Goal: Task Accomplishment & Management: Manage account settings

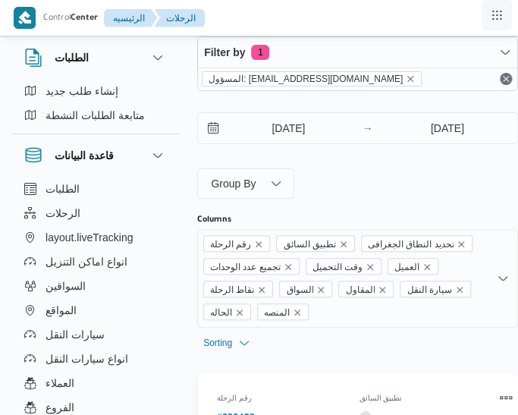
scroll to position [12, 0]
select select "ar"
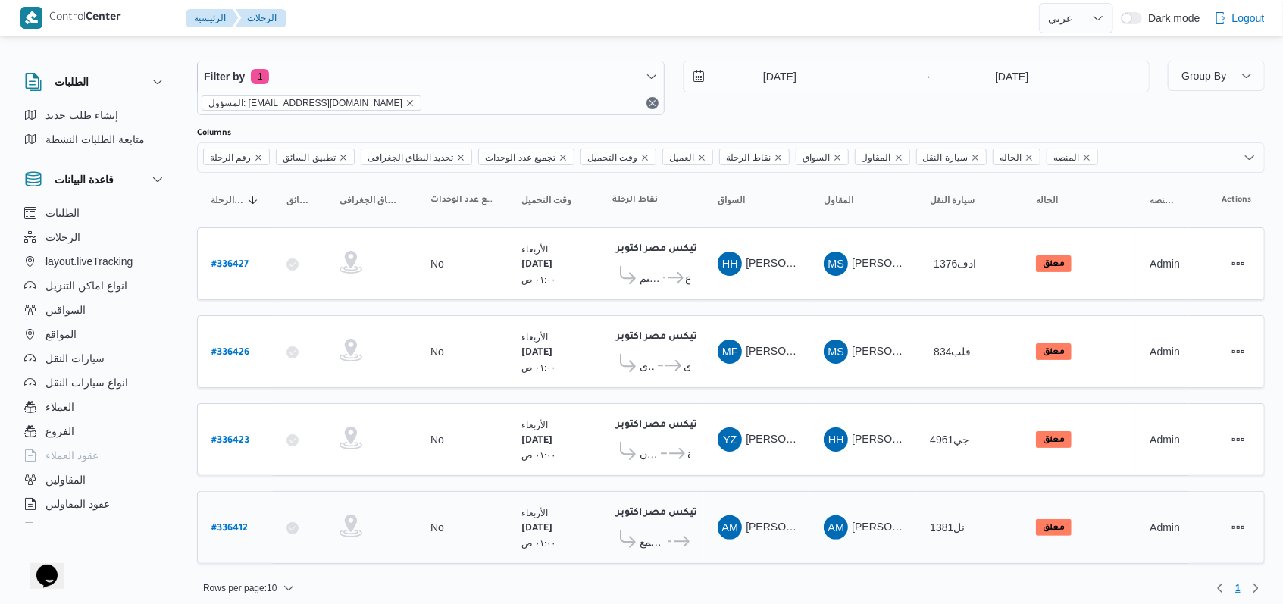
click at [240, 524] on b "# 336412" at bounding box center [229, 529] width 36 height 11
select select "ar"
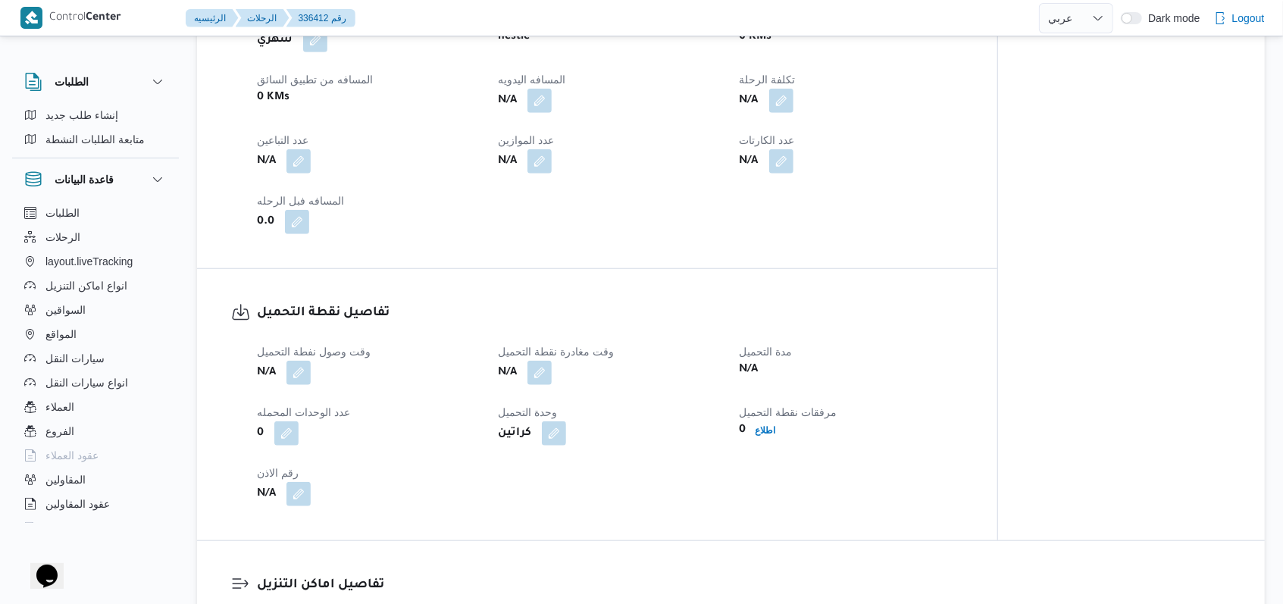
scroll to position [808, 0]
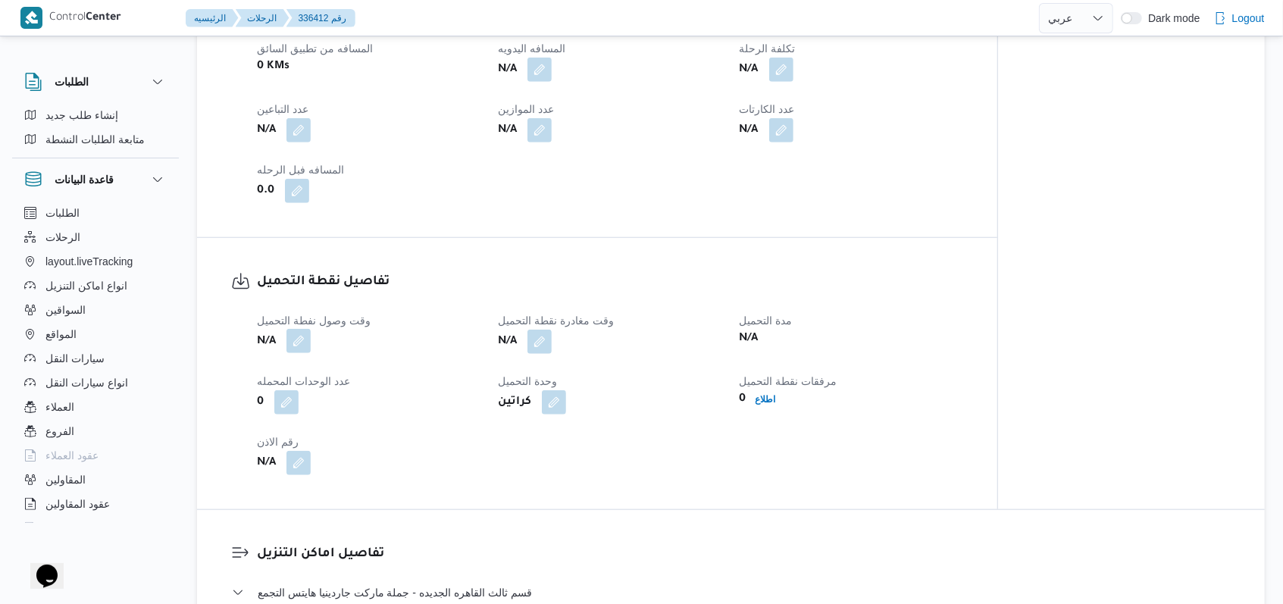
click at [305, 335] on button "button" at bounding box center [298, 341] width 24 height 24
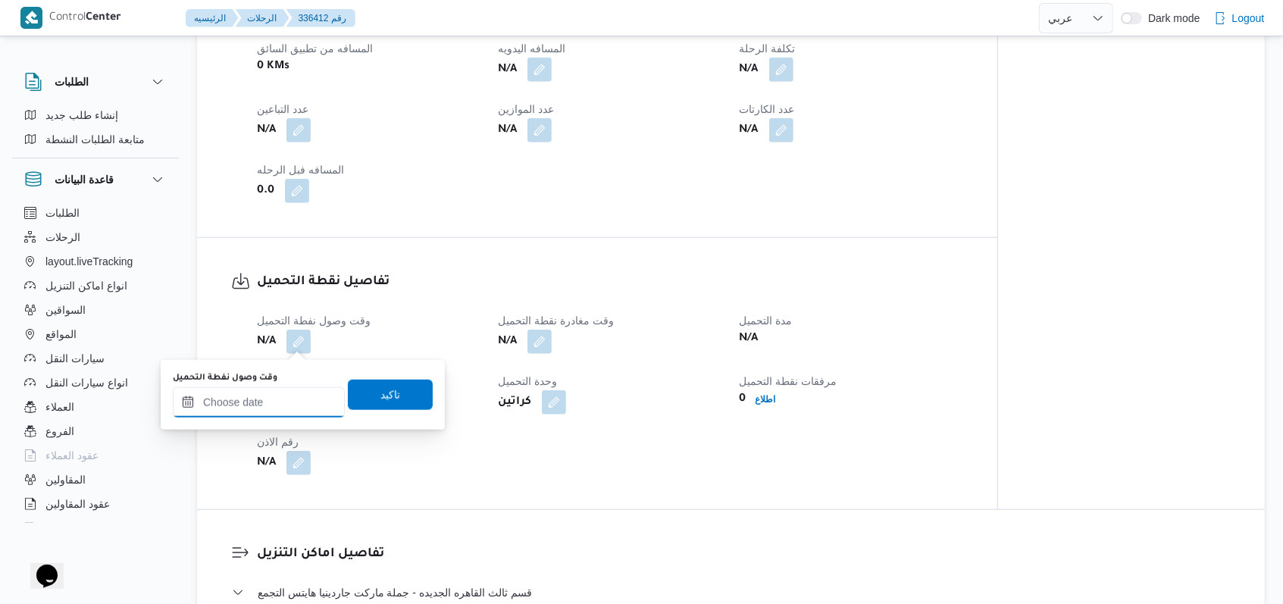
click at [296, 409] on input "وقت وصول نفطة التحميل" at bounding box center [259, 402] width 172 height 30
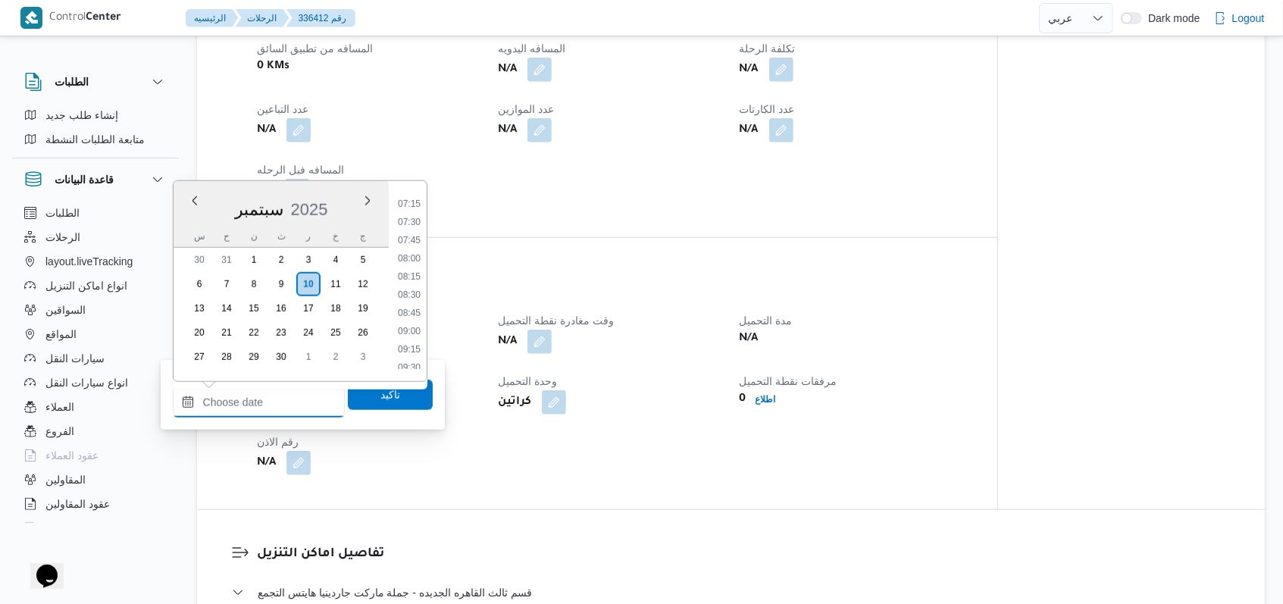
scroll to position [387, 0]
click at [531, 249] on div "تفاصيل نقطة التحميل وقت وصول نفطة التحميل N/A وقت مغادرة نقطة التحميل N/A مدة ا…" at bounding box center [597, 373] width 800 height 271
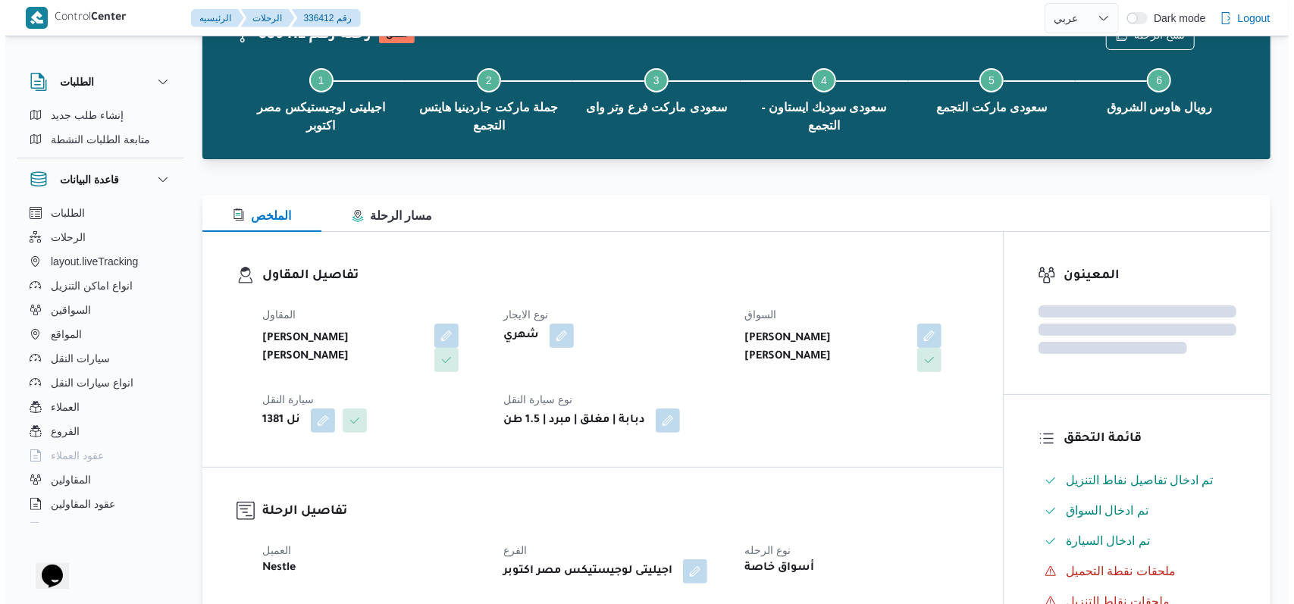
scroll to position [0, 0]
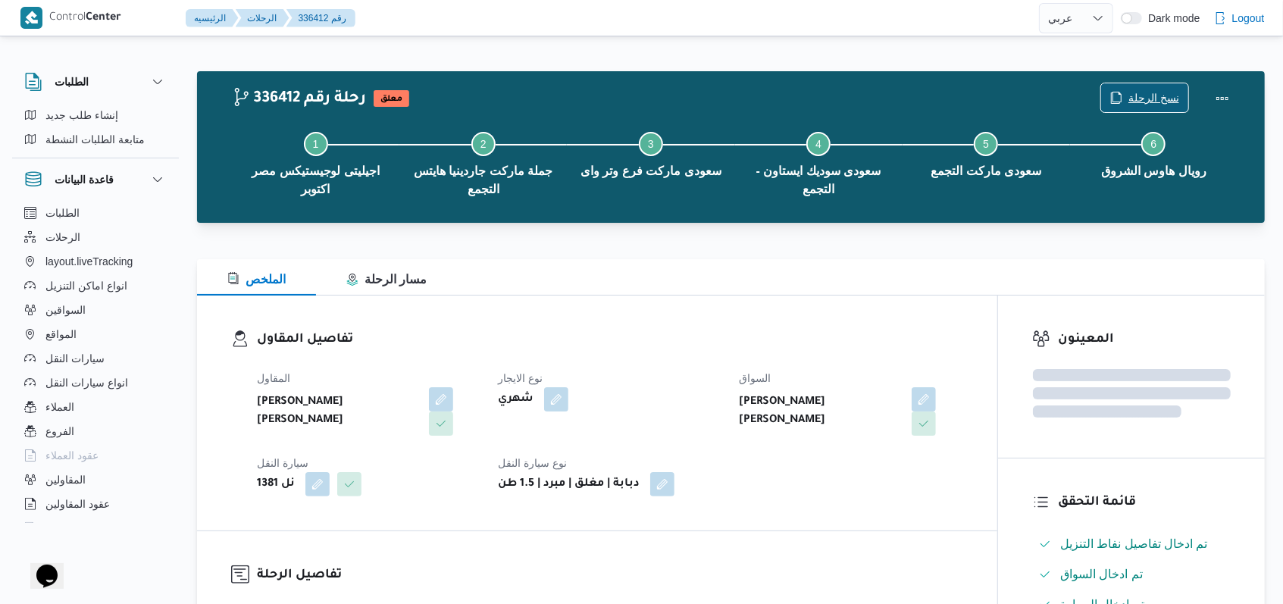
click at [531, 92] on span "نسخ الرحلة" at bounding box center [1154, 98] width 51 height 18
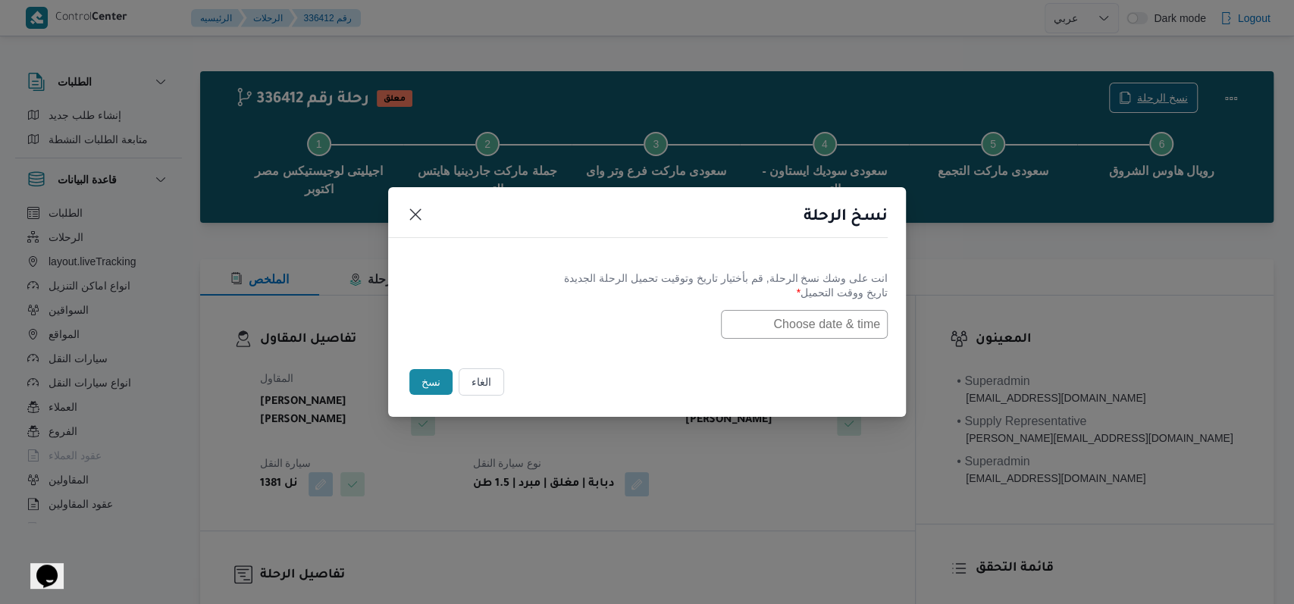
click at [531, 314] on input "text" at bounding box center [804, 324] width 167 height 29
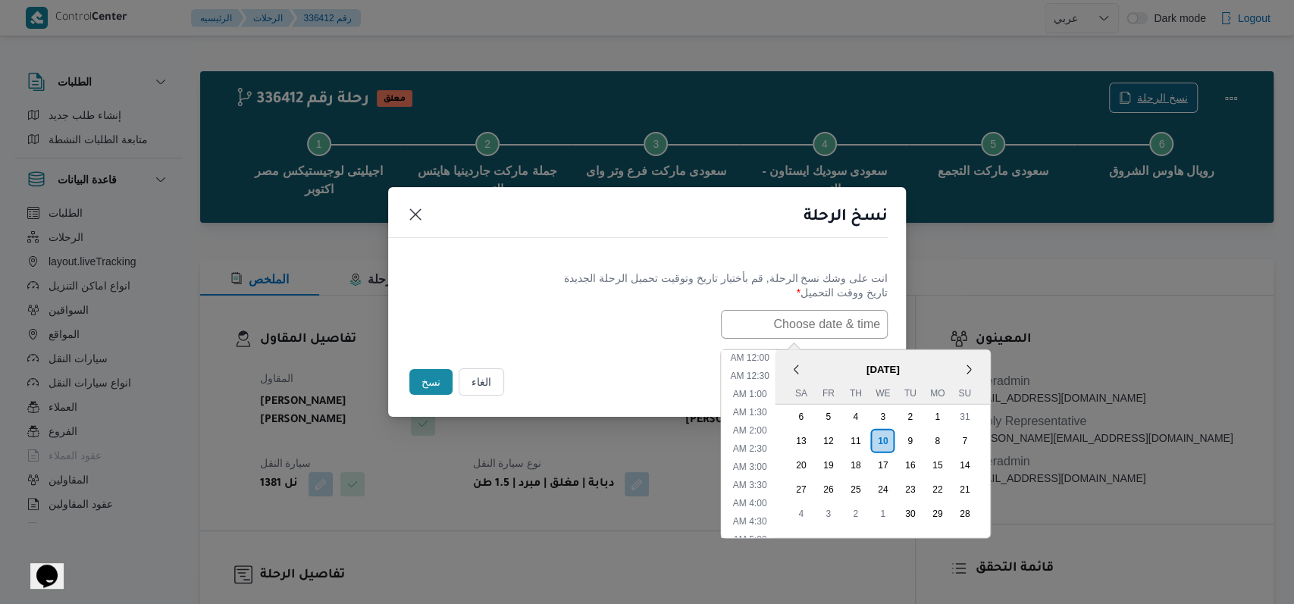
scroll to position [296, 0]
click at [531, 438] on div "11" at bounding box center [855, 440] width 29 height 29
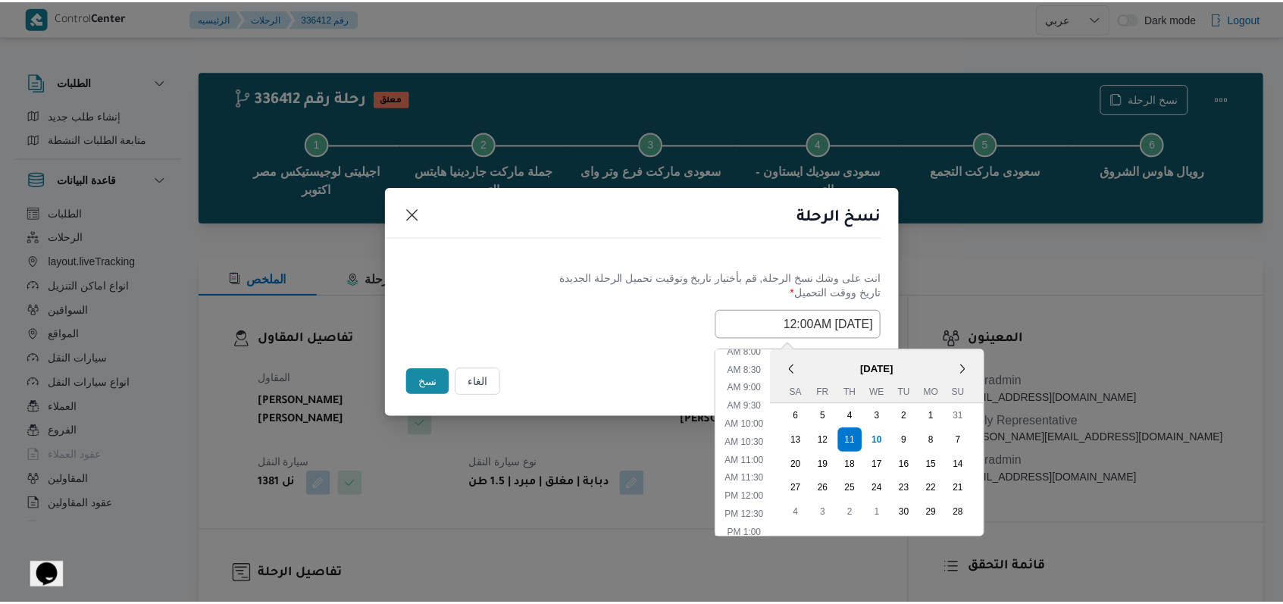
scroll to position [0, 0]
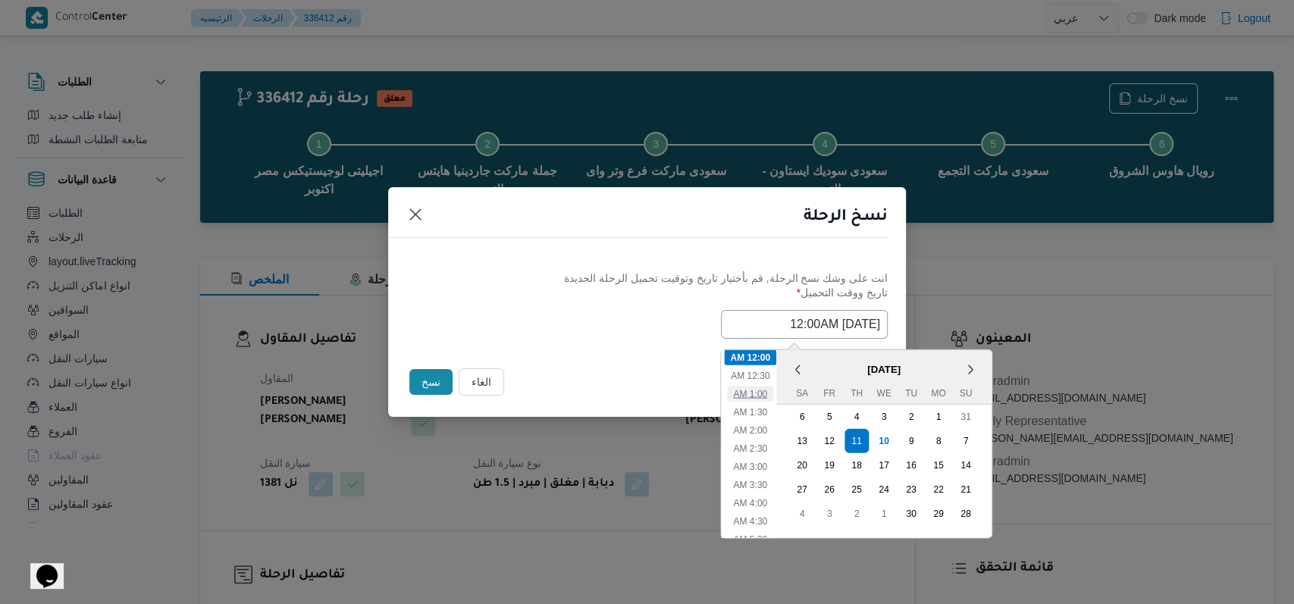
click at [531, 386] on li "1:00 AM" at bounding box center [750, 393] width 46 height 15
type input "11/09/2025 1:00AM"
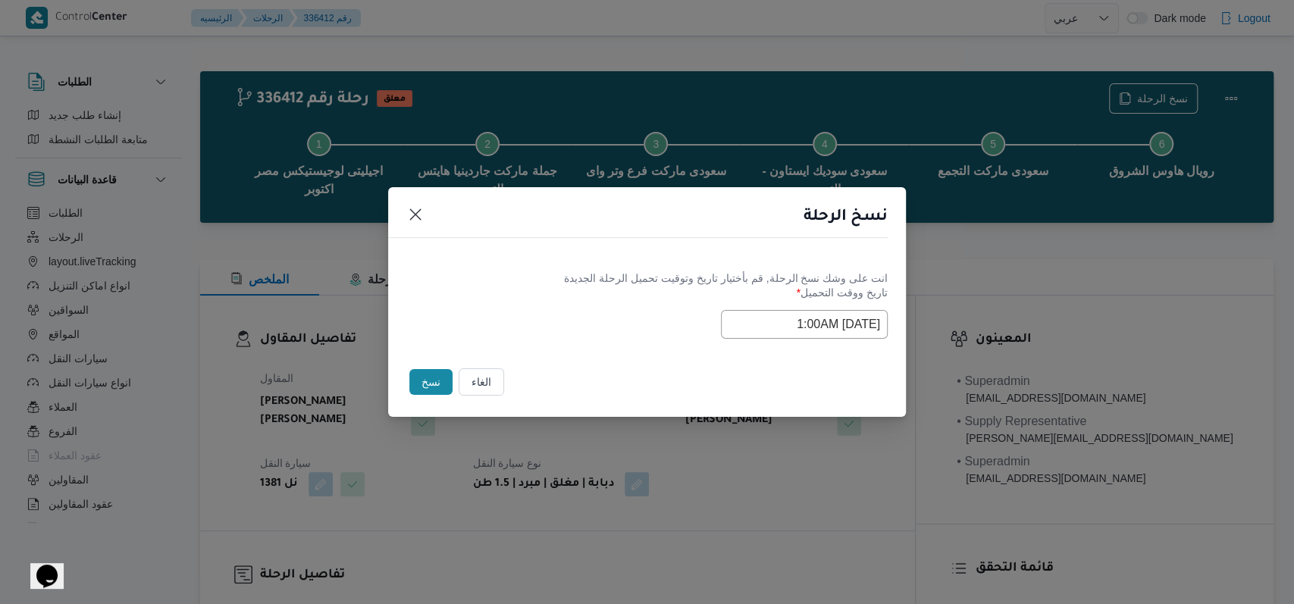
click at [531, 328] on div "Selected date: Thursday, September 11th, 2025 at 1:00 AM 11/09/2025 1:00AM" at bounding box center [646, 324] width 481 height 29
click at [442, 384] on button "نسخ" at bounding box center [430, 382] width 43 height 26
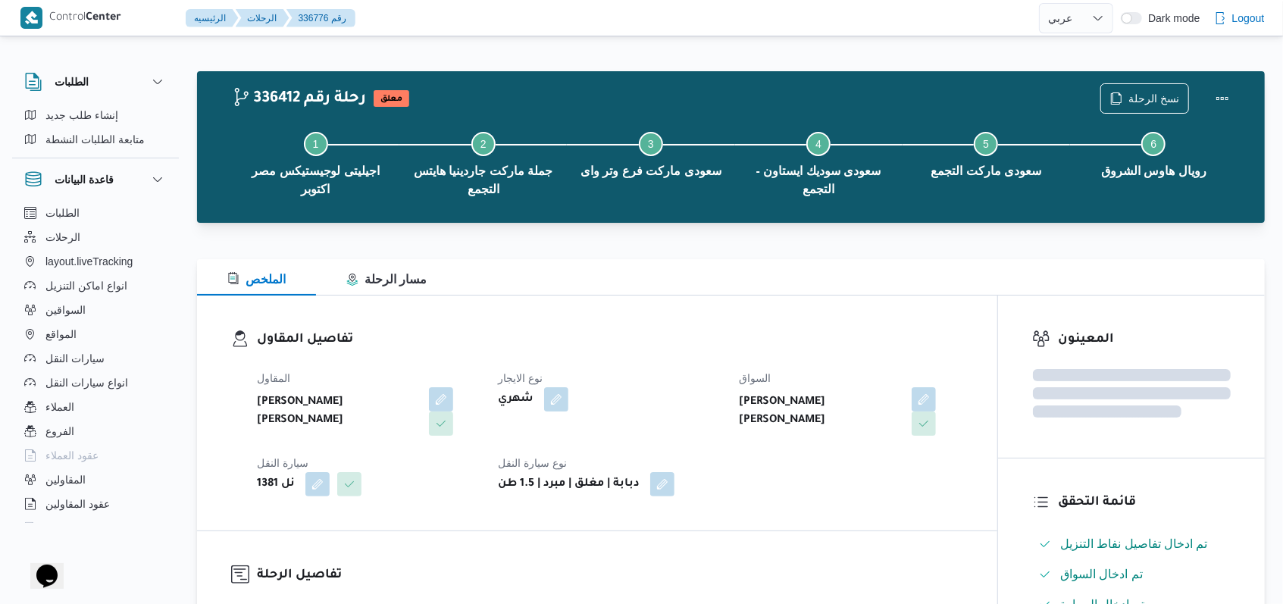
select select "ar"
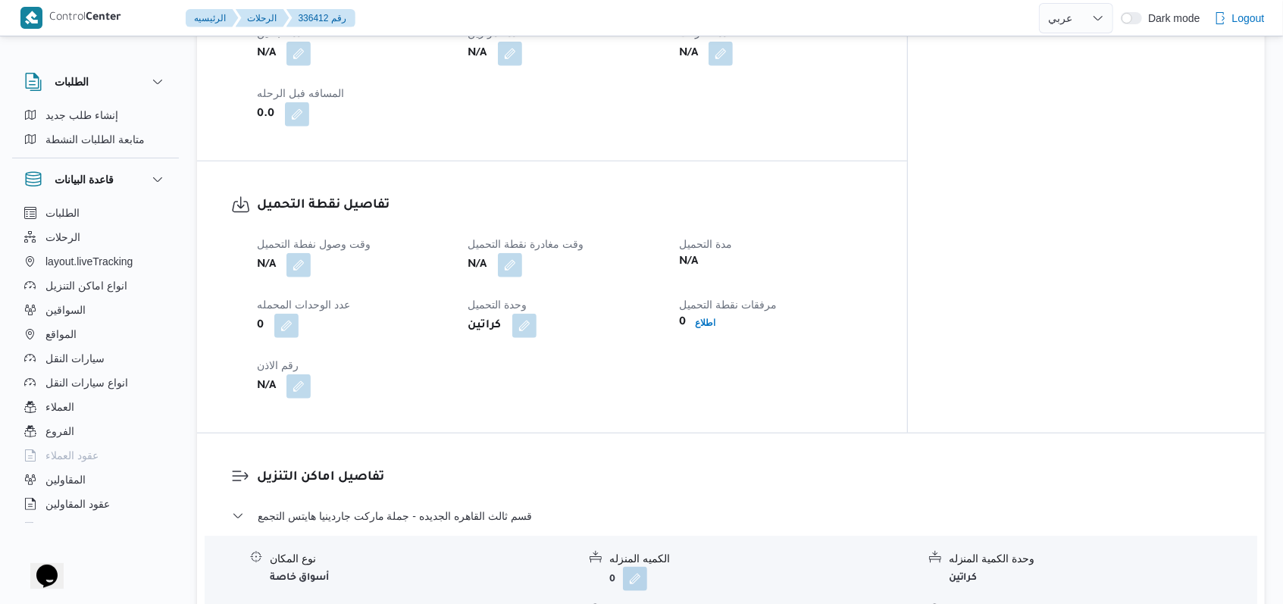
scroll to position [910, 0]
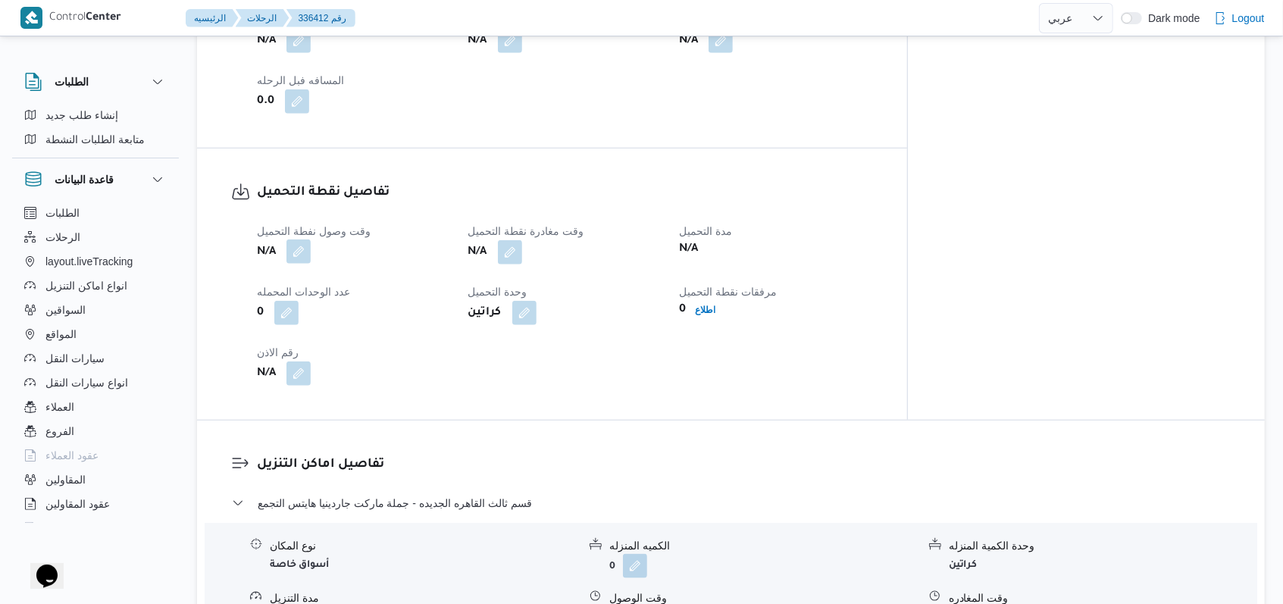
click at [305, 240] on button "button" at bounding box center [298, 252] width 24 height 24
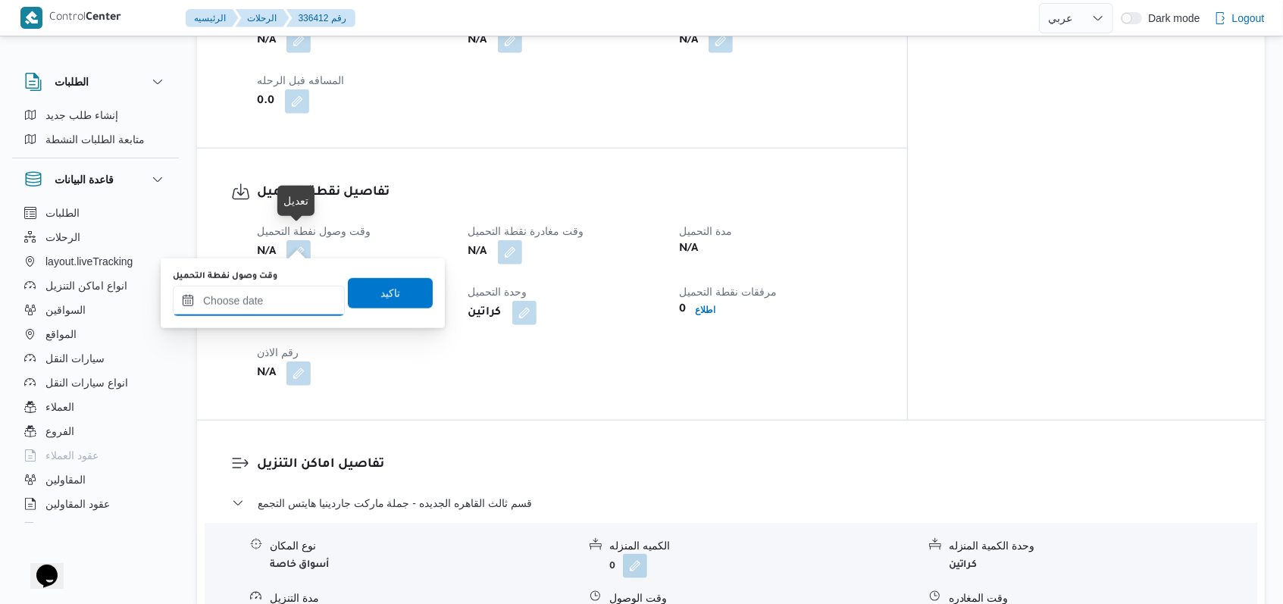
click at [302, 294] on input "وقت وصول نفطة التحميل" at bounding box center [259, 301] width 172 height 30
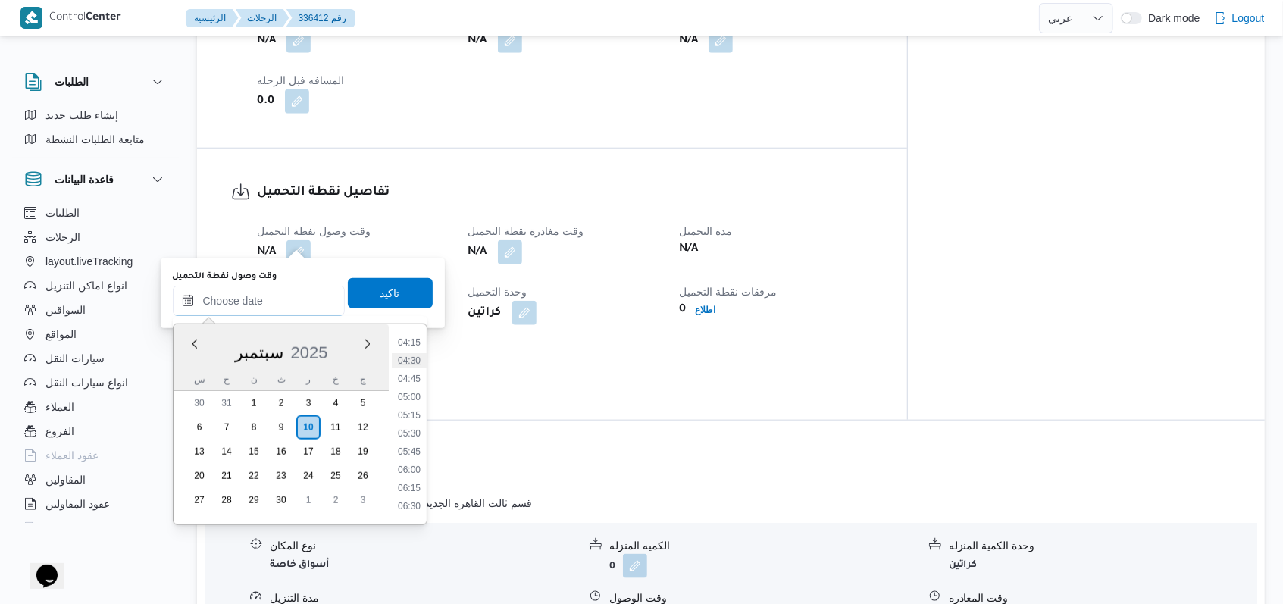
scroll to position [286, 0]
click at [416, 362] on li "04:15" at bounding box center [409, 367] width 35 height 15
type input "١٠/٠٩/٢٠٢٥ ٠٤:١٥"
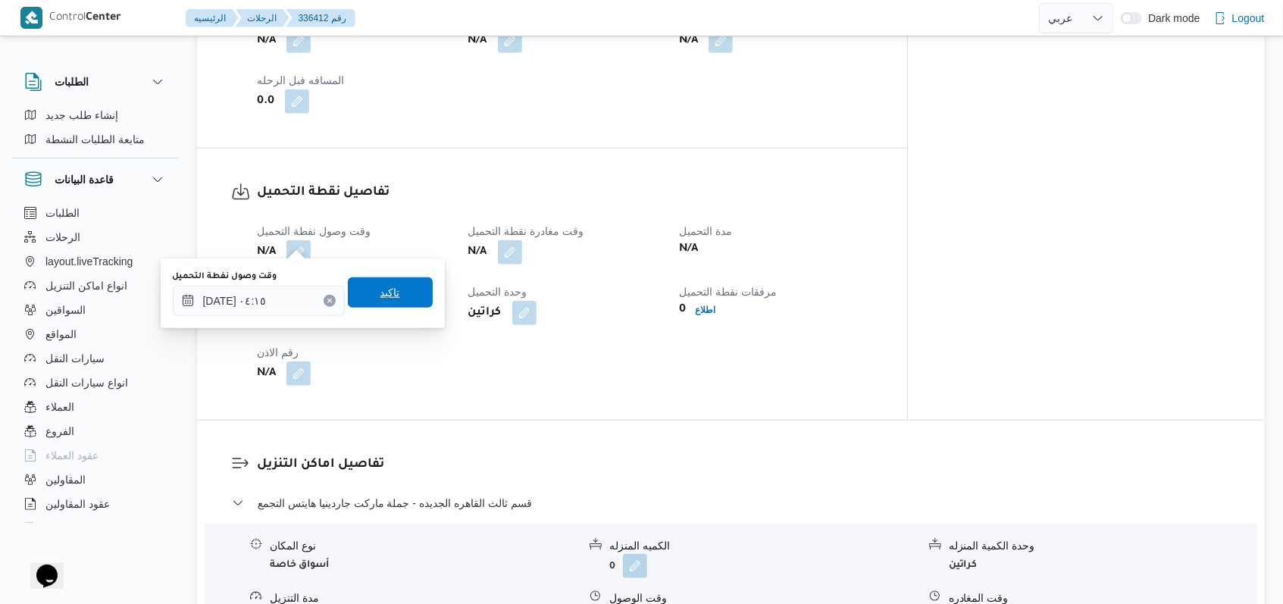
click at [400, 305] on span "تاكيد" at bounding box center [390, 292] width 85 height 30
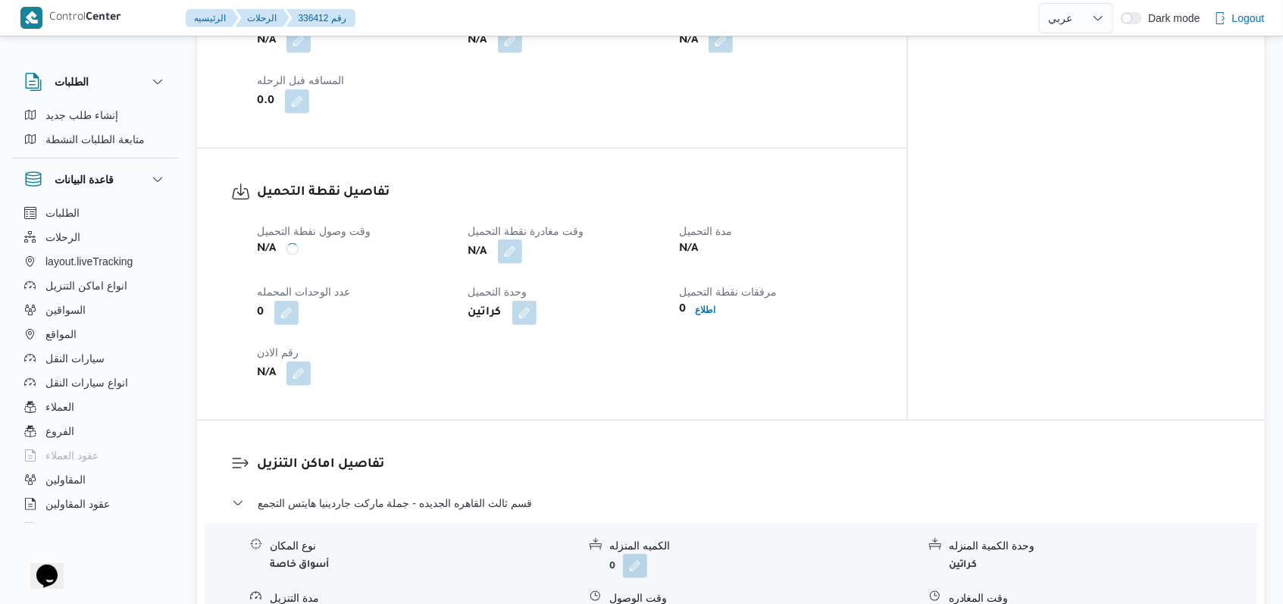
click at [522, 252] on span at bounding box center [506, 252] width 32 height 24
click at [527, 311] on div "كراتين" at bounding box center [565, 312] width 196 height 27
click at [522, 240] on button "button" at bounding box center [510, 252] width 24 height 24
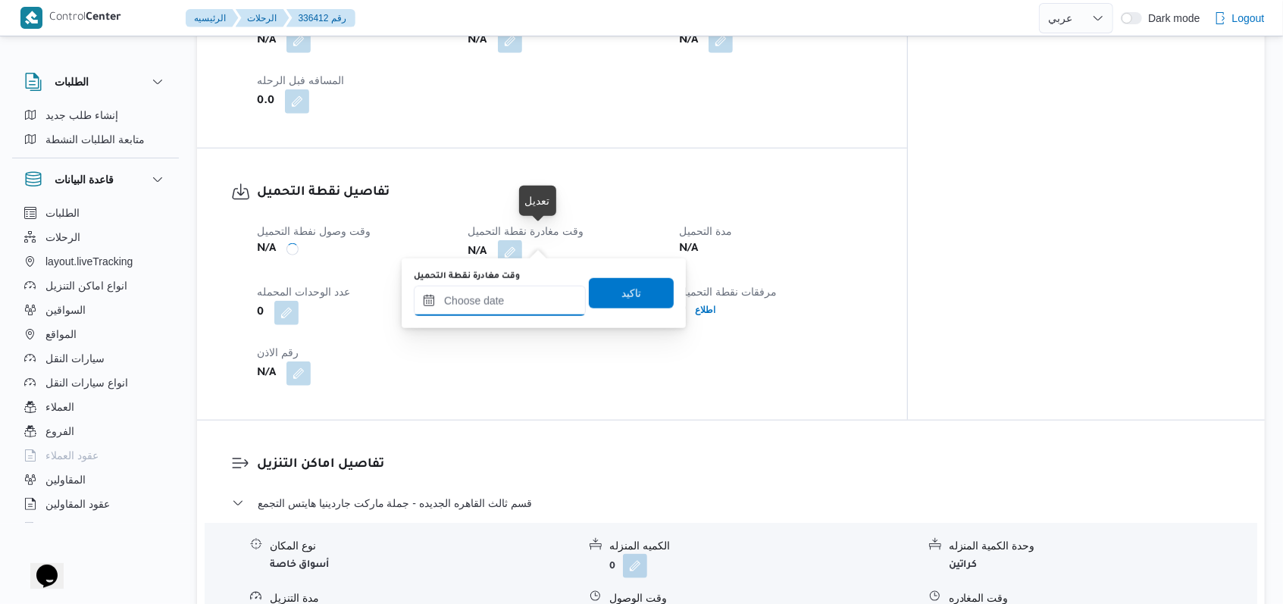
click at [531, 301] on input "وقت مغادرة نقطة التحميل" at bounding box center [500, 301] width 172 height 30
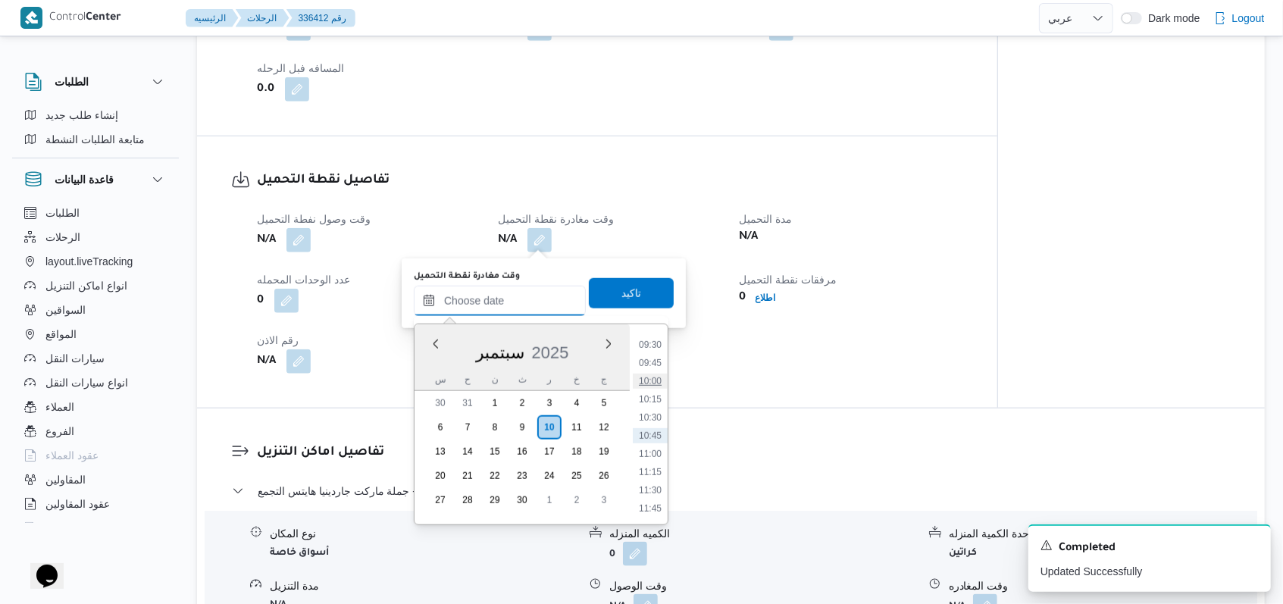
scroll to position [589, 0]
click at [531, 337] on li "08:00" at bounding box center [650, 337] width 35 height 15
type input "١٠/٠٩/٢٠٢٥ ٠٨:٠٠"
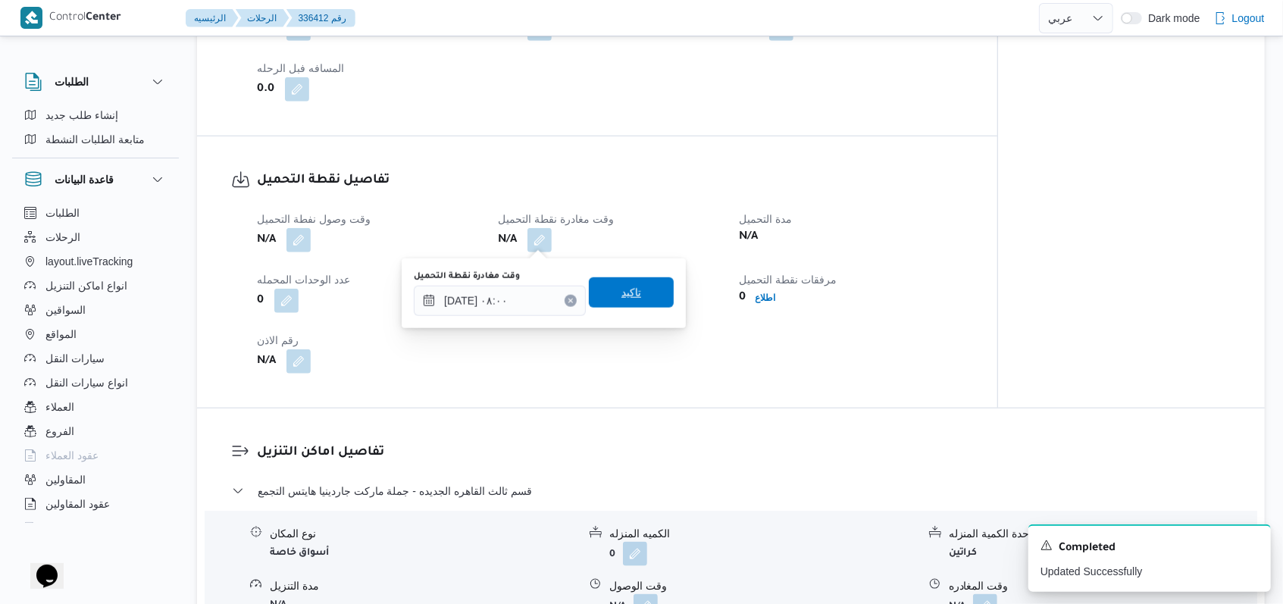
click at [531, 302] on span "تاكيد" at bounding box center [631, 292] width 85 height 30
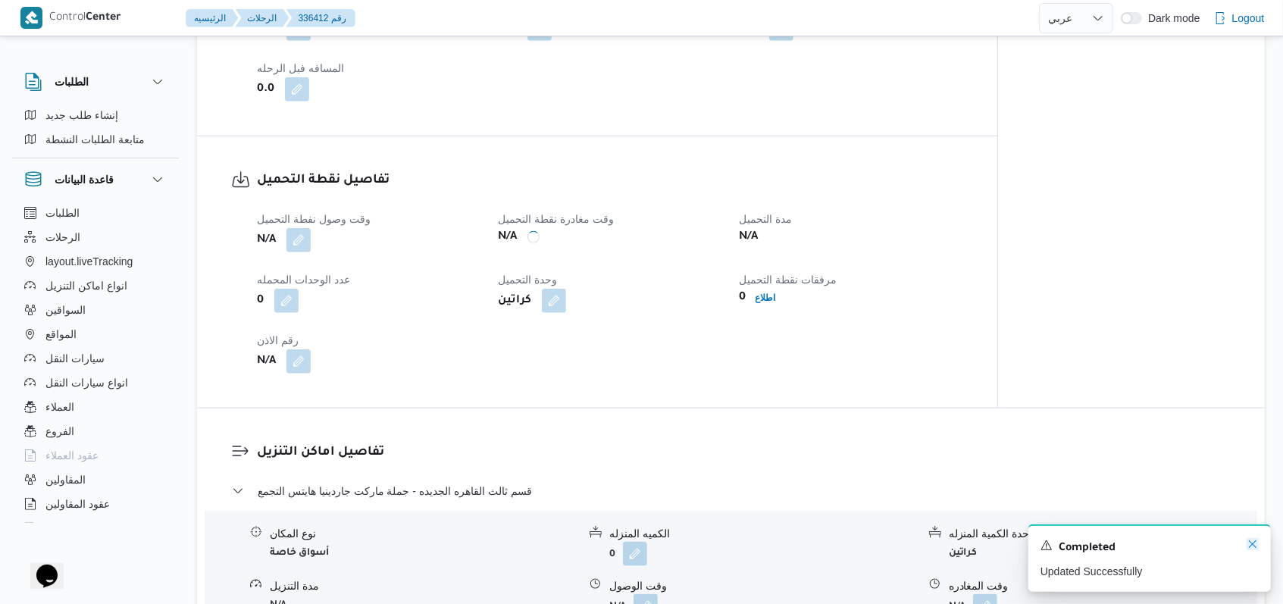
click at [531, 543] on icon "Dismiss toast" at bounding box center [1253, 544] width 12 height 12
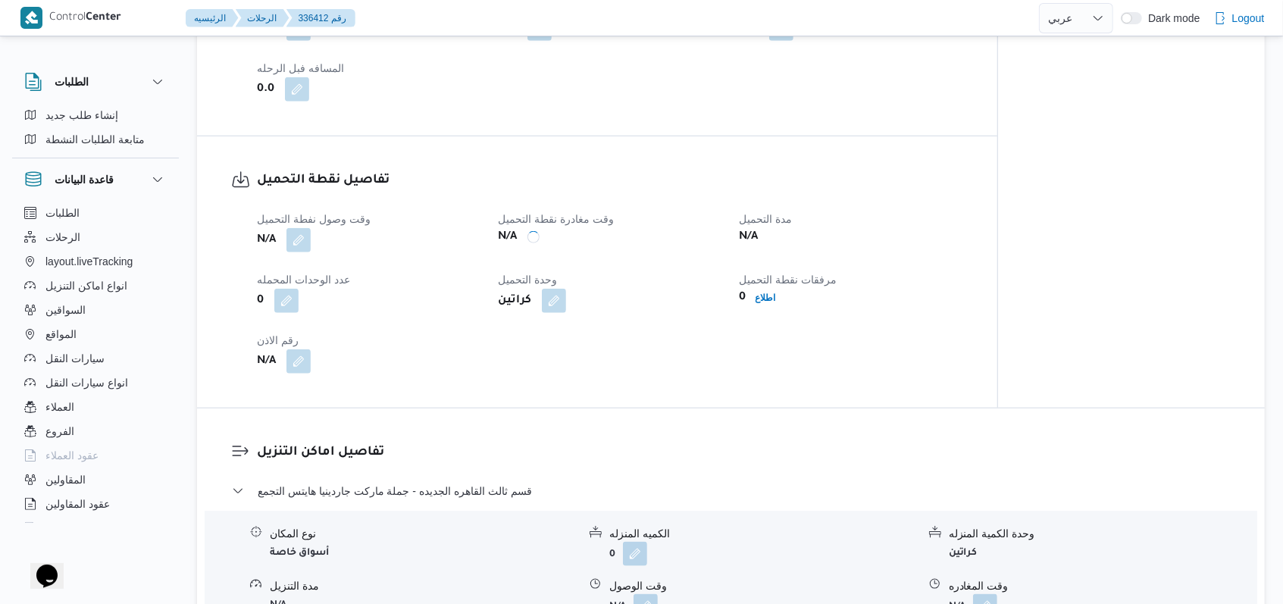
click at [531, 360] on div "وقت وصول نفطة التحميل N/A وقت مغادرة نقطة التحميل N/A مدة التحميل N/A عدد الوحد…" at bounding box center [610, 292] width 725 height 182
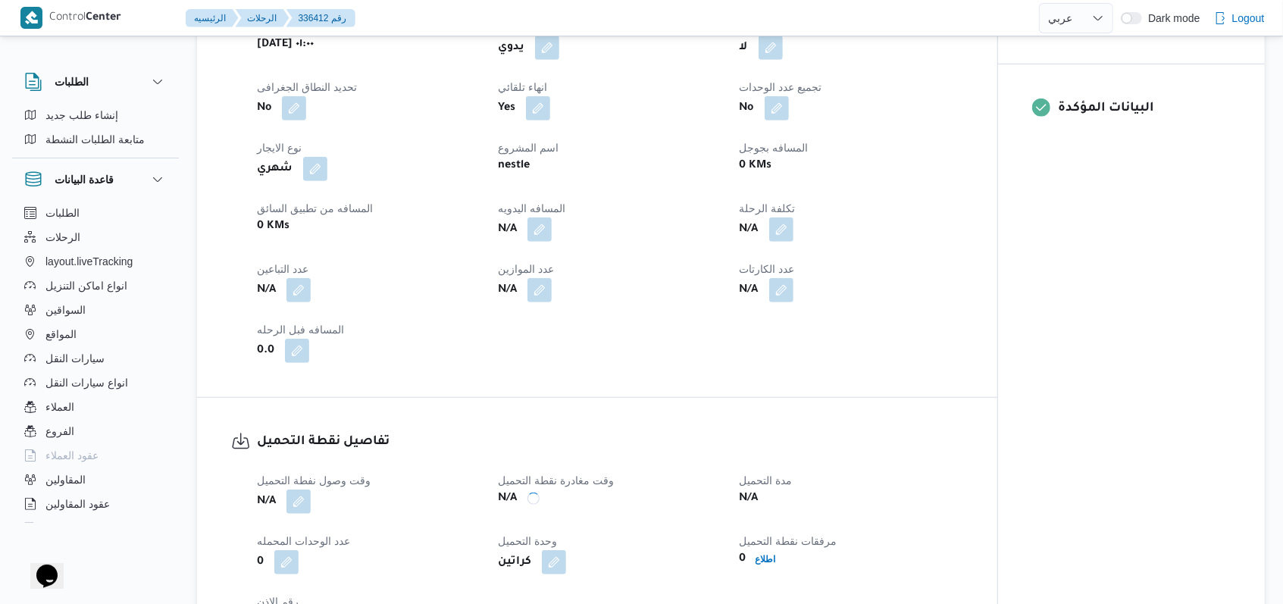
scroll to position [707, 0]
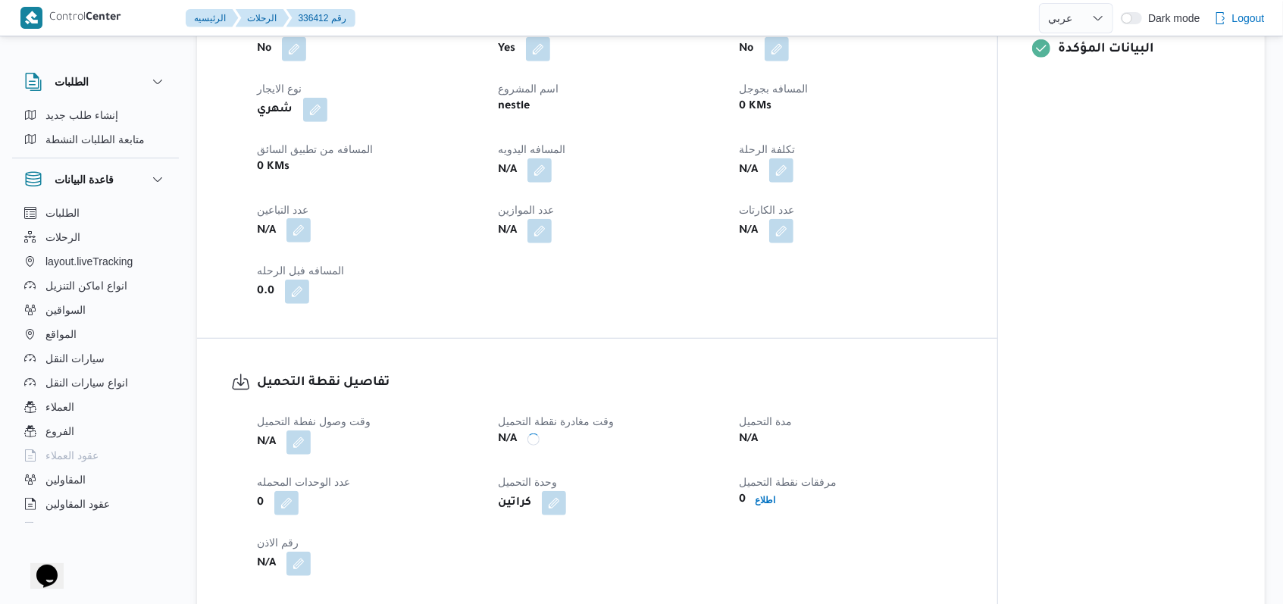
click at [298, 233] on button "button" at bounding box center [298, 230] width 24 height 24
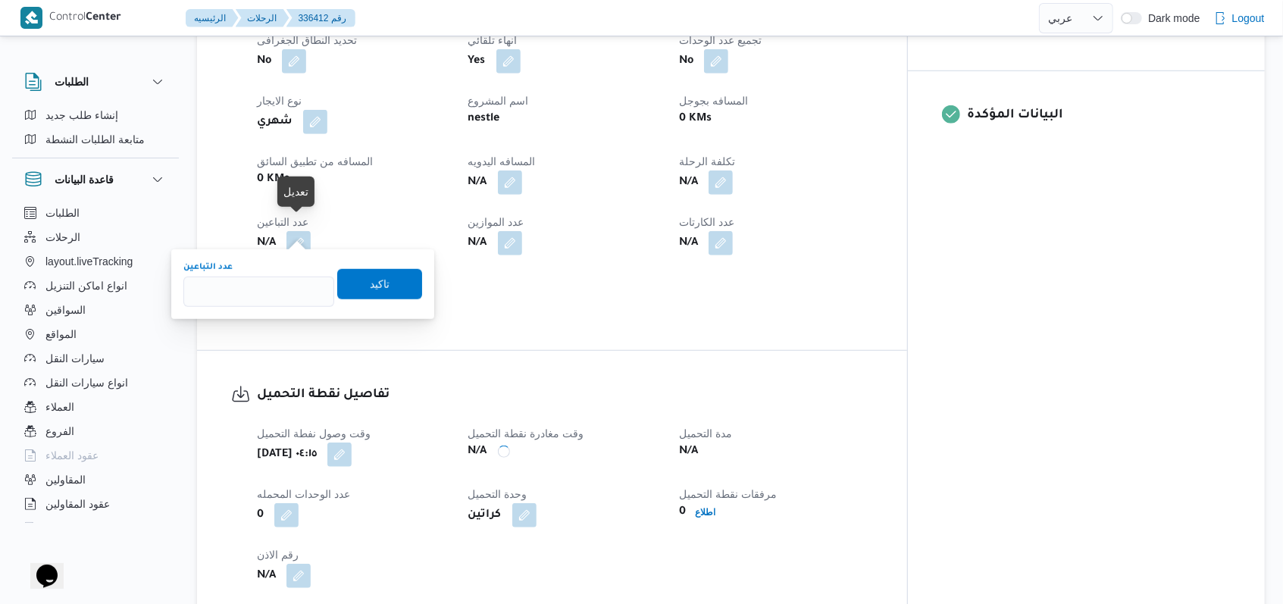
type input "1"
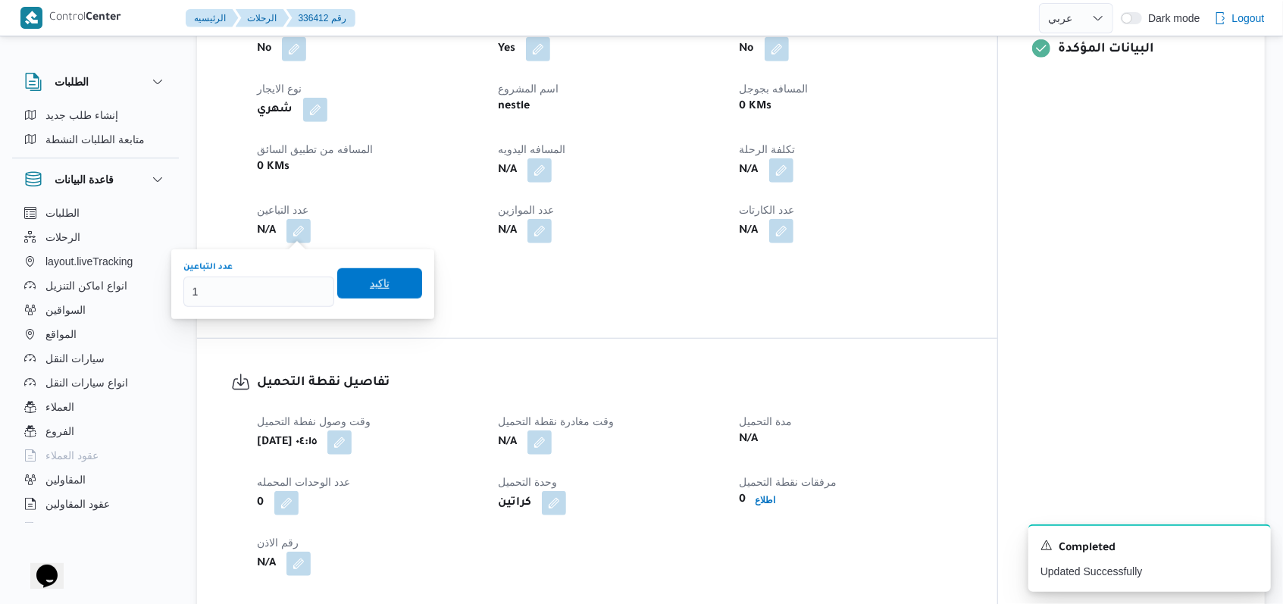
click at [337, 281] on span "تاكيد" at bounding box center [379, 283] width 85 height 30
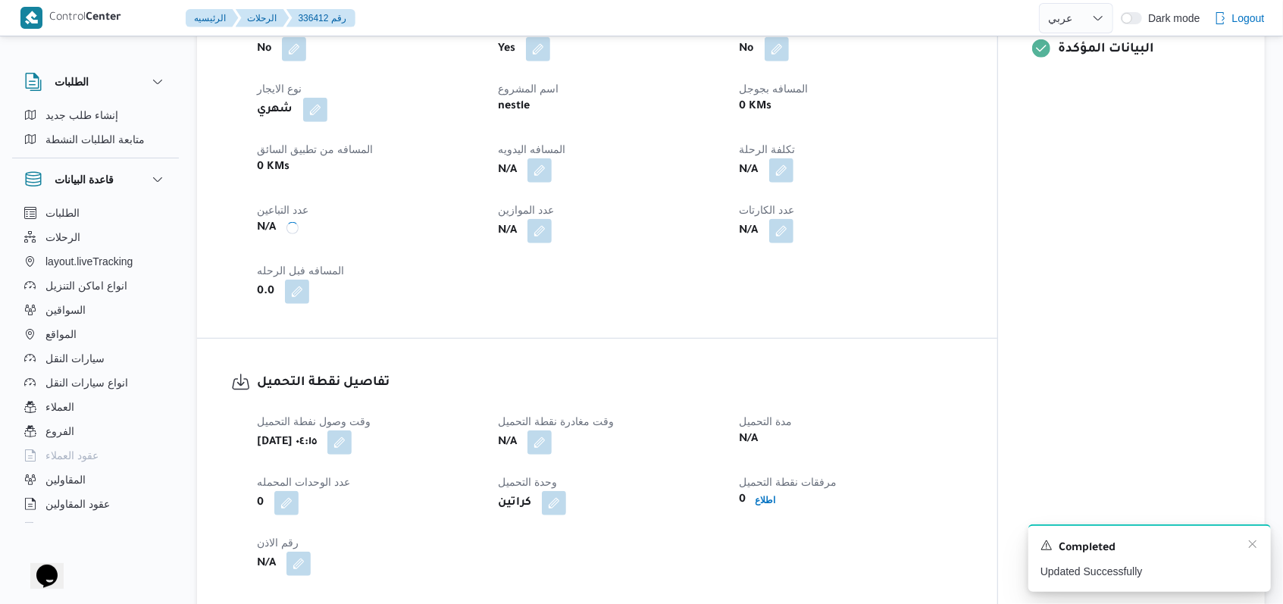
click at [531, 543] on div "Completed" at bounding box center [1150, 548] width 218 height 20
click at [531, 543] on icon "Dismiss toast" at bounding box center [1253, 544] width 12 height 12
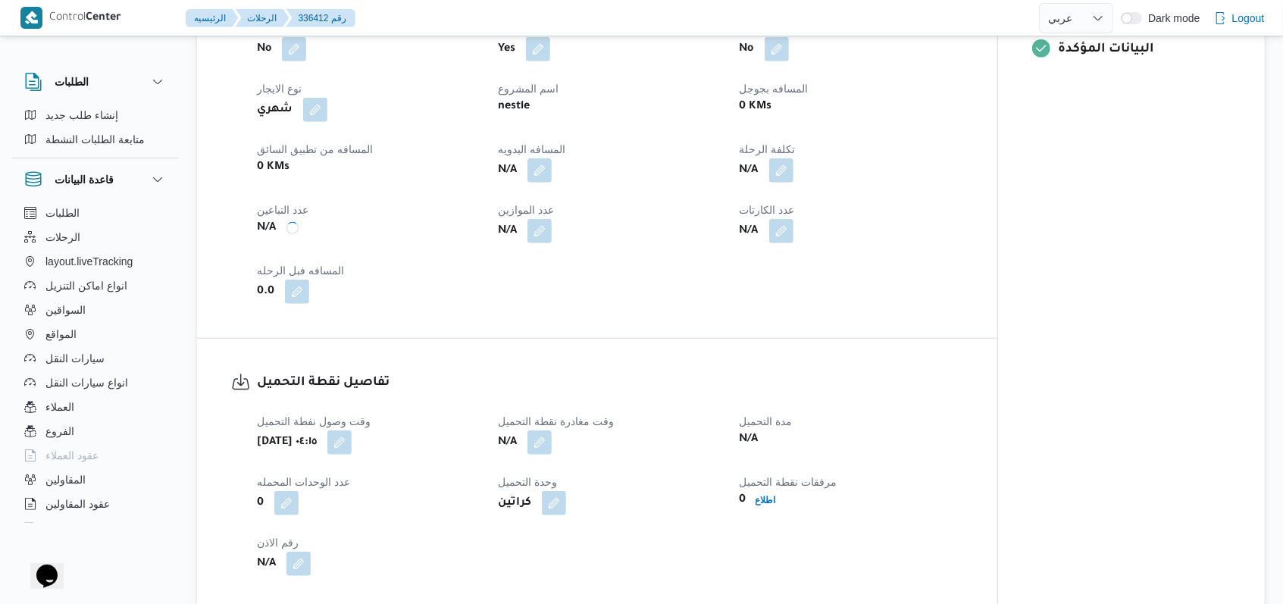
click at [531, 454] on div "المعينون قائمة التحقق تم ادخال تفاصيل نفاط التنزيل تم ادخال السواق تم ادخال الس…" at bounding box center [1131, 99] width 267 height 1022
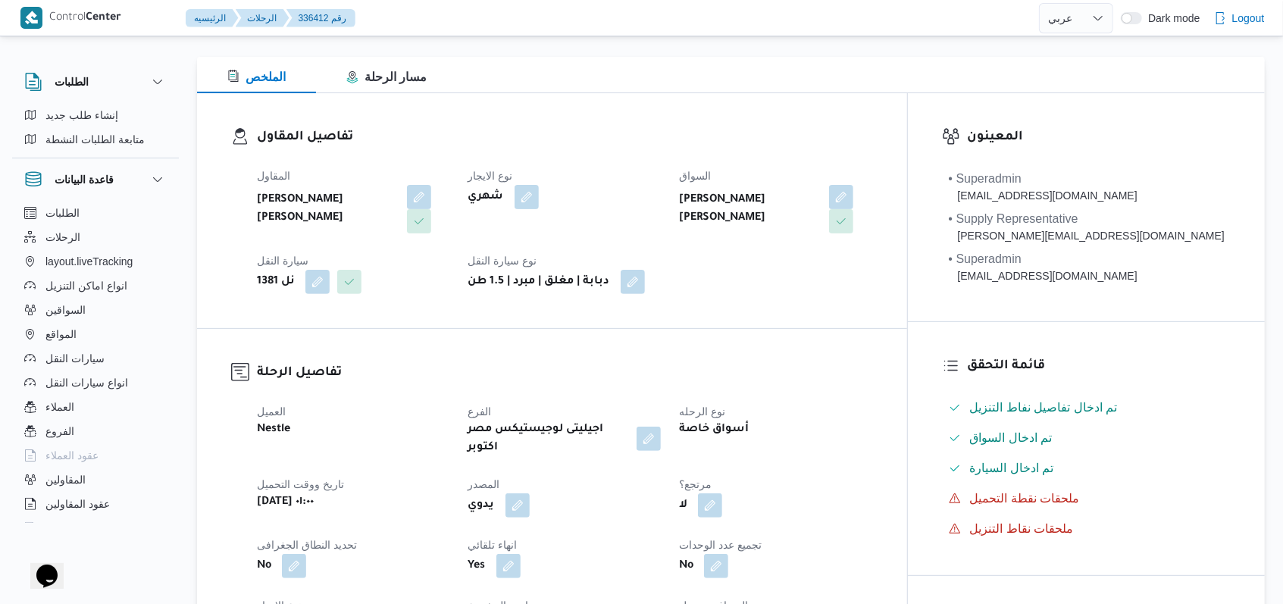
scroll to position [202, 0]
click at [431, 189] on button "button" at bounding box center [419, 197] width 24 height 24
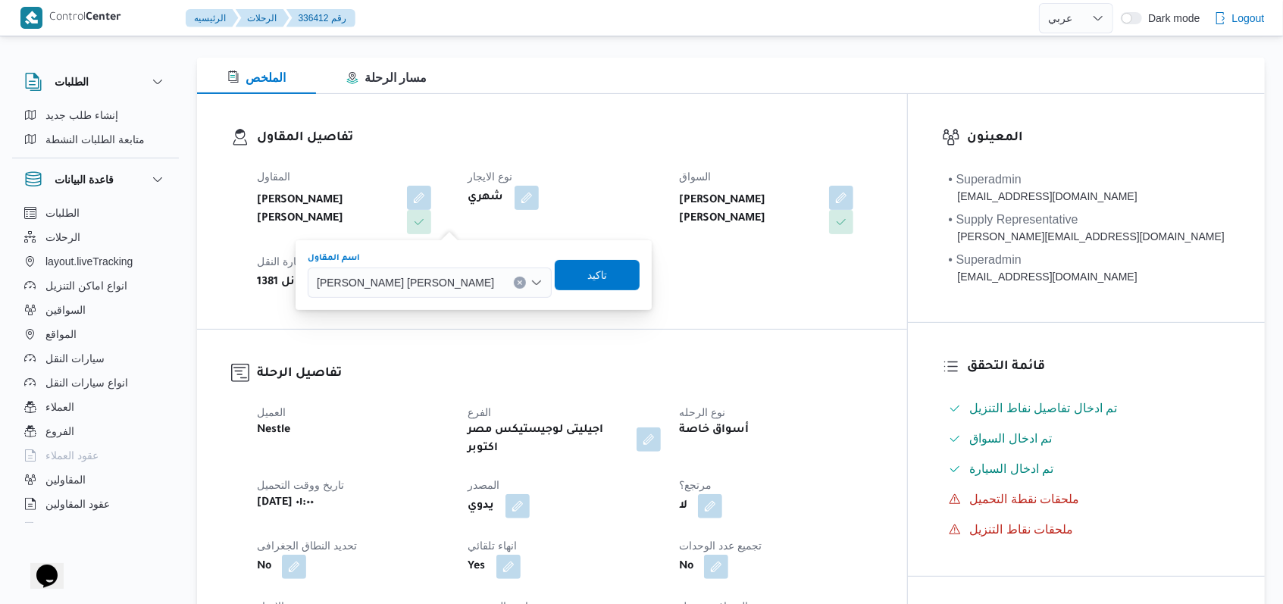
click at [412, 268] on div "احمد مجدي يوسف عبدالرحمن" at bounding box center [430, 283] width 244 height 30
click at [417, 277] on span "احمد مجدي يوسف عبدالرحمن" at bounding box center [405, 282] width 177 height 17
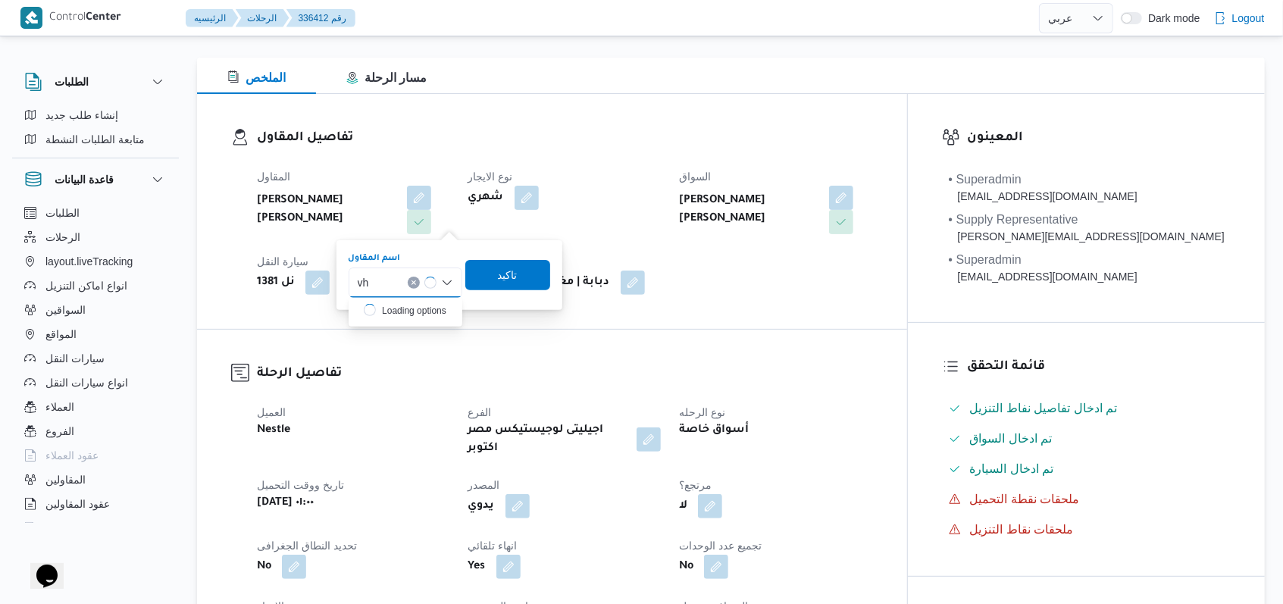
type input "v"
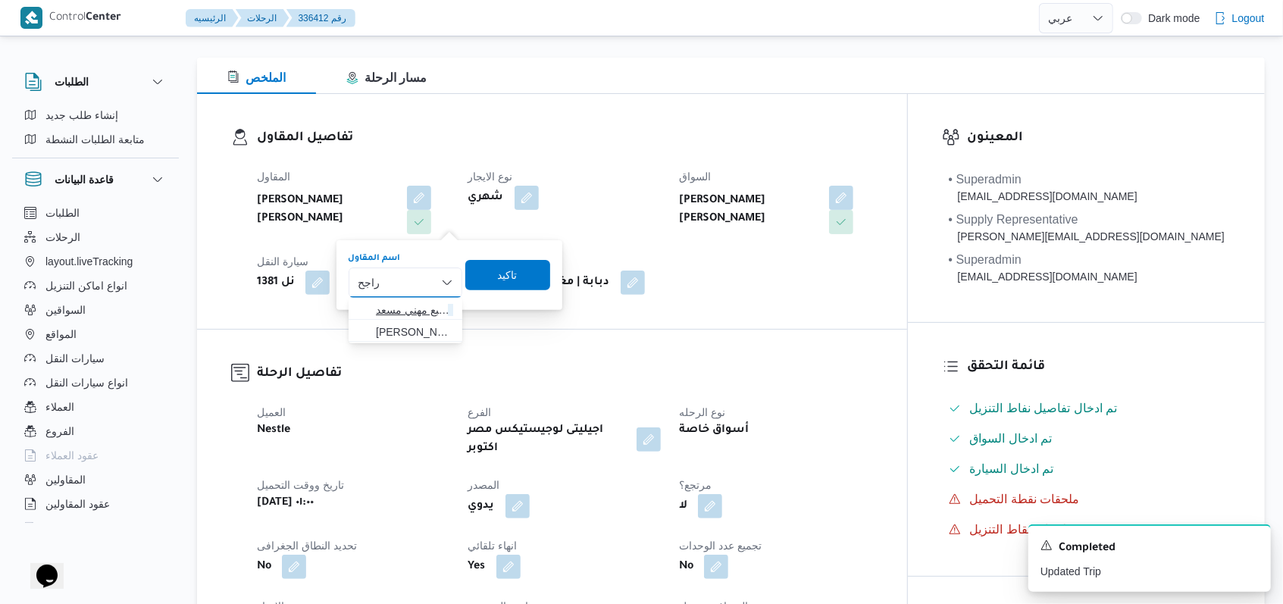
type input "راجح"
click at [411, 298] on span "راجح ضبع مهني مسعد" at bounding box center [406, 310] width 102 height 24
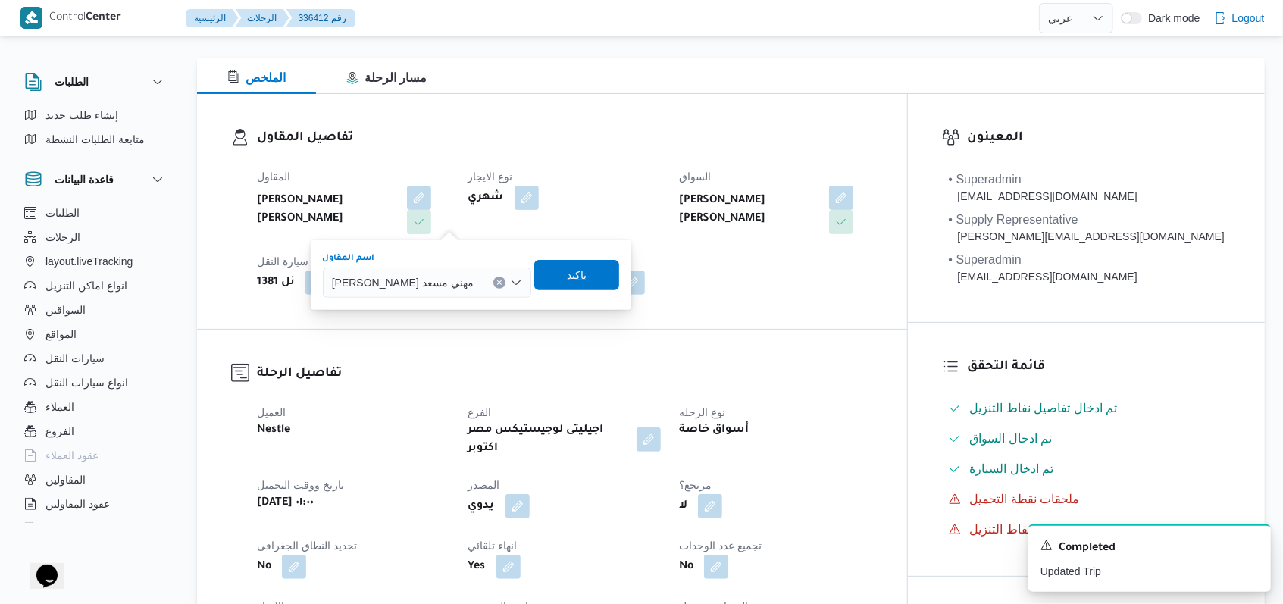
click at [531, 270] on span "تاكيد" at bounding box center [577, 275] width 20 height 18
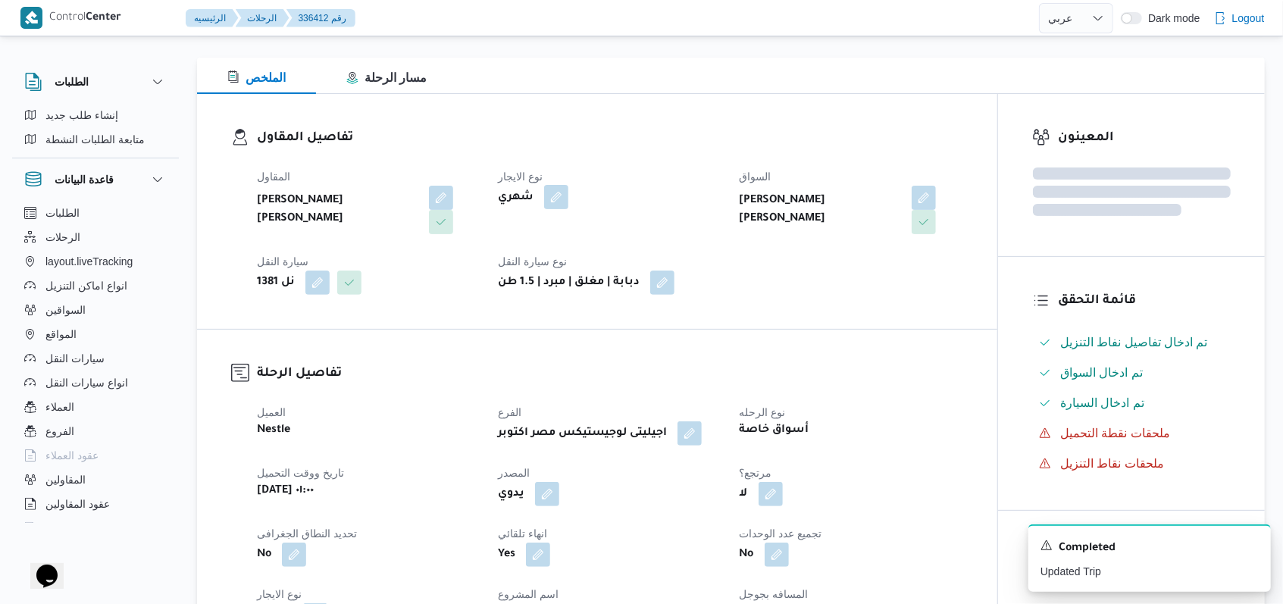
click at [531, 196] on button "button" at bounding box center [556, 197] width 24 height 24
click at [531, 253] on div "Monthly" at bounding box center [511, 258] width 114 height 30
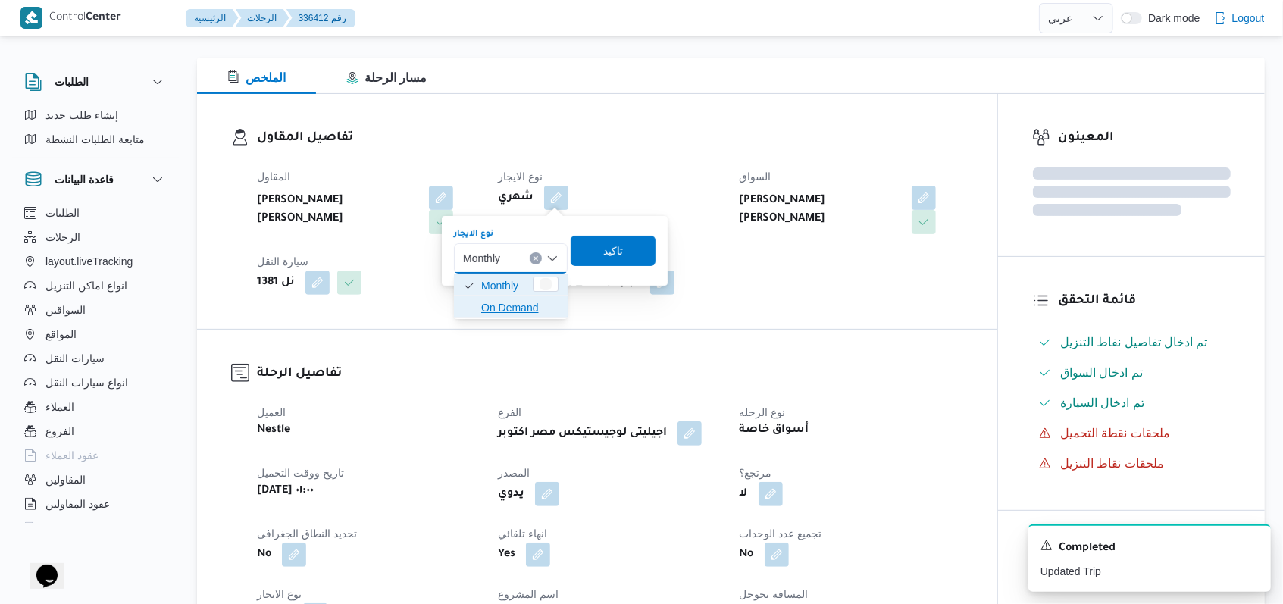
click at [524, 307] on span "On Demand" at bounding box center [519, 308] width 77 height 18
click at [531, 235] on span "تاكيد" at bounding box center [618, 250] width 85 height 30
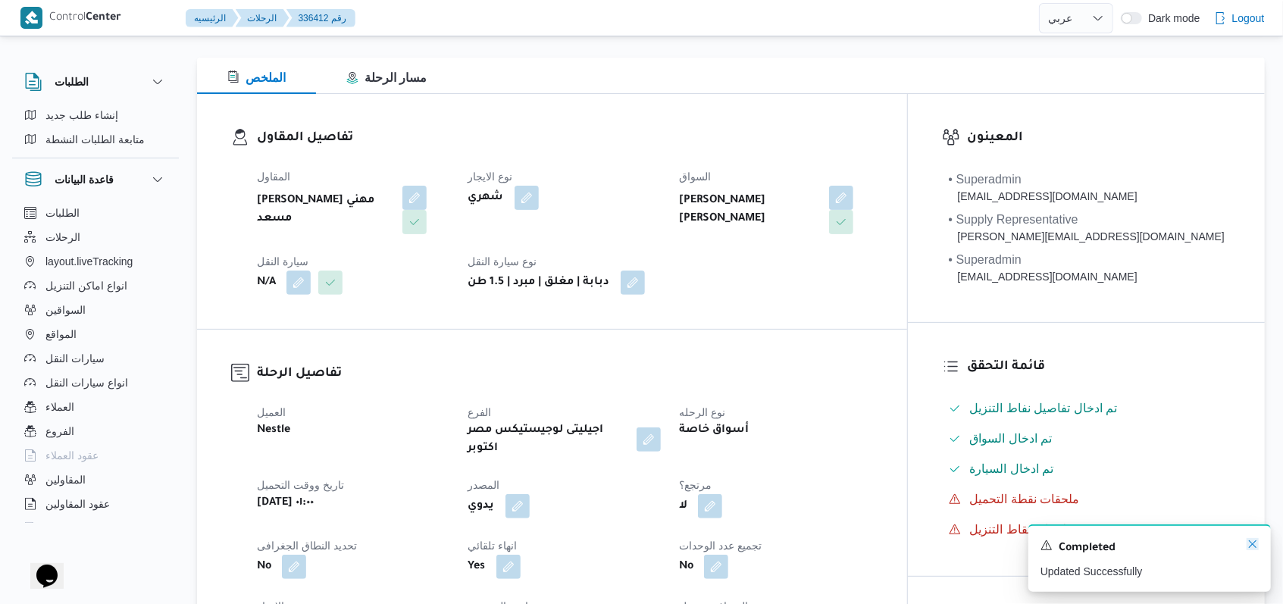
click at [531, 543] on icon "Dismiss toast" at bounding box center [1253, 544] width 12 height 12
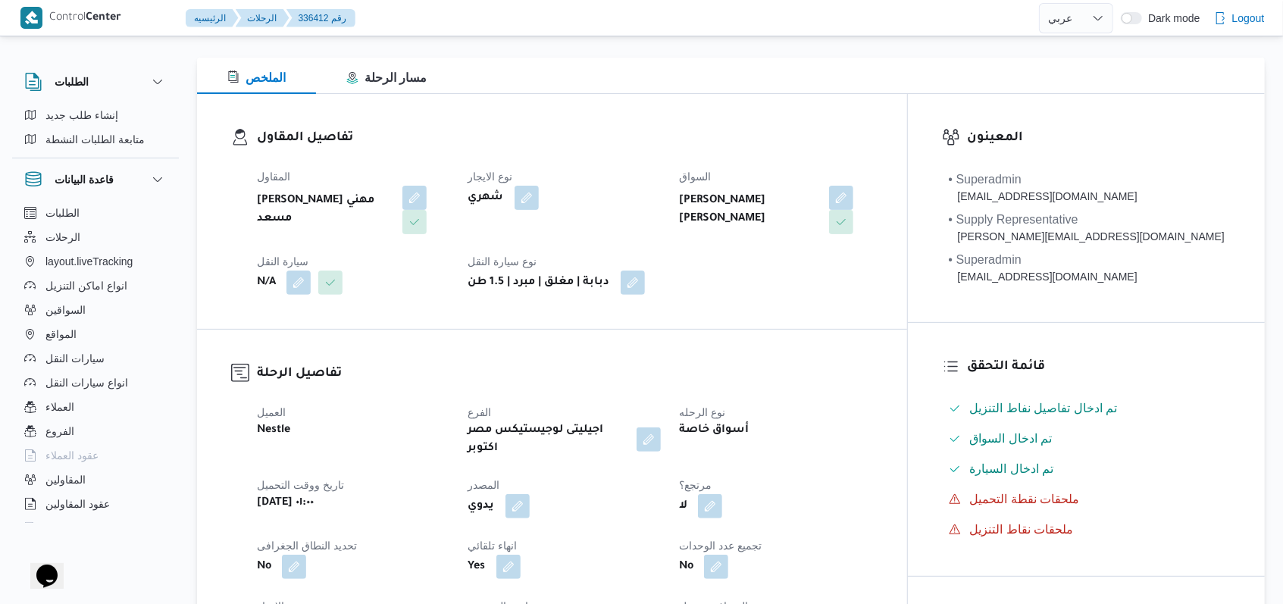
click at [531, 303] on div "تفاصيل المقاول المقاول راجح ضبع مهني مسعد نوع الايجار شهري السواق احمد مجدي يوس…" at bounding box center [552, 211] width 710 height 235
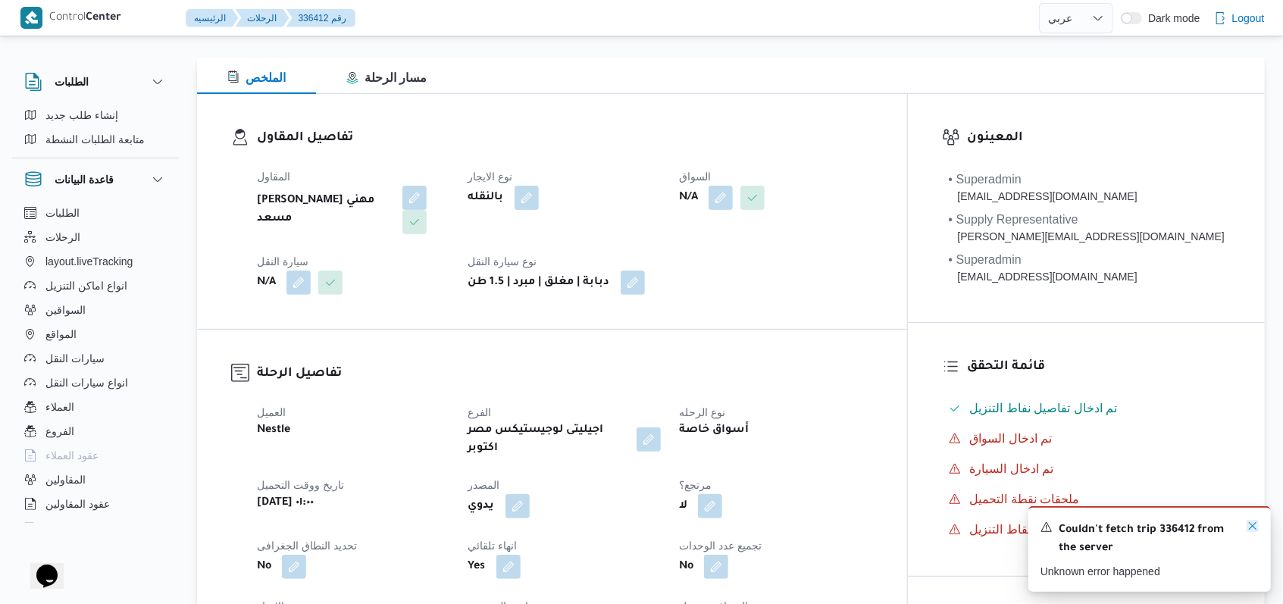
click at [531, 528] on icon "Dismiss toast" at bounding box center [1253, 526] width 12 height 12
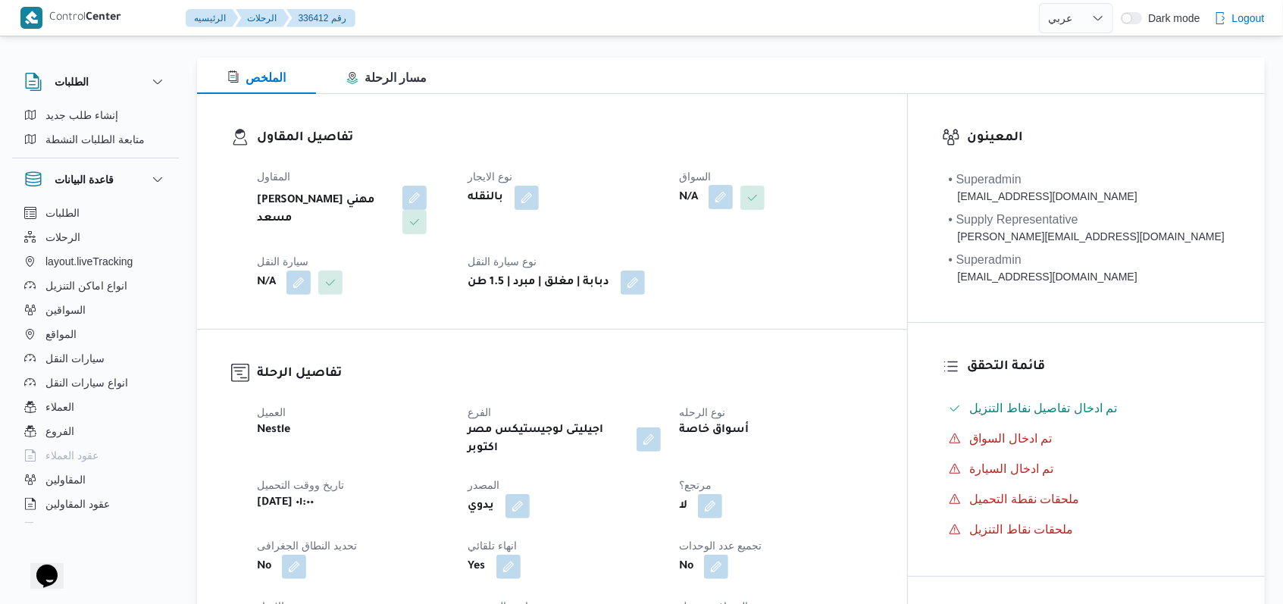
click at [531, 202] on button "button" at bounding box center [721, 197] width 24 height 24
click at [531, 252] on div "Search" at bounding box center [751, 258] width 114 height 30
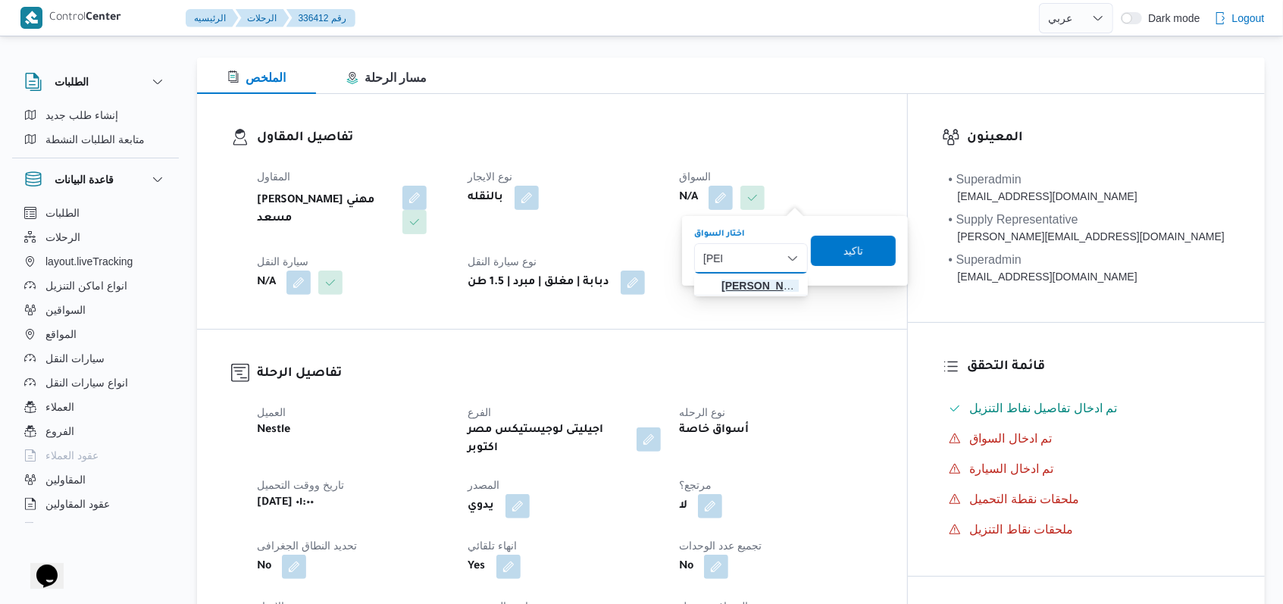
type input "ممد"
click at [531, 288] on span "ممد وح مصطفي ابراهيم حلمي" at bounding box center [760, 286] width 77 height 18
type input "وجد"
click at [531, 280] on span "وجد ى كريمان محمد محمد حسن" at bounding box center [760, 286] width 77 height 18
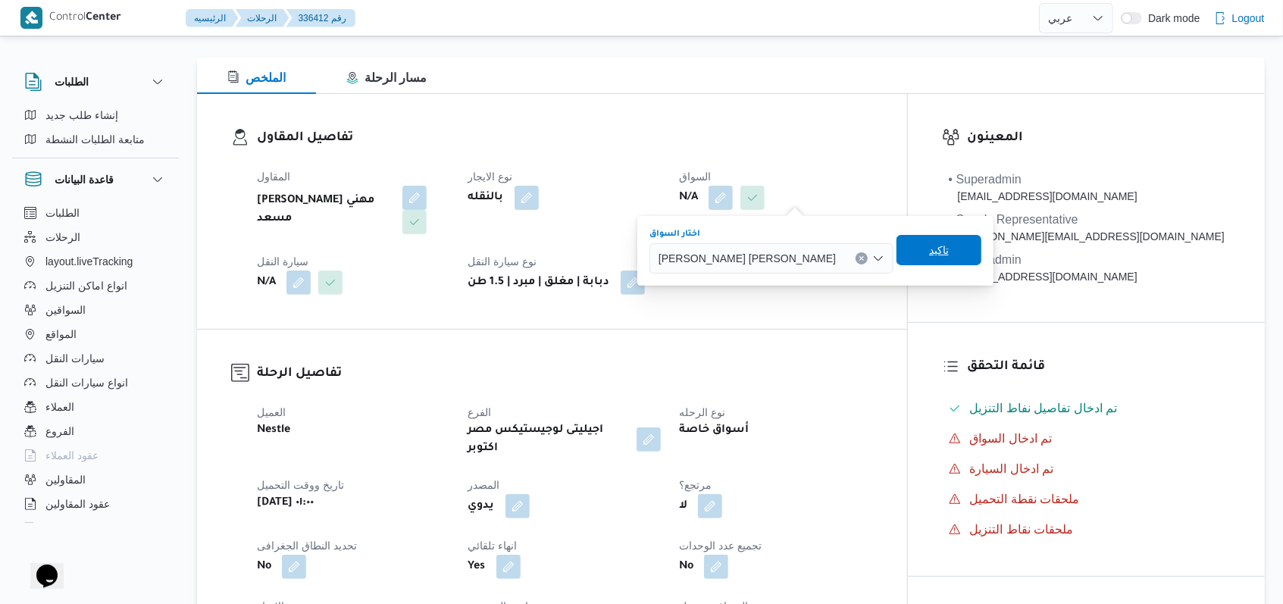
click at [531, 252] on span "تاكيد" at bounding box center [939, 250] width 85 height 30
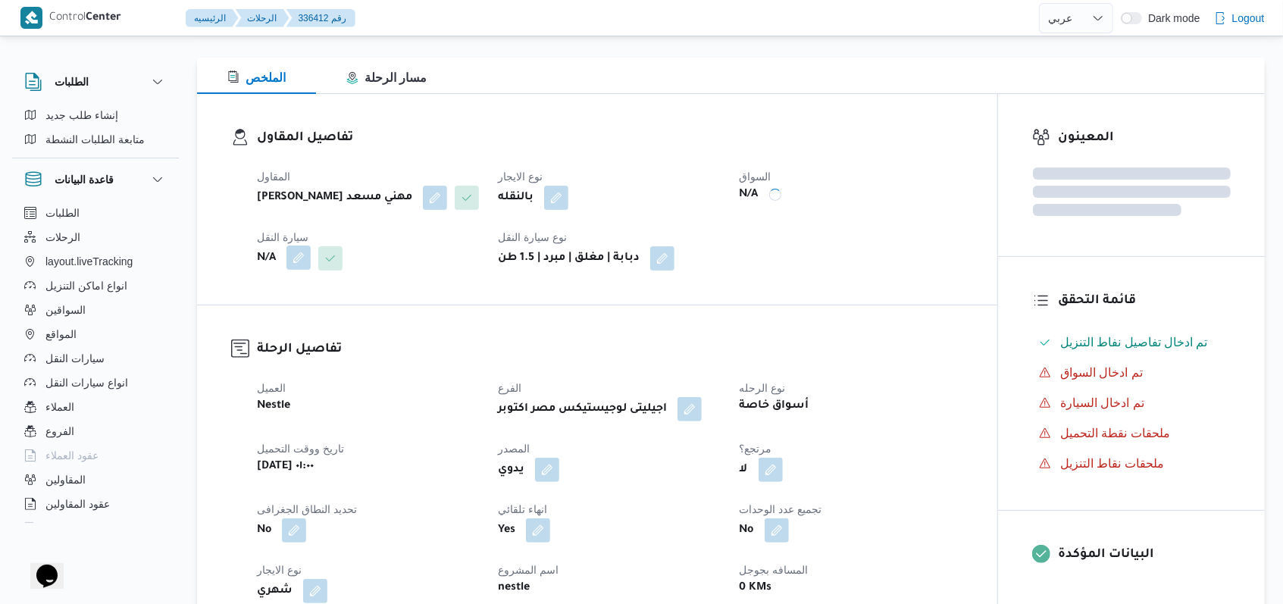
click at [302, 264] on button "button" at bounding box center [298, 258] width 24 height 24
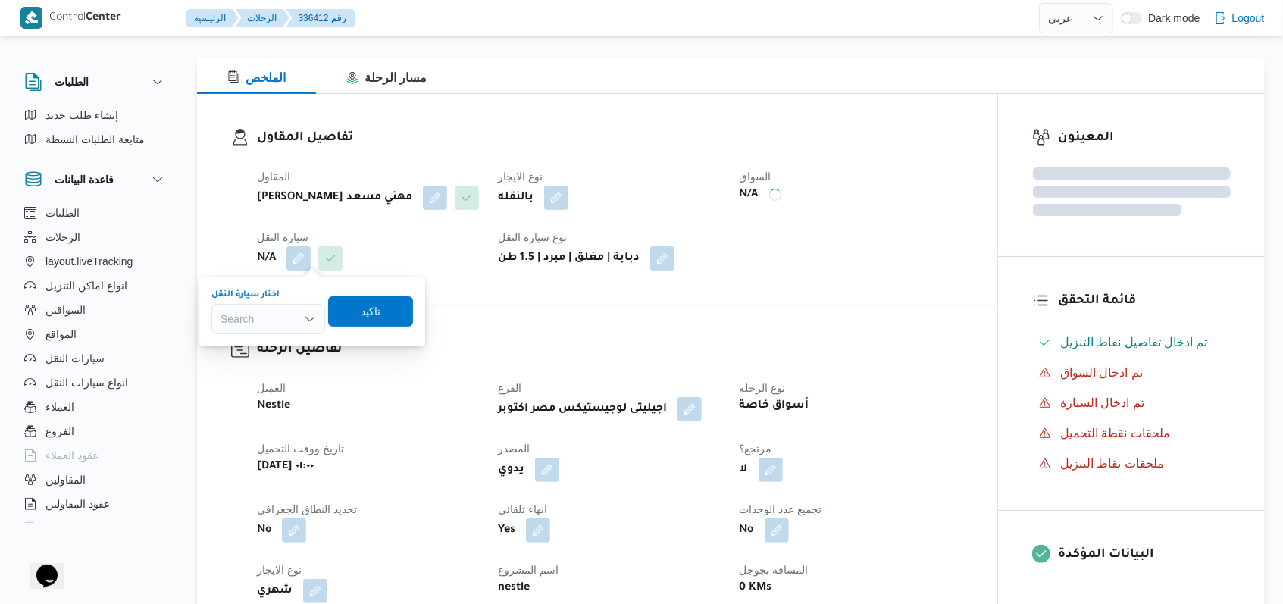
click at [289, 323] on div "Search" at bounding box center [268, 319] width 114 height 30
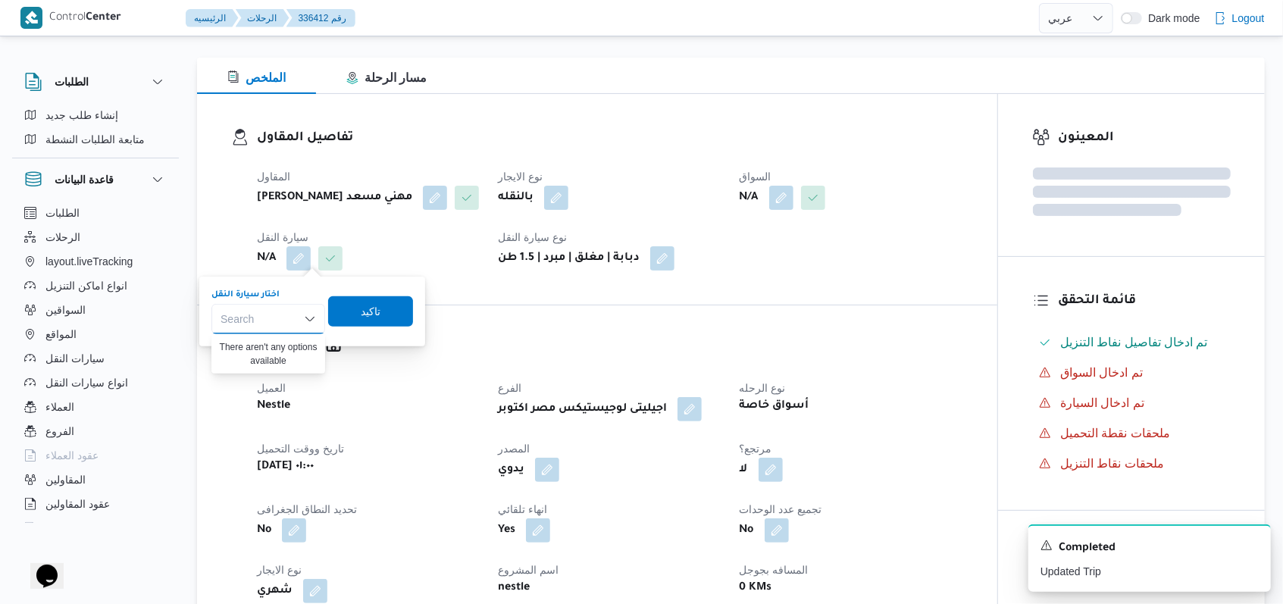
click at [396, 374] on div "العميل Nestle الفرع اجيليتى لوجيستيكس مصر اكتوبر نوع الرحله أسواق خاصة تاريخ وو…" at bounding box center [610, 582] width 725 height 424
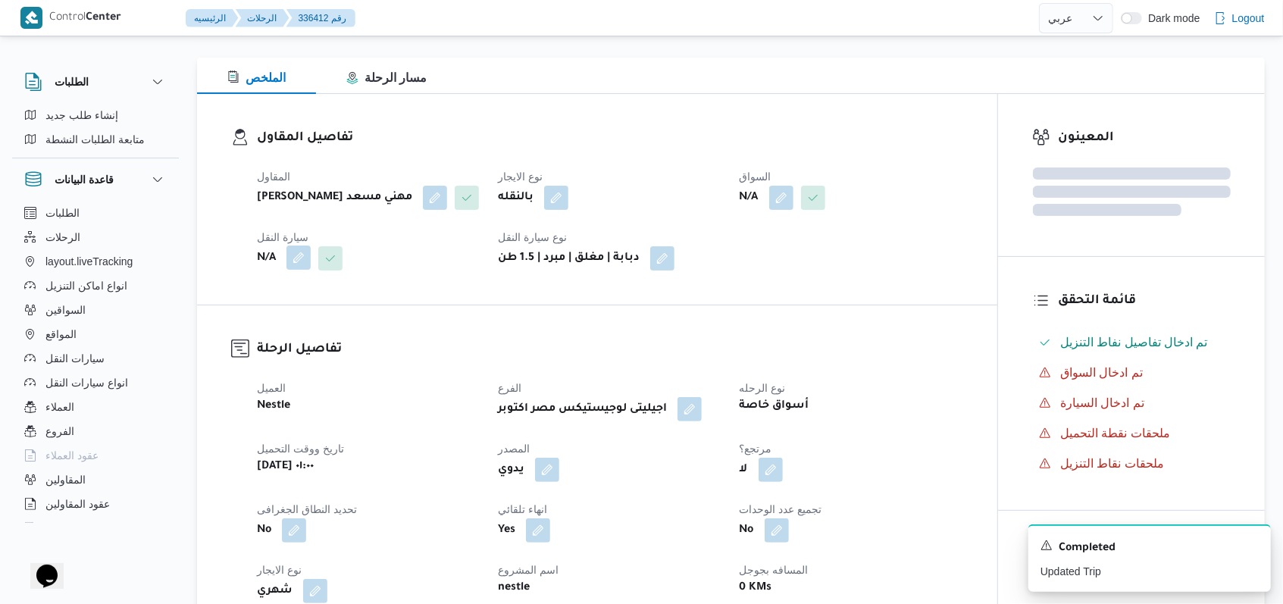
click at [300, 255] on button "button" at bounding box center [298, 258] width 24 height 24
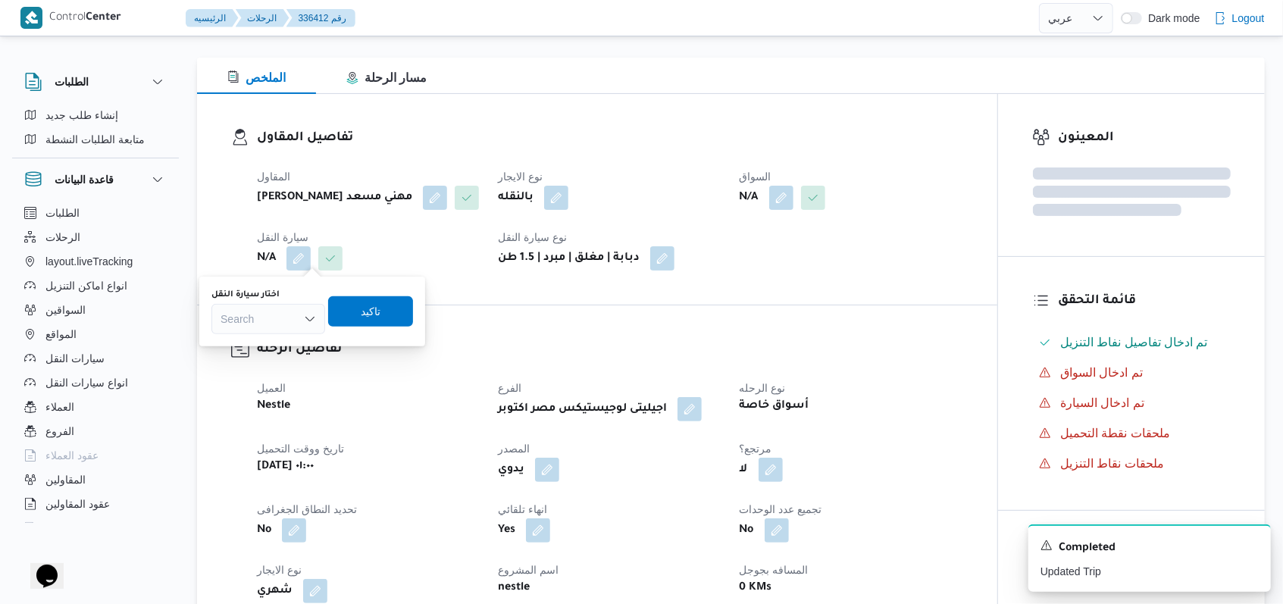
click at [284, 315] on div "Search" at bounding box center [268, 319] width 114 height 30
click at [358, 375] on div "العميل Nestle الفرع اجيليتى لوجيستيكس مصر اكتوبر نوع الرحله أسواق خاصة تاريخ وو…" at bounding box center [610, 582] width 725 height 424
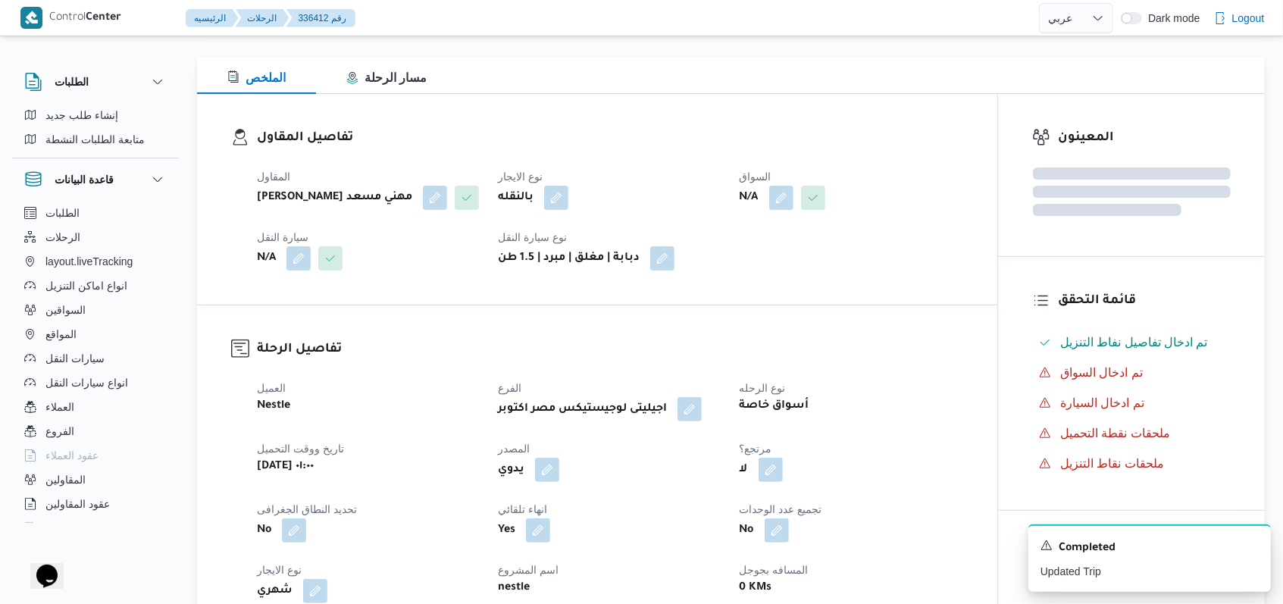
click at [290, 272] on div "المقاول راجح ضبع مهني مسعد نوع الايجار بالنقله السواق N/A سيارة النقل N/A نوع س…" at bounding box center [610, 218] width 725 height 121
click at [296, 262] on button "button" at bounding box center [298, 258] width 24 height 24
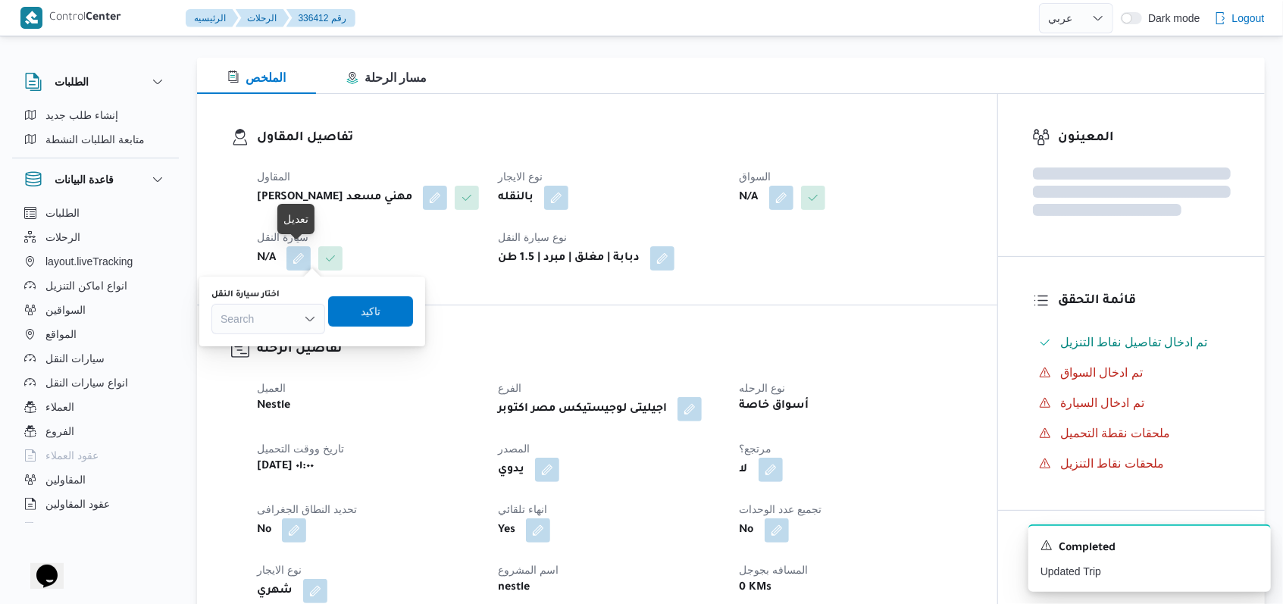
click at [288, 317] on div "Search" at bounding box center [268, 319] width 114 height 30
click at [386, 393] on dt "العميل" at bounding box center [368, 388] width 223 height 18
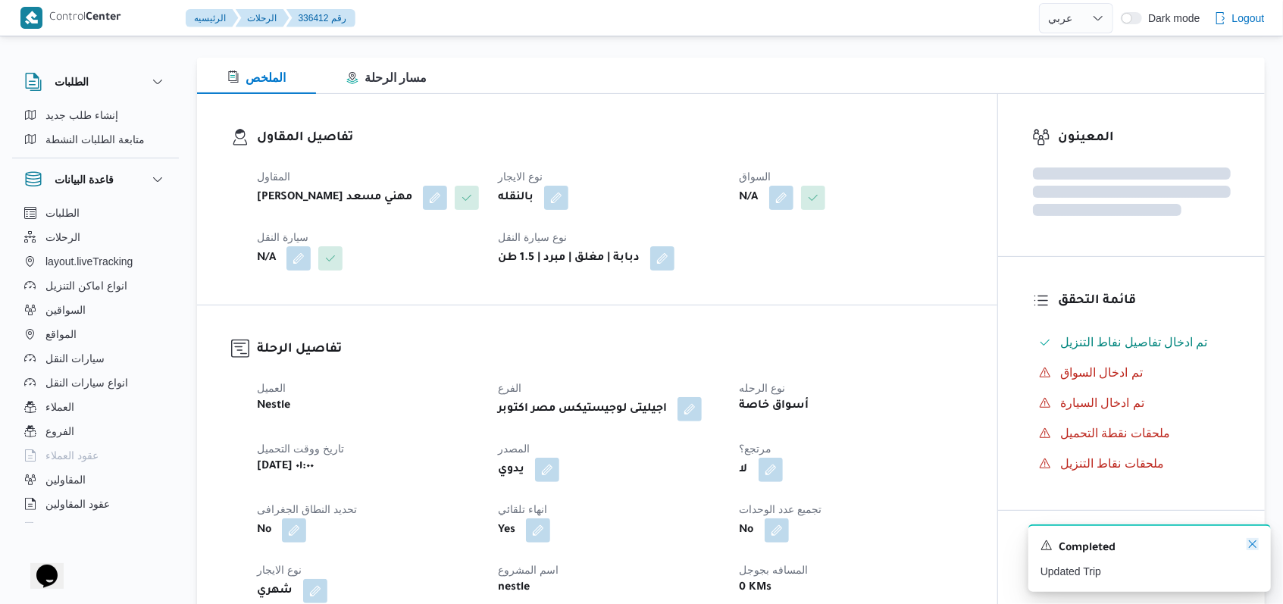
click at [531, 543] on icon "Dismiss toast" at bounding box center [1253, 544] width 12 height 12
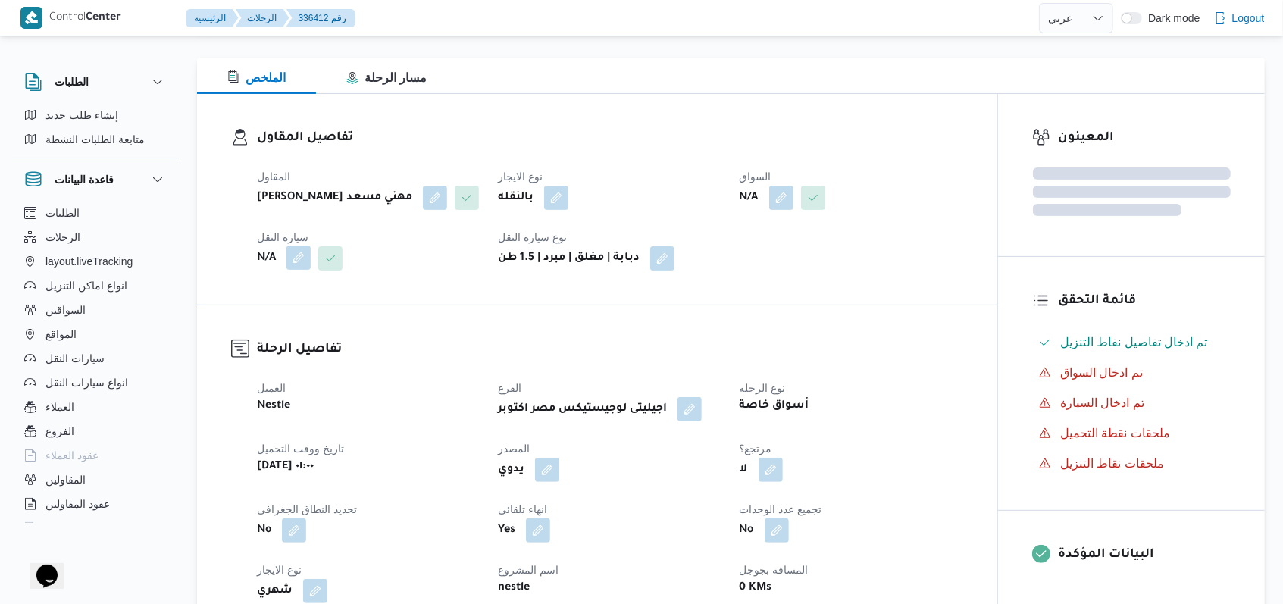
click at [305, 267] on button "button" at bounding box center [298, 258] width 24 height 24
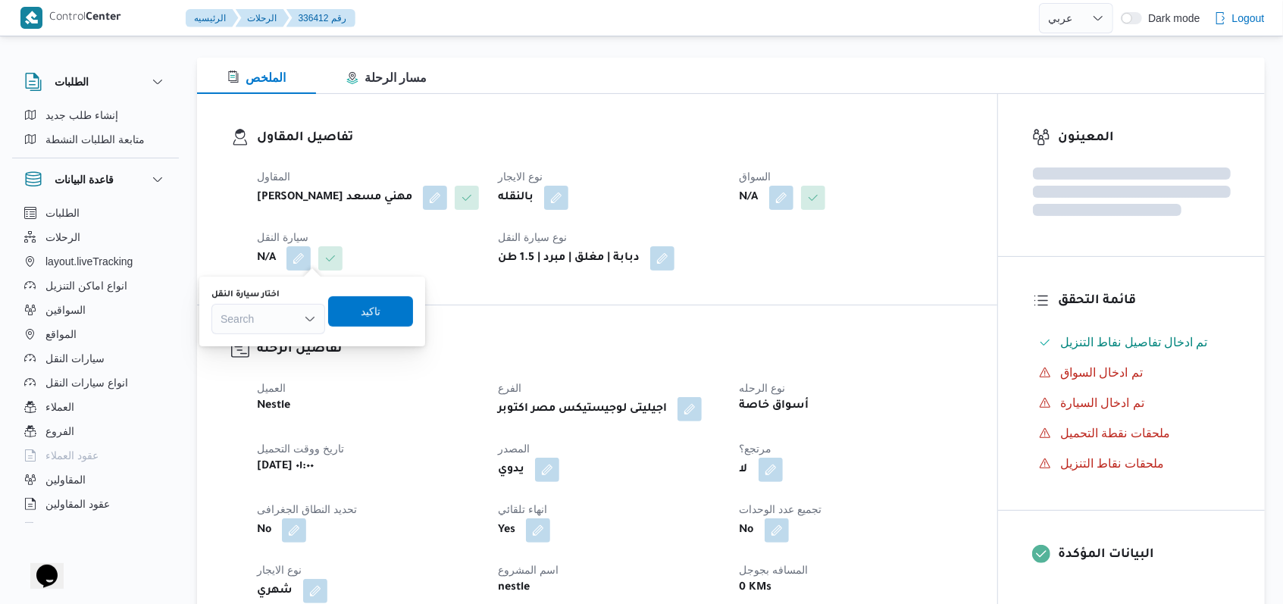
click at [297, 298] on div "اختار سيارة النقل" at bounding box center [268, 295] width 114 height 12
click at [297, 312] on div "Search" at bounding box center [268, 319] width 114 height 30
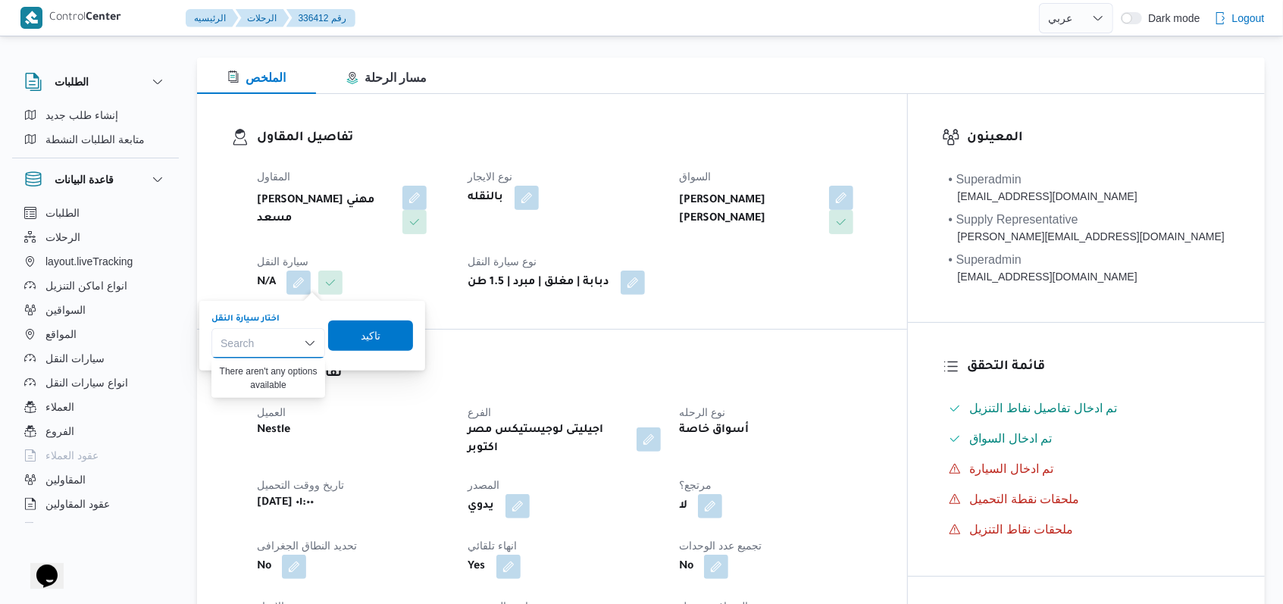
drag, startPoint x: 462, startPoint y: 355, endPoint x: 426, endPoint y: 387, distance: 48.8
click at [461, 355] on div "تفاصيل الرحلة العميل Nestle الفرع اجيليتى لوجيستيكس مصر اكتوبر نوع الرحله أسواق…" at bounding box center [552, 593] width 710 height 526
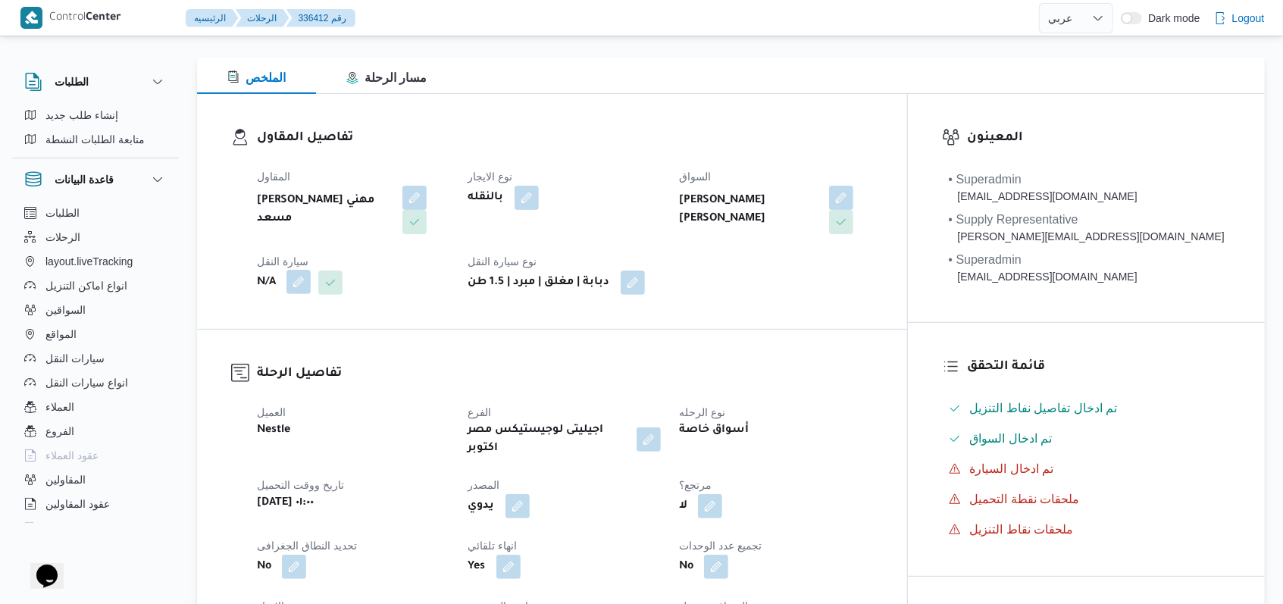
click at [295, 274] on button "button" at bounding box center [298, 282] width 24 height 24
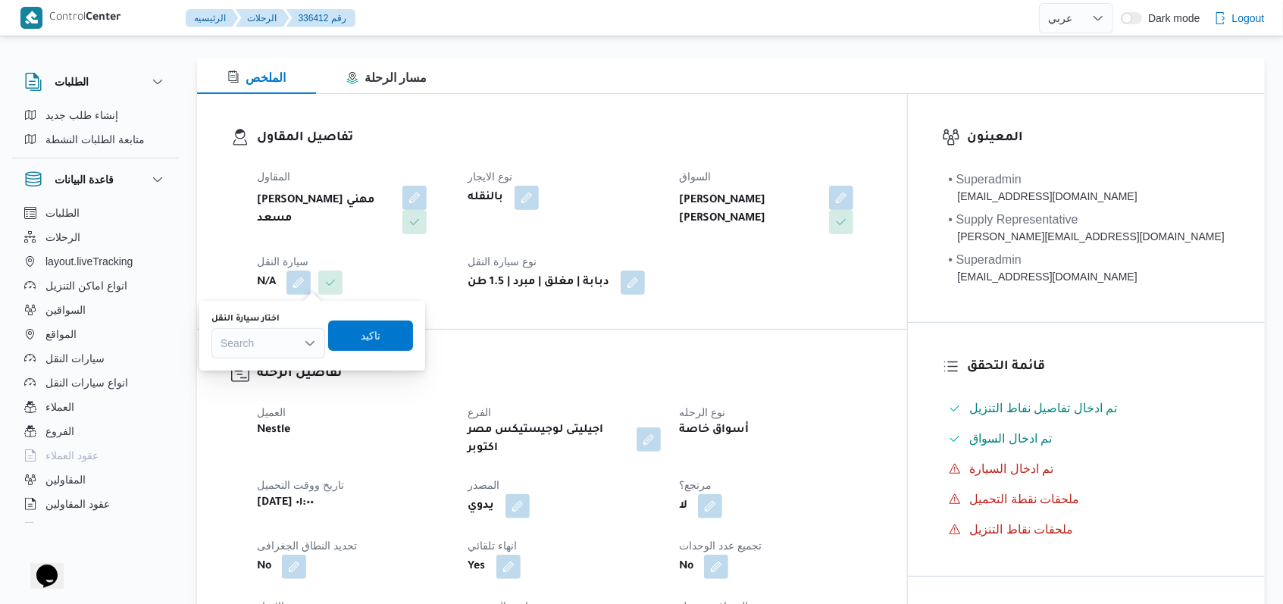
click at [260, 368] on div "You are in a dialog. To close this dialog, hit escape. اختار سيارة النقل Search…" at bounding box center [312, 336] width 226 height 70
click at [274, 343] on div "Search" at bounding box center [268, 343] width 114 height 30
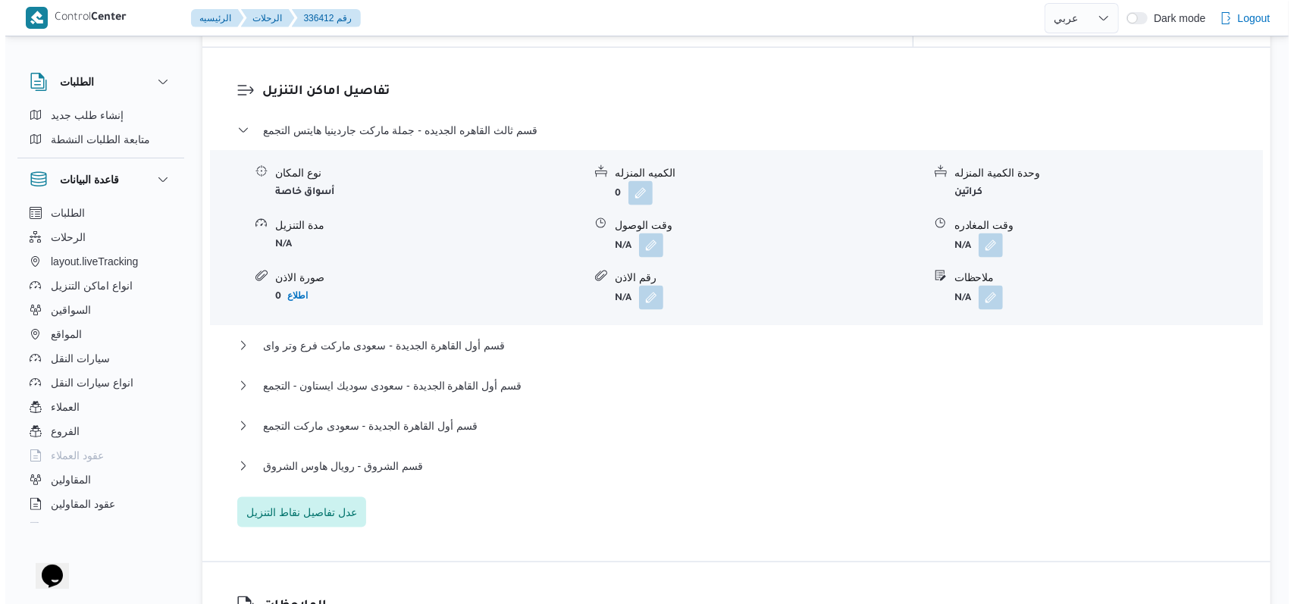
scroll to position [1313, 0]
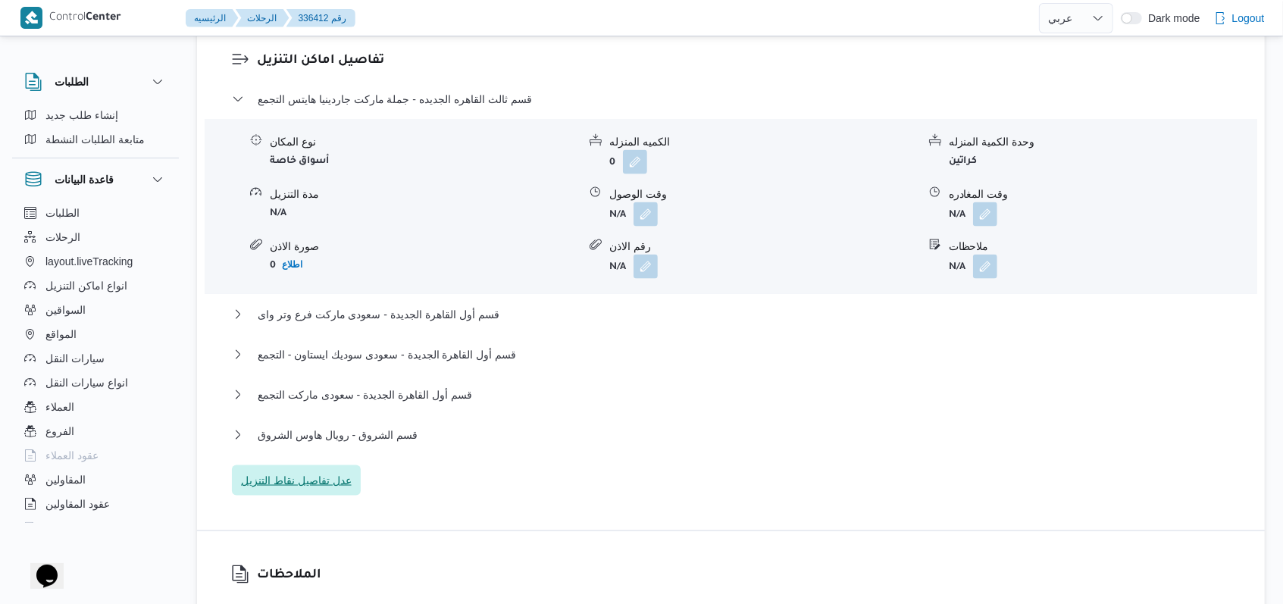
click at [337, 471] on span "عدل تفاصيل نقاط التنزيل" at bounding box center [296, 480] width 111 height 18
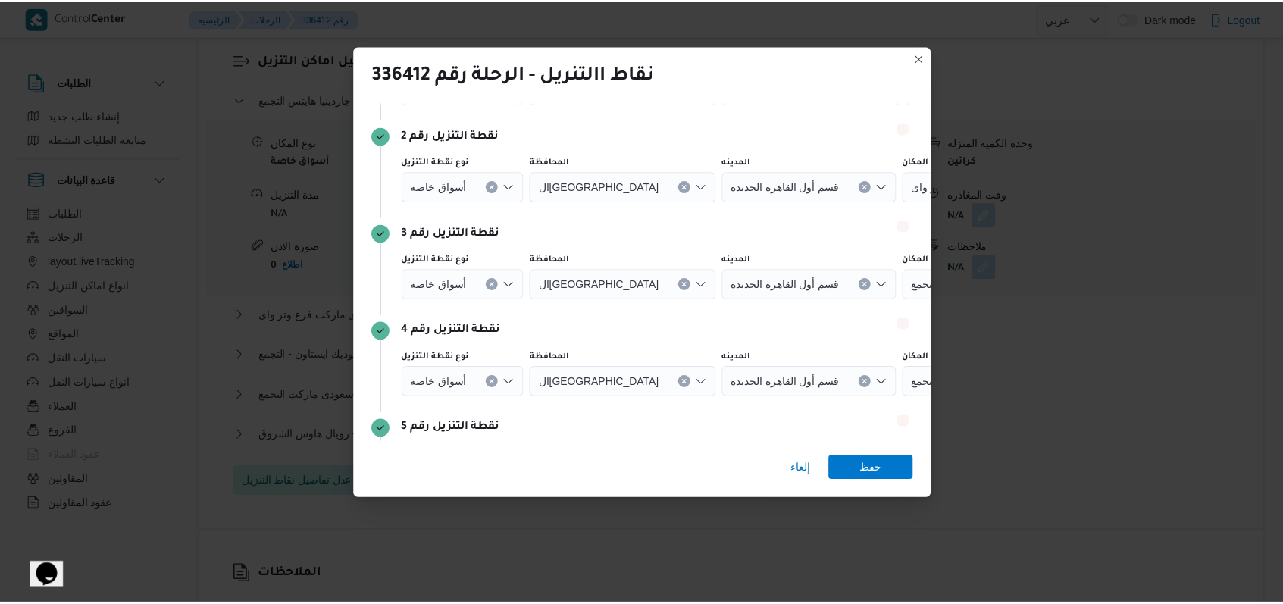
scroll to position [293, 0]
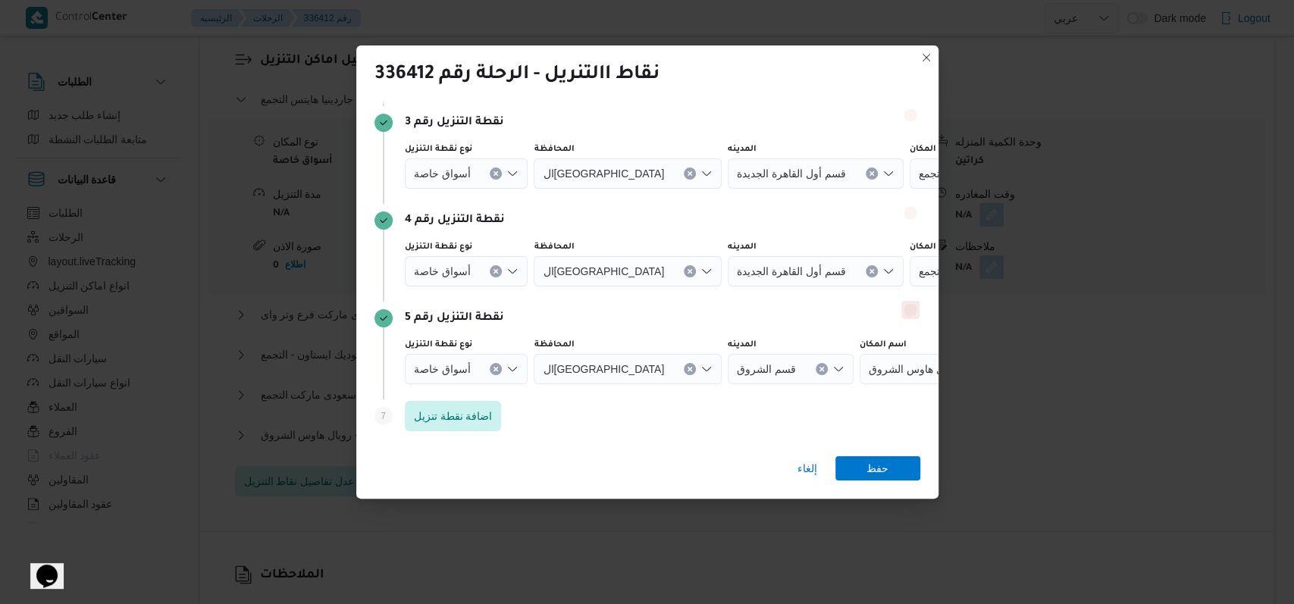
click at [531, 314] on button "Delete" at bounding box center [910, 310] width 18 height 18
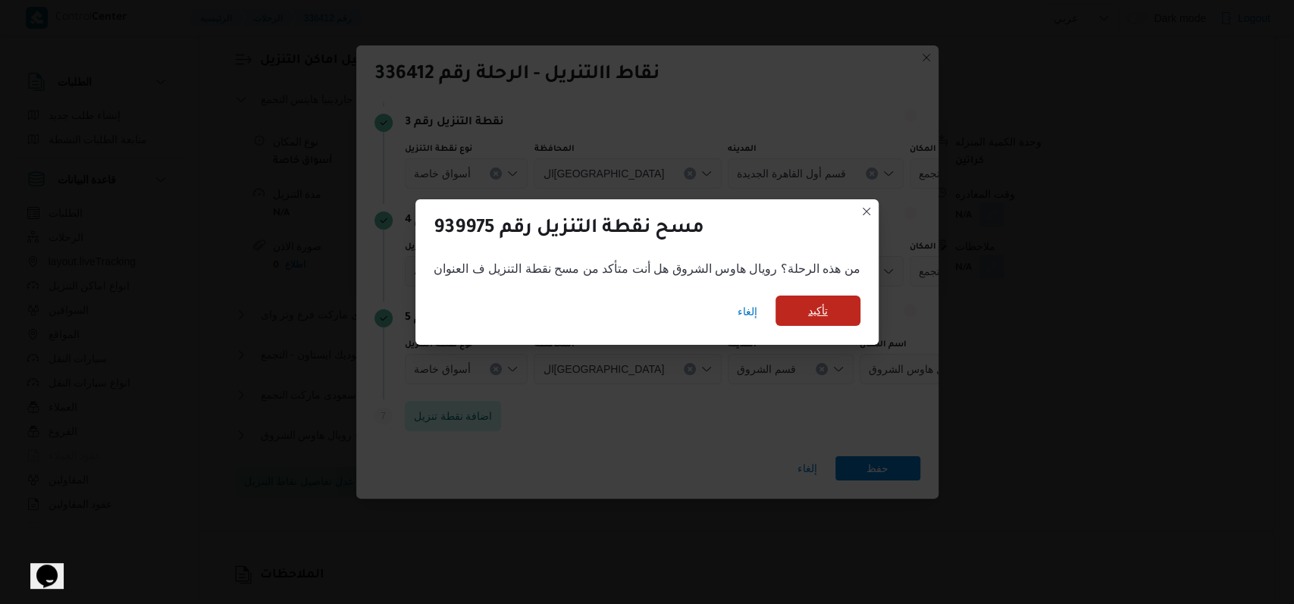
click at [531, 311] on span "تأكيد" at bounding box center [817, 311] width 85 height 30
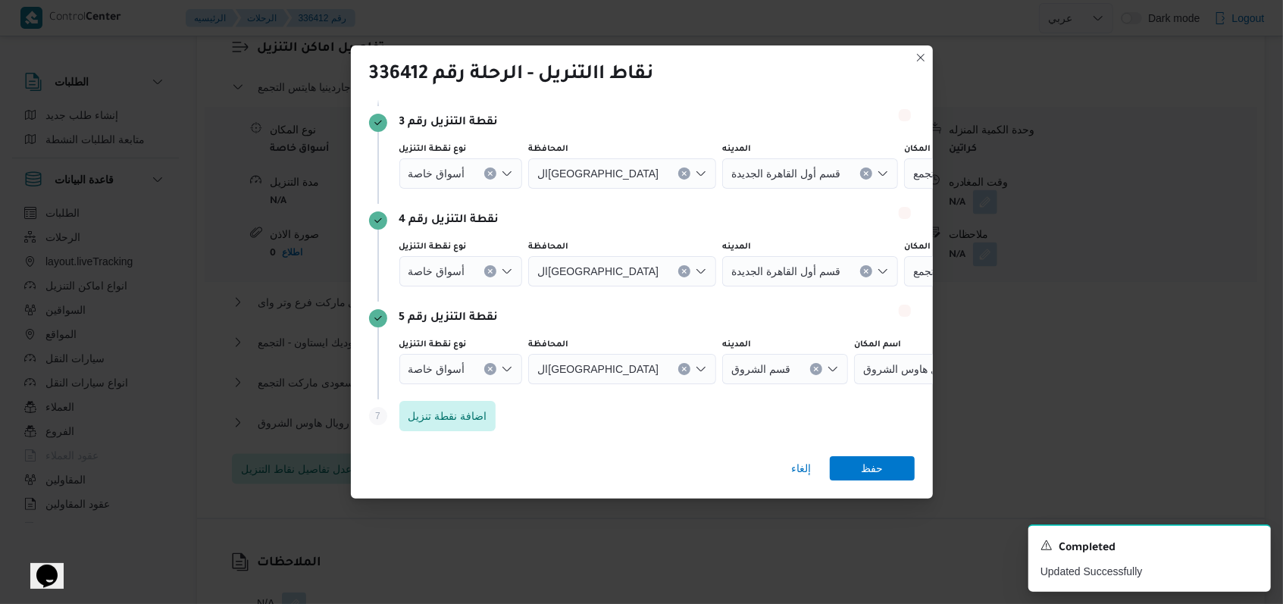
click at [490, 269] on icon "Clear input" at bounding box center [491, 271] width 4 height 4
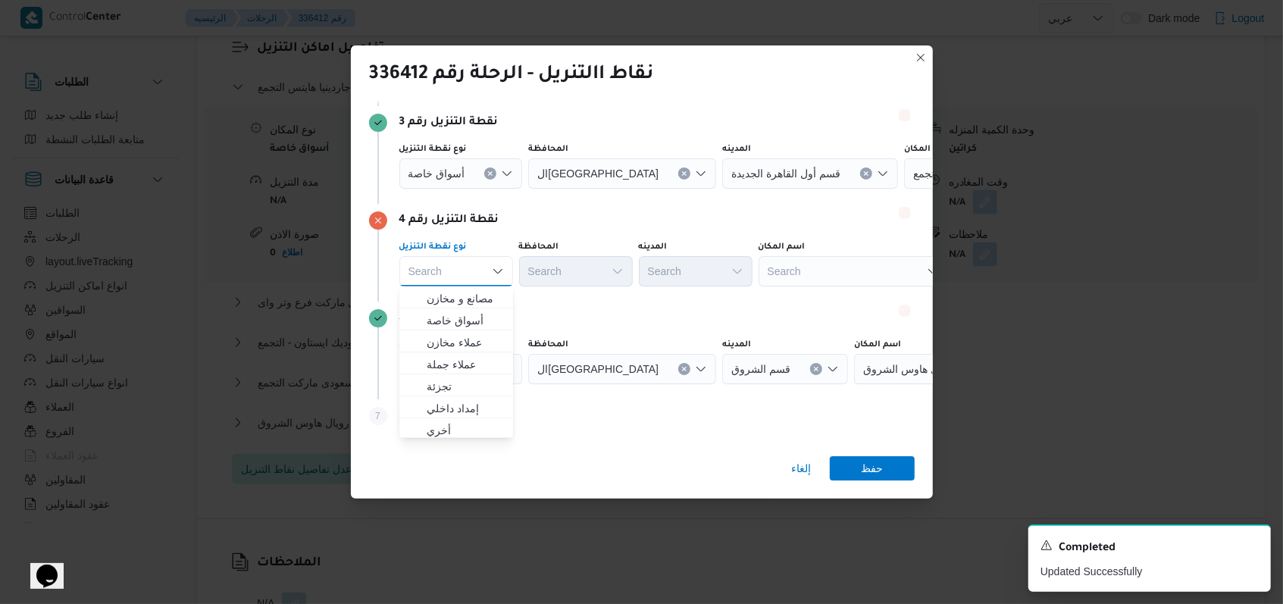
click at [490, 172] on icon "Clear input" at bounding box center [491, 173] width 4 height 4
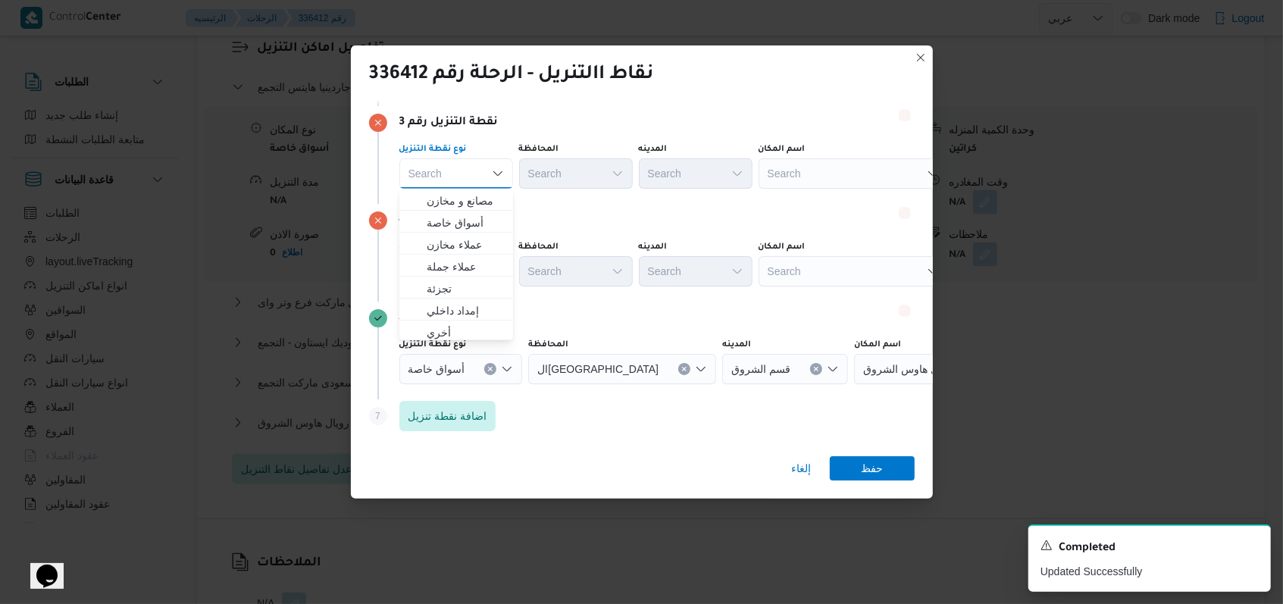
click at [531, 215] on div "نقطة التنزيل رقم 4" at bounding box center [642, 220] width 546 height 18
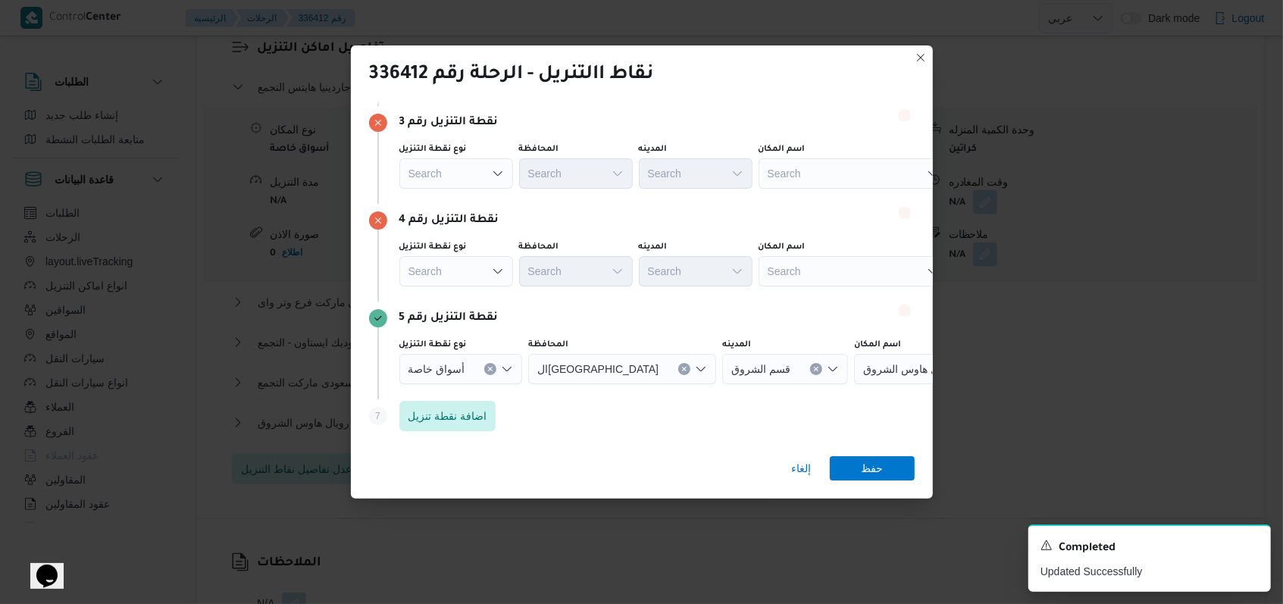
scroll to position [91, 0]
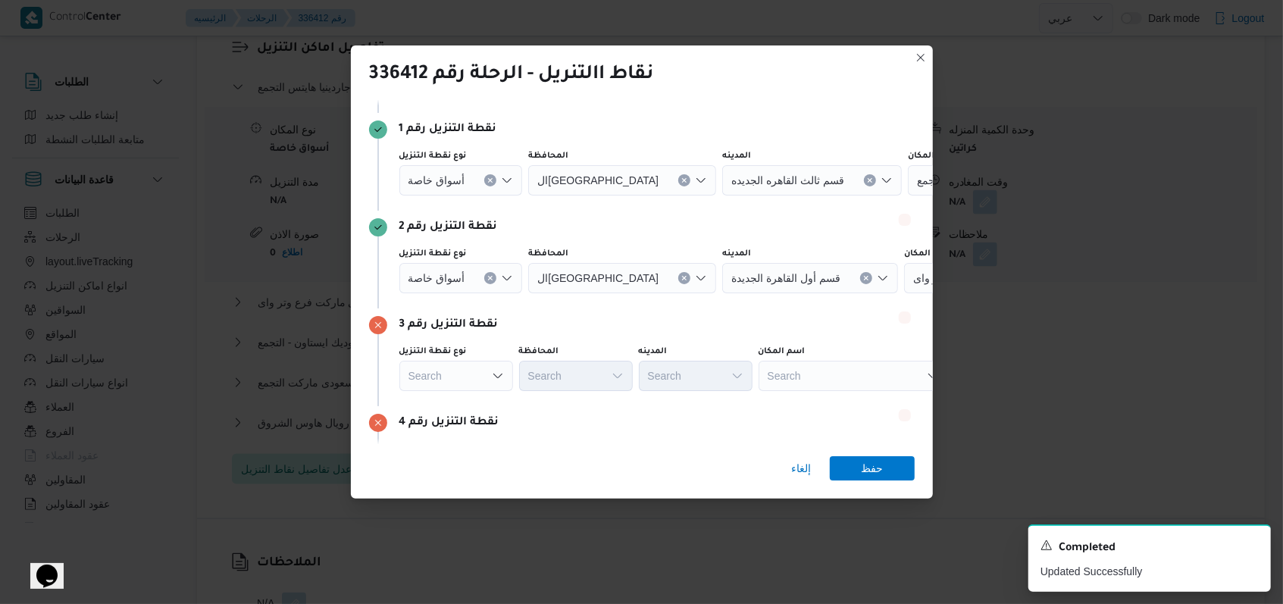
click at [491, 277] on icon "Clear input" at bounding box center [490, 278] width 6 height 6
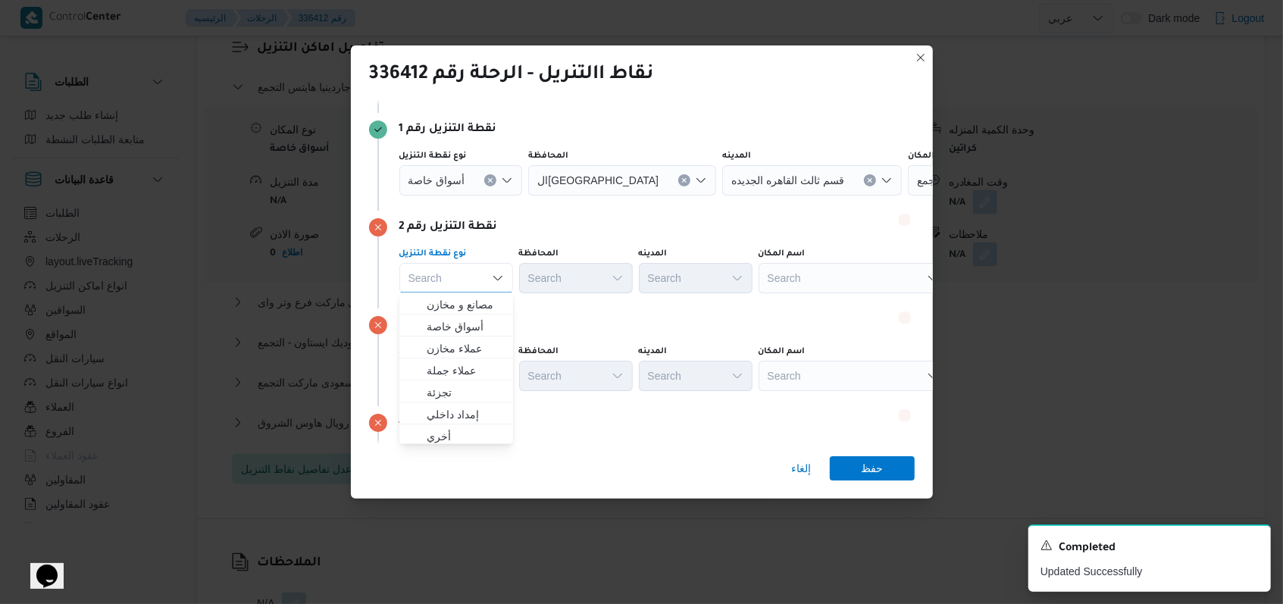
click at [492, 185] on div "أسواق خاصة" at bounding box center [461, 180] width 124 height 30
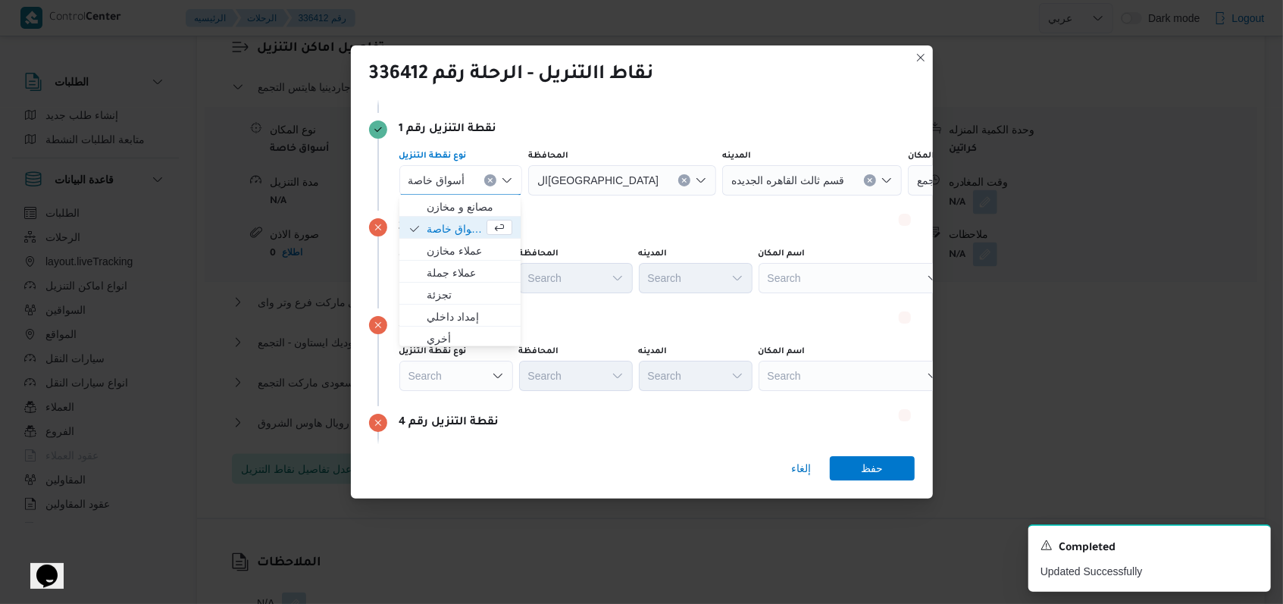
click at [489, 180] on icon "Clear input" at bounding box center [491, 180] width 4 height 4
click at [531, 231] on div "نقطة التنزيل رقم 2" at bounding box center [642, 227] width 546 height 18
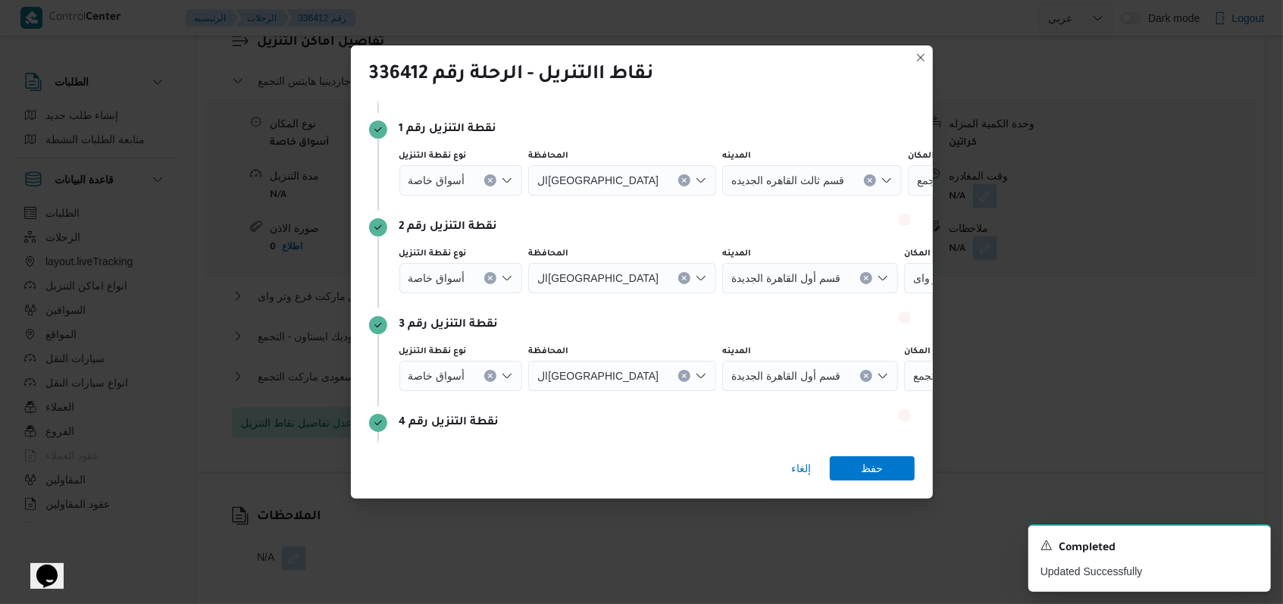
click at [531, 180] on icon "Clear input" at bounding box center [870, 180] width 6 height 6
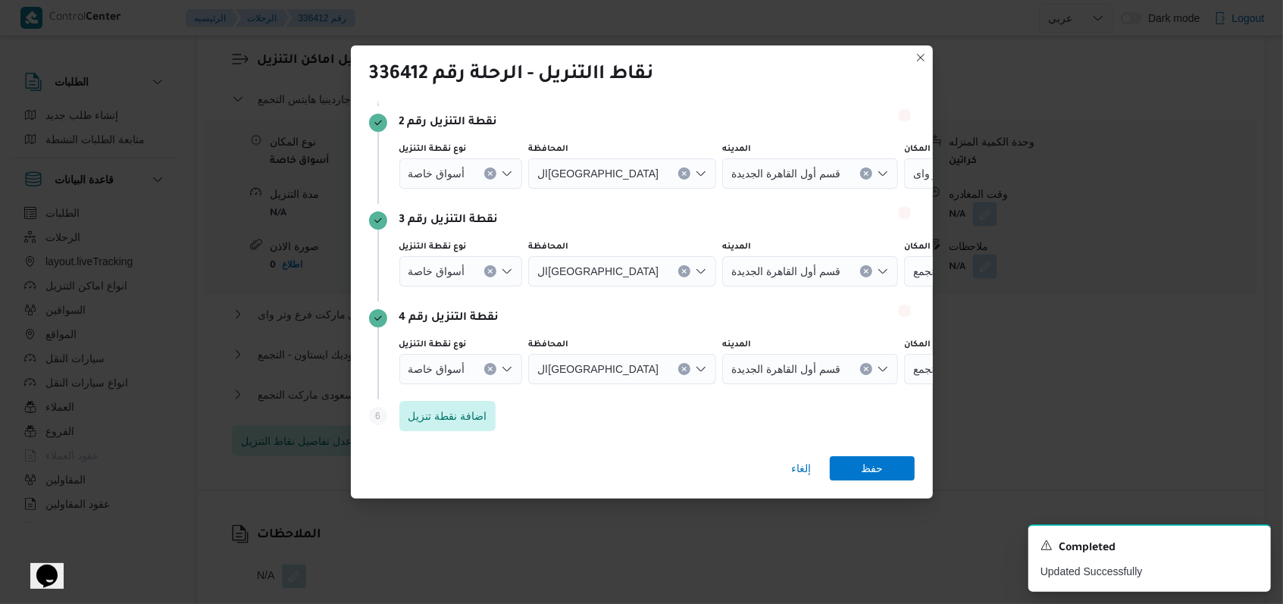
click at [487, 371] on icon "Clear input" at bounding box center [490, 369] width 6 height 6
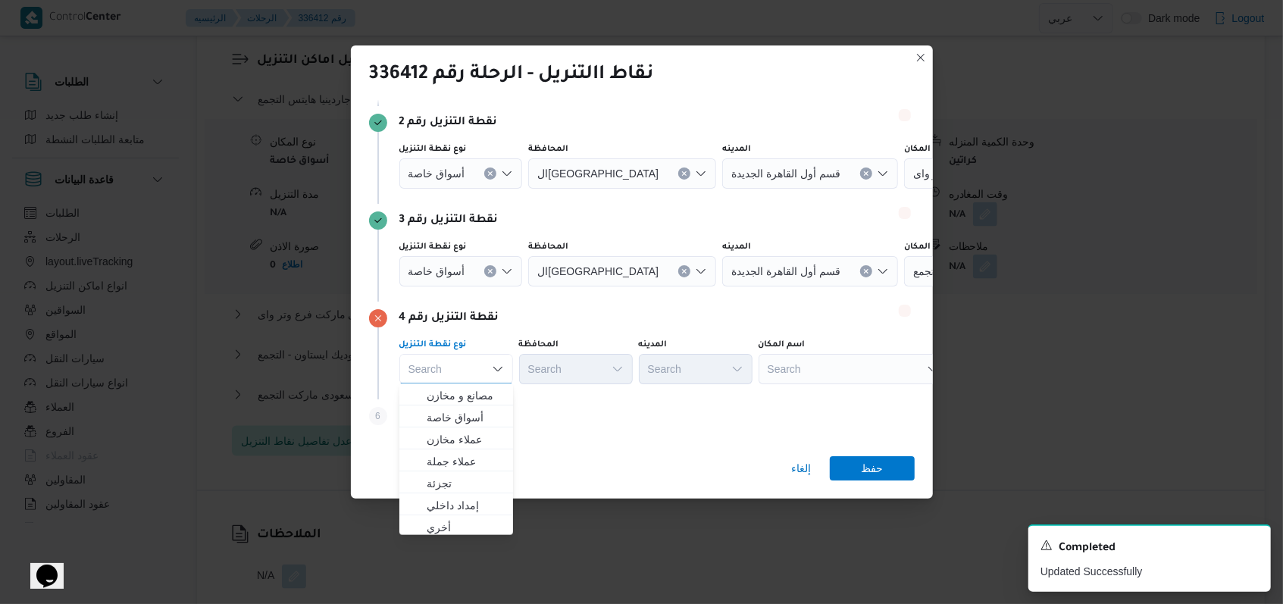
click at [492, 273] on button "Clear input" at bounding box center [490, 271] width 12 height 12
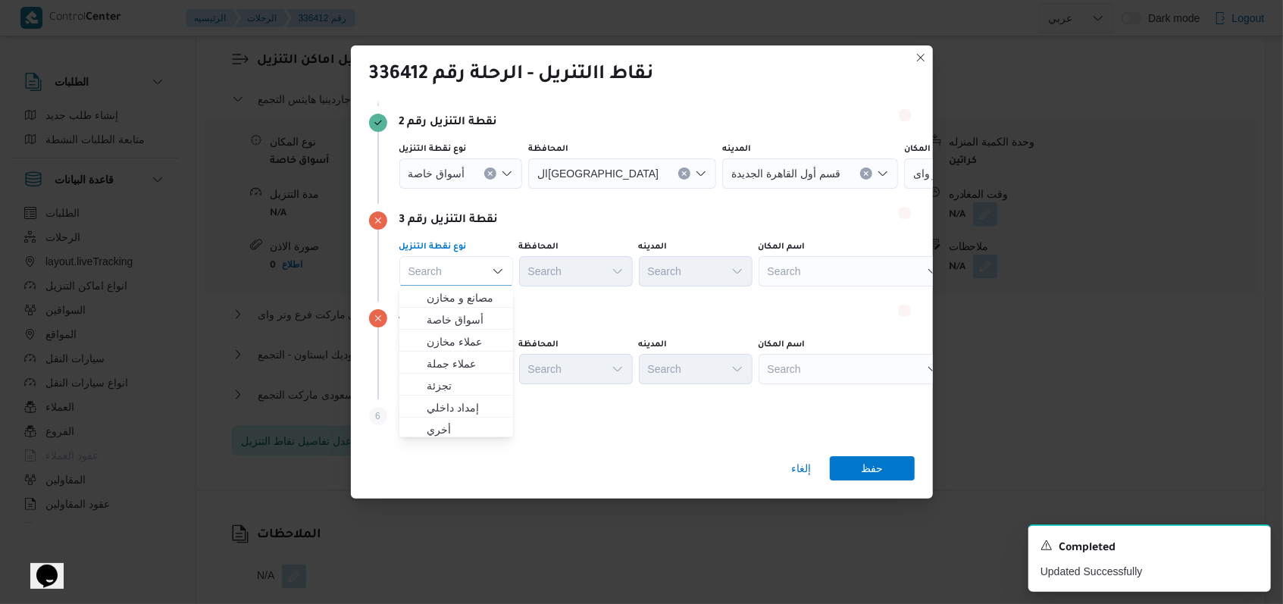
click at [487, 174] on icon "Clear input" at bounding box center [490, 174] width 6 height 6
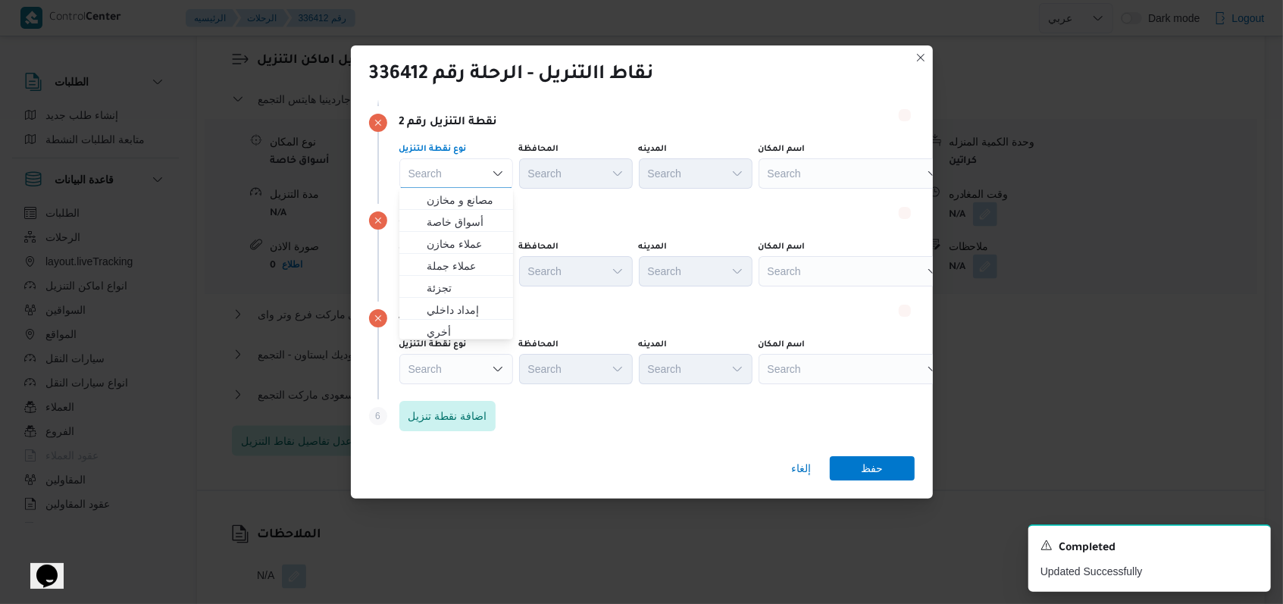
click at [531, 208] on div "نقطة التنزيل رقم 3 نوع نقطة التنزيل Search المحافظة Search المدينه Search اسم ا…" at bounding box center [642, 253] width 546 height 98
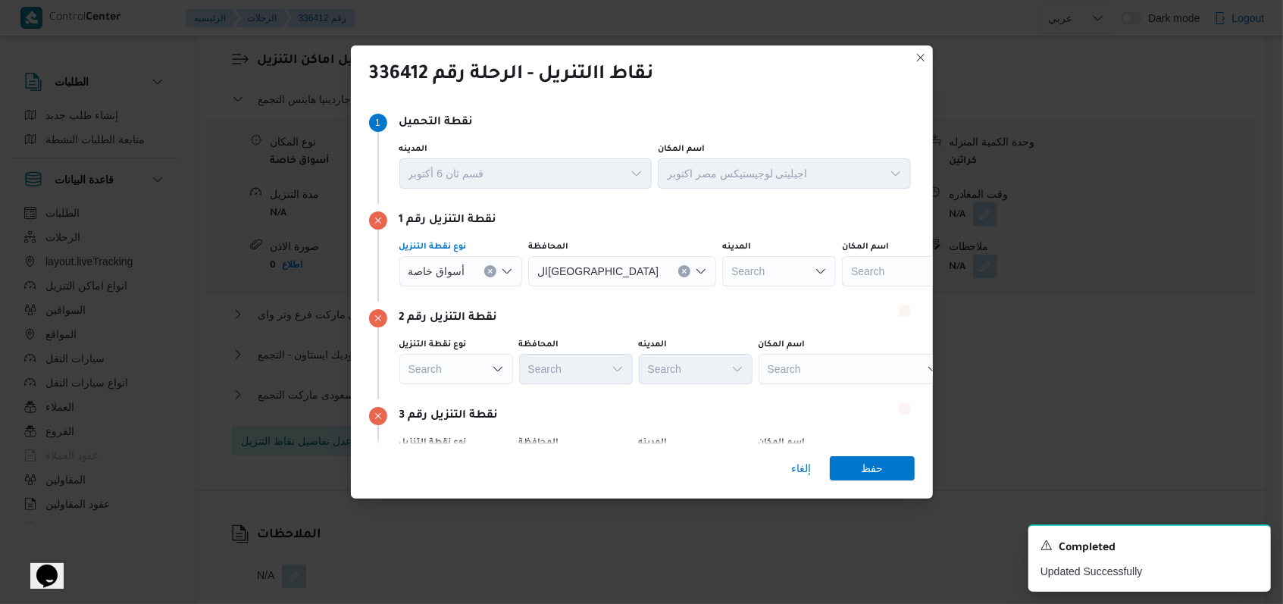
click at [487, 274] on icon "Clear input" at bounding box center [490, 271] width 6 height 6
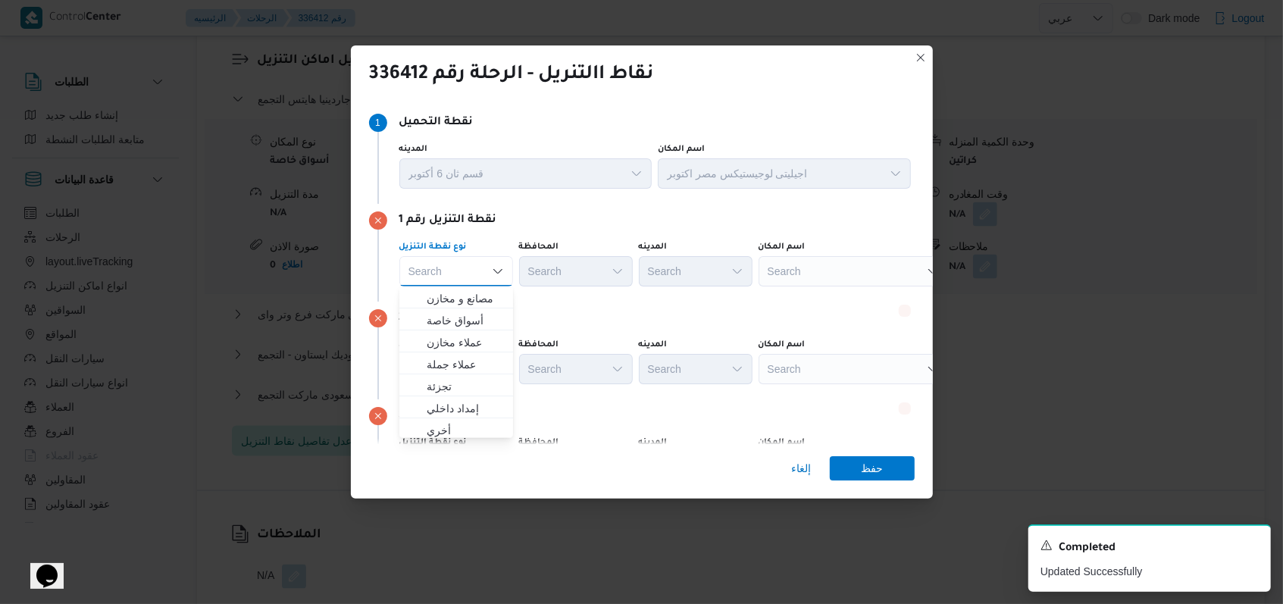
click at [531, 324] on div "نقطة التنزيل رقم 2" at bounding box center [642, 318] width 546 height 18
click at [531, 280] on div "Search" at bounding box center [853, 271] width 189 height 30
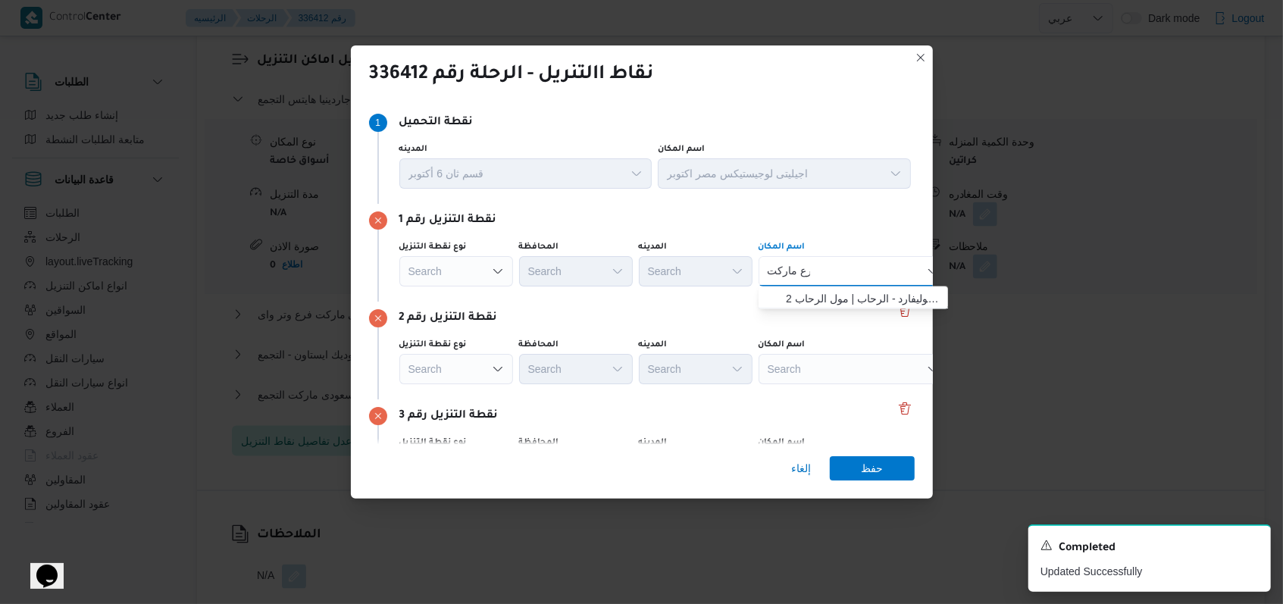
type input "رع ماركت"
drag, startPoint x: 836, startPoint y: 302, endPoint x: 828, endPoint y: 361, distance: 59.7
click at [531, 302] on span "رع ماركت للتجارة مول بوليفارد - الرحاب | مول الرحاب 2 | null" at bounding box center [862, 299] width 153 height 18
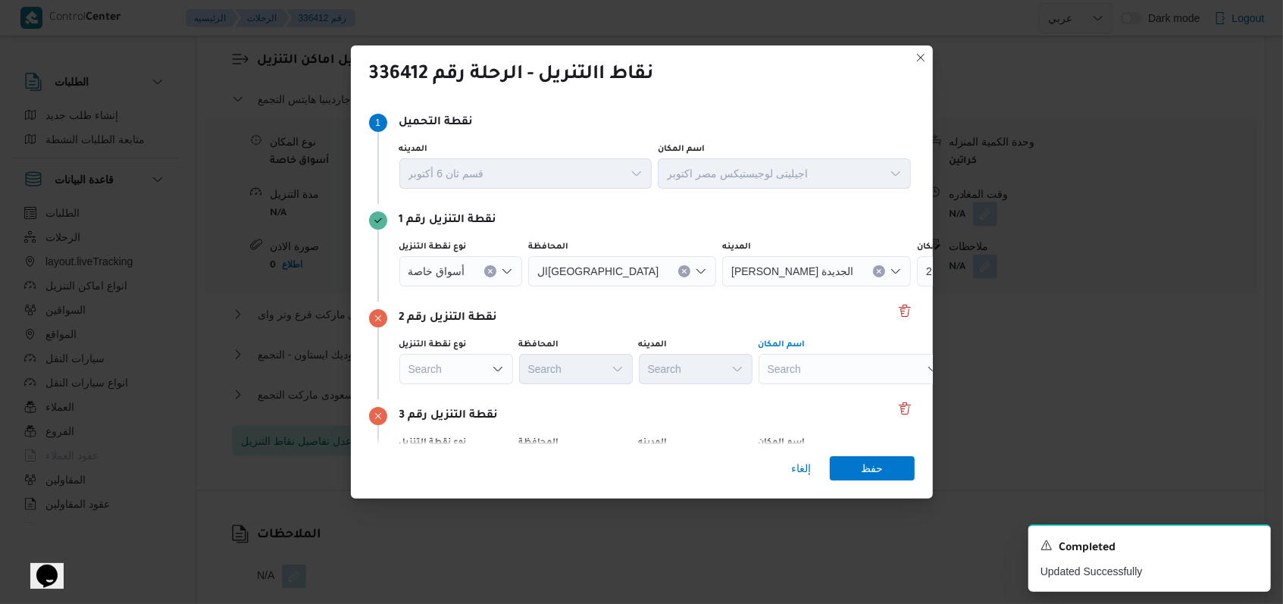
click at [531, 373] on div "Search" at bounding box center [853, 369] width 189 height 30
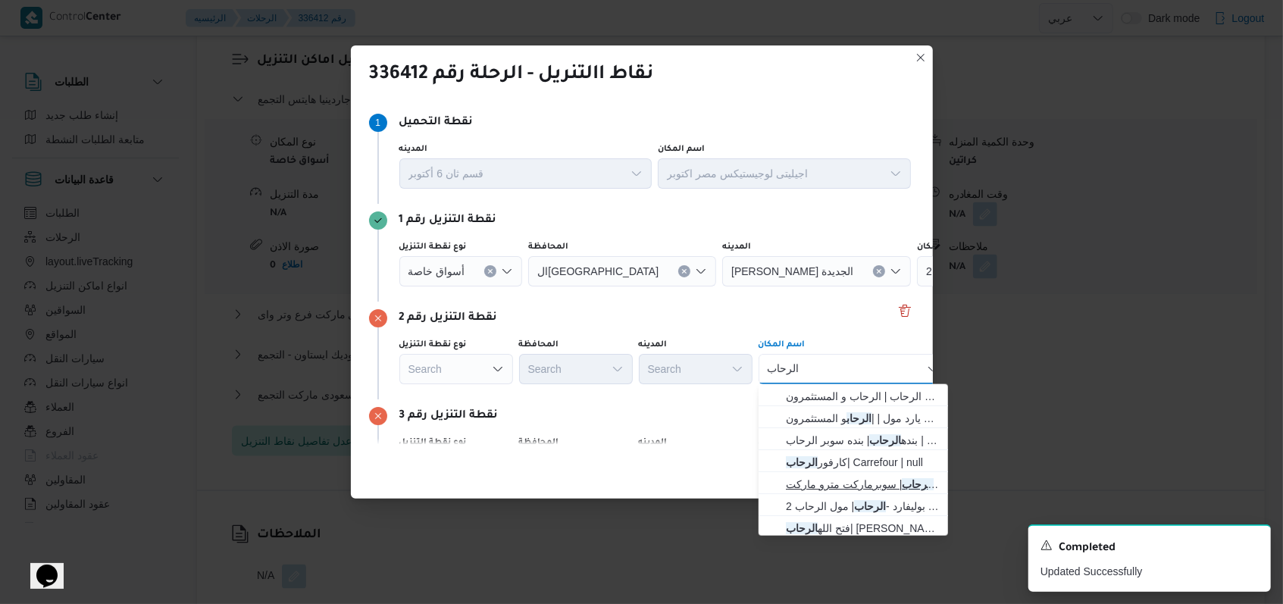
scroll to position [5, 0]
type input "الرحاب"
click at [531, 471] on span "مترو ماركت الرحاب | سوبرماركت مترو ماركت | null" at bounding box center [862, 480] width 153 height 18
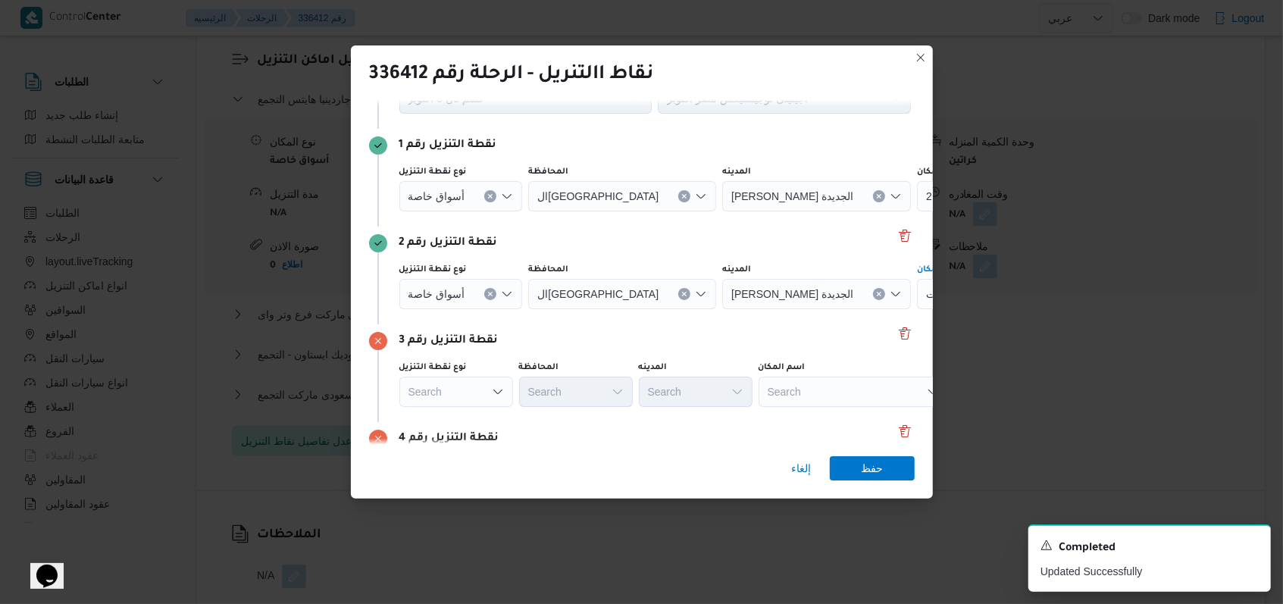
scroll to position [101, 0]
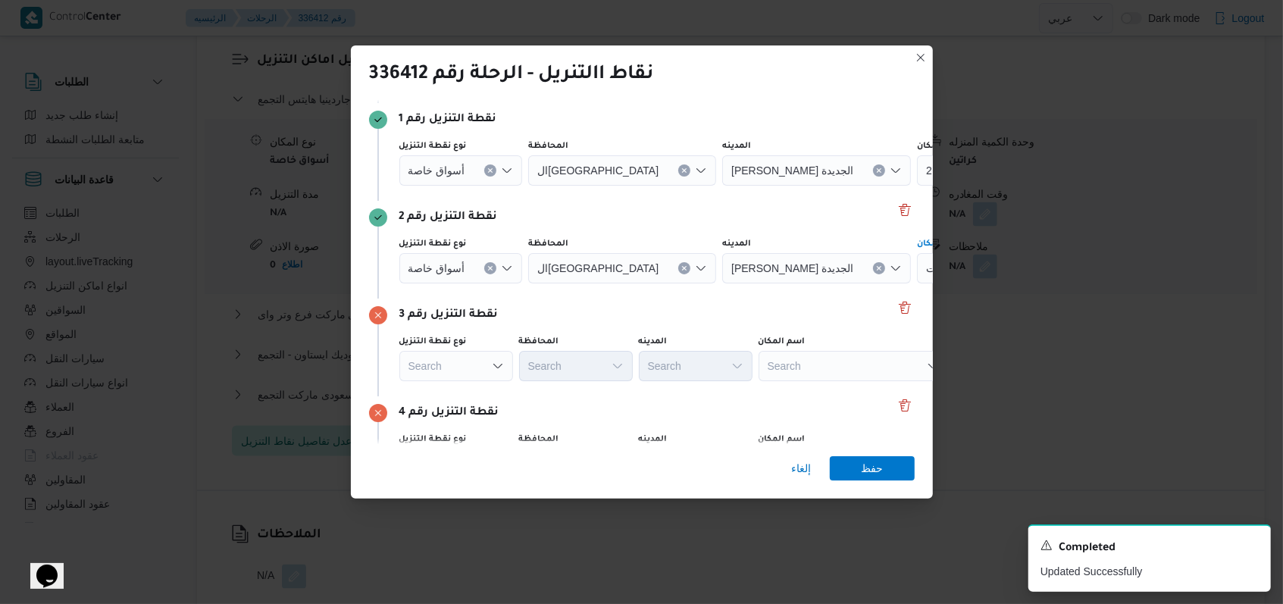
click at [531, 366] on div "Search" at bounding box center [853, 366] width 189 height 30
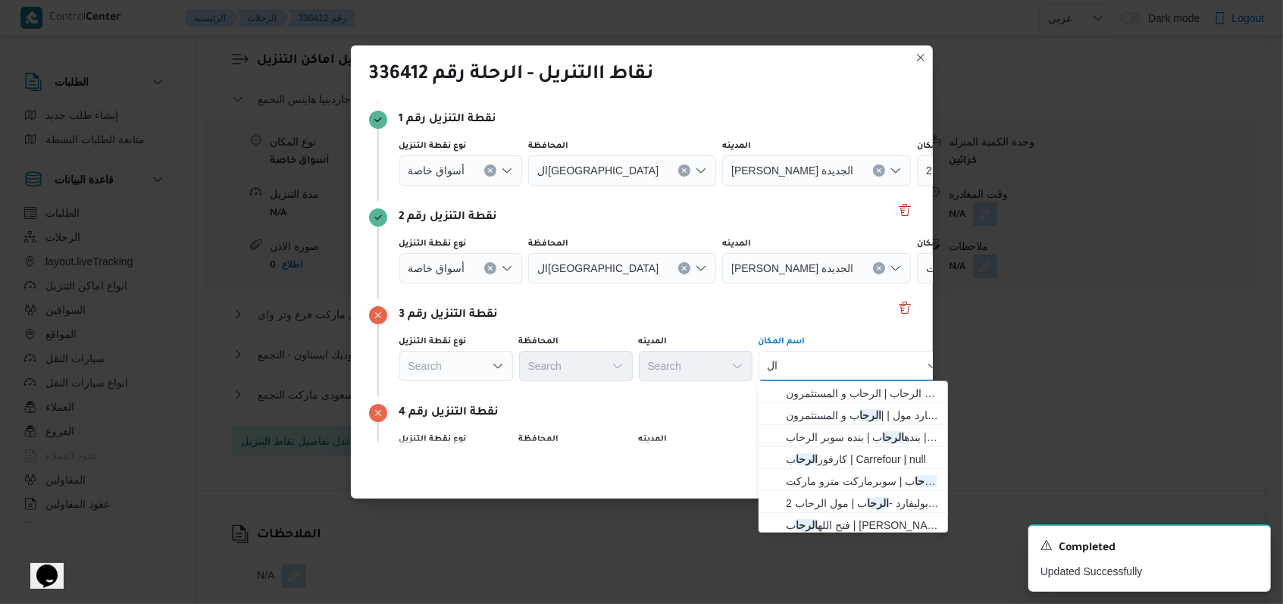
type input "ا"
type input "سعود"
click at [531, 412] on span "سعود ى ماركت التجمع | ماركت سعودي | null" at bounding box center [862, 411] width 153 height 18
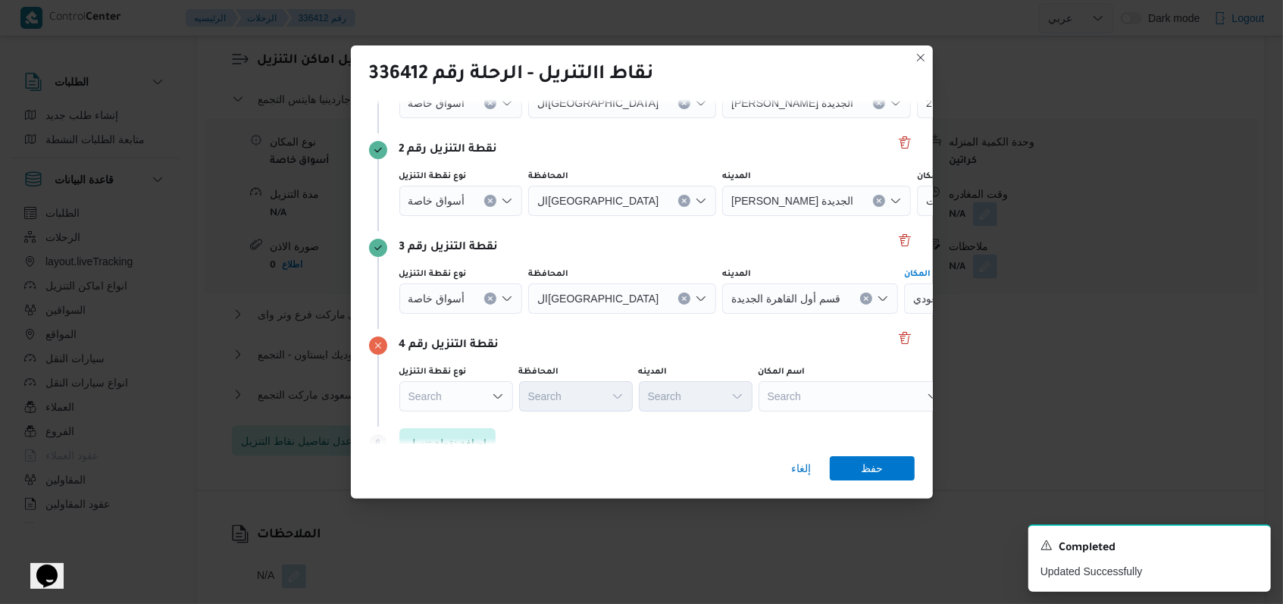
scroll to position [196, 0]
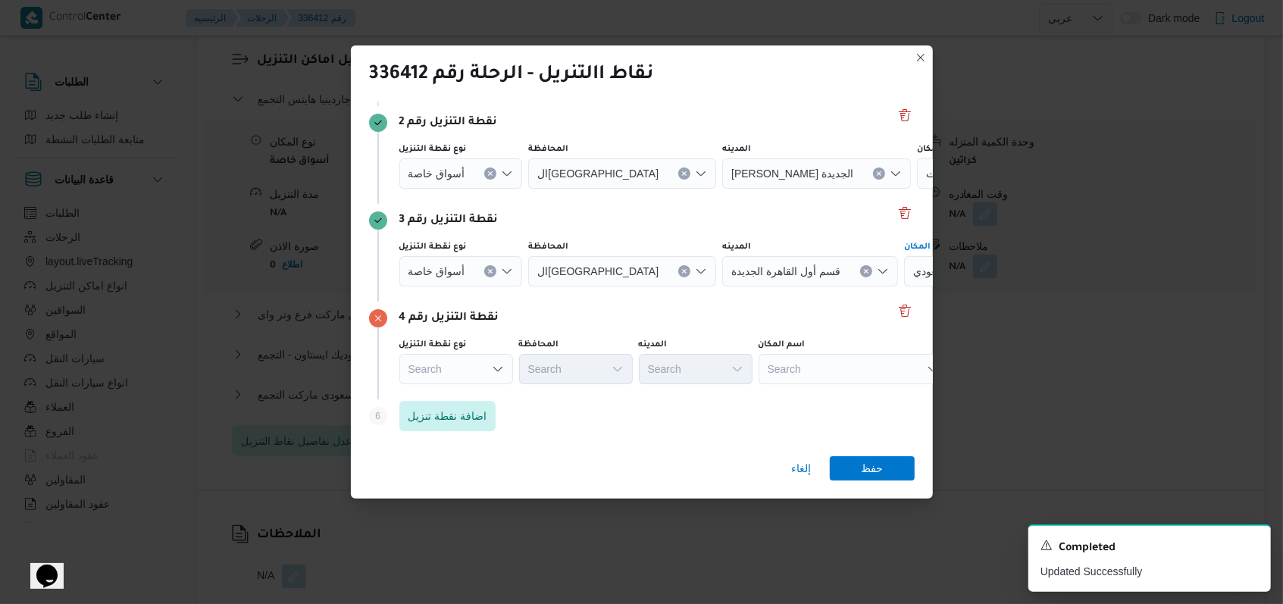
click at [531, 359] on div "Search" at bounding box center [853, 369] width 189 height 30
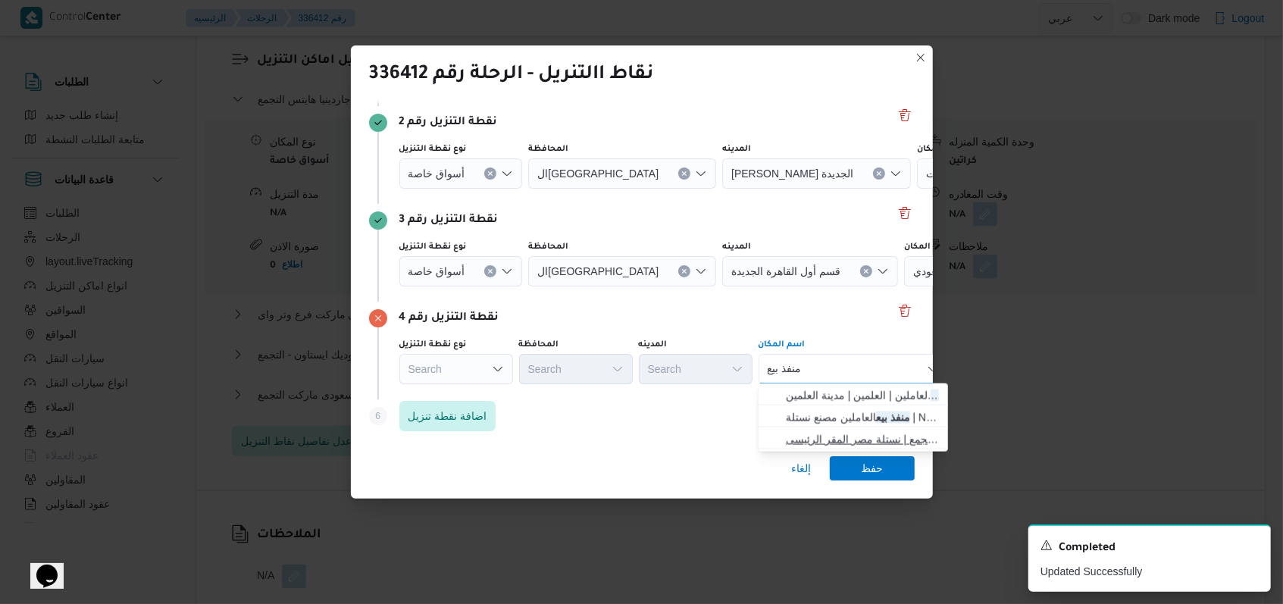
type input "منفذ بيع"
click at [531, 440] on span "منفذ بيع العاملين نستلة مصر التجمع | نستلة مصر المقر الرئيسى | null" at bounding box center [862, 439] width 153 height 18
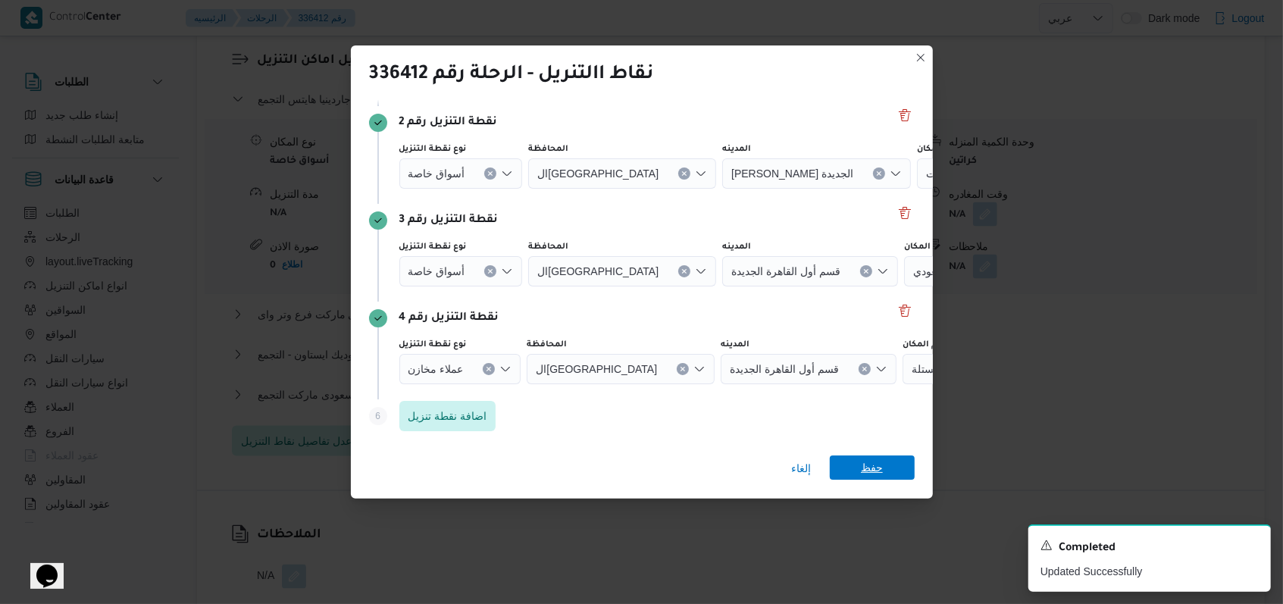
click at [531, 462] on span "حفظ" at bounding box center [872, 468] width 22 height 24
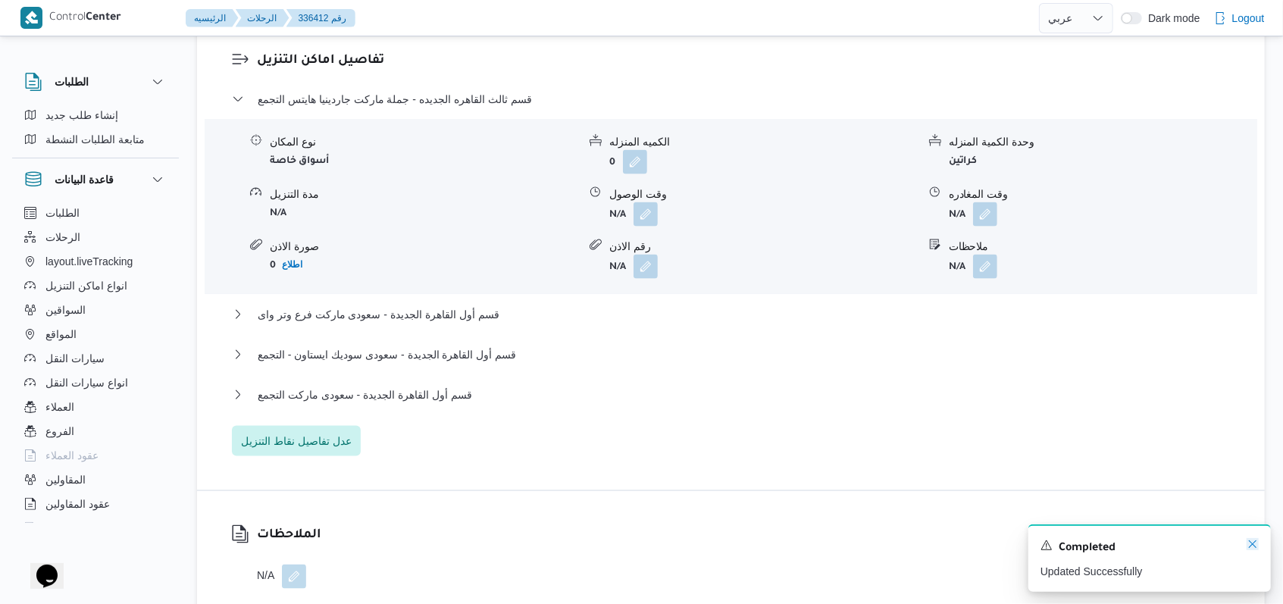
drag, startPoint x: 1247, startPoint y: 548, endPoint x: 1217, endPoint y: 543, distance: 29.9
click at [531, 543] on icon "Dismiss toast" at bounding box center [1253, 544] width 12 height 12
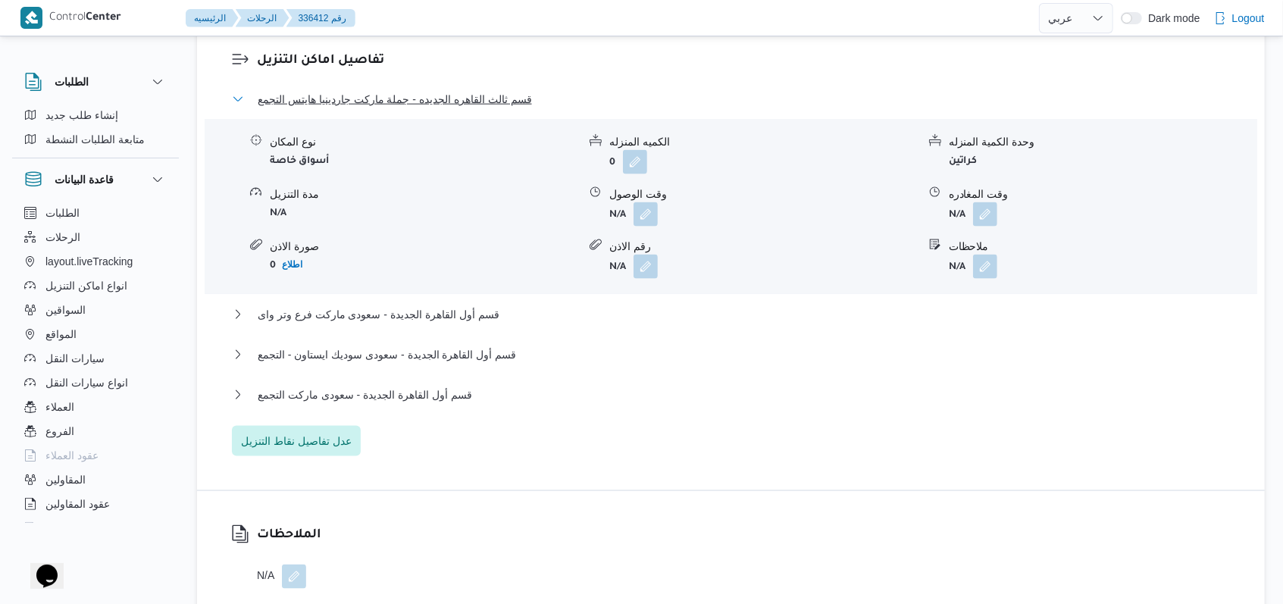
click at [509, 90] on span "قسم ثالث القاهره الجديده - جملة ماركت جاردينيا هايتس التجمع" at bounding box center [395, 99] width 274 height 18
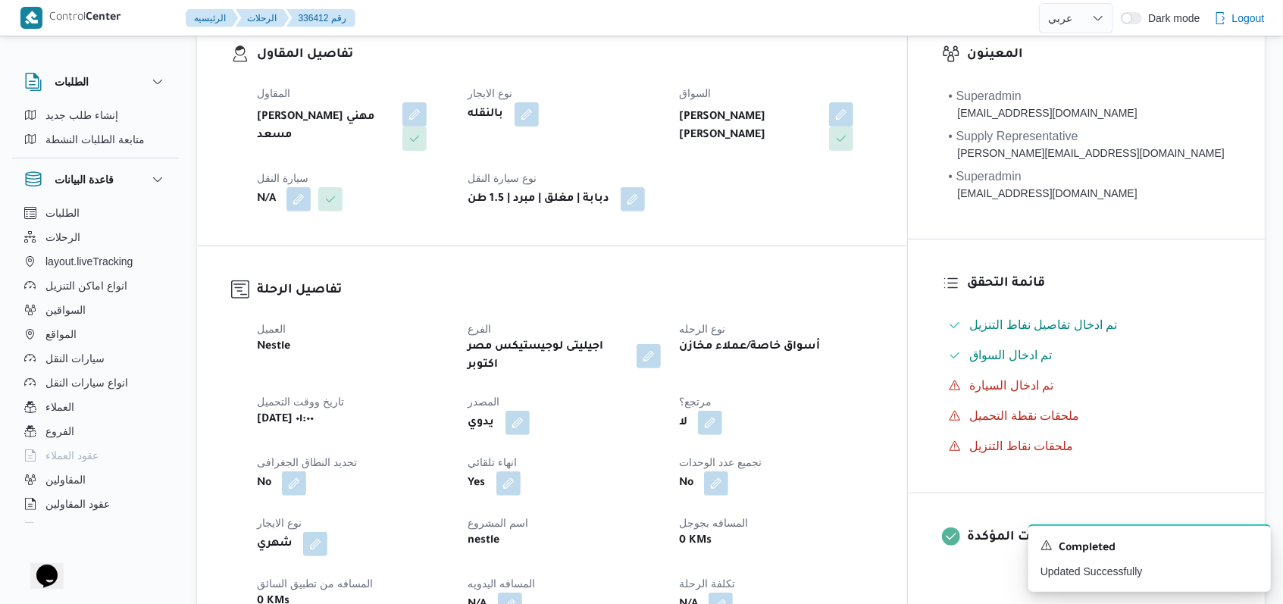
scroll to position [303, 0]
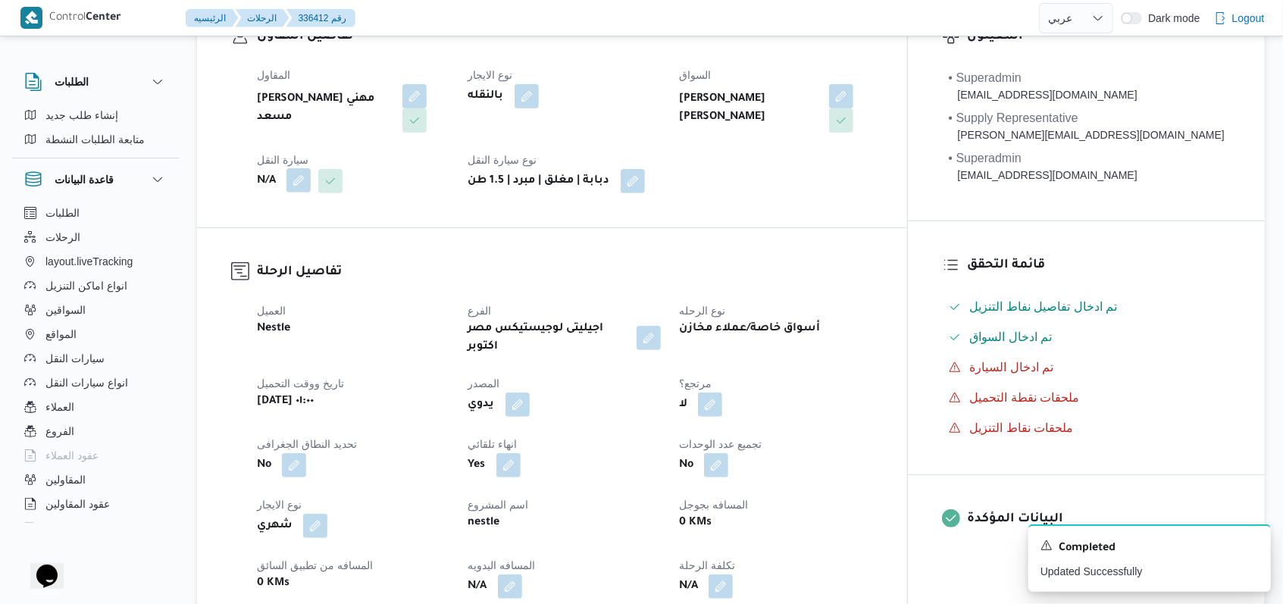
click at [293, 188] on button "button" at bounding box center [298, 180] width 24 height 24
click at [281, 245] on div "Search" at bounding box center [268, 242] width 114 height 30
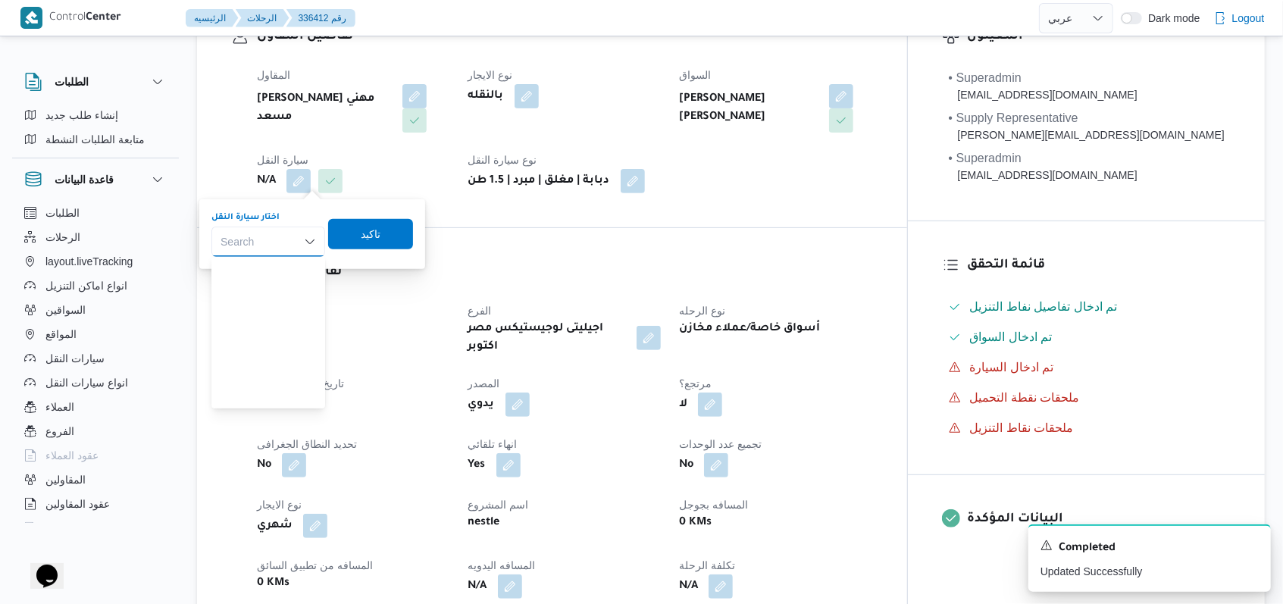
scroll to position [398, 0]
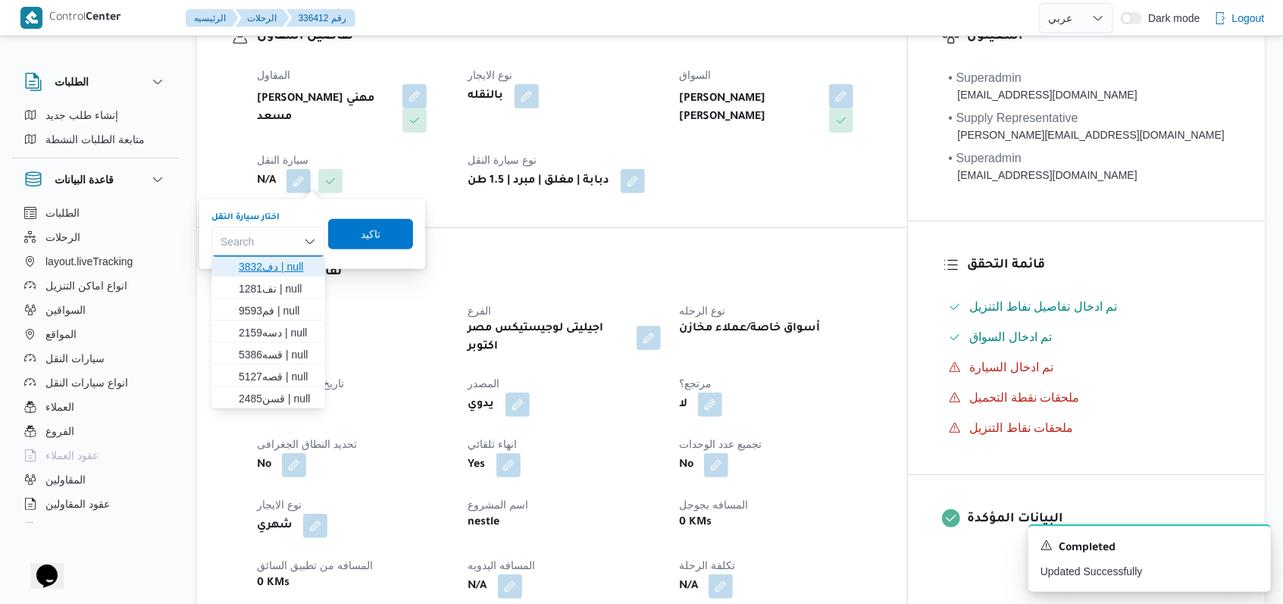
click at [293, 268] on span "دف3832 | null" at bounding box center [277, 267] width 77 height 18
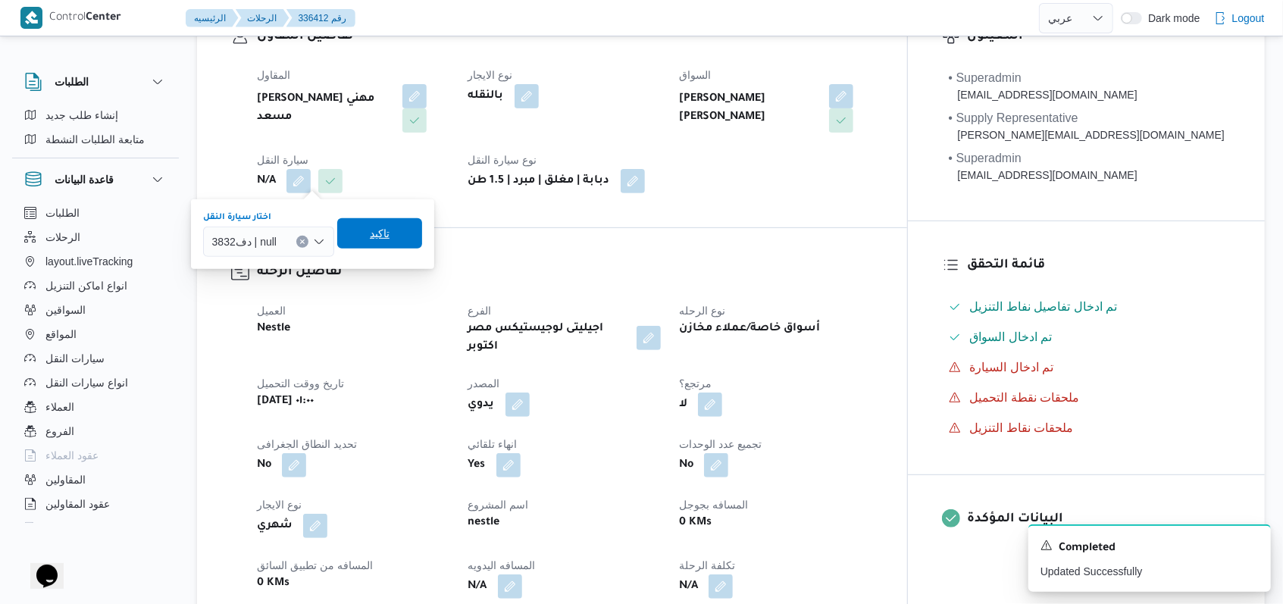
click at [370, 231] on span "تاكيد" at bounding box center [380, 233] width 20 height 18
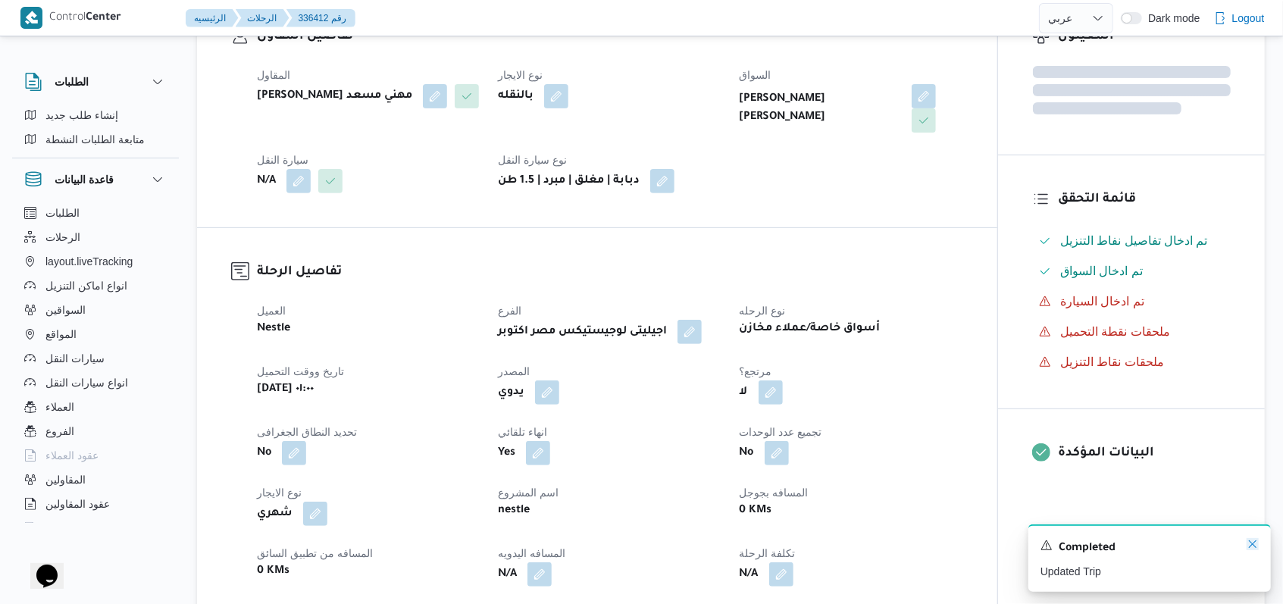
drag, startPoint x: 1255, startPoint y: 545, endPoint x: 1168, endPoint y: 561, distance: 88.6
click at [531, 543] on icon "Dismiss toast" at bounding box center [1253, 544] width 12 height 12
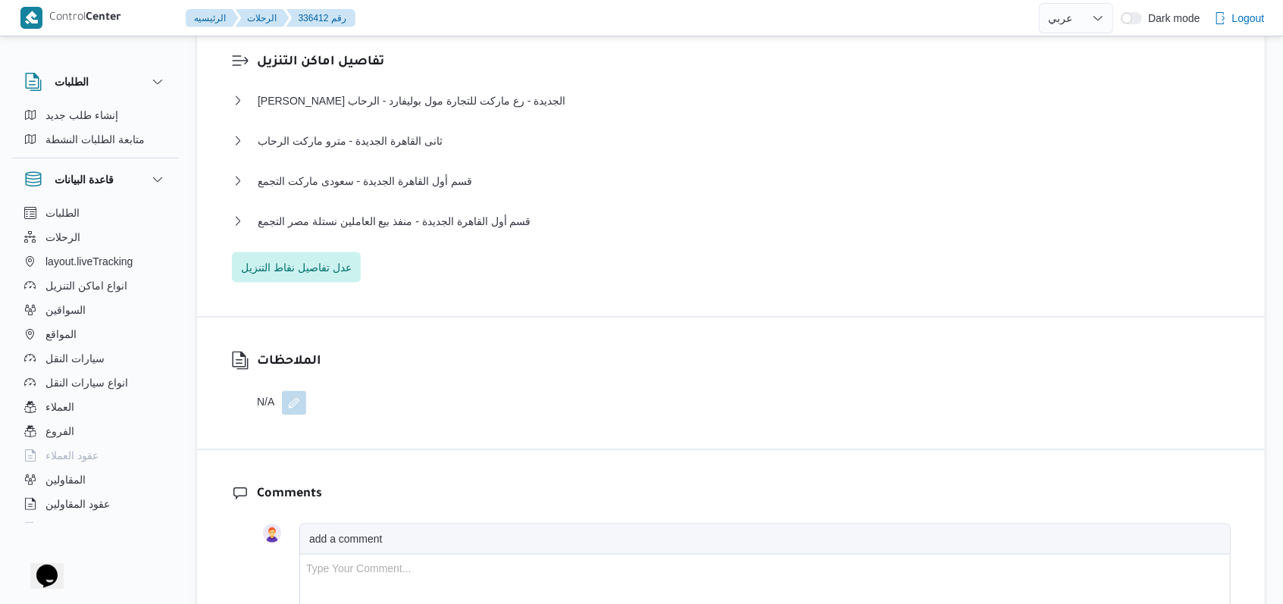
scroll to position [1313, 0]
select select "ar"
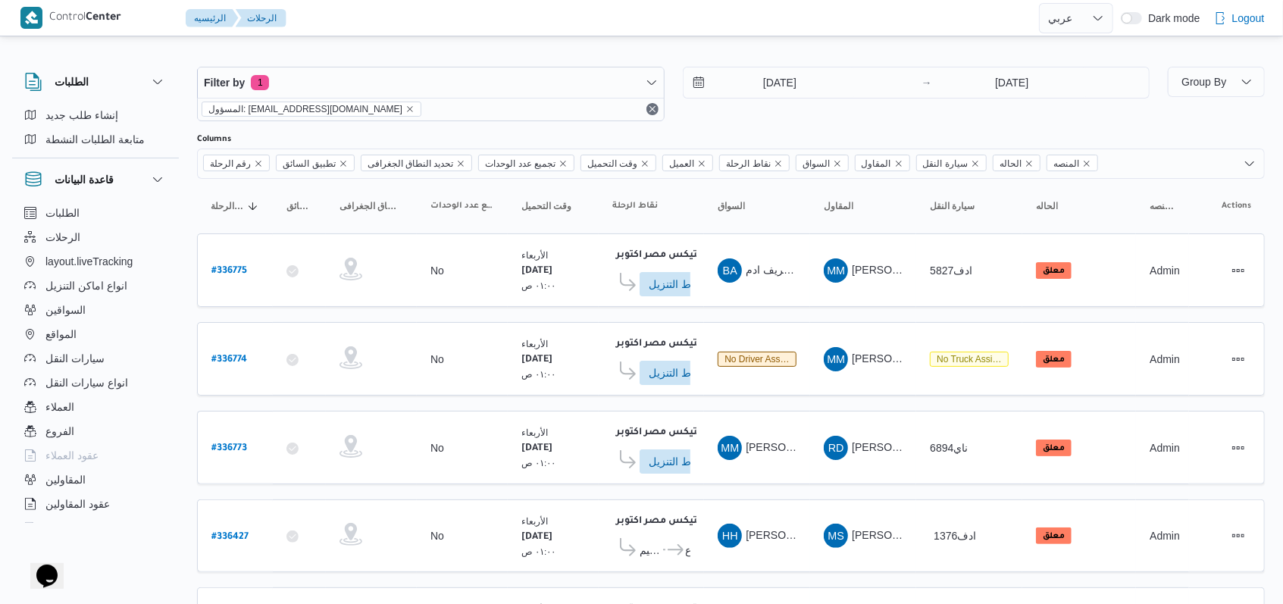
scroll to position [272, 0]
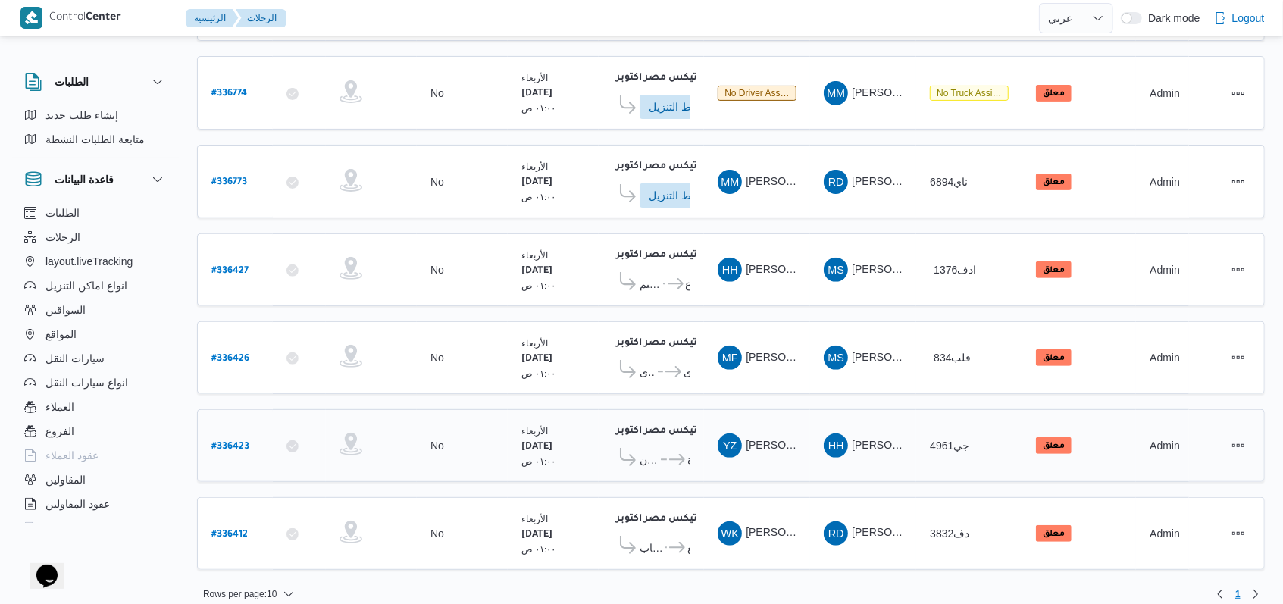
click at [240, 442] on b "# 336423" at bounding box center [230, 447] width 38 height 11
select select "ar"
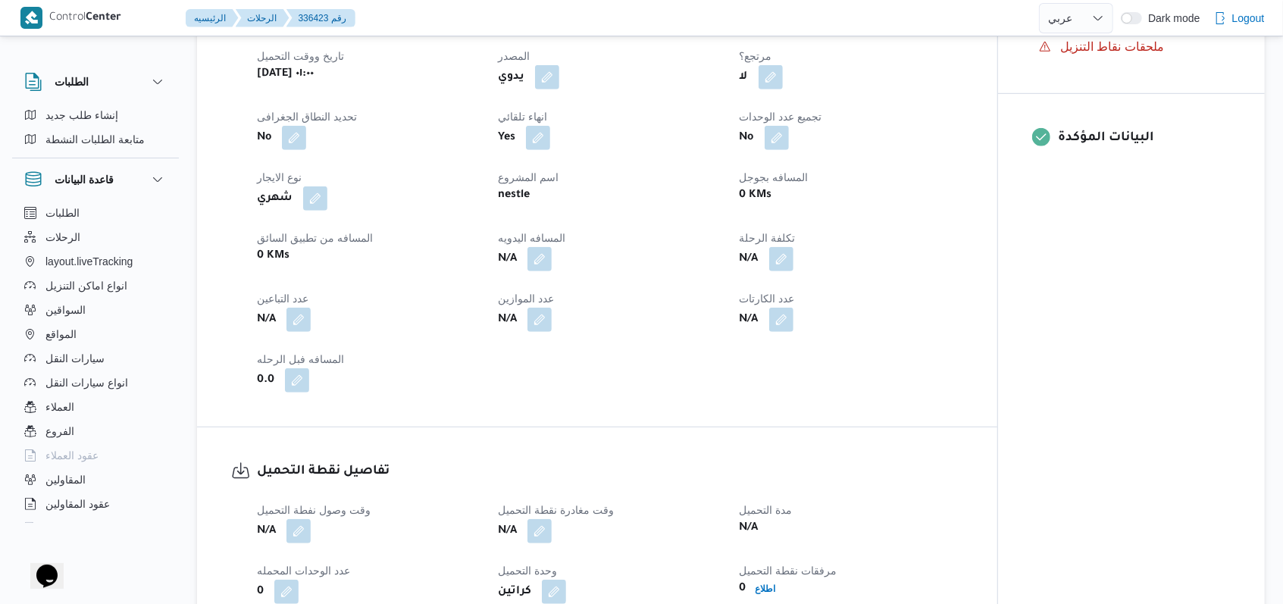
scroll to position [707, 0]
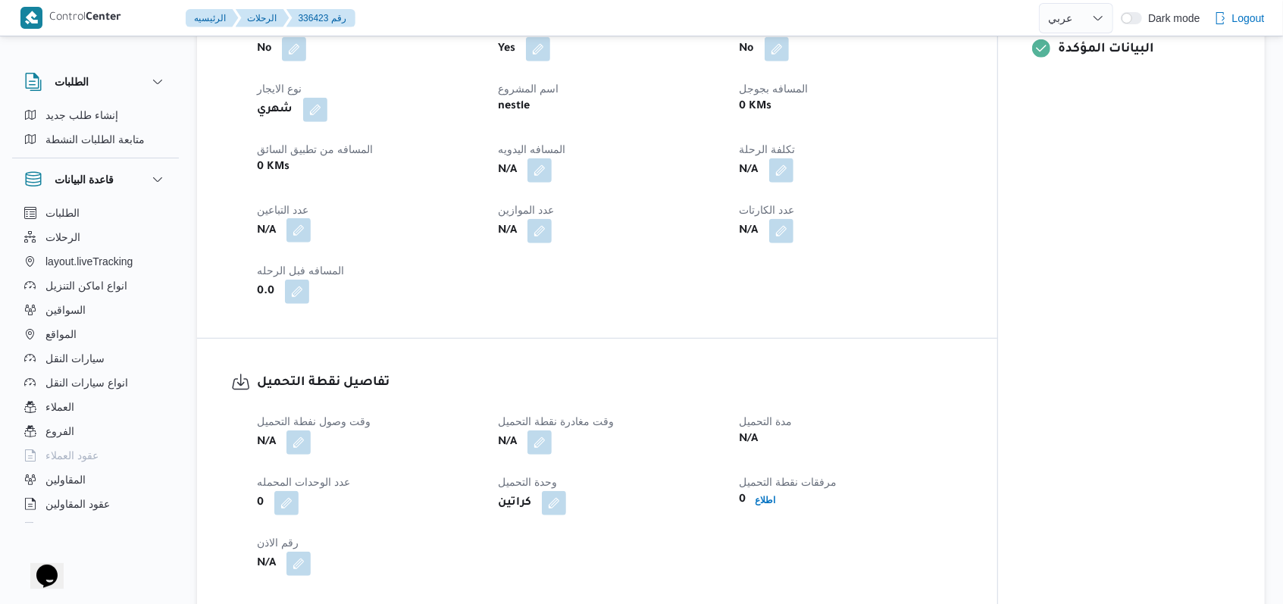
click at [303, 218] on button "button" at bounding box center [298, 230] width 24 height 24
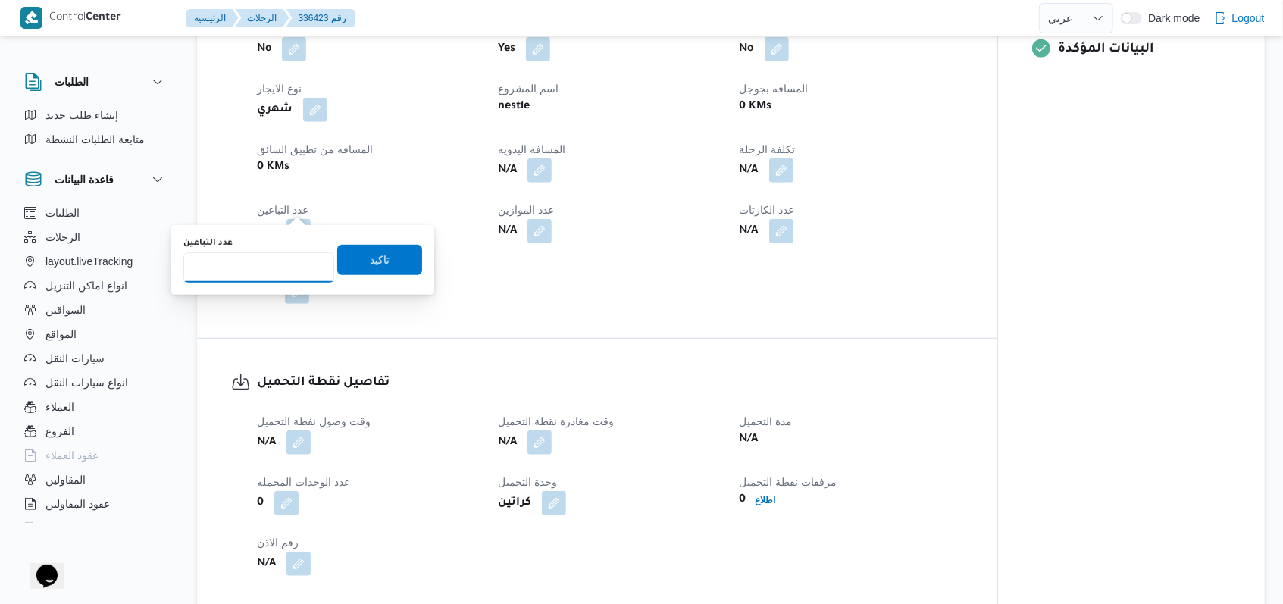
click at [280, 258] on input "عدد التباعين" at bounding box center [258, 267] width 151 height 30
type input "1"
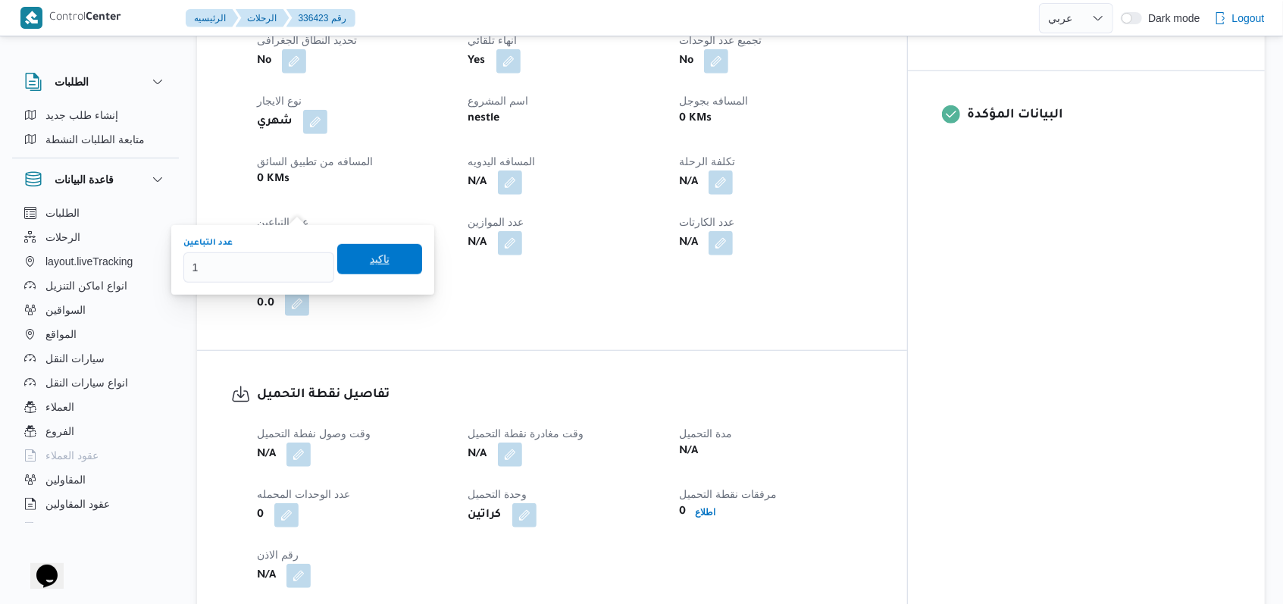
click at [352, 252] on span "تاكيد" at bounding box center [379, 259] width 85 height 30
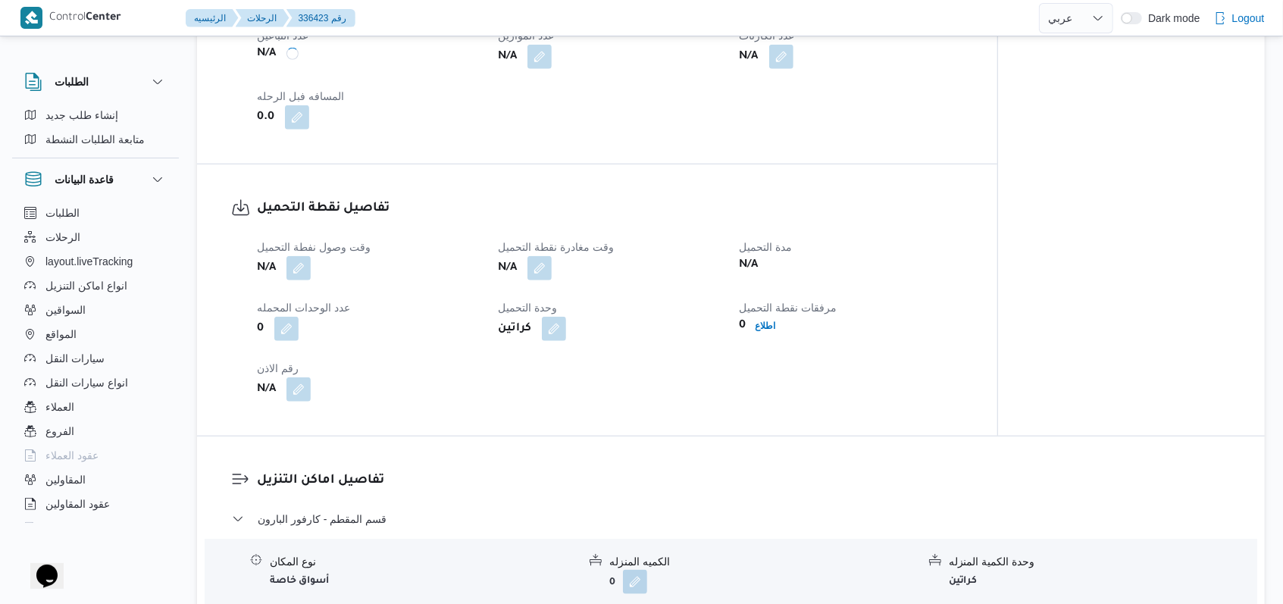
scroll to position [910, 0]
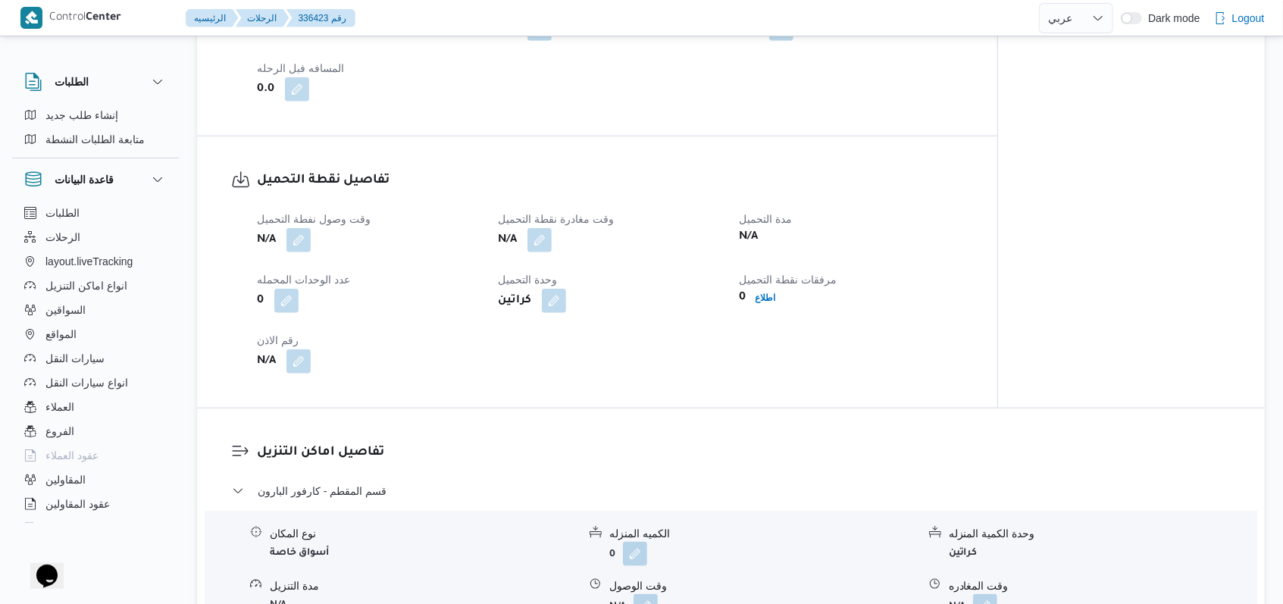
click at [297, 228] on button "button" at bounding box center [298, 240] width 24 height 24
click at [267, 289] on span at bounding box center [283, 301] width 32 height 24
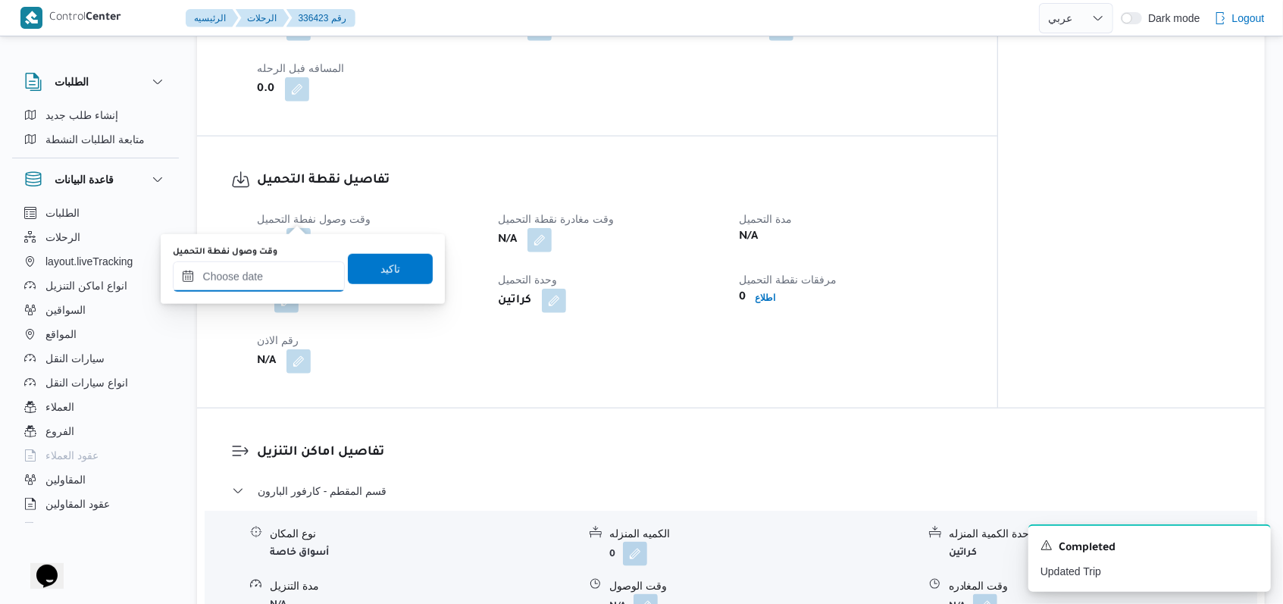
click at [297, 278] on input "وقت وصول نفطة التحميل" at bounding box center [259, 276] width 172 height 30
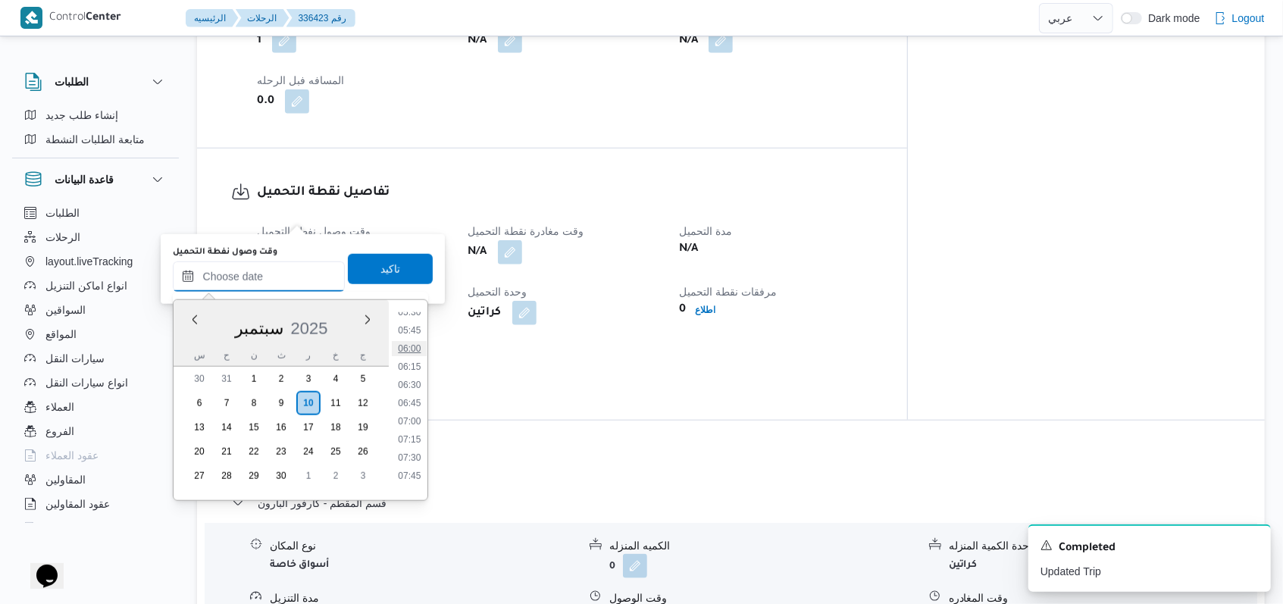
scroll to position [405, 0]
click at [413, 313] on li "05:30" at bounding box center [409, 314] width 35 height 15
type input "١٠/٠٩/٢٠٢٥ ٠٥:٣٠"
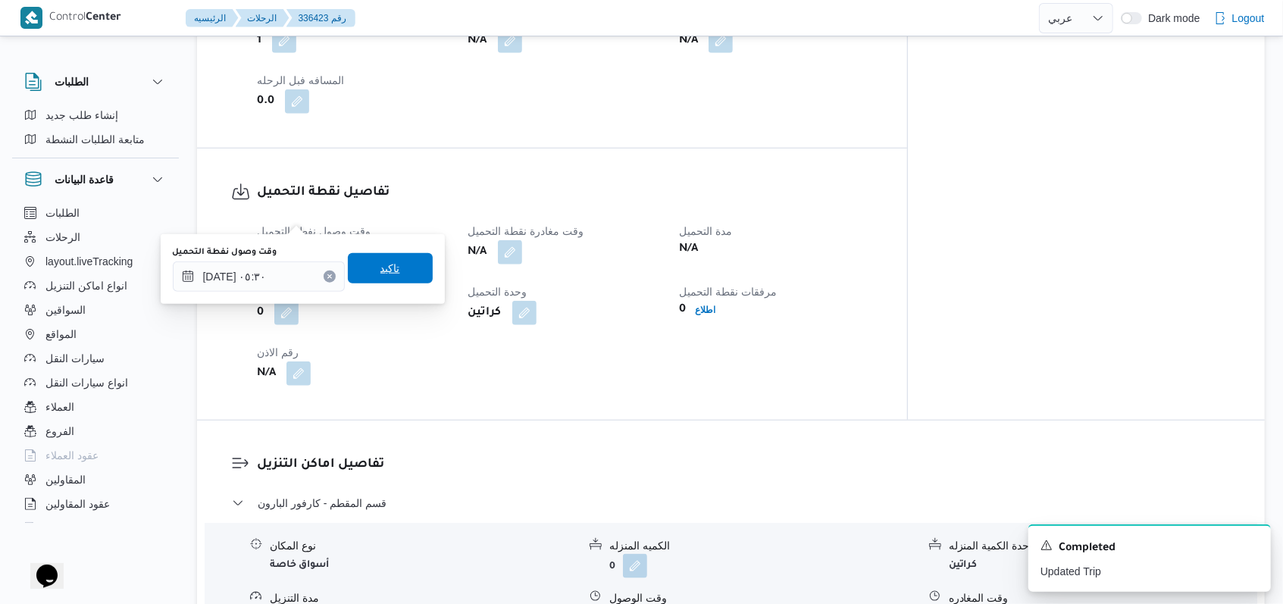
click at [399, 274] on span "تاكيد" at bounding box center [390, 268] width 85 height 30
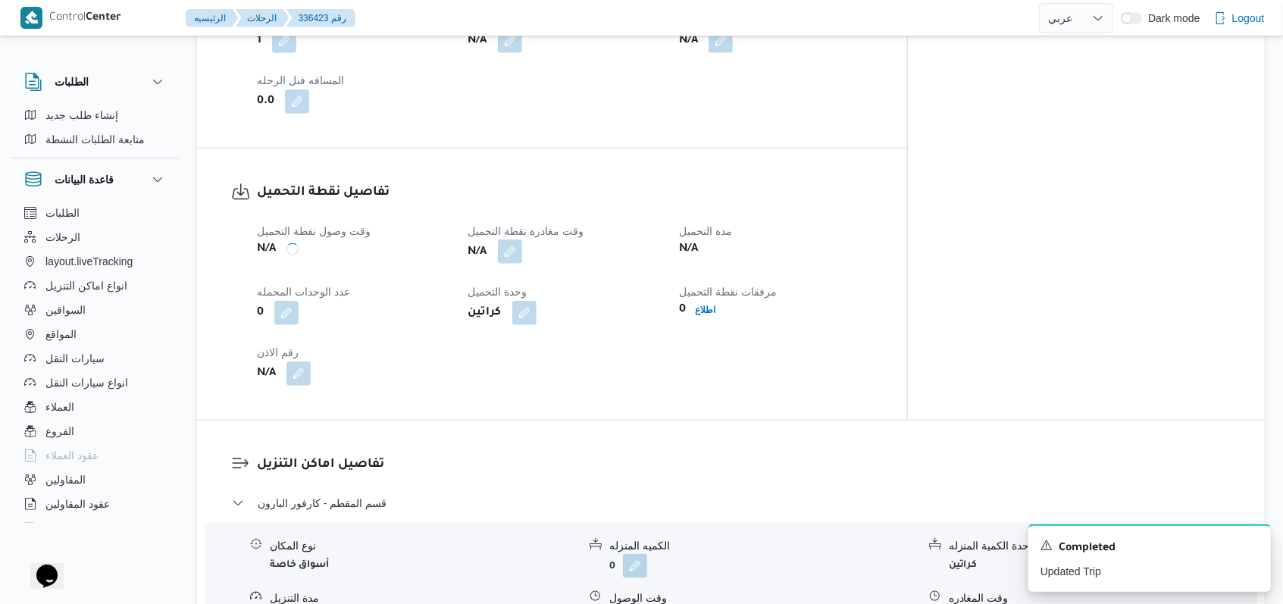
click at [522, 240] on button "button" at bounding box center [510, 252] width 24 height 24
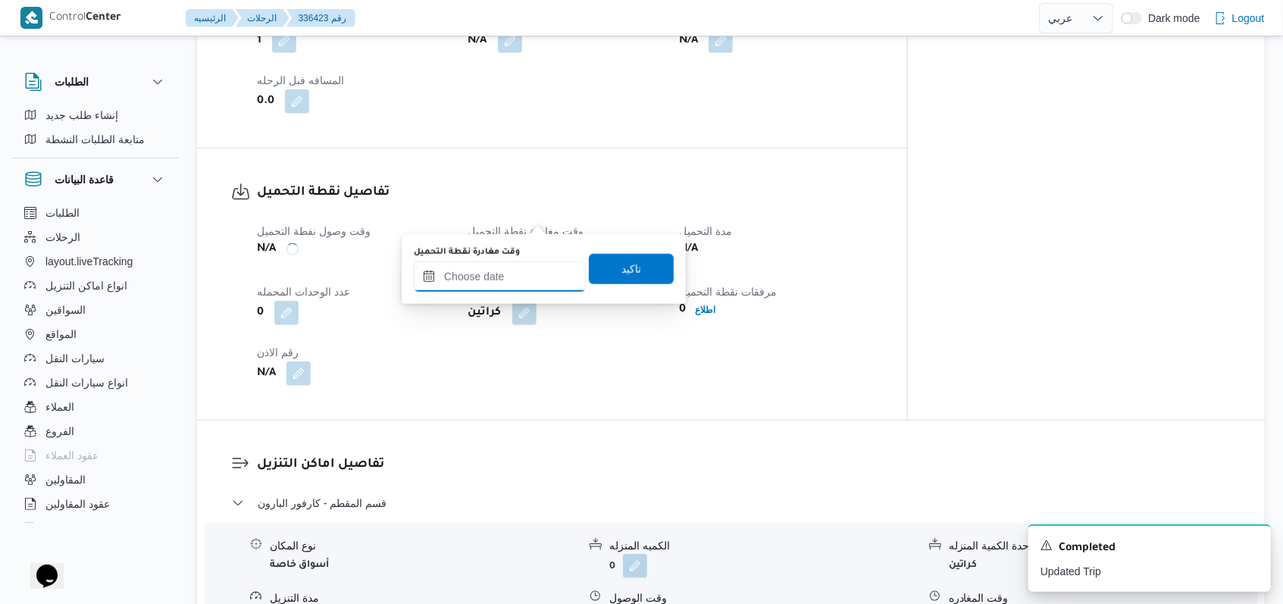
click at [519, 271] on input "وقت مغادرة نقطة التحميل" at bounding box center [500, 276] width 172 height 30
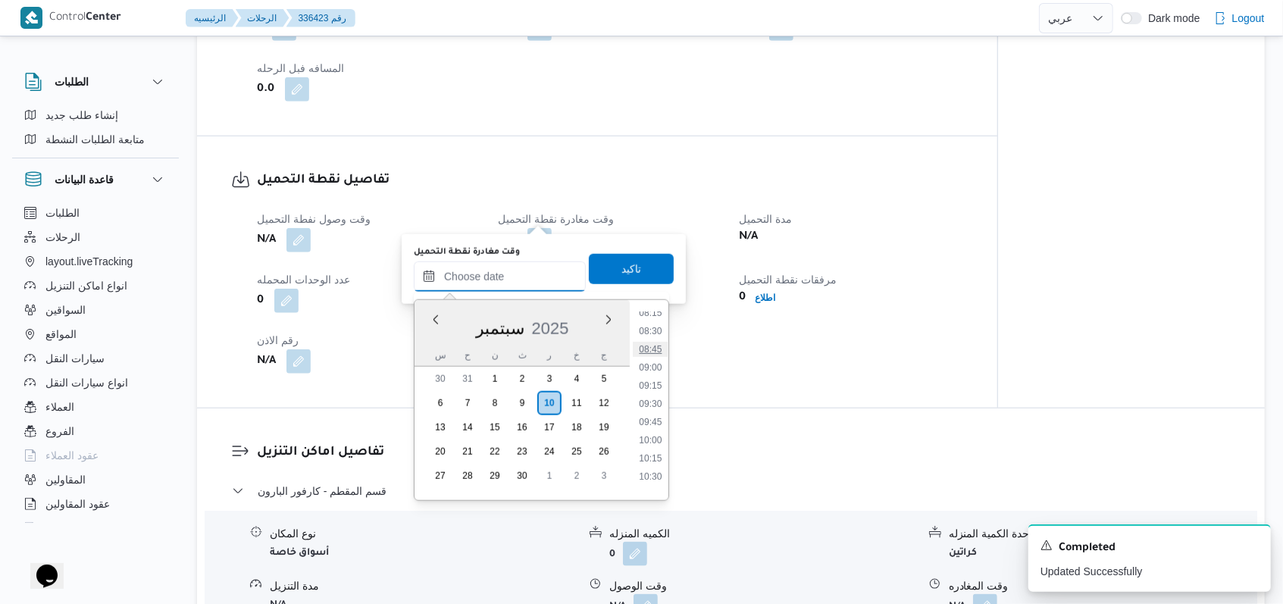
scroll to position [506, 0]
click at [531, 370] on li "07:45" at bounding box center [650, 377] width 35 height 15
type input "١٠/٠٩/٢٠٢٥ ٠٧:٤٥"
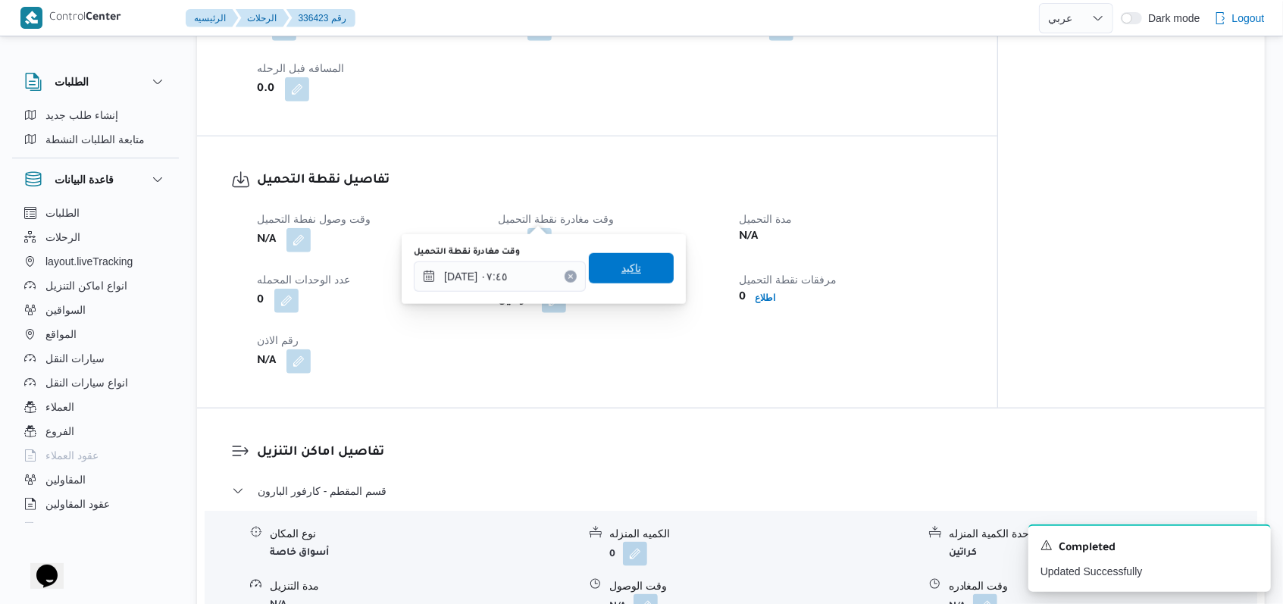
click at [531, 280] on span "تاكيد" at bounding box center [631, 268] width 85 height 30
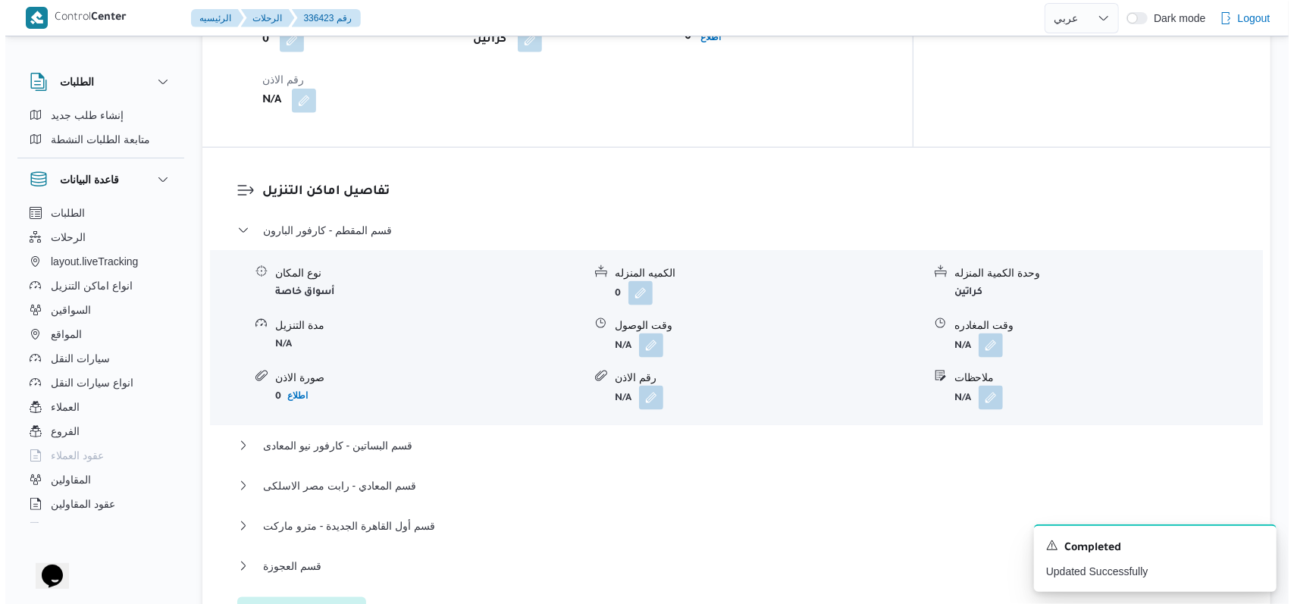
scroll to position [1213, 0]
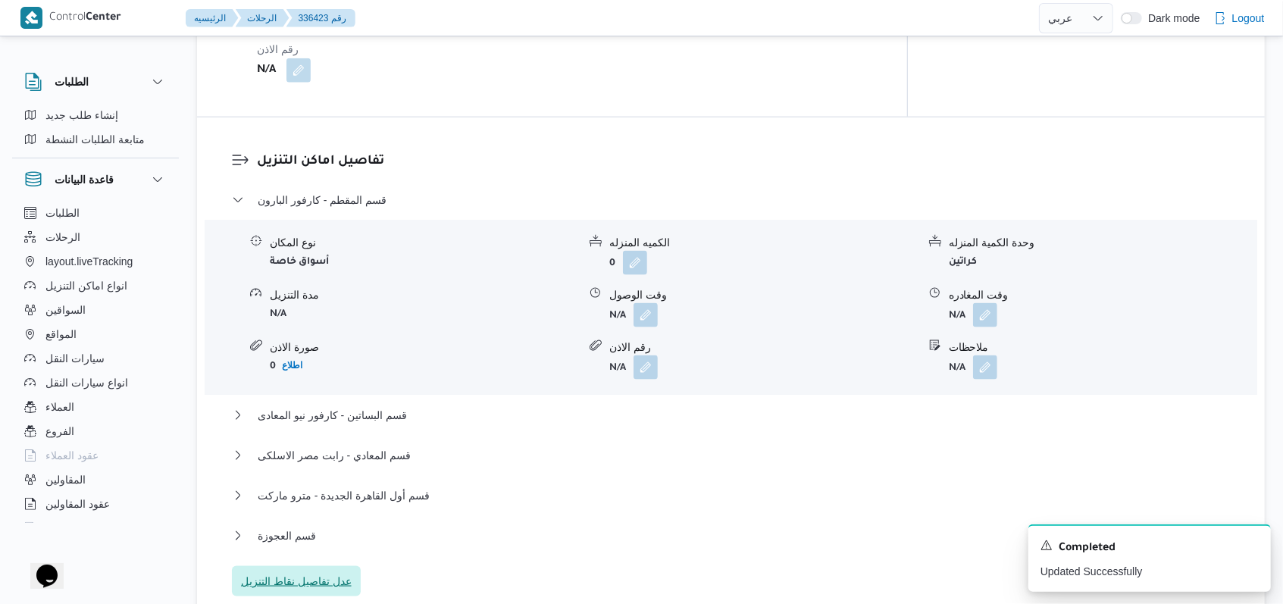
click at [315, 543] on span "عدل تفاصيل نقاط التنزيل" at bounding box center [296, 581] width 111 height 18
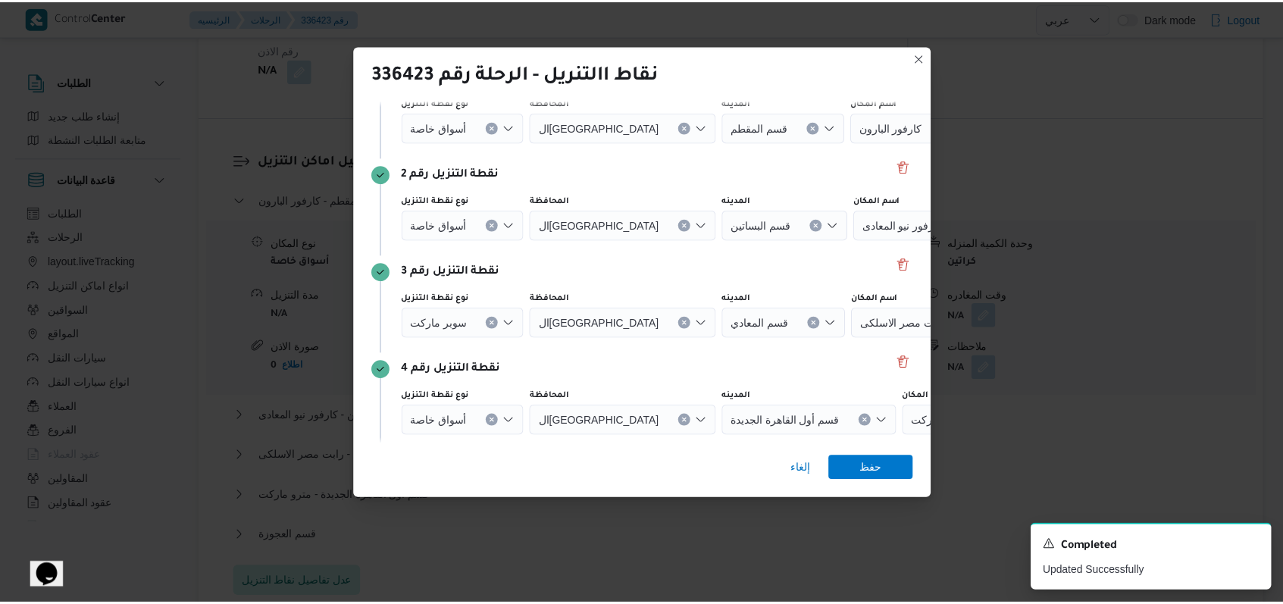
scroll to position [293, 0]
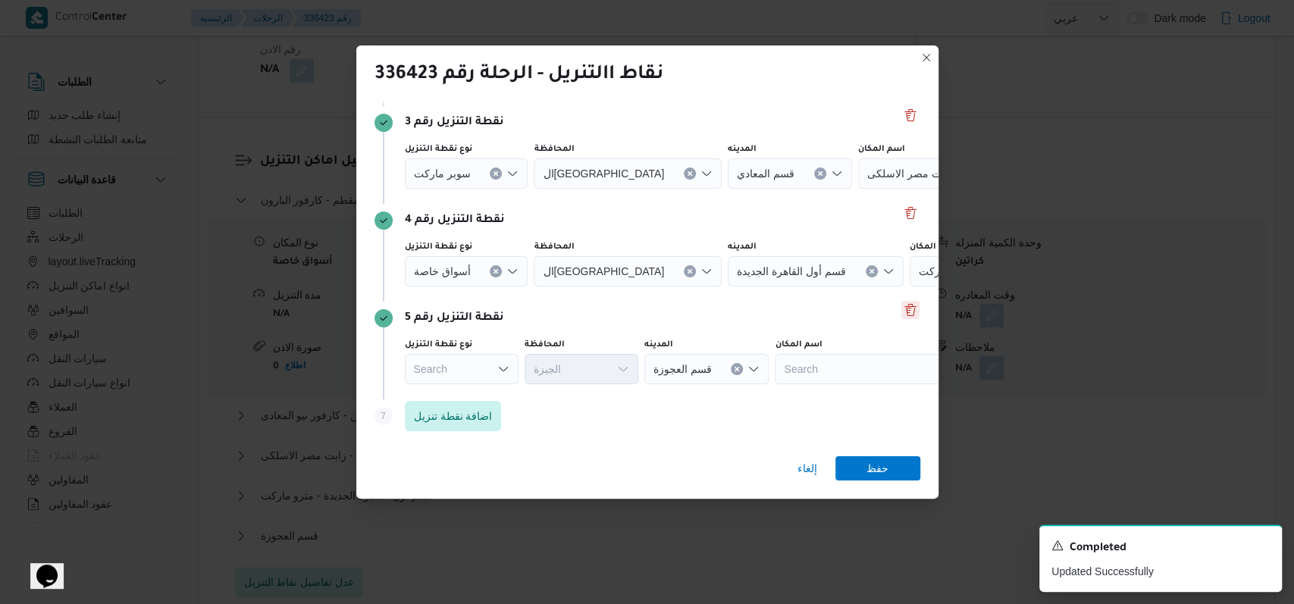
click at [531, 305] on button "Delete" at bounding box center [910, 310] width 18 height 18
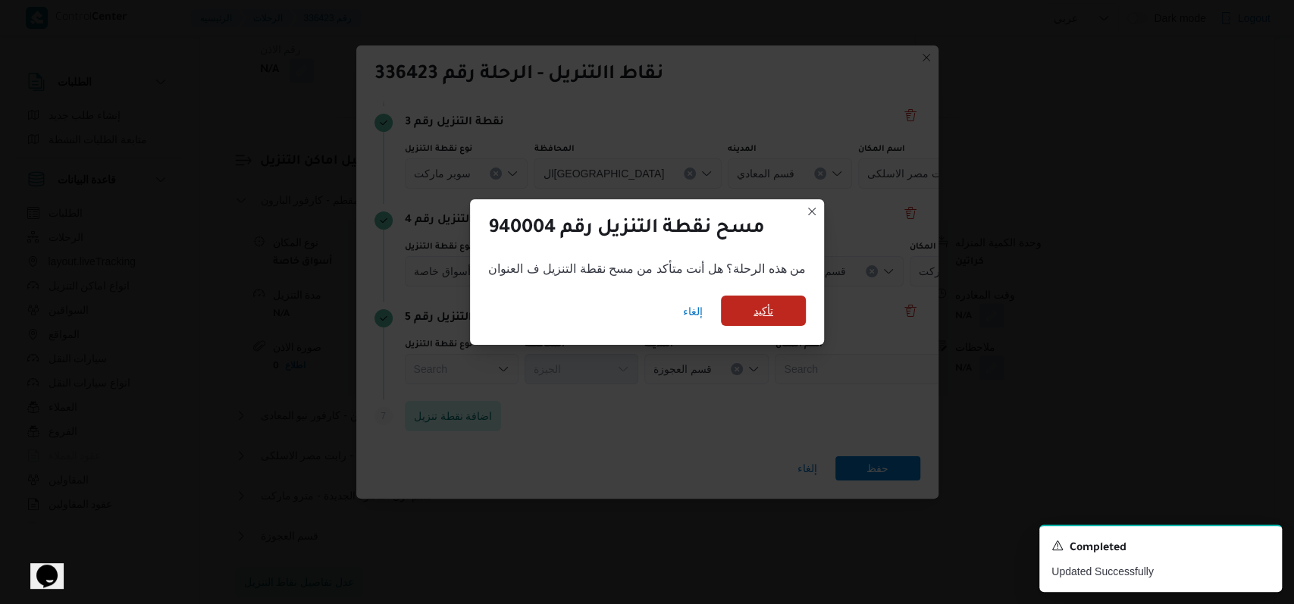
click at [531, 305] on span "تأكيد" at bounding box center [763, 311] width 20 height 18
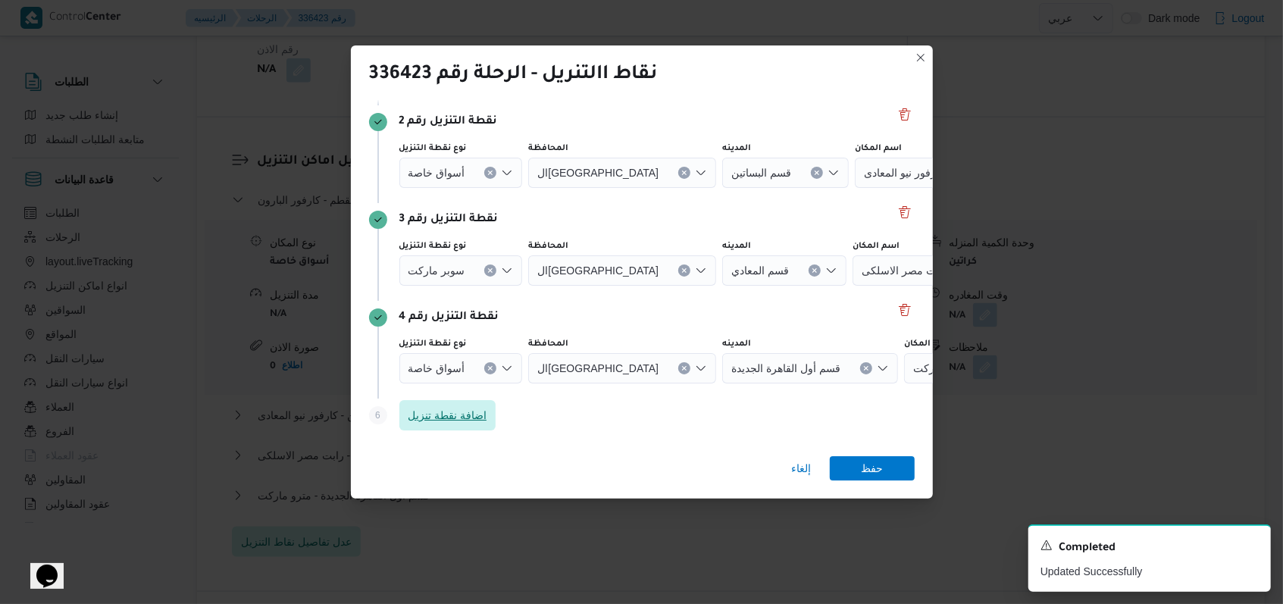
scroll to position [196, 0]
click at [531, 311] on button "Delete" at bounding box center [905, 310] width 18 height 18
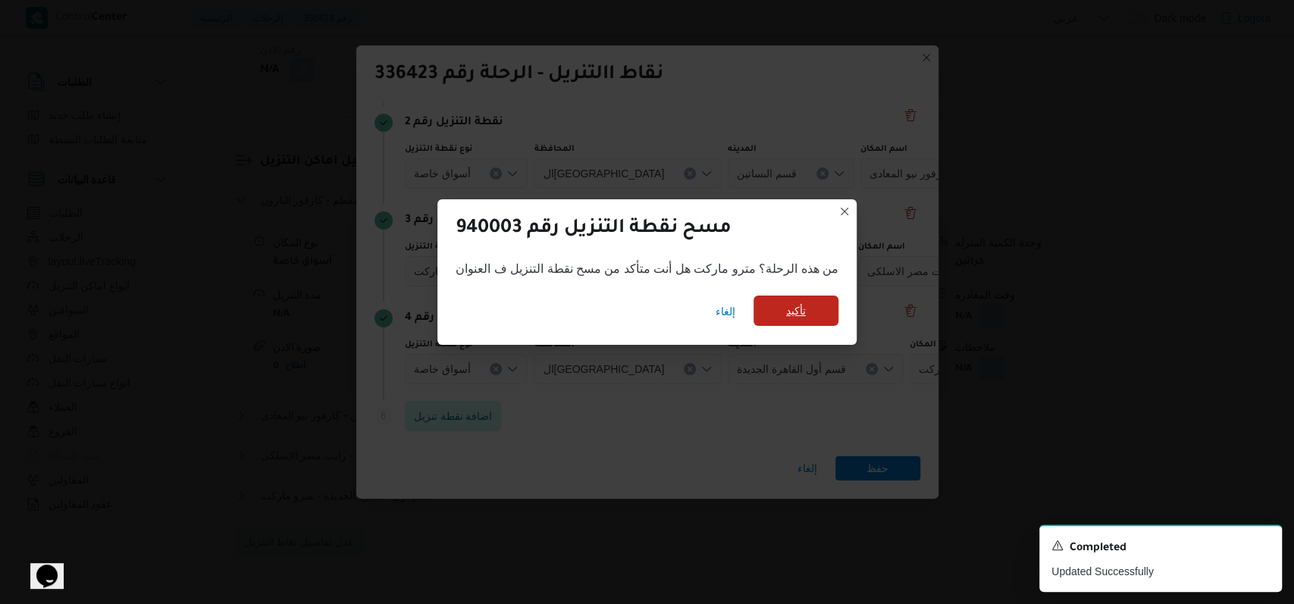
click at [531, 312] on span "تأكيد" at bounding box center [795, 311] width 85 height 30
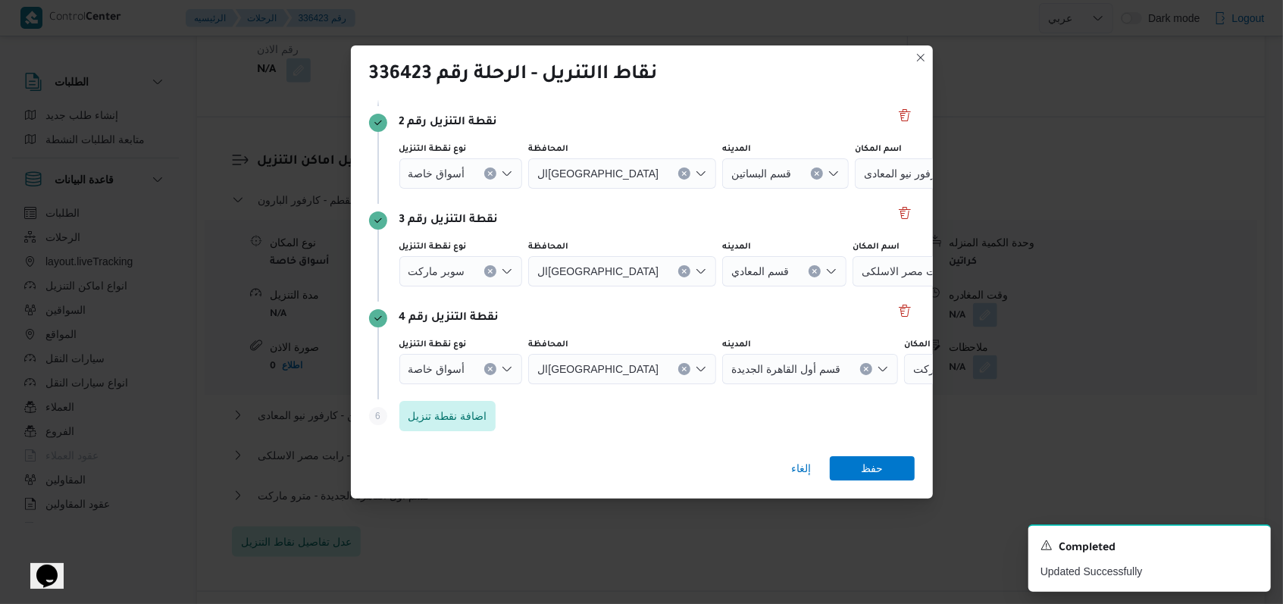
click at [531, 312] on div "نقطة التنزيل رقم 4" at bounding box center [642, 318] width 546 height 18
click at [531, 307] on button "Delete" at bounding box center [905, 310] width 18 height 18
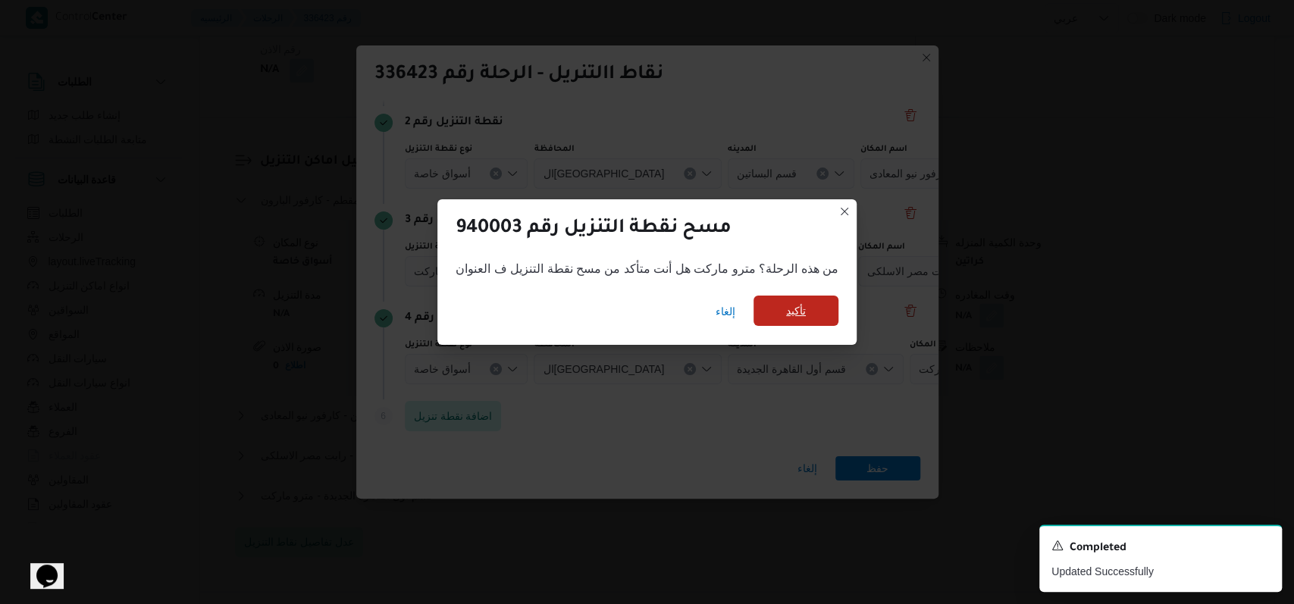
click at [531, 299] on span "تأكيد" at bounding box center [795, 311] width 85 height 30
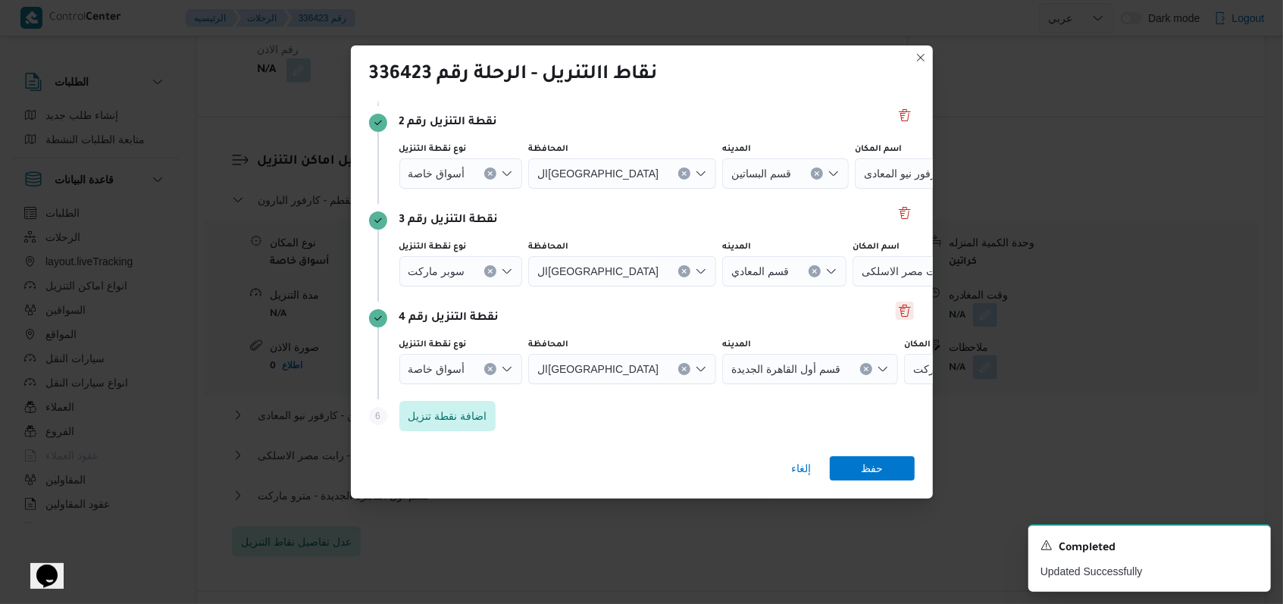
drag, startPoint x: 1251, startPoint y: 545, endPoint x: 1071, endPoint y: 549, distance: 180.4
click at [531, 543] on icon "Dismiss toast" at bounding box center [1253, 544] width 12 height 12
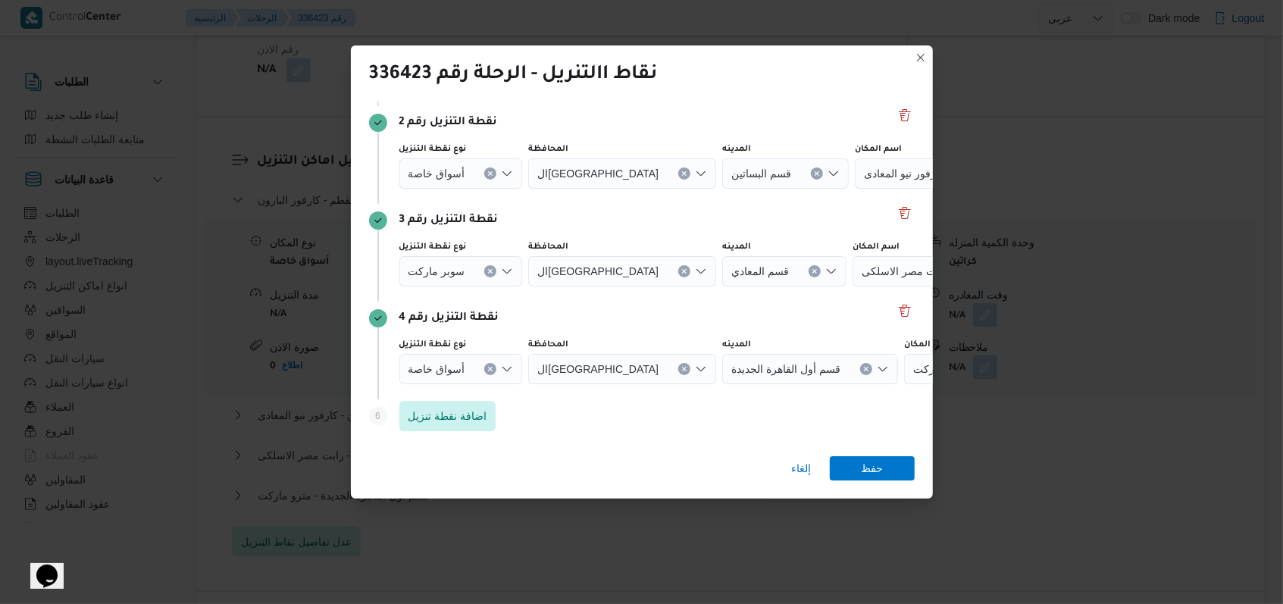
click at [488, 371] on icon "Clear input" at bounding box center [490, 369] width 6 height 6
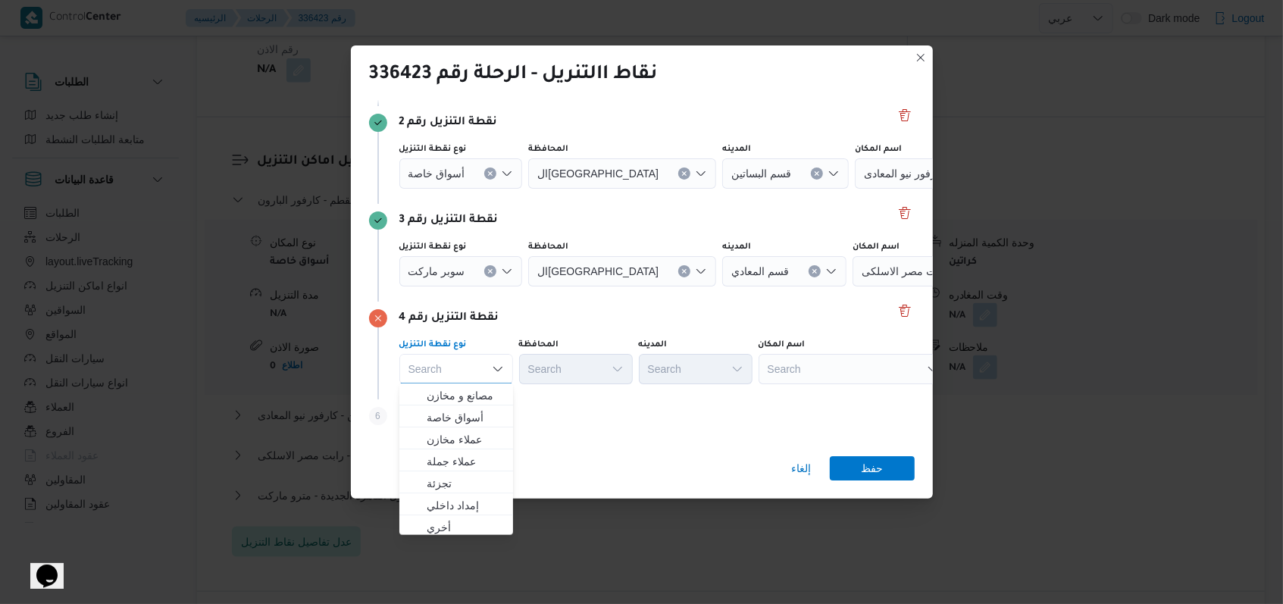
click at [487, 268] on icon "Clear input" at bounding box center [490, 271] width 6 height 6
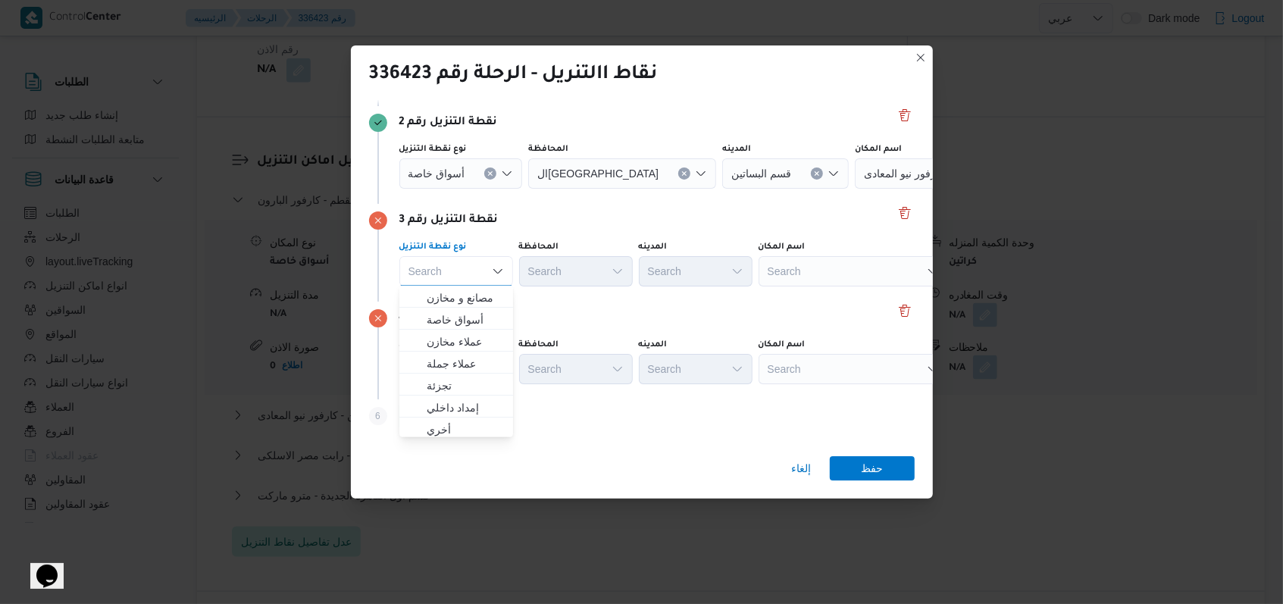
click at [487, 175] on icon "Clear input" at bounding box center [490, 174] width 6 height 6
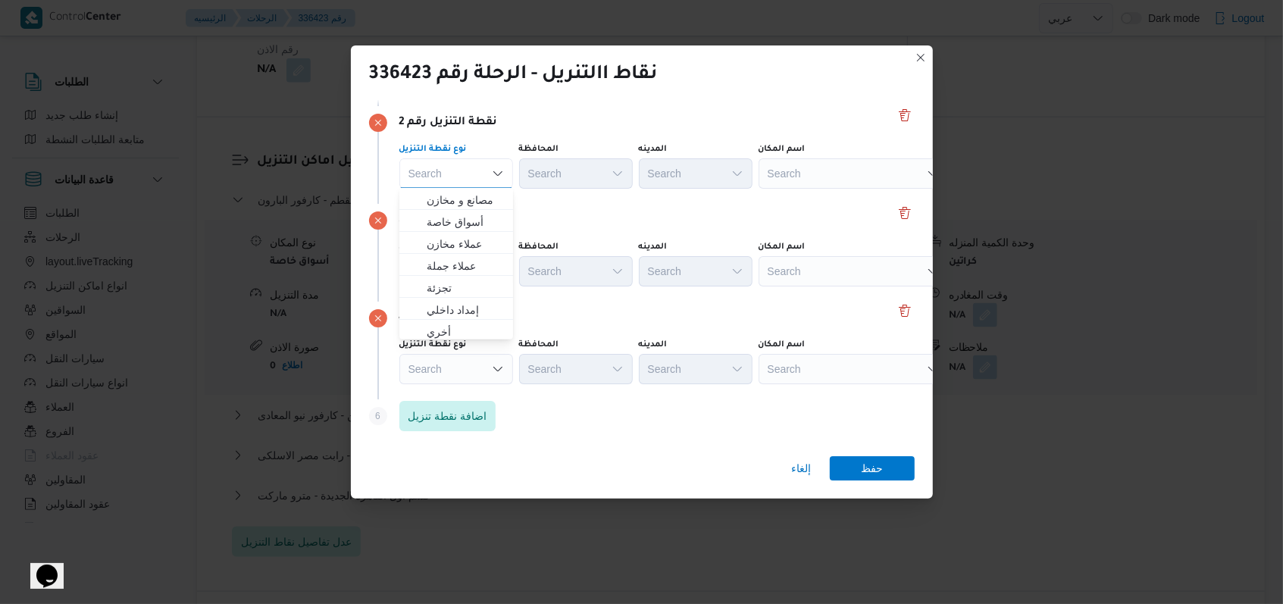
click at [531, 214] on div "نقطة التنزيل رقم 3" at bounding box center [642, 220] width 546 height 18
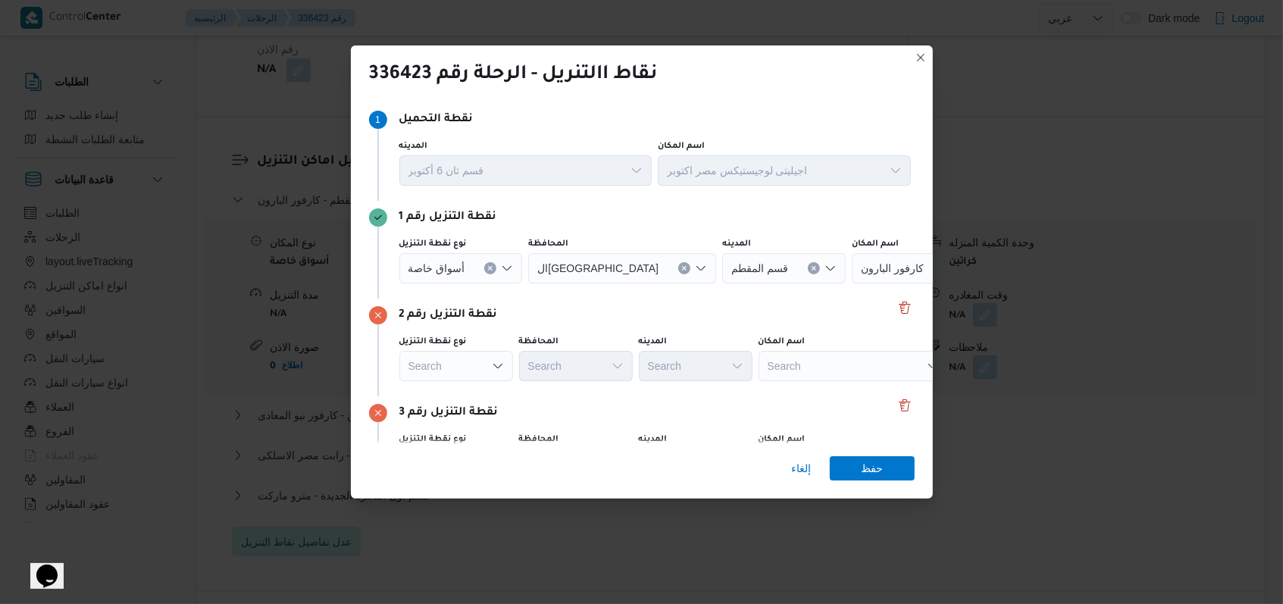
scroll to position [0, 0]
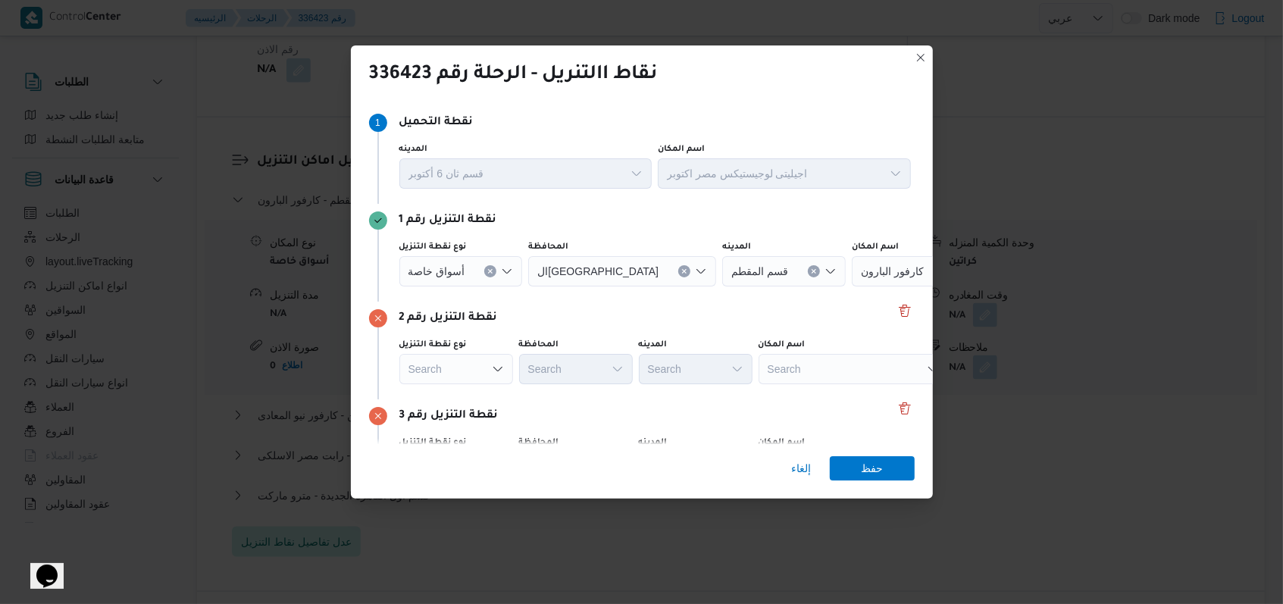
click at [488, 274] on icon "Clear input" at bounding box center [490, 271] width 6 height 6
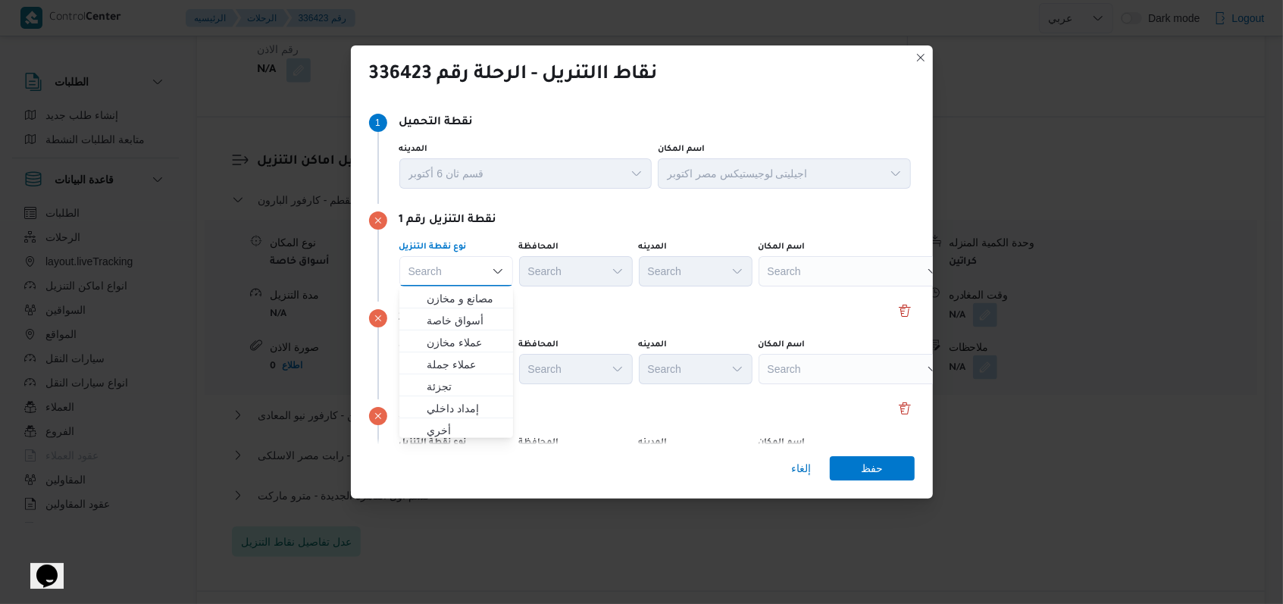
click at [531, 305] on div "نقطة التنزيل رقم 2 نوع نقطة التنزيل Search المحافظة Search المدينه Search اسم ا…" at bounding box center [642, 351] width 546 height 98
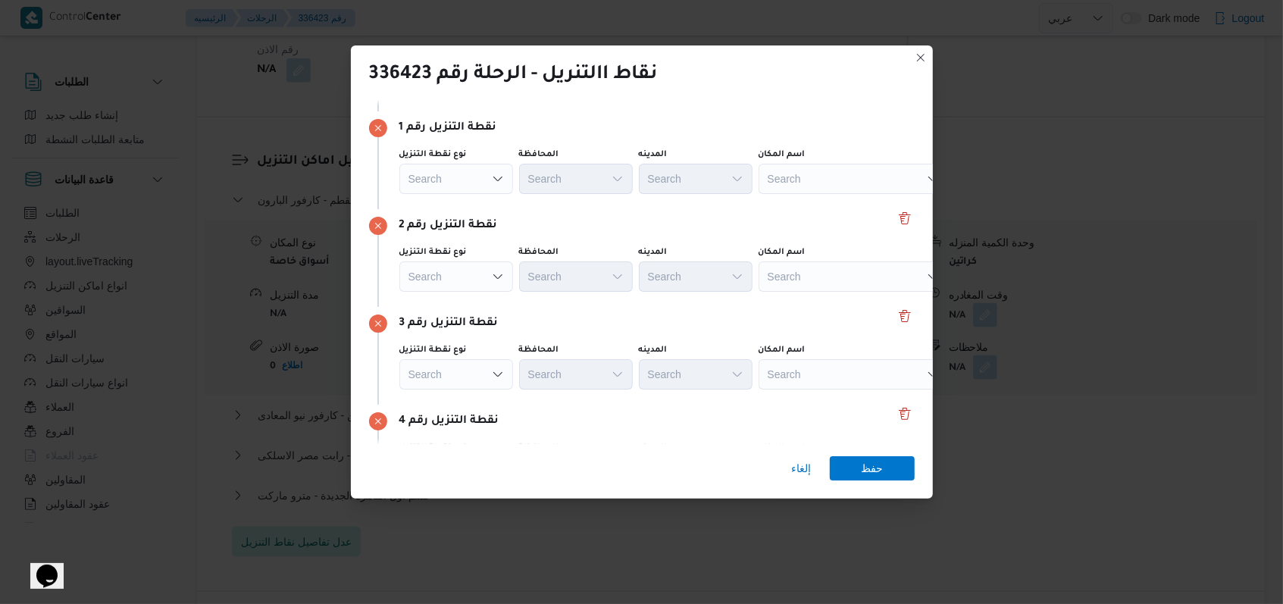
scroll to position [196, 0]
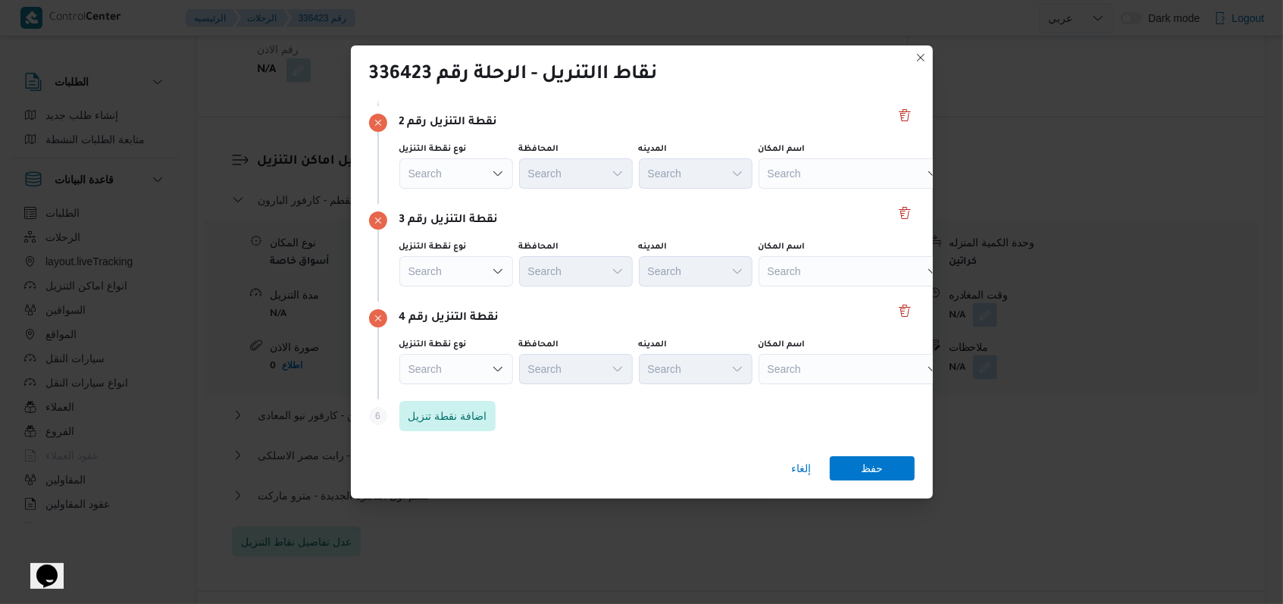
click at [531, 310] on div "Step 1 1 نقطة التحميل المدينه قسم ثان 6 أكتوبر اسم المكان اجيليتى لوجيستيكس مصر…" at bounding box center [642, 272] width 582 height 344
click at [531, 309] on button "Delete" at bounding box center [905, 310] width 18 height 18
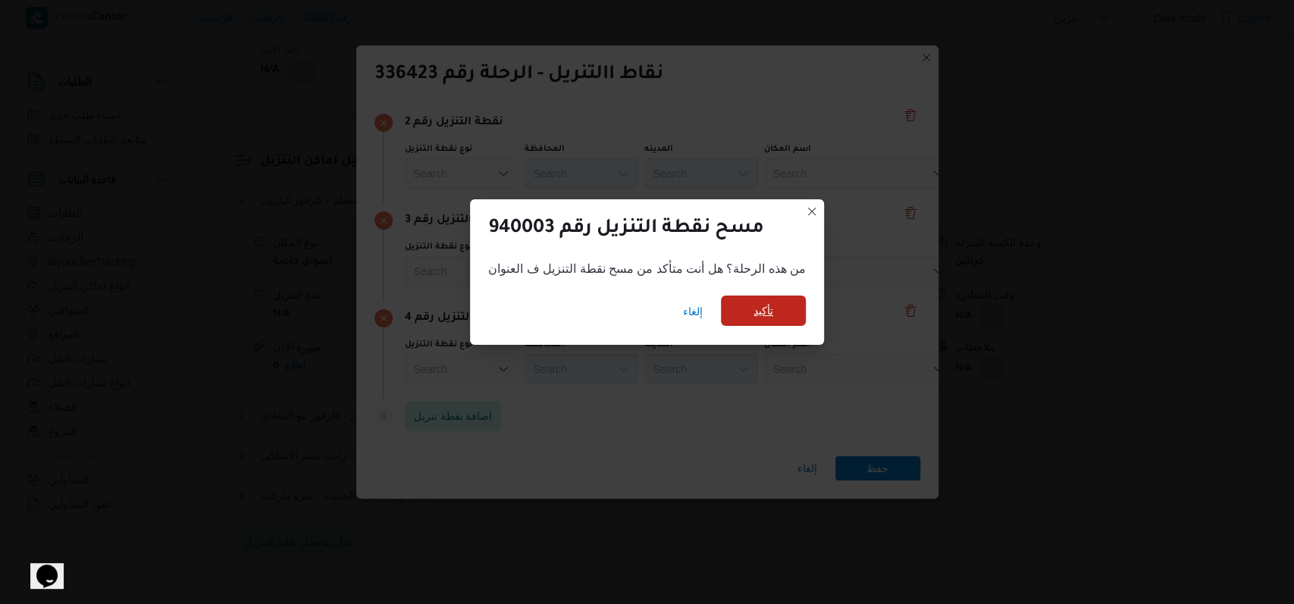
click at [531, 299] on span "تأكيد" at bounding box center [763, 311] width 85 height 30
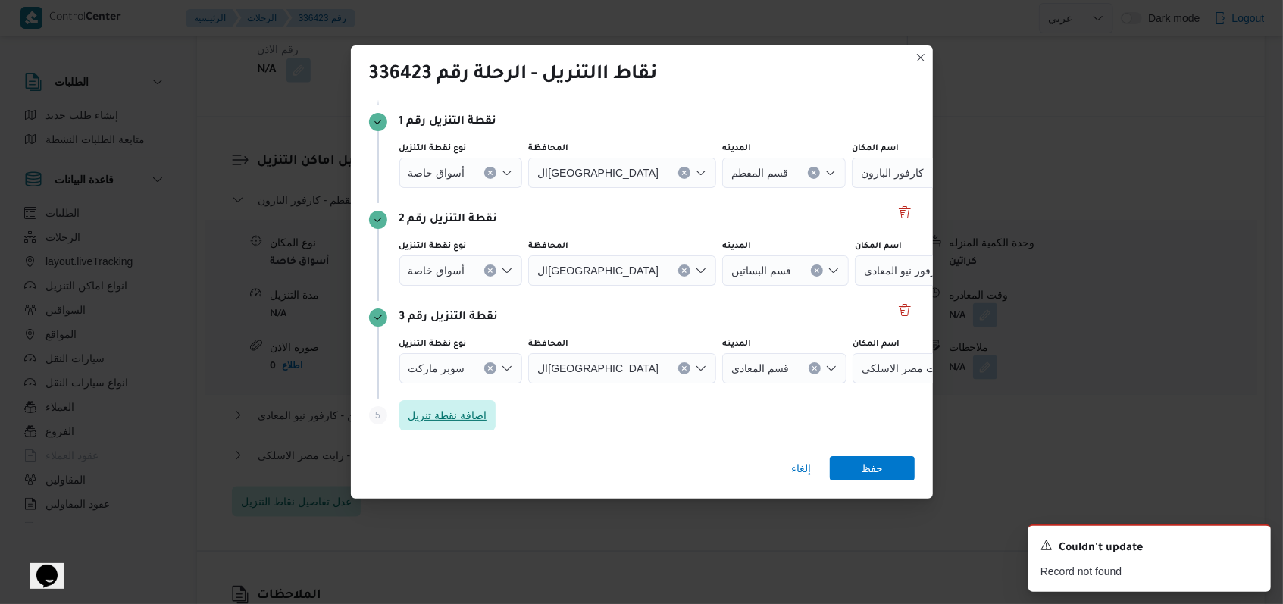
scroll to position [98, 0]
click at [485, 374] on button "Clear input" at bounding box center [490, 369] width 12 height 12
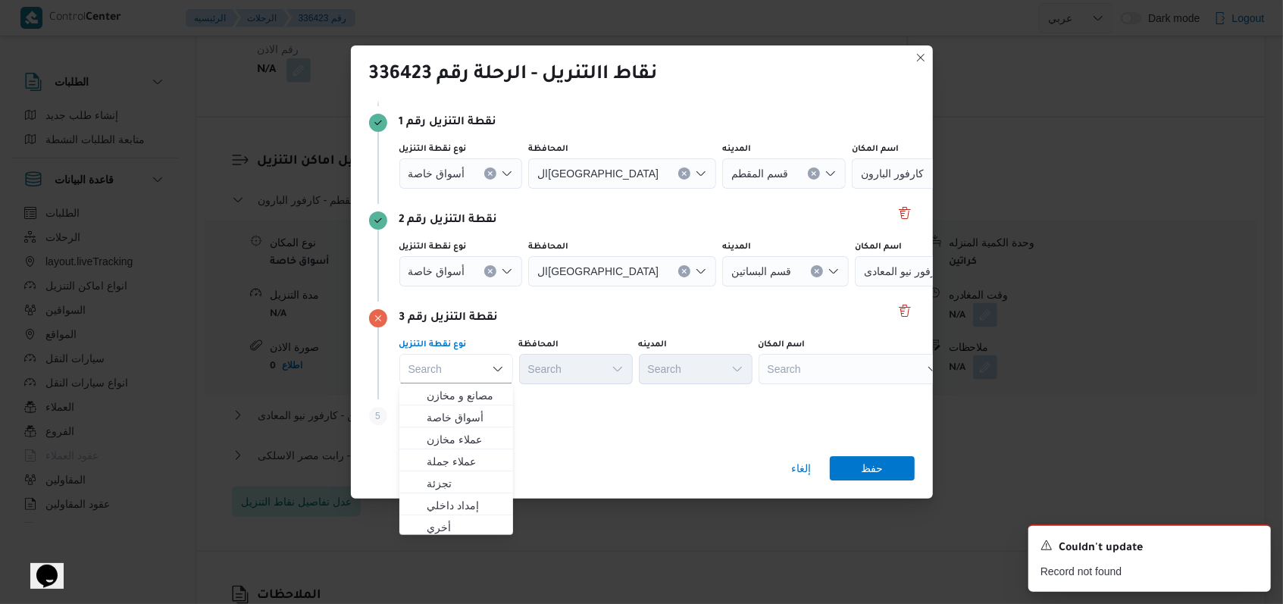
click at [488, 273] on icon "Clear input" at bounding box center [490, 271] width 6 height 6
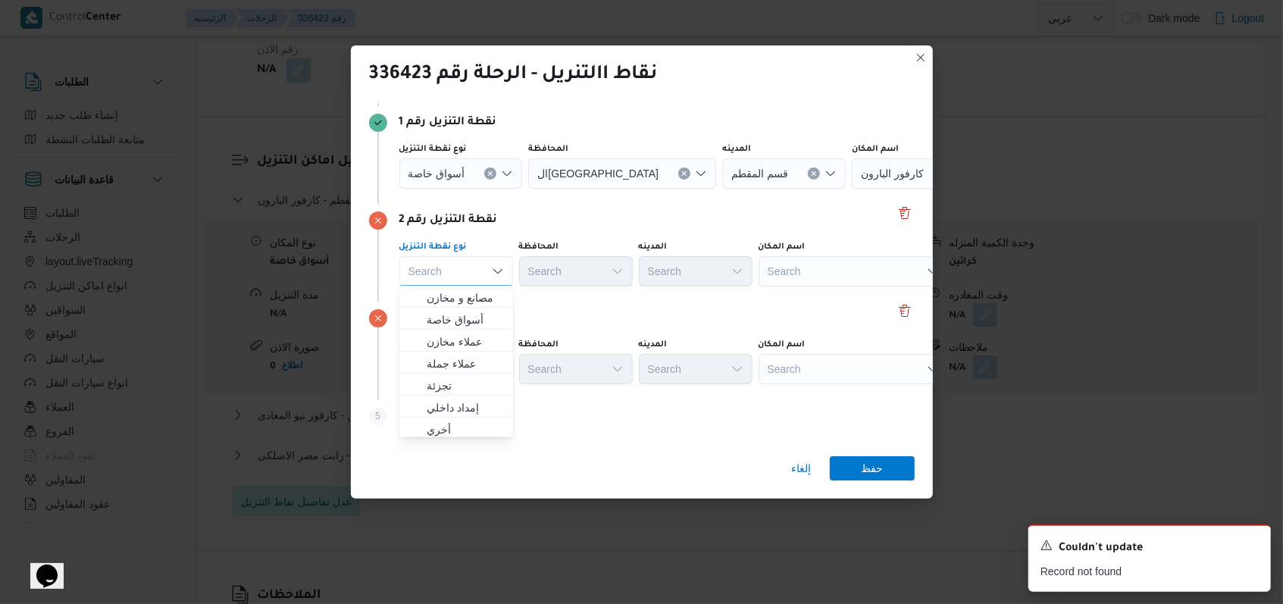
click at [490, 177] on button "Clear input" at bounding box center [490, 174] width 12 height 12
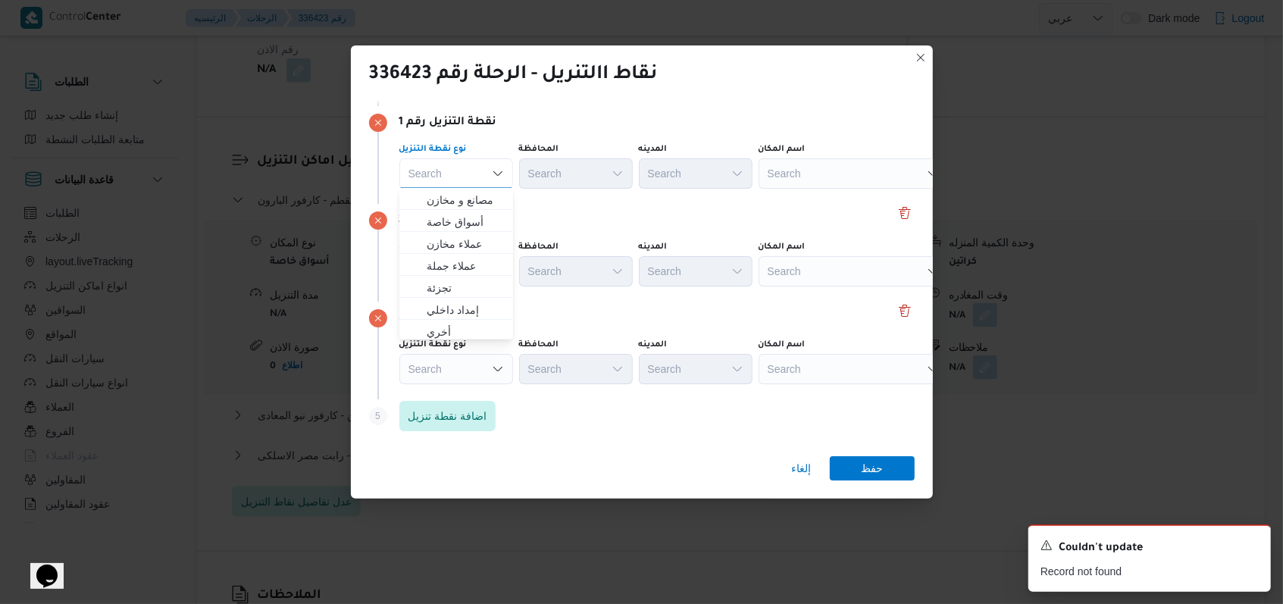
click at [531, 237] on div "نوع نقطة التنزيل Search المحافظة Search المدينه Search اسم المكان Search" at bounding box center [642, 263] width 546 height 52
click at [531, 170] on div "Search" at bounding box center [853, 173] width 189 height 30
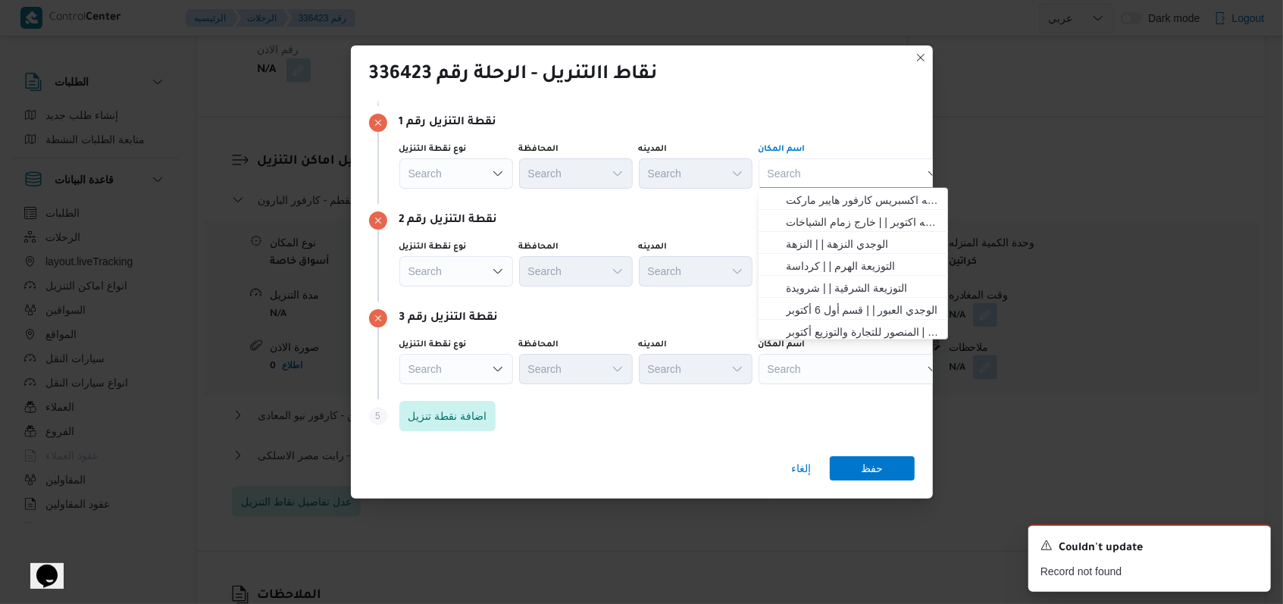
click at [531, 217] on div "نقطة التنزيل رقم 2" at bounding box center [642, 220] width 546 height 18
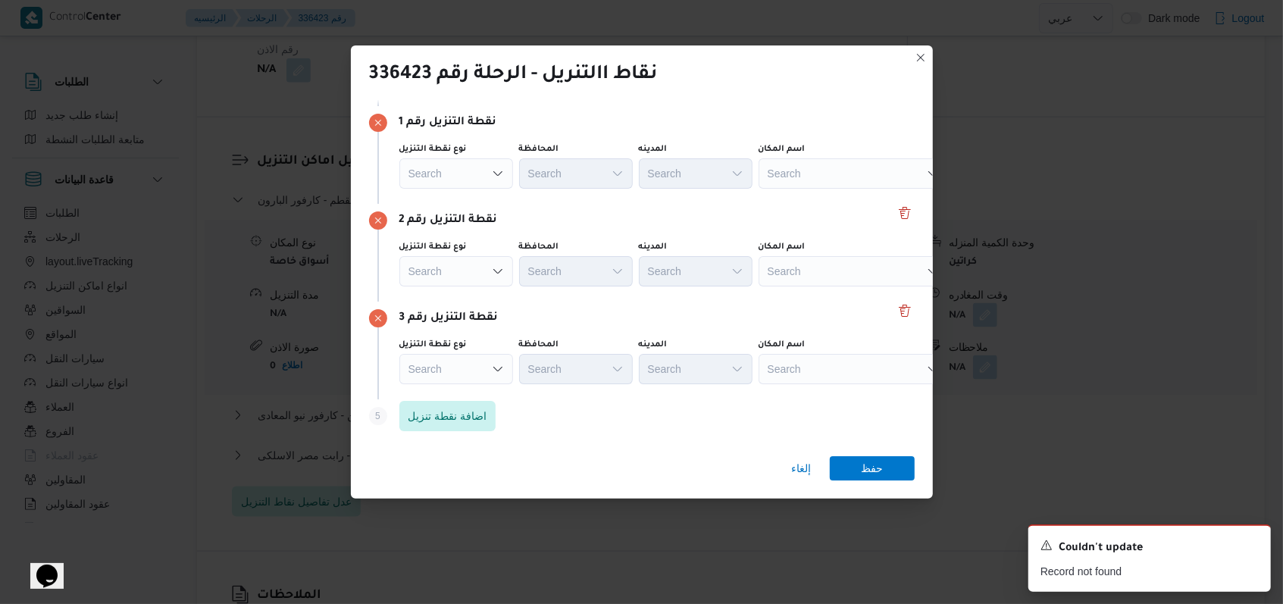
click at [531, 259] on div "Search" at bounding box center [853, 271] width 189 height 30
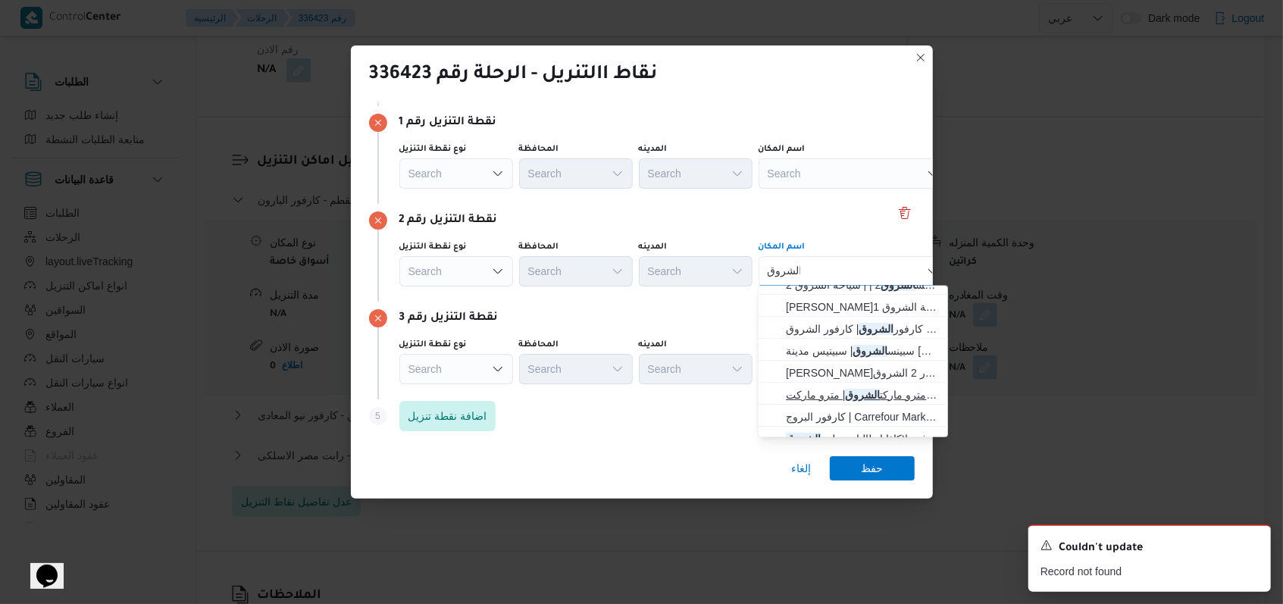
scroll to position [114, 0]
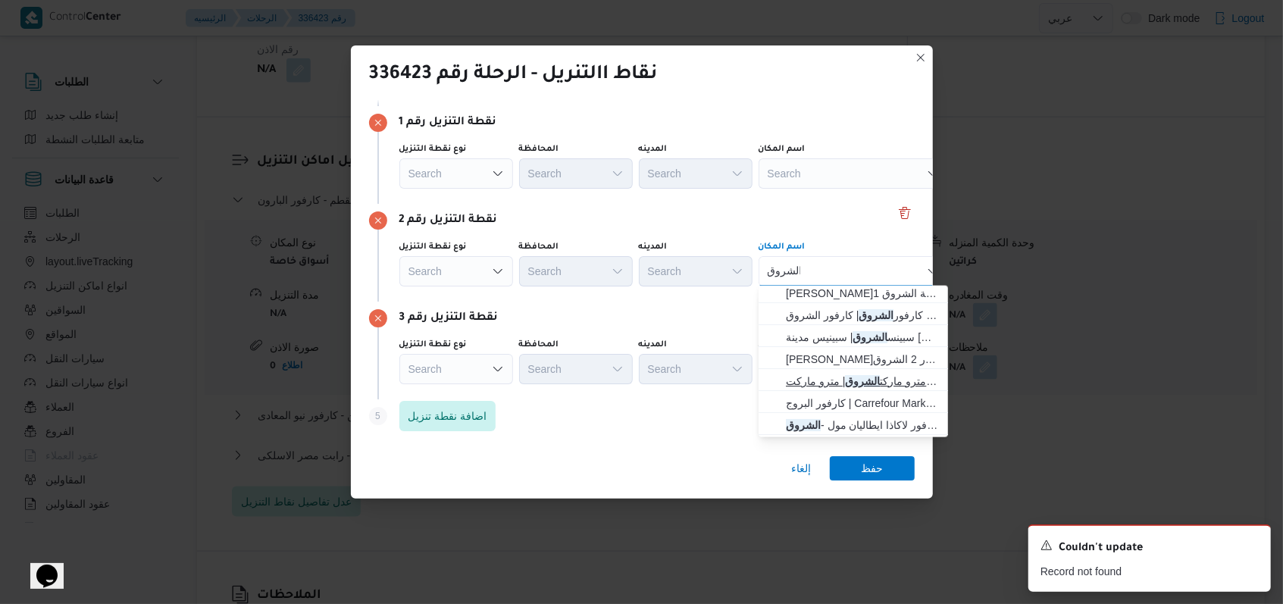
type input "الشروق"
click at [531, 379] on mark "الشروق" at bounding box center [862, 381] width 35 height 12
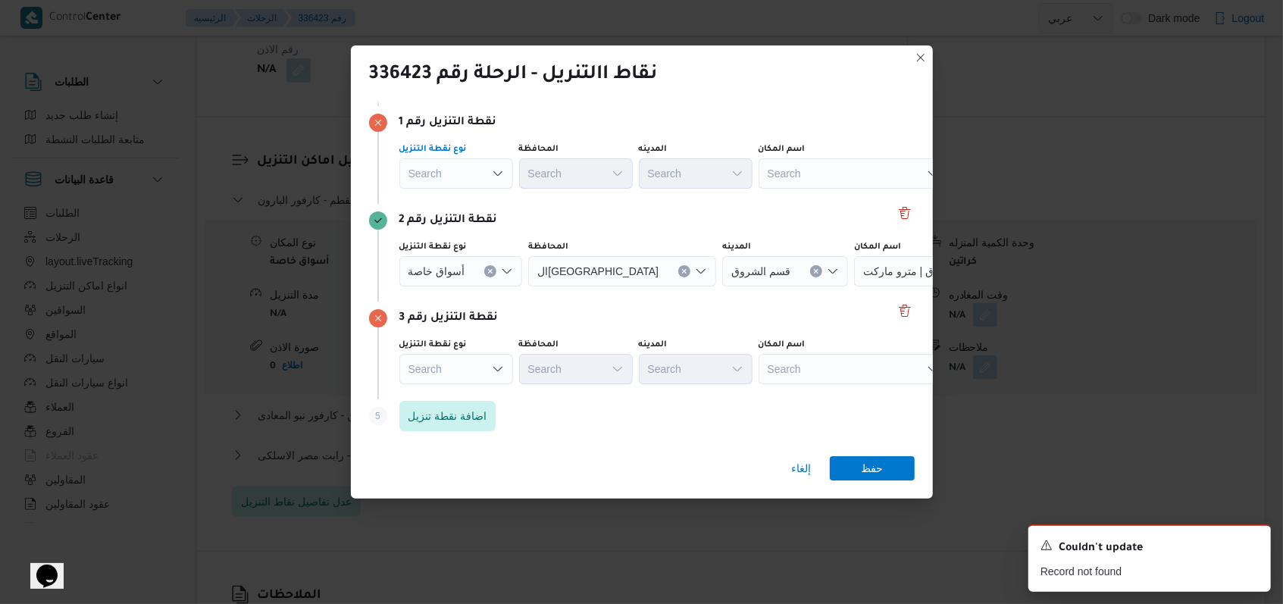
click at [487, 177] on div "Search" at bounding box center [456, 173] width 114 height 30
click at [487, 255] on span "عملاء جملة" at bounding box center [456, 266] width 102 height 24
click at [531, 177] on div "Search" at bounding box center [578, 173] width 114 height 30
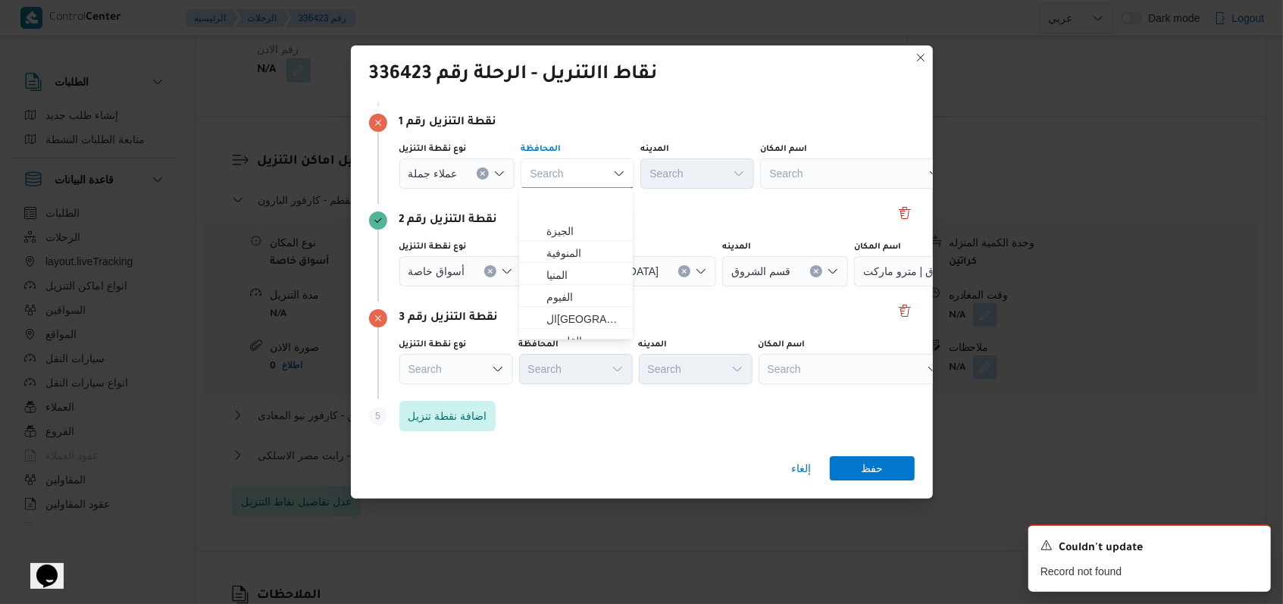
scroll to position [202, 0]
click at [531, 301] on span "الشرقية" at bounding box center [584, 306] width 77 height 18
click at [531, 179] on div "Search" at bounding box center [697, 173] width 114 height 30
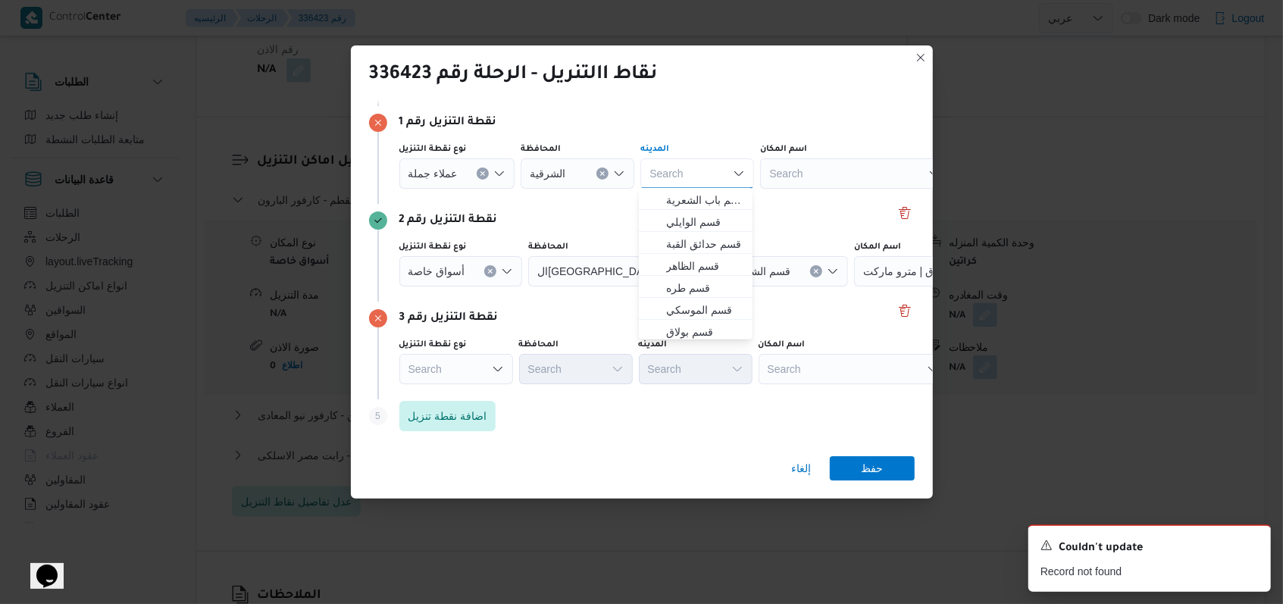
click at [531, 221] on div "نقطة التنزيل رقم 2" at bounding box center [642, 220] width 546 height 18
click at [531, 179] on div "Search" at bounding box center [697, 173] width 114 height 30
click at [531, 203] on span "مركز الزقازيق" at bounding box center [704, 200] width 77 height 18
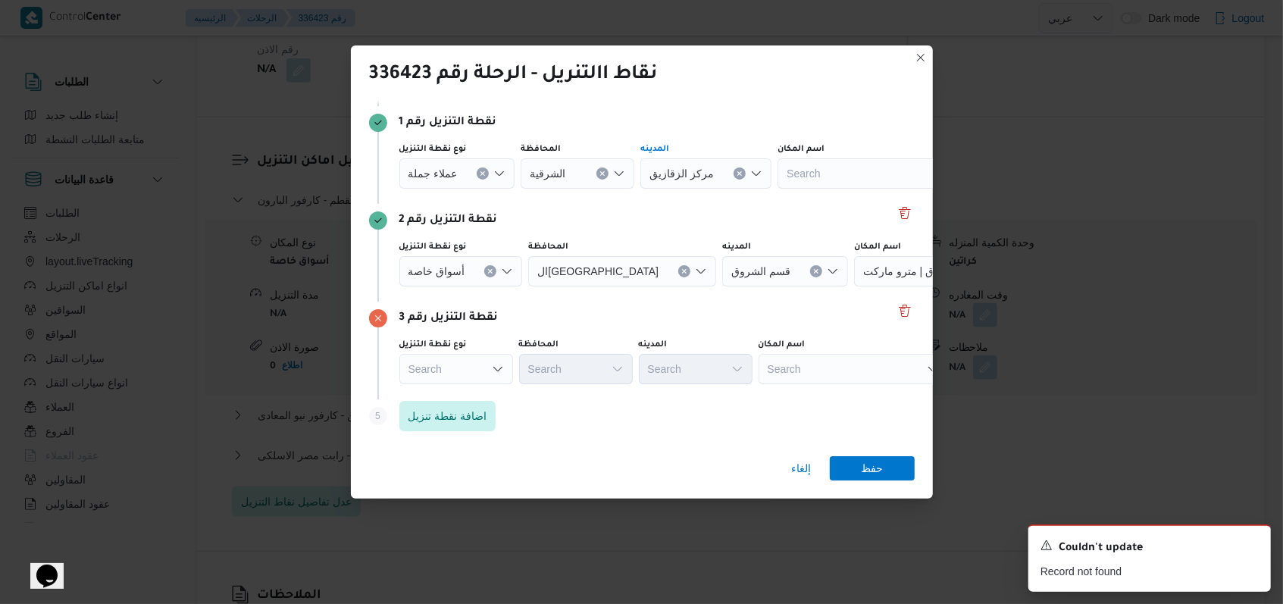
click at [531, 209] on div "نقطة التنزيل رقم 2 نوع نقطة التنزيل أسواق خاصة المحافظة القاهرة المدينه قسم الش…" at bounding box center [642, 253] width 546 height 98
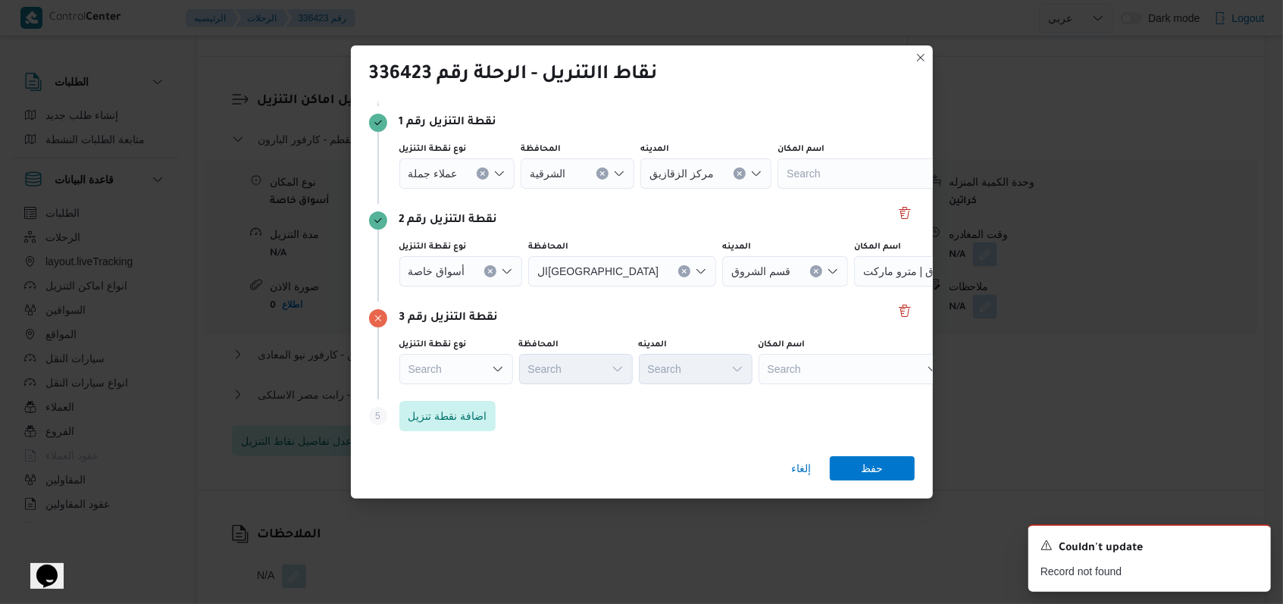
scroll to position [1295, 0]
click at [467, 357] on div "Search" at bounding box center [456, 369] width 114 height 30
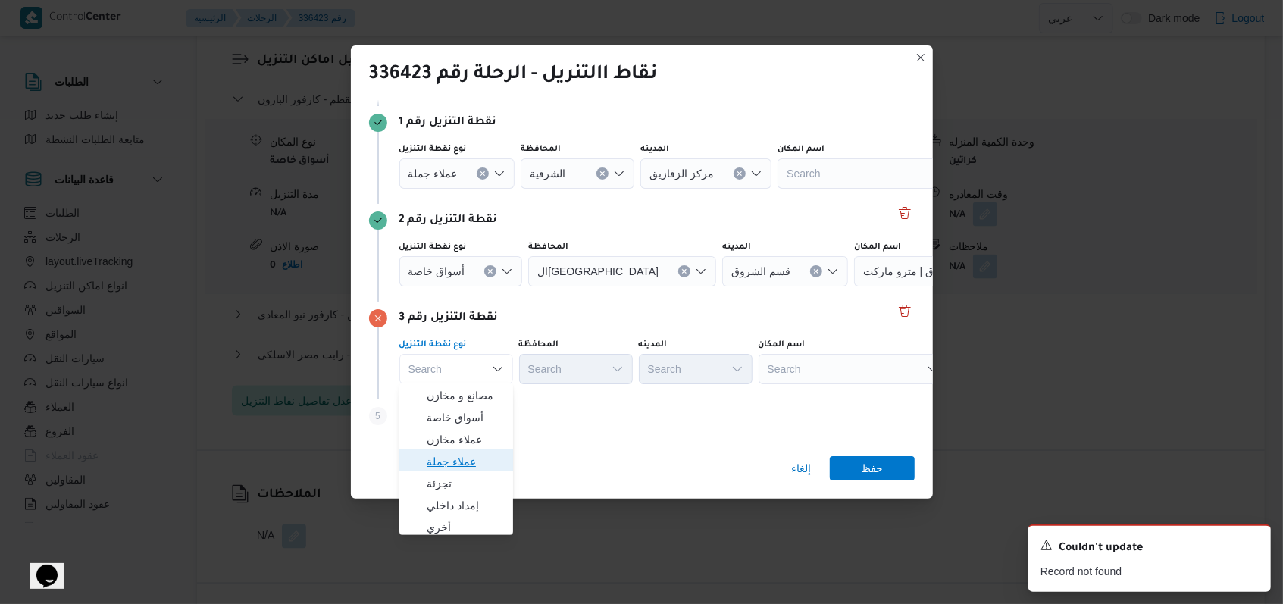
click at [486, 458] on span "عملاء جملة" at bounding box center [465, 461] width 77 height 18
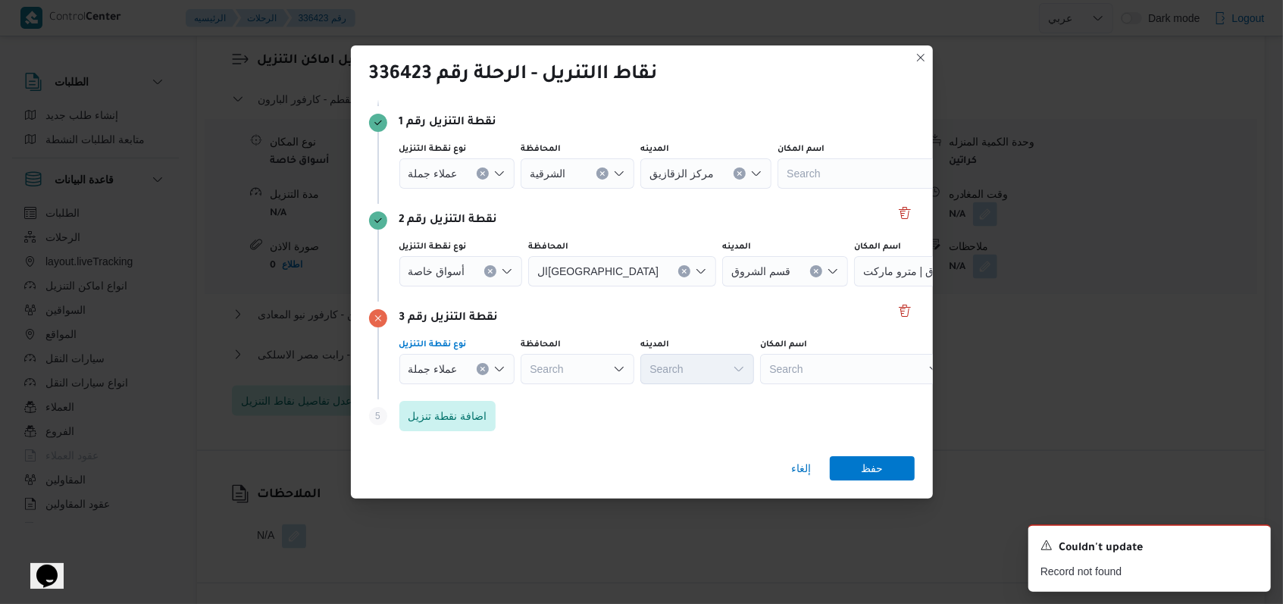
click at [531, 384] on div "نوع نقطة التنزيل عملاء جملة Combo box. Selected. عملاء جملة. Press Backspace to…" at bounding box center [655, 362] width 518 height 52
click at [531, 369] on div "Search" at bounding box center [578, 369] width 114 height 30
type input "القا"
click at [531, 398] on span "القا هرة" at bounding box center [584, 396] width 77 height 18
click at [531, 380] on div "Search" at bounding box center [772, 369] width 114 height 30
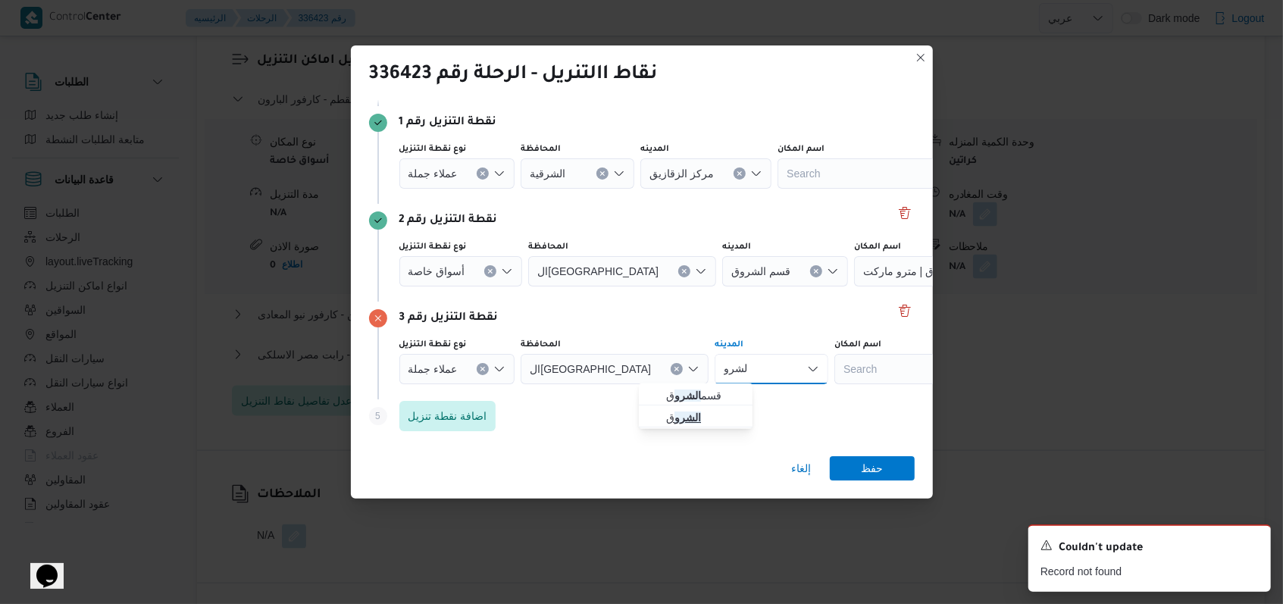
type input "الشرو"
click at [531, 415] on span "الشرو ق" at bounding box center [704, 418] width 77 height 18
click at [531, 468] on span "حفظ" at bounding box center [872, 468] width 22 height 24
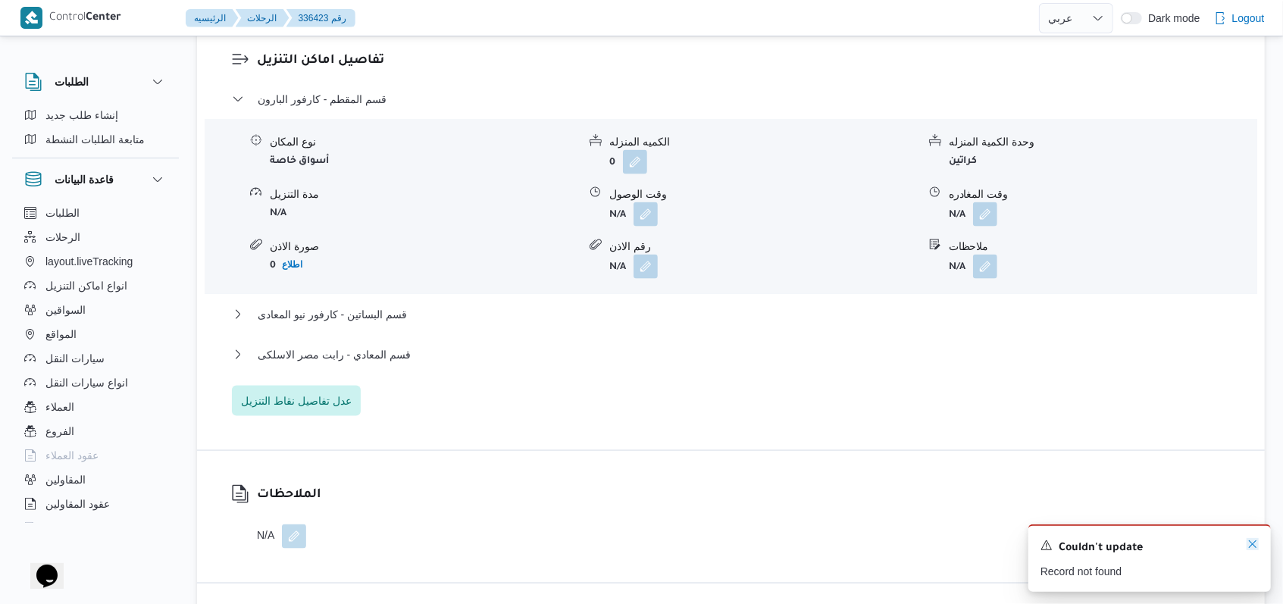
click at [531, 543] on icon "Dismiss toast" at bounding box center [1253, 544] width 8 height 8
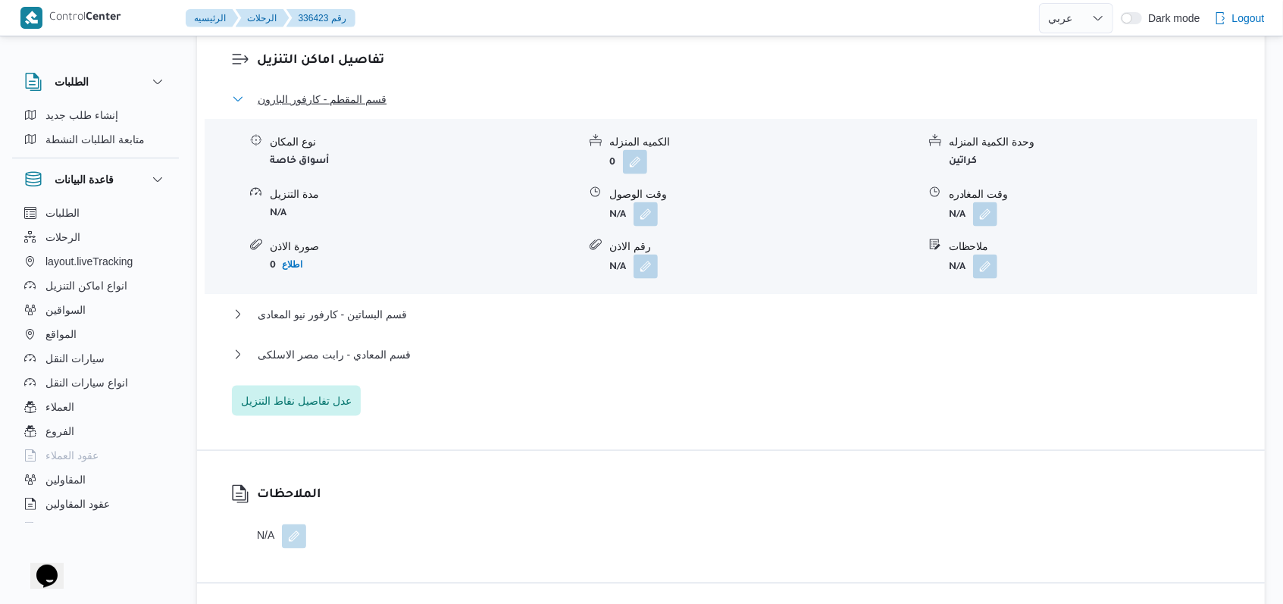
click at [343, 90] on span "قسم المقطم - كارفور البارون" at bounding box center [322, 99] width 129 height 18
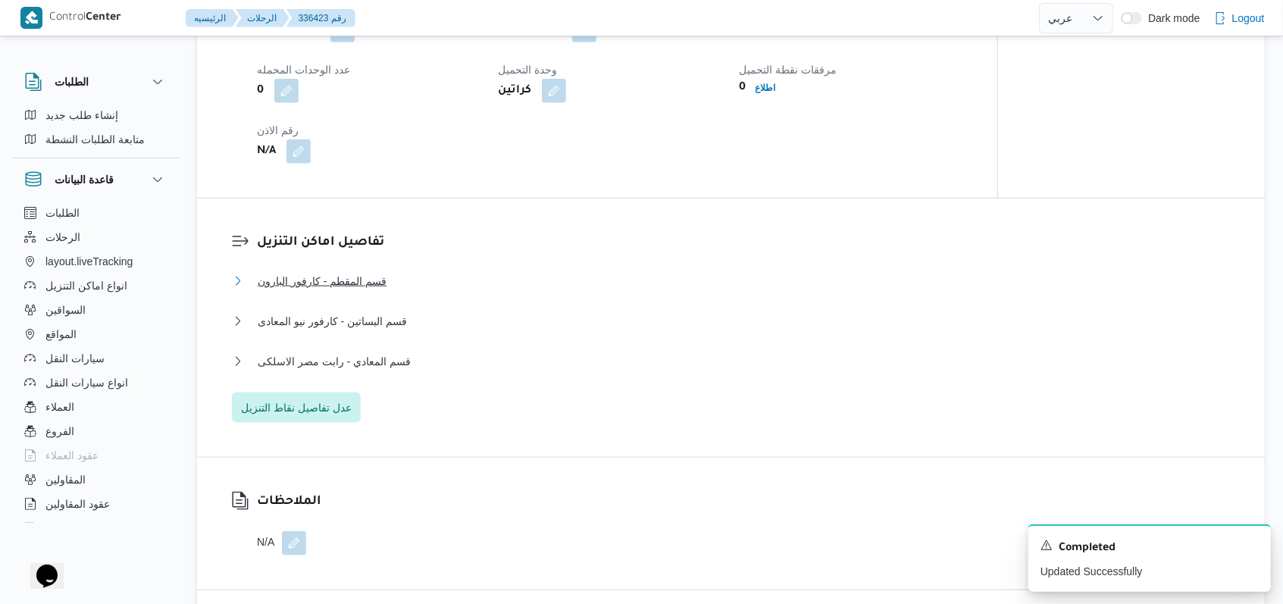
scroll to position [1111, 0]
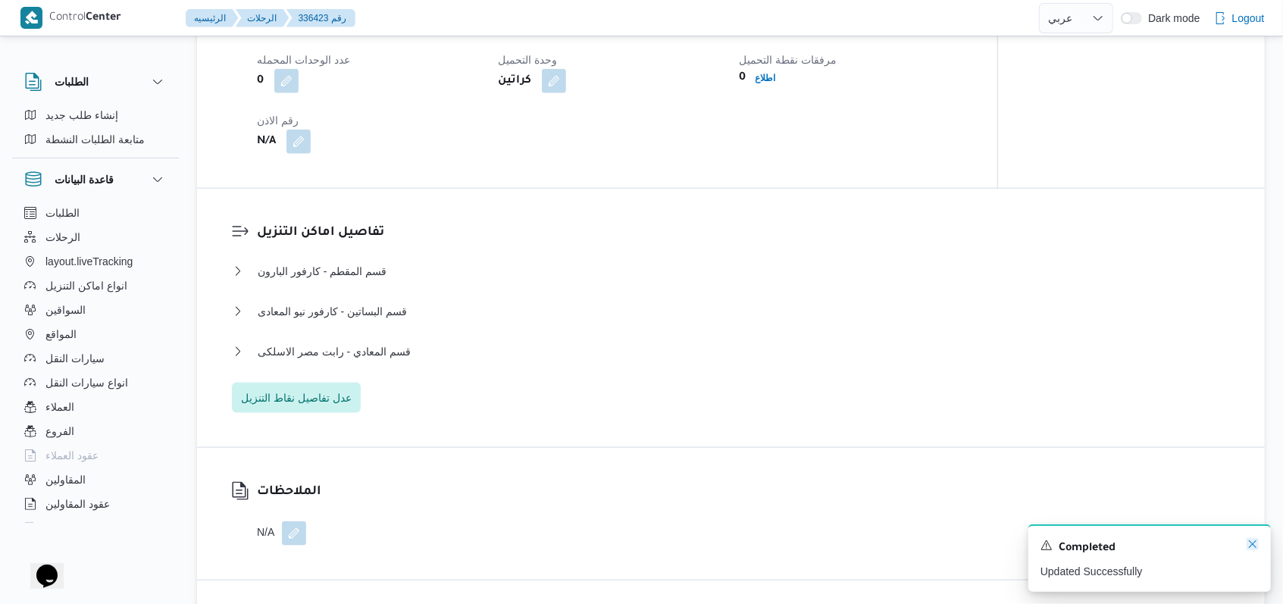
click at [531, 543] on icon "Dismiss toast" at bounding box center [1253, 544] width 12 height 12
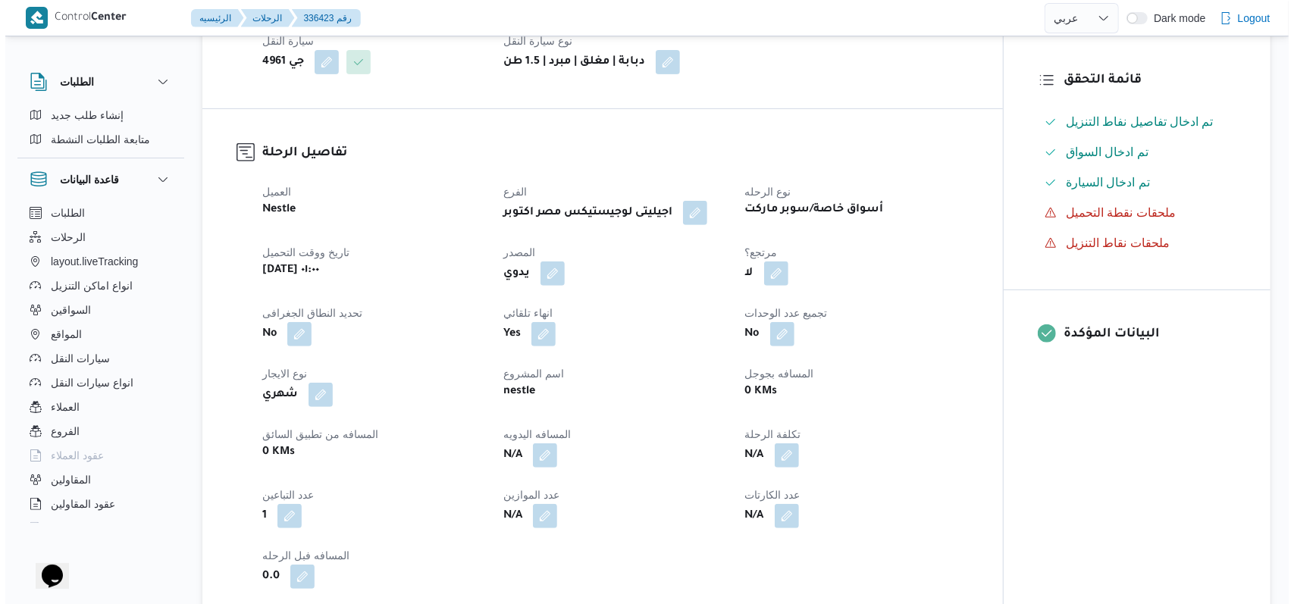
scroll to position [0, 0]
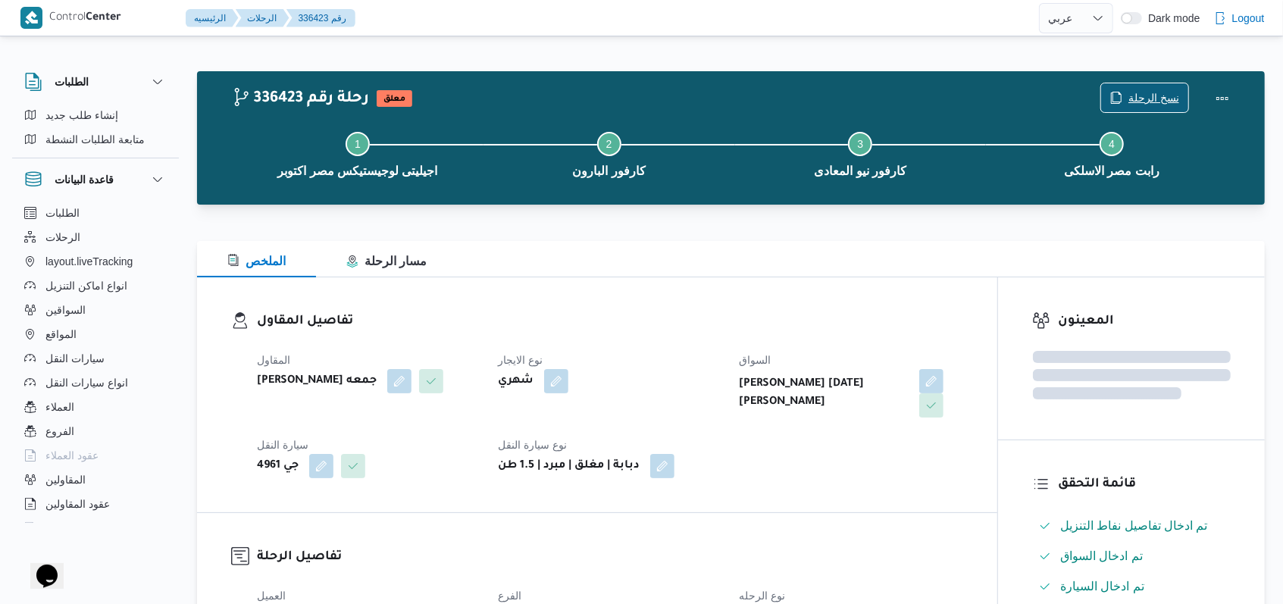
click at [531, 99] on span "نسخ الرحلة" at bounding box center [1154, 98] width 51 height 18
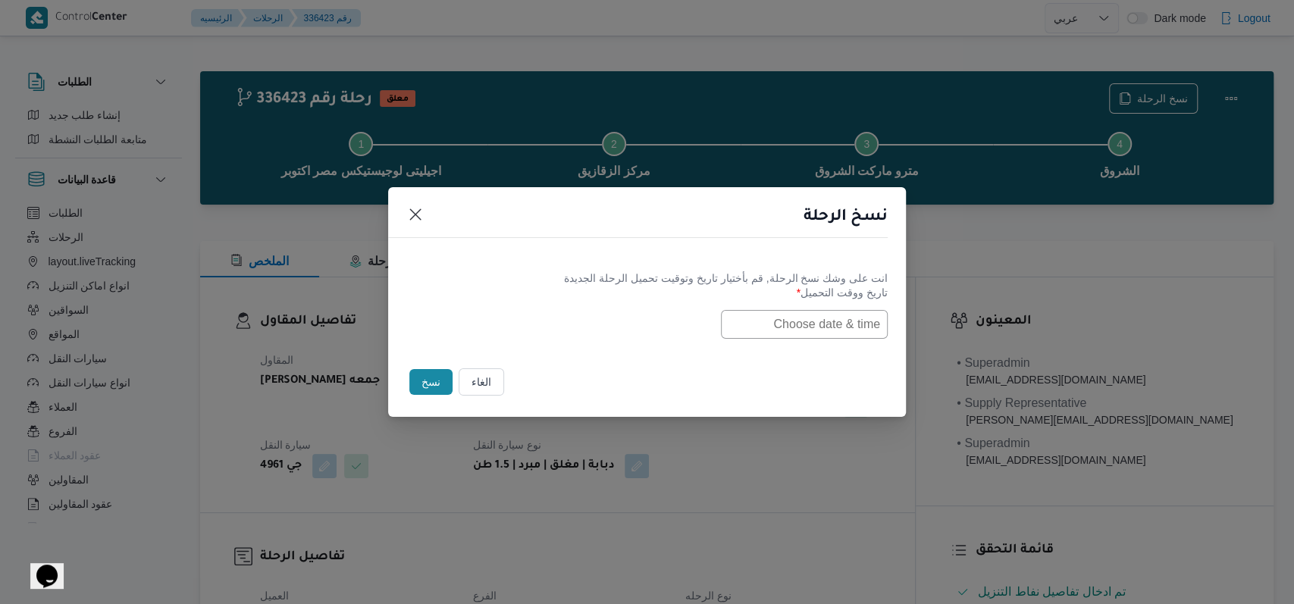
click at [531, 318] on input "text" at bounding box center [804, 324] width 167 height 29
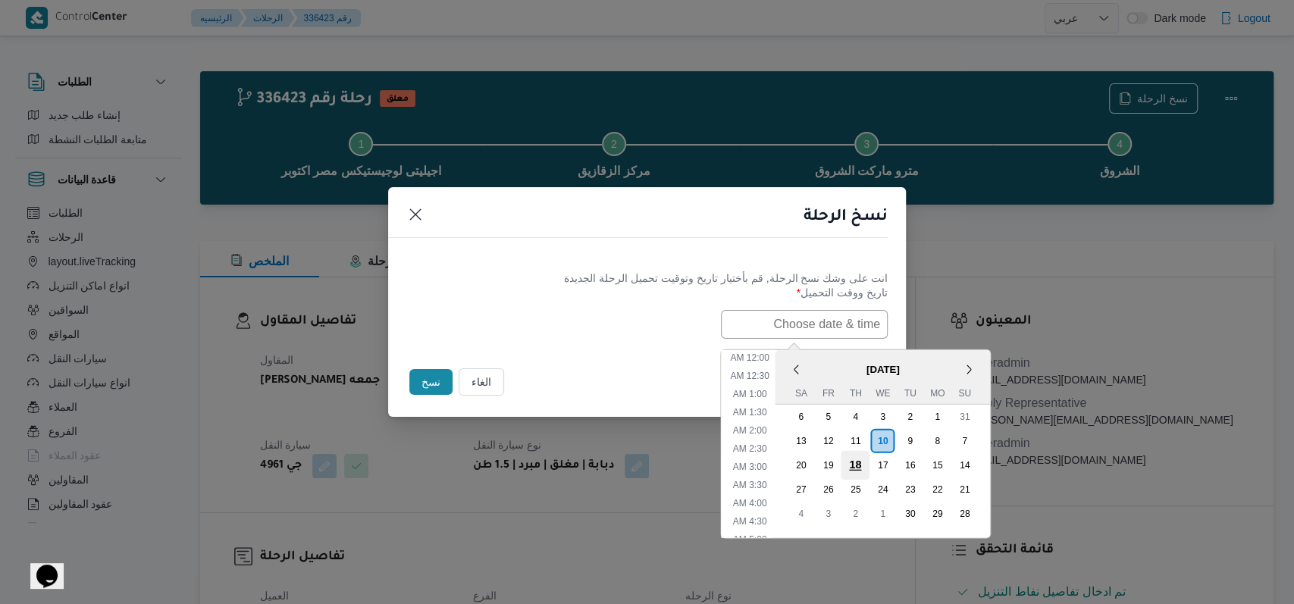
scroll to position [315, 0]
click at [531, 443] on div "11" at bounding box center [855, 440] width 29 height 29
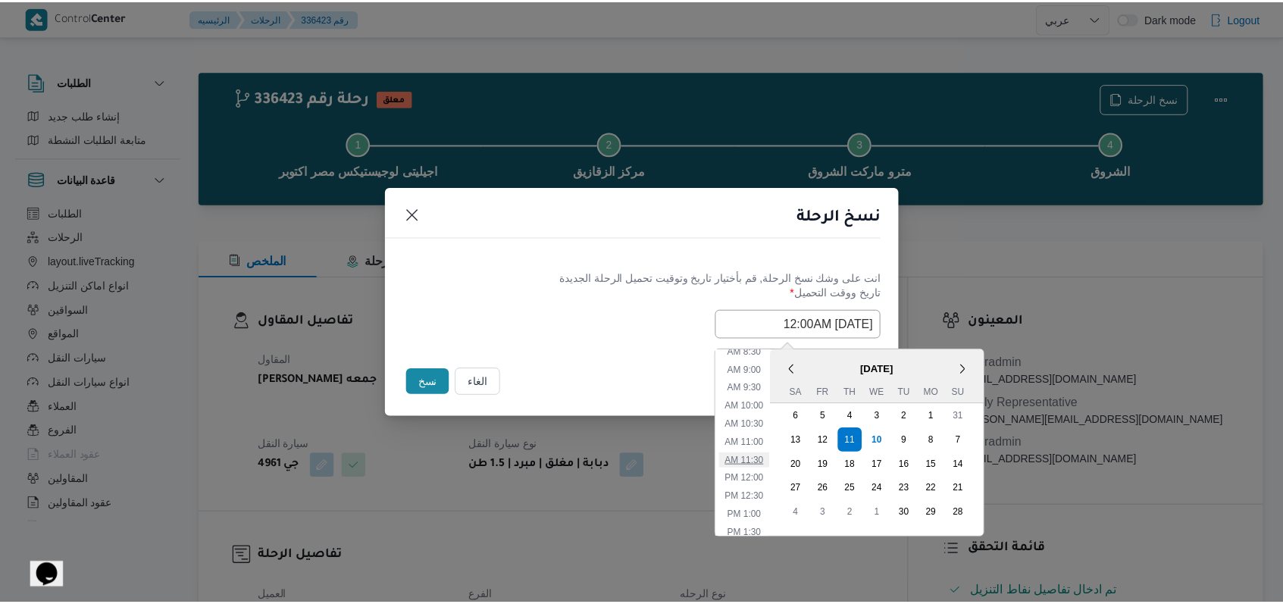
scroll to position [0, 0]
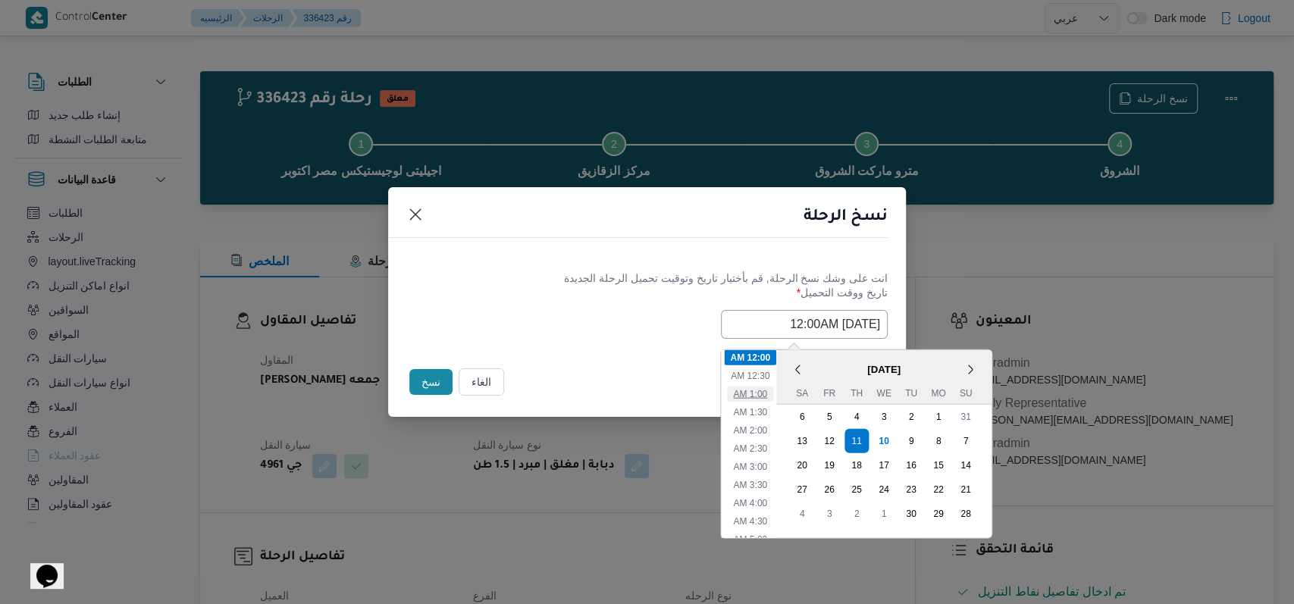
click at [531, 393] on li "1:00 AM" at bounding box center [750, 393] width 46 height 15
type input "11/09/2025 1:00AM"
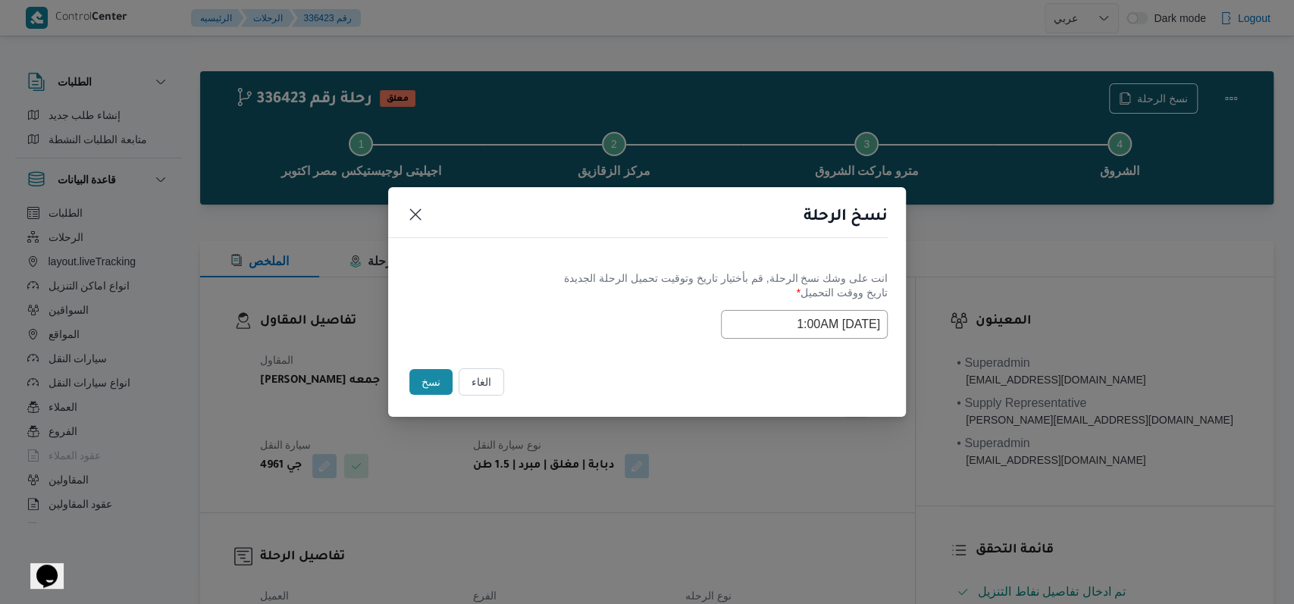
click at [531, 345] on div "انت على وشك نسخ الرحلة, قم بأختيار تاريخ وتوقيت تحميل الرحلة الجديدة تاريخ ووقت…" at bounding box center [647, 304] width 518 height 97
click at [437, 376] on button "نسخ" at bounding box center [430, 382] width 43 height 26
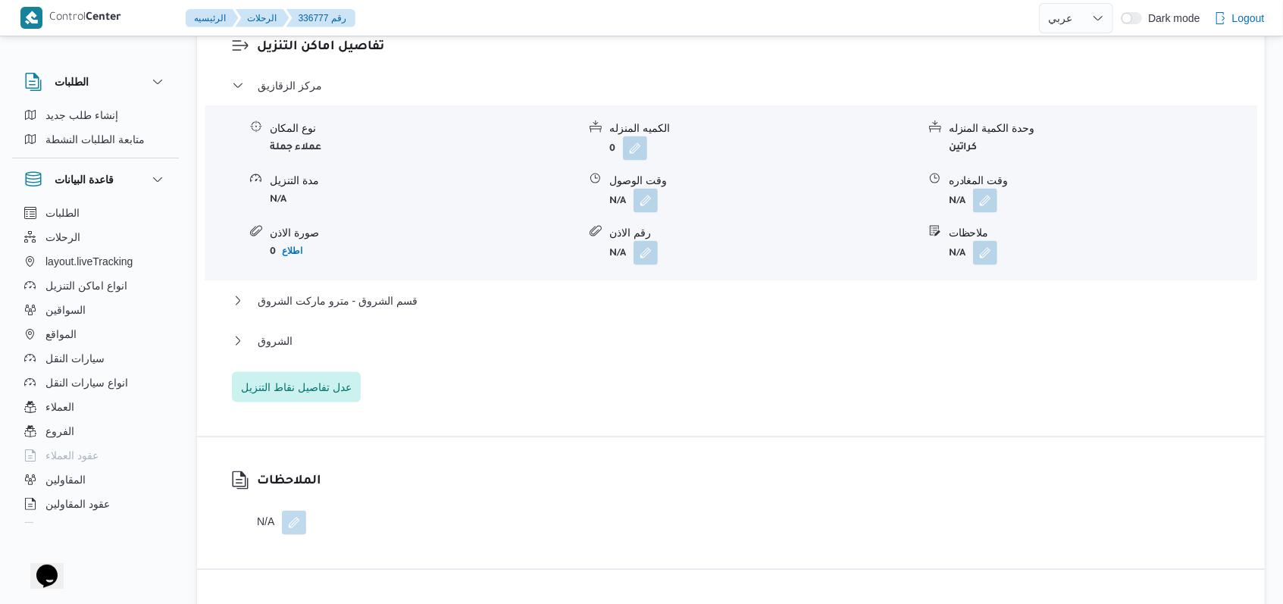
scroll to position [1213, 0]
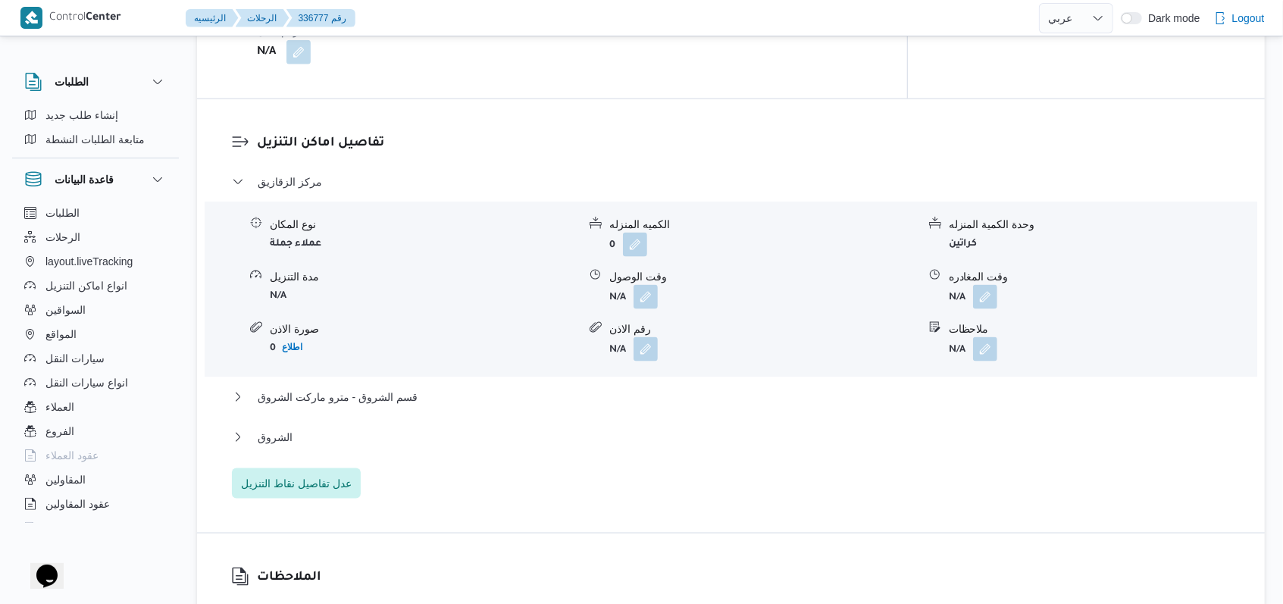
select select "ar"
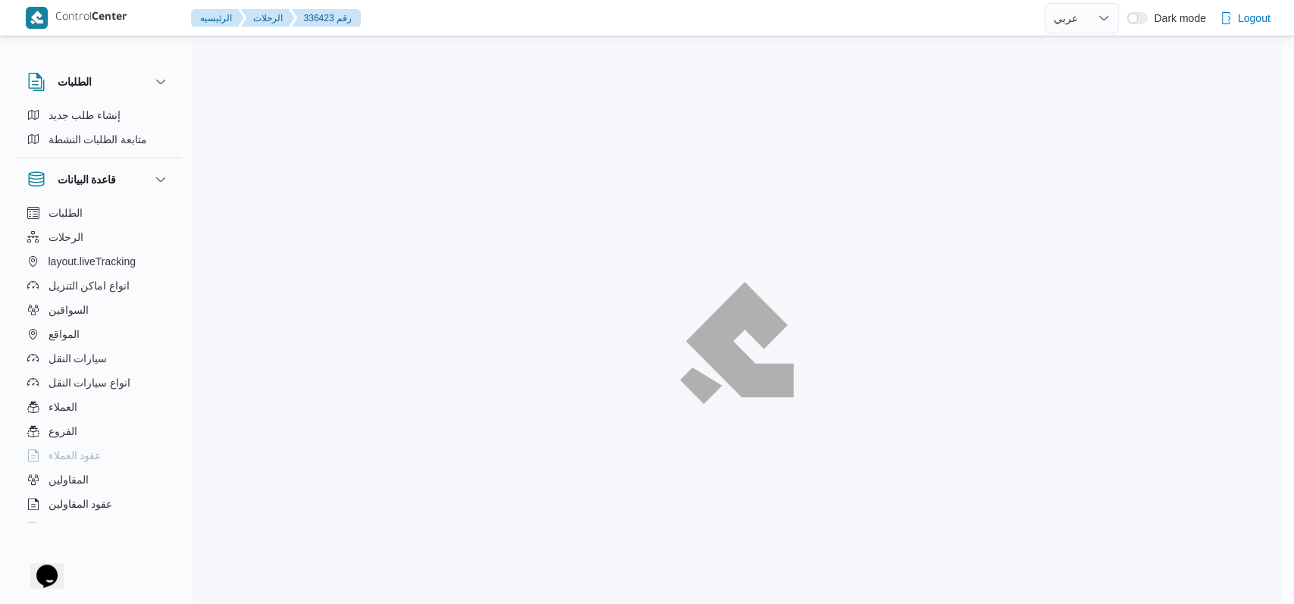
select select "ar"
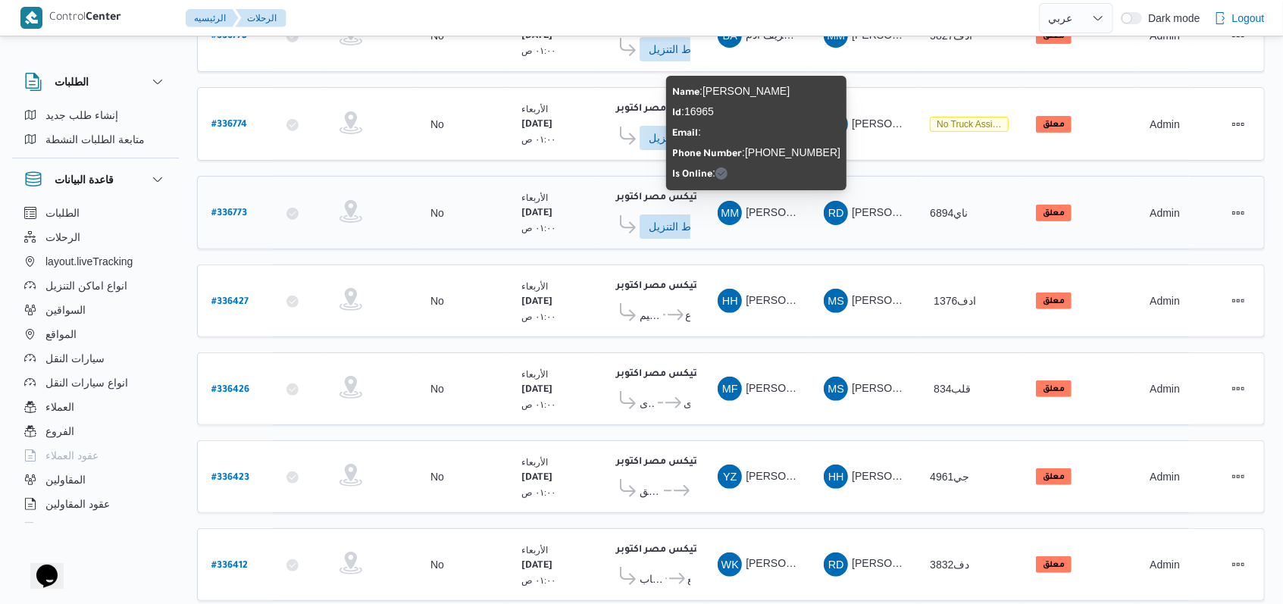
scroll to position [272, 0]
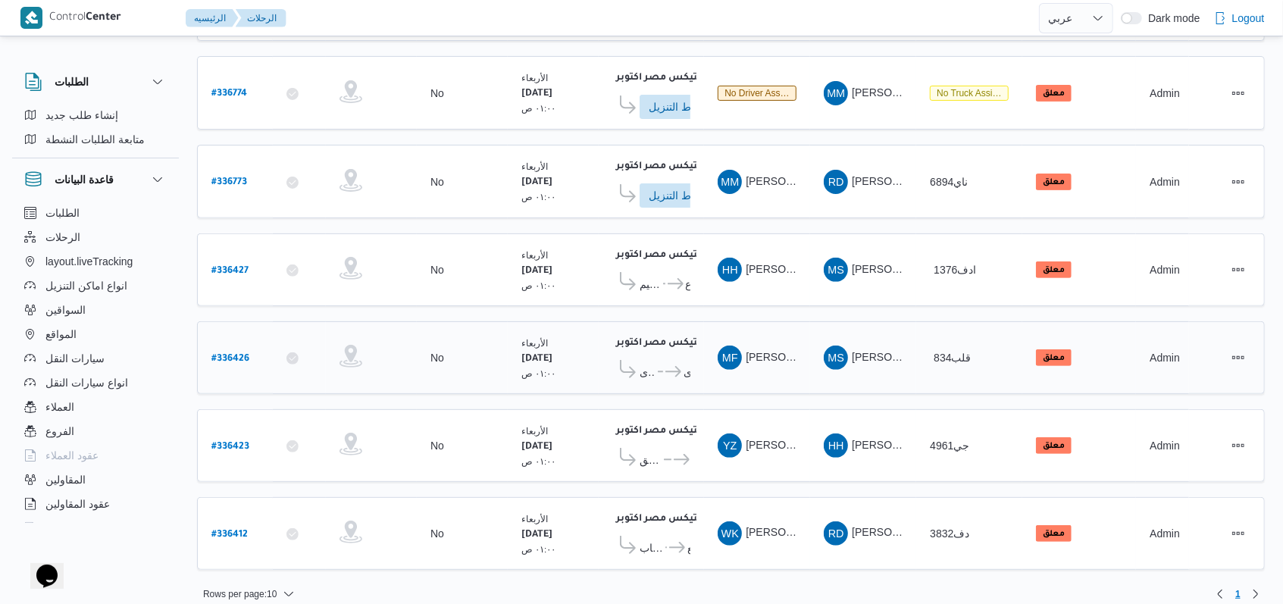
click at [240, 354] on b "# 336426" at bounding box center [230, 359] width 38 height 11
select select "ar"
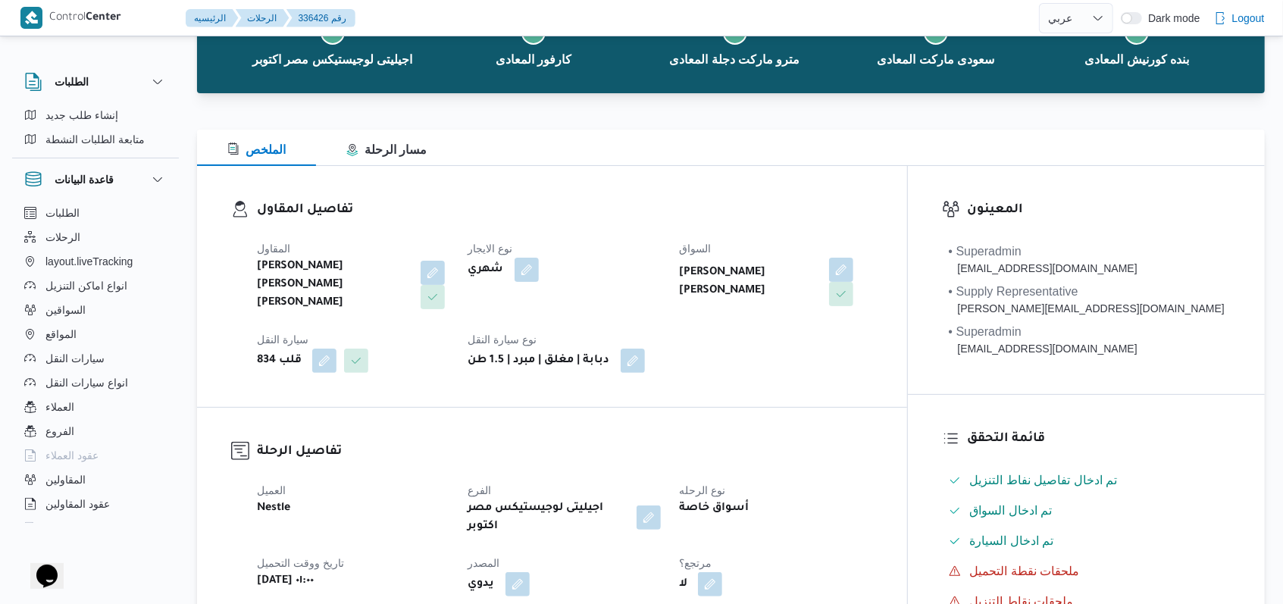
scroll to position [303, 0]
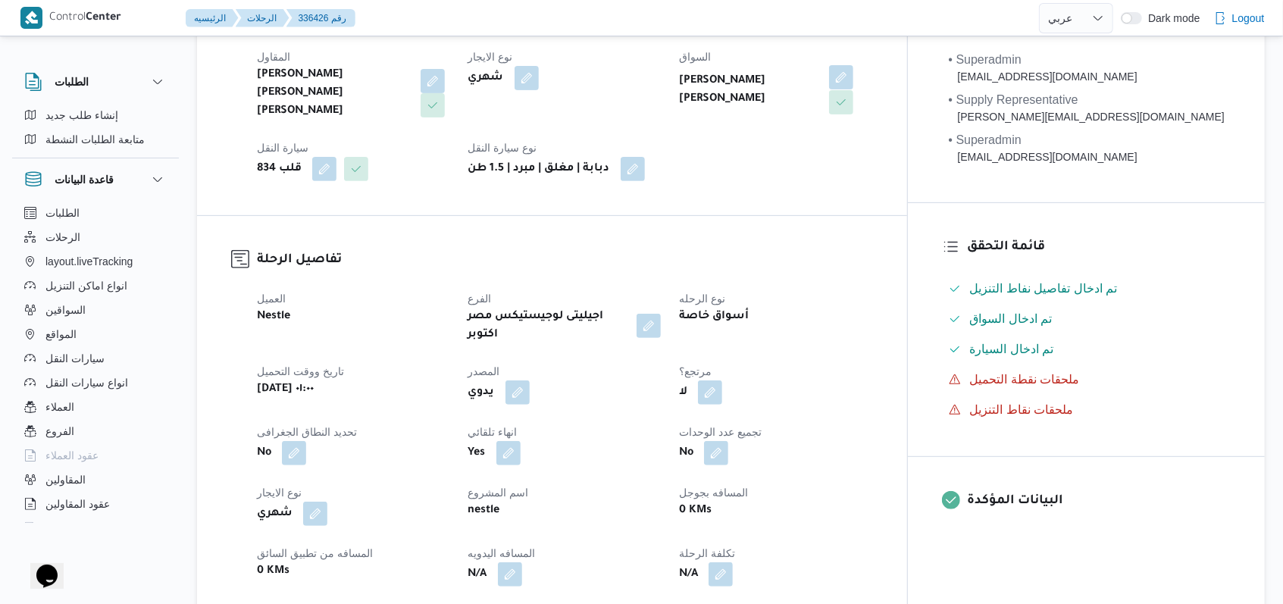
click at [531, 80] on button "button" at bounding box center [841, 77] width 24 height 24
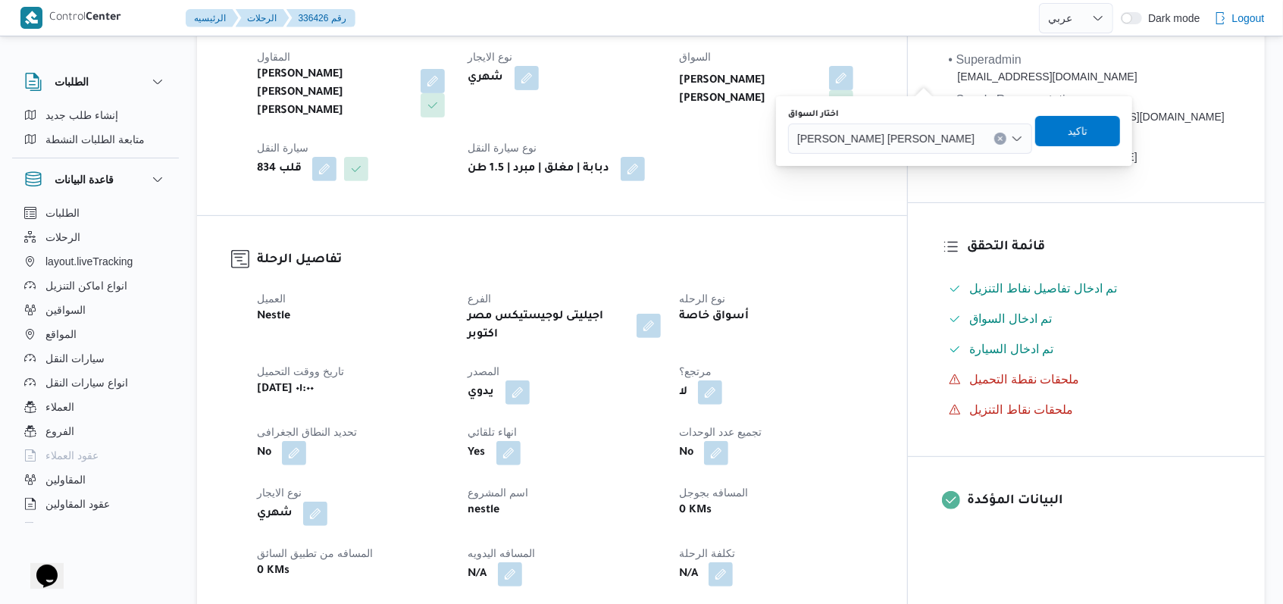
click at [531, 137] on span "محمد فرج عبدالمنعم محمد" at bounding box center [885, 138] width 177 height 17
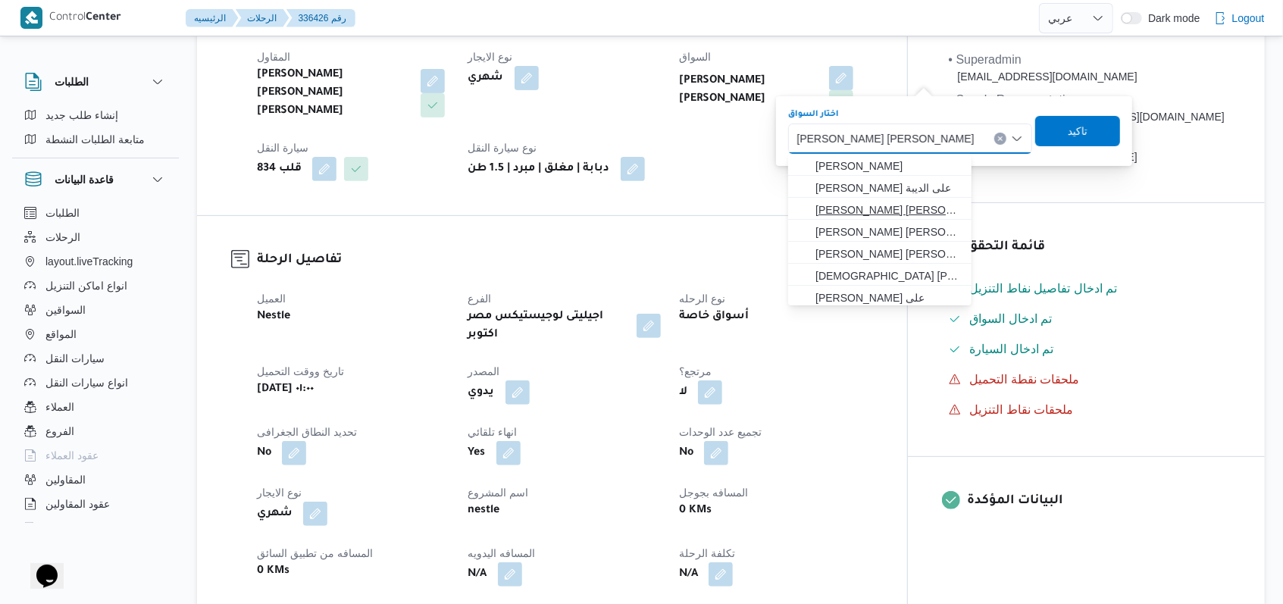
scroll to position [101, 0]
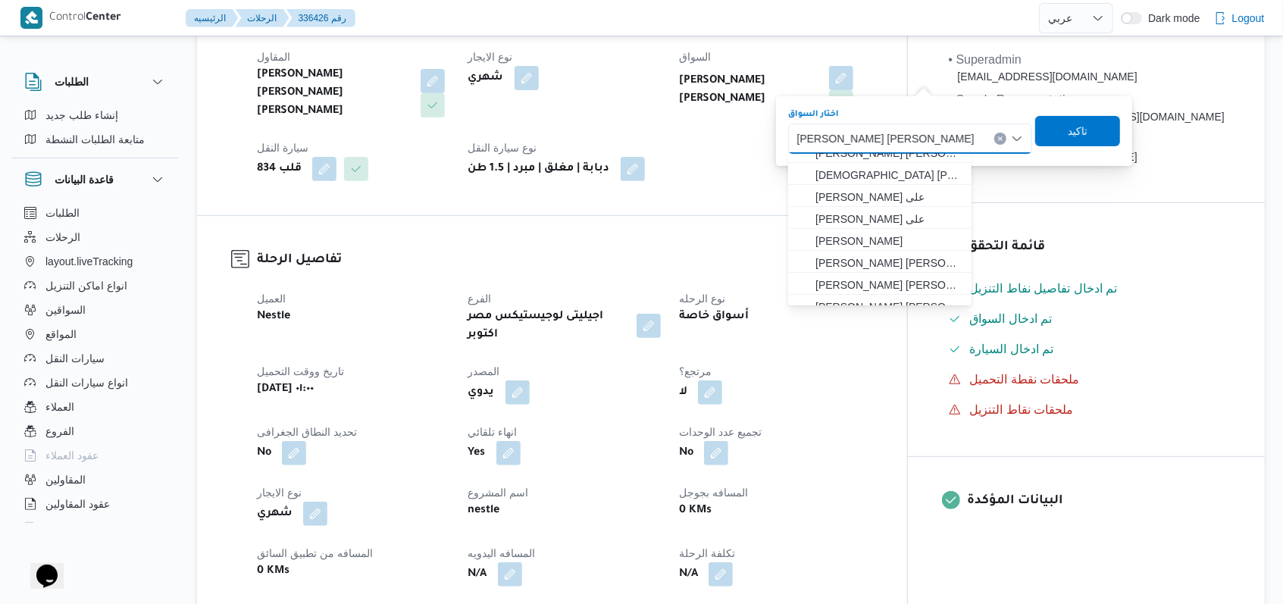
click at [531, 250] on h3 "تفاصيل الرحلة" at bounding box center [565, 260] width 616 height 20
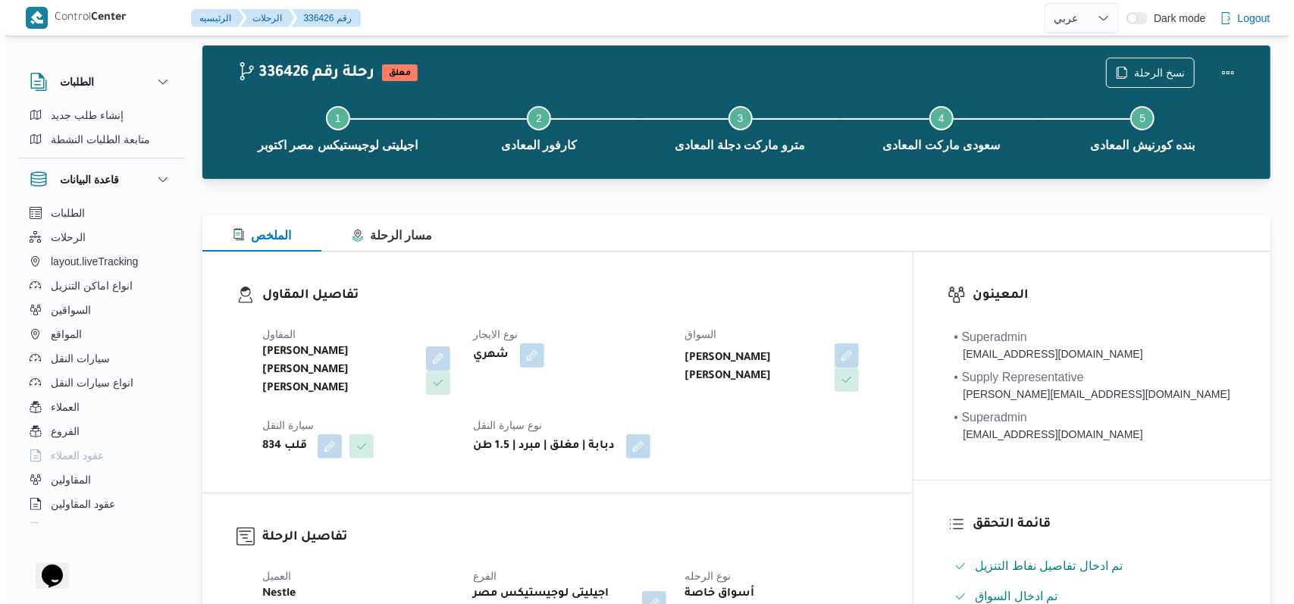
scroll to position [0, 0]
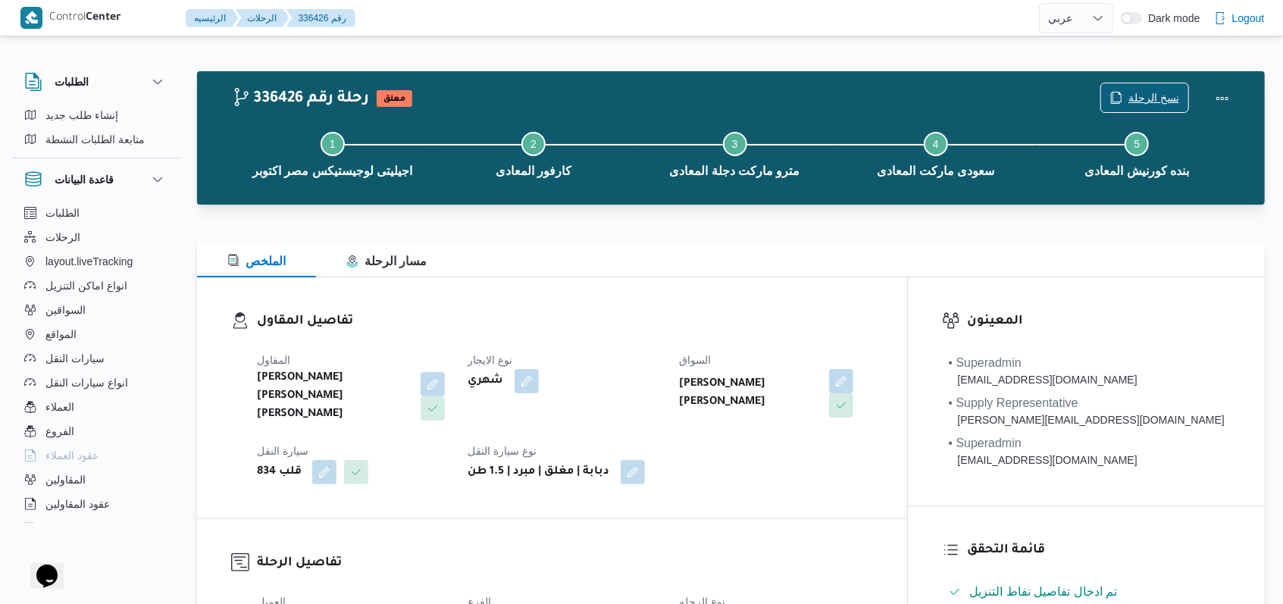
click at [531, 89] on span "نسخ الرحلة" at bounding box center [1144, 97] width 87 height 29
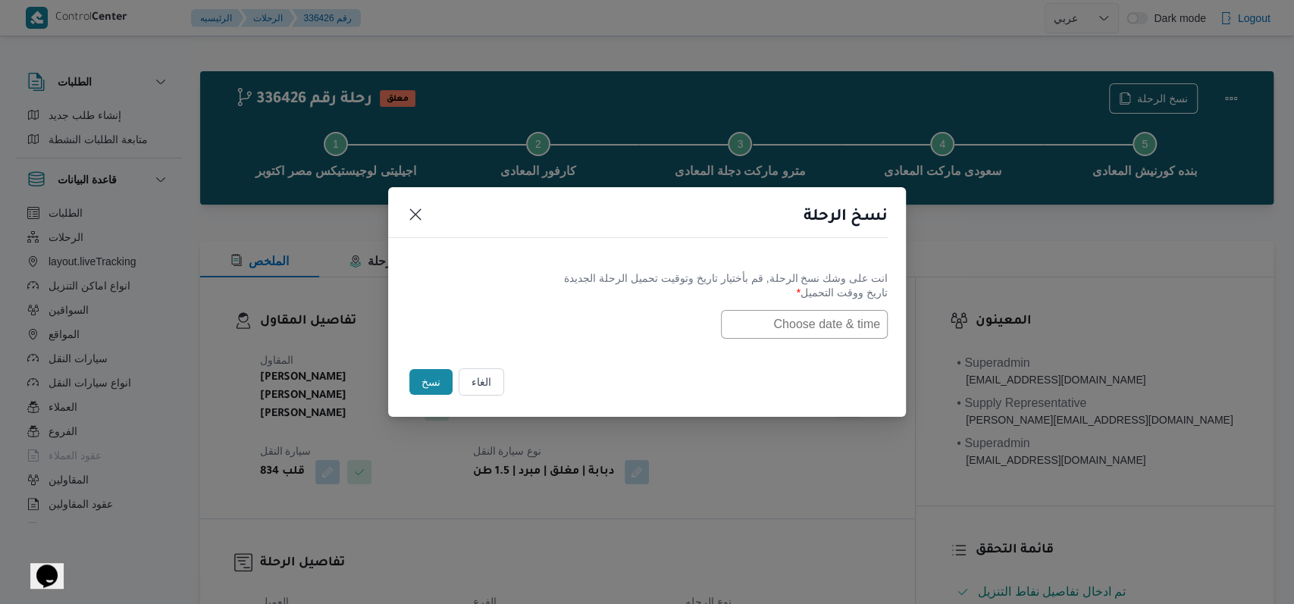
click at [531, 315] on input "text" at bounding box center [804, 324] width 167 height 29
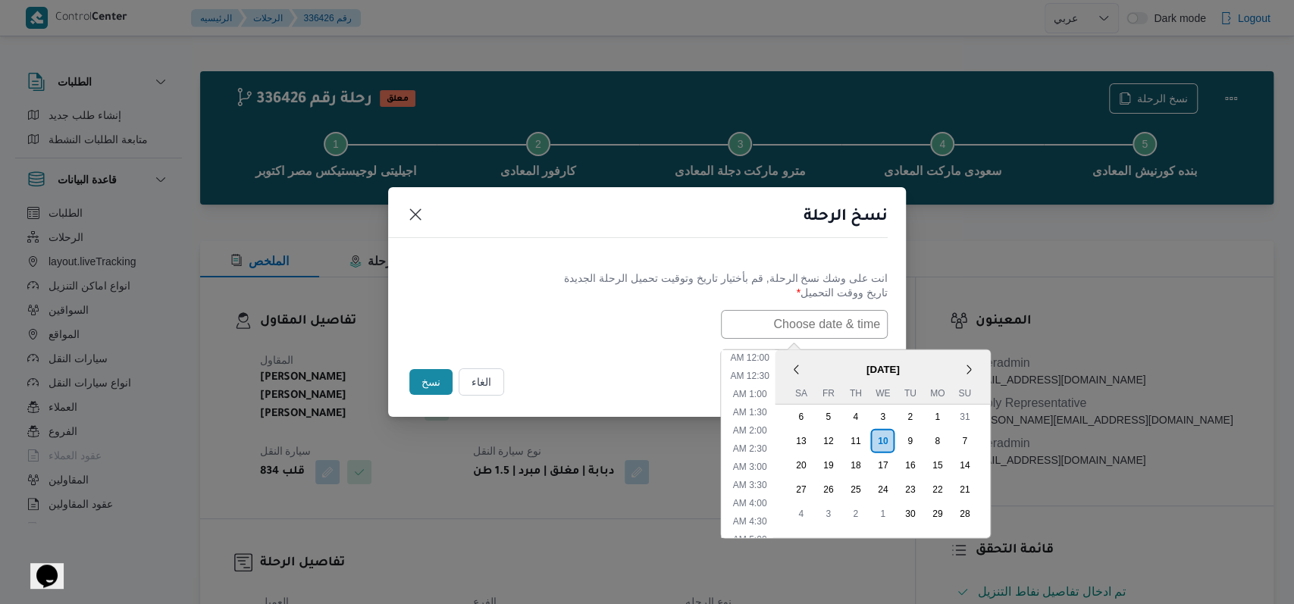
scroll to position [315, 0]
click at [531, 437] on div "11" at bounding box center [855, 440] width 29 height 29
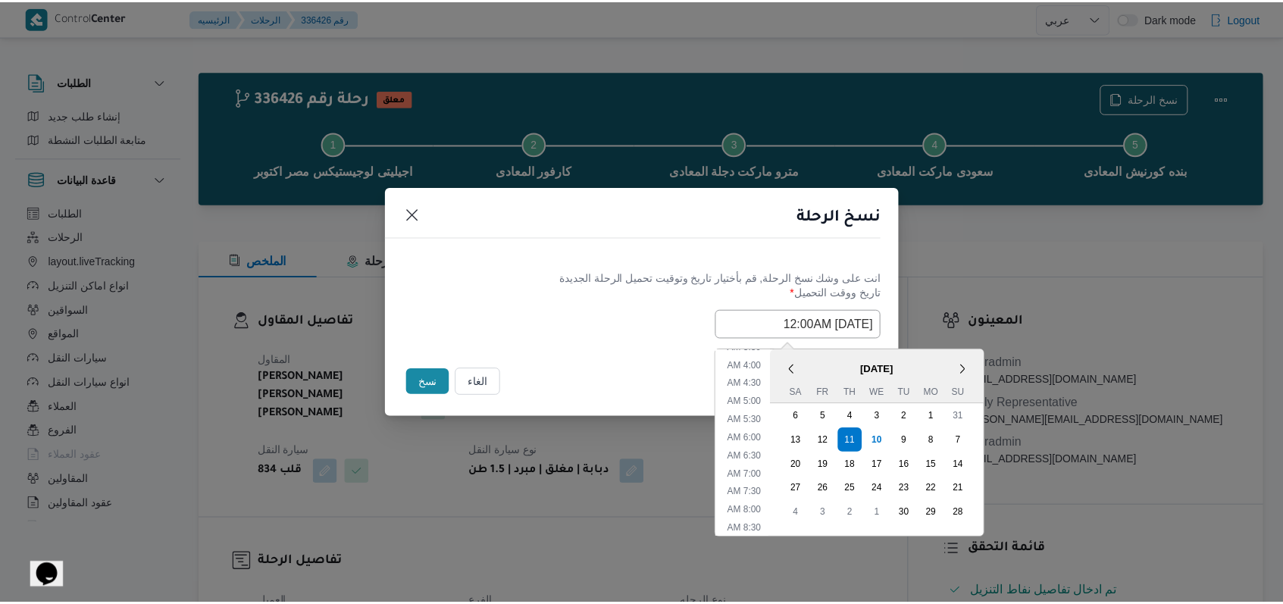
scroll to position [0, 0]
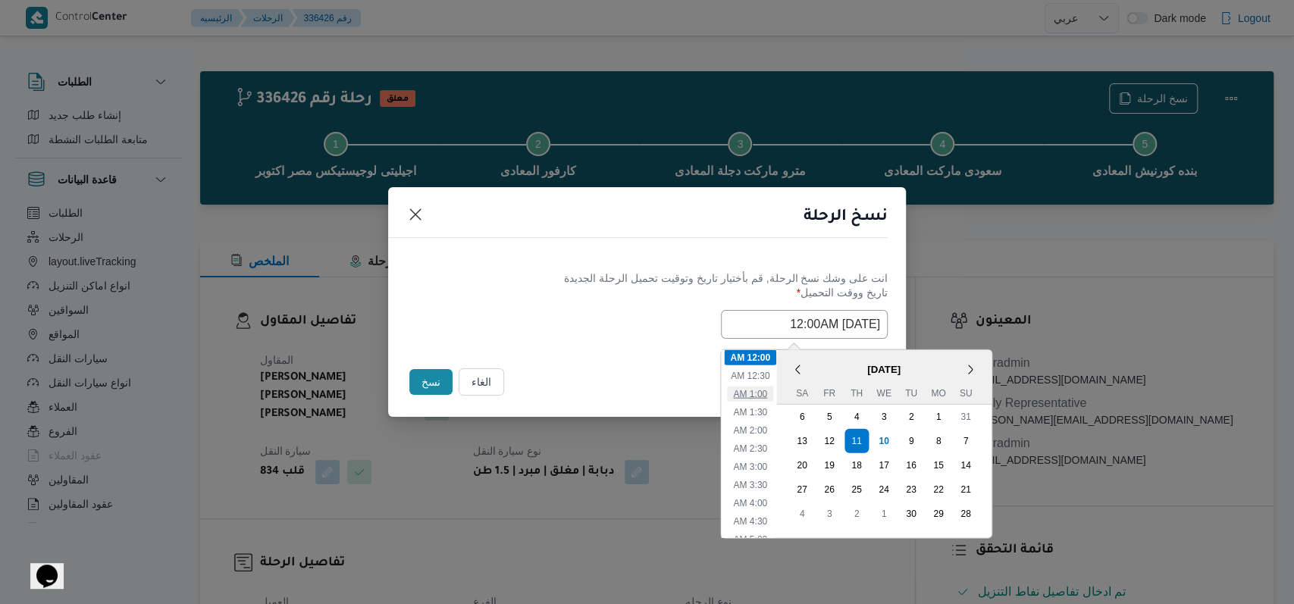
click at [531, 388] on li "1:00 AM" at bounding box center [750, 393] width 46 height 15
type input "11/09/2025 1:00AM"
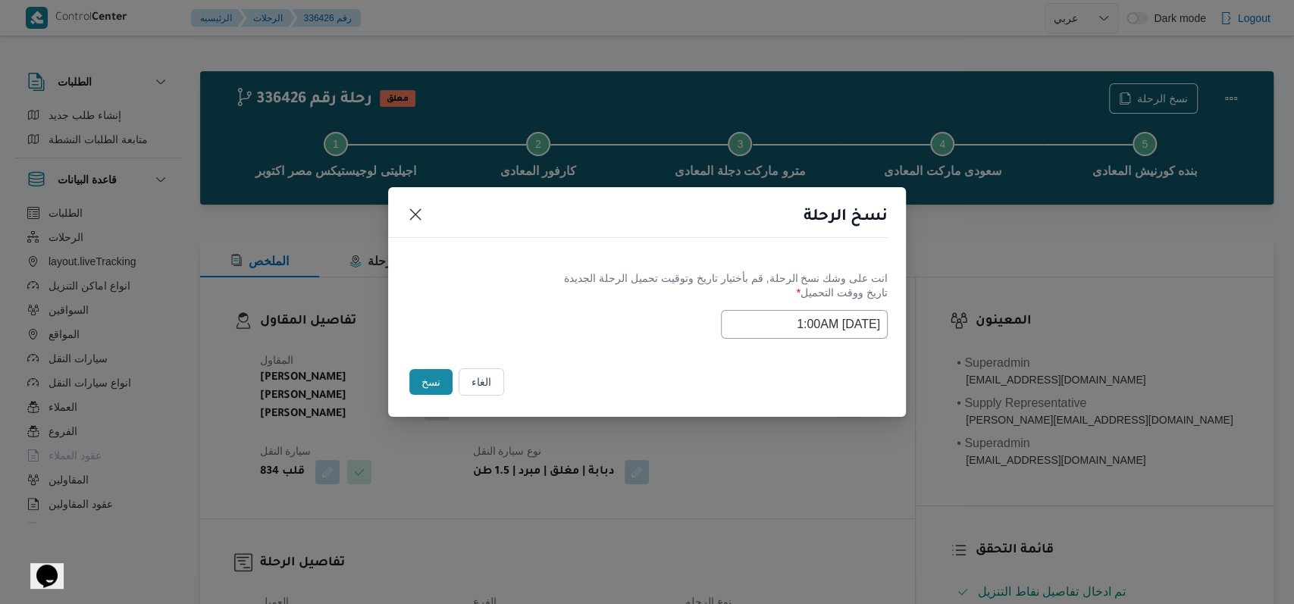
click at [531, 343] on div "انت على وشك نسخ الرحلة, قم بأختيار تاريخ وتوقيت تحميل الرحلة الجديدة تاريخ ووقت…" at bounding box center [647, 304] width 518 height 97
click at [424, 376] on button "نسخ" at bounding box center [430, 382] width 43 height 26
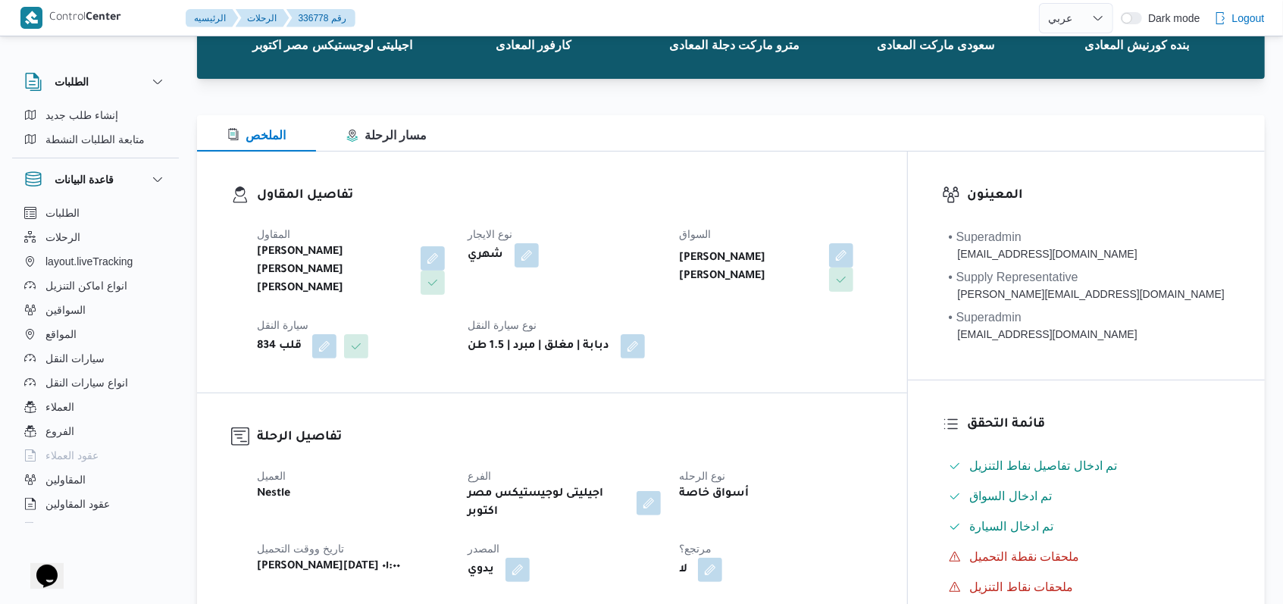
scroll to position [303, 0]
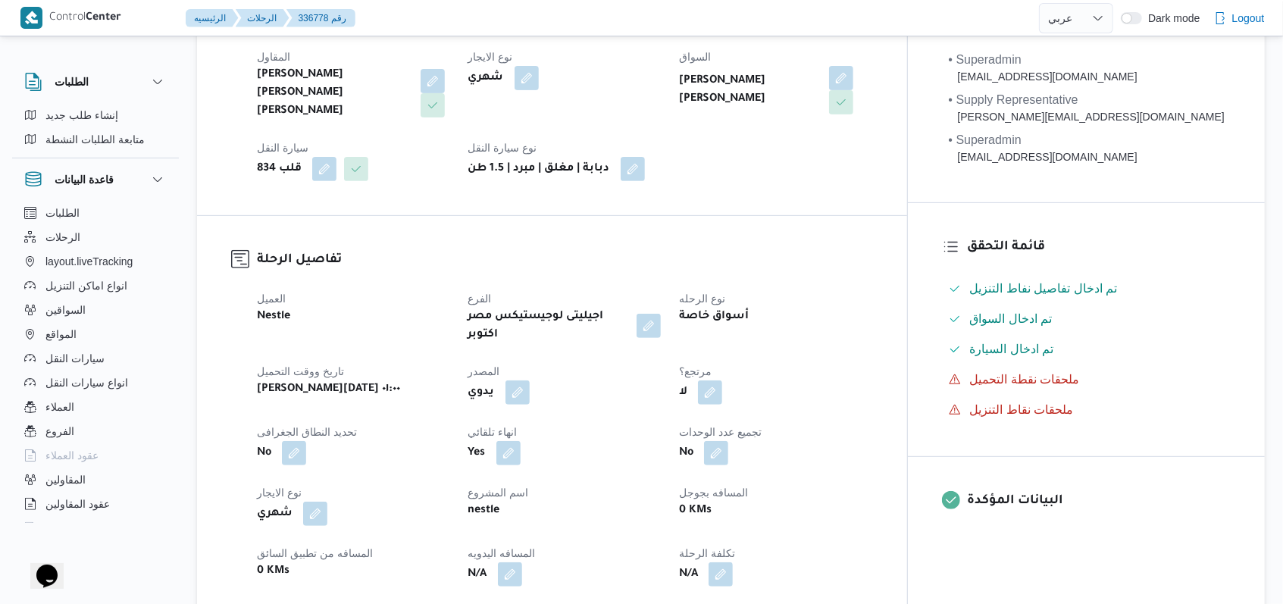
select select "ar"
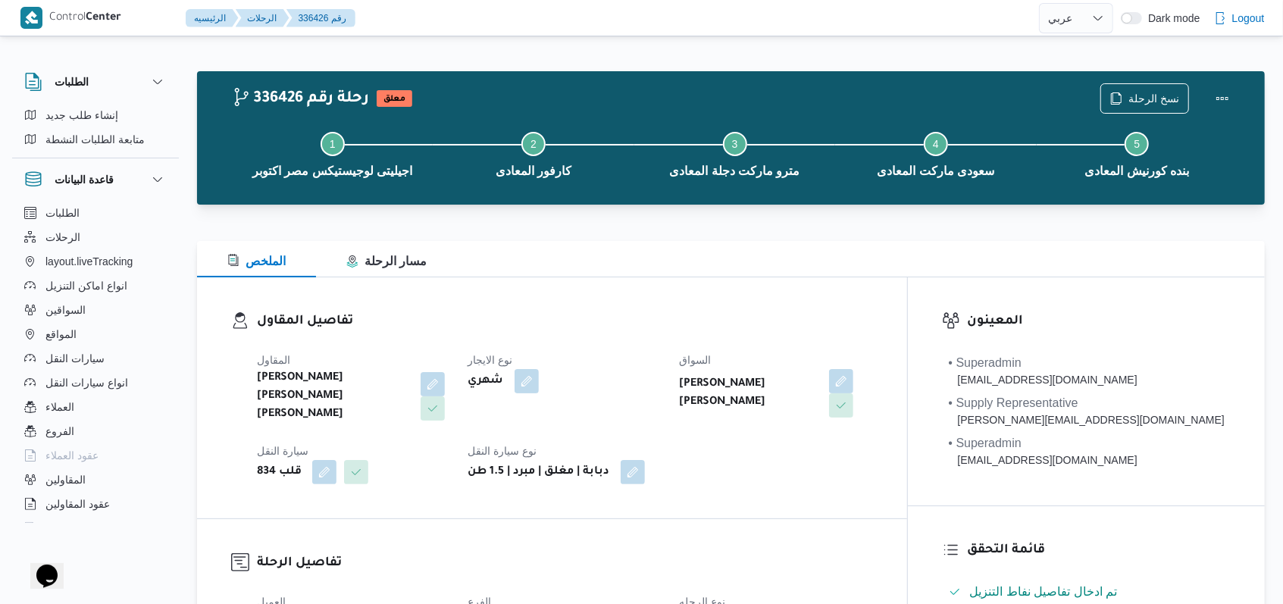
scroll to position [303, 0]
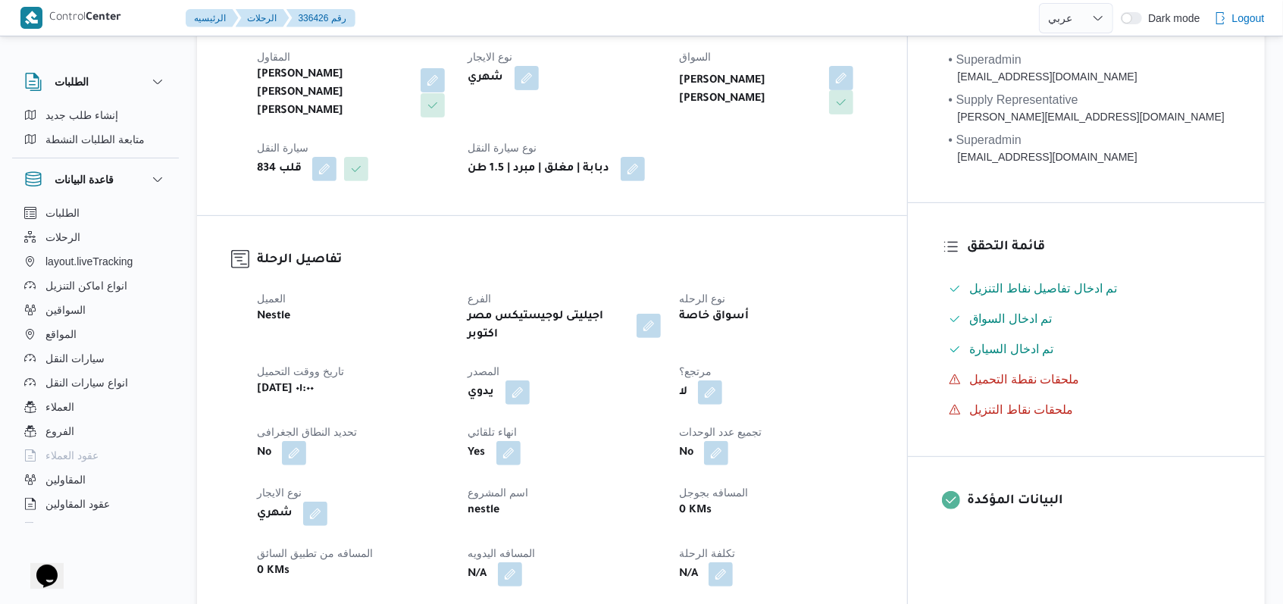
click at [444, 78] on button "button" at bounding box center [433, 80] width 24 height 24
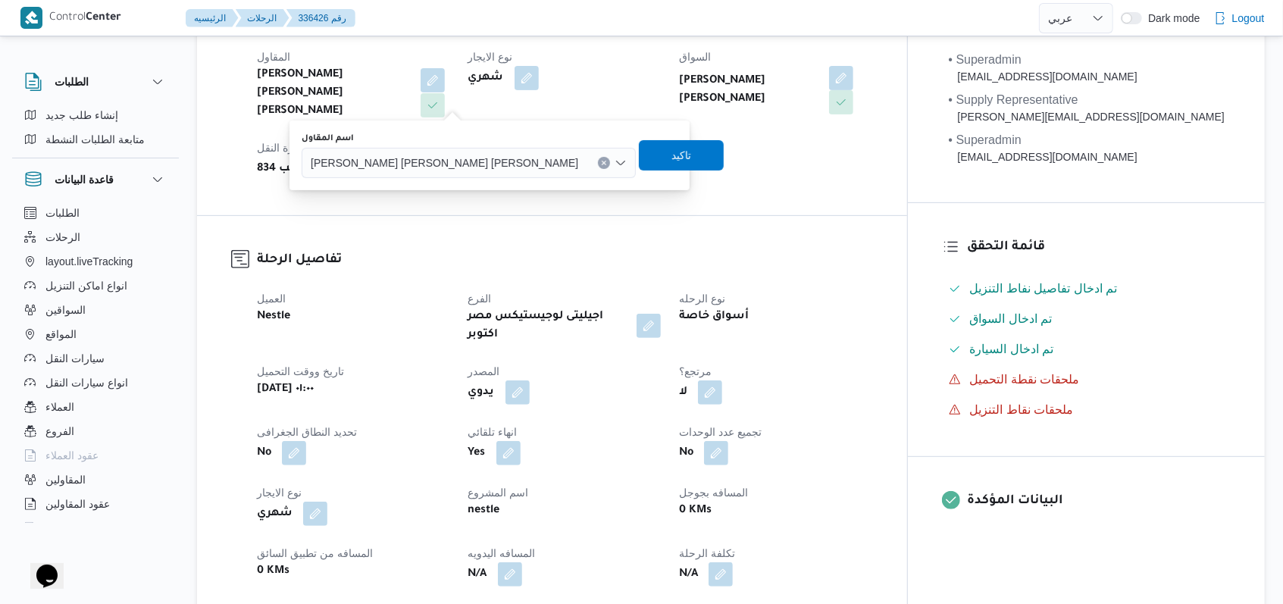
click at [431, 155] on span "[PERSON_NAME] [PERSON_NAME] [PERSON_NAME]" at bounding box center [445, 162] width 268 height 17
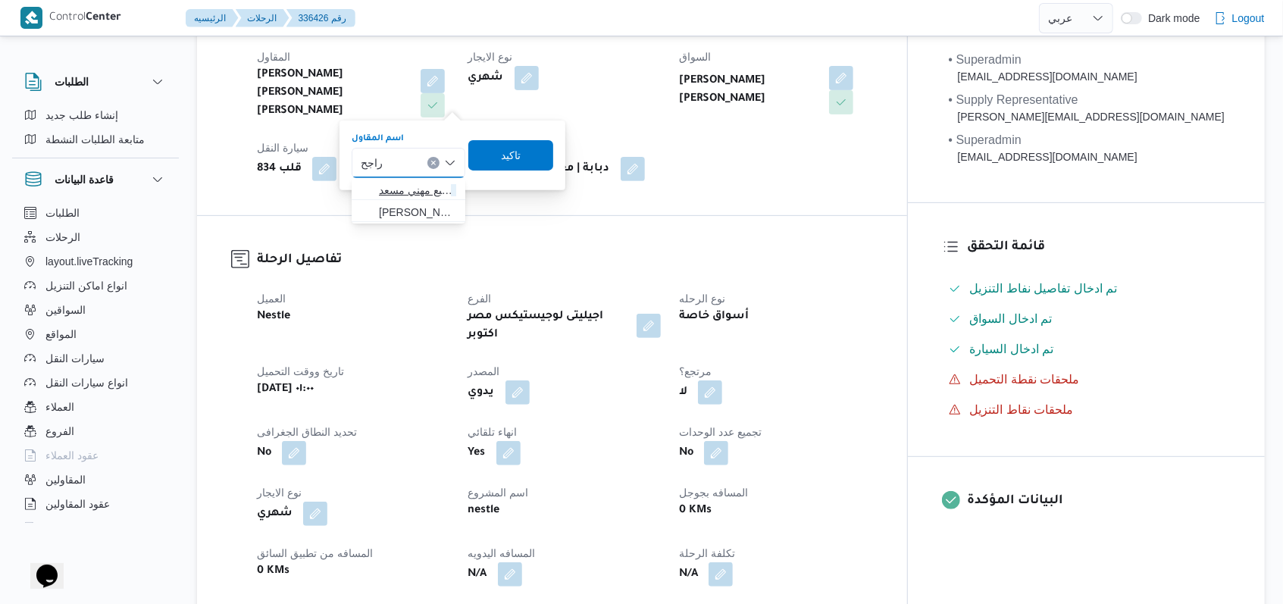
type input "راجح"
click at [394, 190] on span "راجح ضبع مهني مسعد" at bounding box center [417, 190] width 77 height 18
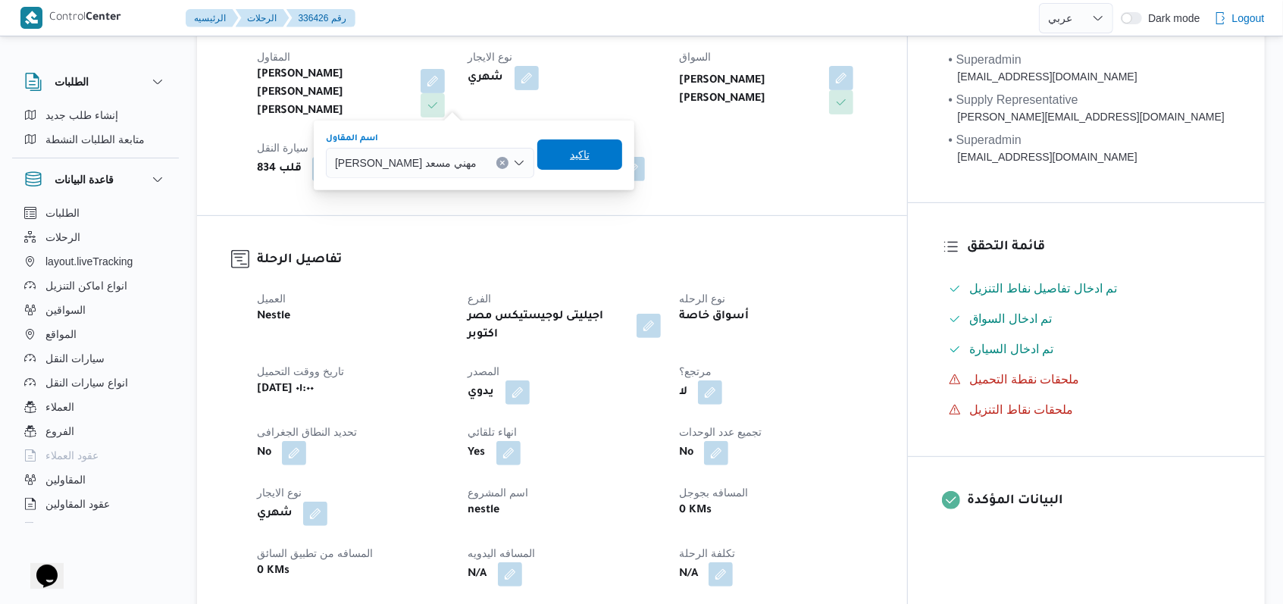
click at [531, 159] on span "تاكيد" at bounding box center [579, 154] width 85 height 30
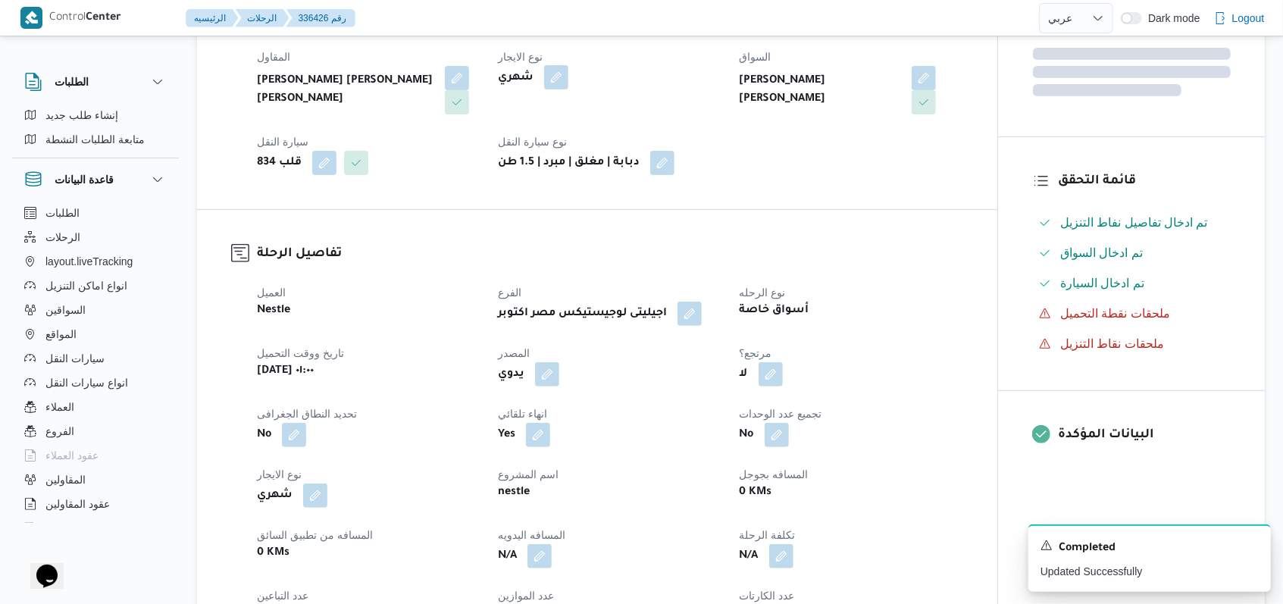
click at [531, 78] on button "button" at bounding box center [556, 77] width 24 height 24
click at [531, 124] on div "Monthly" at bounding box center [511, 139] width 114 height 30
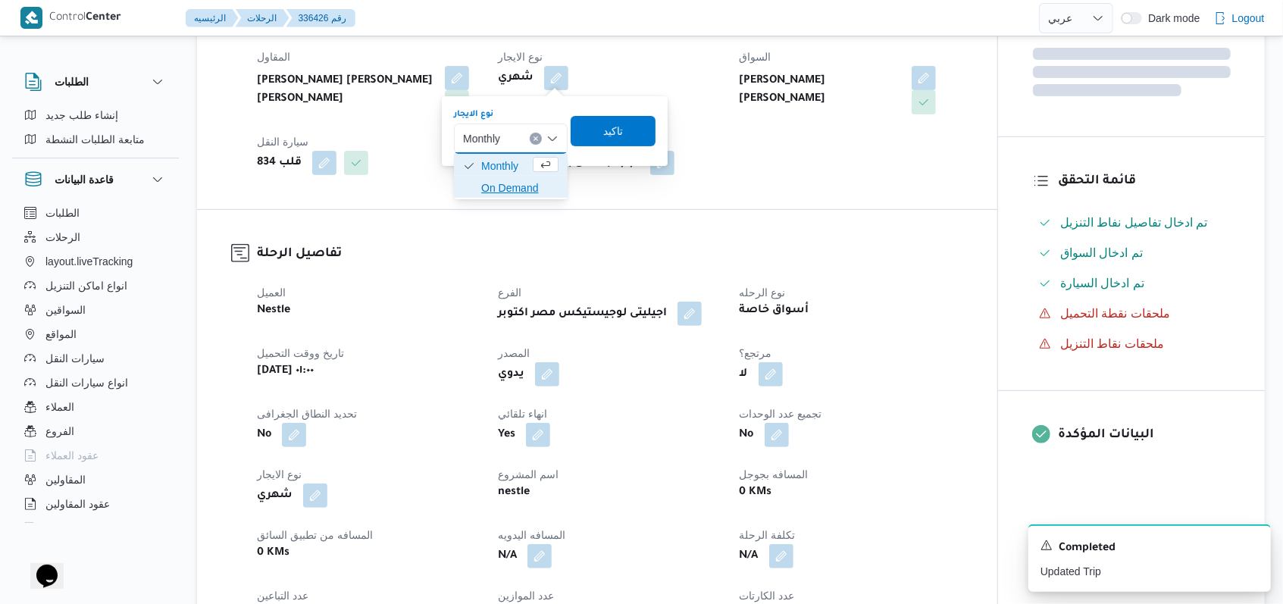
click at [516, 183] on span "On Demand" at bounding box center [519, 188] width 77 height 18
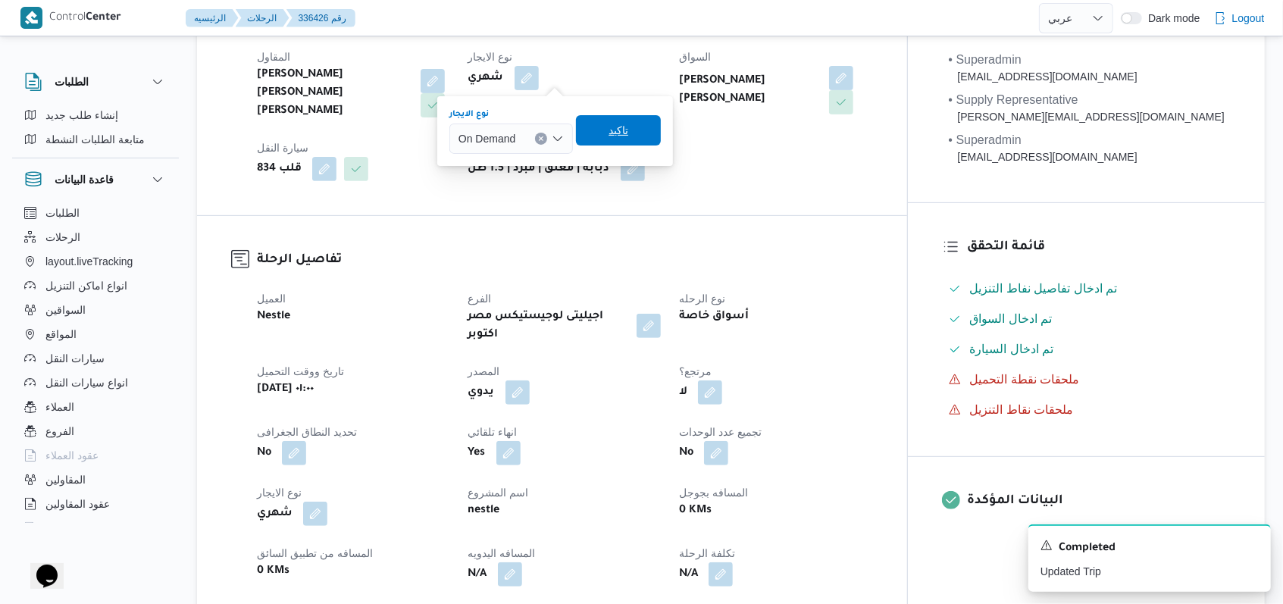
click at [531, 143] on span "تاكيد" at bounding box center [618, 130] width 85 height 30
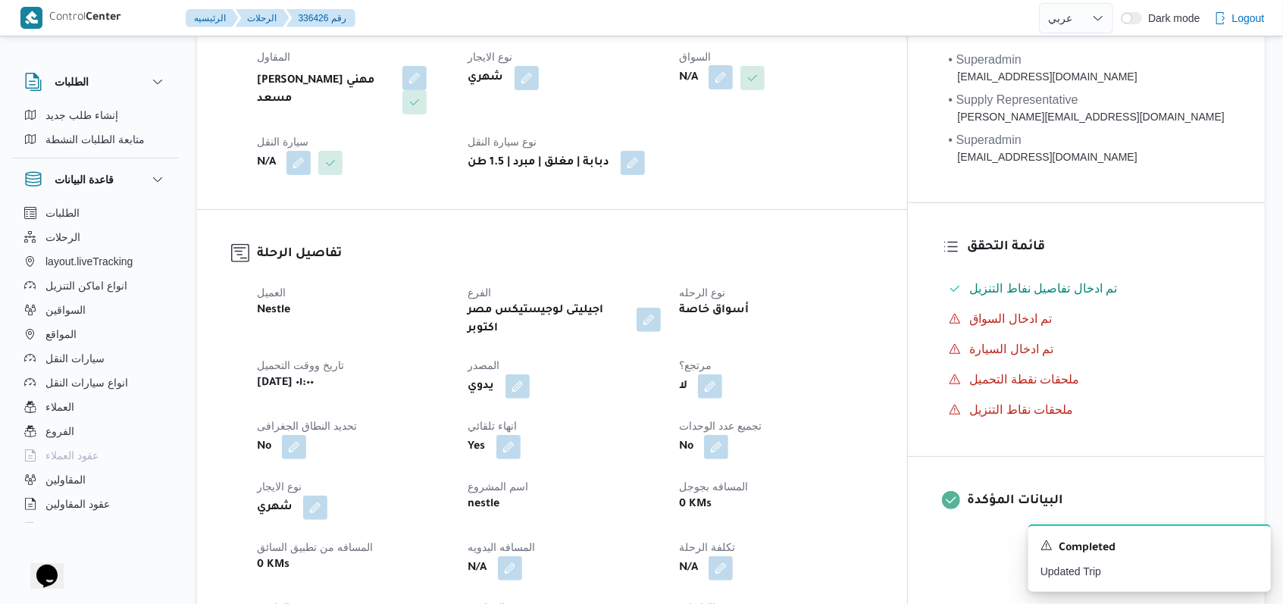
click at [531, 79] on button "button" at bounding box center [721, 77] width 24 height 24
click at [531, 119] on div "اختار السواق" at bounding box center [751, 114] width 114 height 12
click at [531, 133] on div "Search" at bounding box center [751, 139] width 114 height 30
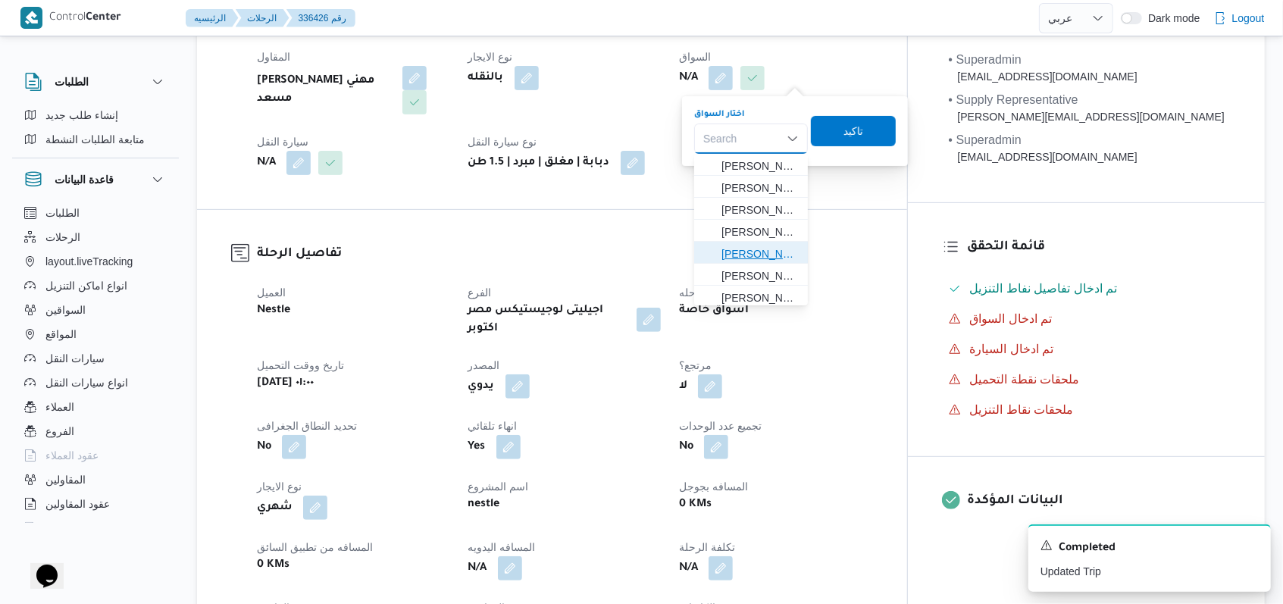
click at [531, 255] on span "[PERSON_NAME]" at bounding box center [760, 254] width 77 height 18
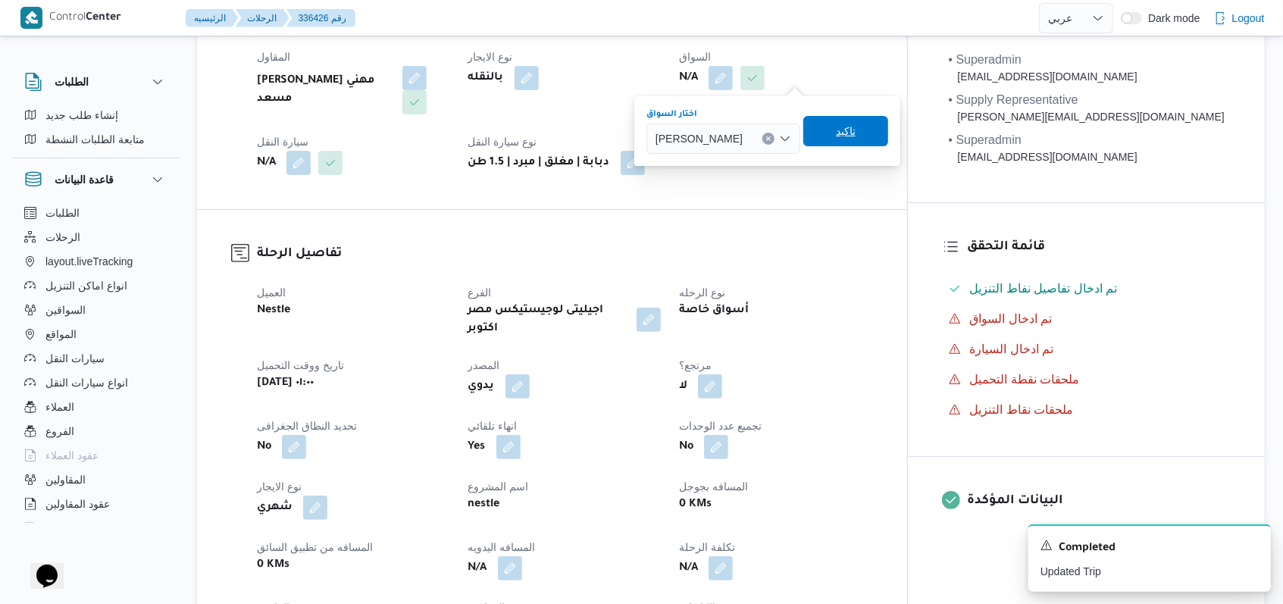
click at [531, 130] on span "تاكيد" at bounding box center [845, 131] width 85 height 30
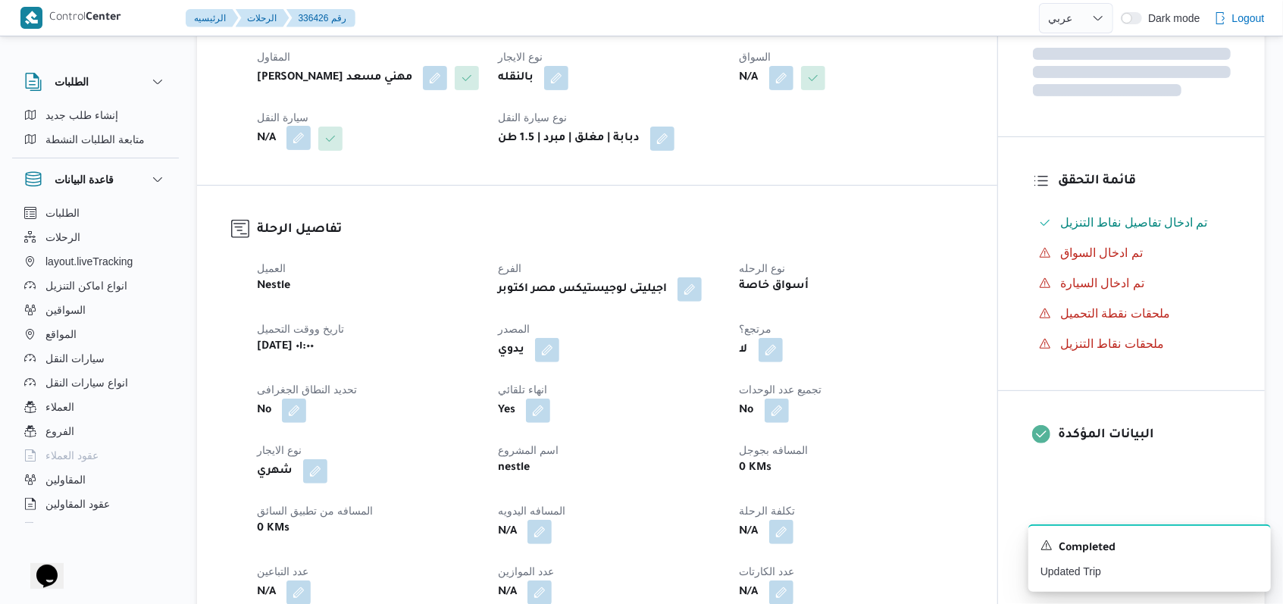
click at [299, 149] on button "button" at bounding box center [298, 138] width 24 height 24
click at [291, 185] on div "Search" at bounding box center [268, 199] width 114 height 30
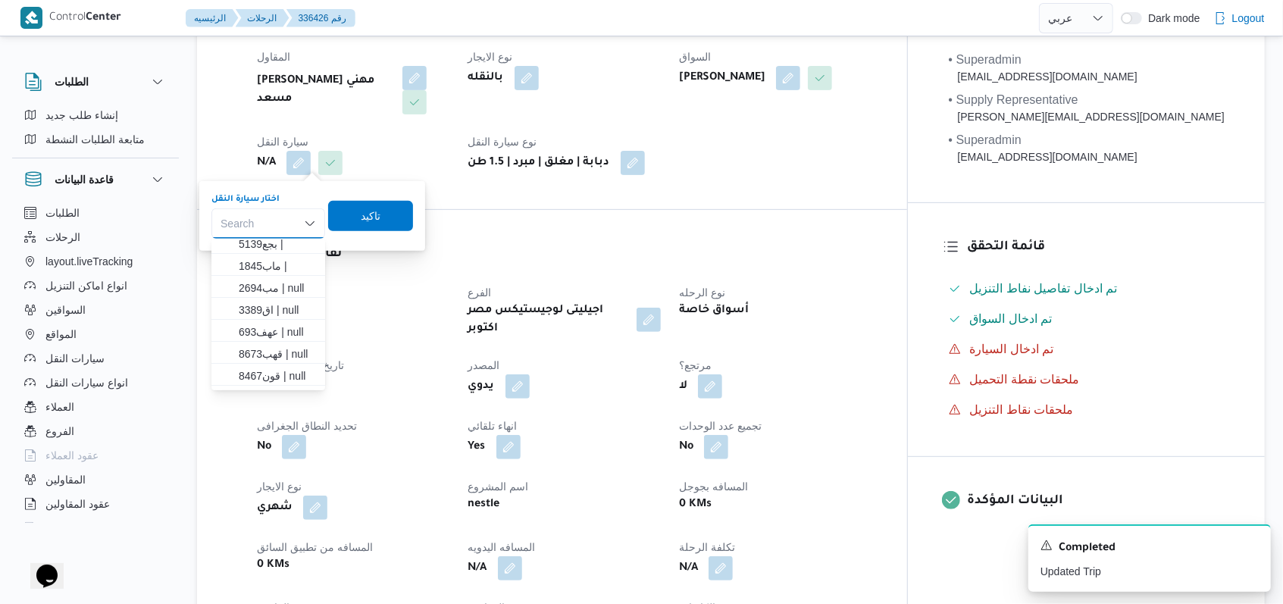
scroll to position [0, 0]
click at [282, 364] on span "عهف693 | null" at bounding box center [277, 361] width 77 height 18
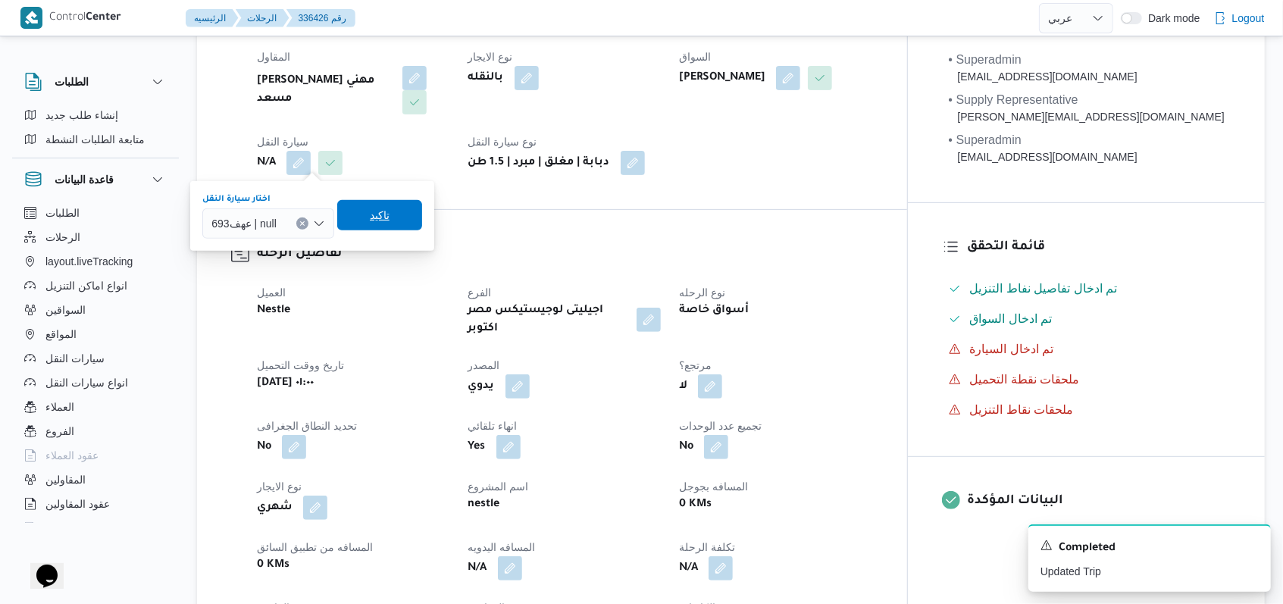
click at [368, 214] on span "تاكيد" at bounding box center [379, 215] width 85 height 30
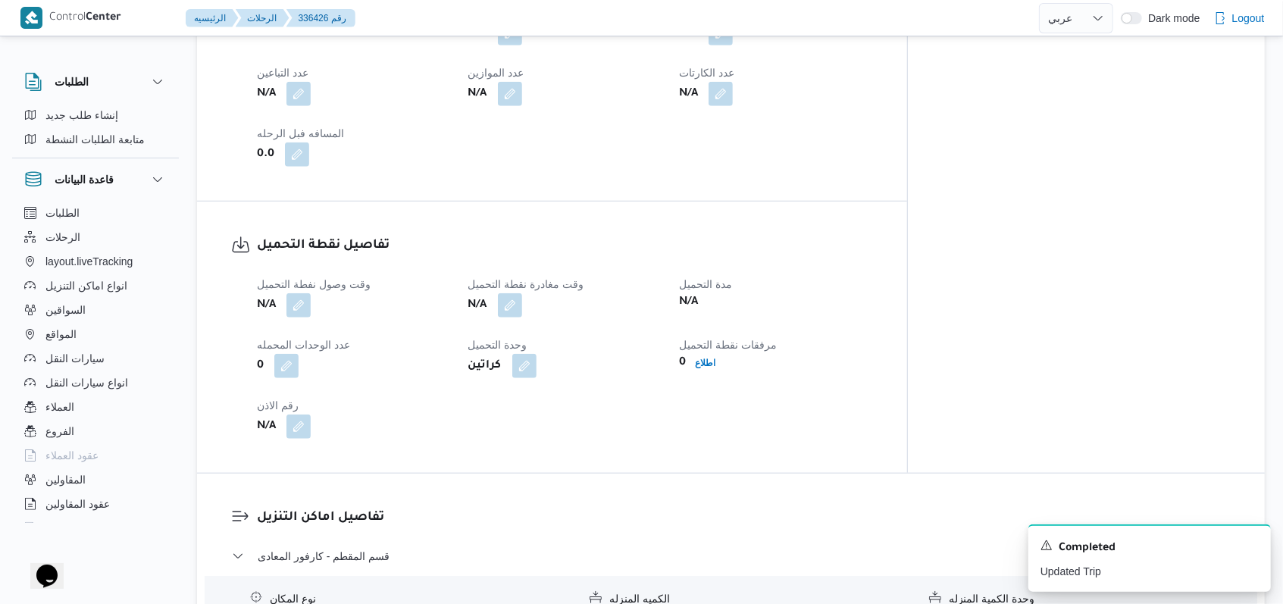
scroll to position [808, 0]
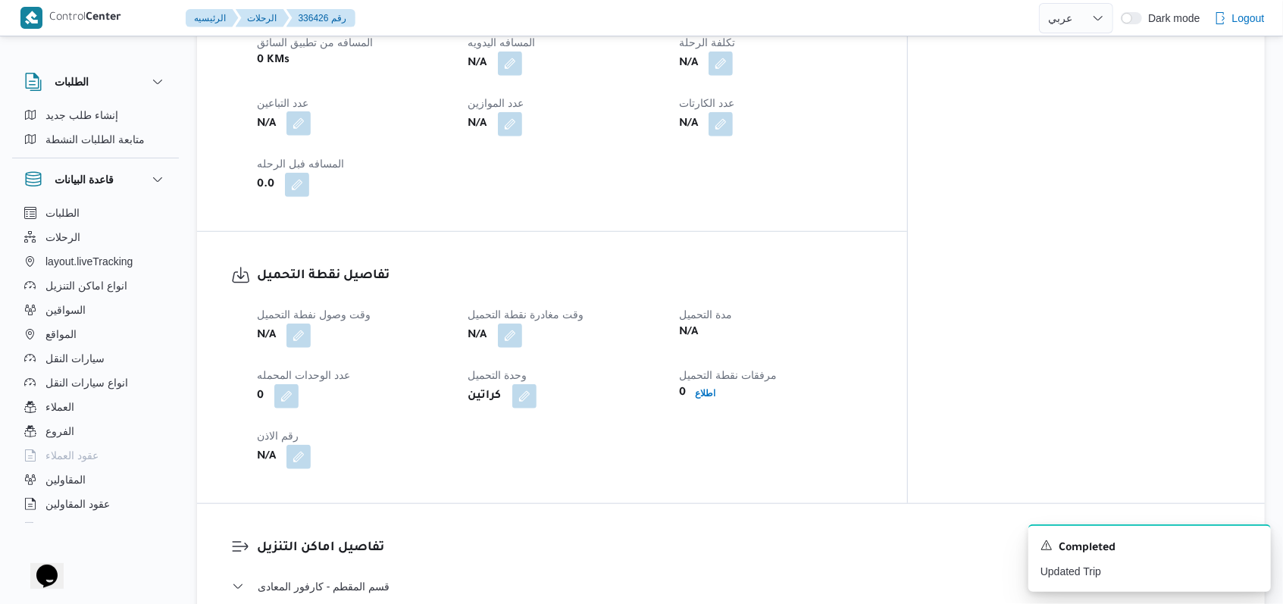
click at [305, 120] on button "button" at bounding box center [298, 123] width 24 height 24
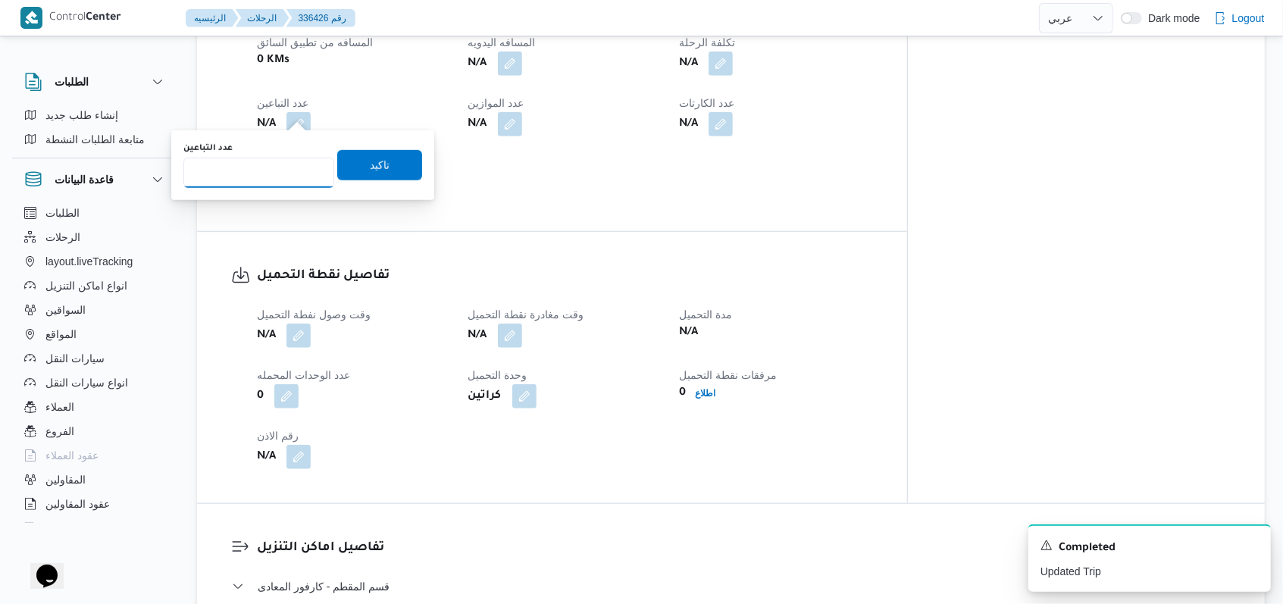
click at [285, 167] on input "عدد التباعين" at bounding box center [258, 173] width 151 height 30
type input "1"
click at [352, 165] on span "تاكيد" at bounding box center [379, 165] width 85 height 30
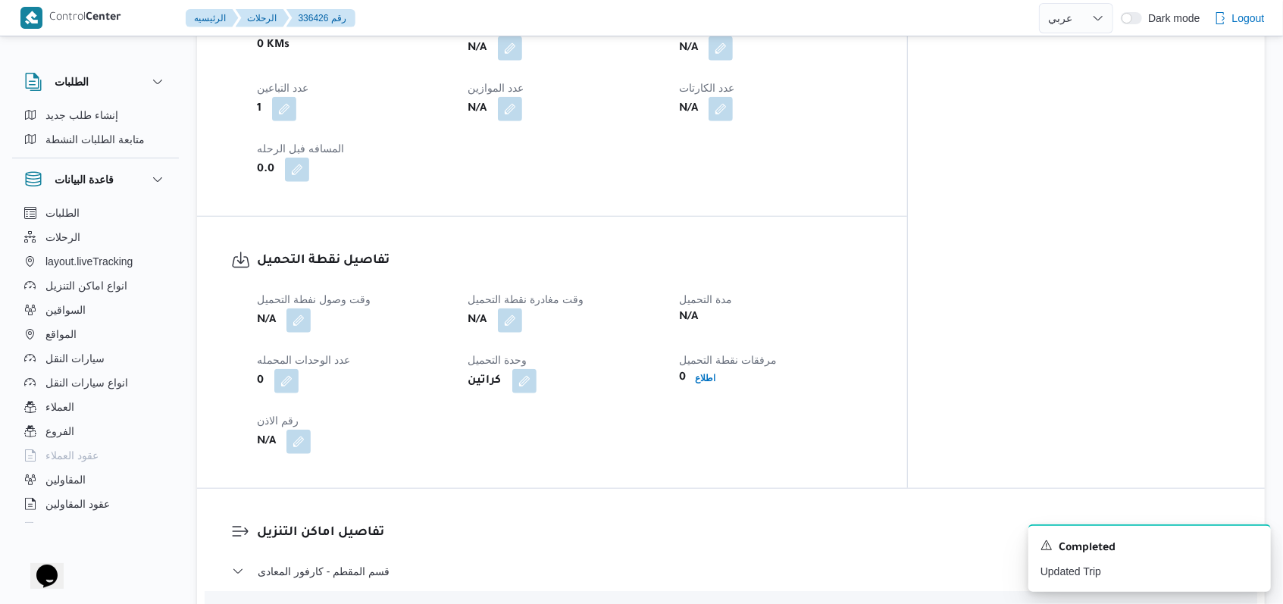
scroll to position [910, 0]
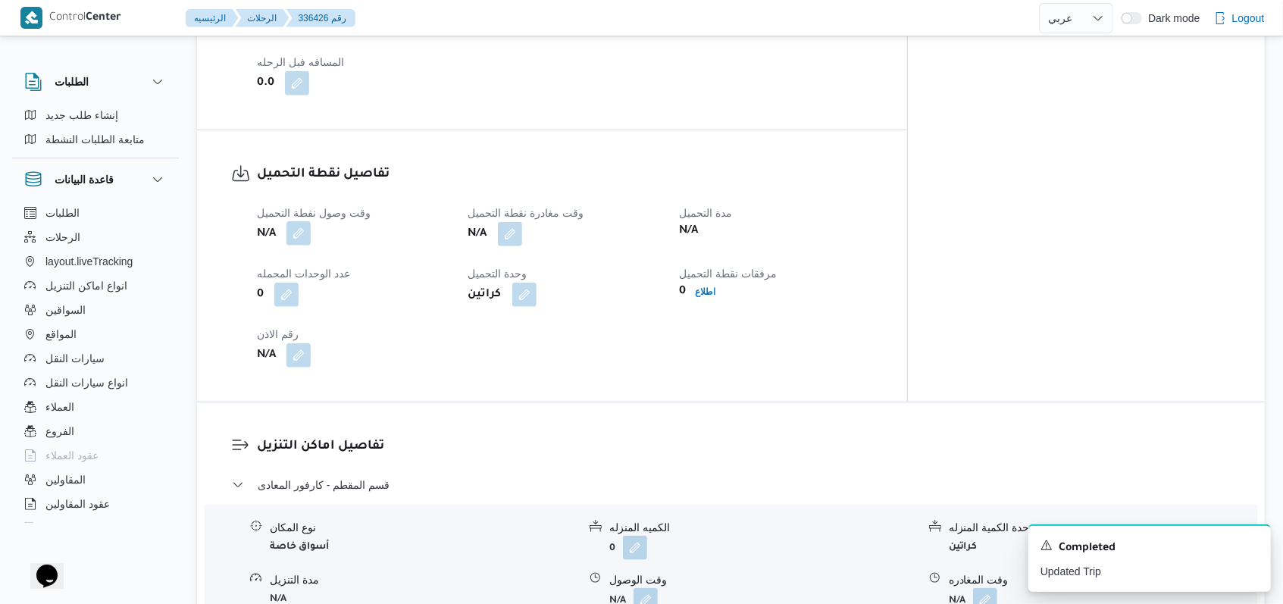
click at [308, 228] on button "button" at bounding box center [298, 233] width 24 height 24
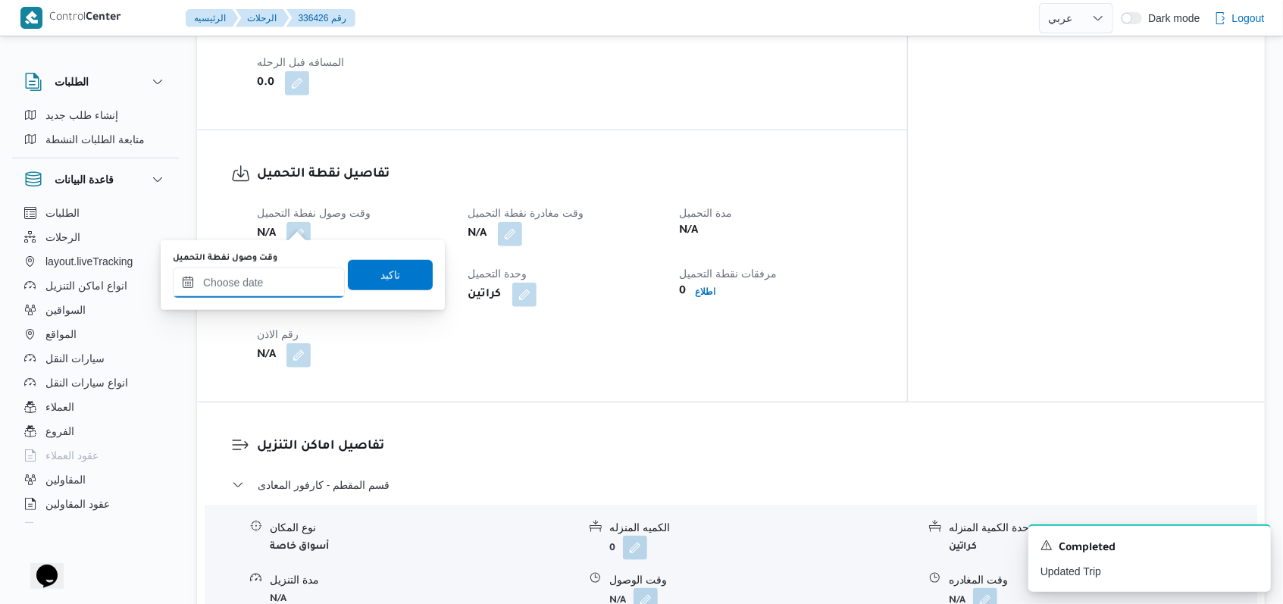
click at [290, 270] on input "وقت وصول نفطة التحميل" at bounding box center [259, 283] width 172 height 30
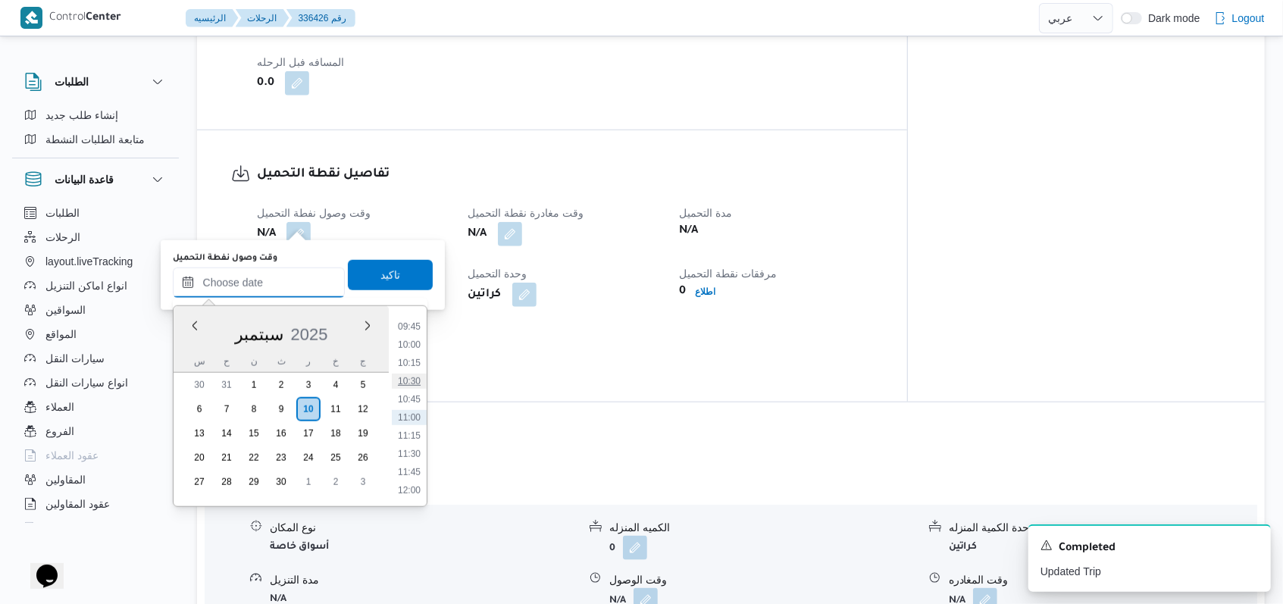
scroll to position [405, 0]
click at [409, 328] on ul "00:00 00:15 00:30 00:45 01:00 01:15 01:30 01:45 02:00 02:15 02:30 02:45 03:00 0…" at bounding box center [409, 406] width 35 height 176
click at [408, 318] on li "05:30" at bounding box center [409, 320] width 35 height 15
type input "١٠/٠٩/٢٠٢٥ ٠٥:٣٠"
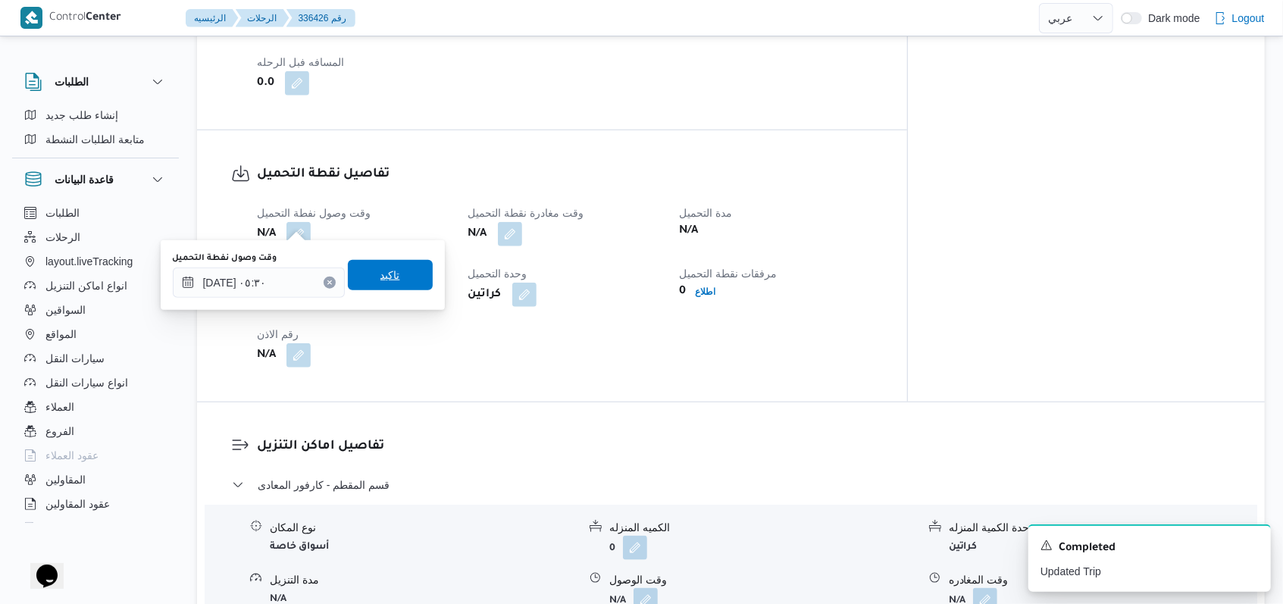
click at [398, 274] on span "تاكيد" at bounding box center [390, 275] width 85 height 30
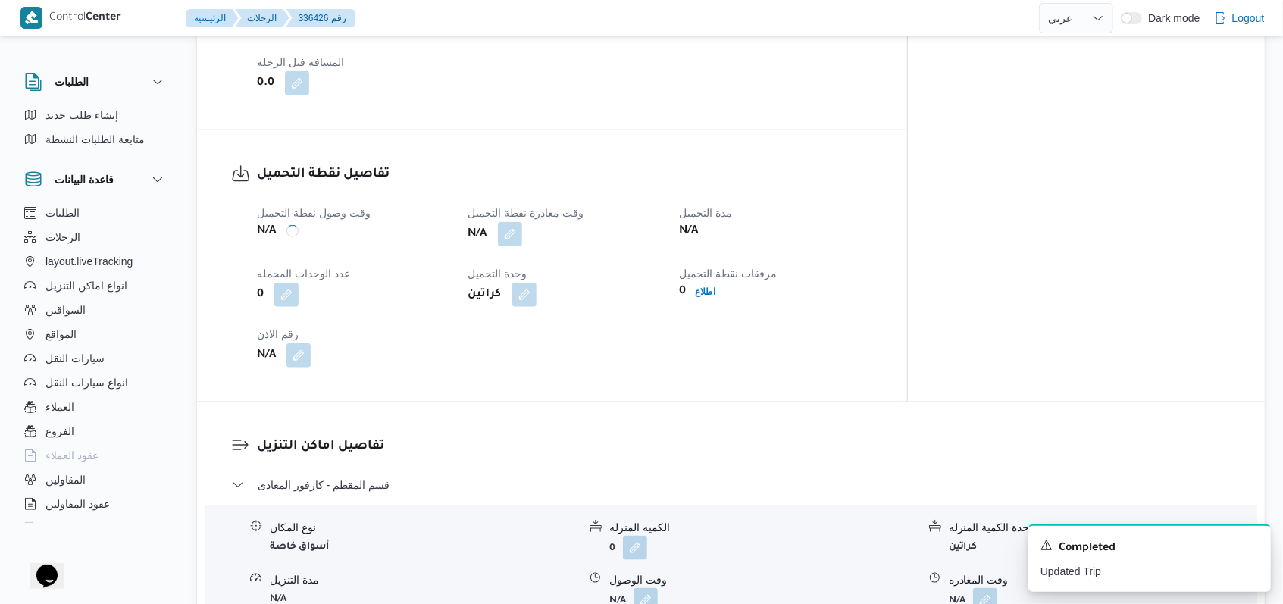
click at [531, 233] on div "N/A" at bounding box center [565, 234] width 196 height 27
click at [522, 232] on button "button" at bounding box center [510, 233] width 24 height 24
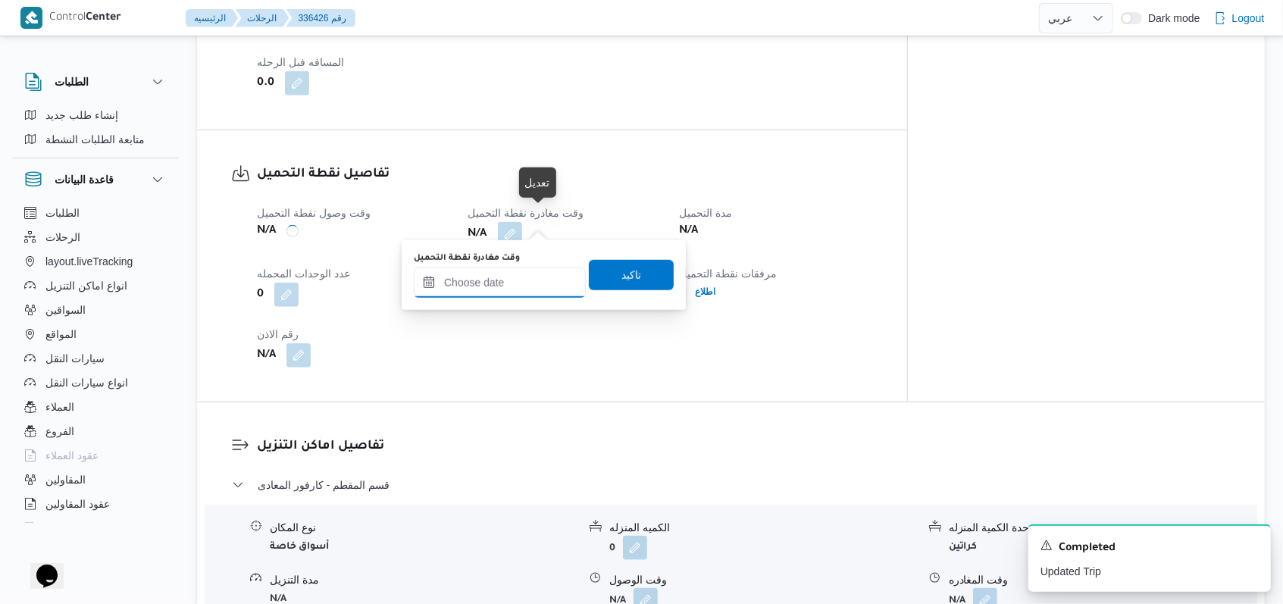
click at [517, 288] on input "وقت مغادرة نقطة التحميل" at bounding box center [500, 283] width 172 height 30
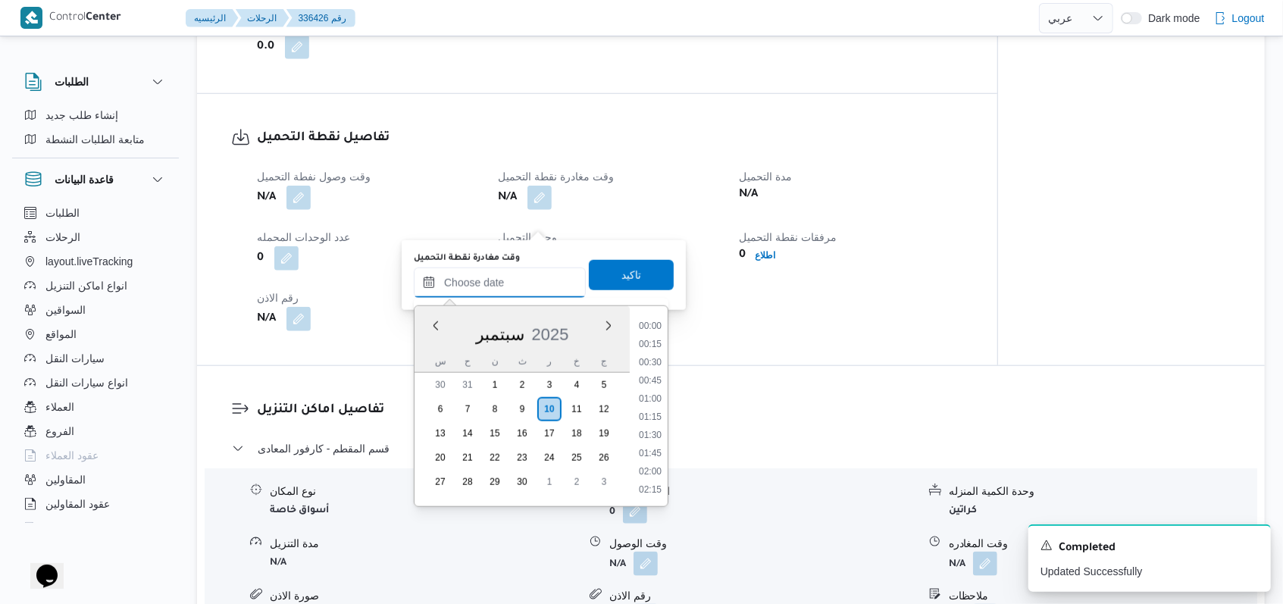
scroll to position [506, 0]
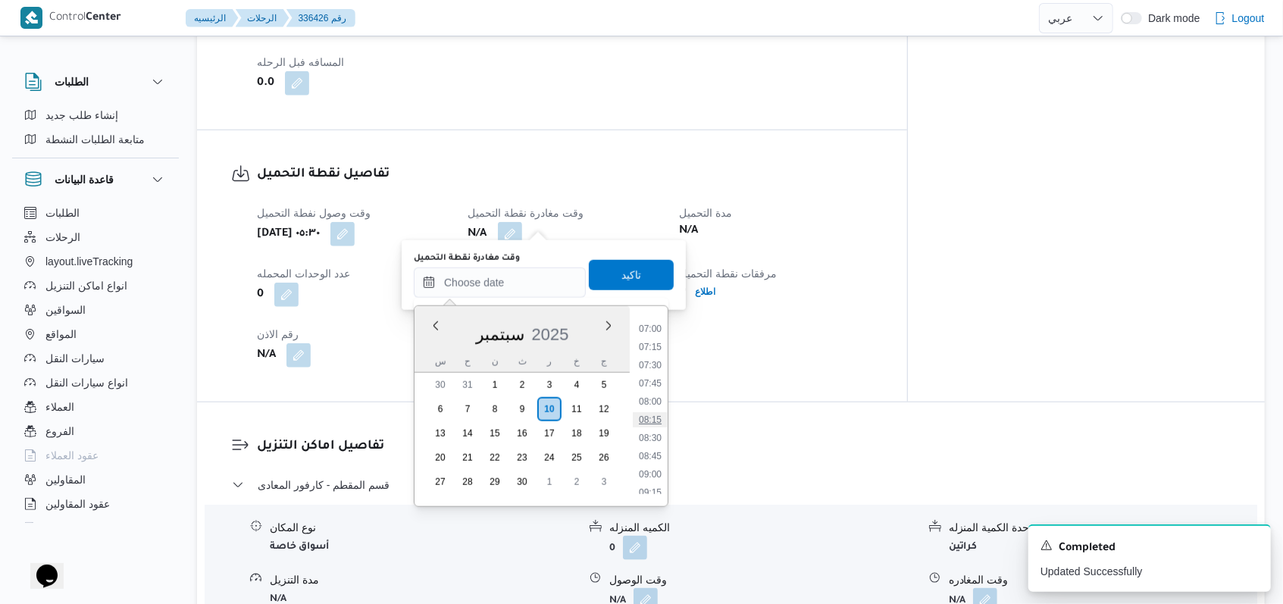
click at [531, 421] on li "08:15" at bounding box center [650, 419] width 35 height 15
type input "١٠/٠٩/٢٠٢٥ ٠٨:١٥"
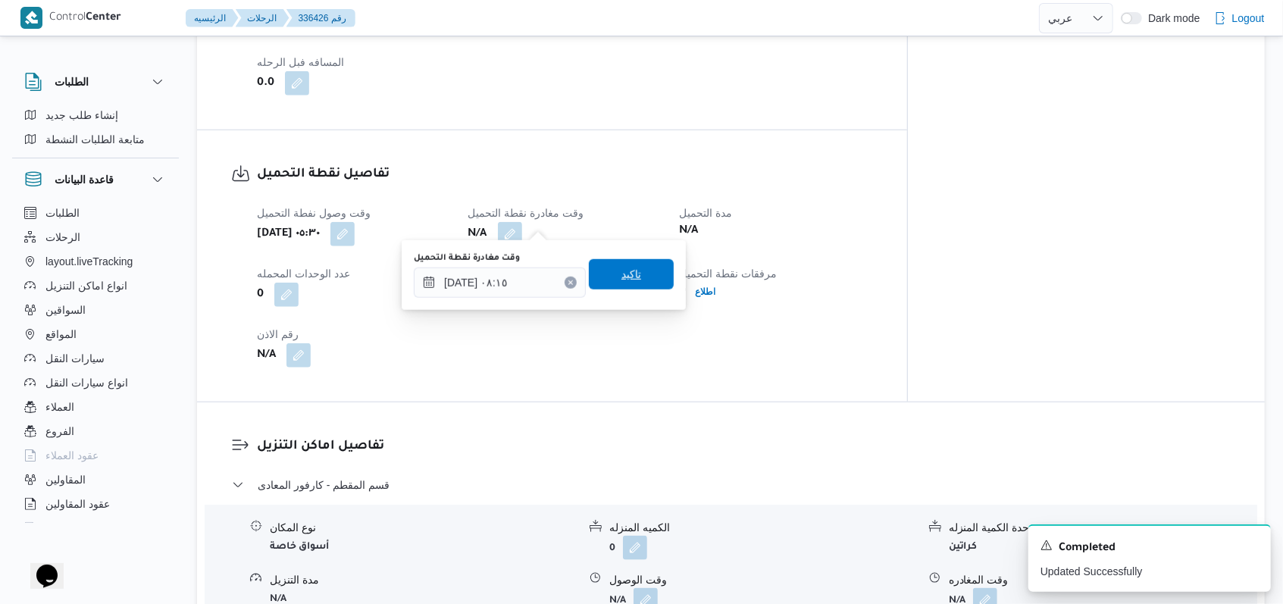
click at [531, 286] on span "تاكيد" at bounding box center [631, 274] width 85 height 30
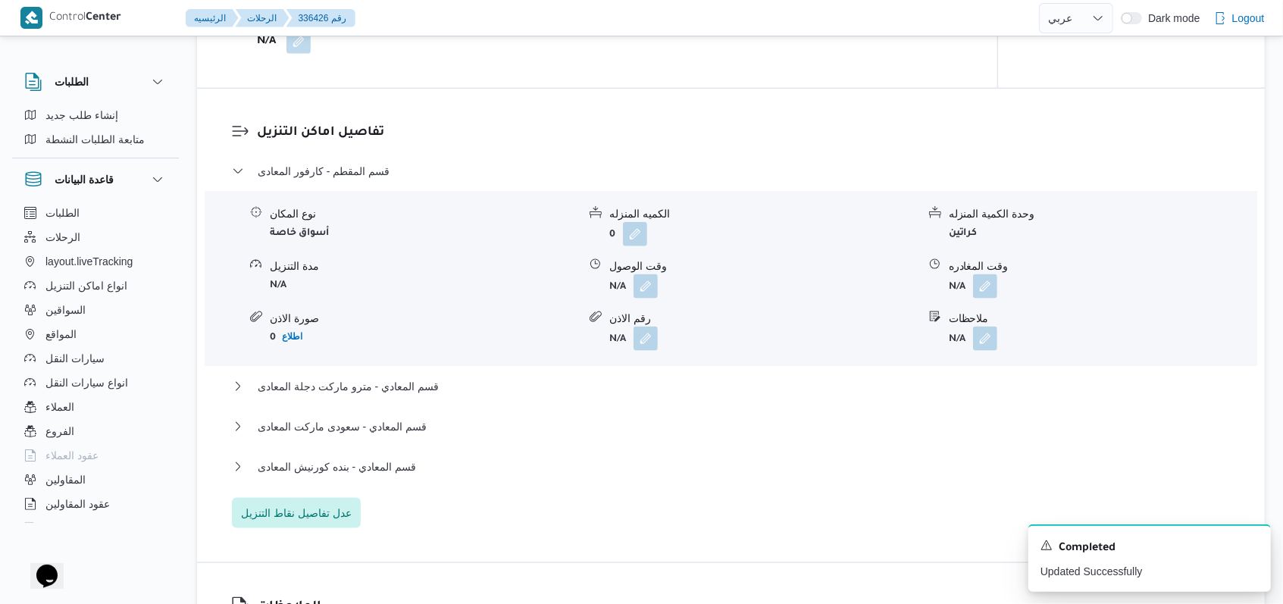
scroll to position [1213, 0]
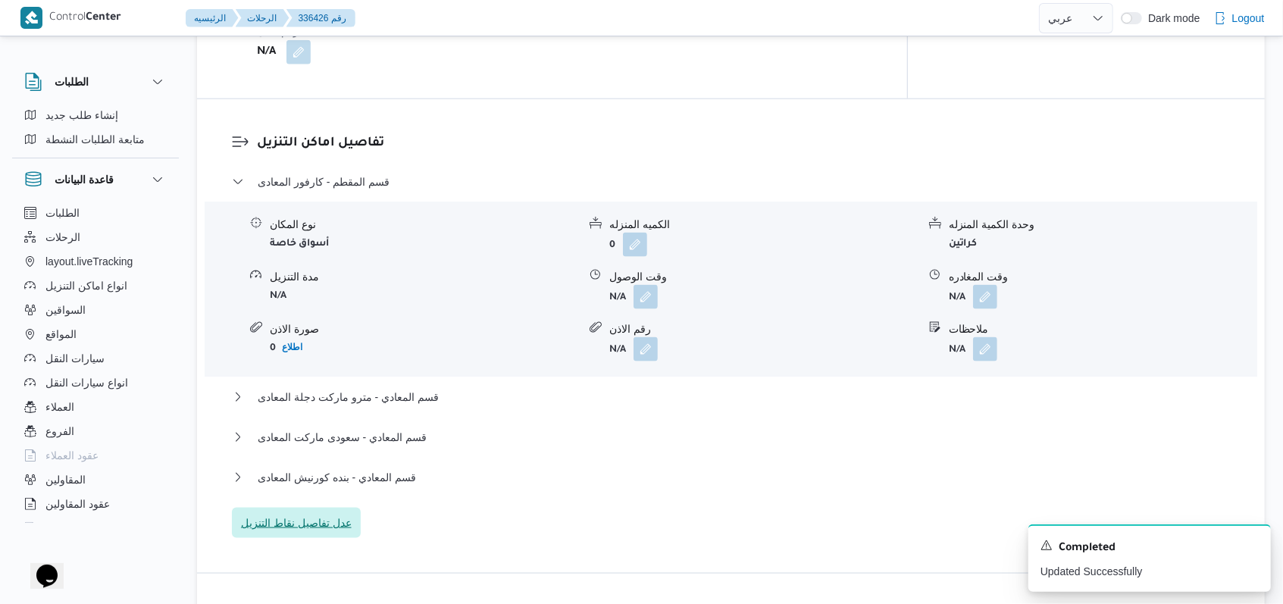
click at [346, 518] on span "عدل تفاصيل نقاط التنزيل" at bounding box center [296, 523] width 111 height 18
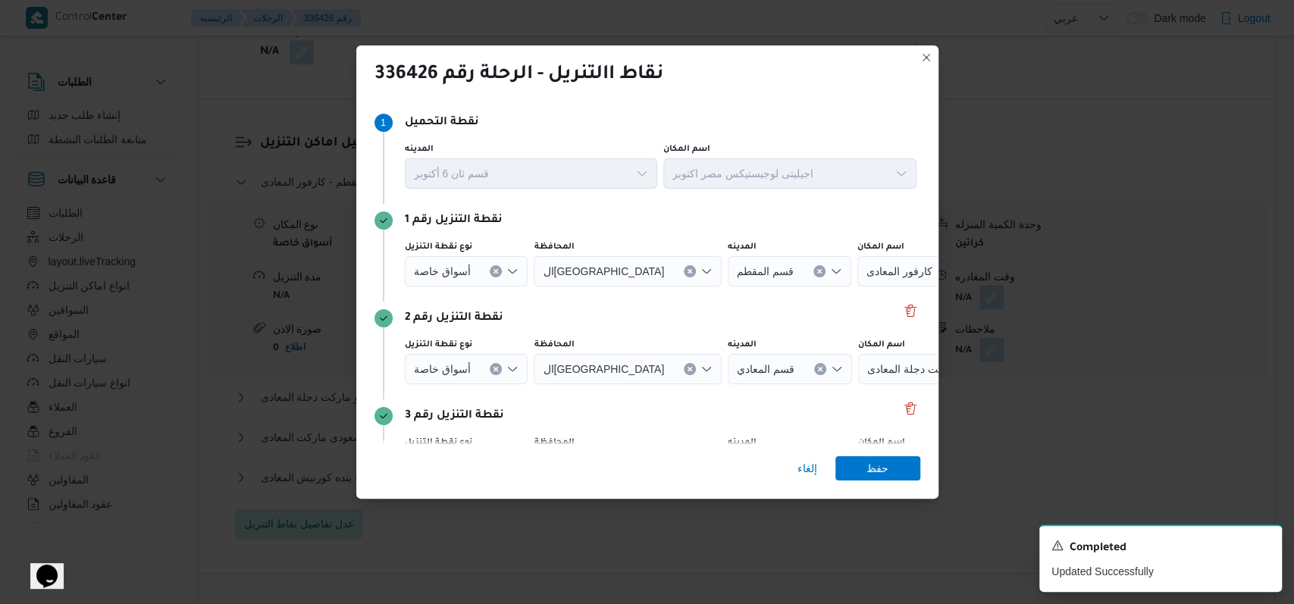
click at [531, 320] on div "Step 1 1 نقطة التحميل المدينه قسم ثان 6 أكتوبر اسم المكان اجيليتى لوجيستيكس مصر…" at bounding box center [647, 272] width 582 height 344
click at [531, 316] on button "Delete" at bounding box center [910, 310] width 18 height 18
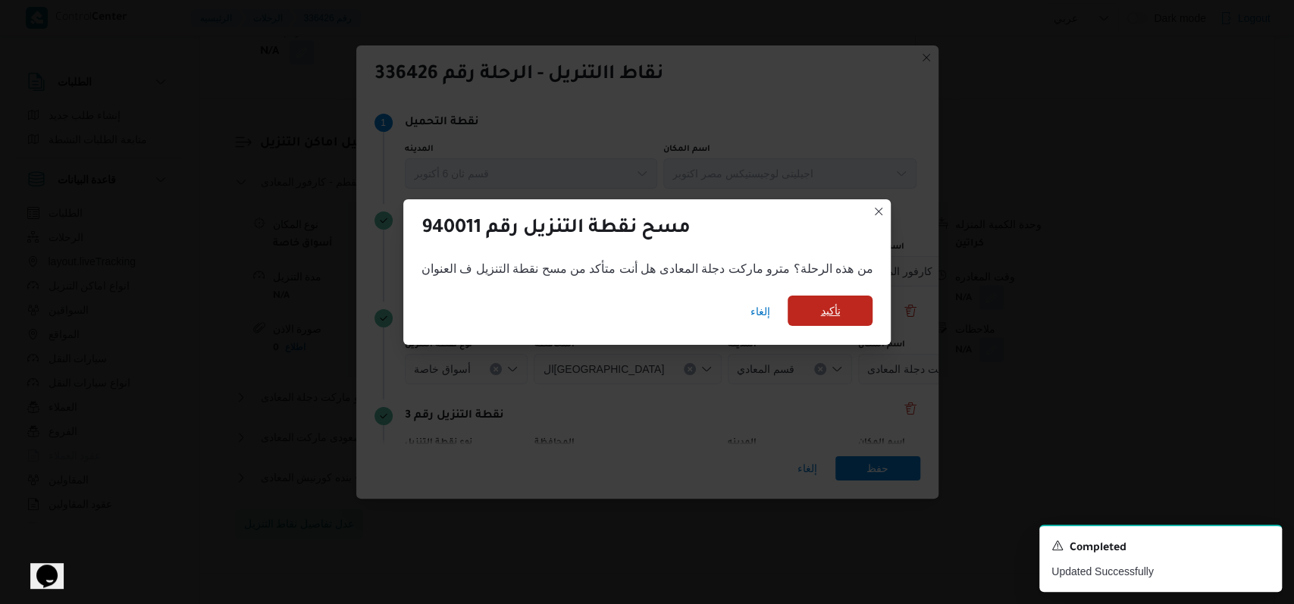
click at [531, 297] on span "تأكيد" at bounding box center [829, 311] width 85 height 30
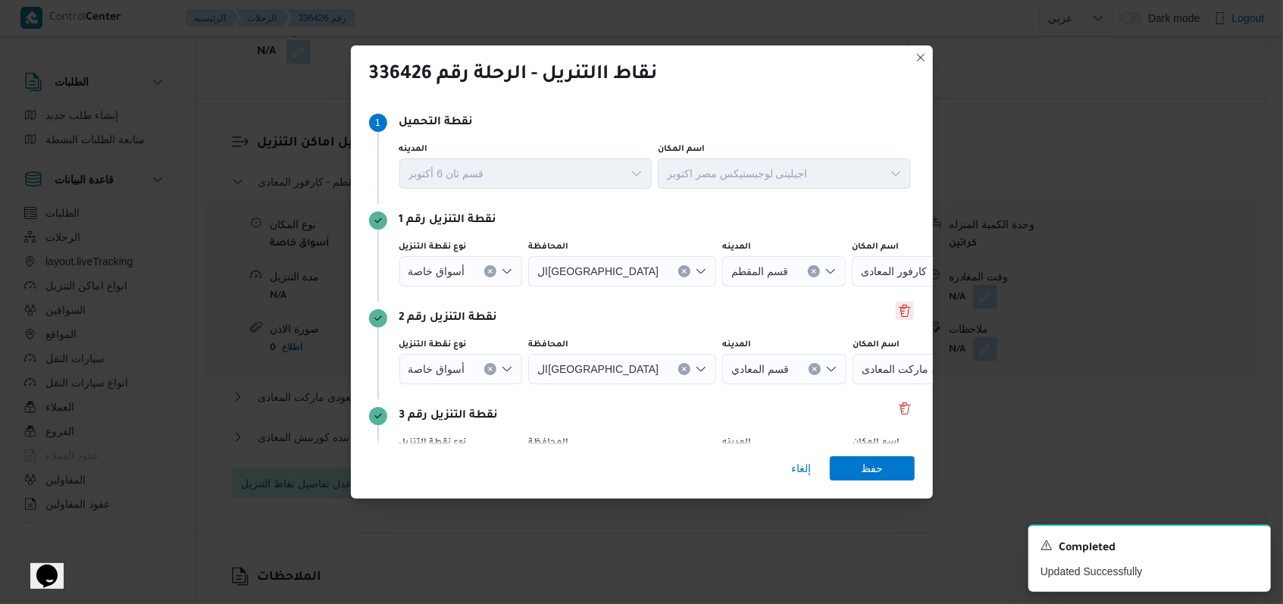
scroll to position [98, 0]
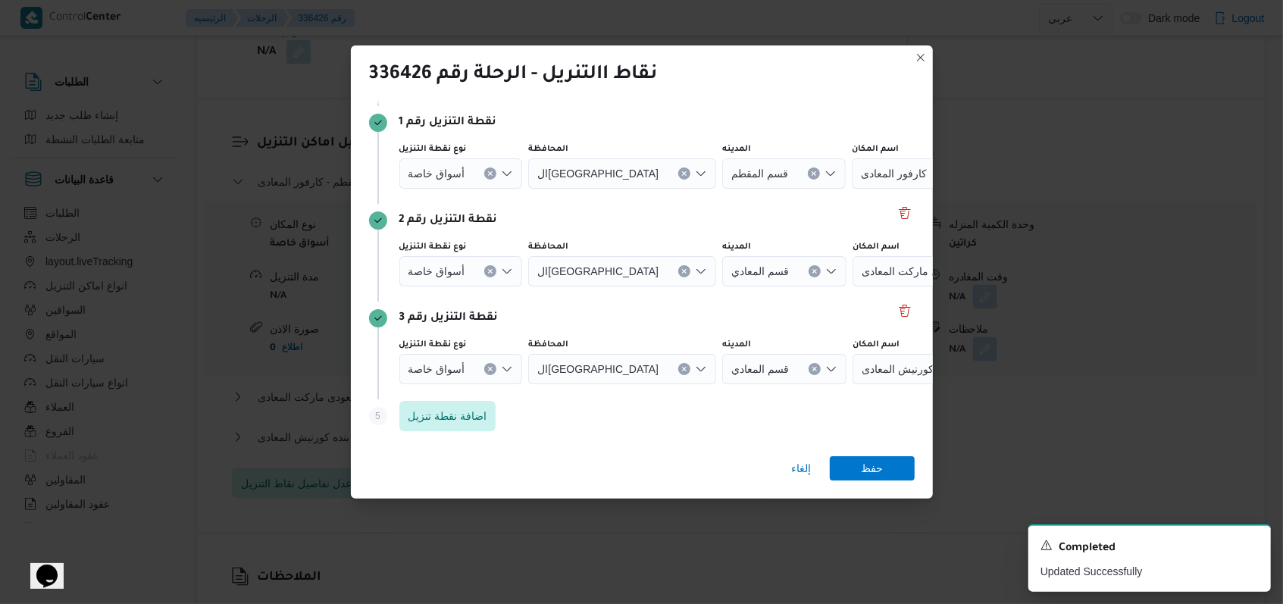
click at [493, 367] on button "Clear input" at bounding box center [490, 369] width 12 height 12
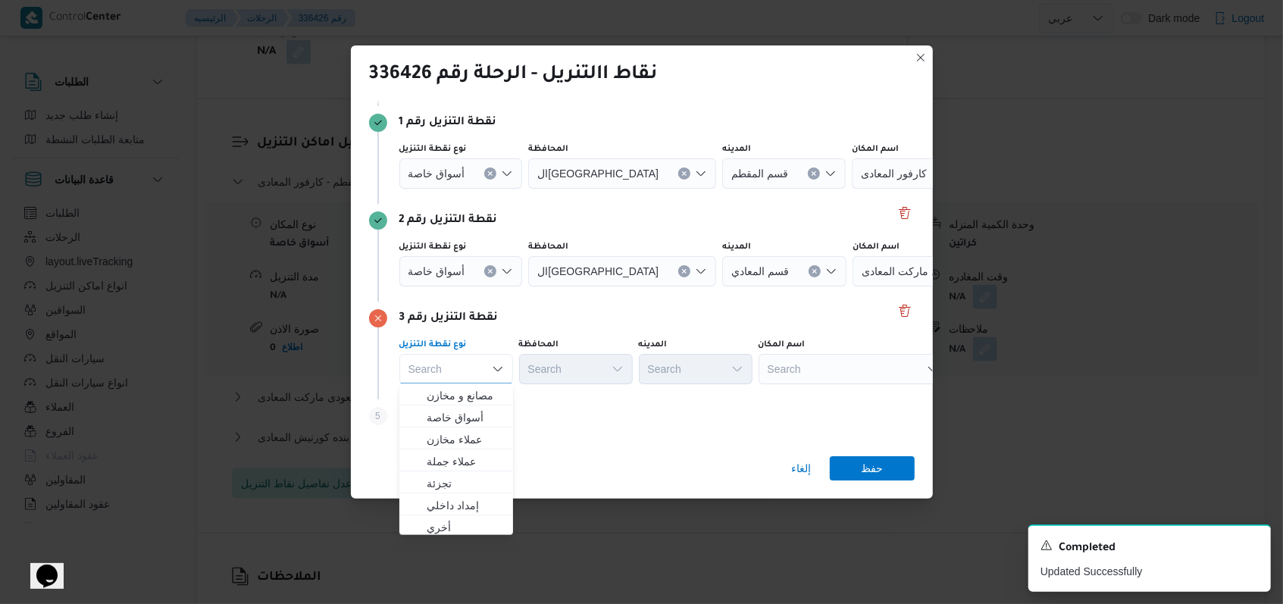
click at [487, 266] on button "Clear input" at bounding box center [490, 271] width 12 height 12
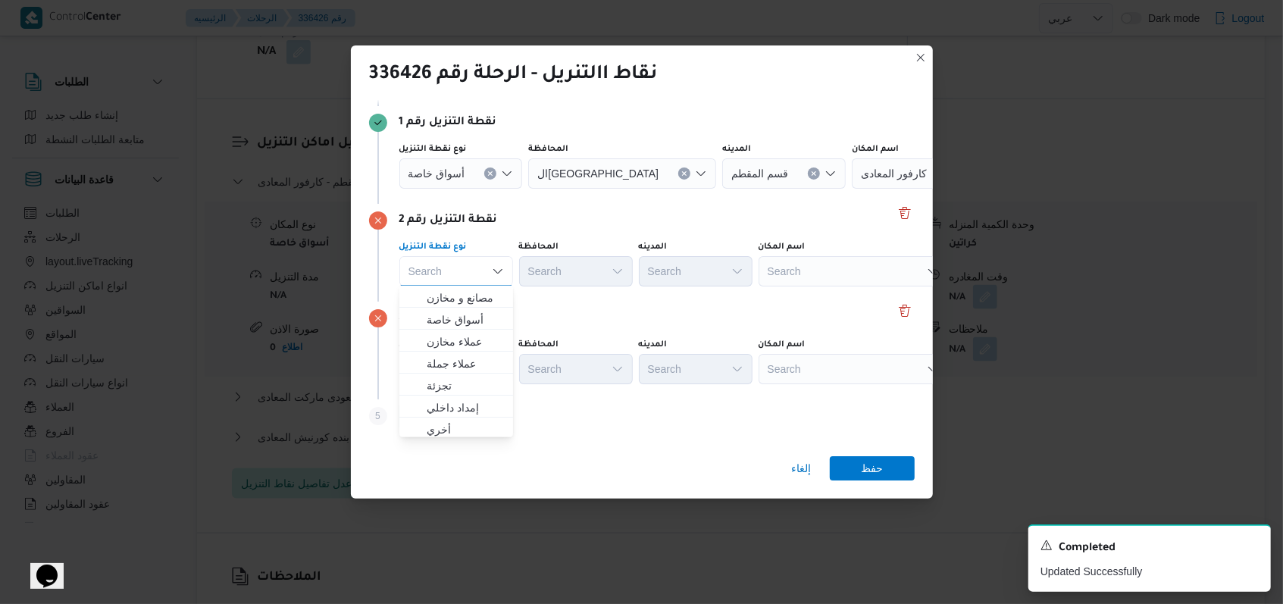
click at [487, 177] on button "Clear input" at bounding box center [490, 174] width 12 height 12
click at [531, 238] on div "نوع نقطة التنزيل Search Combo box. Selected. Combo box input. Search. Type some…" at bounding box center [655, 264] width 518 height 52
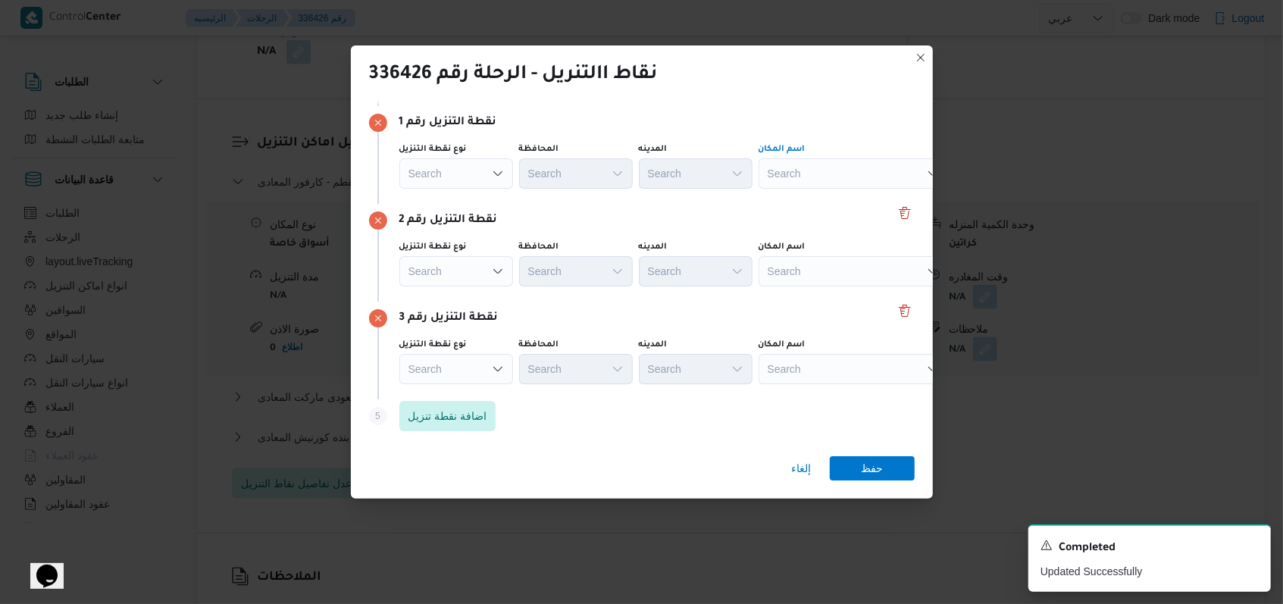
click at [531, 168] on div "Search" at bounding box center [853, 173] width 189 height 30
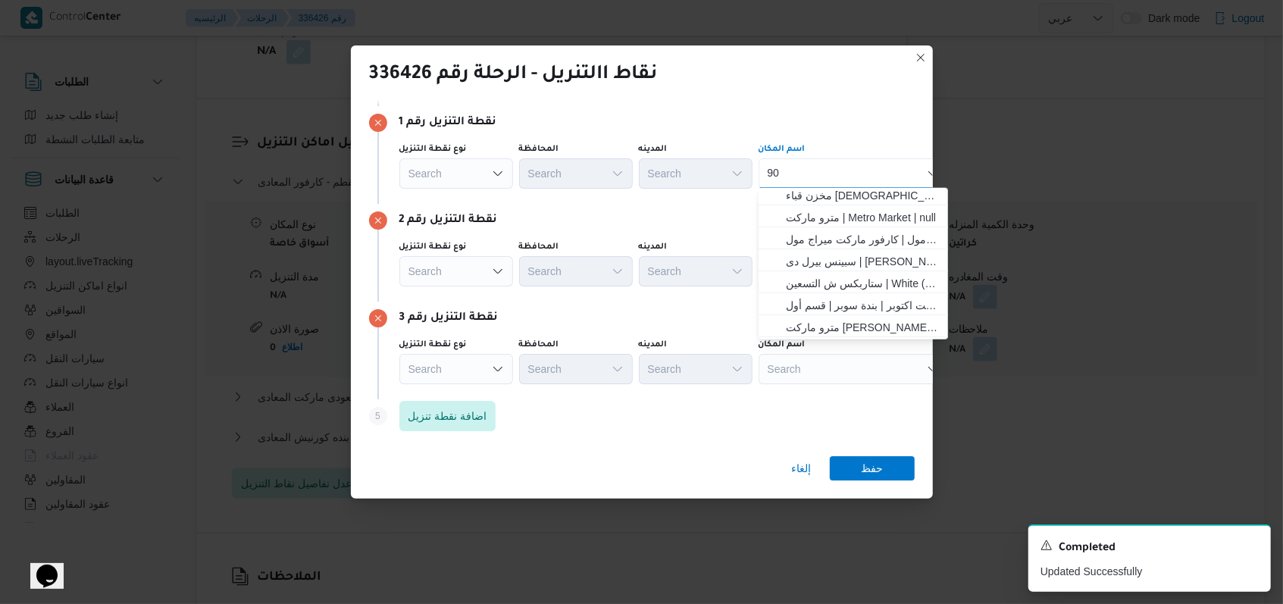
scroll to position [101, 0]
type input "90"
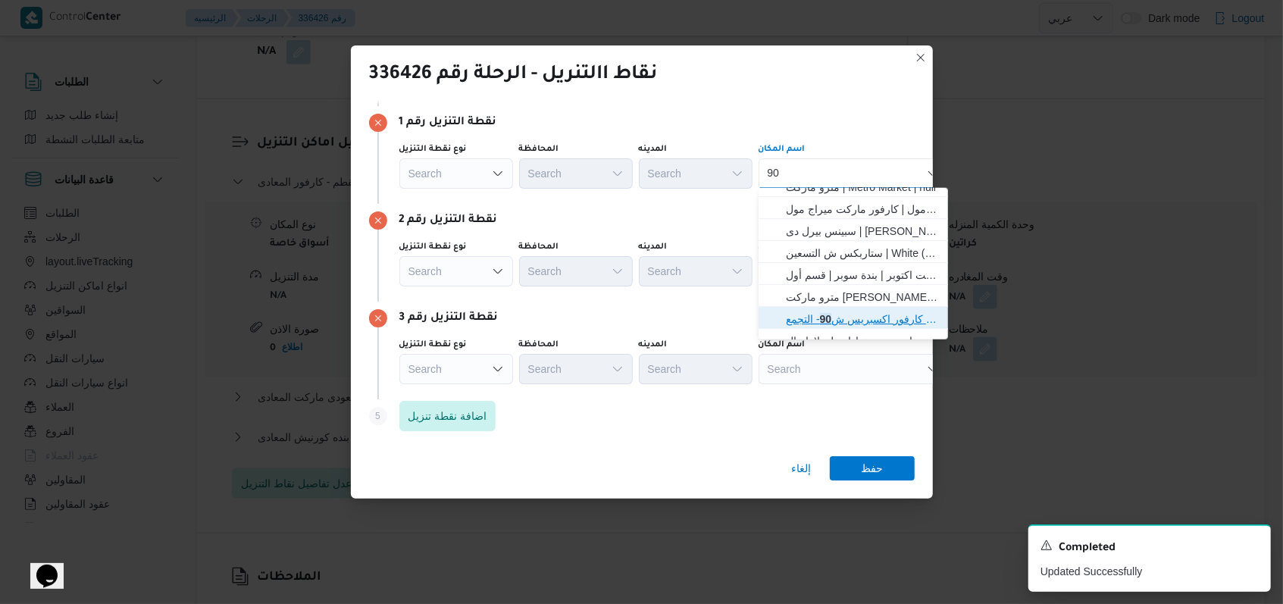
click at [531, 312] on span "كارفور اكسبريس ش 90 - التجمع | Master Express | null" at bounding box center [862, 319] width 153 height 18
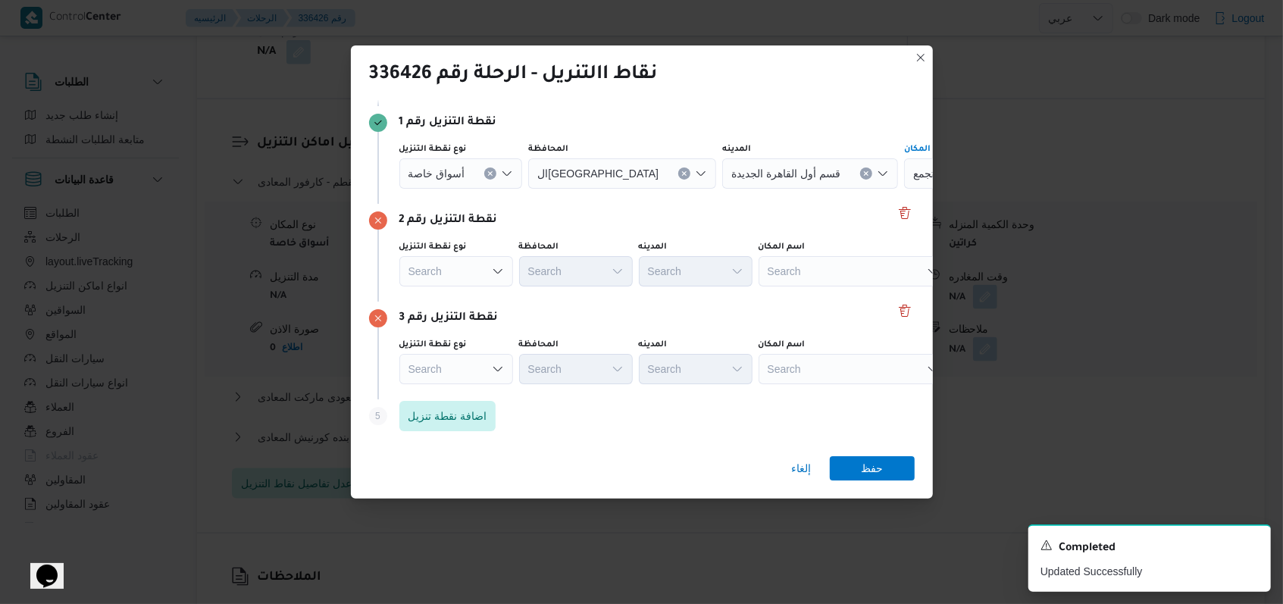
click at [531, 274] on div "Search" at bounding box center [853, 271] width 189 height 30
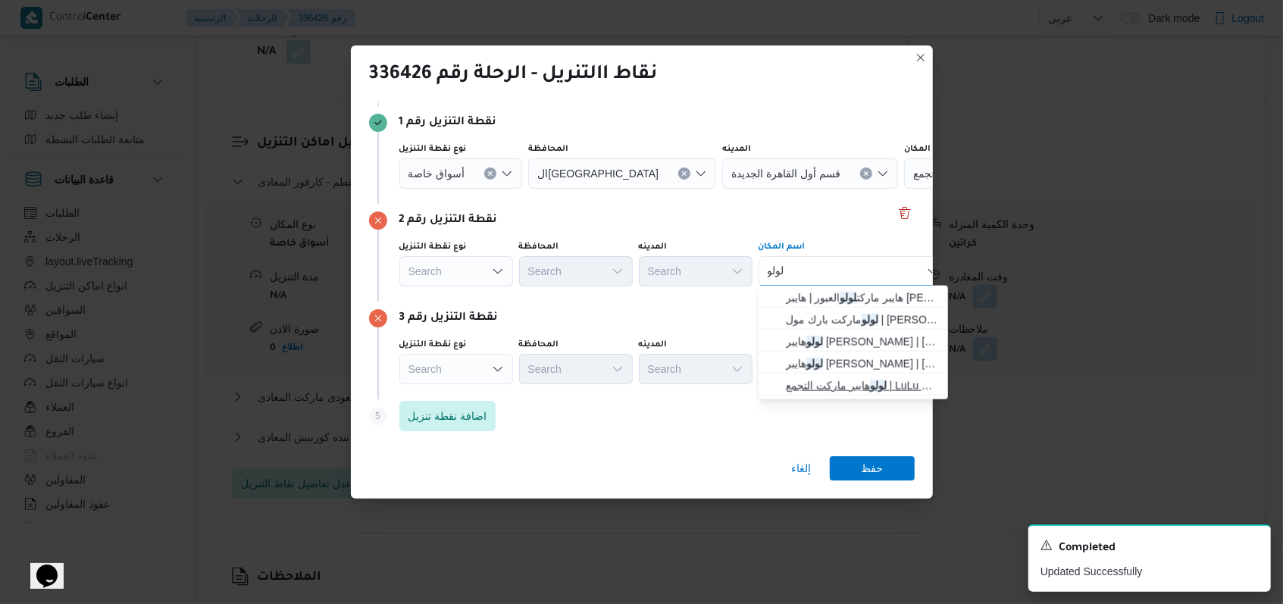
type input "لولو"
click at [531, 378] on span "لولو هايبر ماركت التجمع | LuLu Hypermarket - Emerald Plaza | لولو هايبر ماركت |…" at bounding box center [862, 386] width 153 height 18
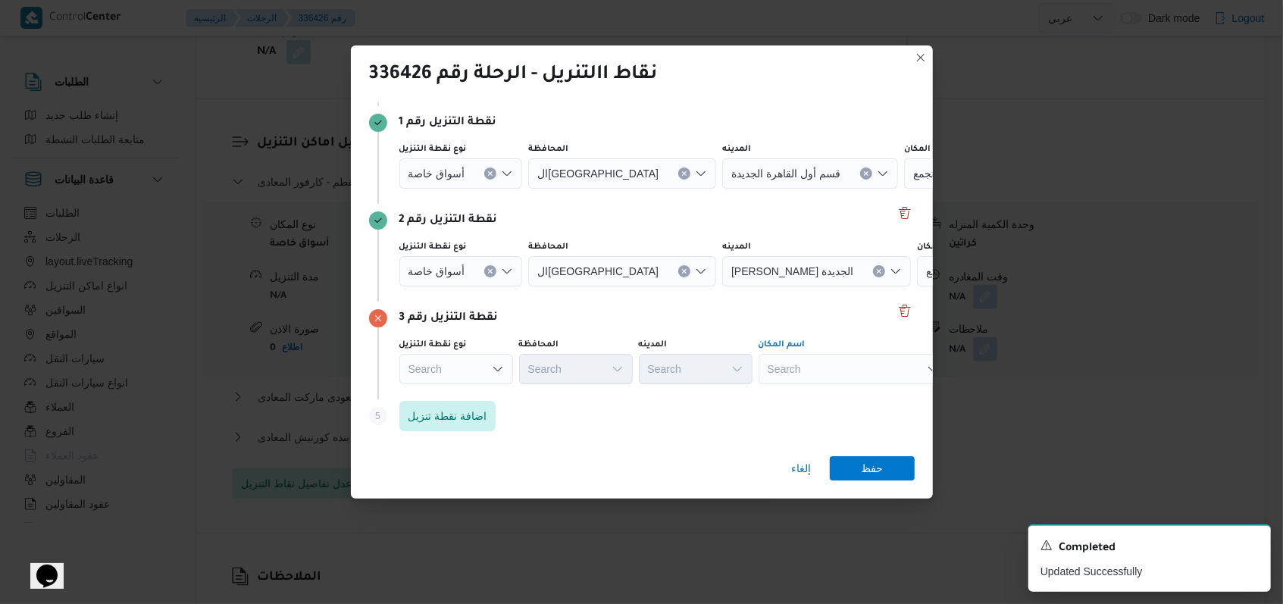
click at [531, 363] on div "Search" at bounding box center [853, 369] width 189 height 30
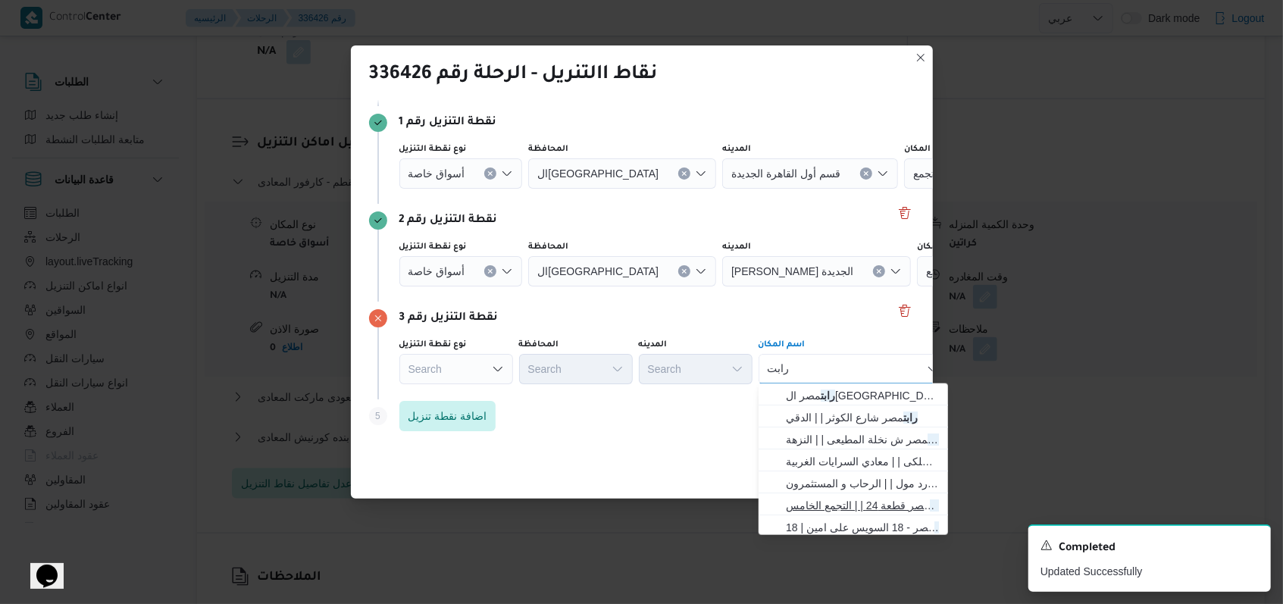
type input "رابت"
click at [531, 509] on span "رابت مصر قطعة 24 | | التجمع الخامس" at bounding box center [862, 505] width 153 height 18
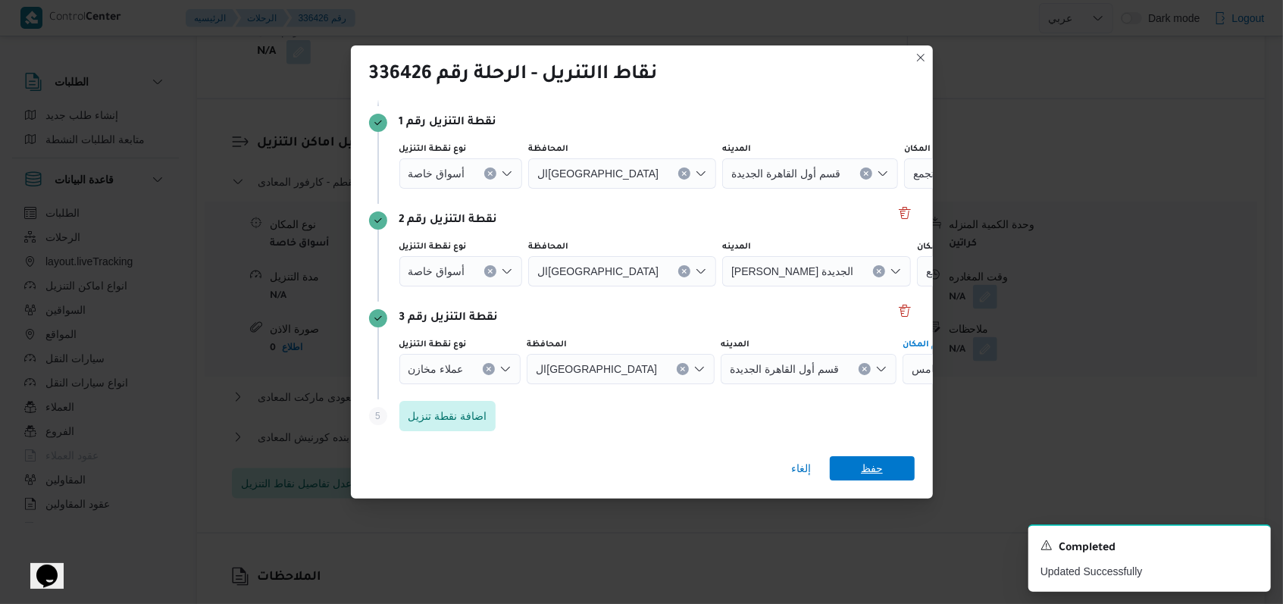
click at [531, 478] on span "حفظ" at bounding box center [872, 468] width 22 height 24
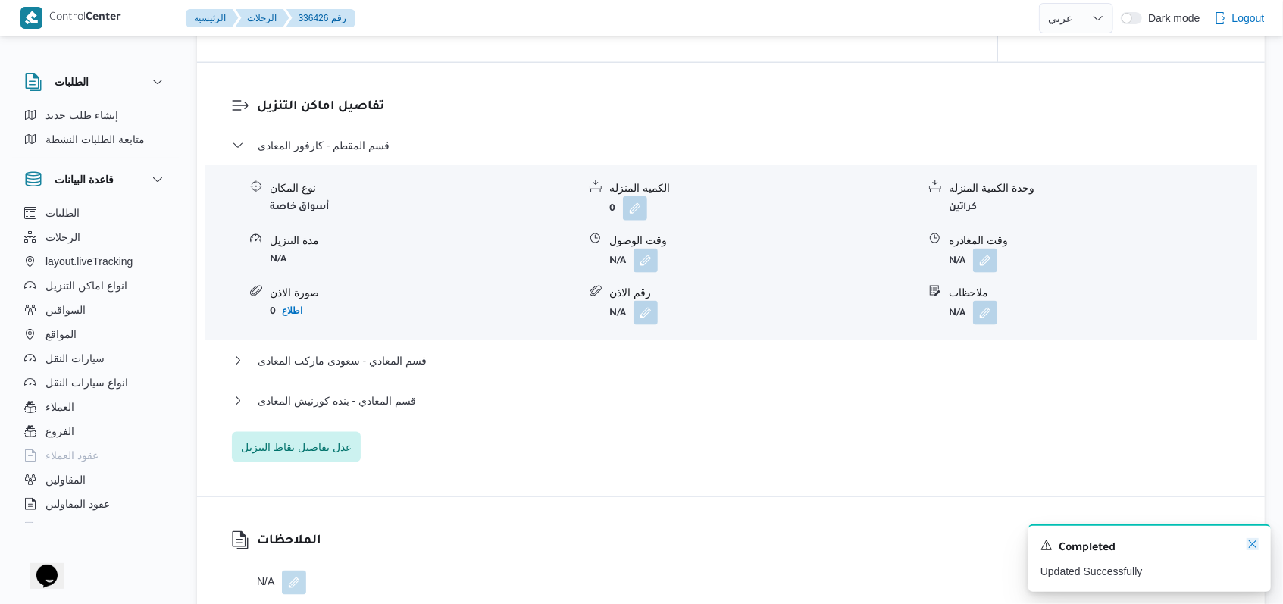
click at [531, 543] on icon "Dismiss toast" at bounding box center [1253, 544] width 12 height 12
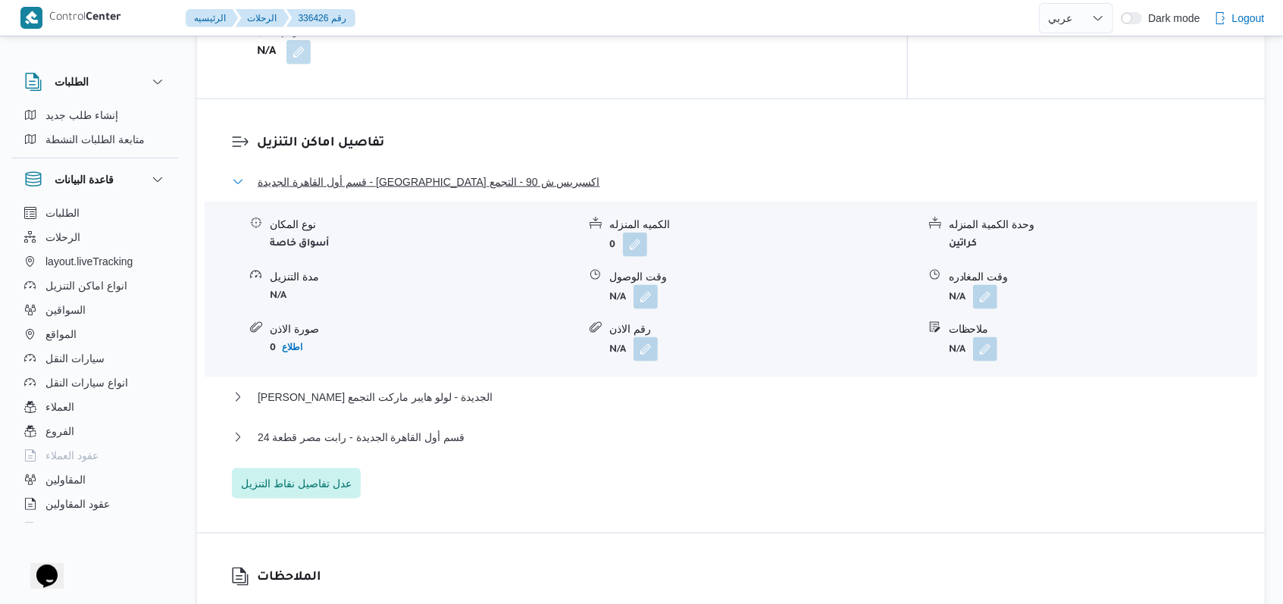
click at [343, 173] on span "قسم أول القاهرة الجديدة - كارفور اكسبريس ش 90 - التجمع" at bounding box center [429, 182] width 343 height 18
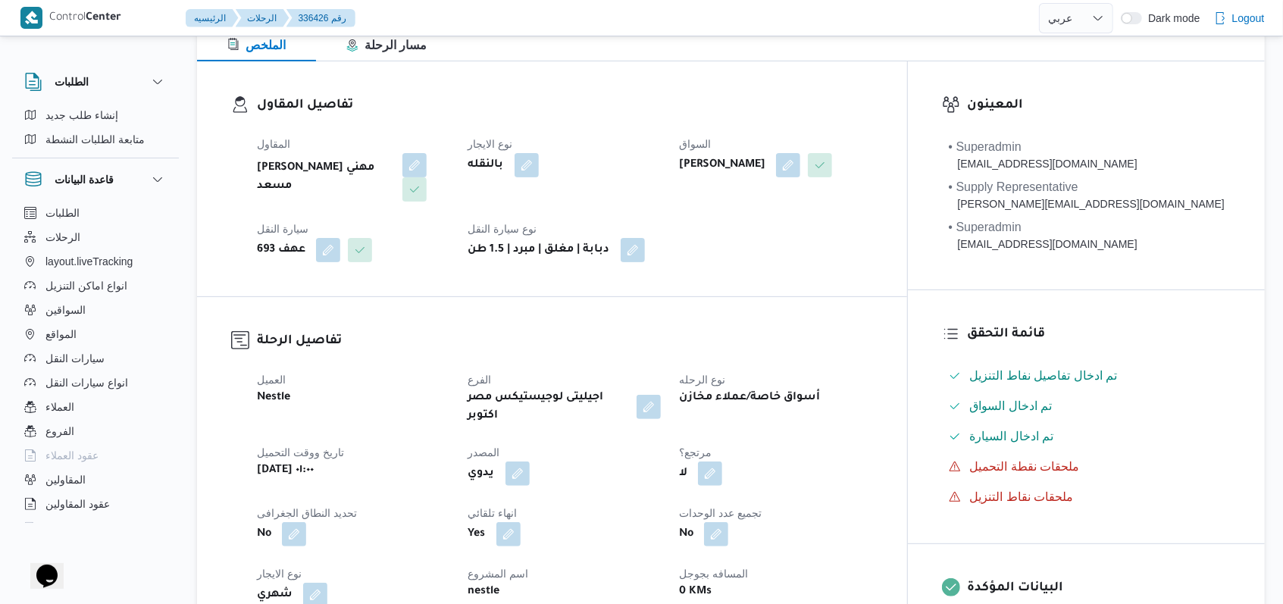
scroll to position [0, 0]
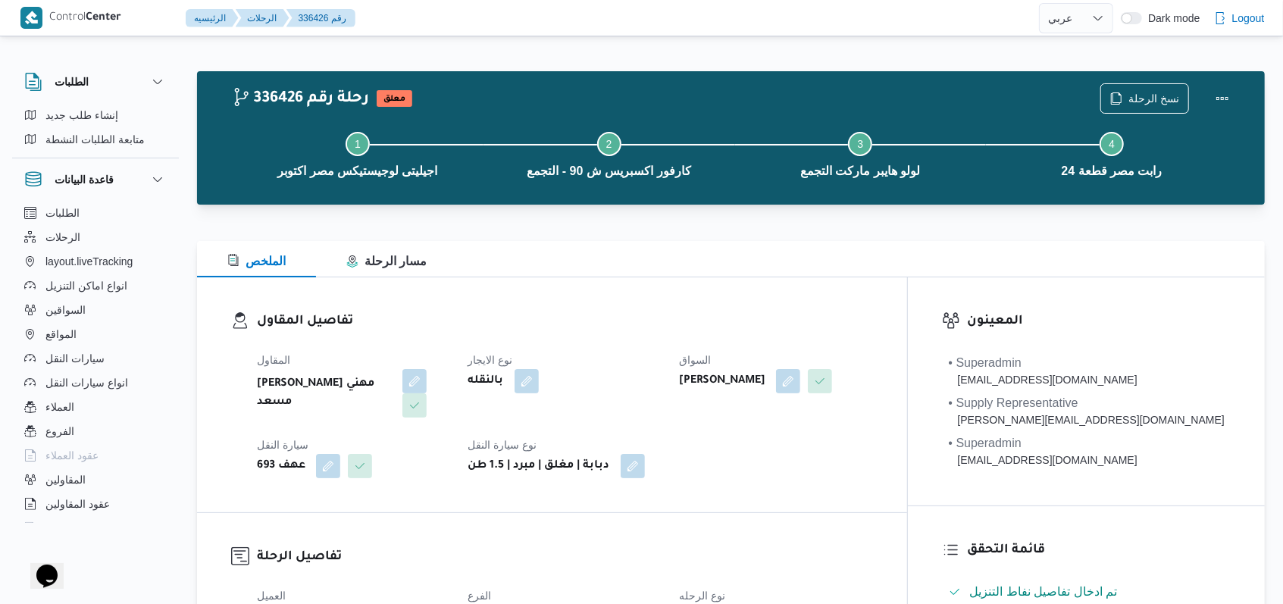
select select "ar"
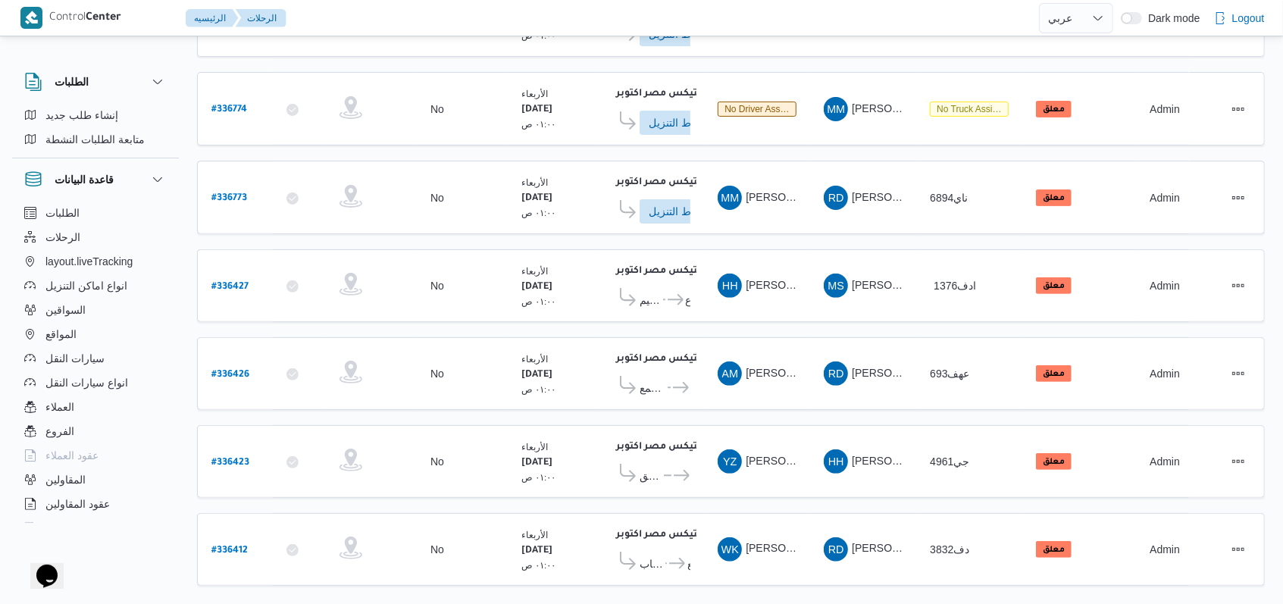
scroll to position [255, 0]
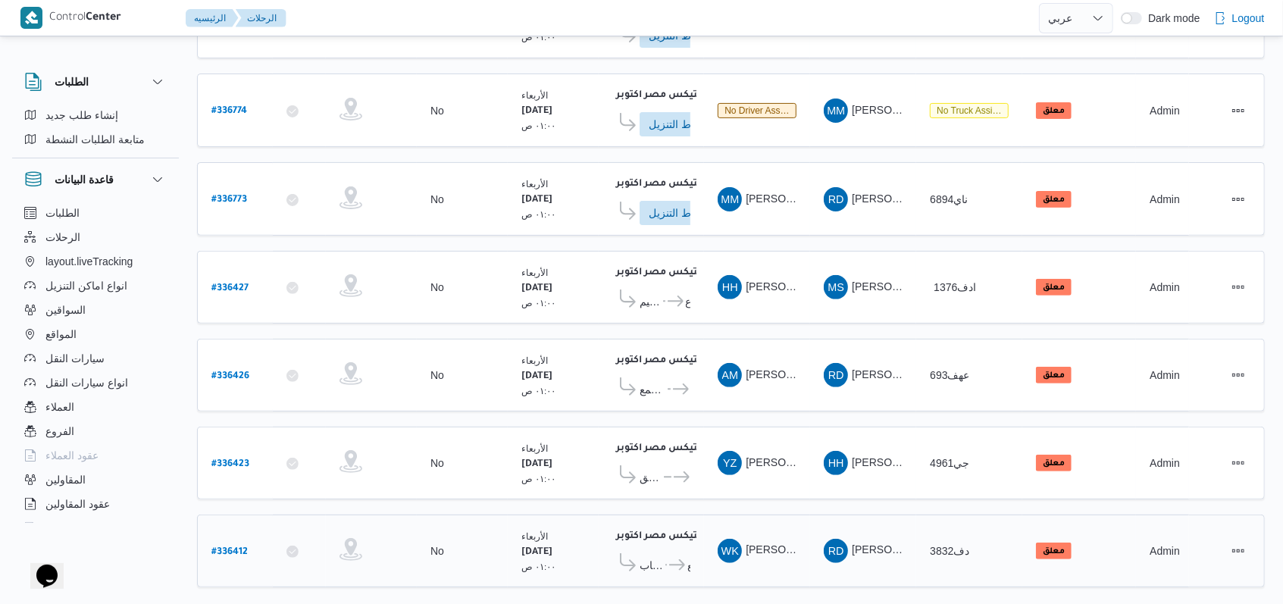
click at [228, 543] on b "# 336412" at bounding box center [229, 552] width 36 height 11
select select "ar"
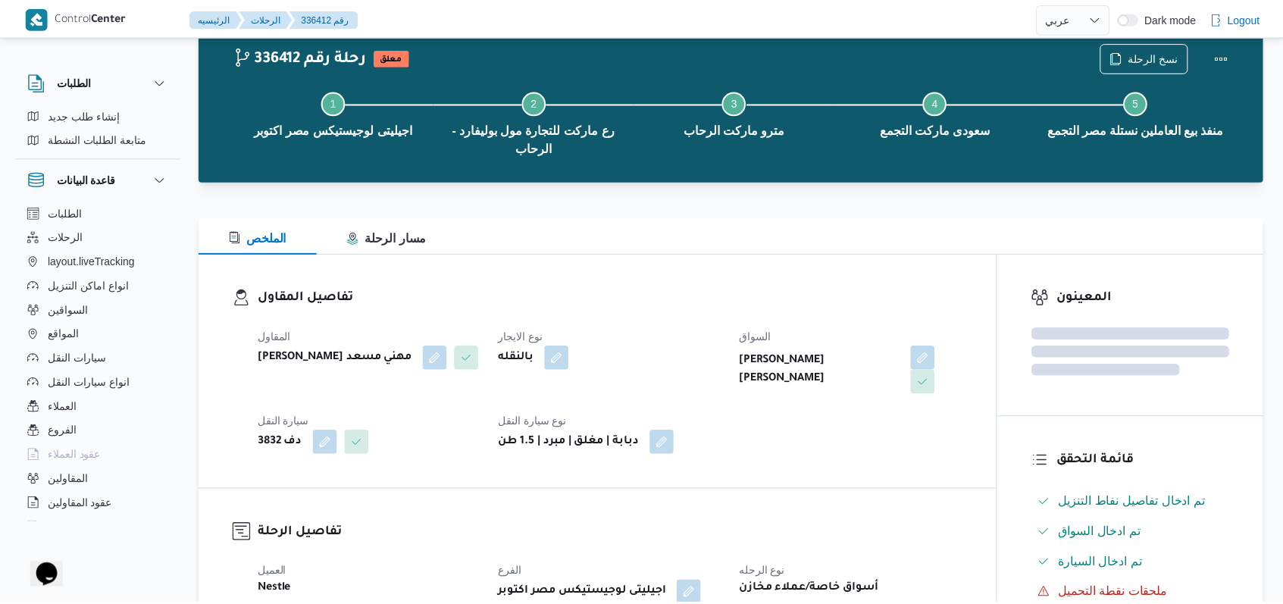
scroll to position [255, 0]
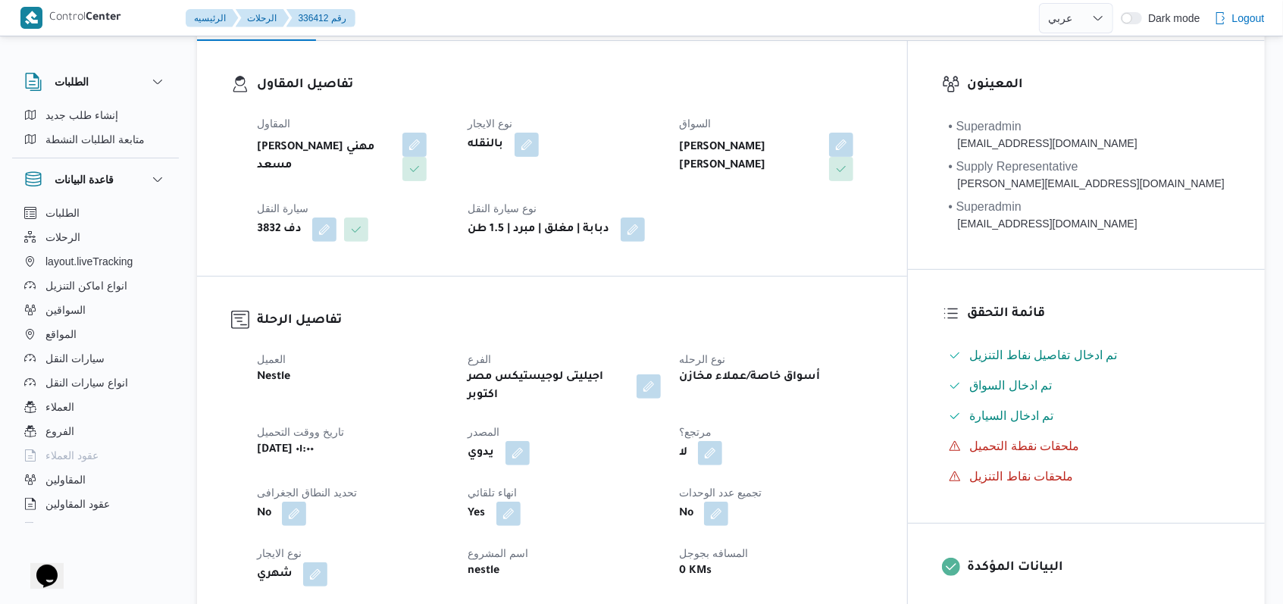
select select "ar"
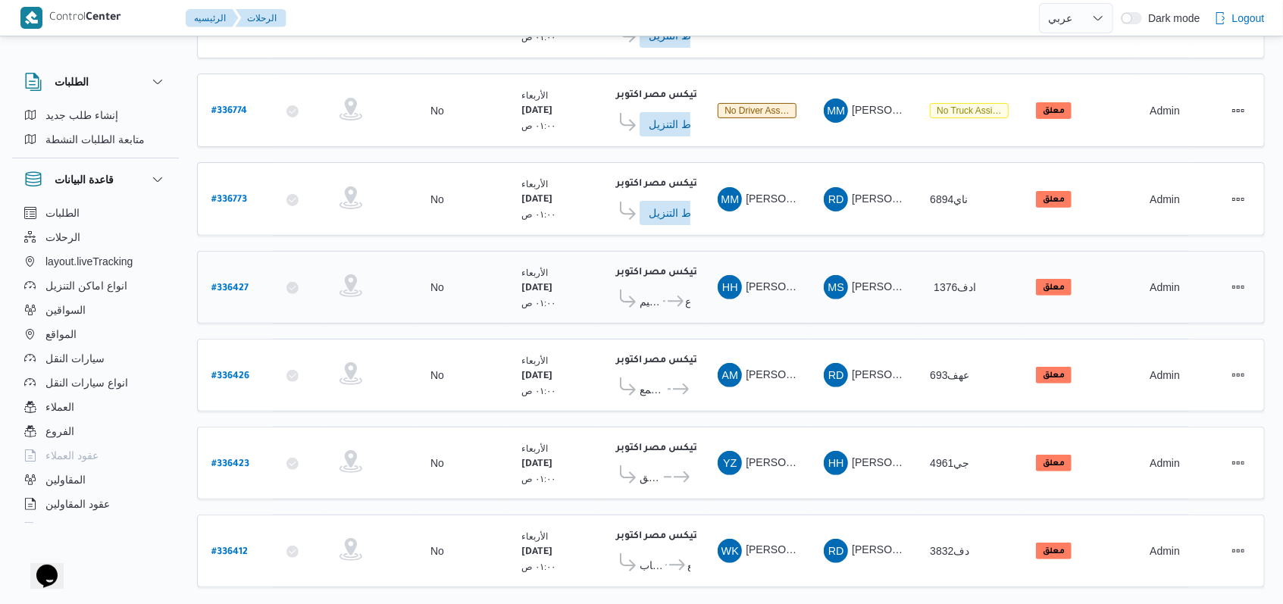
click at [218, 283] on b "# 336427" at bounding box center [229, 288] width 37 height 11
select select "ar"
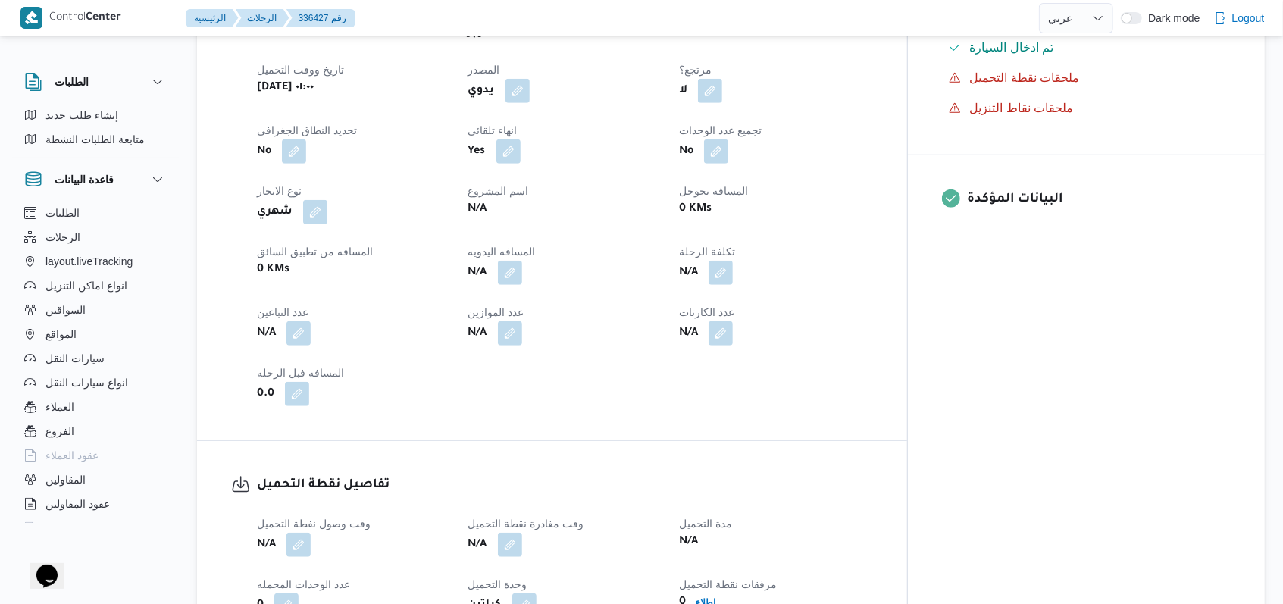
scroll to position [759, 0]
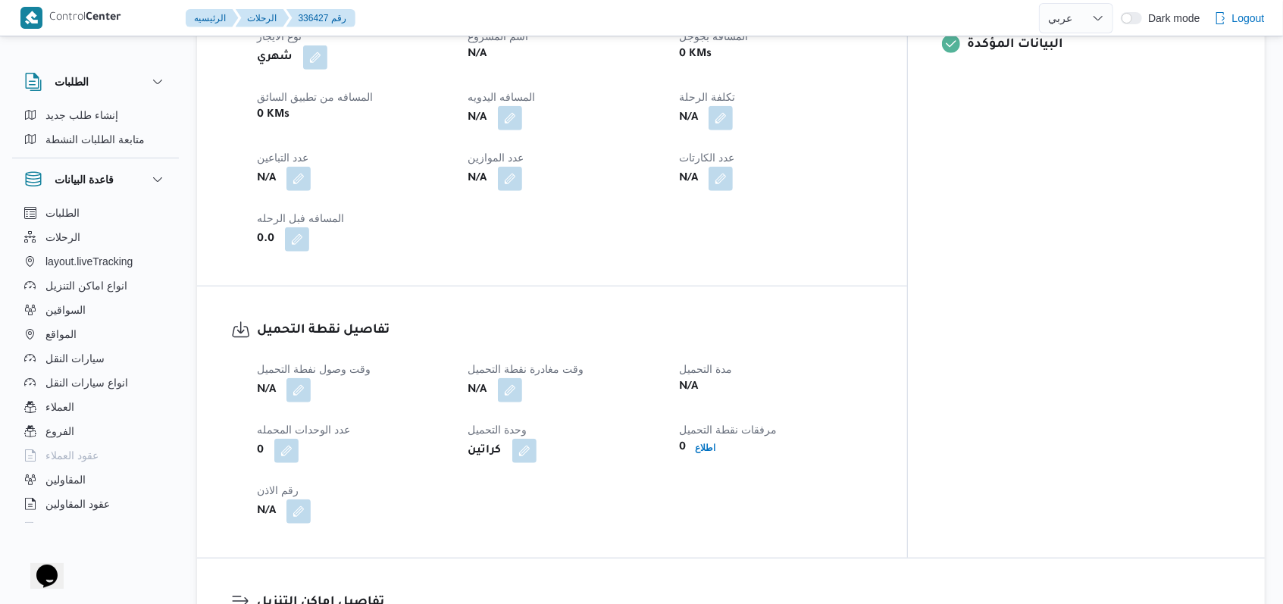
click at [302, 177] on div "العميل Nestle الفرع اجيليتى لوجيستيكس مصر اكتوبر نوع الرحله أسواق خاصة/أخري/عمل…" at bounding box center [565, 42] width 634 height 437
click at [301, 172] on button "button" at bounding box center [298, 178] width 24 height 24
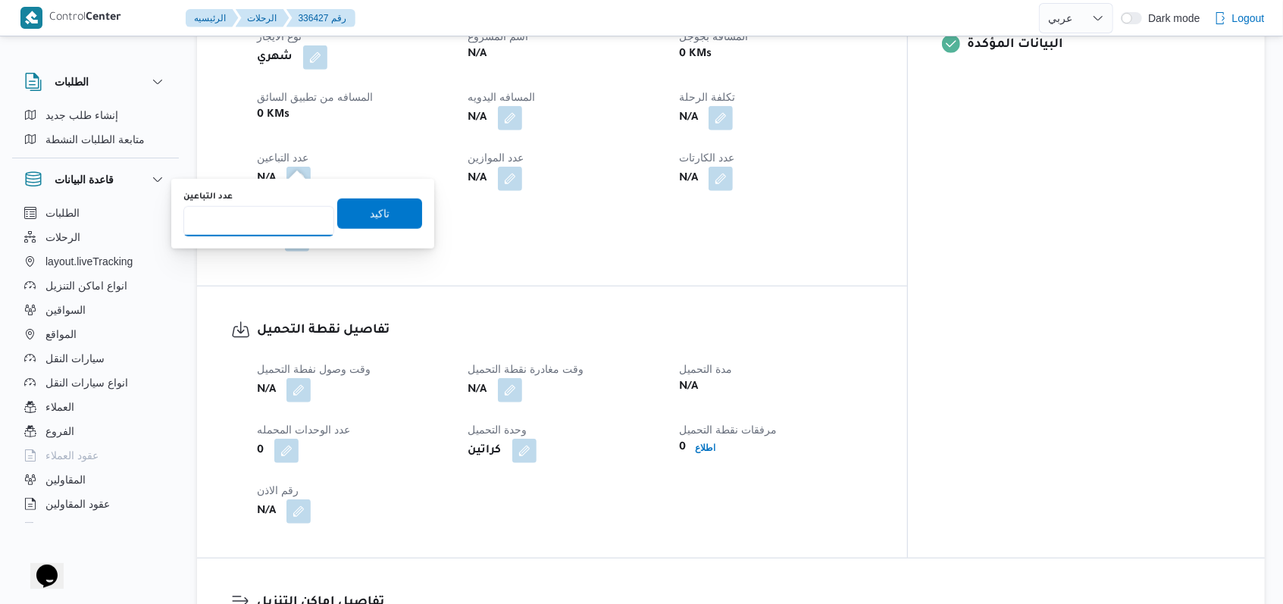
click at [280, 216] on input "عدد التباعين" at bounding box center [258, 221] width 151 height 30
type input "1"
click at [405, 215] on span "تاكيد" at bounding box center [379, 214] width 85 height 30
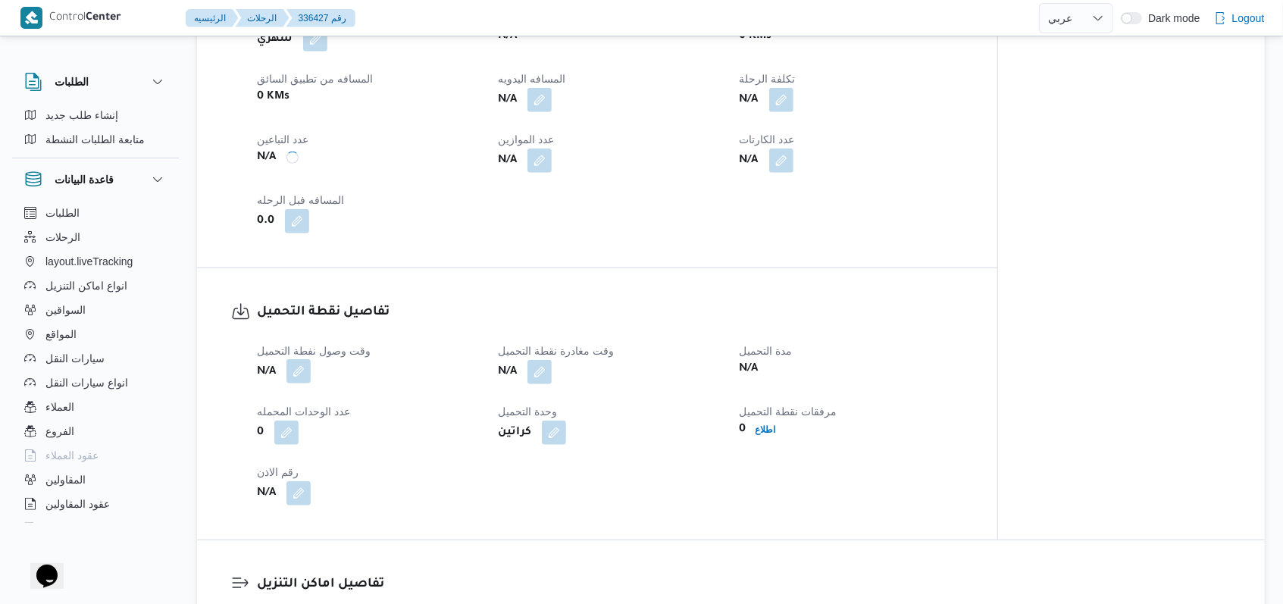
click at [308, 378] on button "button" at bounding box center [298, 371] width 24 height 24
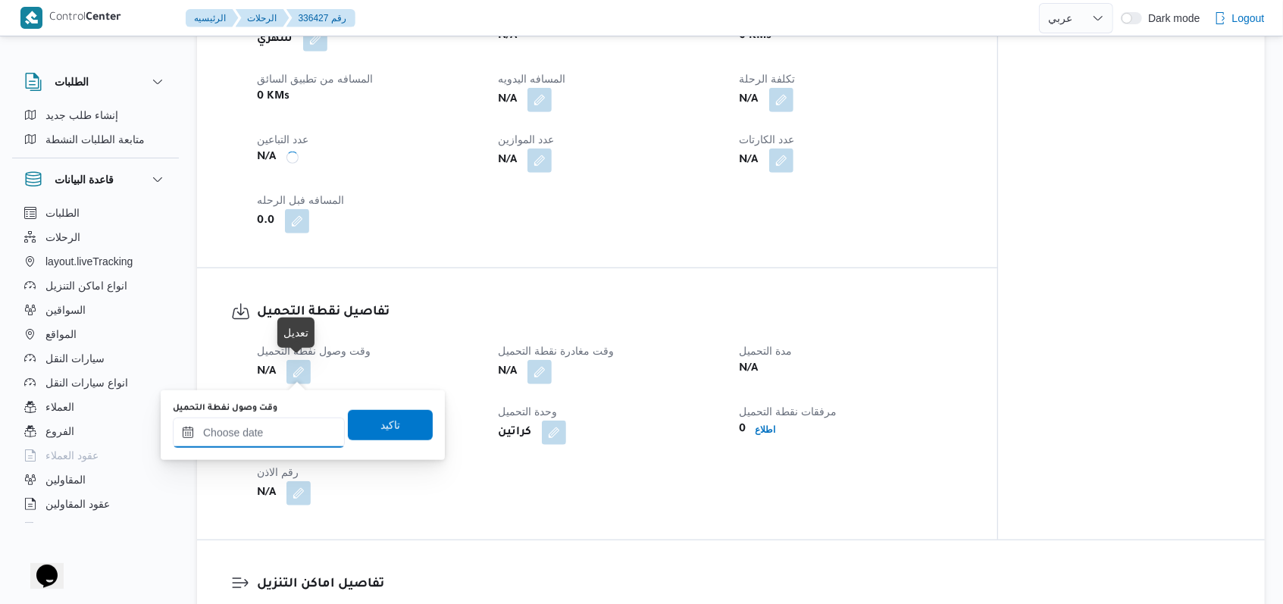
click at [290, 438] on input "وقت وصول نفطة التحميل" at bounding box center [259, 433] width 172 height 30
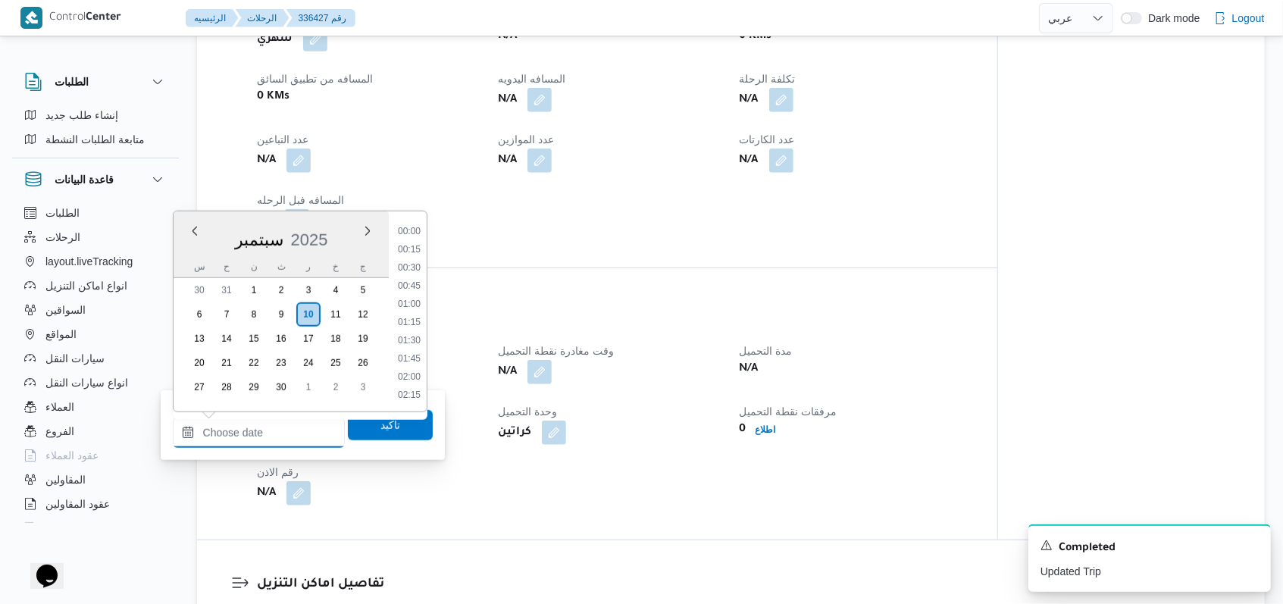
scroll to position [405, 0]
click at [411, 264] on li "06:00" at bounding box center [409, 262] width 35 height 15
type input "١٠/٠٩/٢٠٢٥ ٠٦:٠٠"
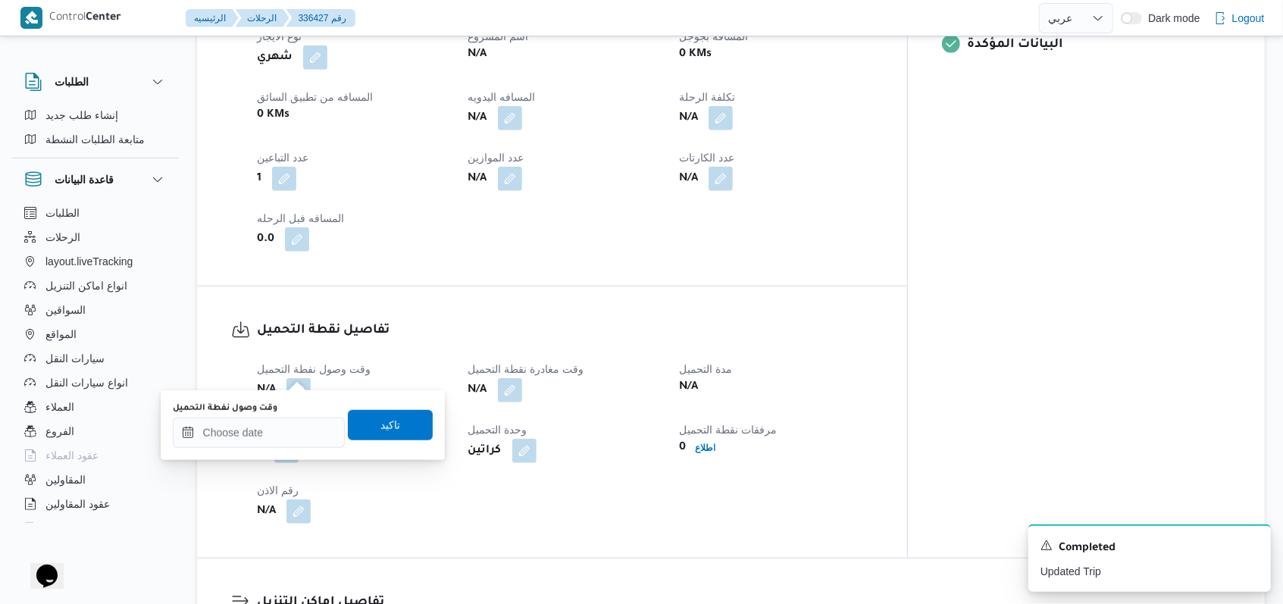
click at [402, 440] on div "وقت وصول نفطة التحميل تاكيد" at bounding box center [302, 425] width 263 height 49
click at [402, 425] on span "تاكيد" at bounding box center [390, 424] width 85 height 30
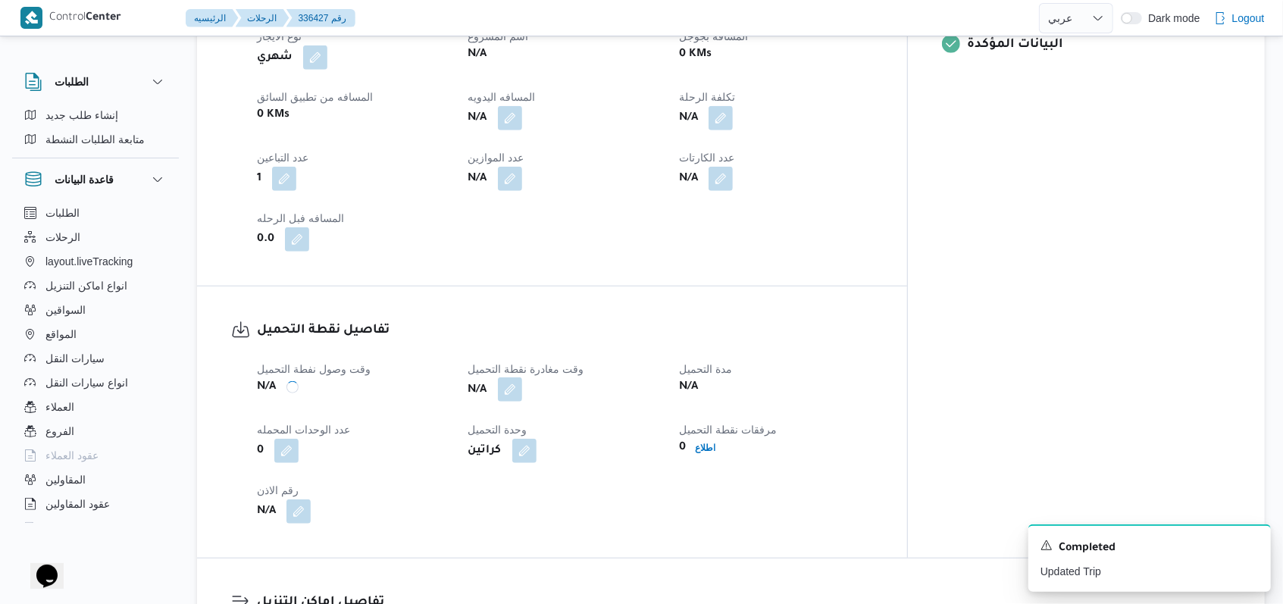
click at [522, 379] on button "button" at bounding box center [510, 389] width 24 height 24
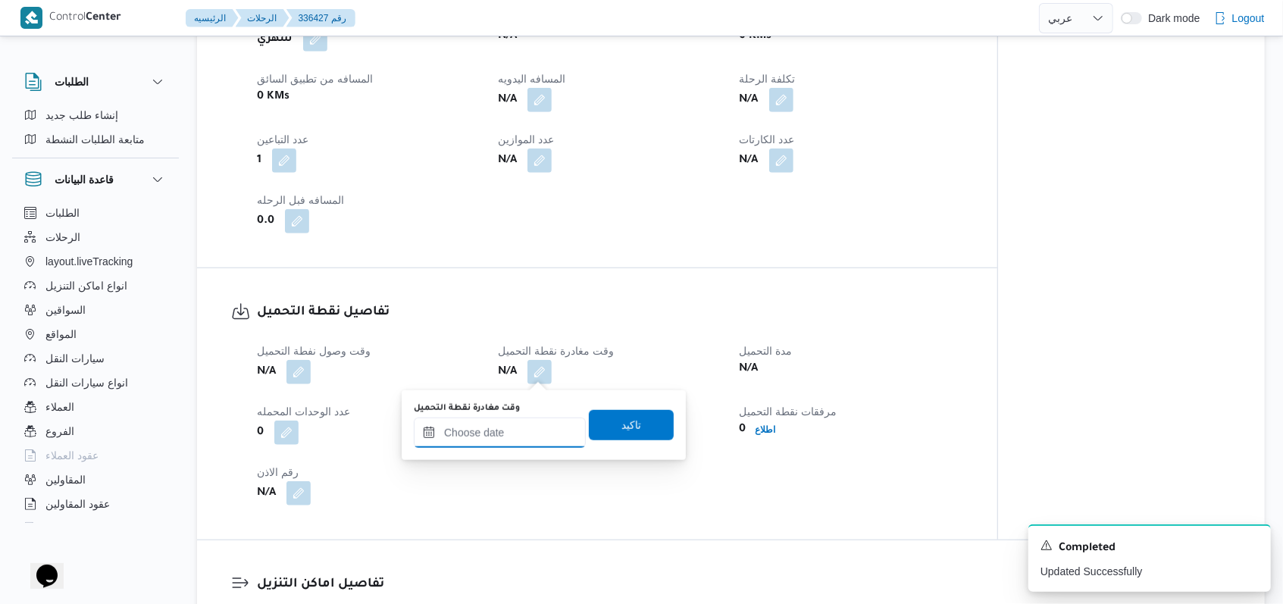
click at [512, 434] on input "وقت مغادرة نقطة التحميل" at bounding box center [500, 433] width 172 height 30
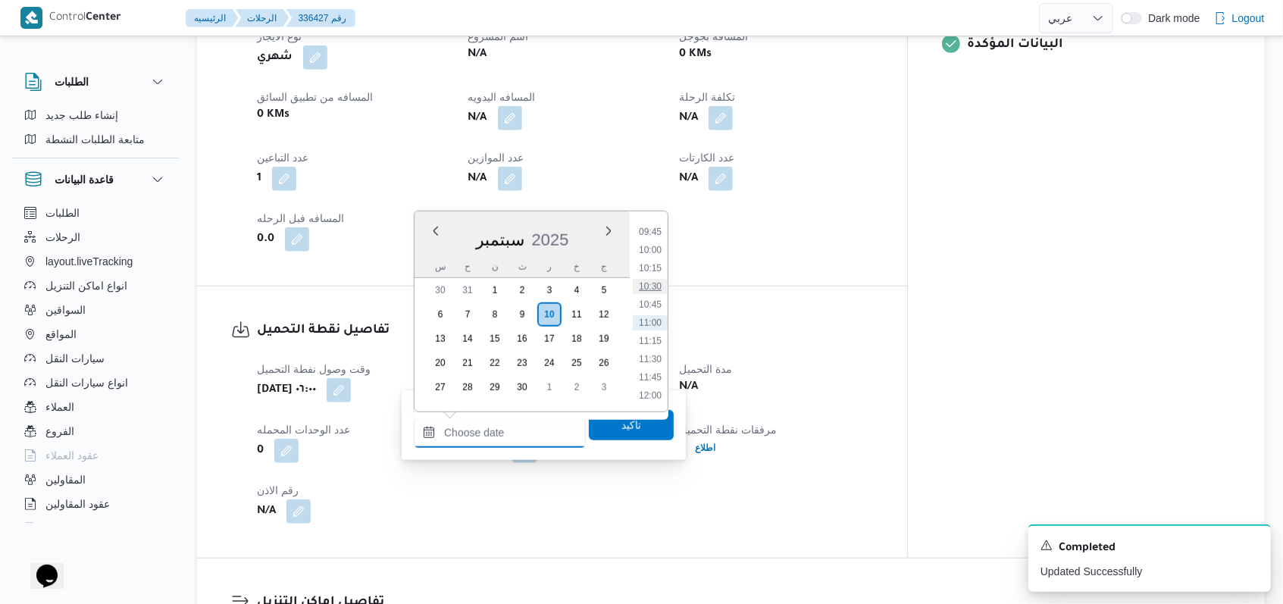
scroll to position [607, 0]
click at [531, 251] on ul "00:00 00:15 00:30 00:45 01:00 01:15 01:30 01:45 02:00 02:15 02:30 02:45 03:00 0…" at bounding box center [650, 312] width 35 height 176
click at [531, 241] on li "08:30" at bounding box center [650, 242] width 35 height 15
type input "١٠/٠٩/٢٠٢٥ ٠٨:٣٠"
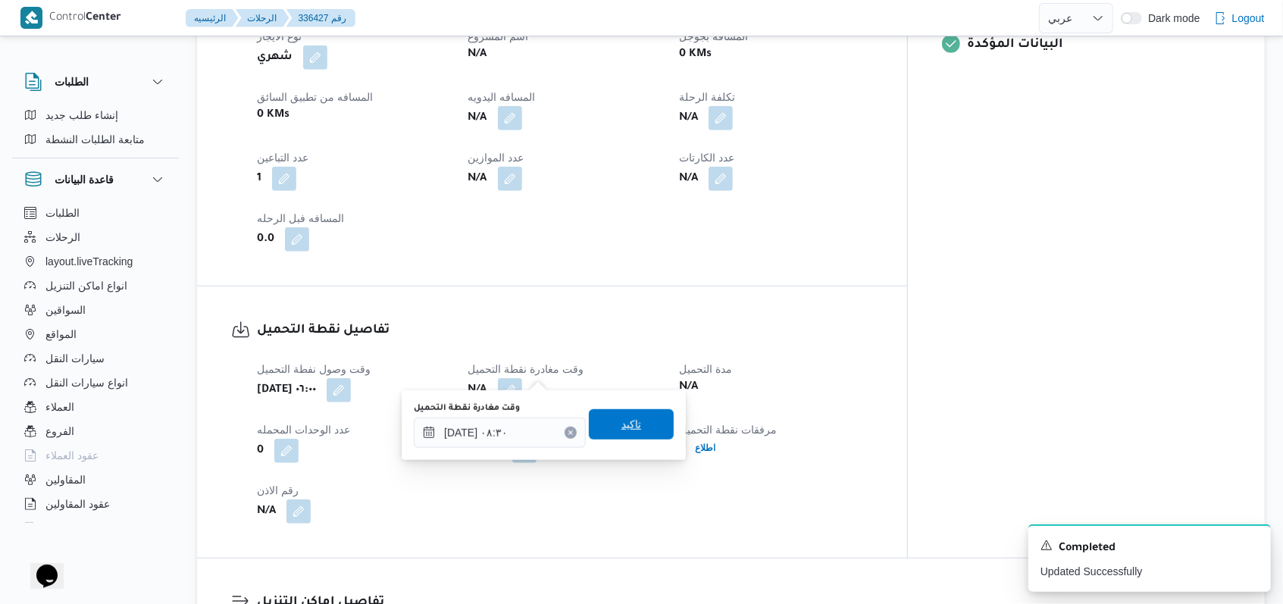
click at [531, 431] on span "تاكيد" at bounding box center [631, 424] width 20 height 18
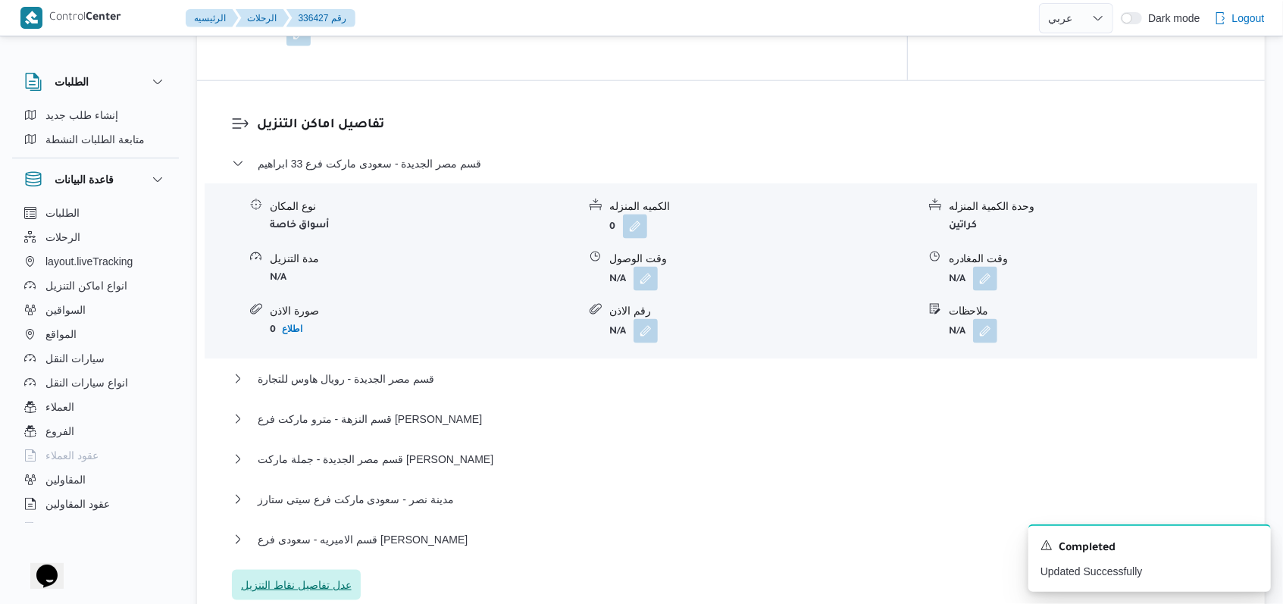
scroll to position [1265, 0]
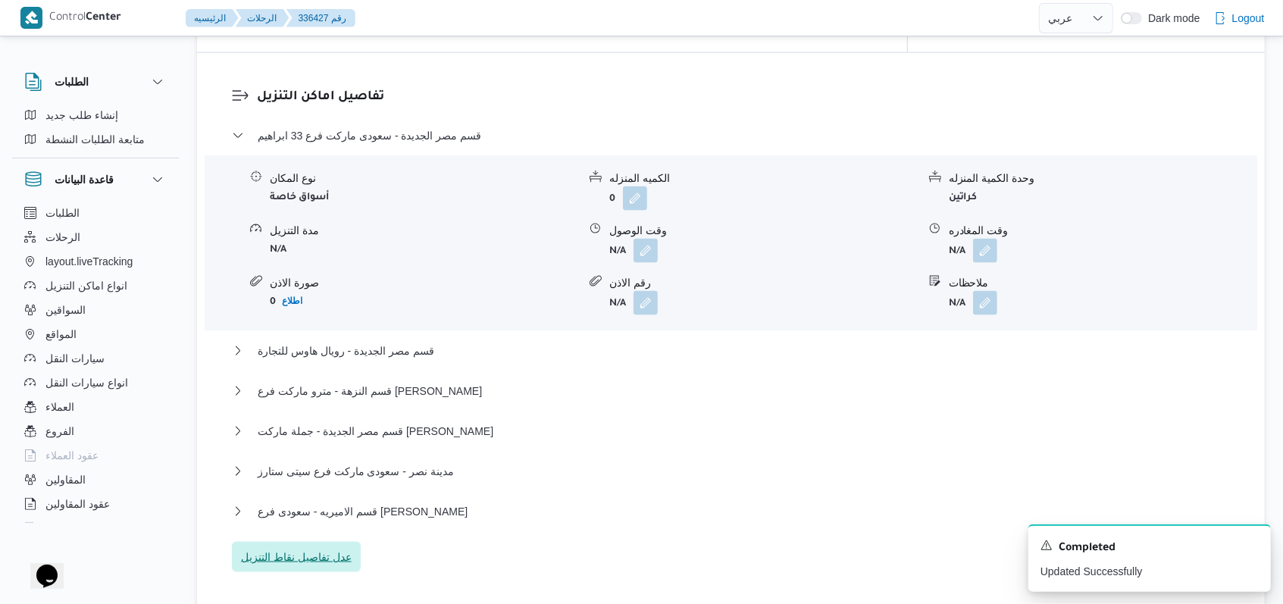
click at [327, 543] on span "عدل تفاصيل نقاط التنزيل" at bounding box center [296, 557] width 111 height 18
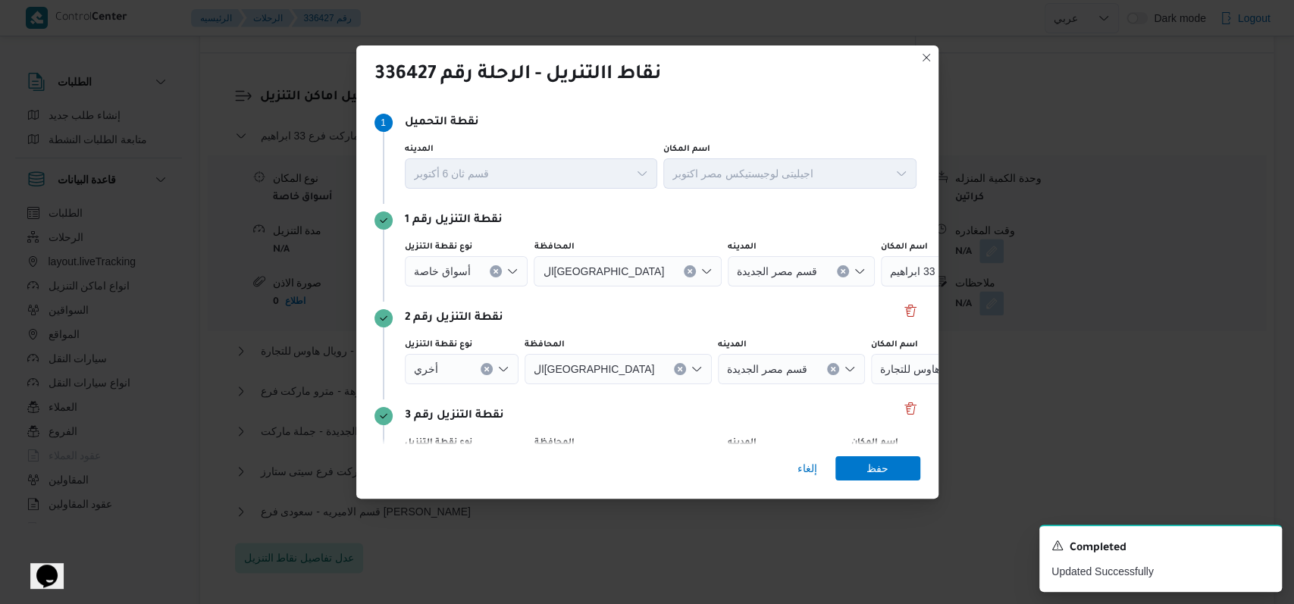
click at [531, 308] on div "نقطة التنزيل رقم 2 نوع نقطة التنزيل أخري المحافظة القاهرة المدينه قسم مصر الجدي…" at bounding box center [647, 351] width 546 height 98
click at [531, 312] on button "Delete" at bounding box center [910, 310] width 18 height 18
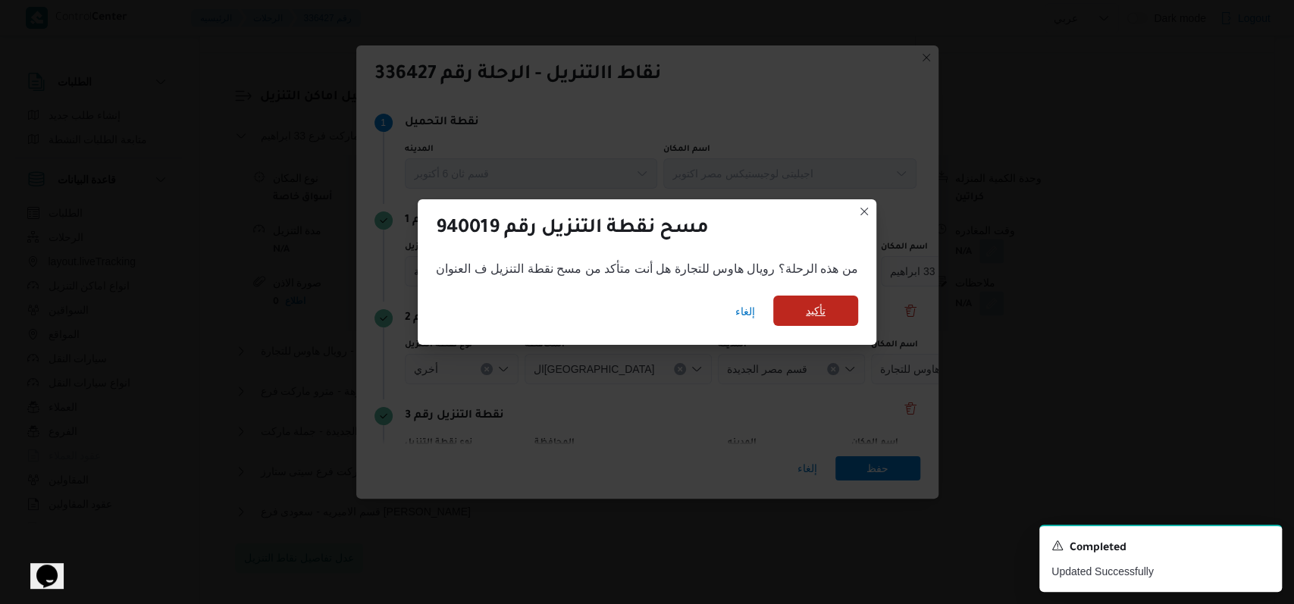
click at [531, 312] on span "تأكيد" at bounding box center [815, 311] width 85 height 30
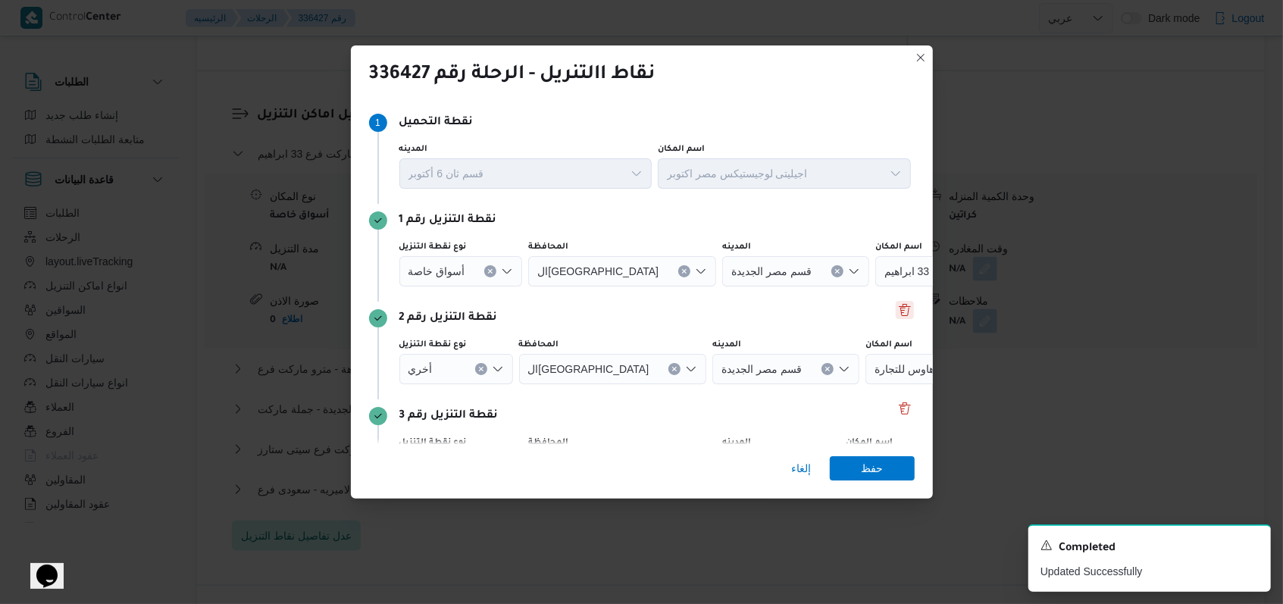
scroll to position [1283, 0]
click at [531, 313] on button "Delete" at bounding box center [905, 310] width 18 height 18
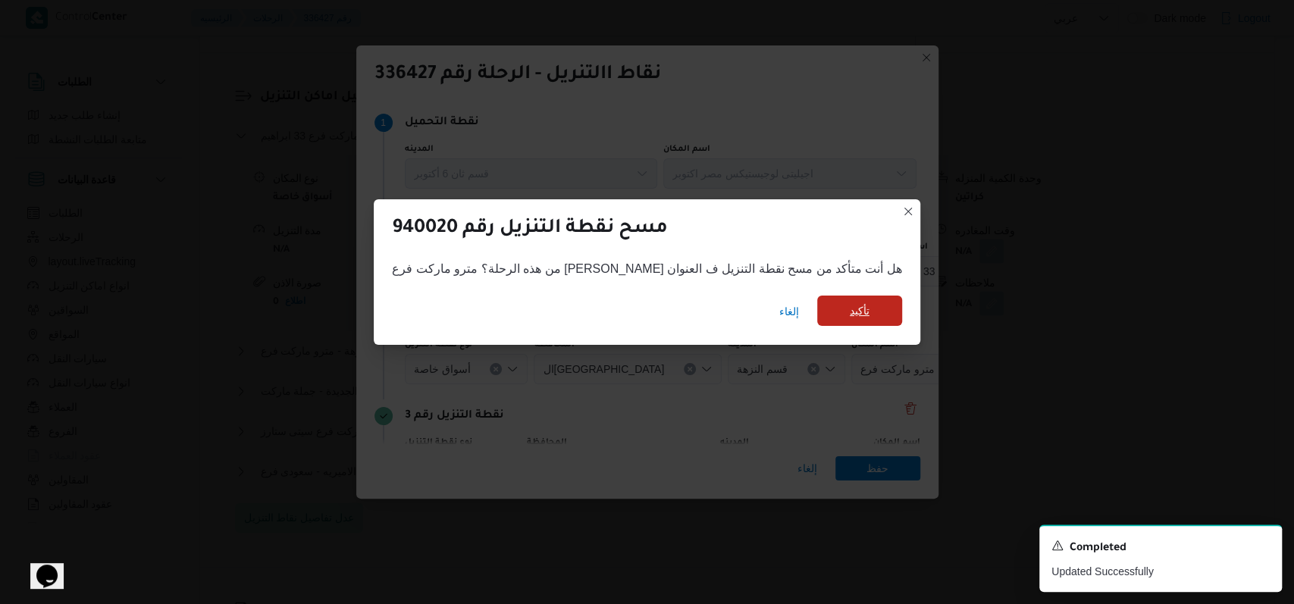
click at [531, 312] on span "تأكيد" at bounding box center [860, 311] width 20 height 18
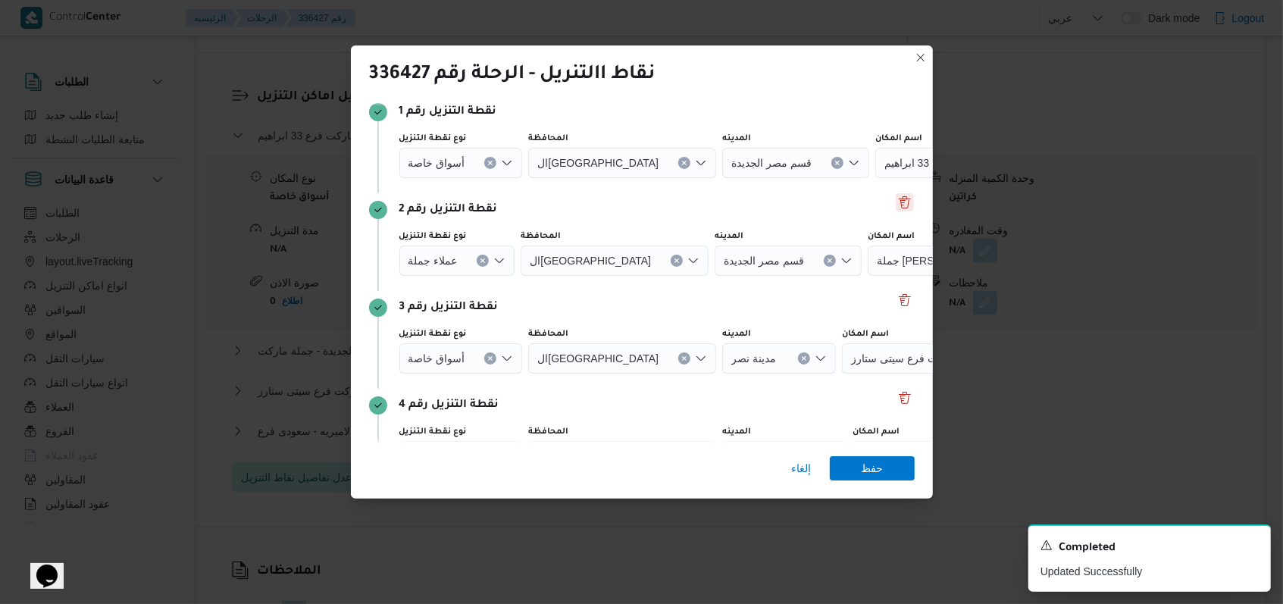
scroll to position [196, 0]
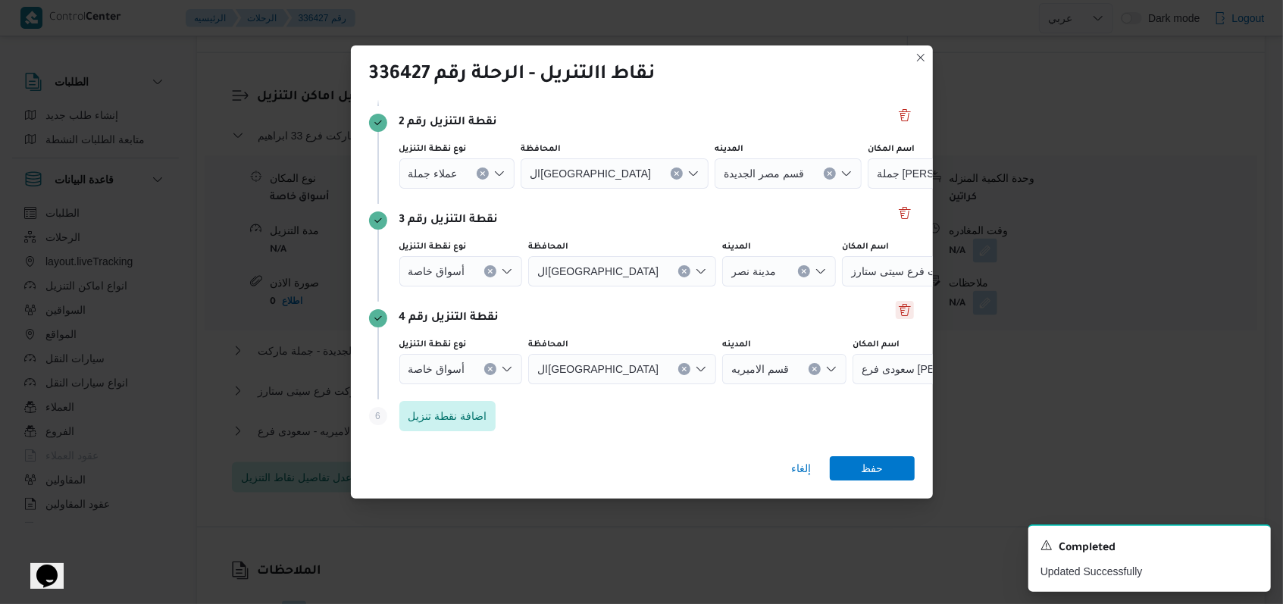
click at [531, 310] on button "Delete" at bounding box center [905, 310] width 18 height 18
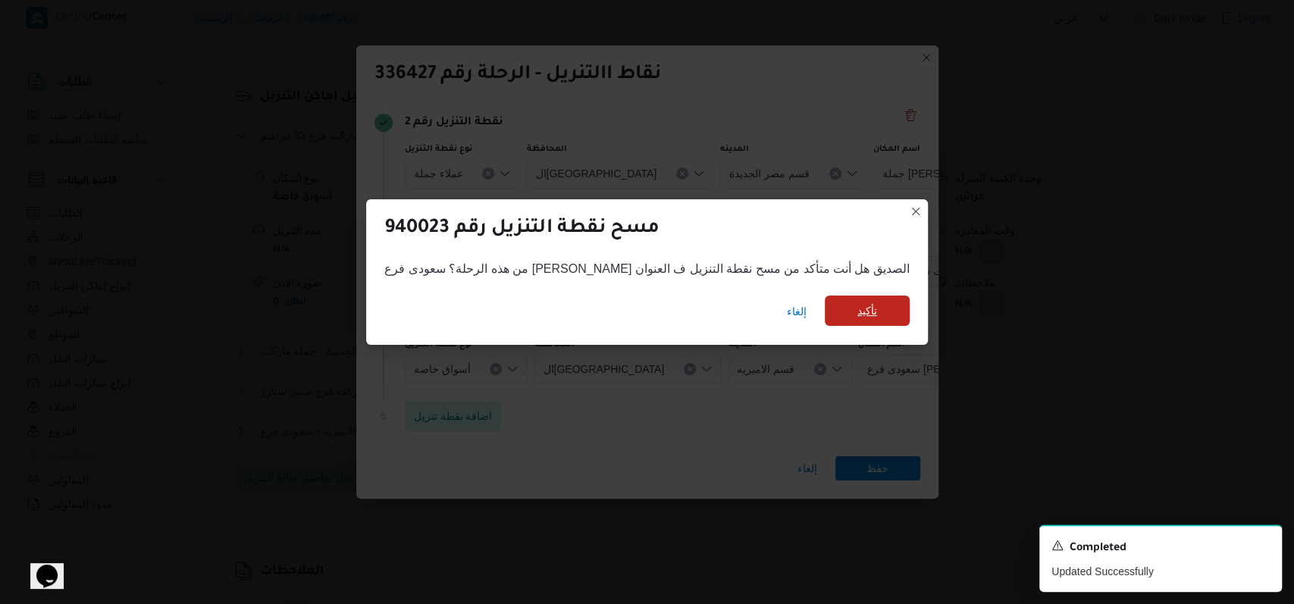
click at [531, 319] on span "تأكيد" at bounding box center [867, 311] width 20 height 18
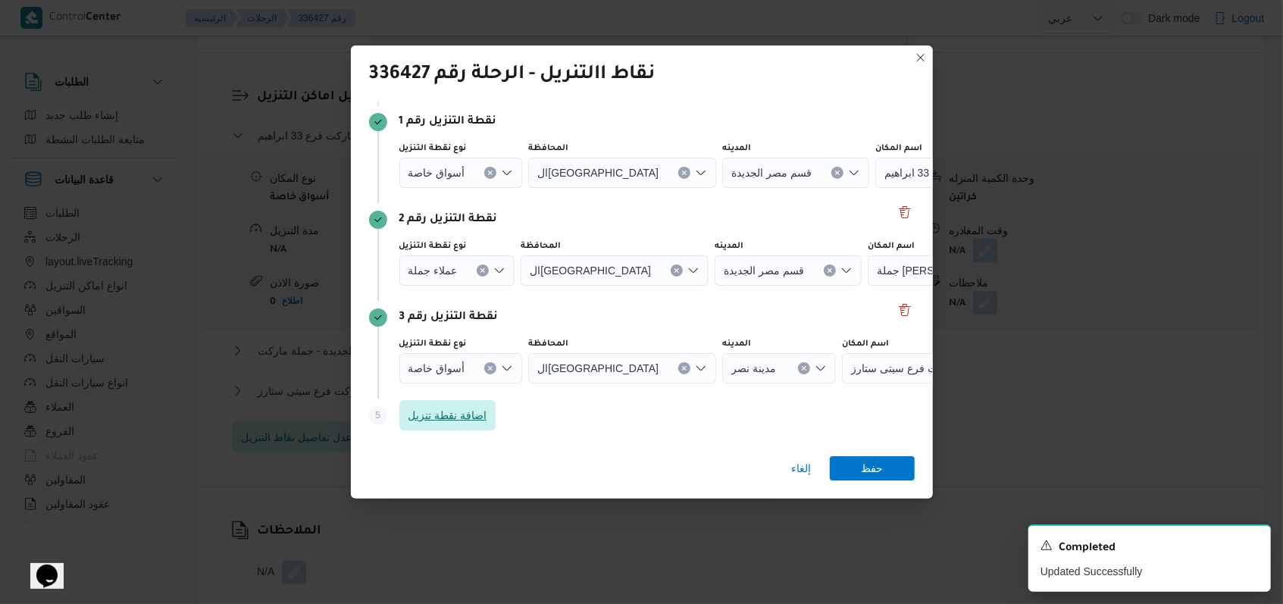
scroll to position [98, 0]
click at [487, 371] on button "Clear input" at bounding box center [490, 369] width 12 height 12
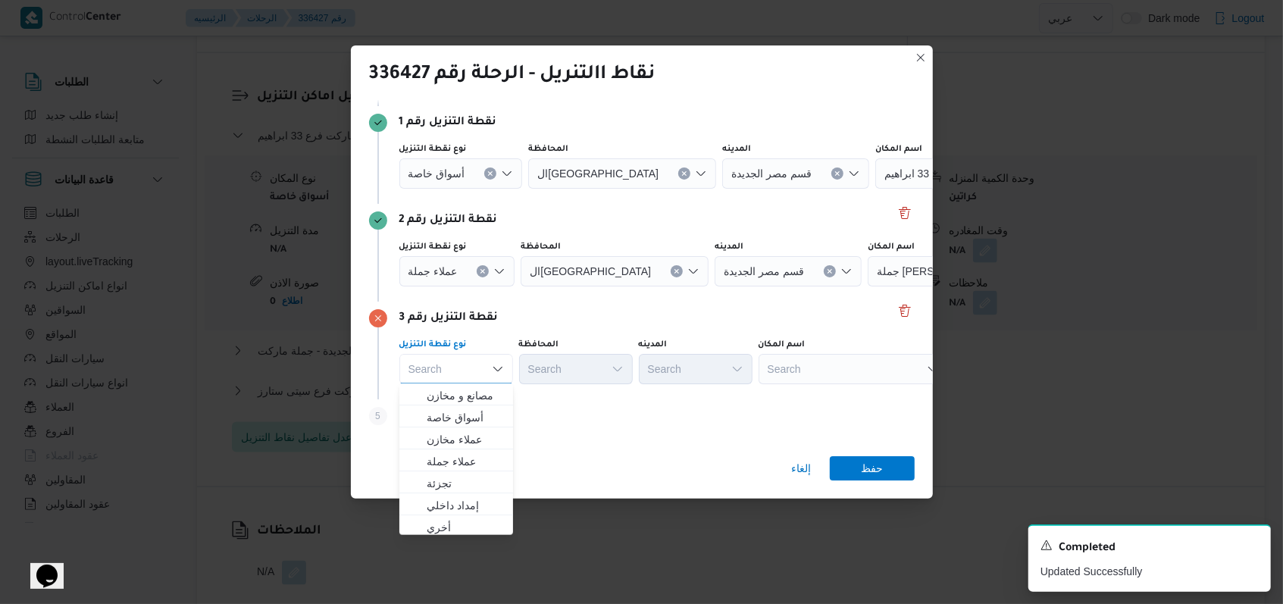
click at [477, 270] on button "Clear input" at bounding box center [483, 271] width 12 height 12
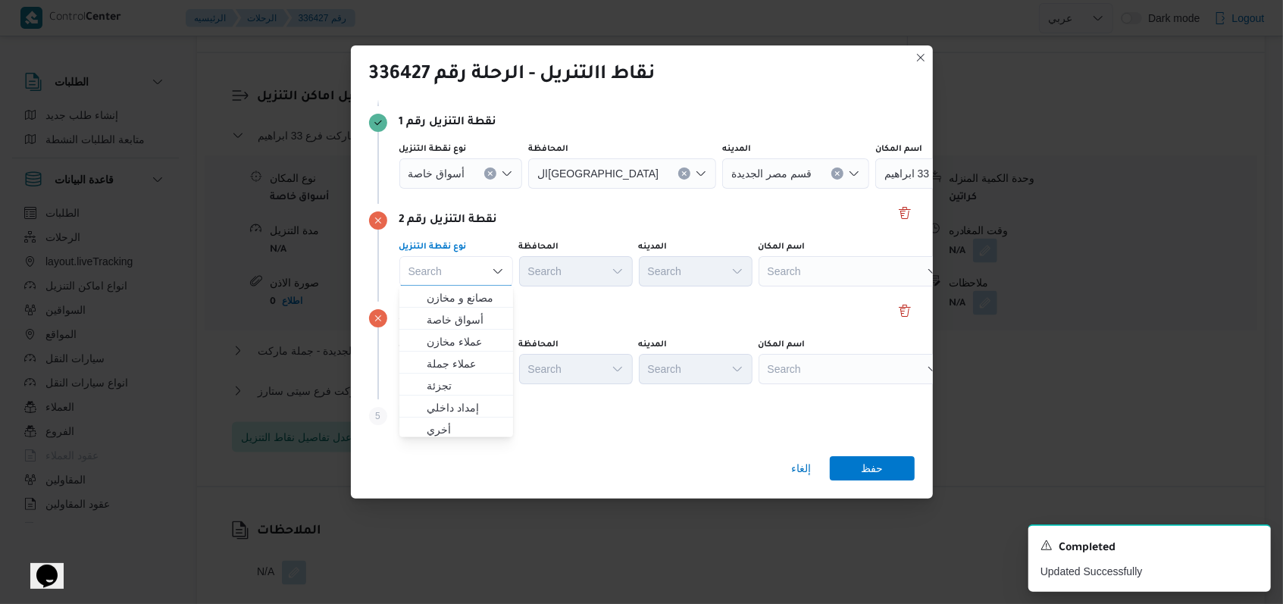
click at [490, 173] on icon "Clear input" at bounding box center [491, 173] width 4 height 4
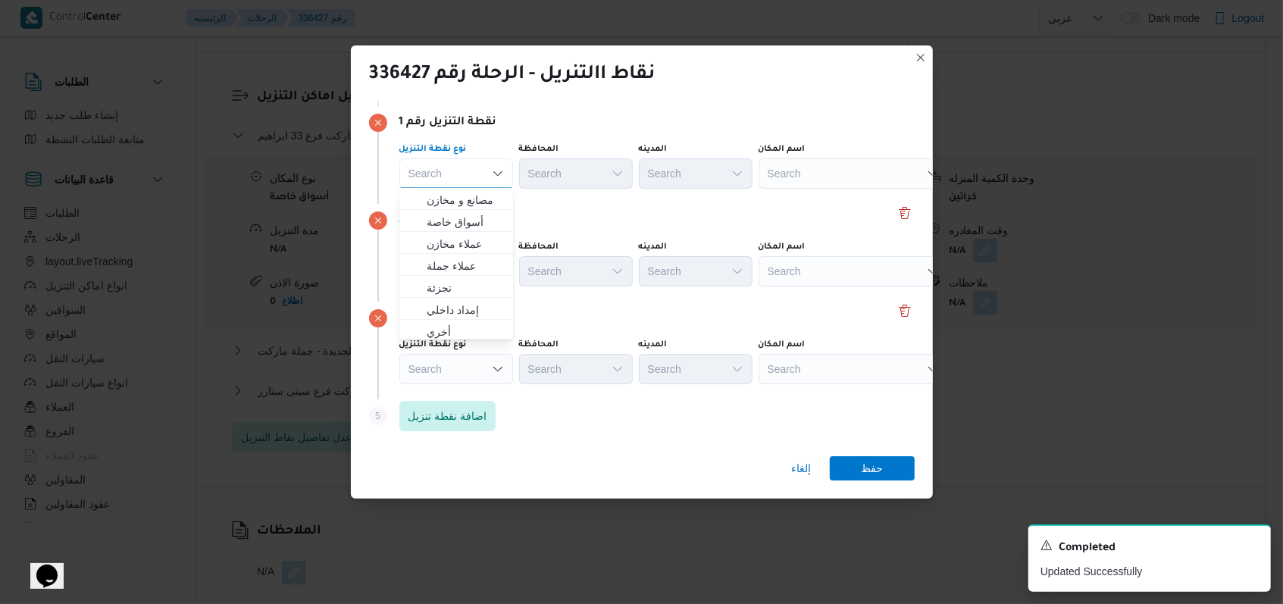
click at [531, 228] on div "نقطة التنزيل رقم 2 نوع نقطة التنزيل Search المحافظة Search المدينه Search اسم ا…" at bounding box center [642, 253] width 546 height 98
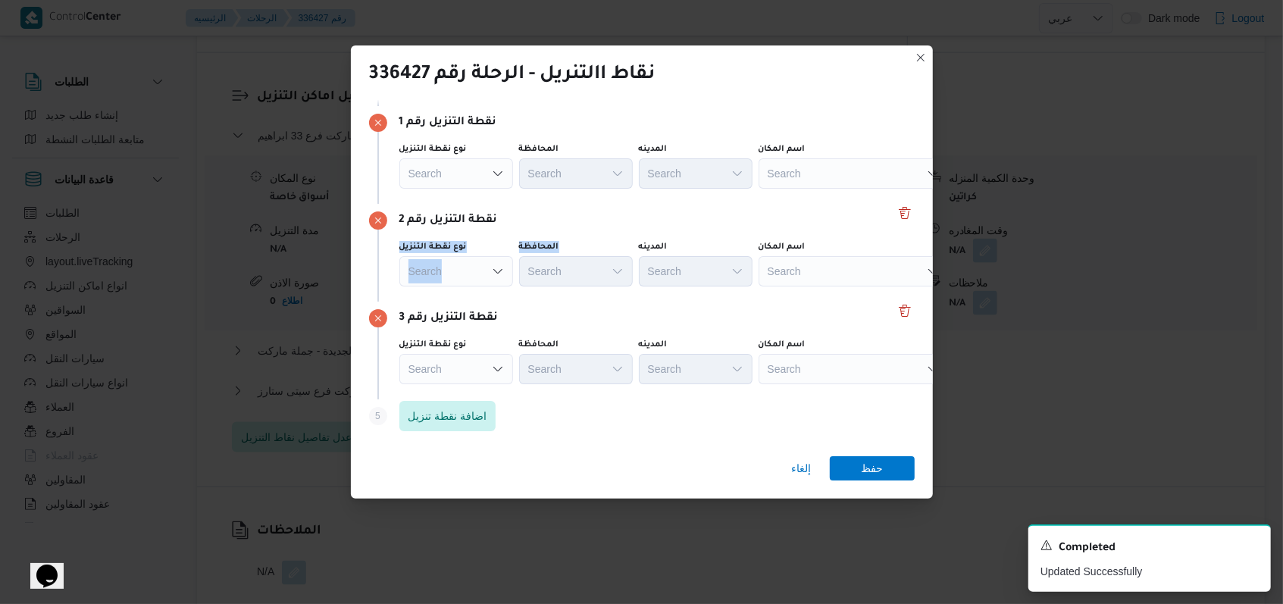
click at [531, 161] on div "Search" at bounding box center [853, 173] width 189 height 30
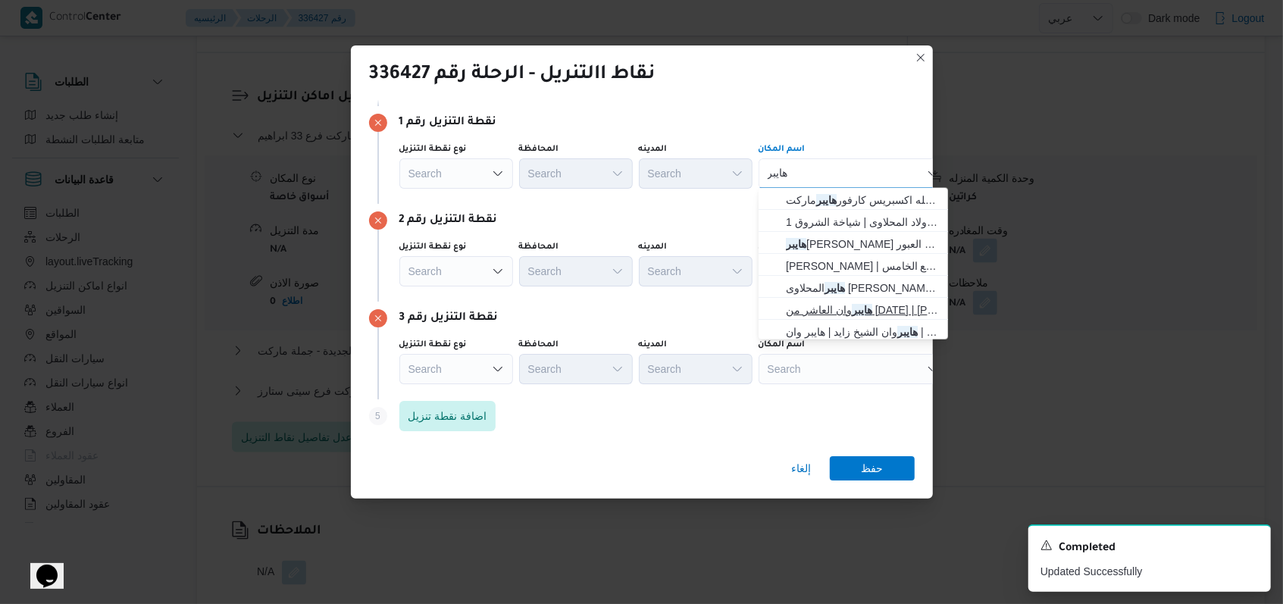
type input "هايبر"
click at [531, 306] on span "هايبر وان العاشر من رمضان | هايبر وان العاشر من رمضان | null" at bounding box center [862, 310] width 153 height 18
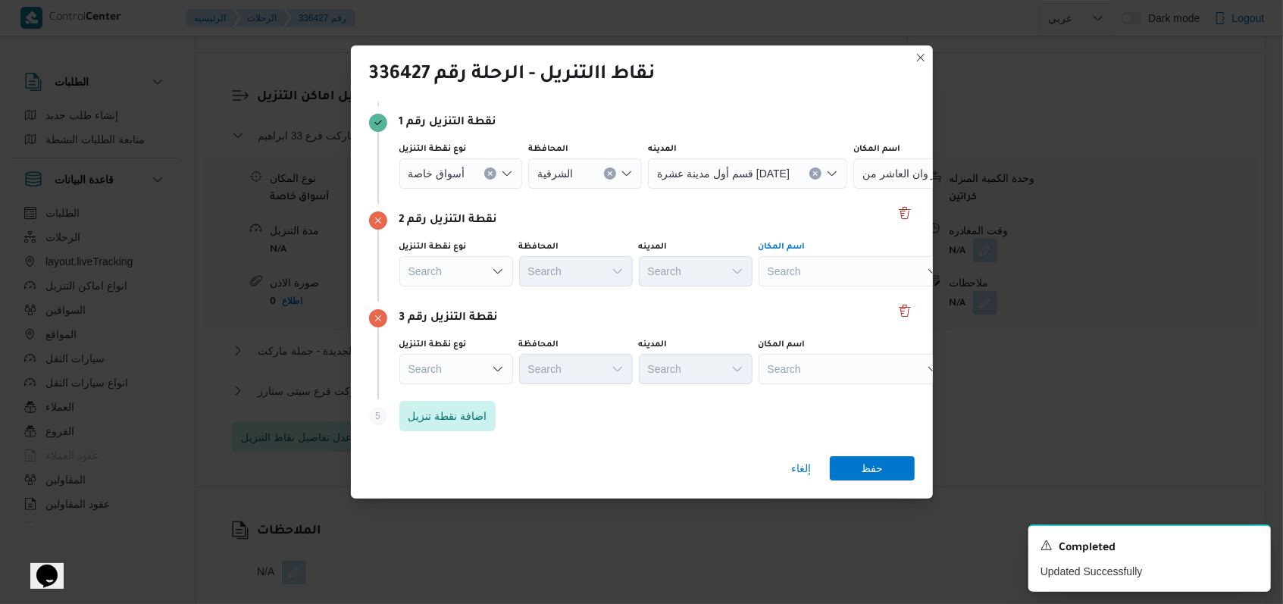
click at [531, 273] on div "Search" at bounding box center [853, 271] width 189 height 30
type input "كارفور النافور"
click at [531, 287] on span "كارفور النافور ة المقطم | كارفور ماركت | الأباجية" at bounding box center [853, 298] width 177 height 24
click at [531, 367] on div "Search" at bounding box center [853, 369] width 189 height 30
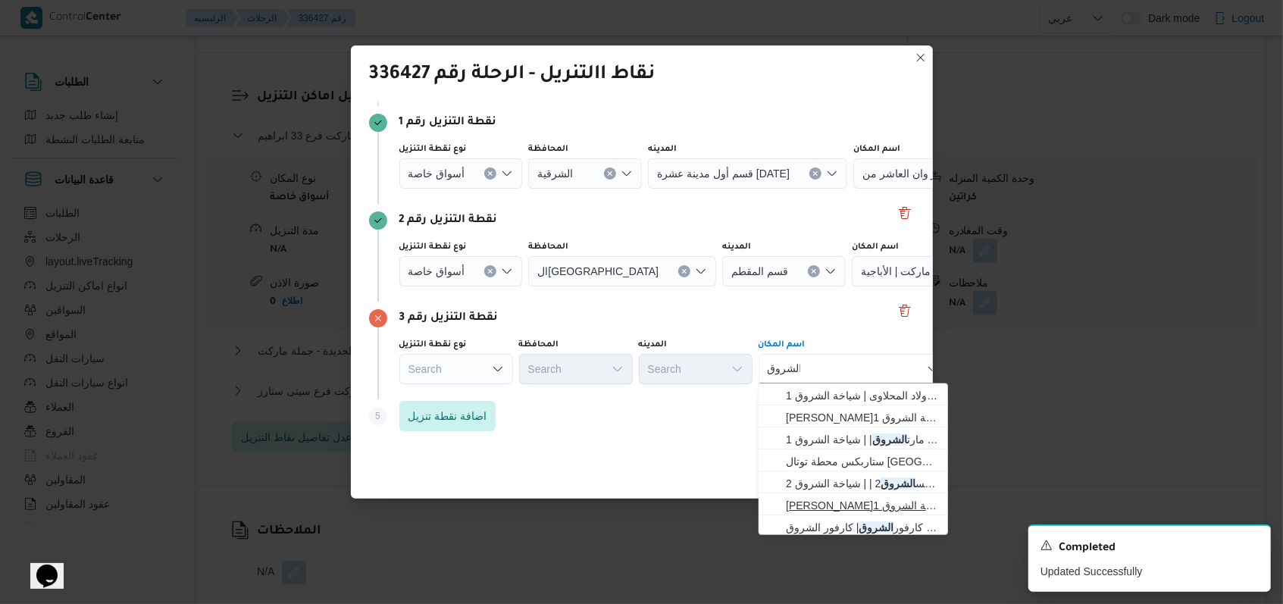
type input "الشروق"
click at [531, 496] on span "سعودى ماركت الشروق | | شياخة الشروق 1" at bounding box center [862, 505] width 153 height 18
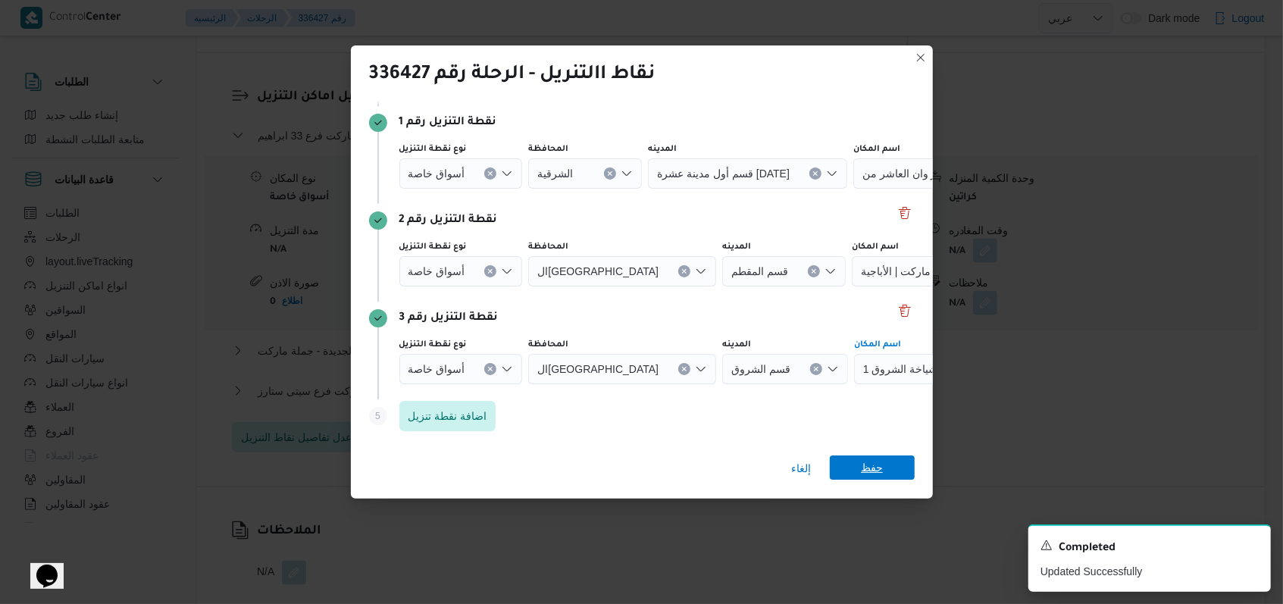
click at [531, 465] on span "حفظ" at bounding box center [872, 468] width 22 height 24
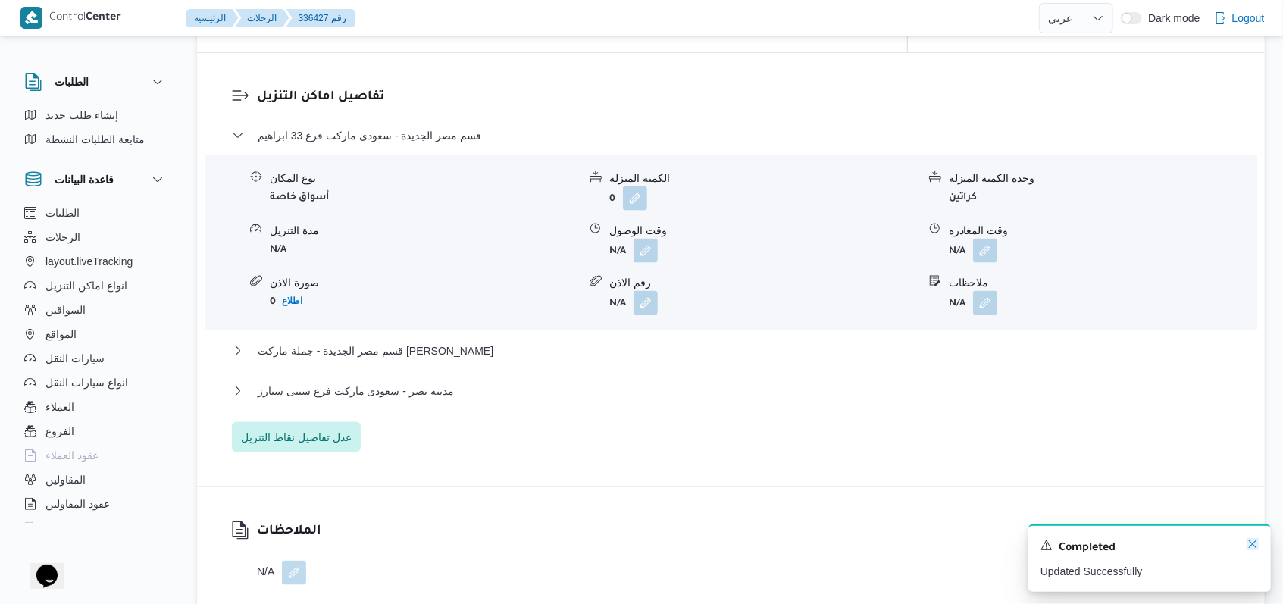
click at [531, 543] on icon "Dismiss toast" at bounding box center [1253, 544] width 12 height 12
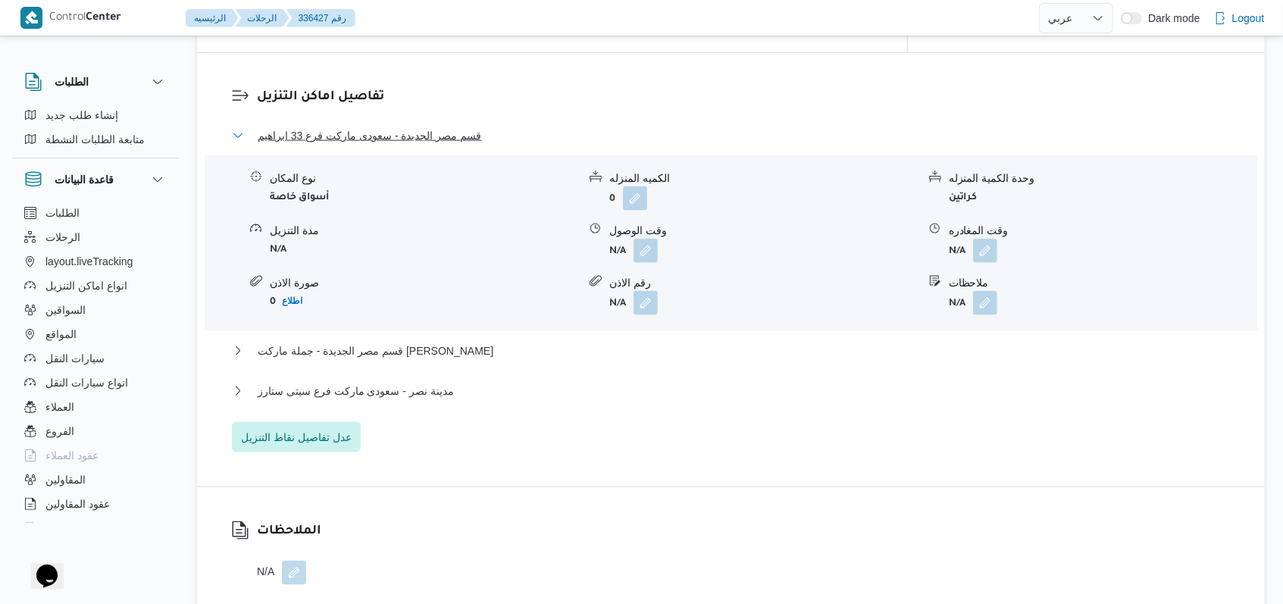
click at [392, 127] on span "قسم مصر الجديدة - سعودى ماركت فرع 33 ابراهيم" at bounding box center [370, 136] width 224 height 18
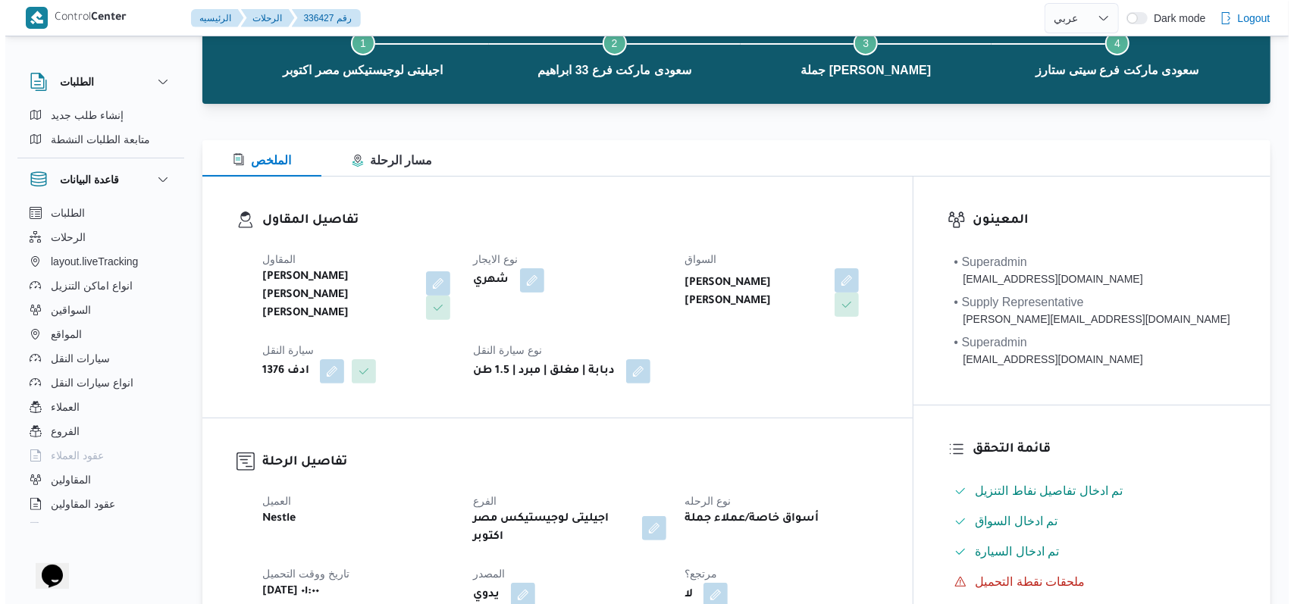
scroll to position [0, 0]
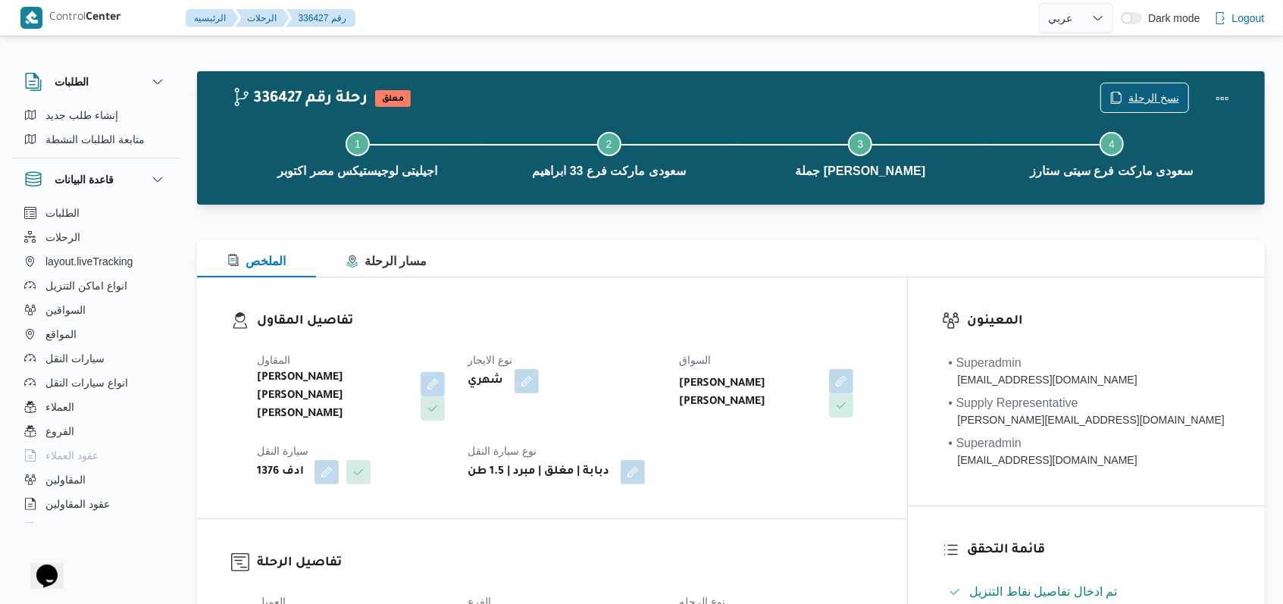
click at [531, 92] on span "نسخ الرحلة" at bounding box center [1154, 98] width 51 height 18
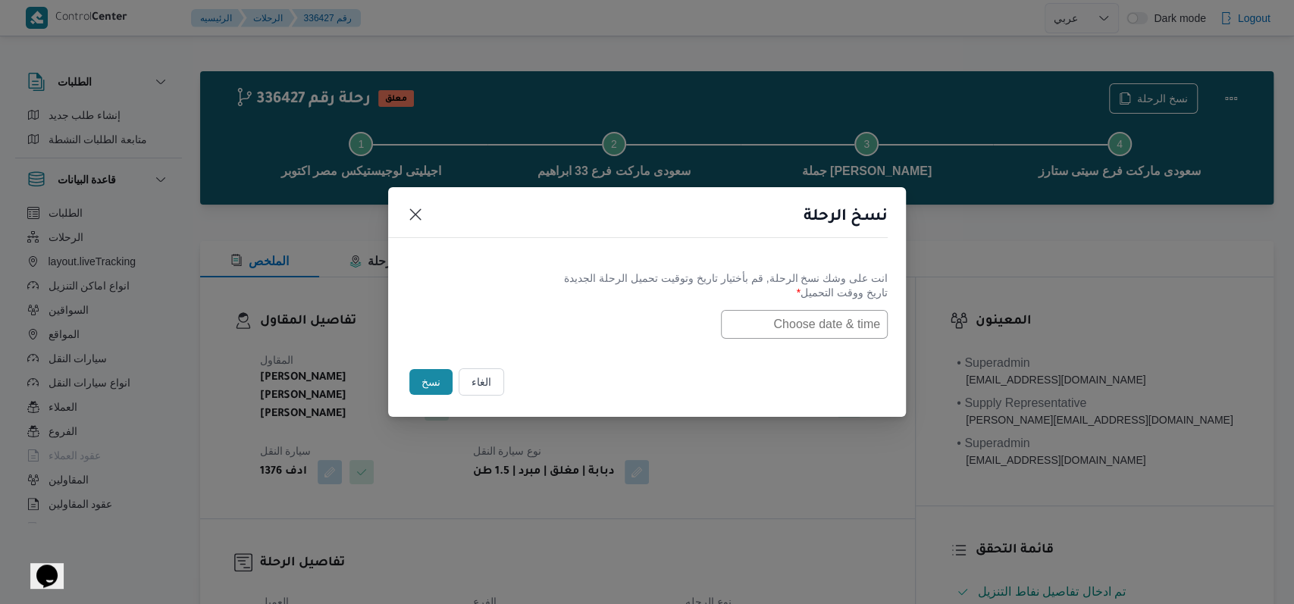
click at [531, 310] on input "text" at bounding box center [804, 324] width 167 height 29
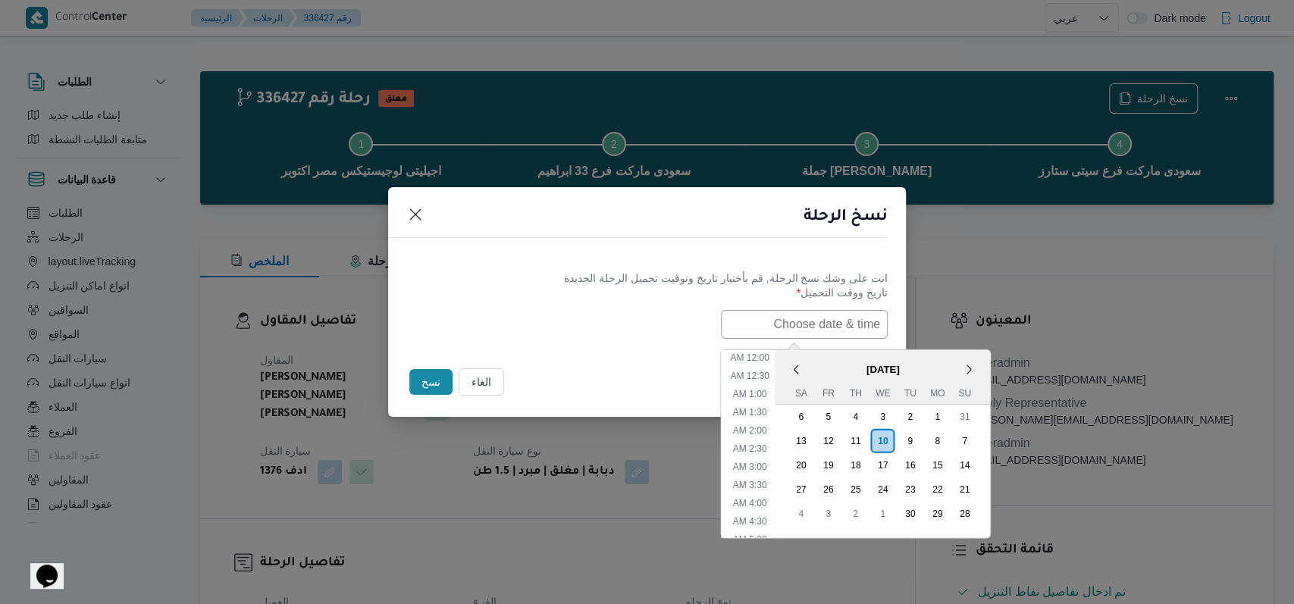
scroll to position [315, 0]
click at [531, 432] on div "11" at bounding box center [855, 440] width 29 height 29
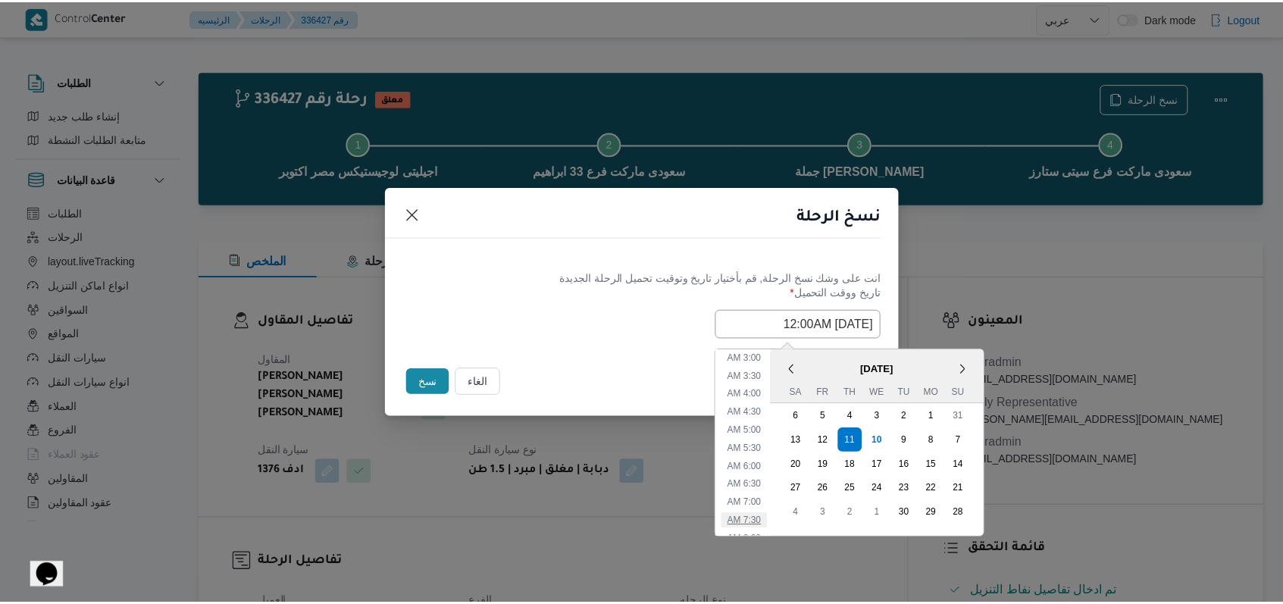
scroll to position [0, 0]
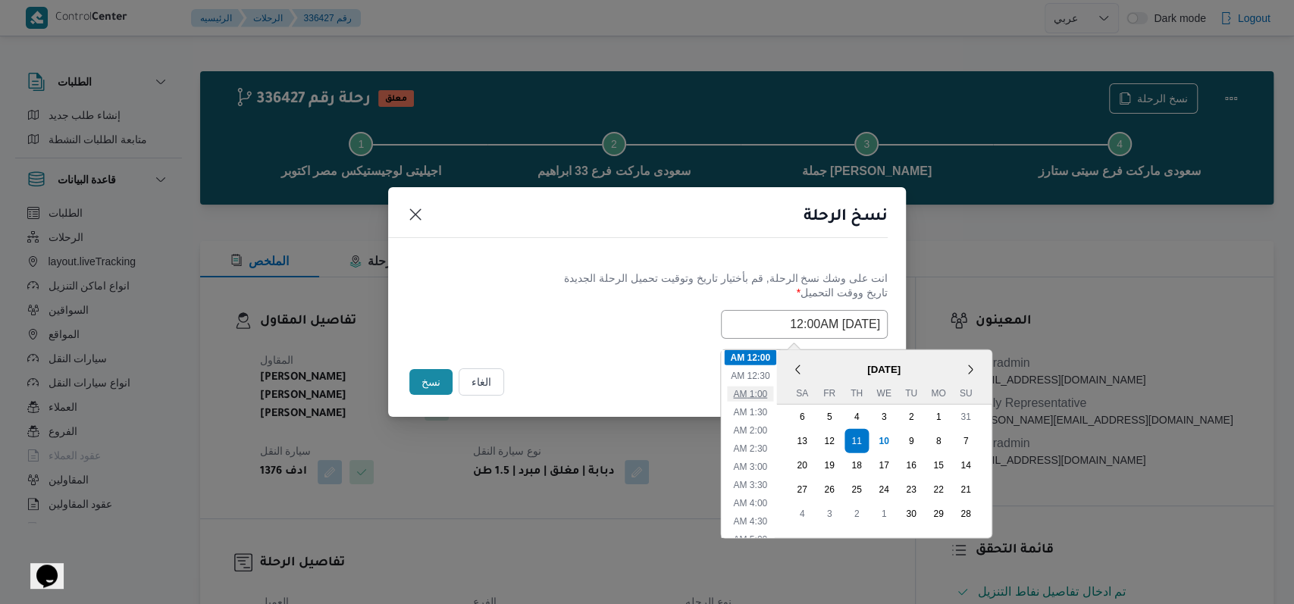
click at [531, 386] on li "1:00 AM" at bounding box center [750, 393] width 46 height 15
type input "11/09/2025 1:00AM"
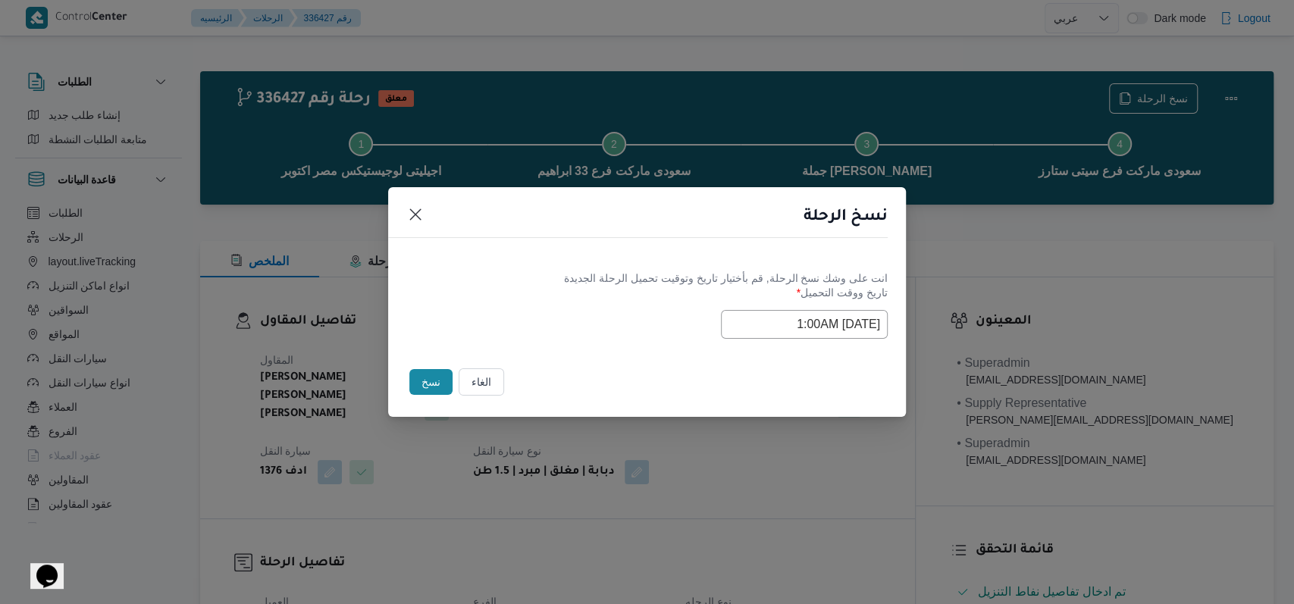
click at [432, 374] on button "نسخ" at bounding box center [430, 382] width 43 height 26
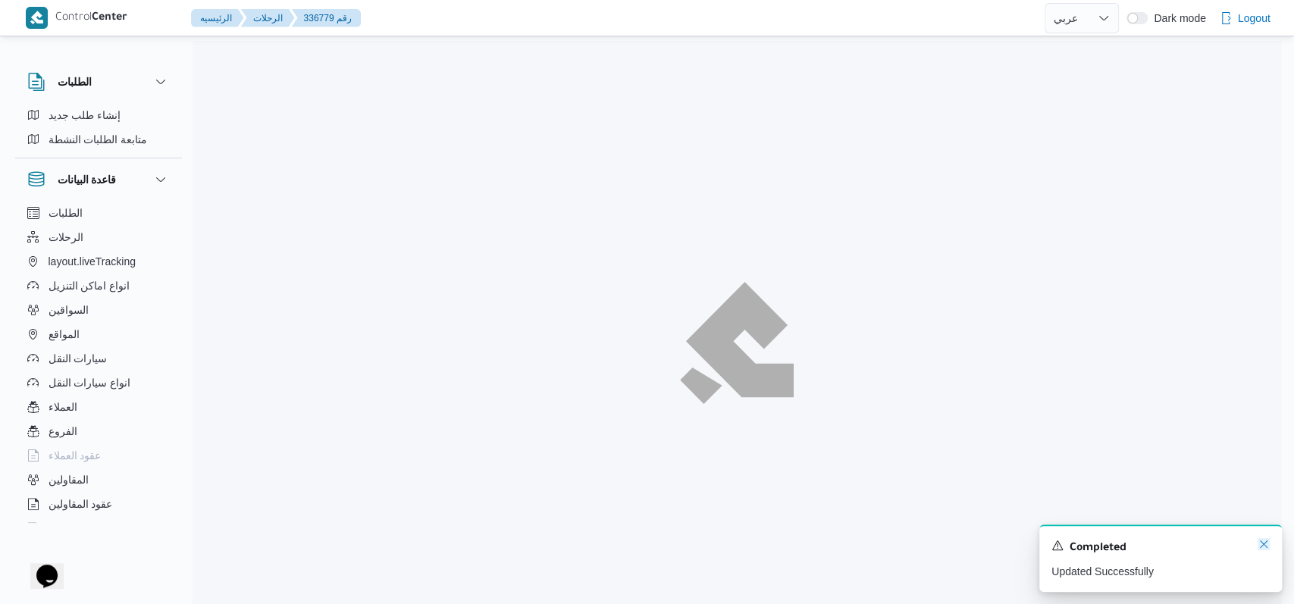
click at [531, 543] on icon "Dismiss toast" at bounding box center [1263, 544] width 12 height 12
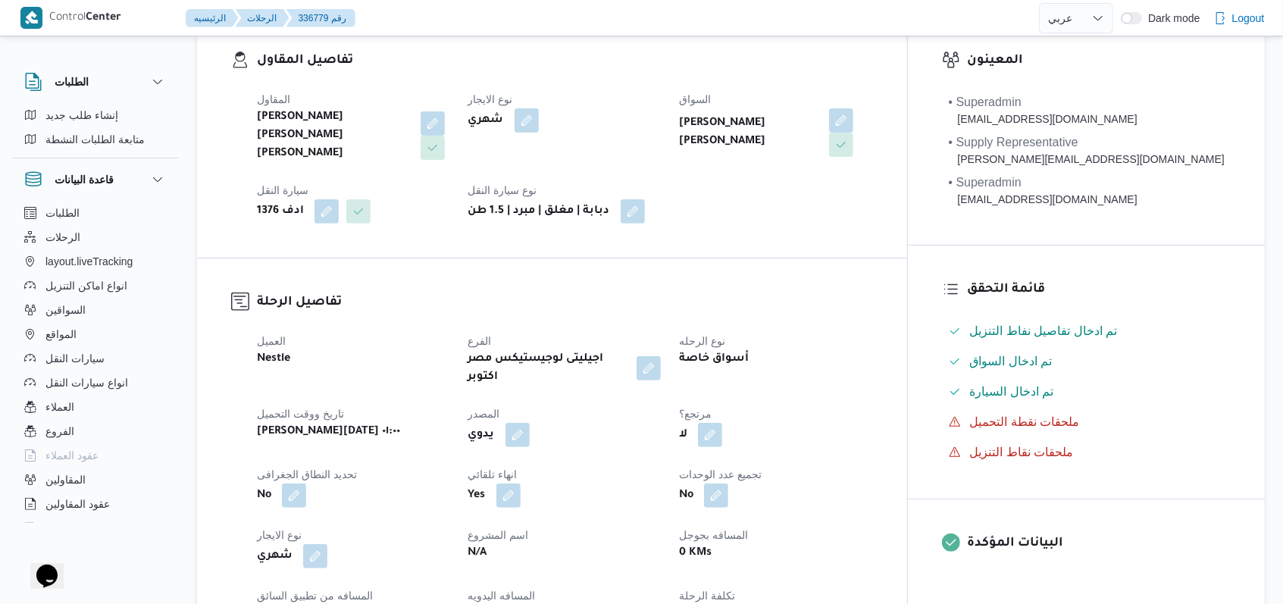
scroll to position [303, 0]
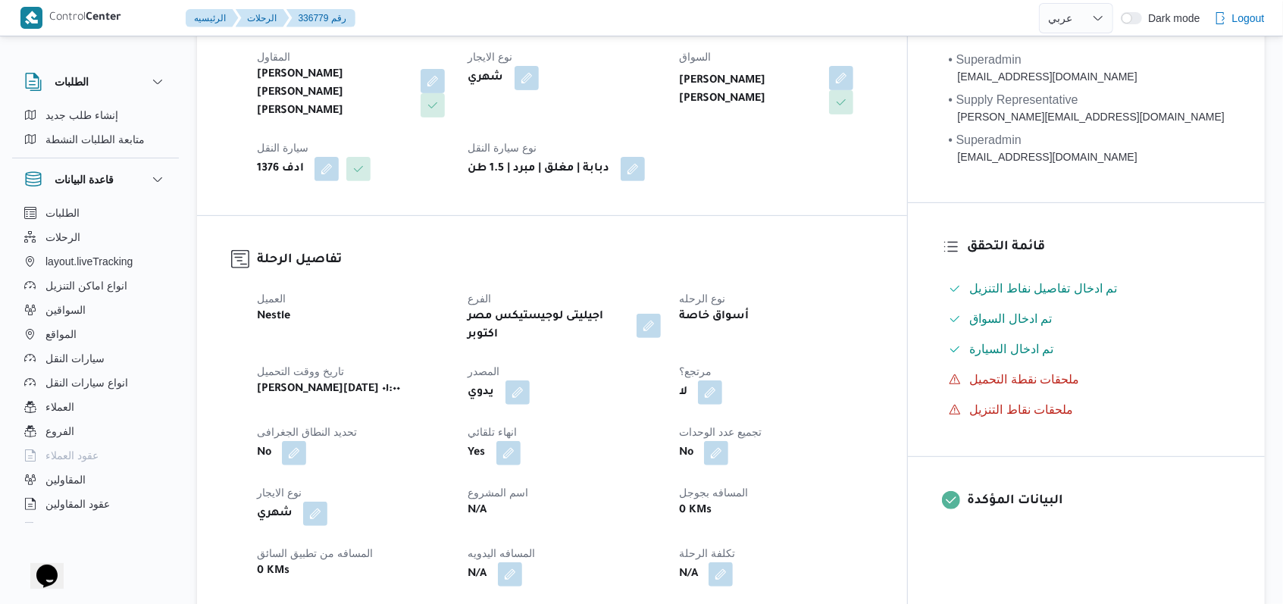
select select "ar"
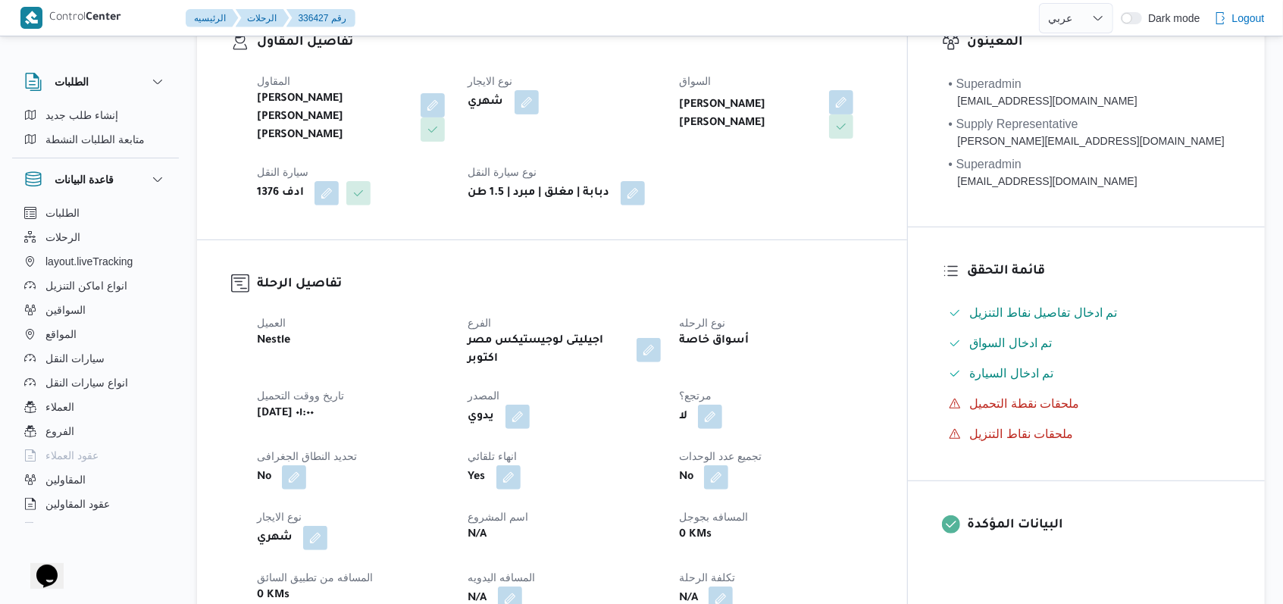
scroll to position [707, 0]
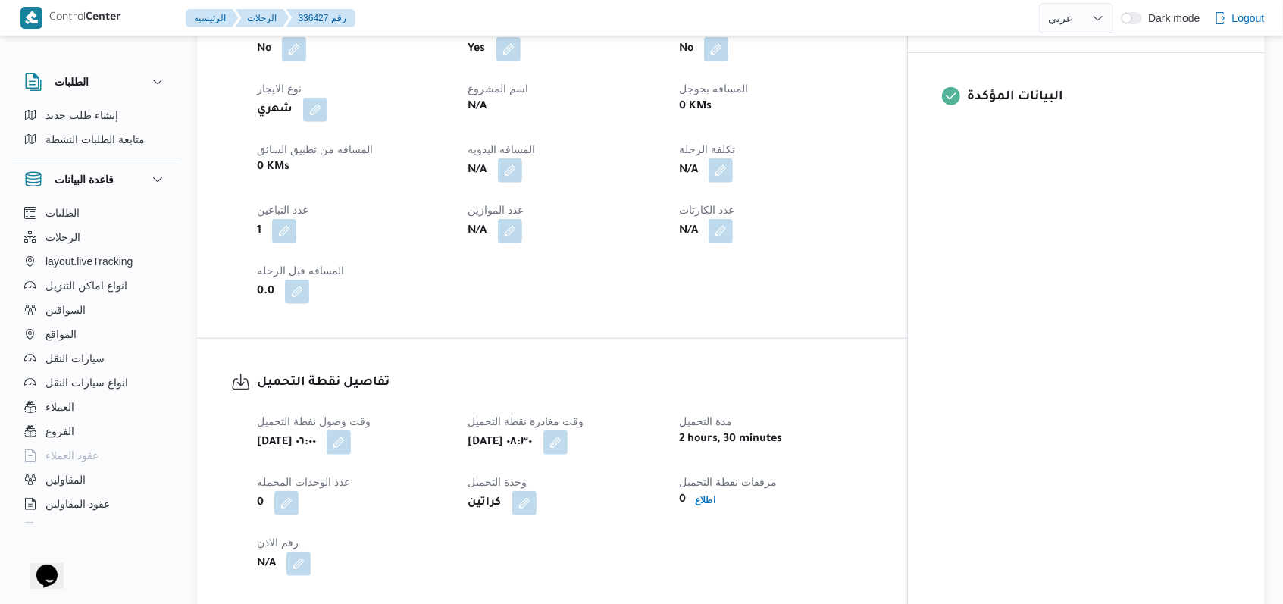
click at [299, 218] on div "1" at bounding box center [353, 231] width 196 height 27
click at [278, 218] on button "button" at bounding box center [284, 230] width 24 height 24
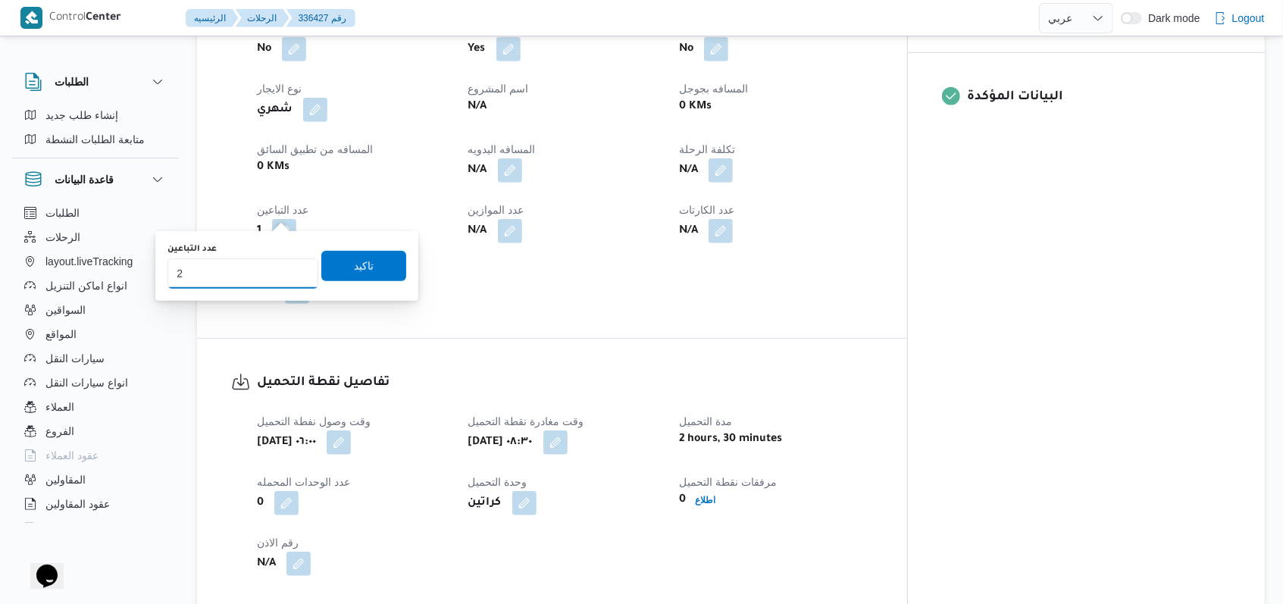
type input "2"
click at [292, 267] on input "2" at bounding box center [243, 273] width 151 height 30
click at [340, 269] on span "تاكيد" at bounding box center [363, 266] width 85 height 30
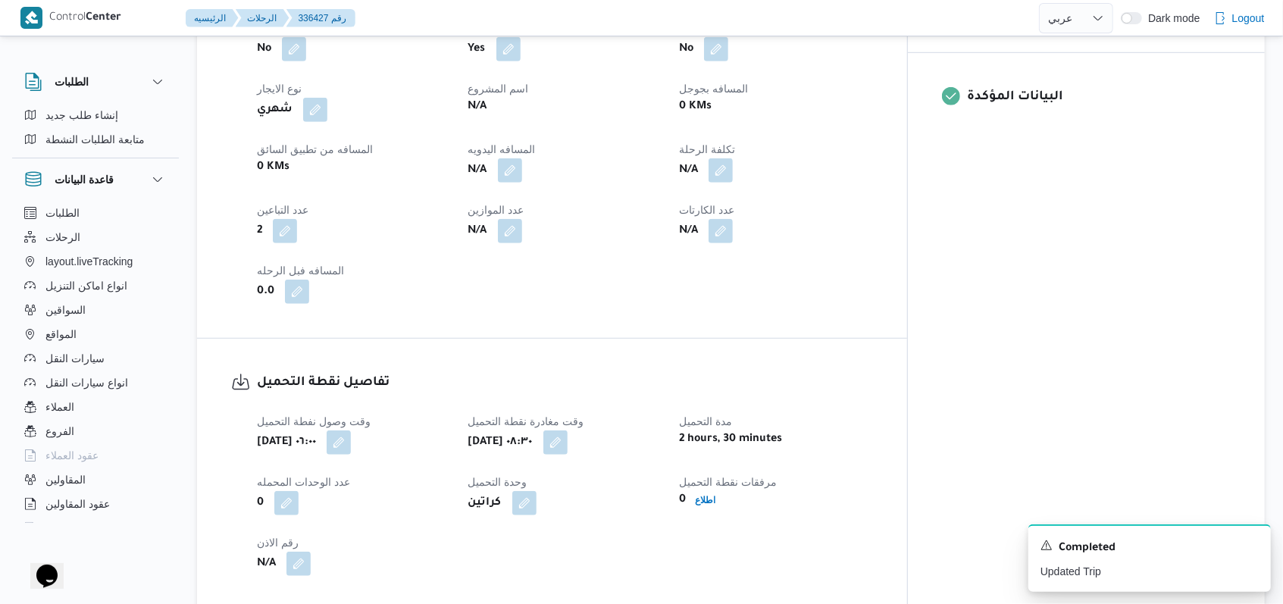
select select "ar"
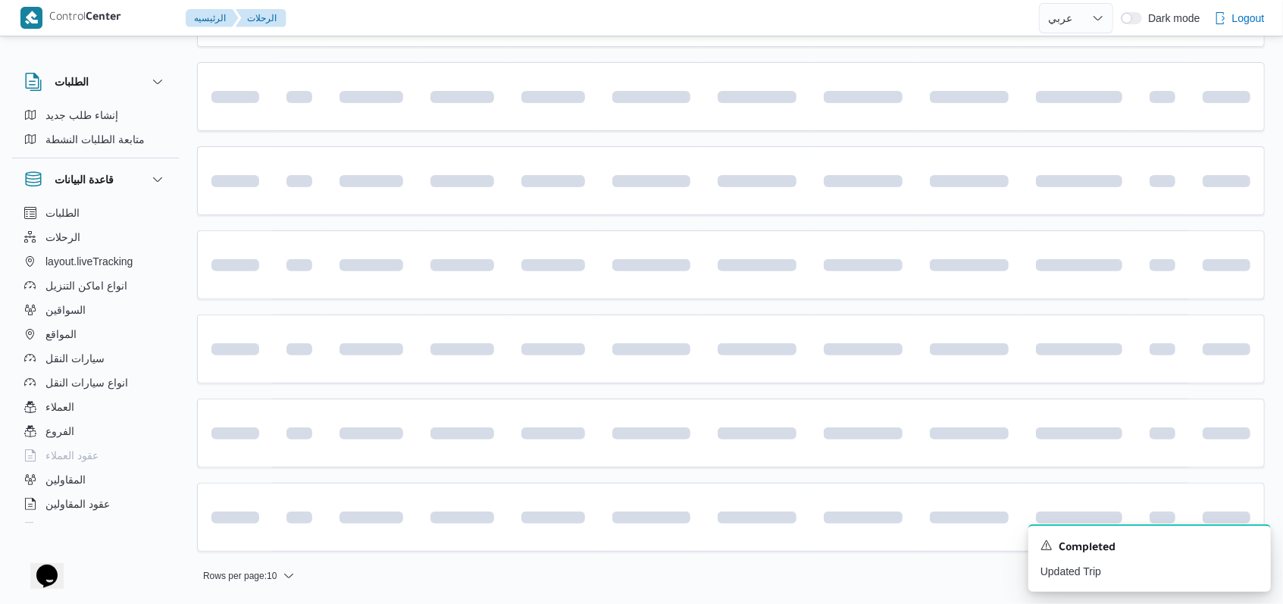
scroll to position [255, 0]
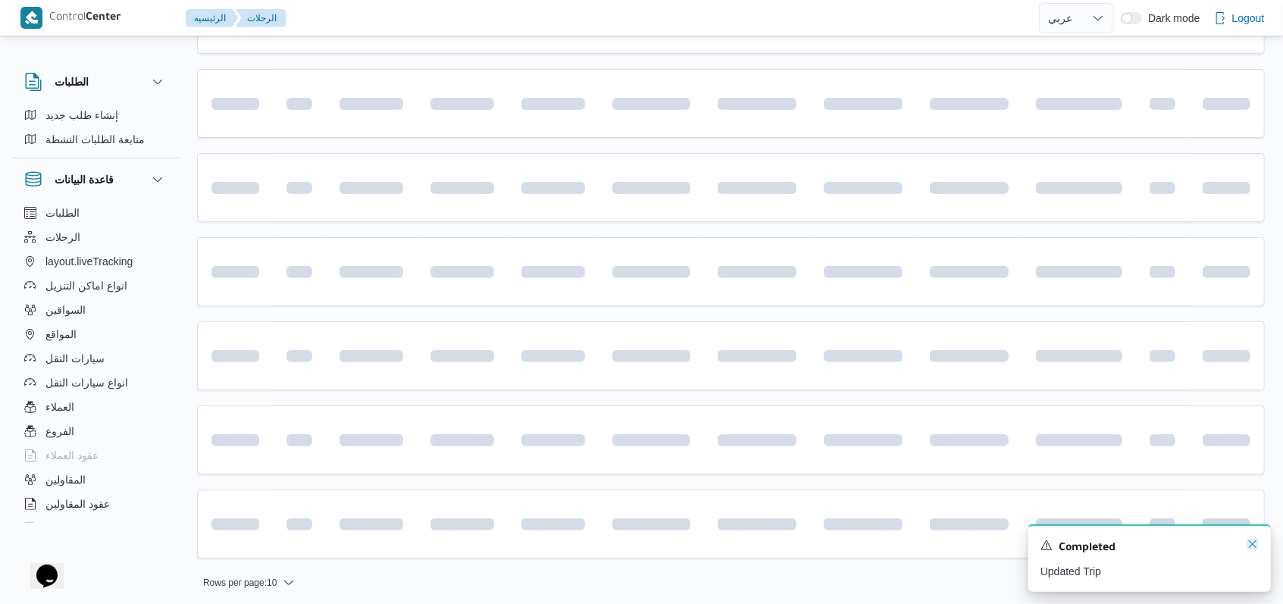
click at [531, 543] on icon "Dismiss toast" at bounding box center [1253, 544] width 12 height 12
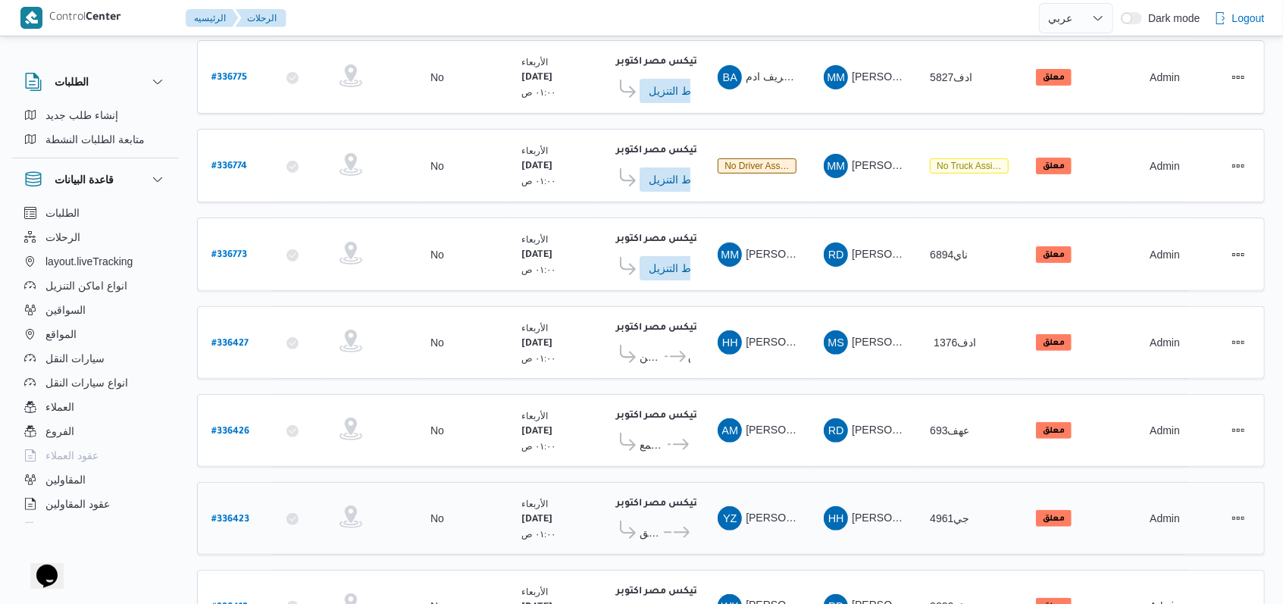
scroll to position [70, 0]
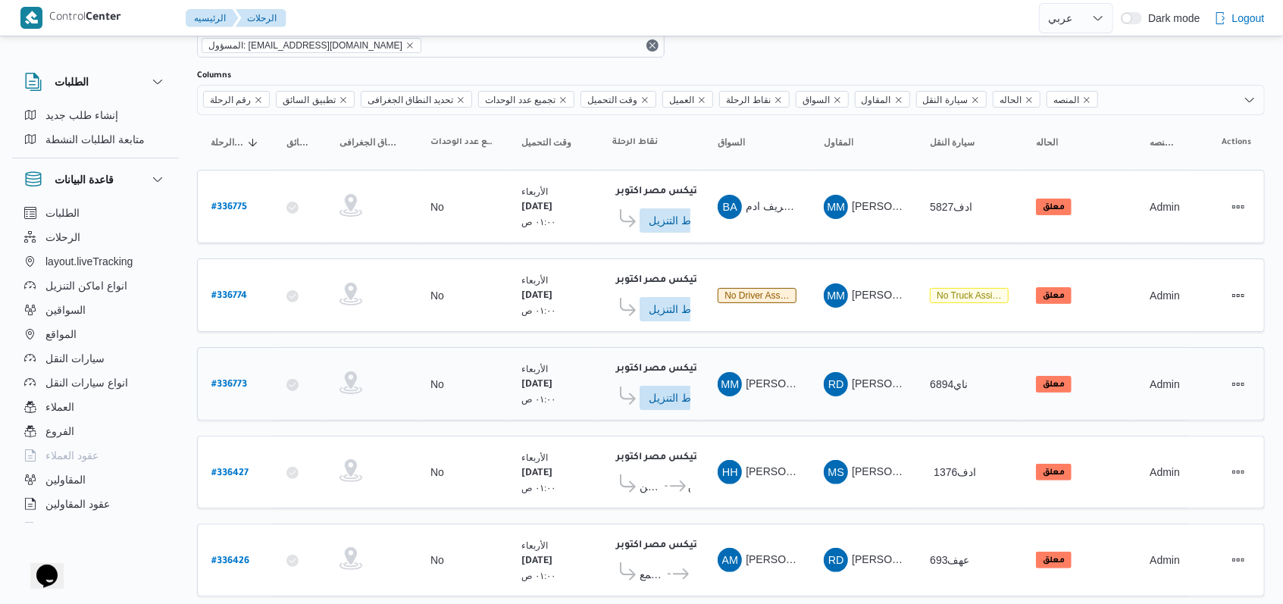
click at [246, 380] on b "# 336773" at bounding box center [229, 385] width 36 height 11
select select "ar"
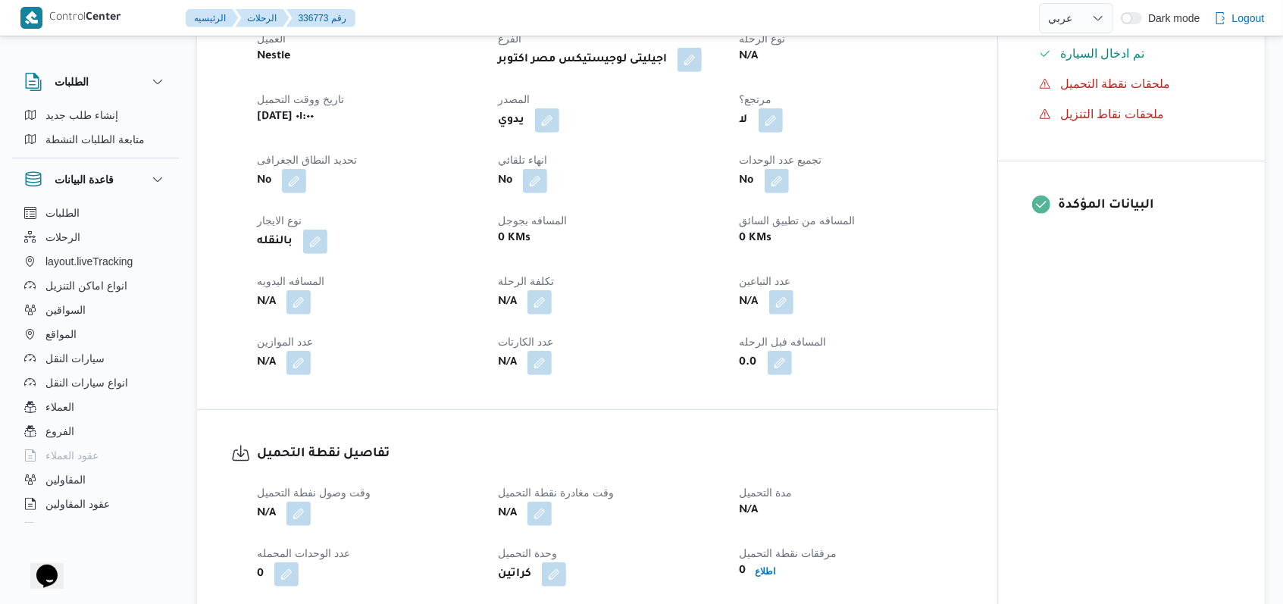
scroll to position [676, 0]
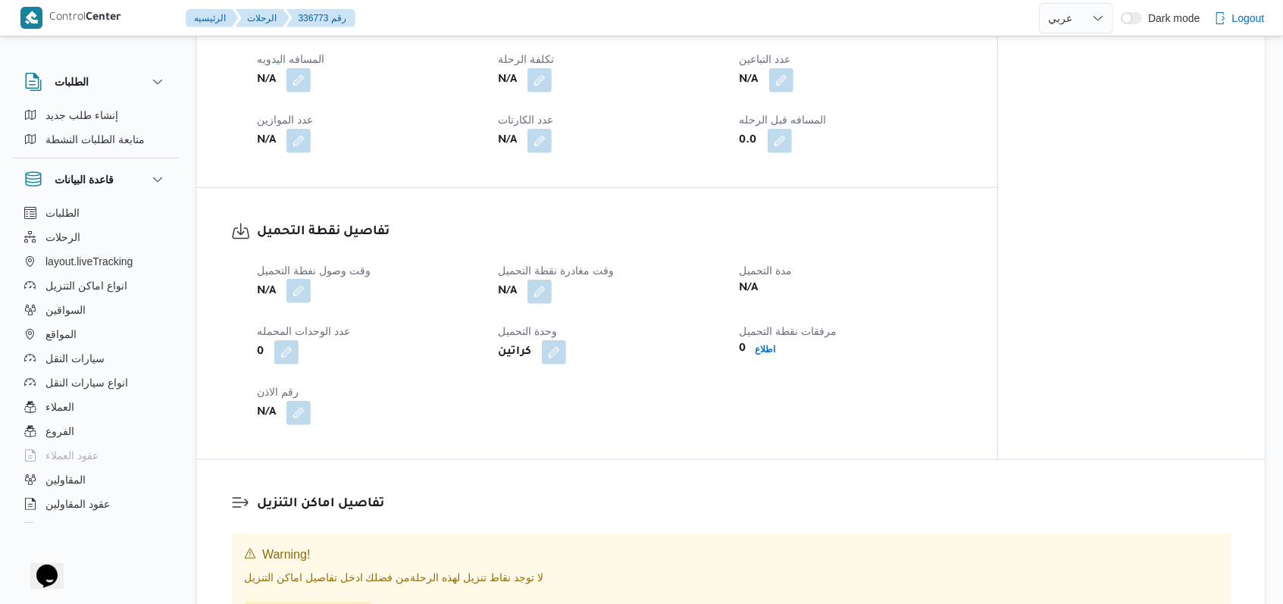
click at [306, 303] on button "button" at bounding box center [298, 291] width 24 height 24
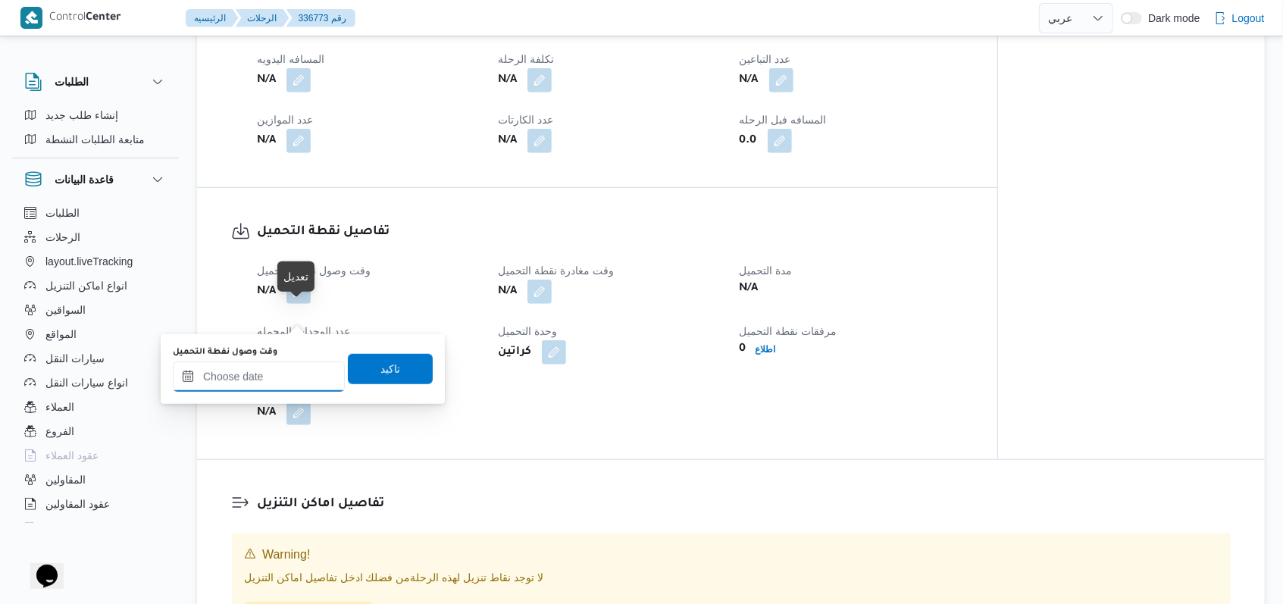
click at [280, 380] on input "وقت وصول نفطة التحميل" at bounding box center [259, 377] width 172 height 30
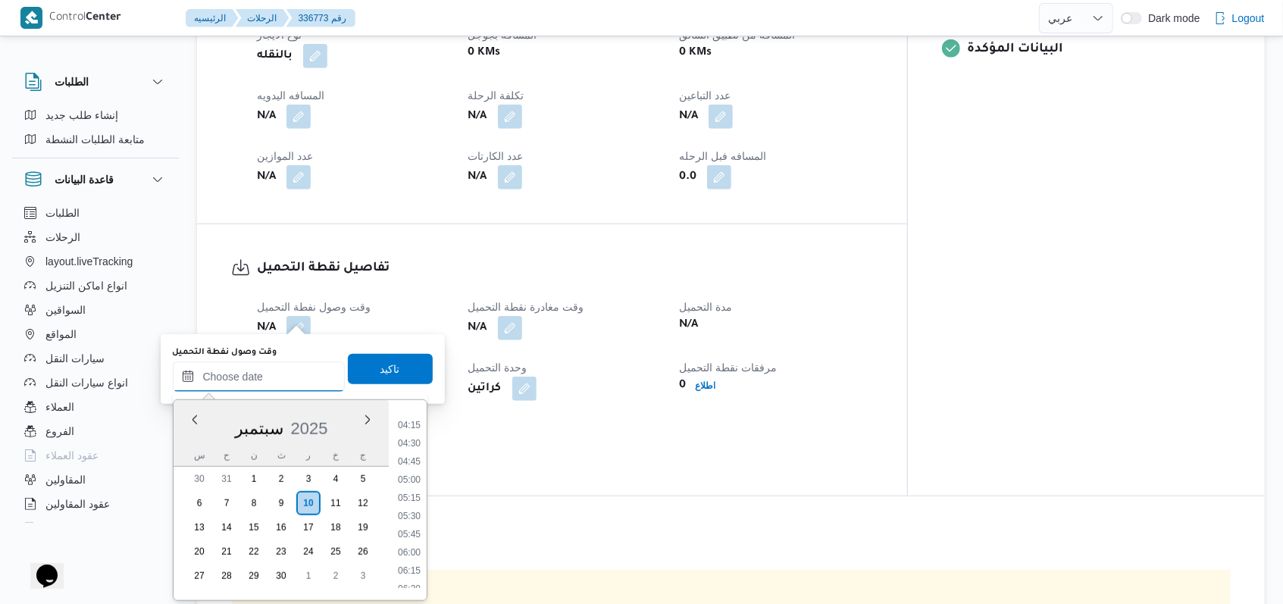
scroll to position [203, 0]
click at [415, 509] on li "04:00" at bounding box center [409, 507] width 35 height 15
type input "١٠/٠٩/٢٠٢٥ ٠٤:٠٠"
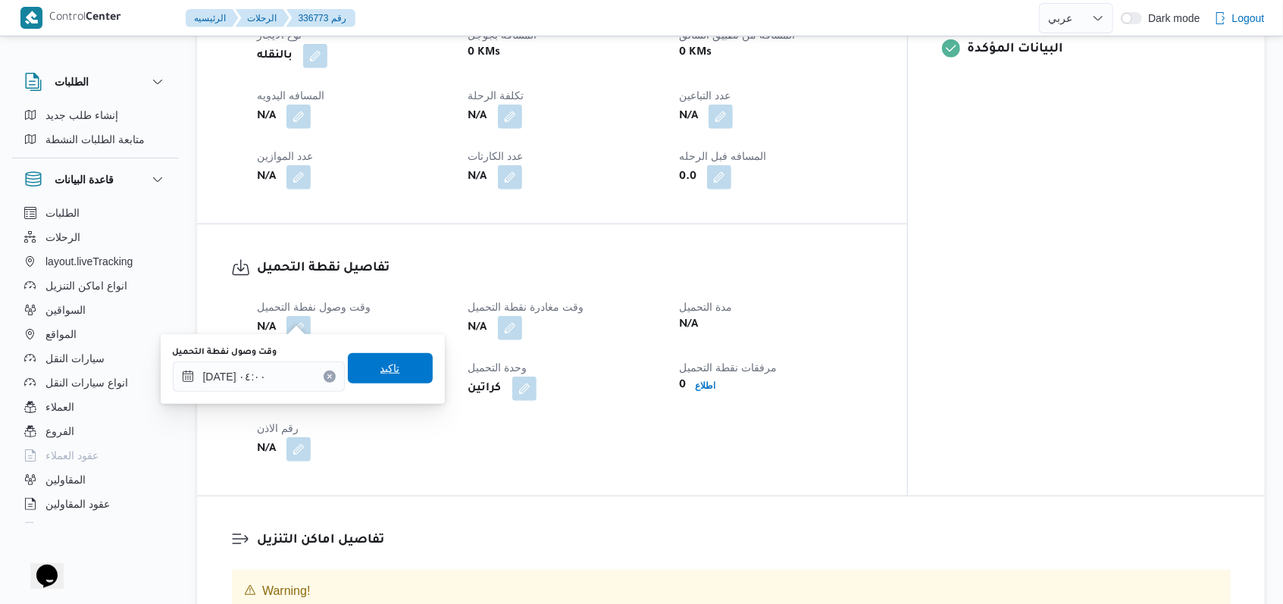
click at [405, 363] on span "تاكيد" at bounding box center [390, 368] width 85 height 30
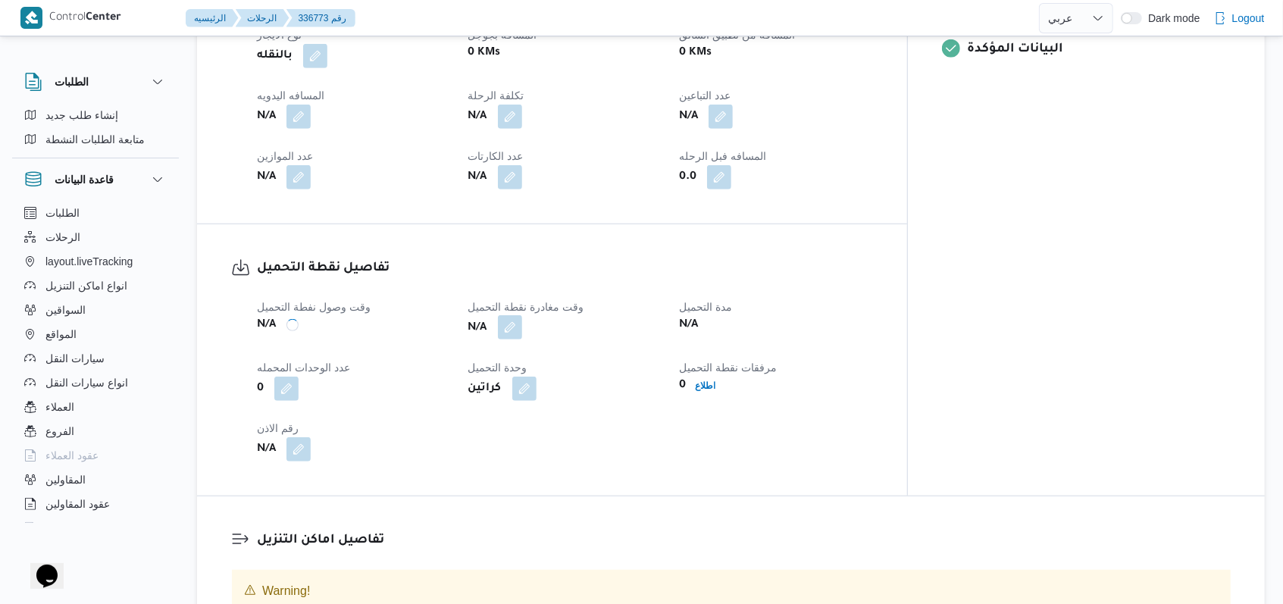
click at [522, 315] on button "button" at bounding box center [510, 327] width 24 height 24
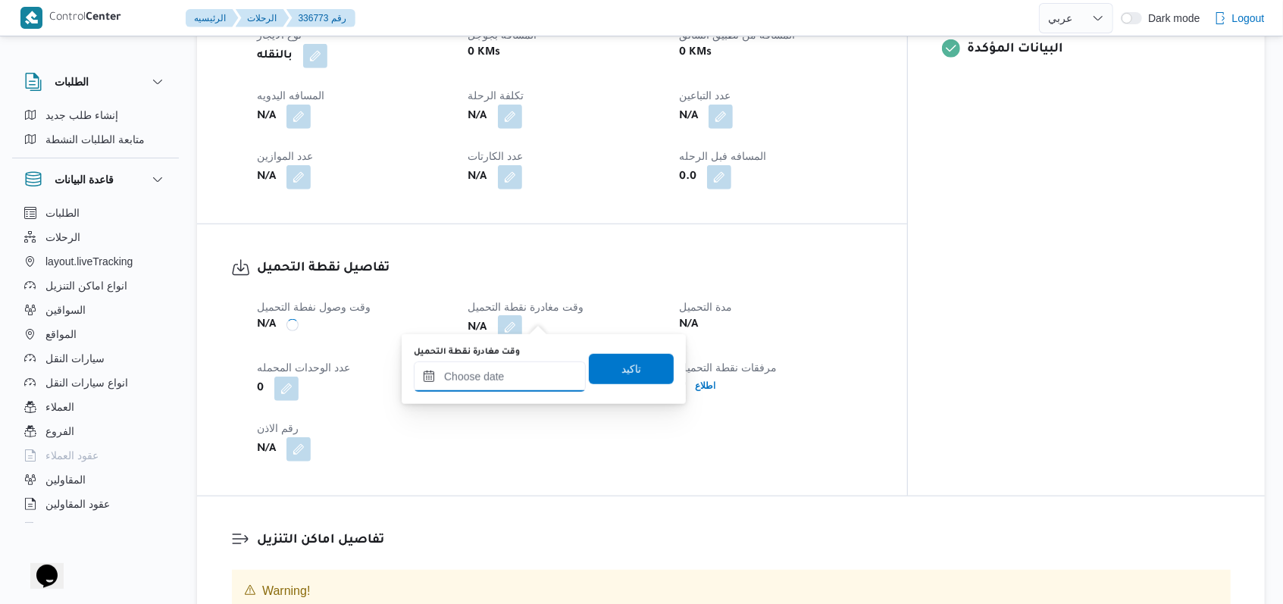
click at [516, 387] on input "وقت مغادرة نقطة التحميل" at bounding box center [500, 377] width 172 height 30
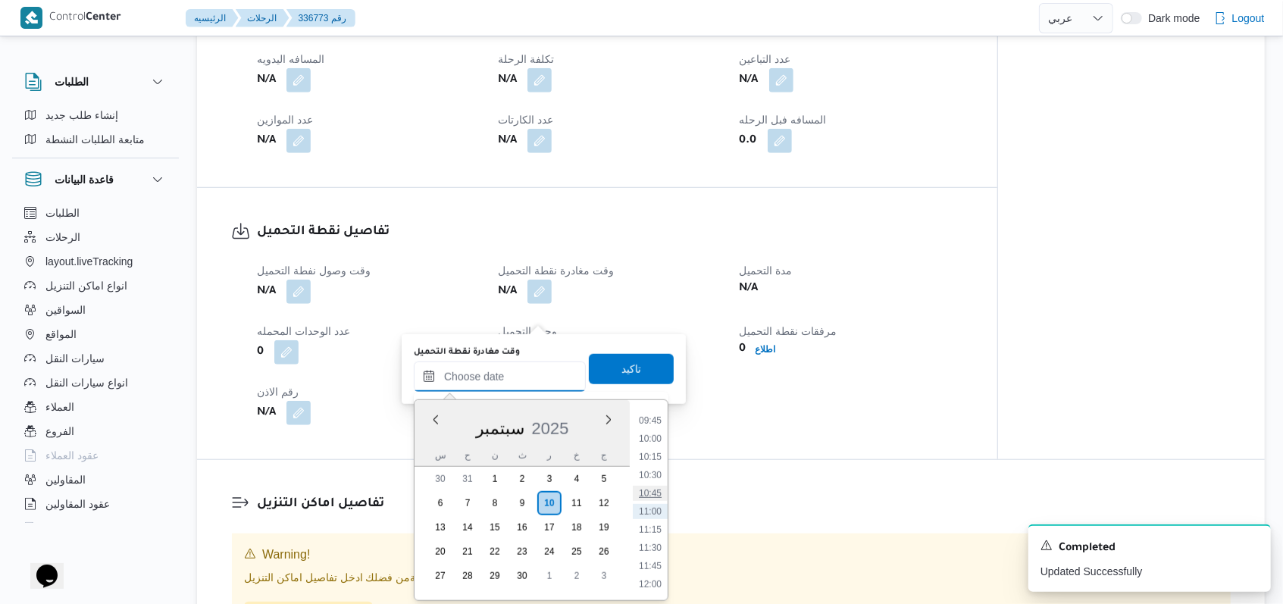
scroll to position [506, 0]
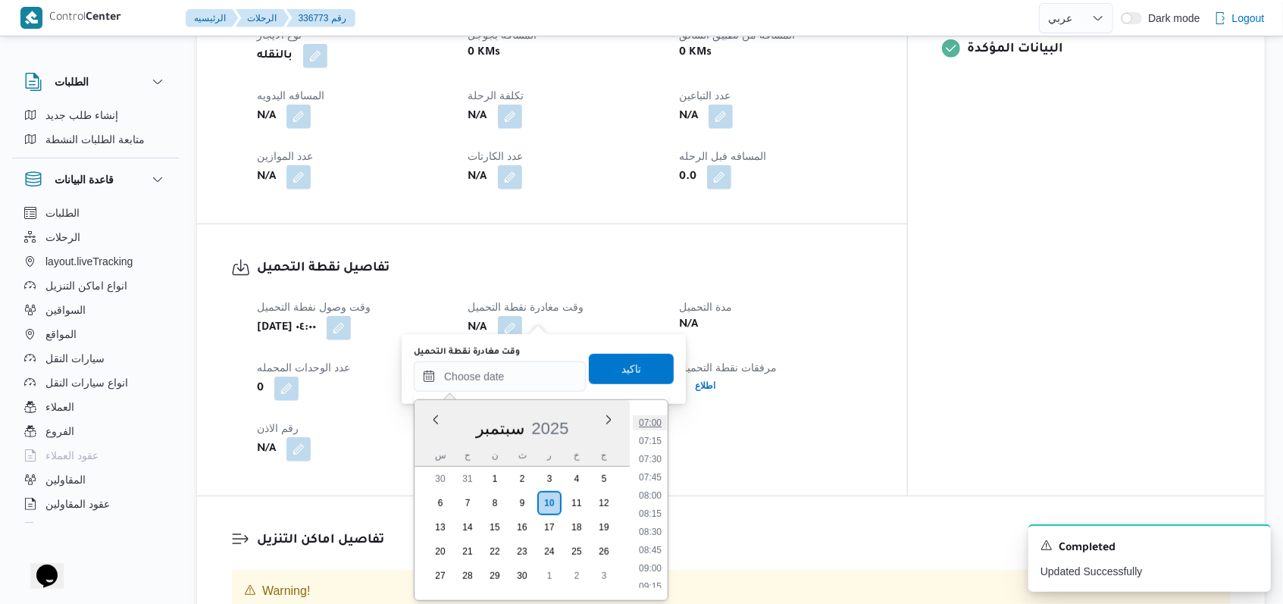
click at [531, 415] on li "07:00" at bounding box center [650, 422] width 35 height 15
type input "١٠/٠٩/٢٠٢٥ ٠٧:٠٠"
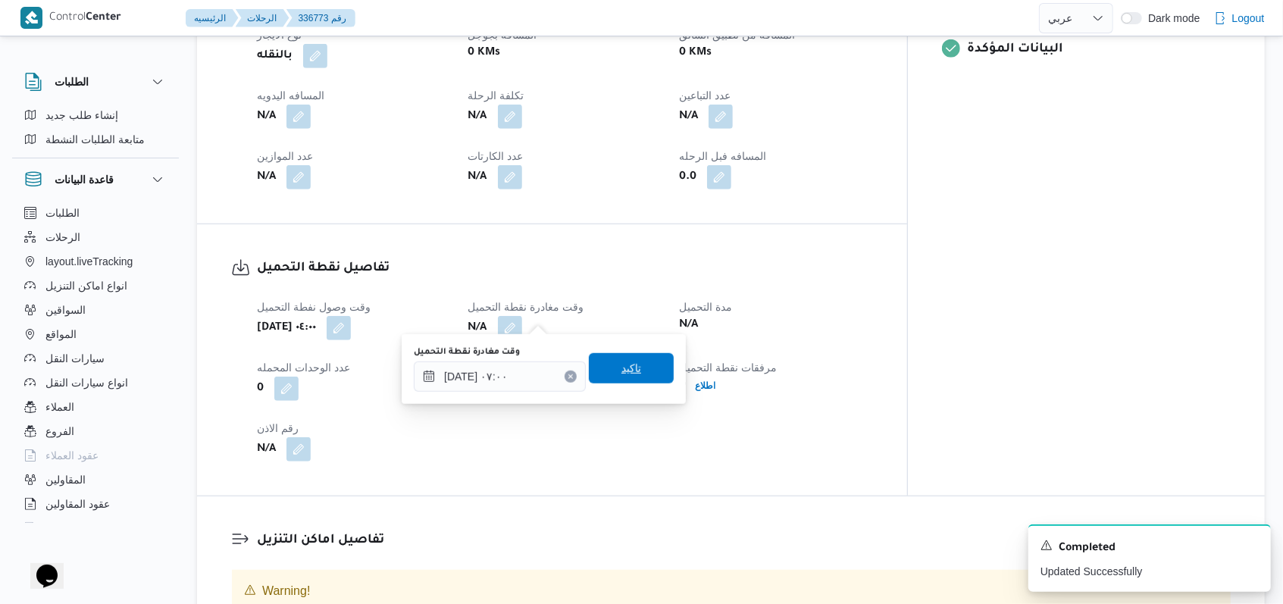
click at [531, 376] on span "تاكيد" at bounding box center [631, 368] width 85 height 30
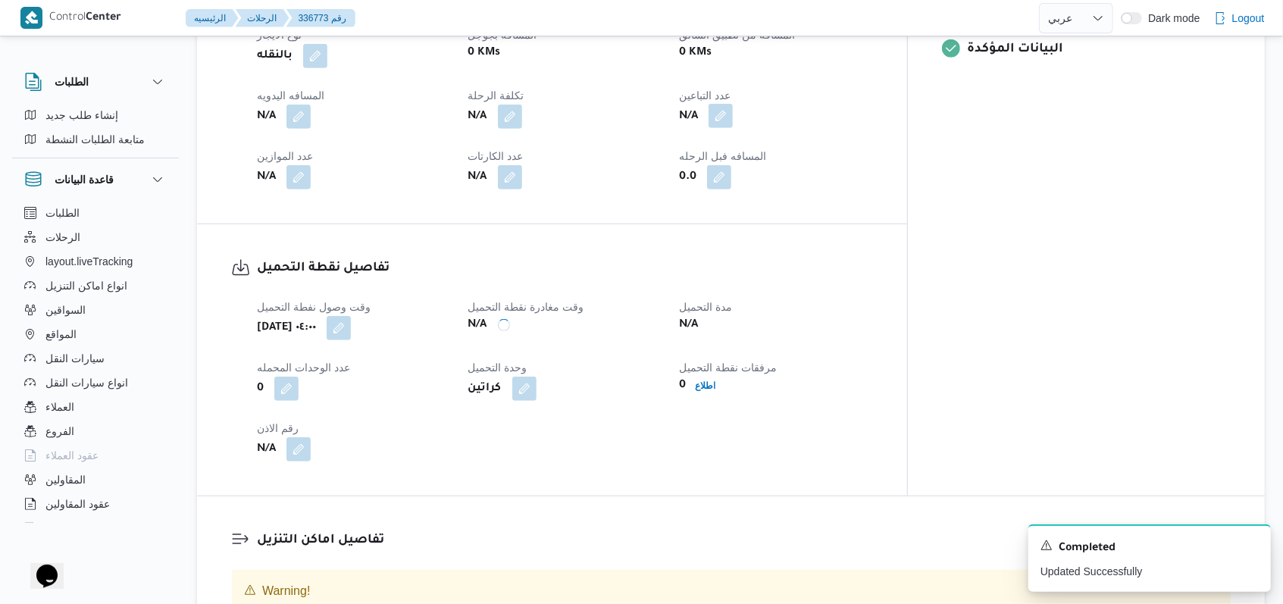
click at [531, 106] on button "button" at bounding box center [721, 116] width 24 height 24
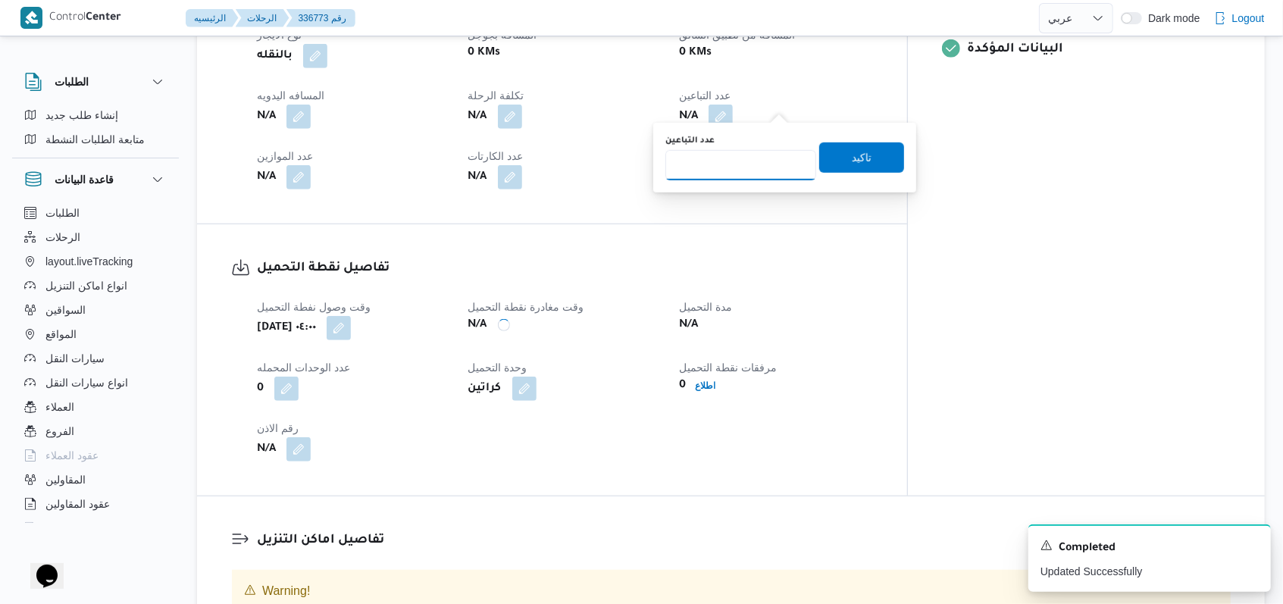
click at [531, 167] on input "عدد التباعين" at bounding box center [740, 165] width 151 height 30
type input "1"
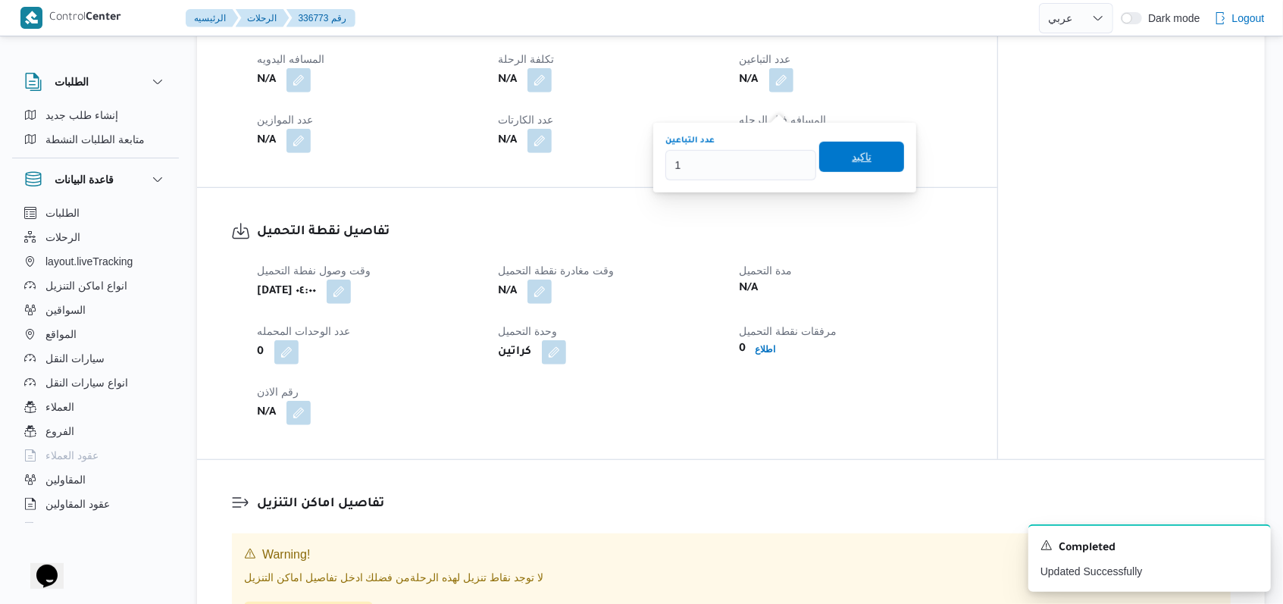
click at [531, 158] on span "تاكيد" at bounding box center [862, 157] width 20 height 18
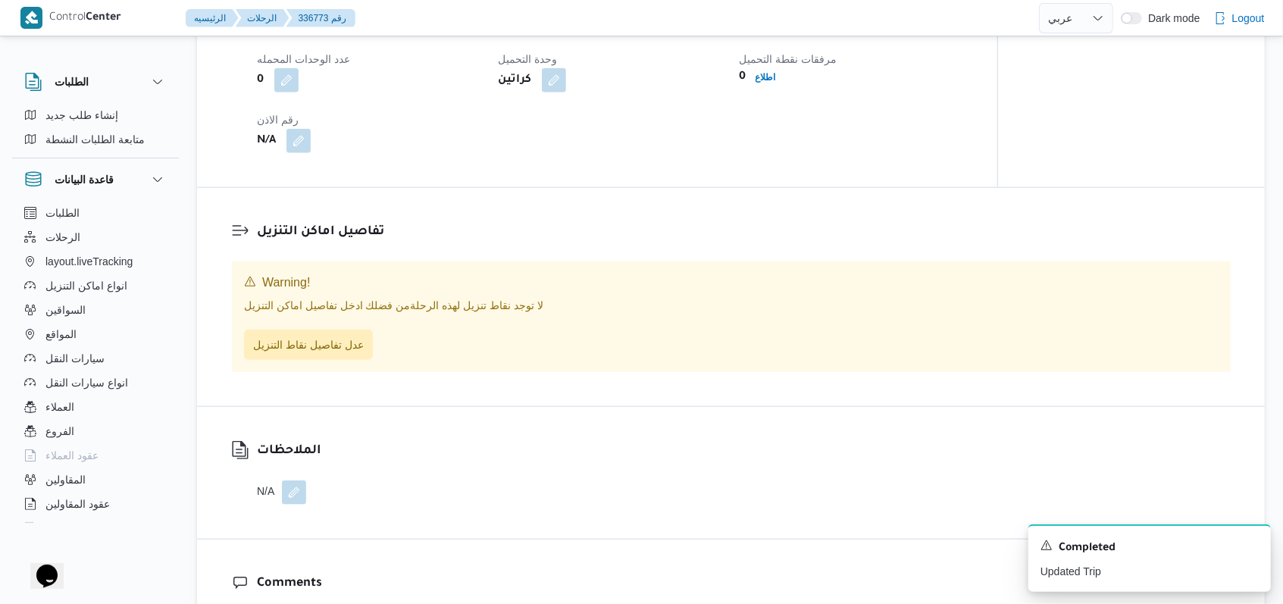
scroll to position [979, 0]
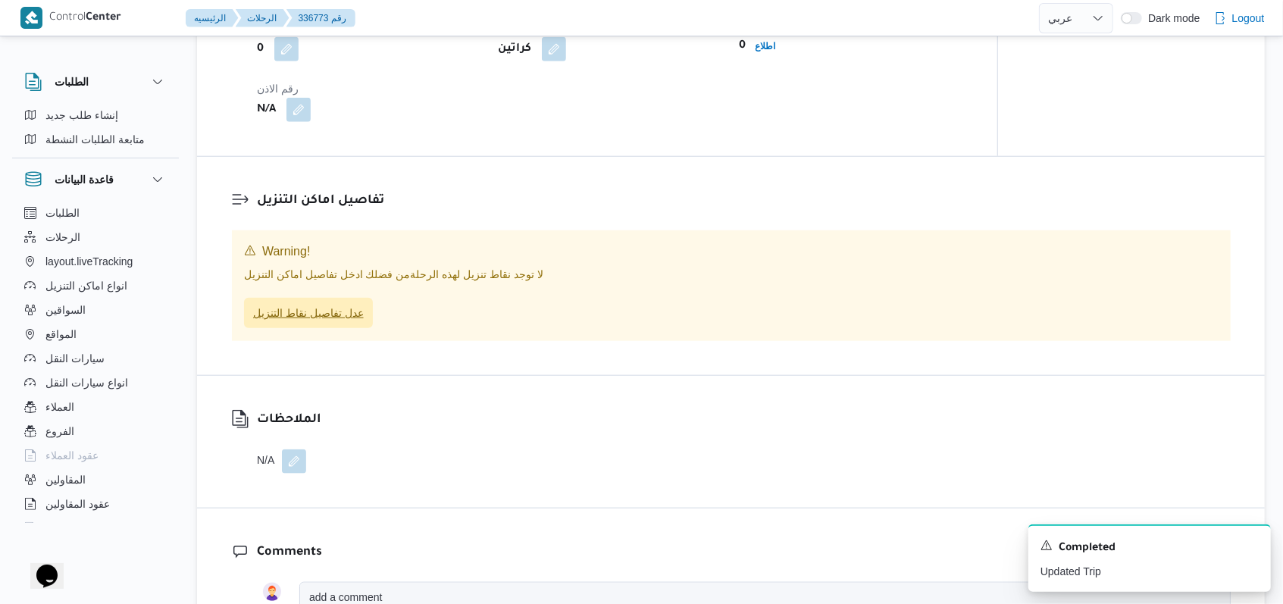
click at [324, 322] on span "عدل تفاصيل نقاط التنزيل" at bounding box center [308, 313] width 111 height 18
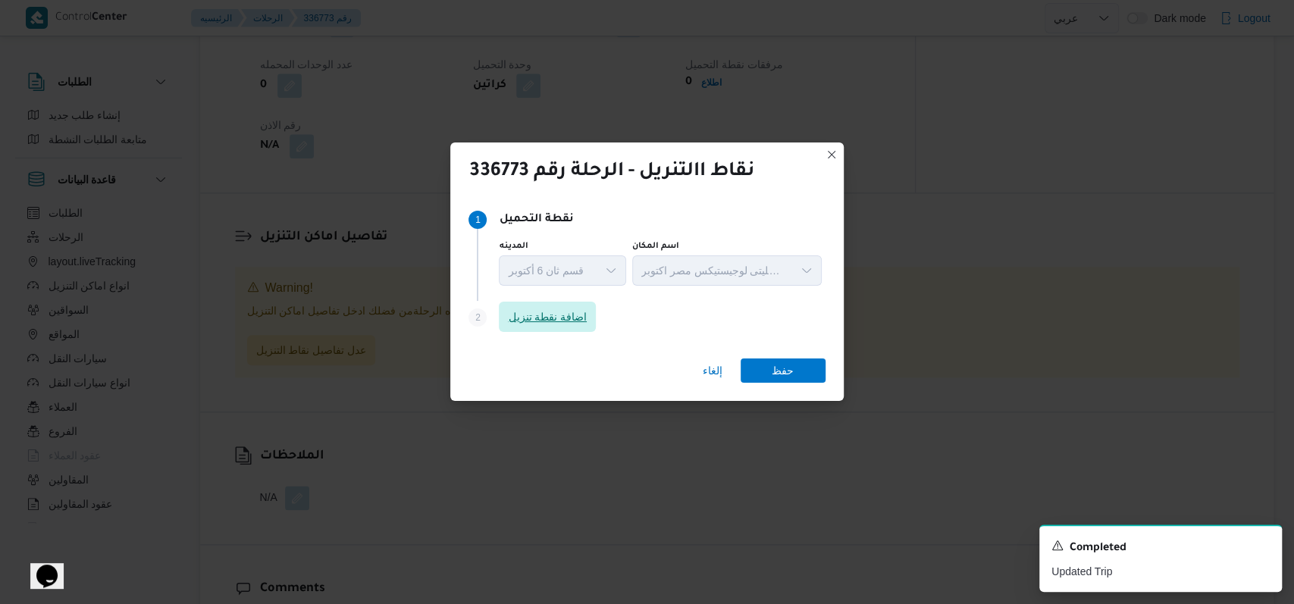
click at [531, 327] on span "اضافة نقطة تنزيل" at bounding box center [547, 317] width 97 height 30
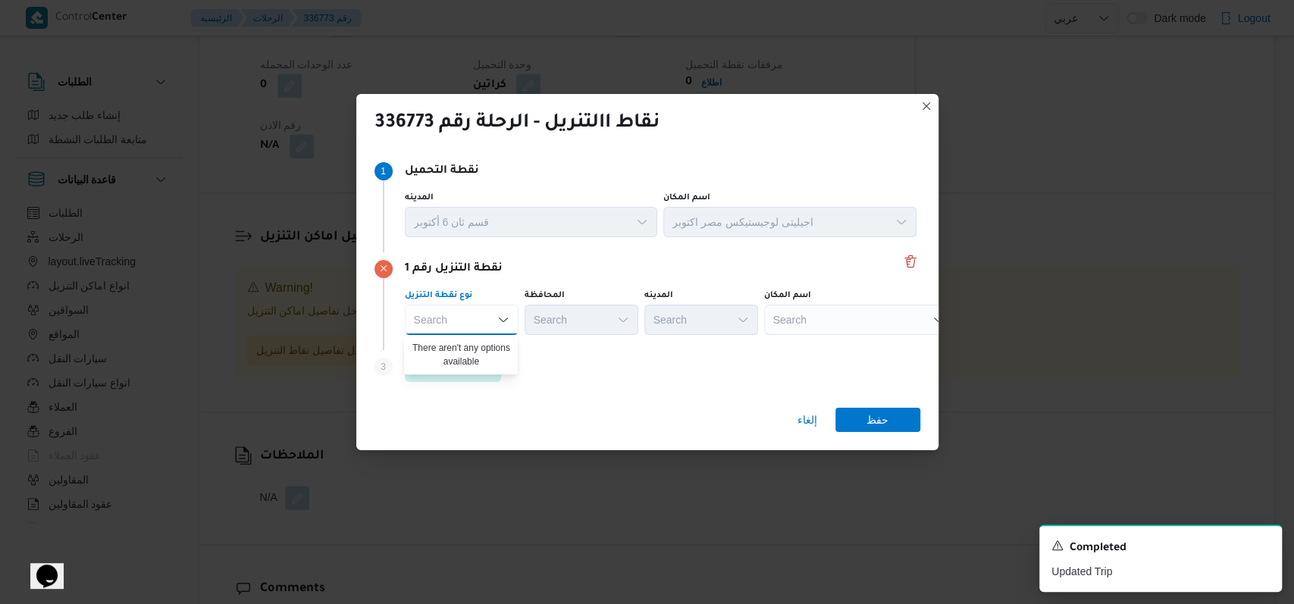
click at [531, 367] on div "Step 3 is disabled 3 اضافة نقطة تنزيل" at bounding box center [647, 369] width 546 height 39
click at [466, 367] on span "اضافة نقطة تنزيل" at bounding box center [453, 366] width 79 height 18
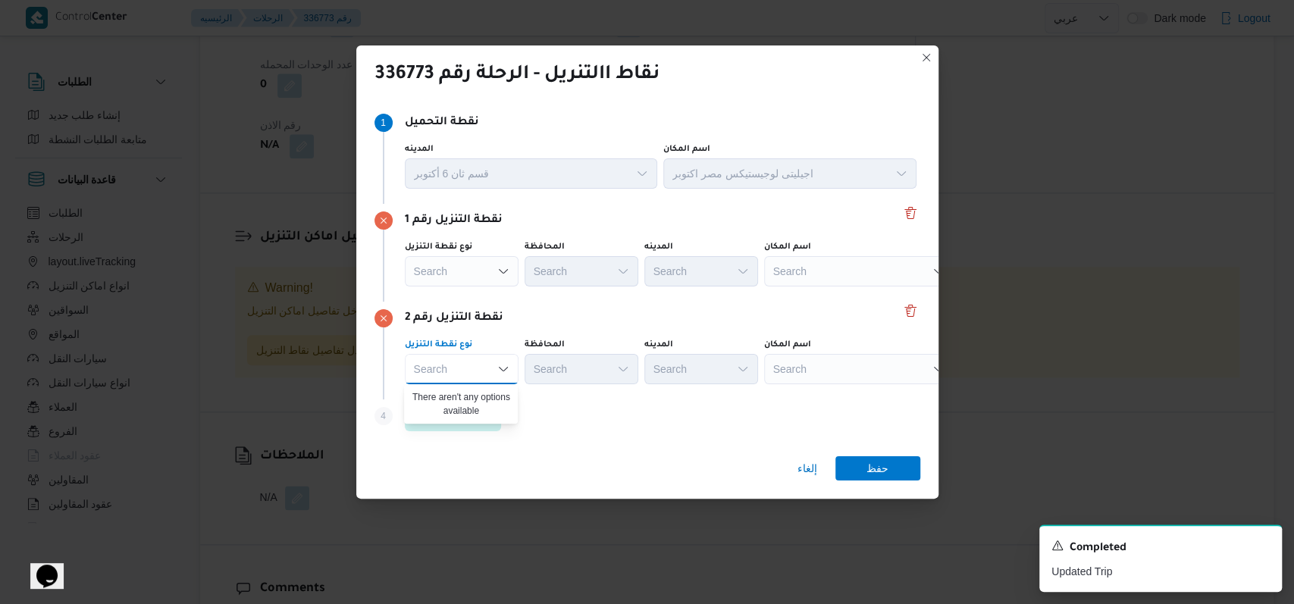
click at [531, 308] on div "نقطة التنزيل رقم 2 نوع نقطة التنزيل Search Combo box. Selected. Combo box input…" at bounding box center [647, 351] width 546 height 98
click at [531, 276] on div "Search" at bounding box center [858, 271] width 189 height 30
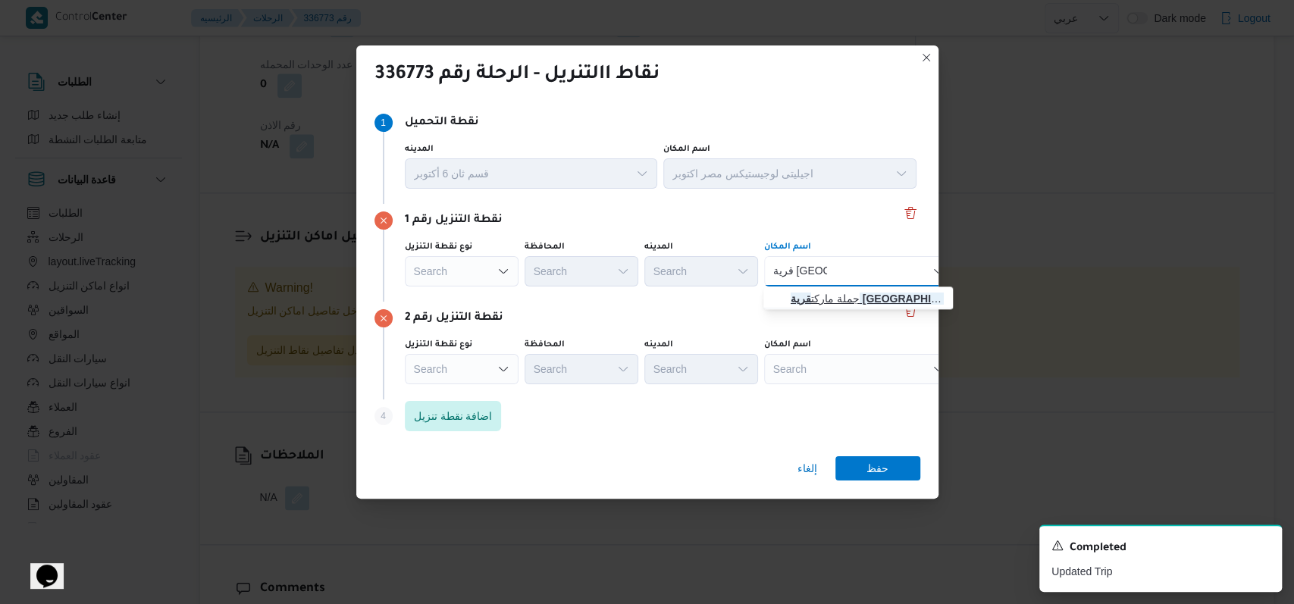
type input "قرية السراب"
click at [531, 296] on span "جملة ماركت قرية السراب - الكيلو 40 الساحل | قرية السراب | الذراع البحري" at bounding box center [867, 299] width 153 height 18
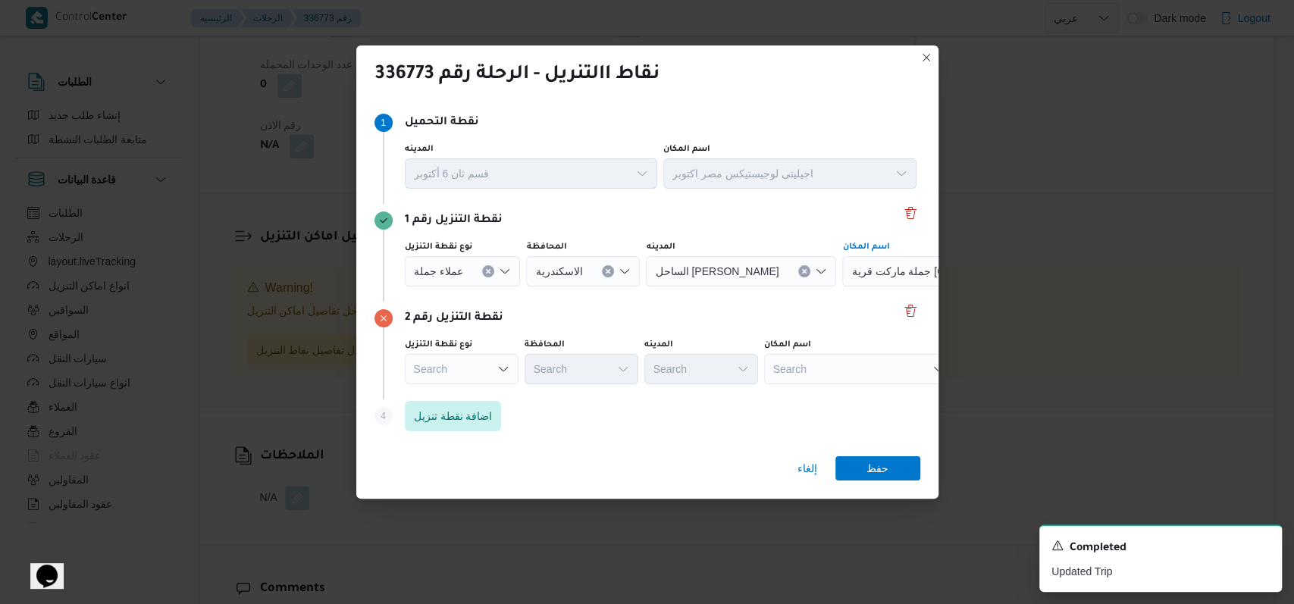
click at [531, 373] on div "Search" at bounding box center [858, 369] width 189 height 30
type input "كارفور العروبة"
click at [531, 390] on span "كارفور العروبة مول | العروبة مول | الذراع البحري" at bounding box center [867, 396] width 153 height 18
click at [531, 466] on span "حفظ" at bounding box center [877, 468] width 85 height 24
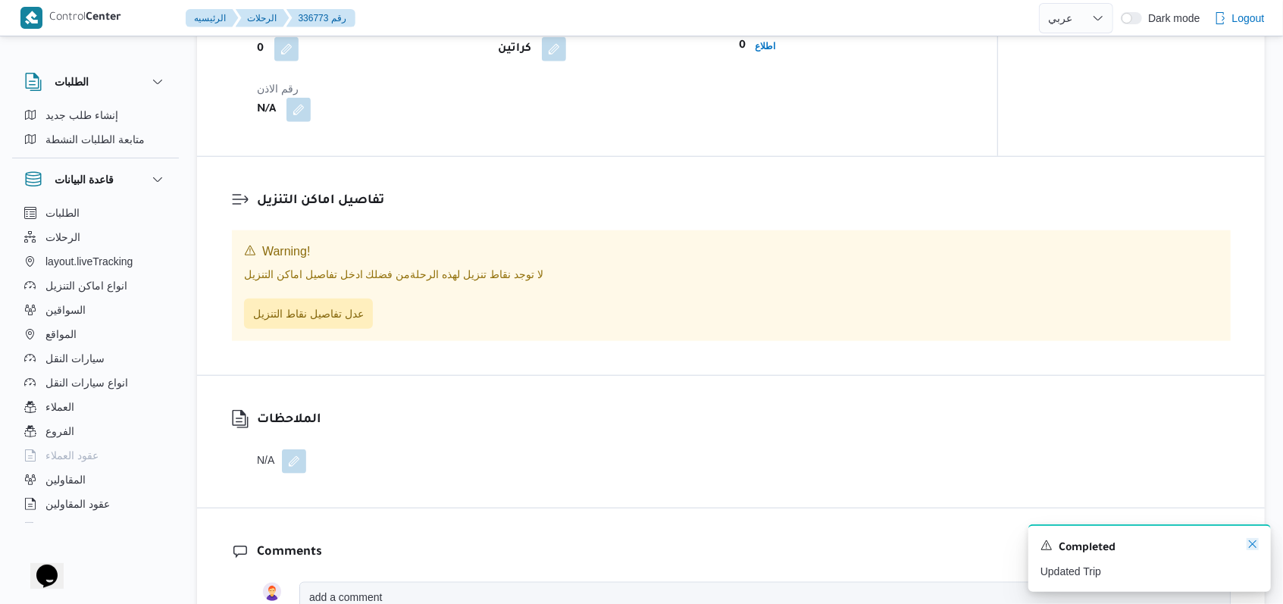
click at [531, 543] on icon "Dismiss toast" at bounding box center [1253, 544] width 12 height 12
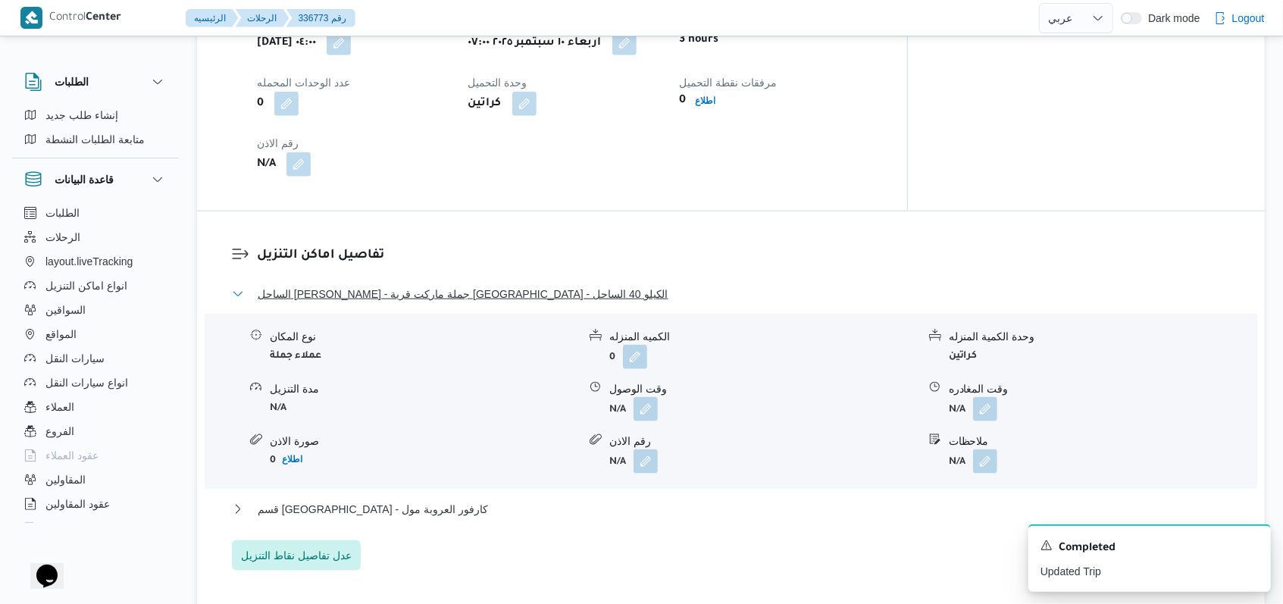
click at [358, 285] on span "الساحل الشمالى - جملة ماركت قرية السراب - الكيلو 40 الساحل" at bounding box center [463, 294] width 411 height 18
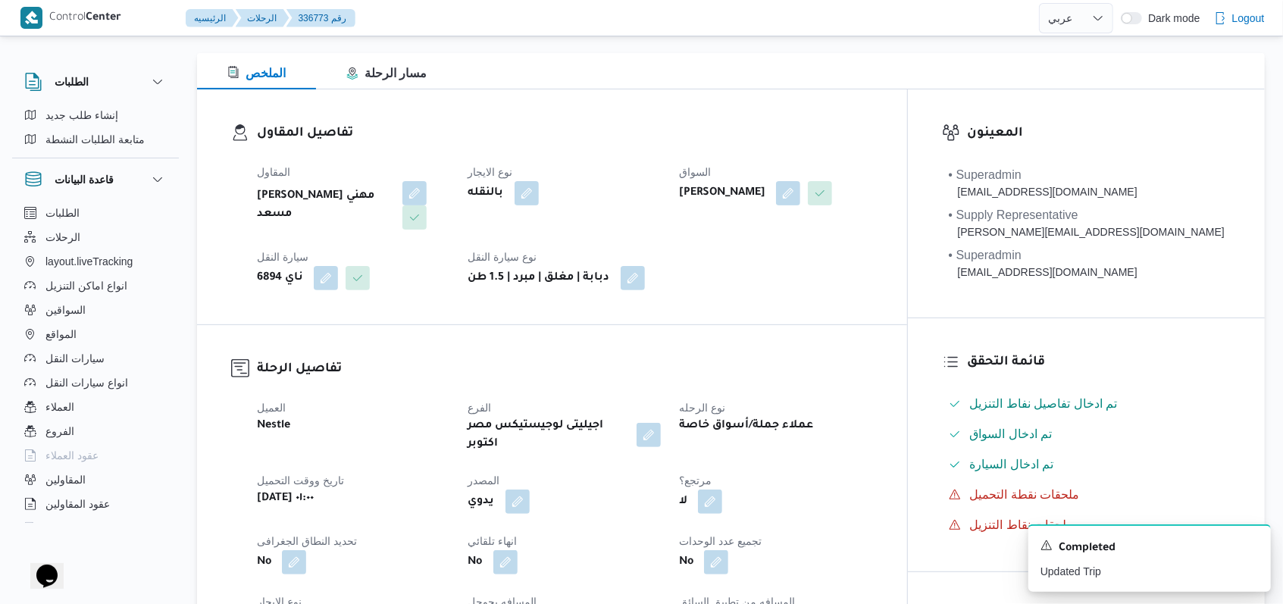
scroll to position [0, 0]
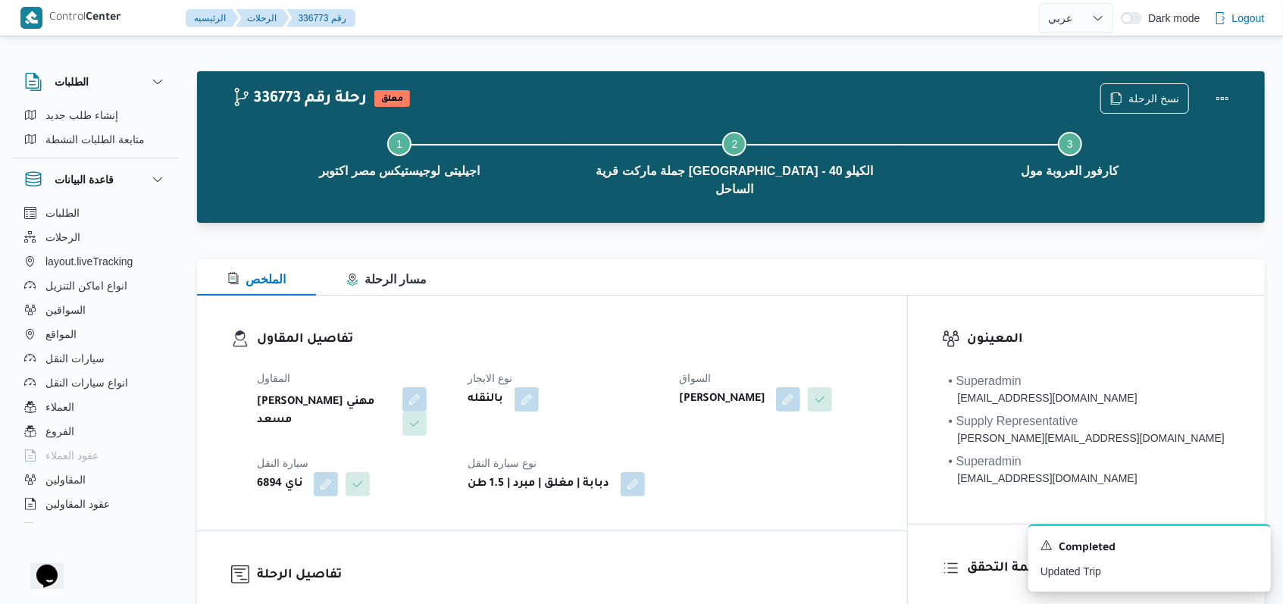
select select "ar"
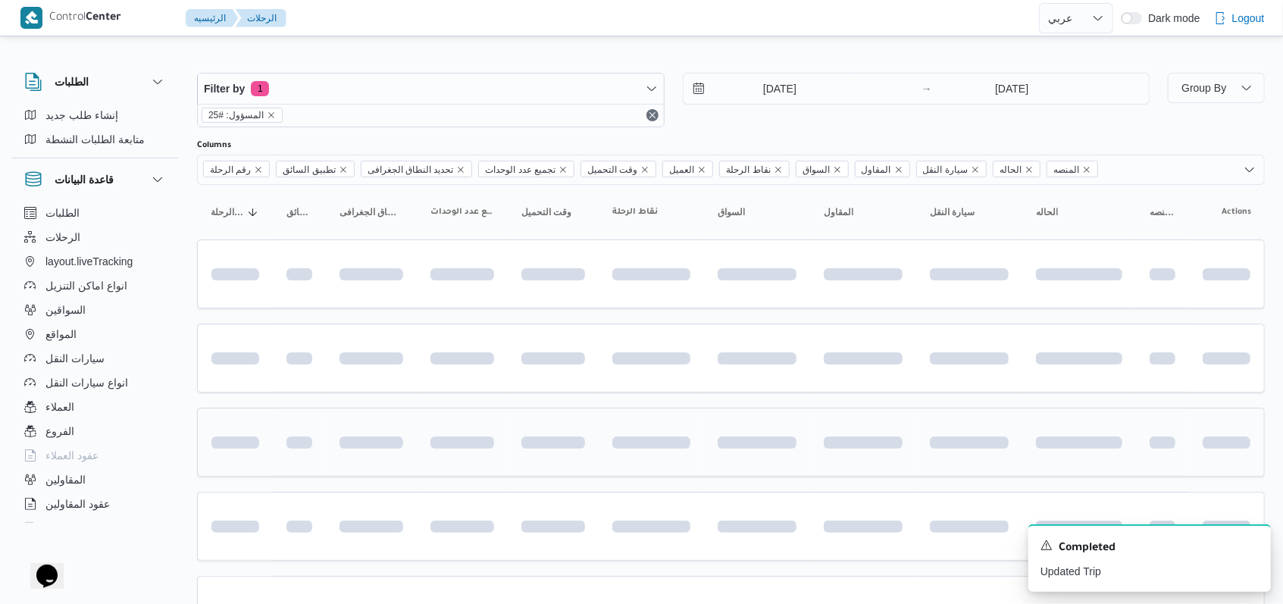
scroll to position [70, 0]
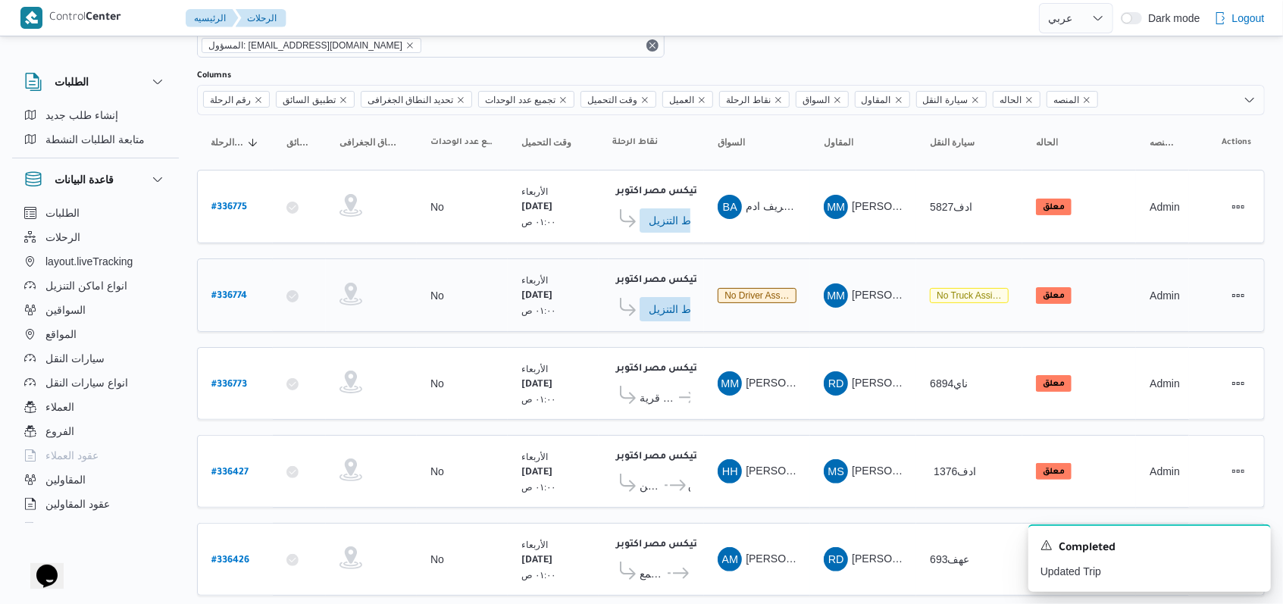
click at [233, 292] on b "# 336774" at bounding box center [229, 296] width 36 height 11
select select "ar"
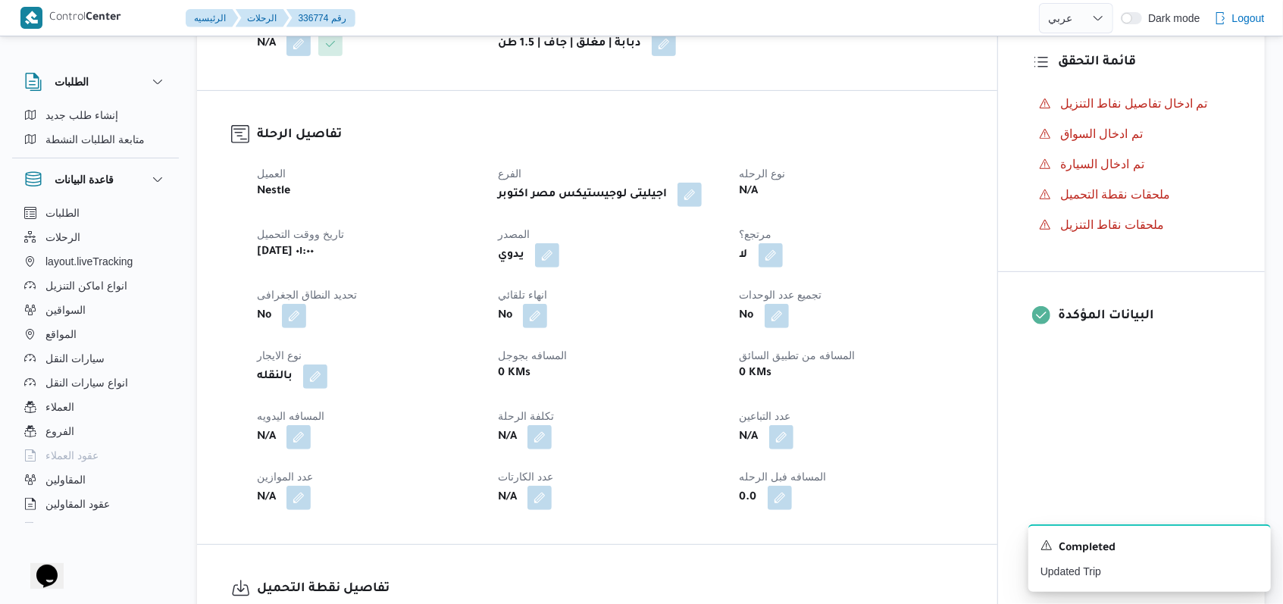
scroll to position [575, 0]
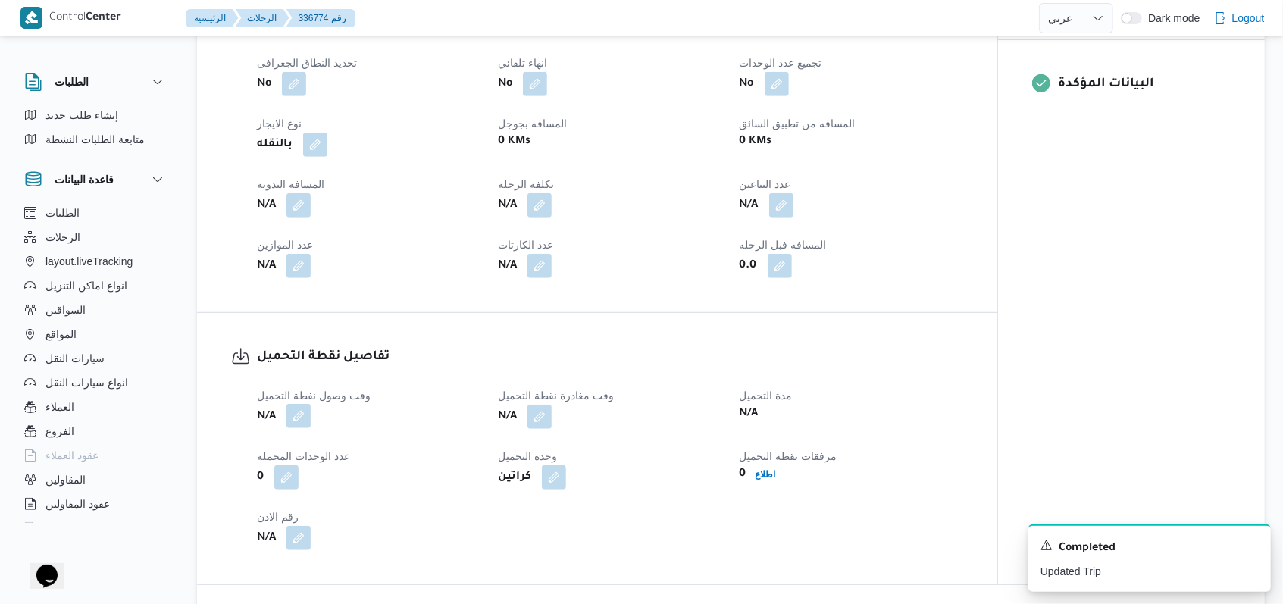
click at [294, 415] on button "button" at bounding box center [298, 416] width 24 height 24
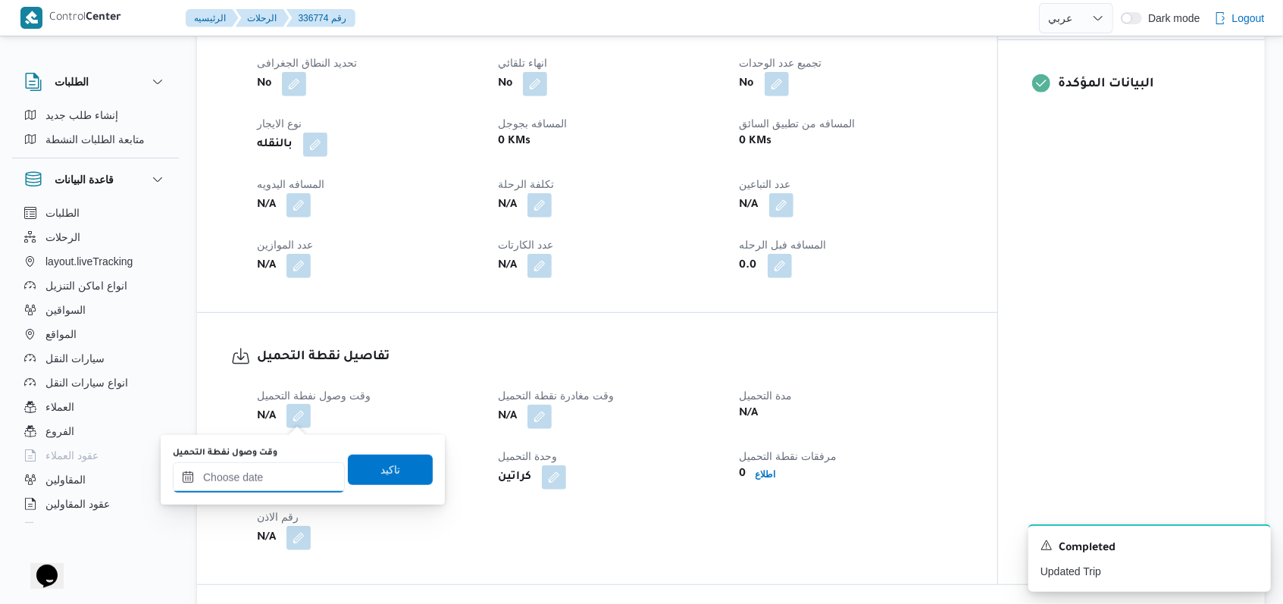
click at [267, 483] on input "وقت وصول نفطة التحميل" at bounding box center [259, 477] width 172 height 30
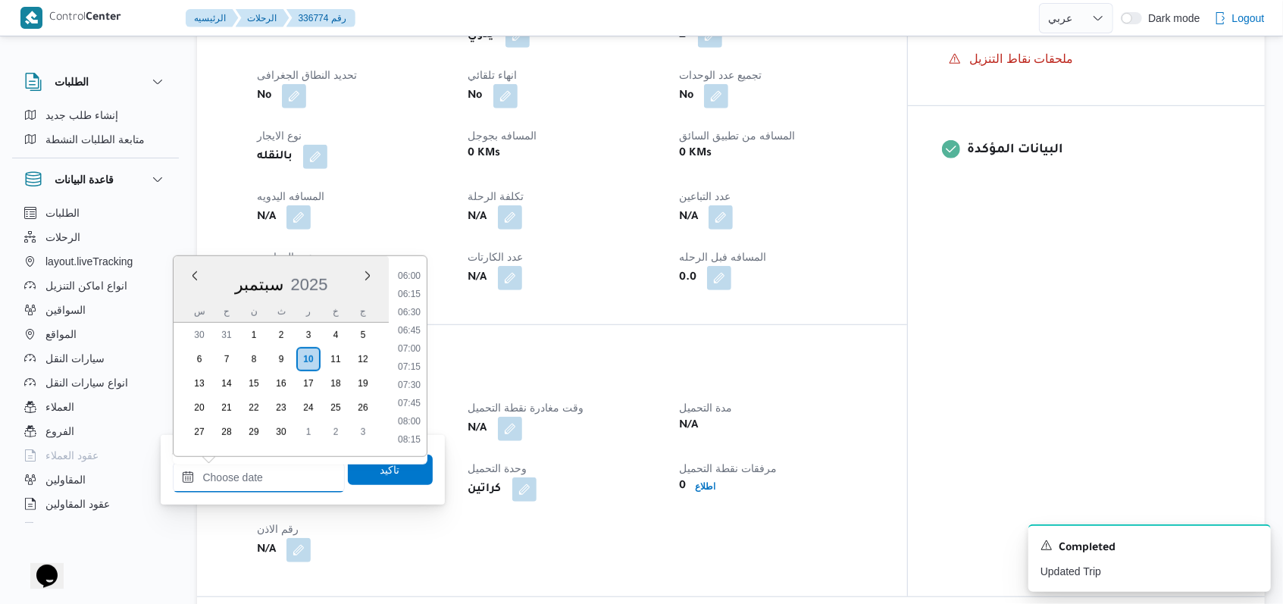
scroll to position [405, 0]
click at [418, 343] on li "06:30" at bounding box center [409, 343] width 35 height 15
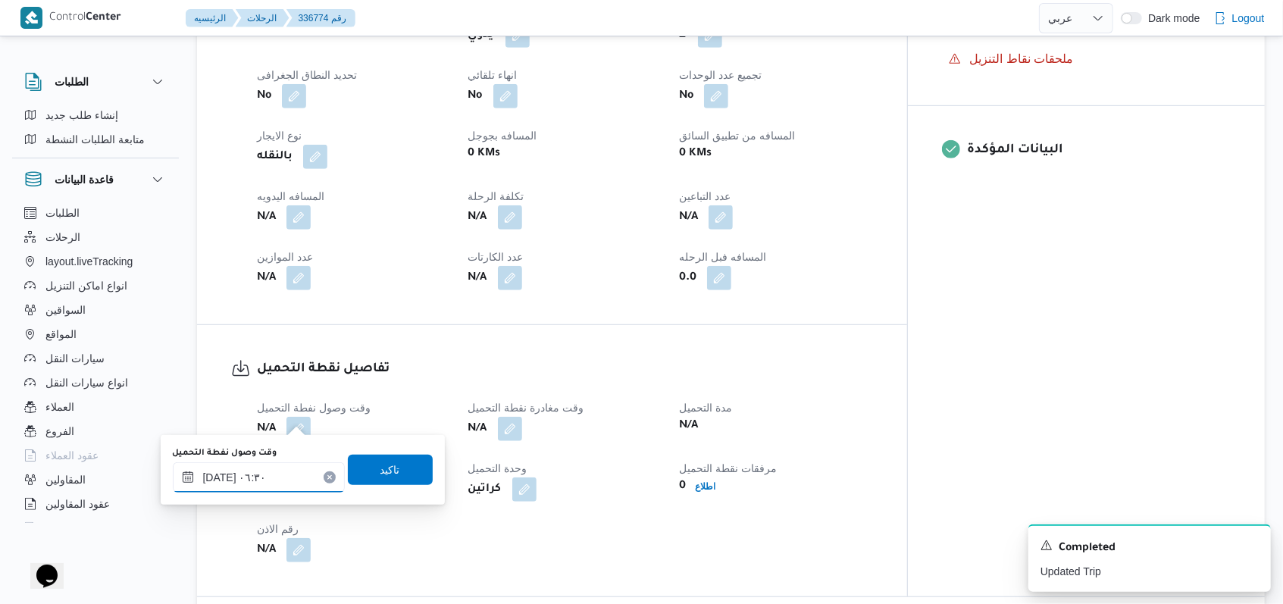
type input "١٠/٠٩/٢٠٢٥ ٠٦:٣٠"
click at [405, 471] on span "تاكيد" at bounding box center [390, 469] width 85 height 30
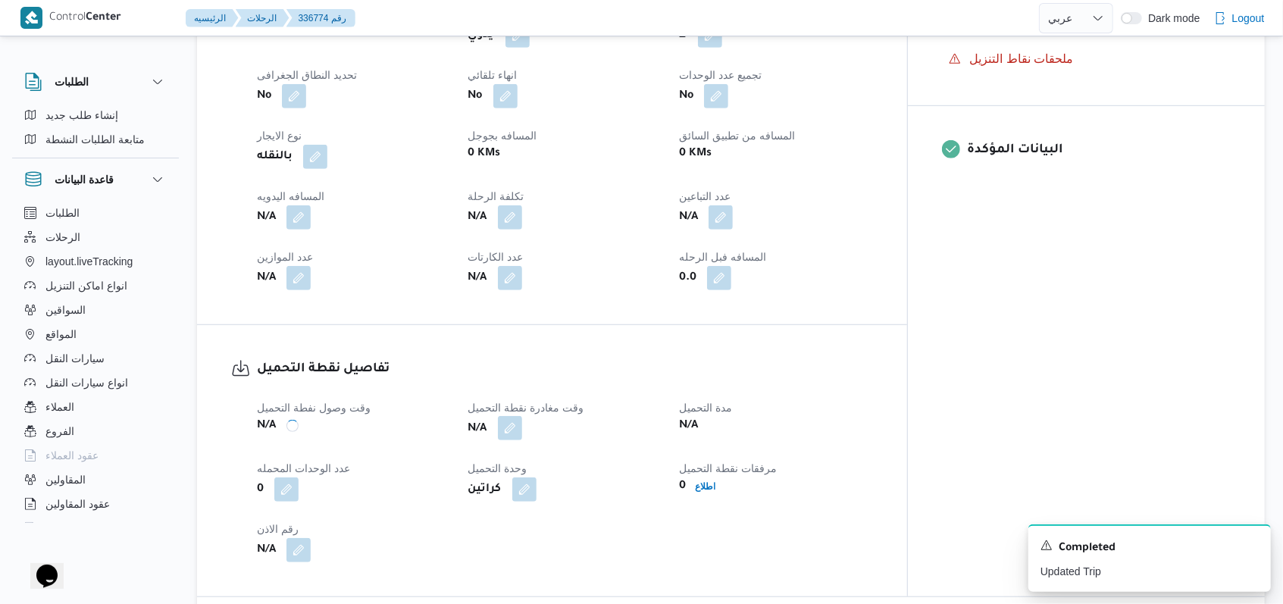
click at [522, 421] on button "button" at bounding box center [510, 428] width 24 height 24
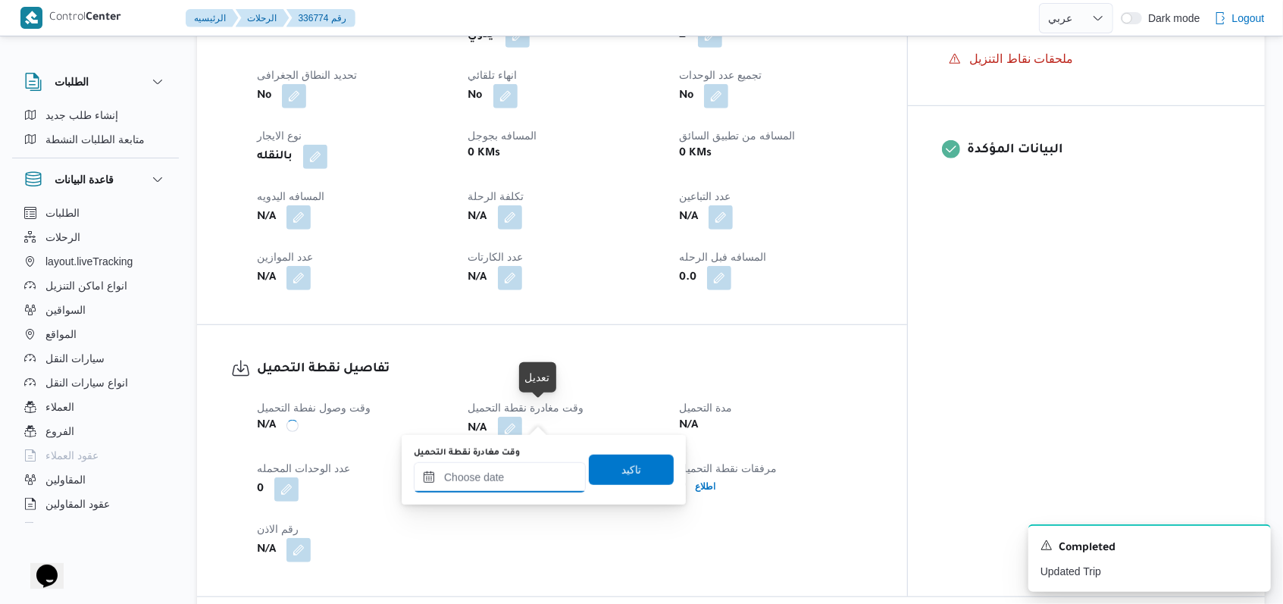
click at [524, 483] on input "وقت مغادرة نقطة التحميل" at bounding box center [500, 477] width 172 height 30
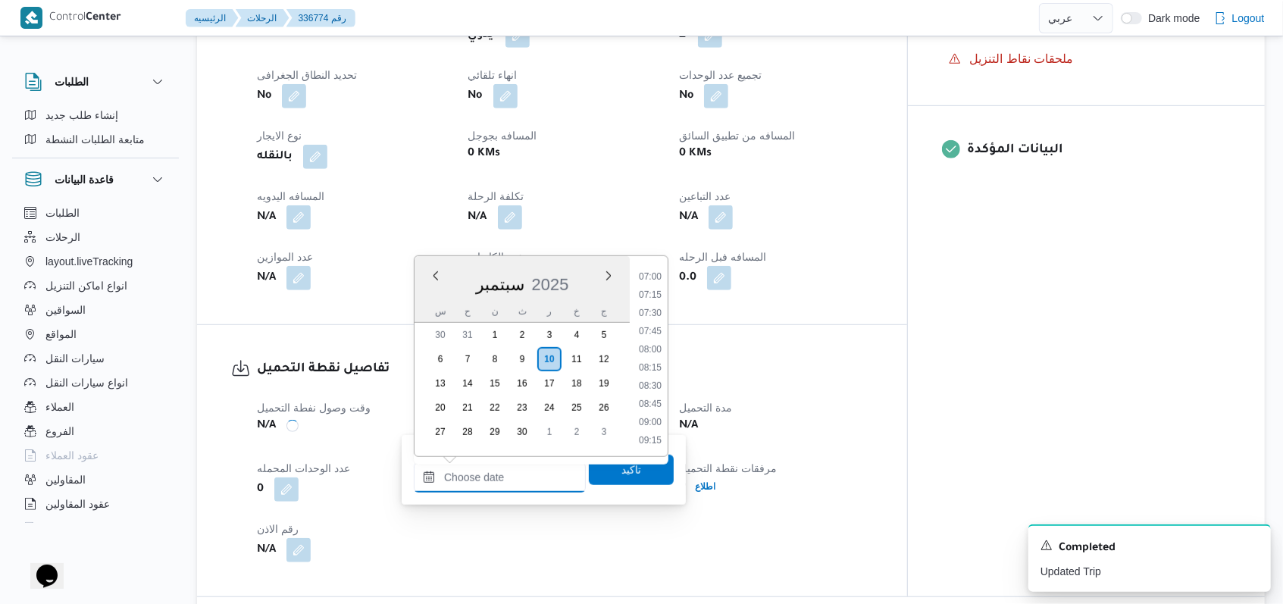
scroll to position [506, 0]
click at [531, 393] on li "08:30" at bounding box center [650, 387] width 35 height 15
type input "١٠/٠٩/٢٠٢٥ ٠٨:٣٠"
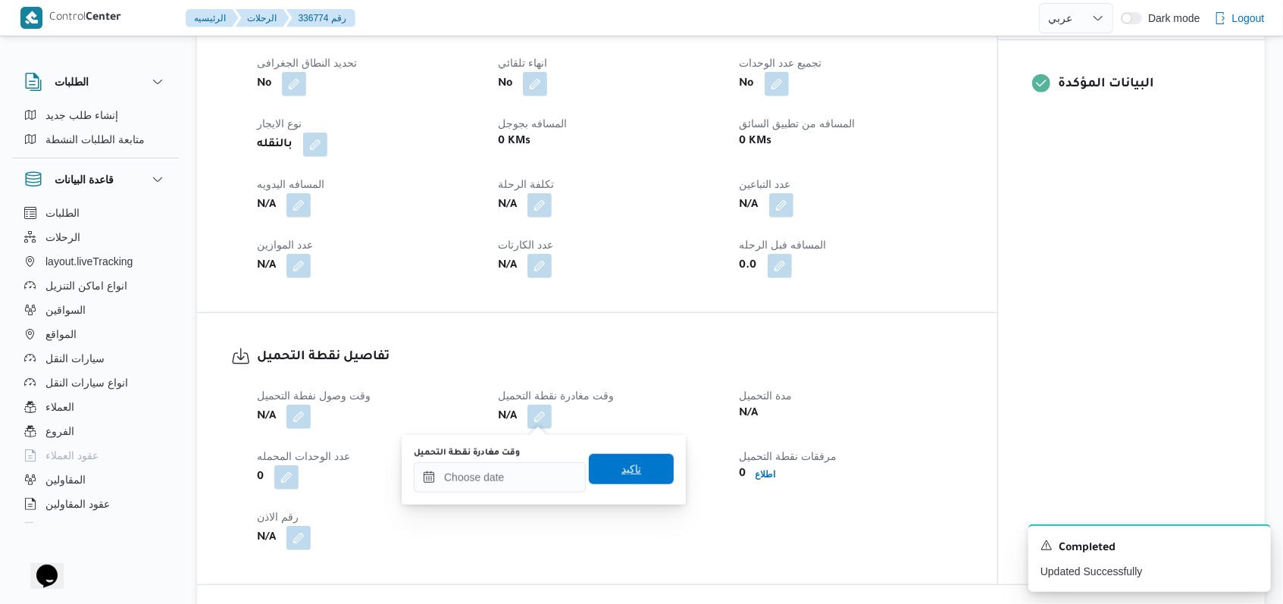
click at [531, 471] on span "تاكيد" at bounding box center [631, 469] width 20 height 18
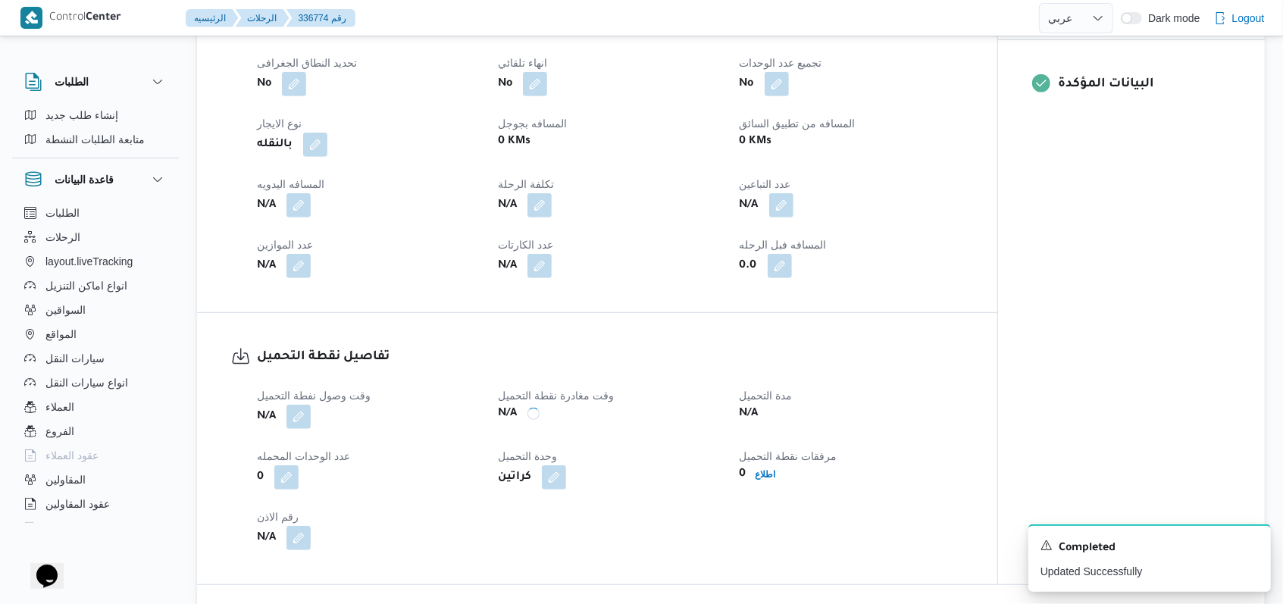
scroll to position [676, 0]
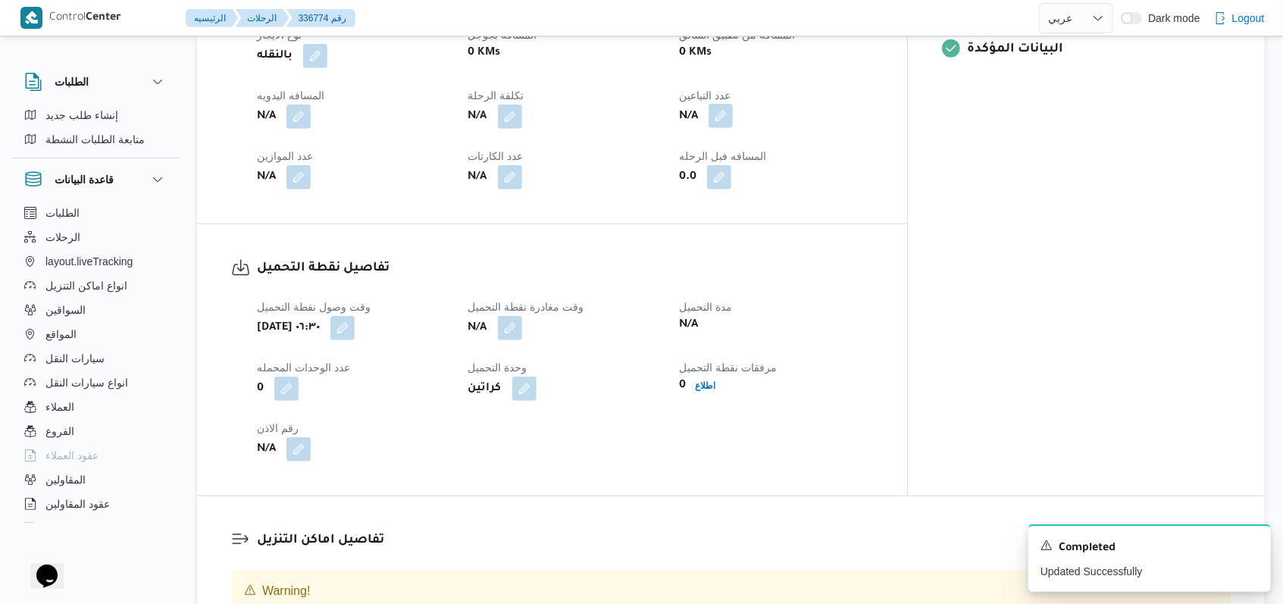
click at [531, 109] on button "button" at bounding box center [721, 116] width 24 height 24
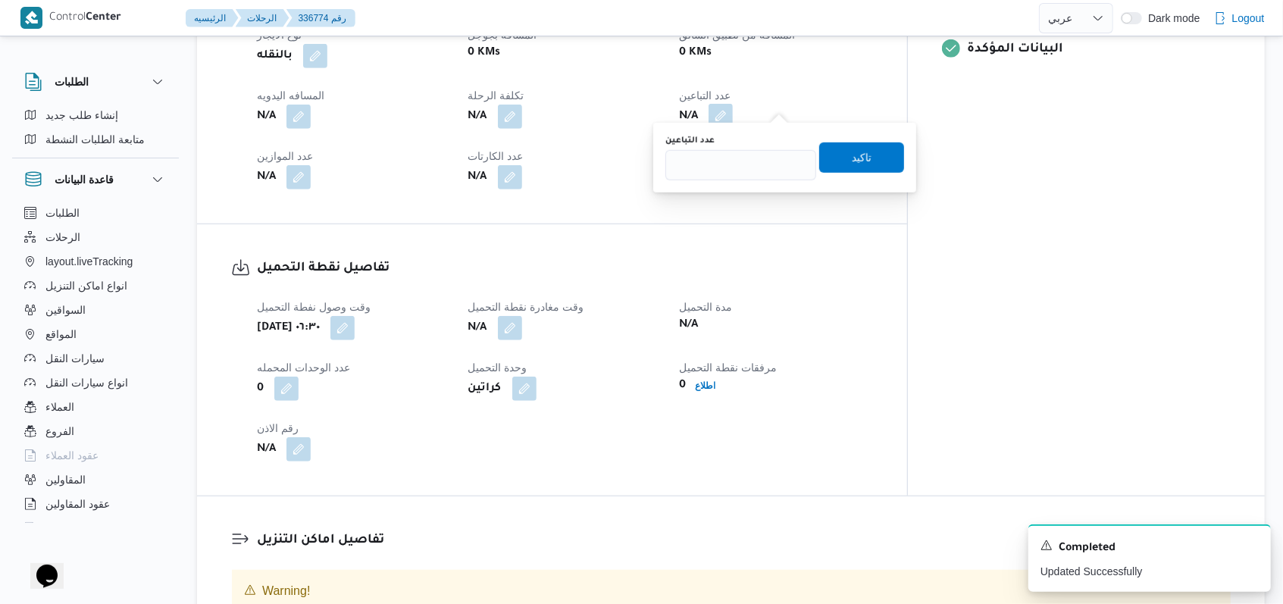
click at [531, 180] on div "عدد التباعين تاكيد" at bounding box center [785, 157] width 242 height 49
click at [531, 164] on input "عدد التباعين" at bounding box center [740, 165] width 151 height 30
type input "1"
click at [531, 155] on span "تاكيد" at bounding box center [861, 157] width 85 height 30
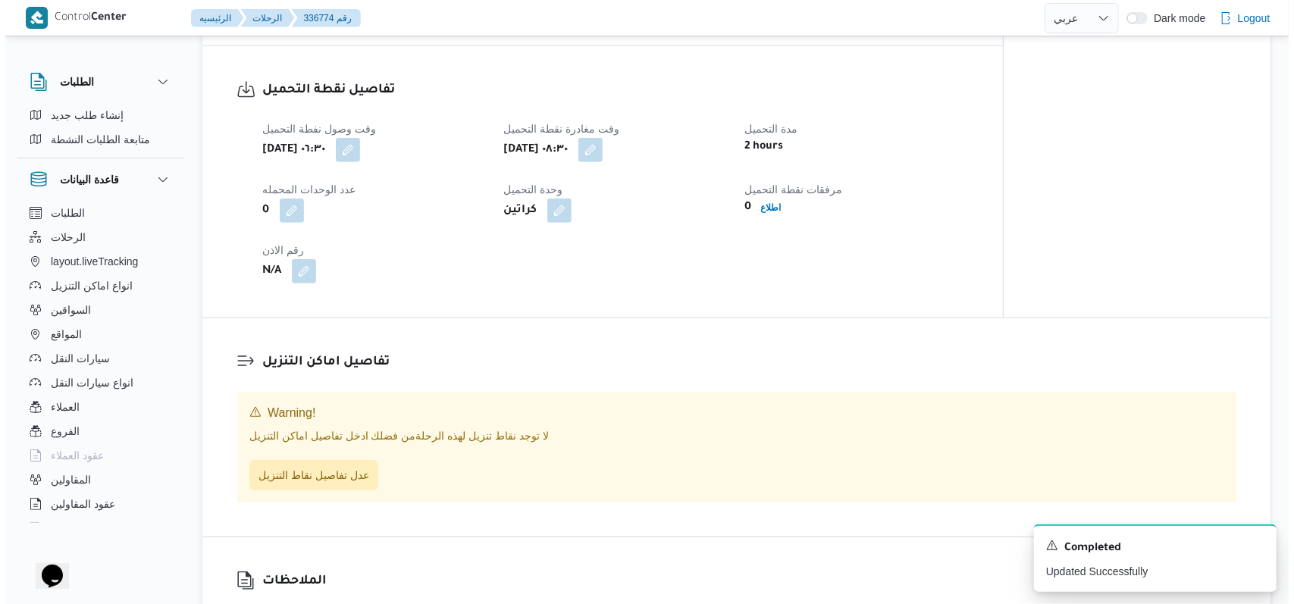
scroll to position [979, 0]
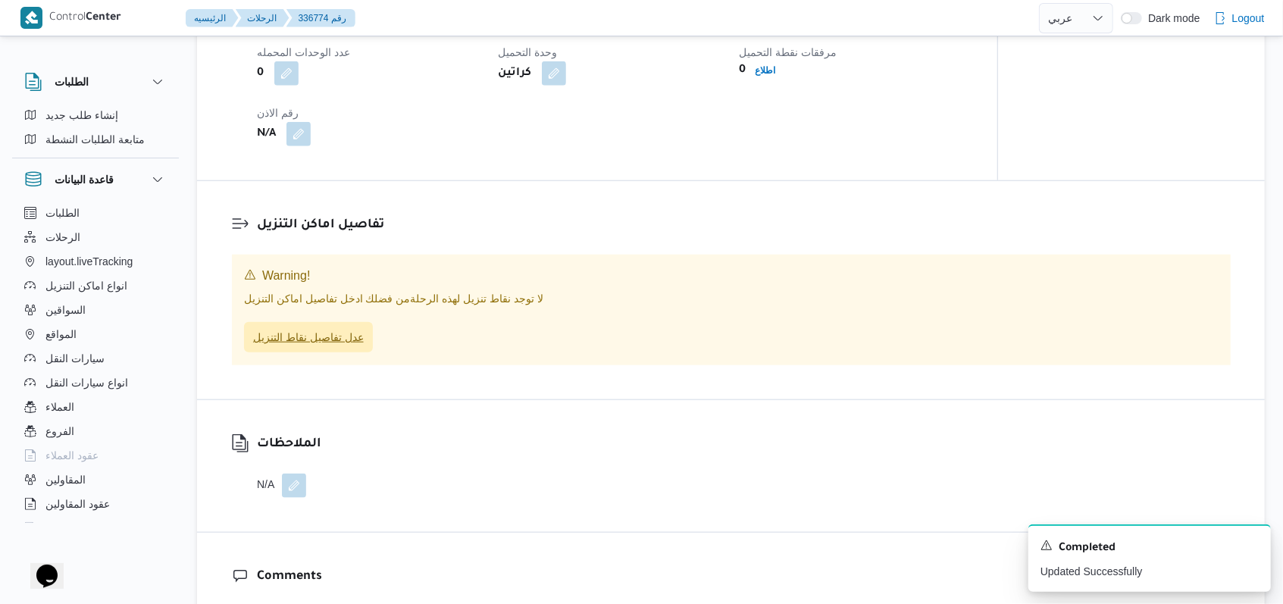
click at [303, 345] on span "عدل تفاصيل نقاط التنزيل" at bounding box center [308, 337] width 111 height 18
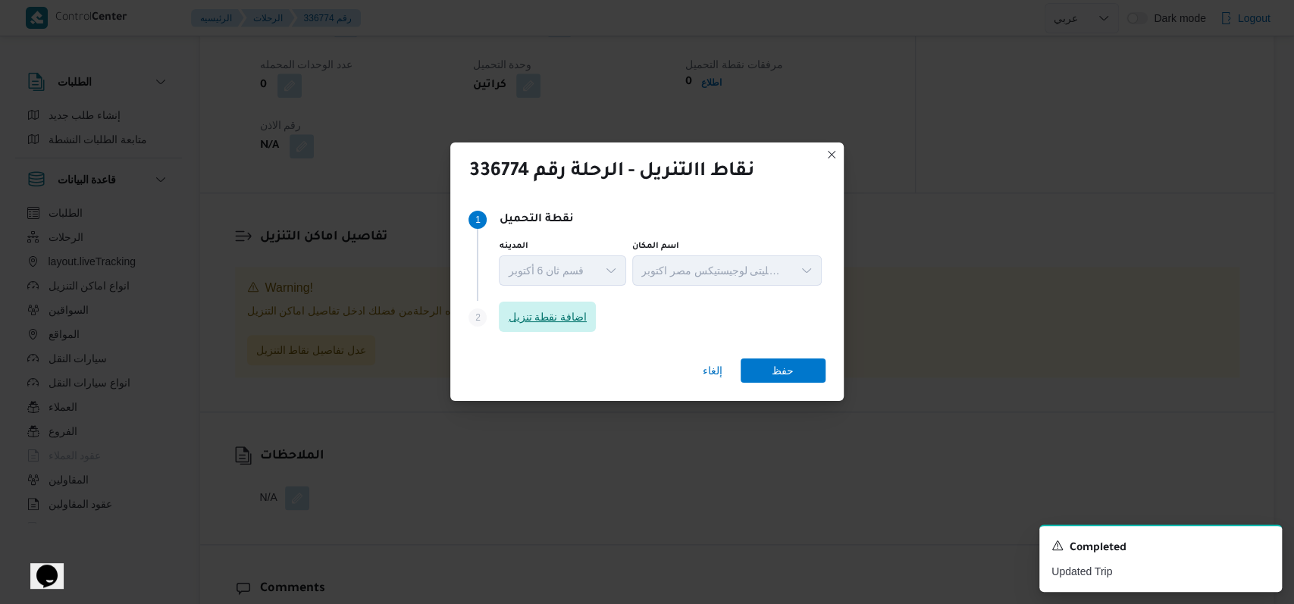
click at [531, 305] on span "اضافة نقطة تنزيل" at bounding box center [547, 317] width 97 height 30
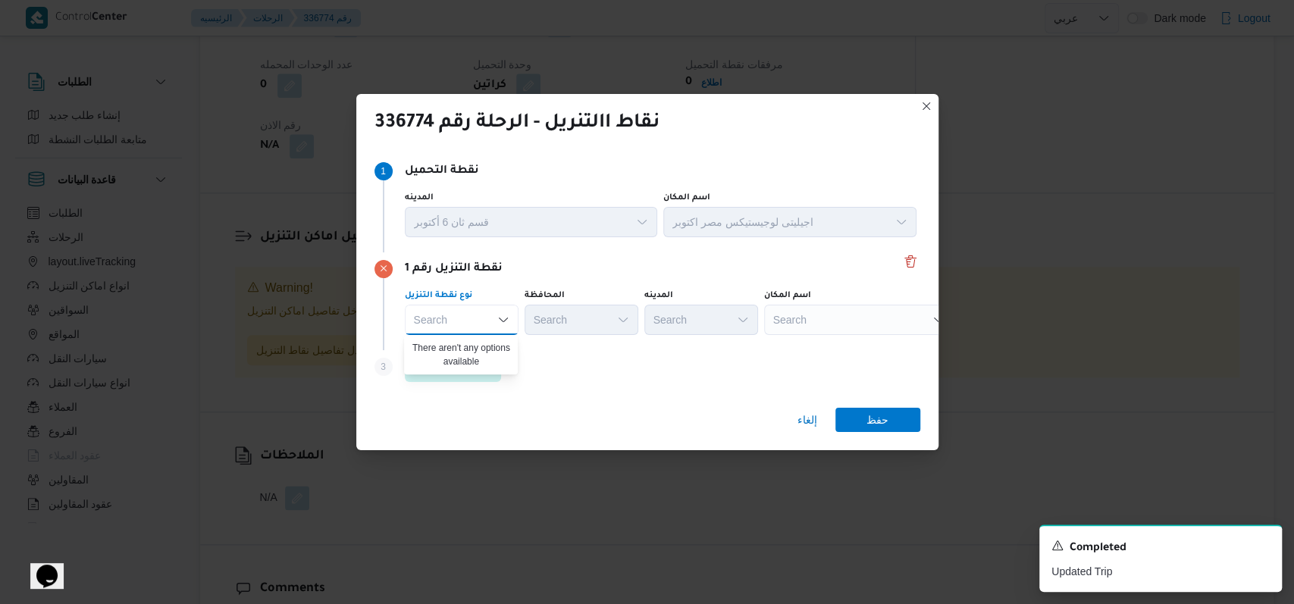
click at [531, 375] on div "Step 3 is disabled 3 اضافة نقطة تنزيل" at bounding box center [647, 369] width 546 height 39
click at [488, 359] on span "اضافة نقطة تنزيل" at bounding box center [453, 366] width 79 height 18
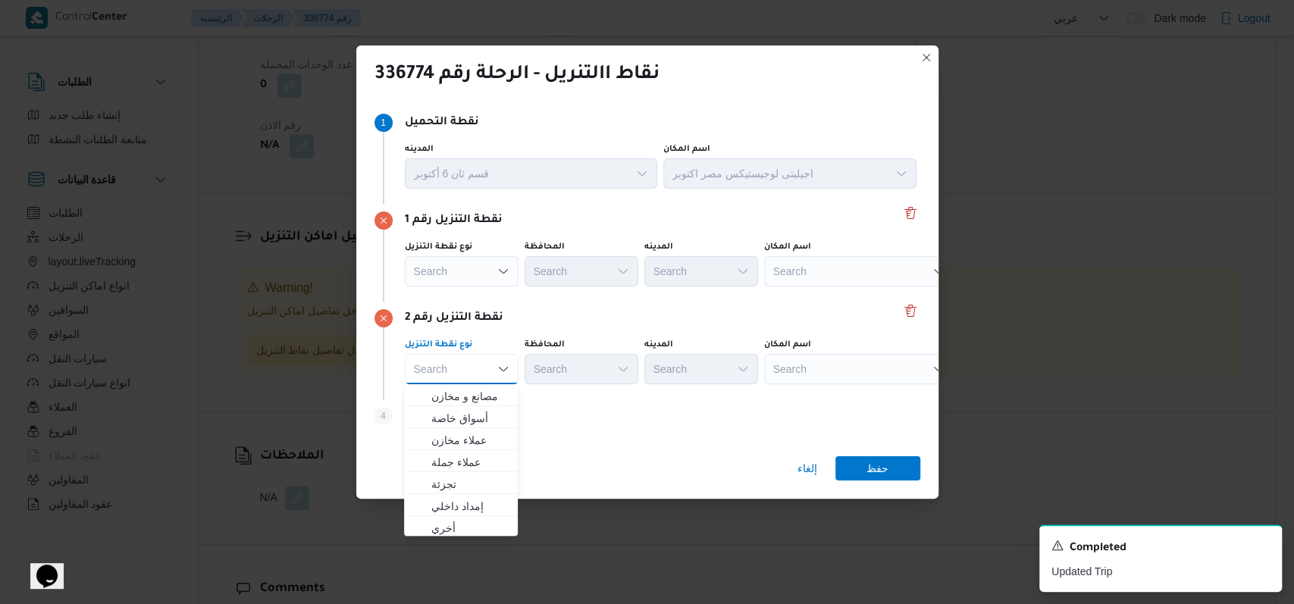
click at [531, 312] on div "نقطة التنزيل رقم 2" at bounding box center [647, 318] width 546 height 18
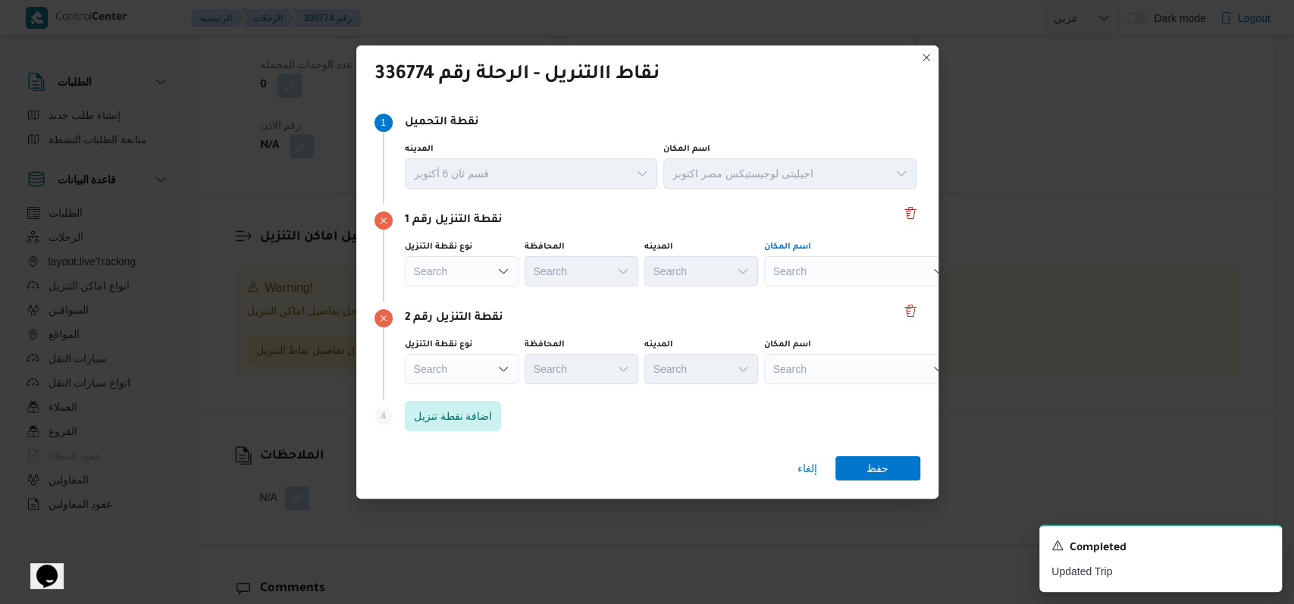
click at [531, 277] on div "Search" at bounding box center [858, 271] width 189 height 30
type input "الماظ"
click at [531, 303] on span "كارفور سيتى سنتر الماظ ة | مول سيتي سنتر الماظة | شيراتون المطار" at bounding box center [867, 299] width 153 height 18
click at [531, 376] on div "Search" at bounding box center [858, 369] width 189 height 30
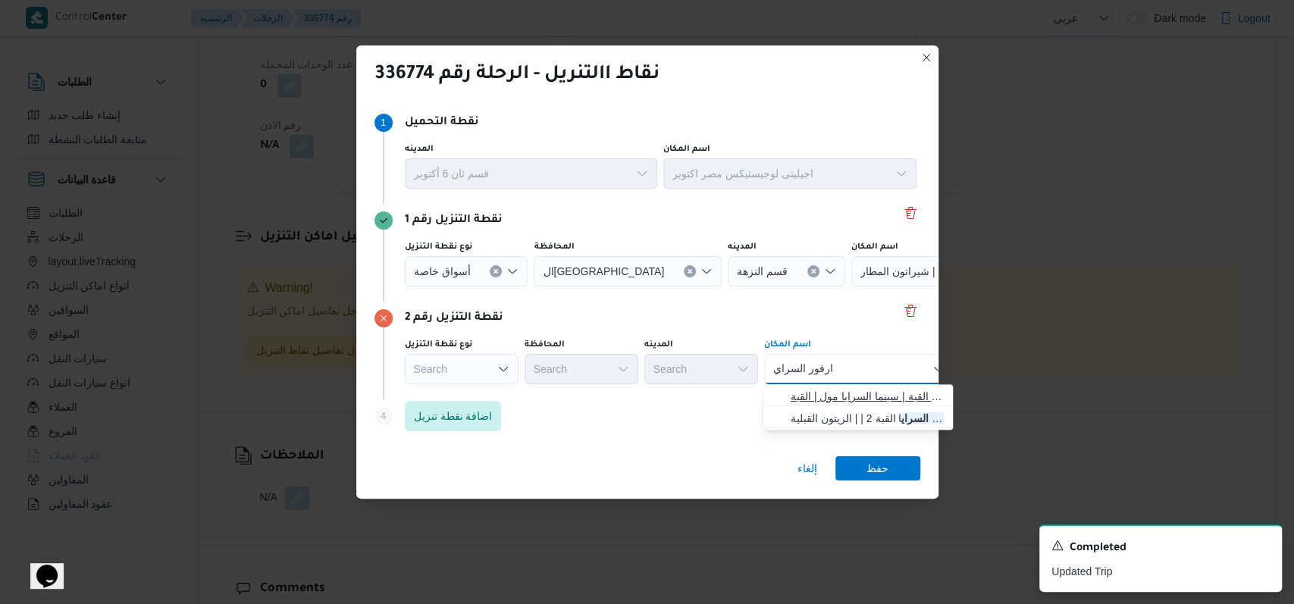
type input "كارفور السراي"
click at [531, 392] on span "كارفور السراي ا مول حدائق القبة | سينما السرايا مول | القبة" at bounding box center [867, 396] width 153 height 18
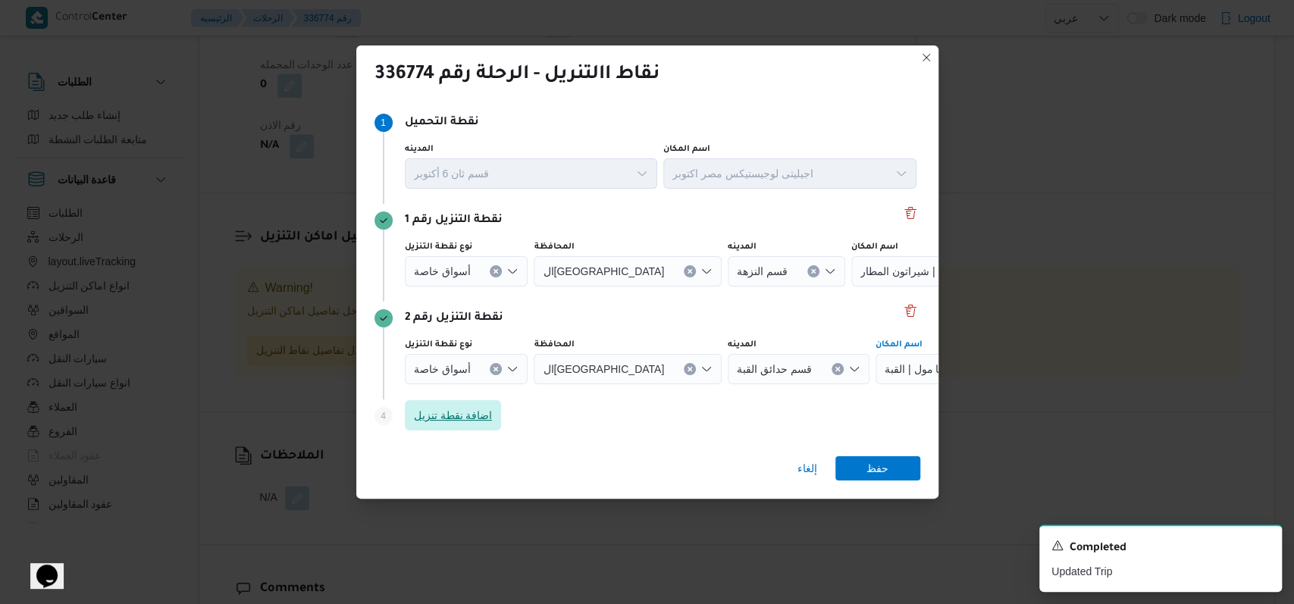
click at [498, 414] on span "اضافة نقطة تنزيل" at bounding box center [453, 415] width 97 height 30
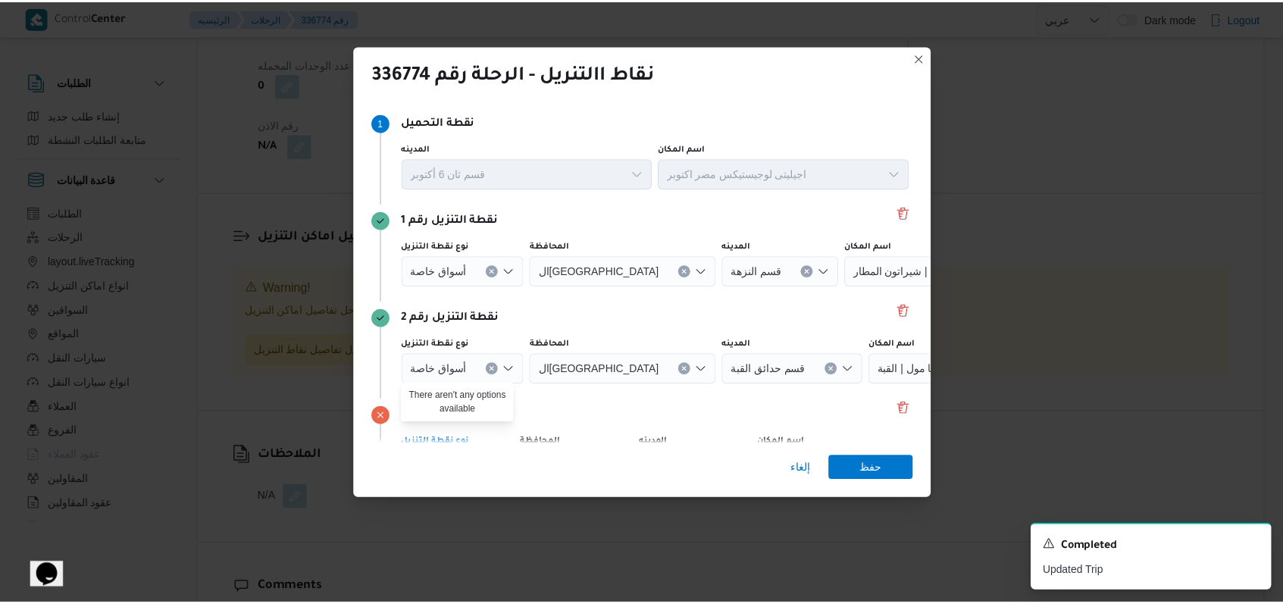
scroll to position [98, 0]
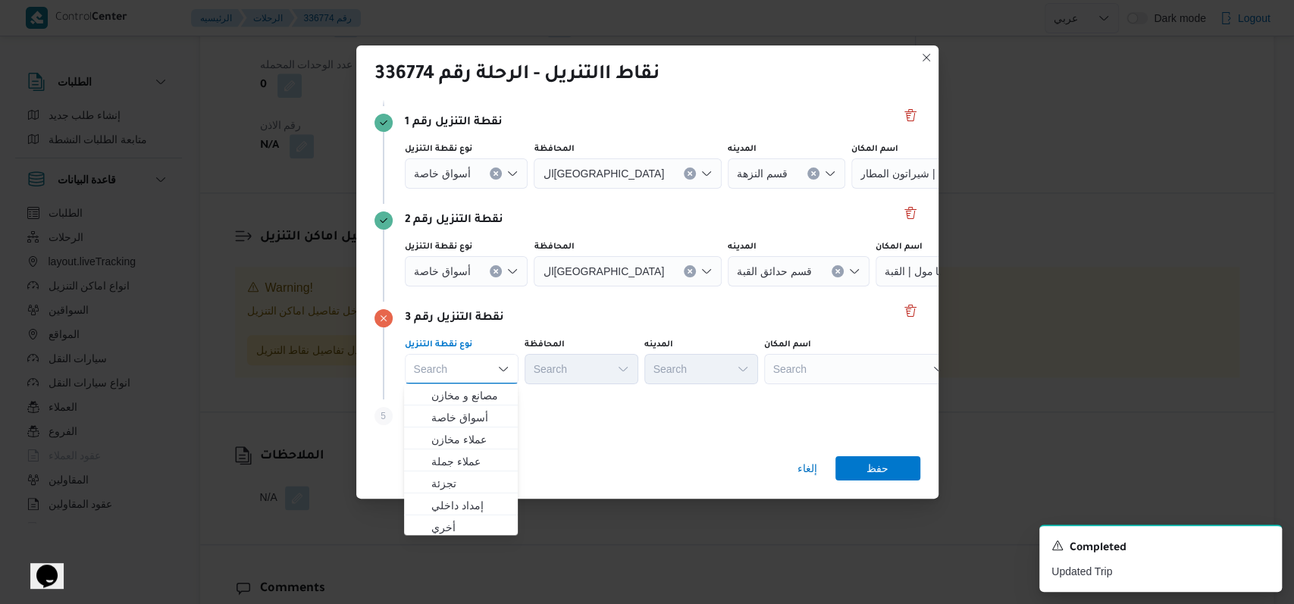
click at [531, 368] on div "Search" at bounding box center [858, 369] width 189 height 30
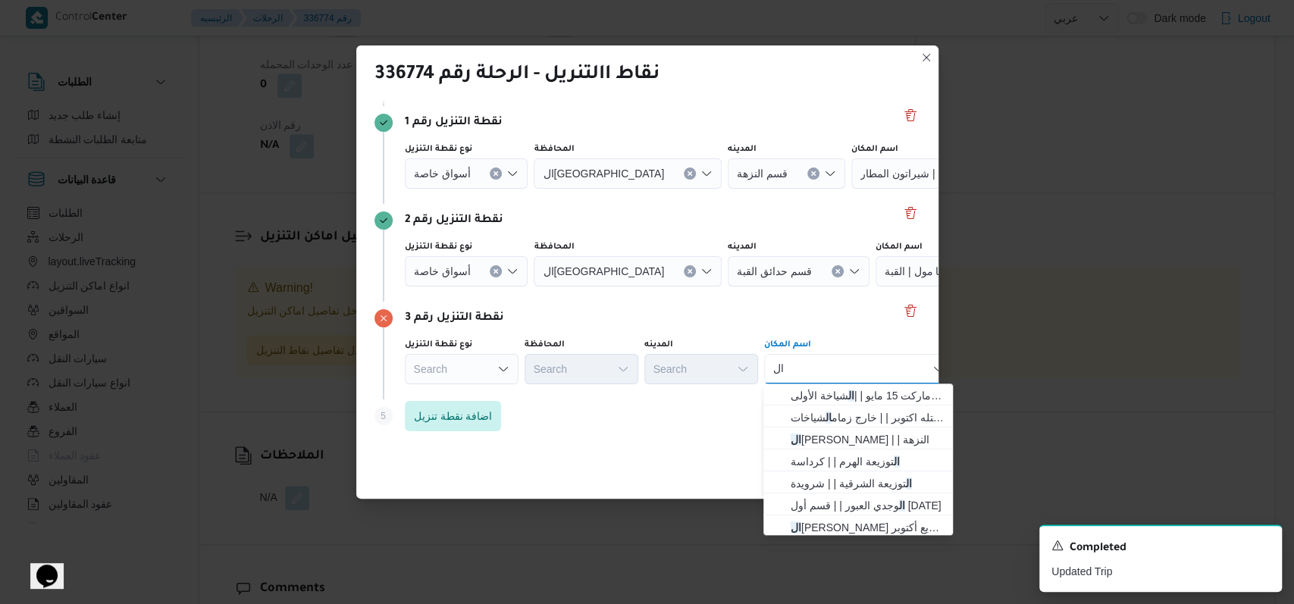
type input "ا"
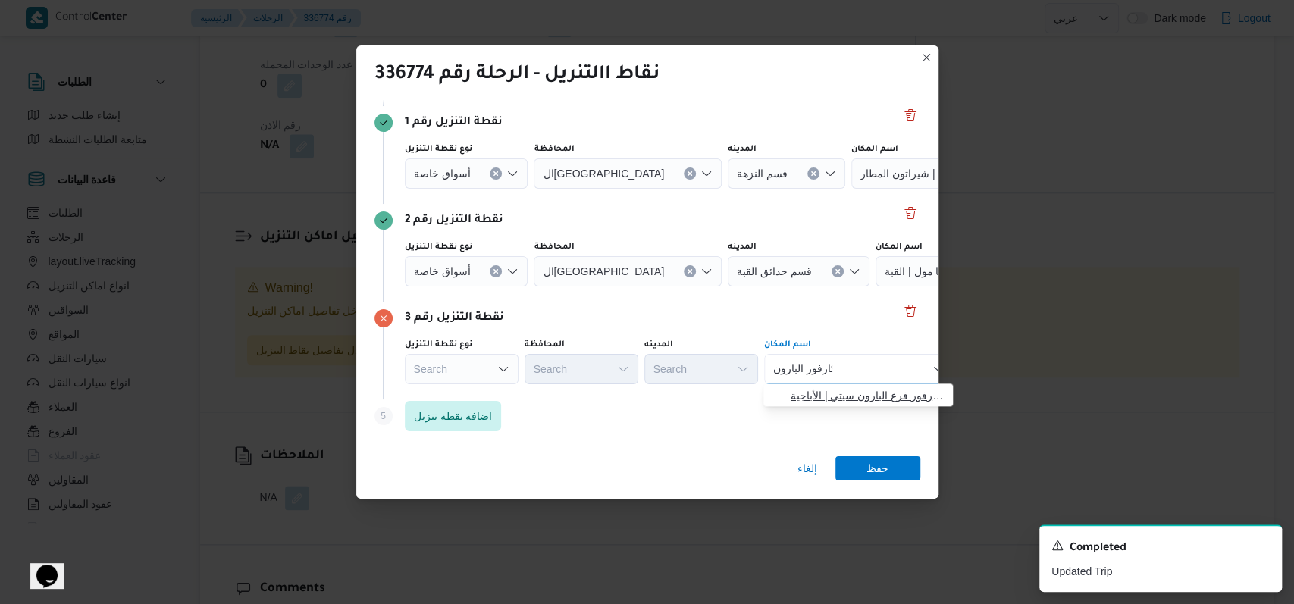
type input "كارفور البارون"
click at [531, 388] on span "كارفور البارون | كارفور فرع البارون سيتي | الأباجية" at bounding box center [867, 396] width 153 height 18
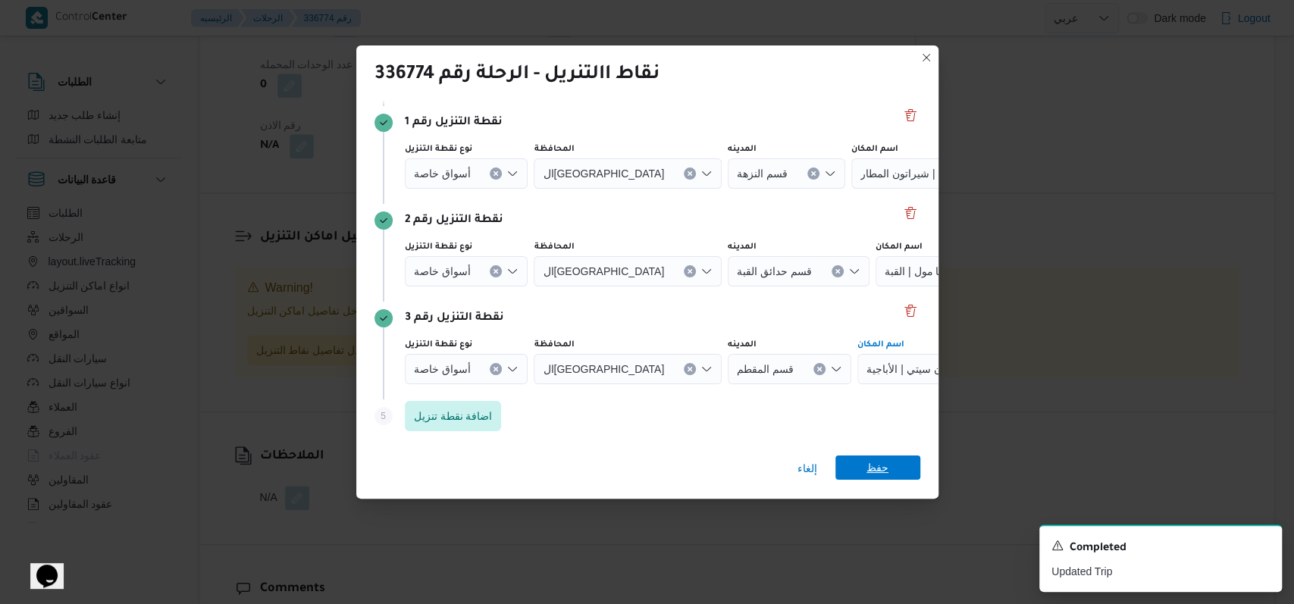
click at [531, 474] on span "حفظ" at bounding box center [877, 468] width 22 height 24
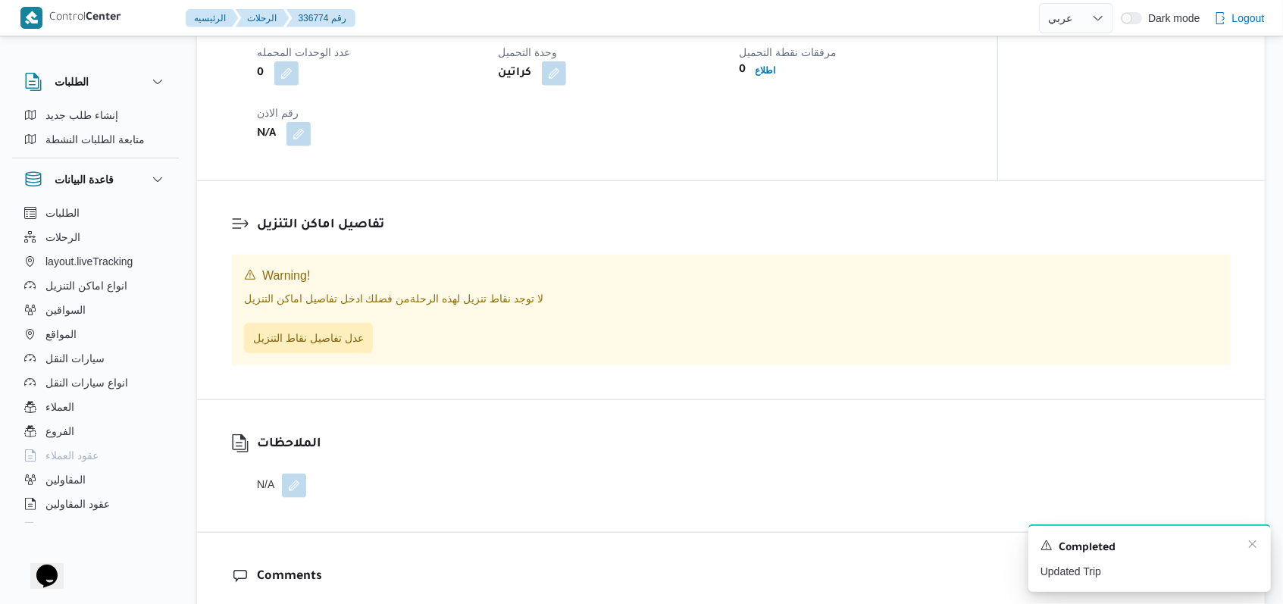
click at [531, 543] on div "Completed" at bounding box center [1150, 548] width 218 height 20
click at [531, 543] on icon "Dismiss toast" at bounding box center [1253, 544] width 12 height 12
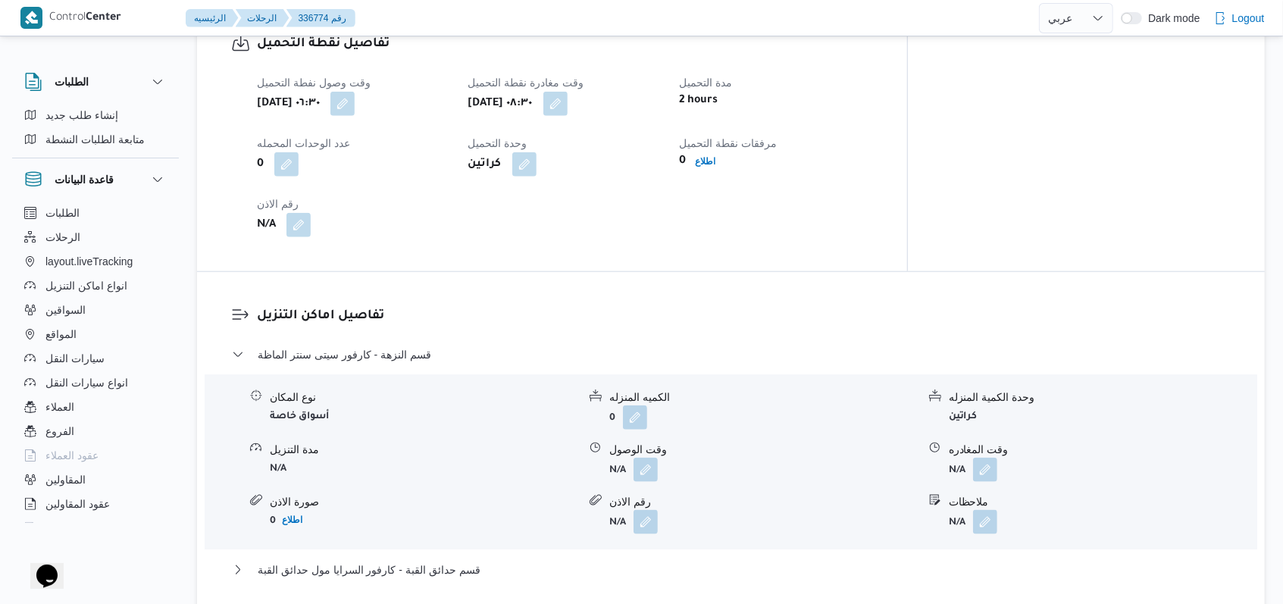
scroll to position [1058, 0]
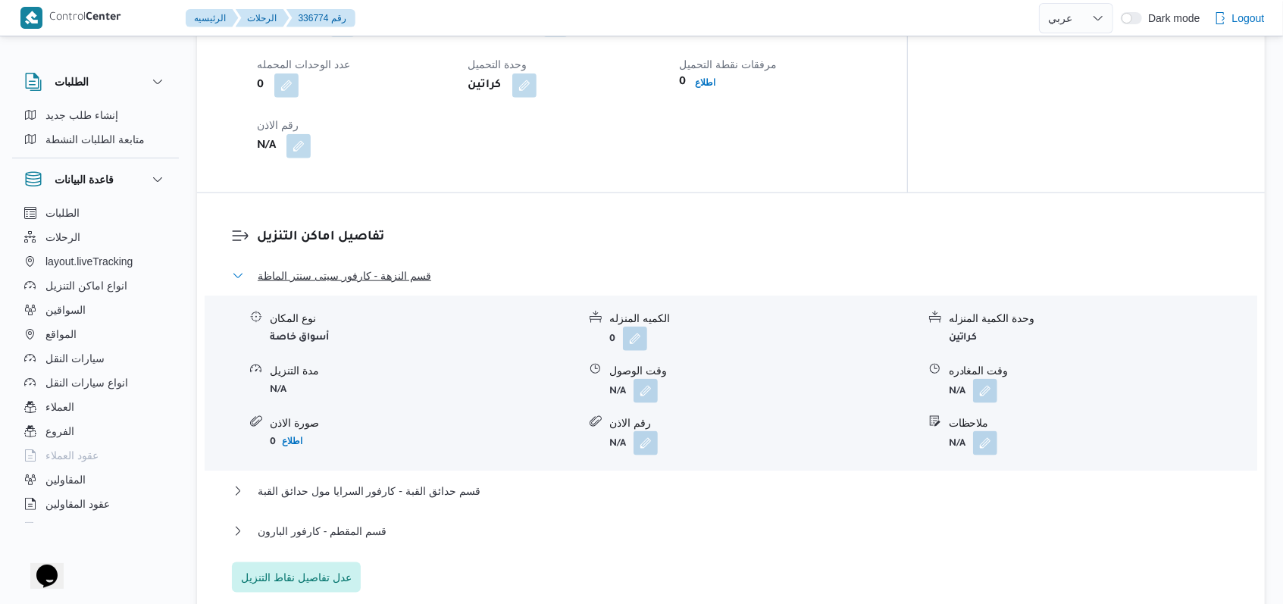
click at [418, 270] on span "قسم النزهة - كارفور سيتى سنتر الماظة" at bounding box center [345, 276] width 174 height 18
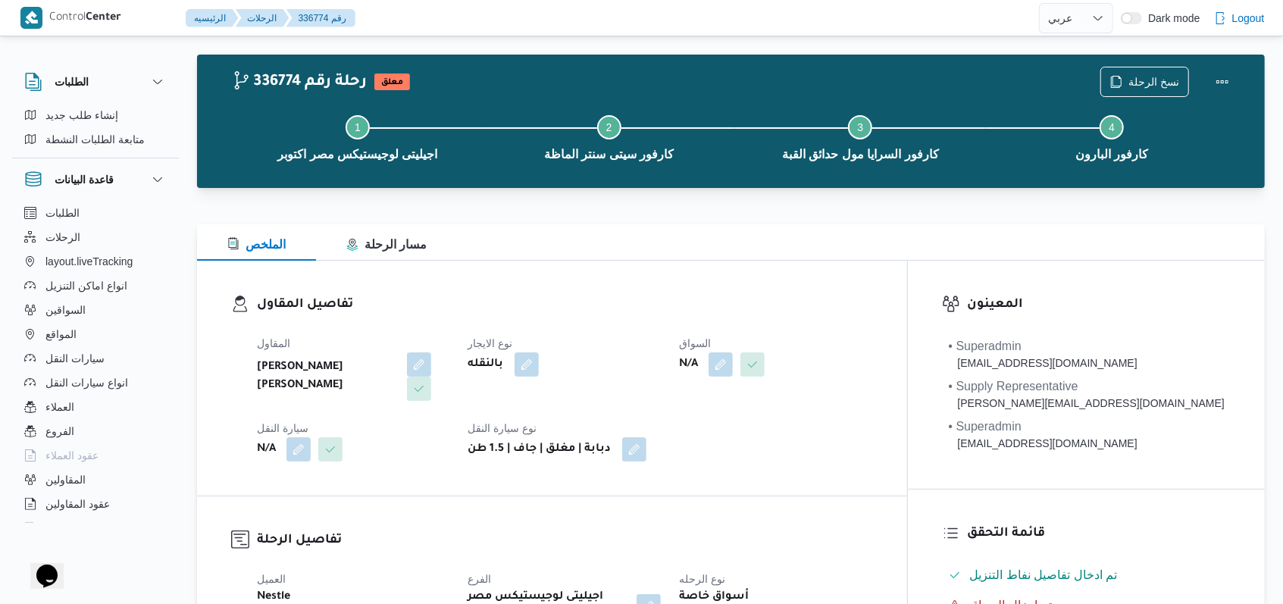
scroll to position [0, 0]
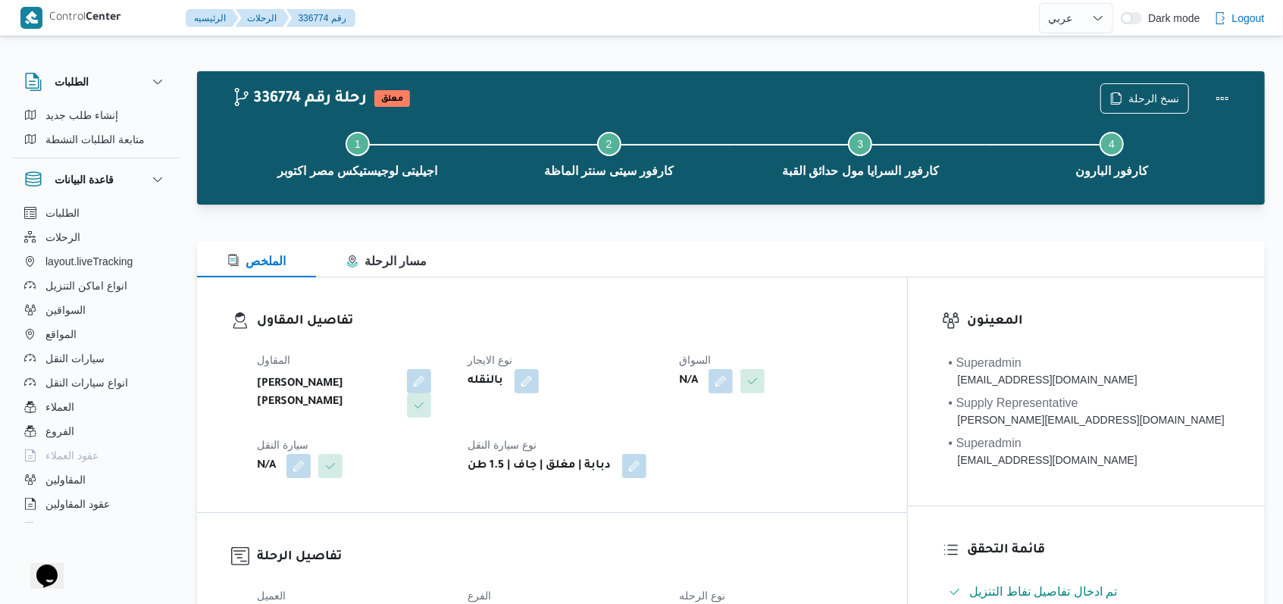
click at [531, 338] on dl "تفاصيل المقاول المقاول مصطفى ممدوح محمود عبدالهادى نوع الايجار بالنقله السواق N…" at bounding box center [565, 395] width 616 height 167
select select "ar"
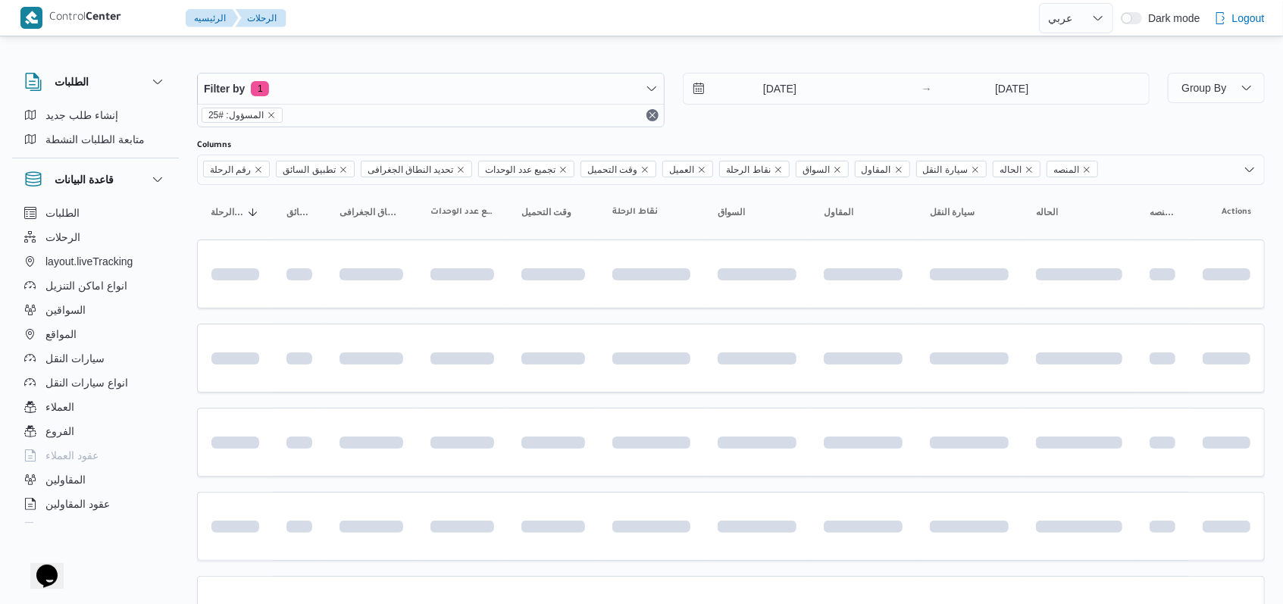
scroll to position [70, 0]
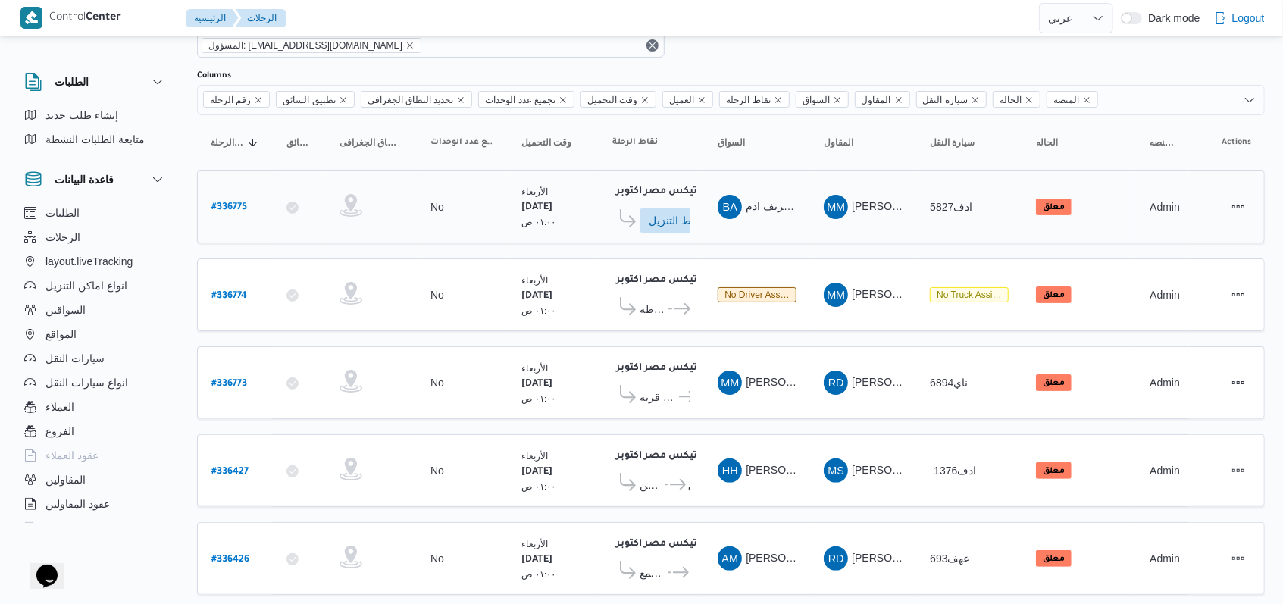
click at [237, 206] on b "# 336775" at bounding box center [229, 207] width 36 height 11
select select "ar"
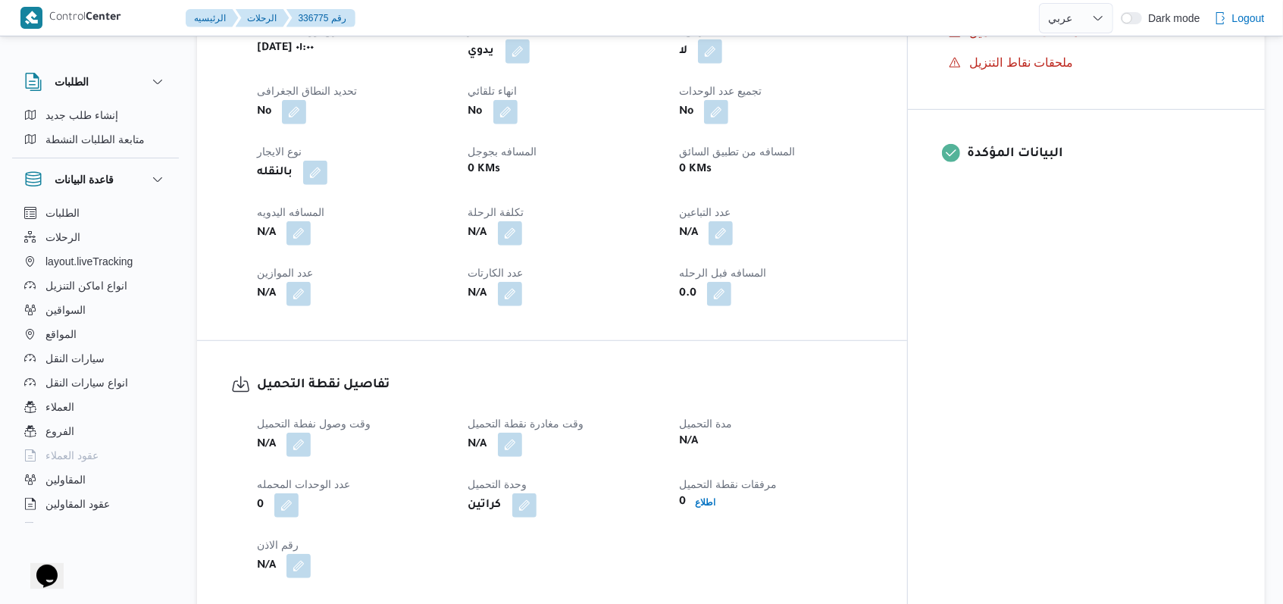
scroll to position [676, 0]
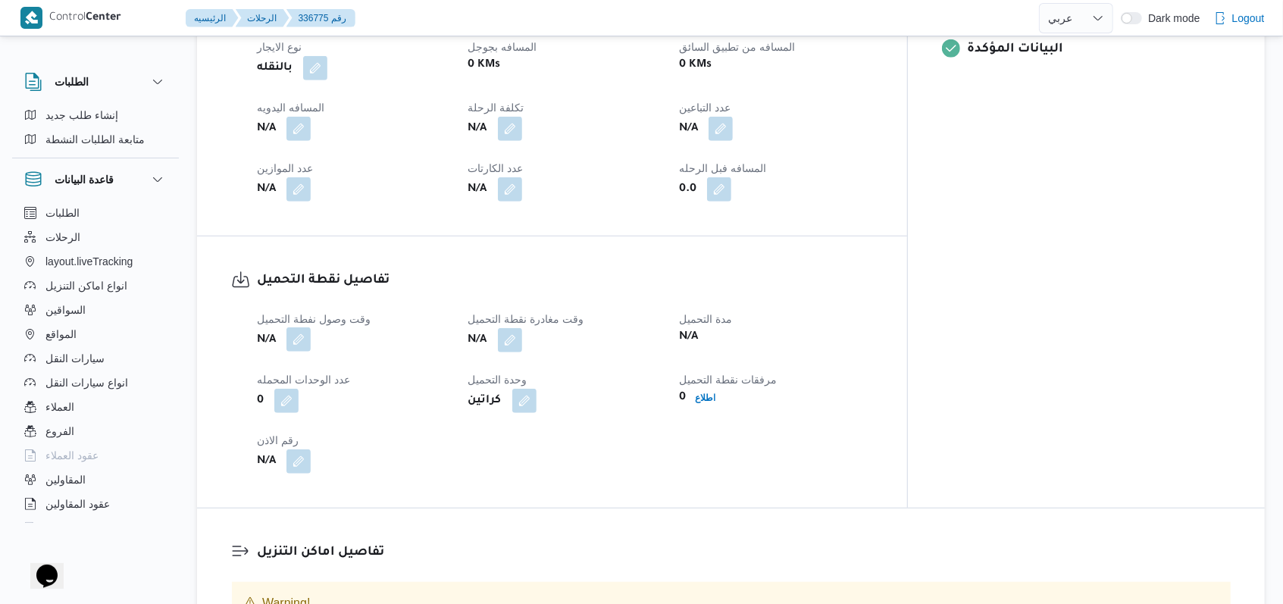
click at [304, 327] on button "button" at bounding box center [298, 339] width 24 height 24
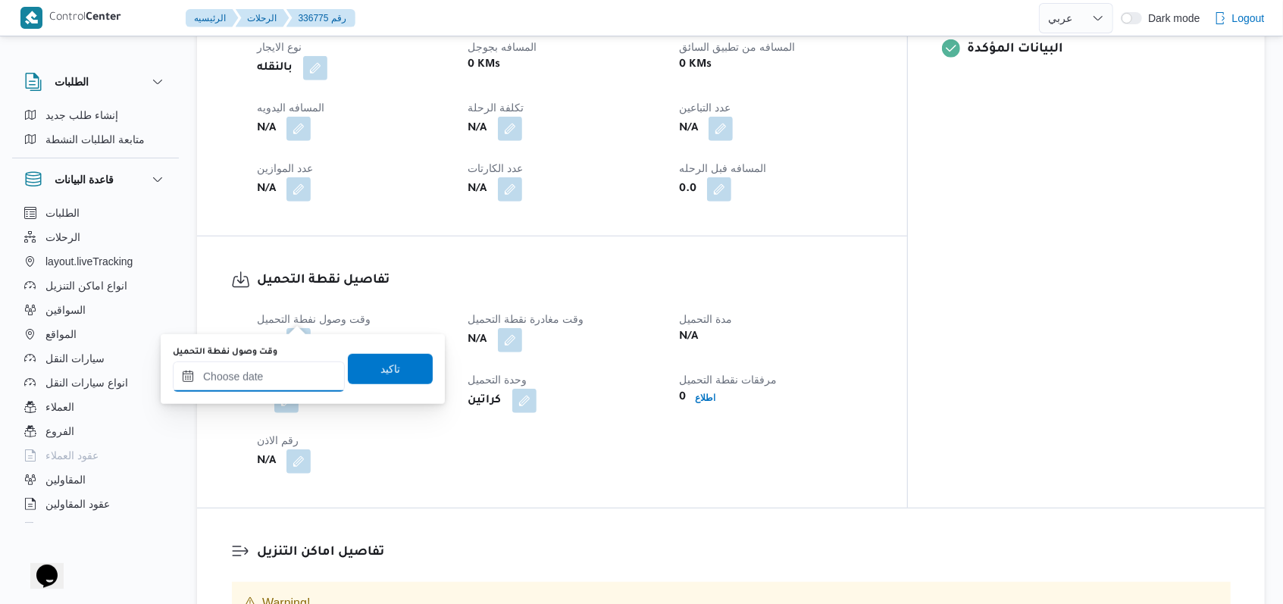
click at [293, 367] on input "وقت وصول نفطة التحميل" at bounding box center [259, 377] width 172 height 30
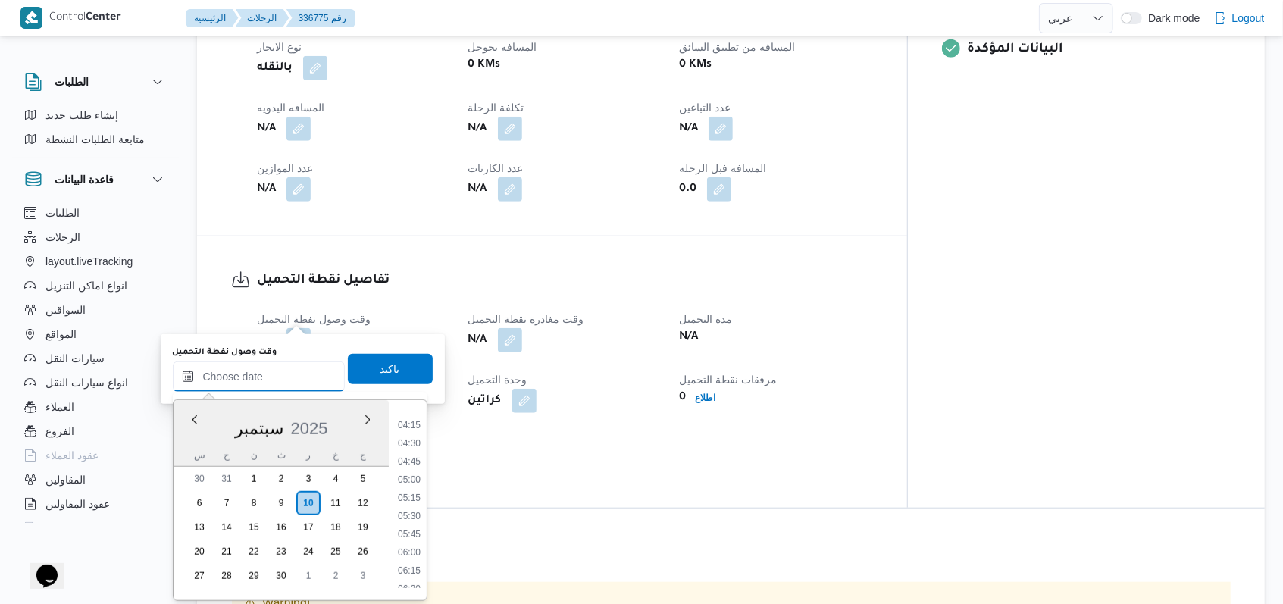
scroll to position [203, 0]
click at [415, 470] on li "03:30" at bounding box center [409, 471] width 35 height 15
type input "١٠/٠٩/٢٠٢٥ ٠٣:٣٠"
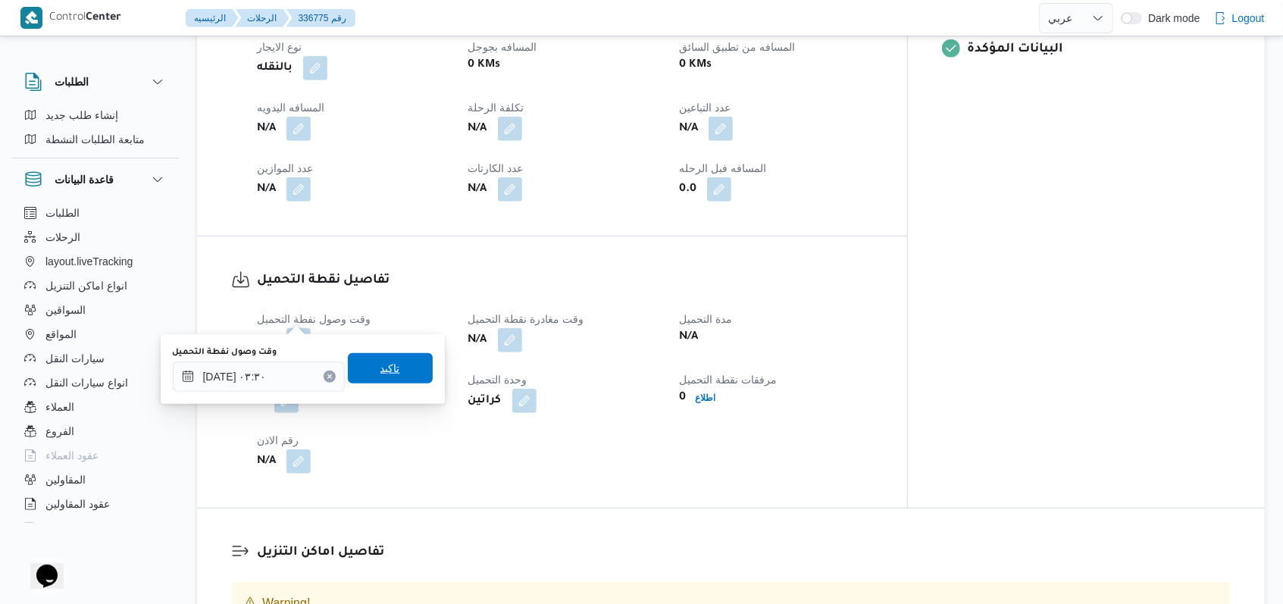
click at [396, 366] on span "تاكيد" at bounding box center [390, 368] width 85 height 30
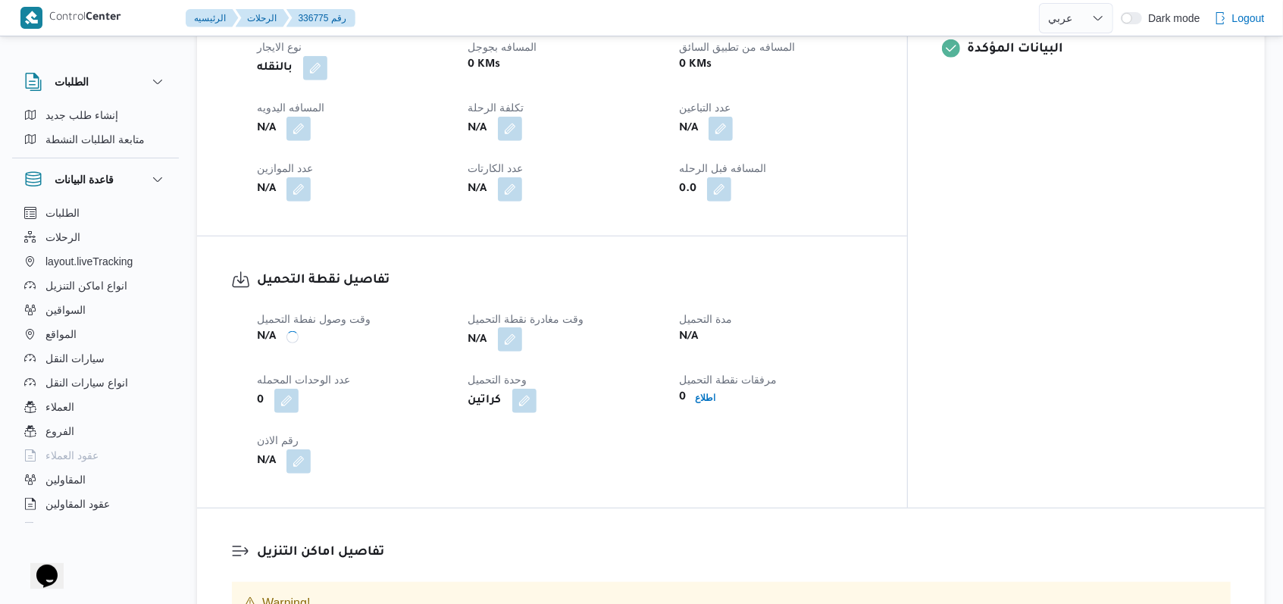
click at [522, 327] on button "button" at bounding box center [510, 339] width 24 height 24
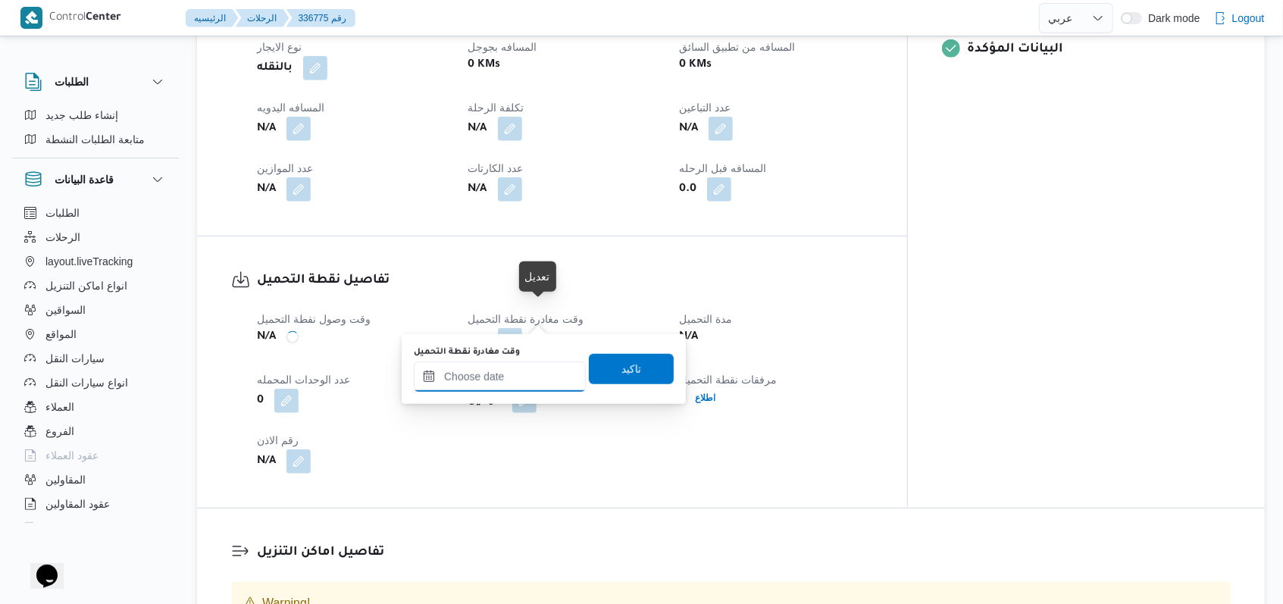
click at [519, 384] on input "وقت مغادرة نقطة التحميل" at bounding box center [500, 377] width 172 height 30
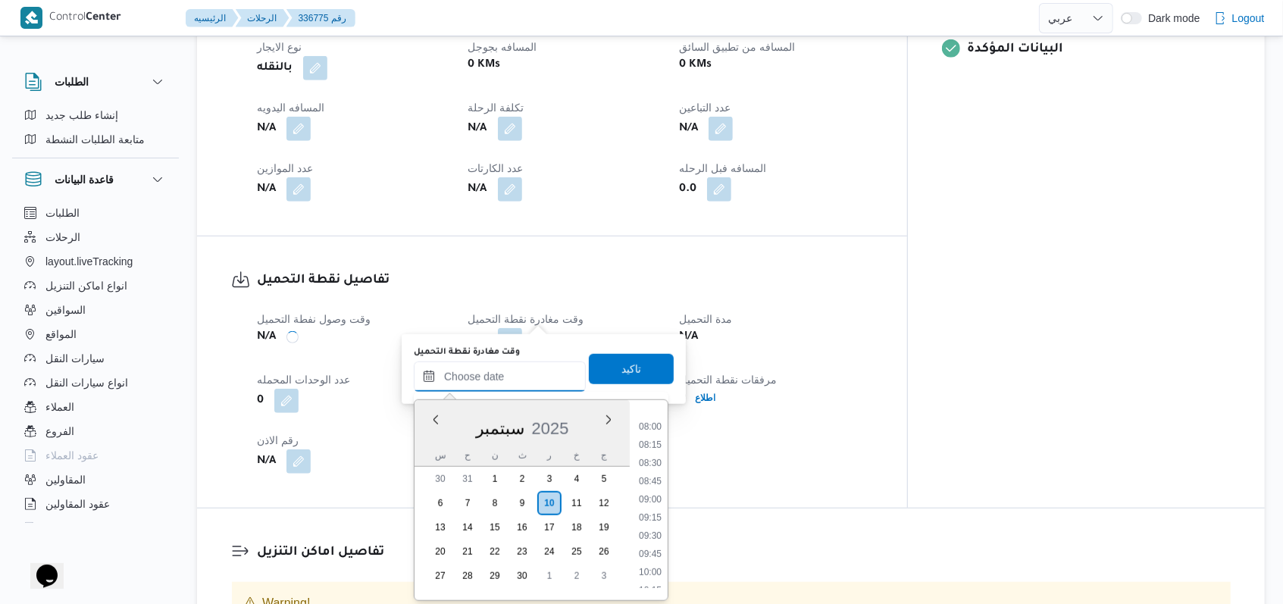
scroll to position [405, 0]
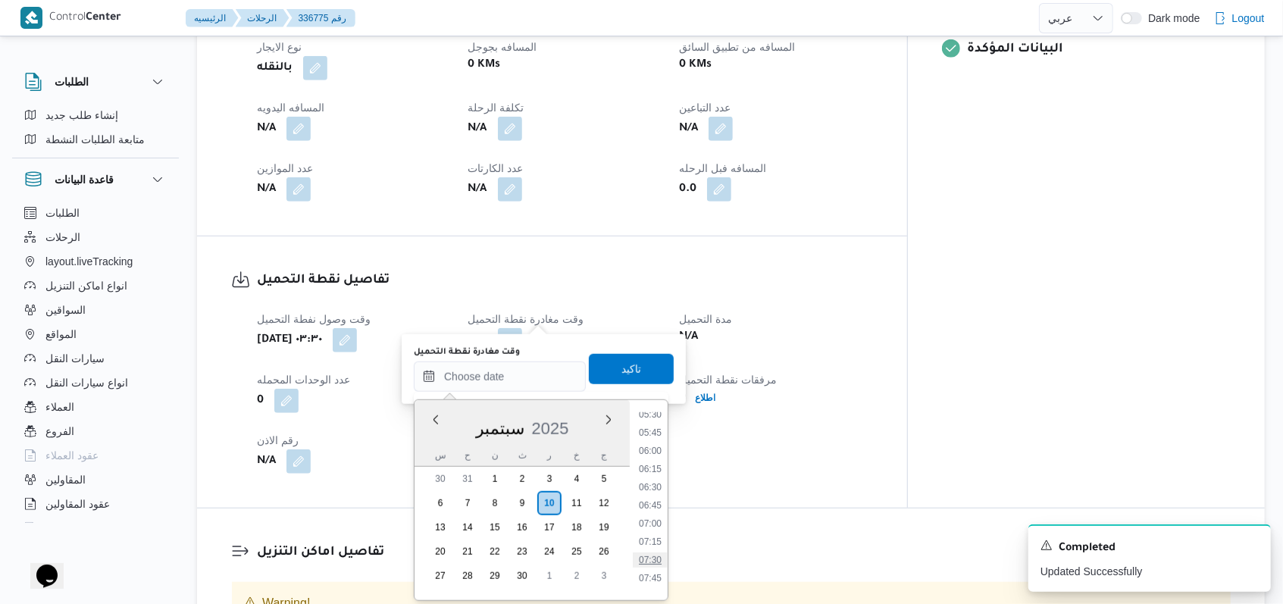
click at [531, 543] on li "07:30" at bounding box center [650, 560] width 35 height 15
type input "١٠/٠٩/٢٠٢٥ ٠٧:٣٠"
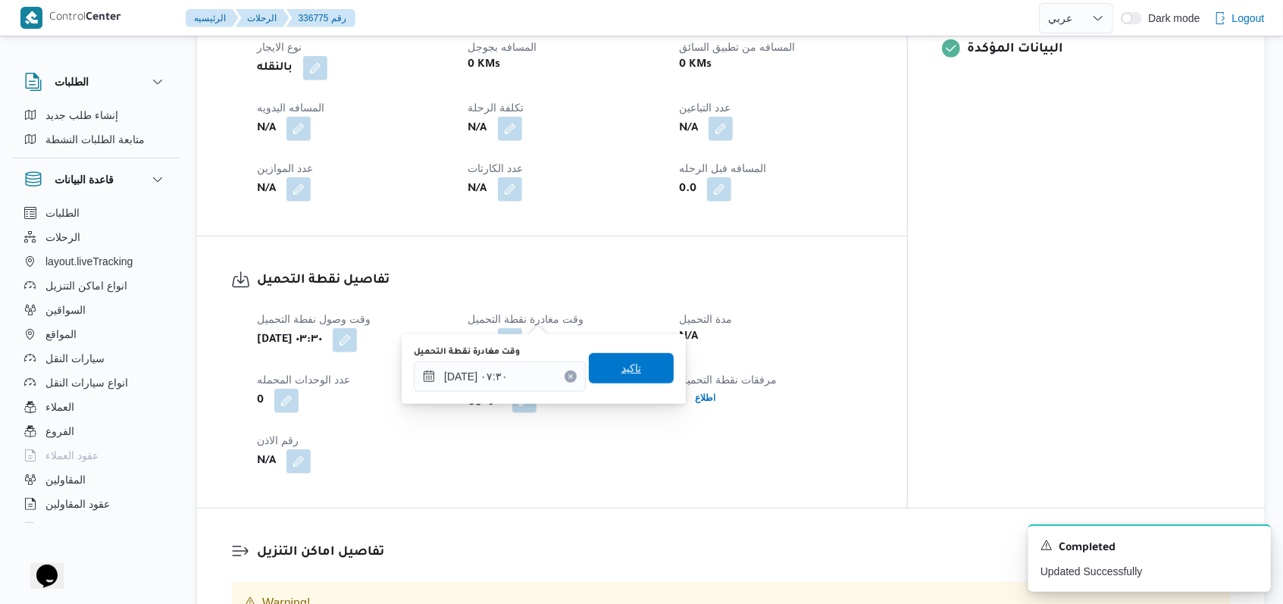
click at [531, 377] on span "تاكيد" at bounding box center [631, 368] width 85 height 30
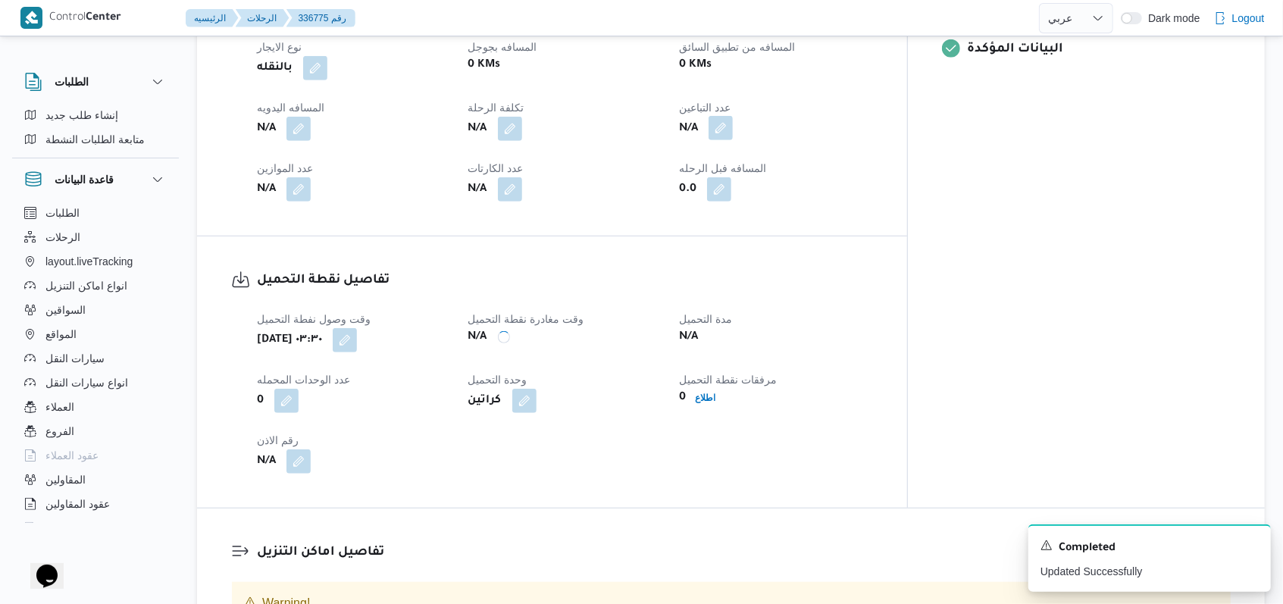
click at [531, 116] on button "button" at bounding box center [721, 128] width 24 height 24
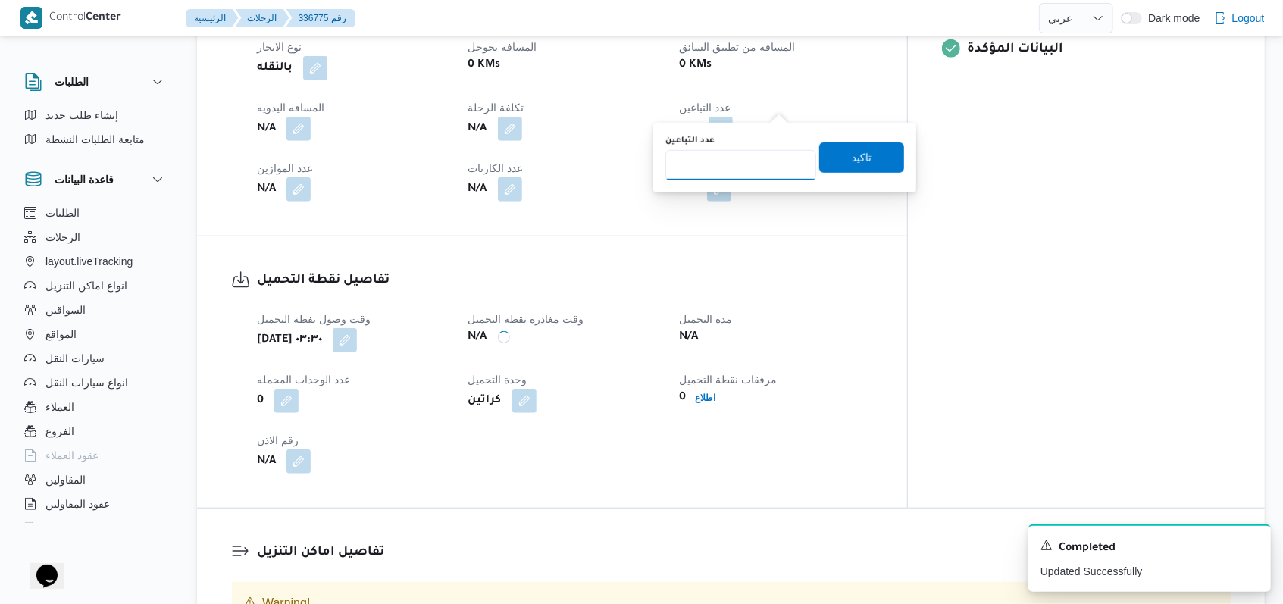
click at [531, 168] on input "عدد التباعين" at bounding box center [740, 165] width 151 height 30
type input "1"
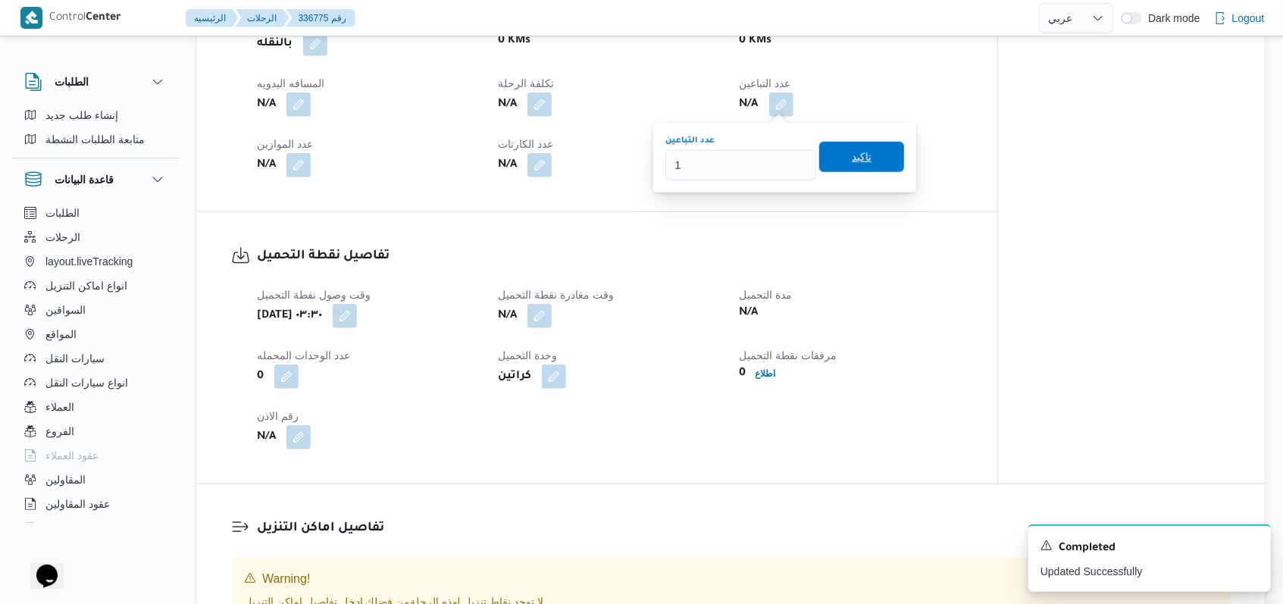
click at [531, 158] on span "تاكيد" at bounding box center [862, 157] width 20 height 18
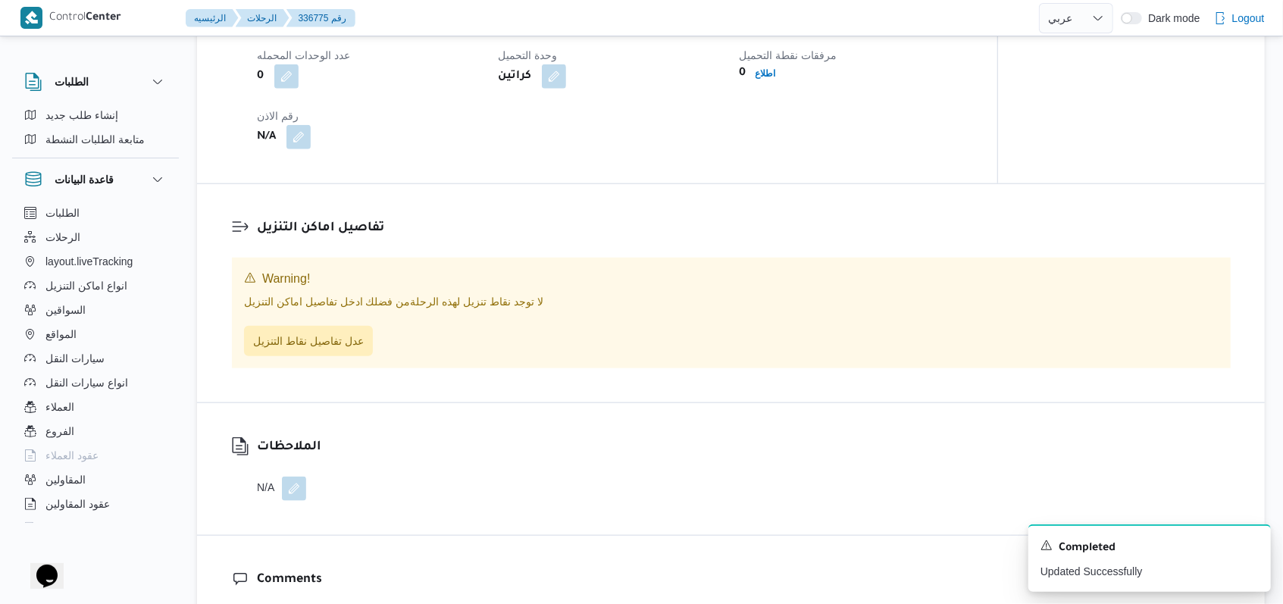
scroll to position [979, 0]
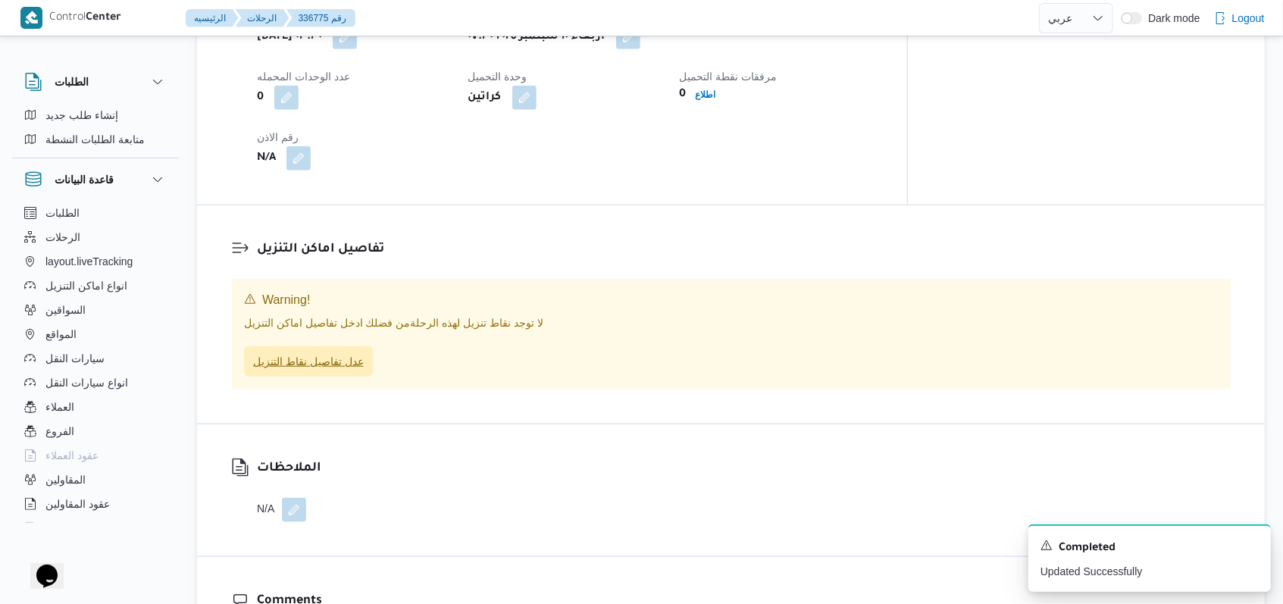
click at [348, 352] on span "عدل تفاصيل نقاط التنزيل" at bounding box center [308, 361] width 111 height 18
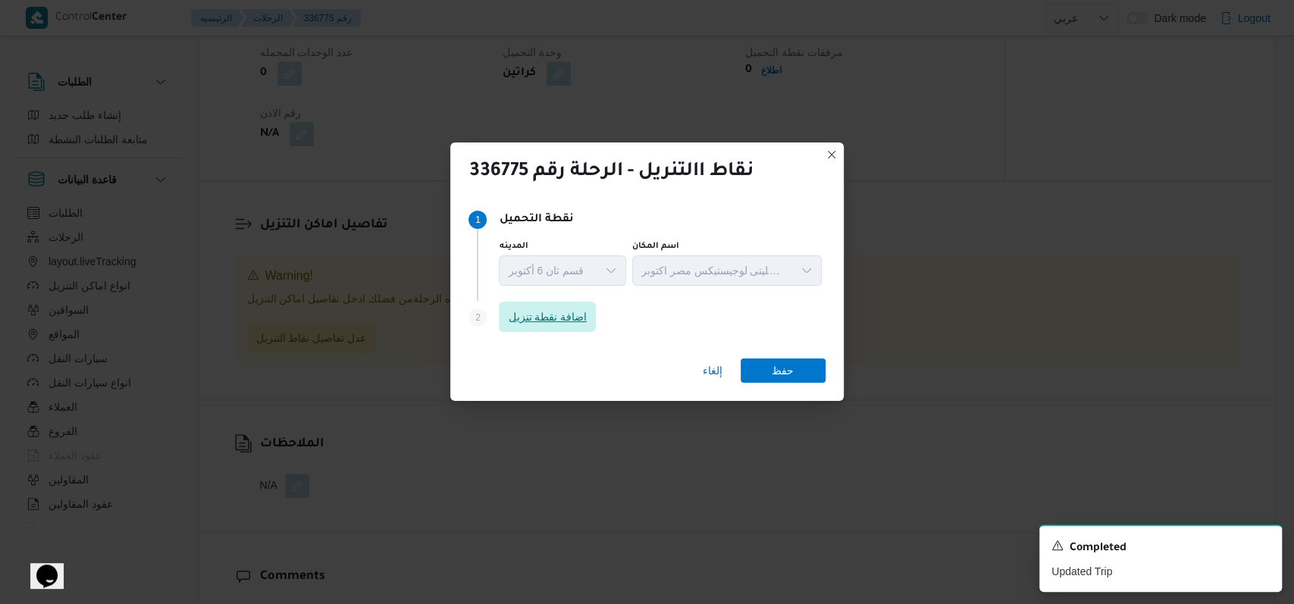
click at [531, 317] on span "اضافة نقطة تنزيل" at bounding box center [547, 317] width 79 height 18
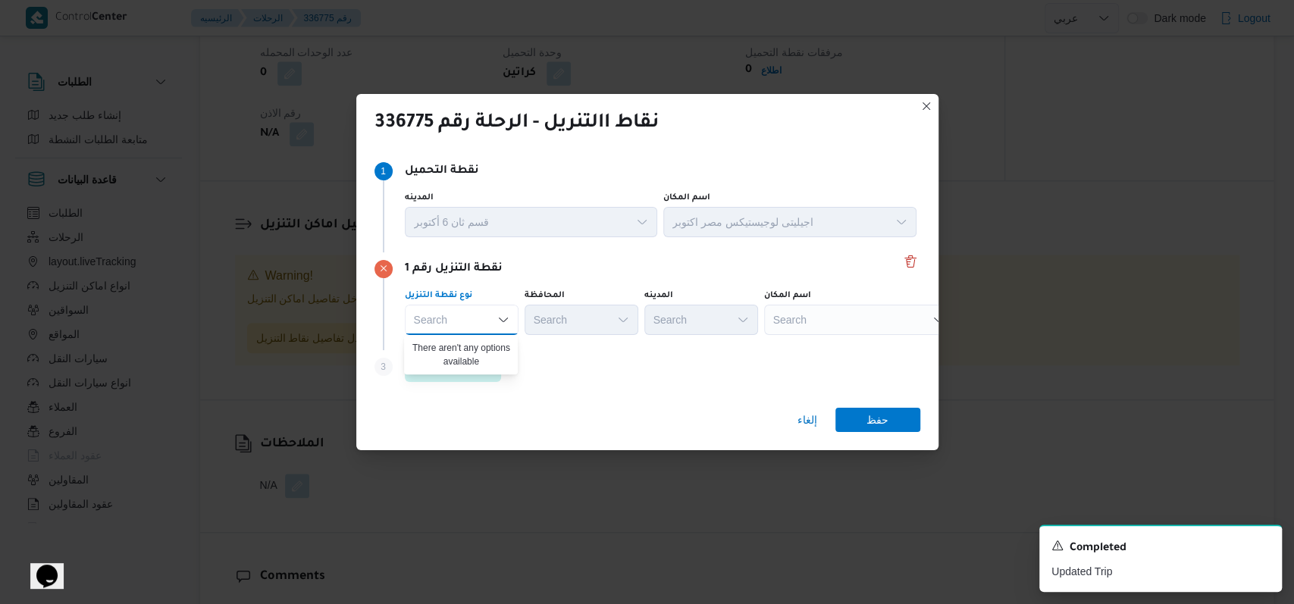
click at [531, 390] on div "Step 1 1 نقطة التحميل المدينه قسم ثان 6 أكتوبر اسم المكان اجيليتى لوجيستيكس مصر…" at bounding box center [647, 272] width 582 height 247
click at [491, 382] on div "Step 3 is disabled 3 اضافة نقطة تنزيل" at bounding box center [647, 369] width 546 height 39
click at [487, 371] on span "اضافة نقطة تنزيل" at bounding box center [453, 366] width 79 height 18
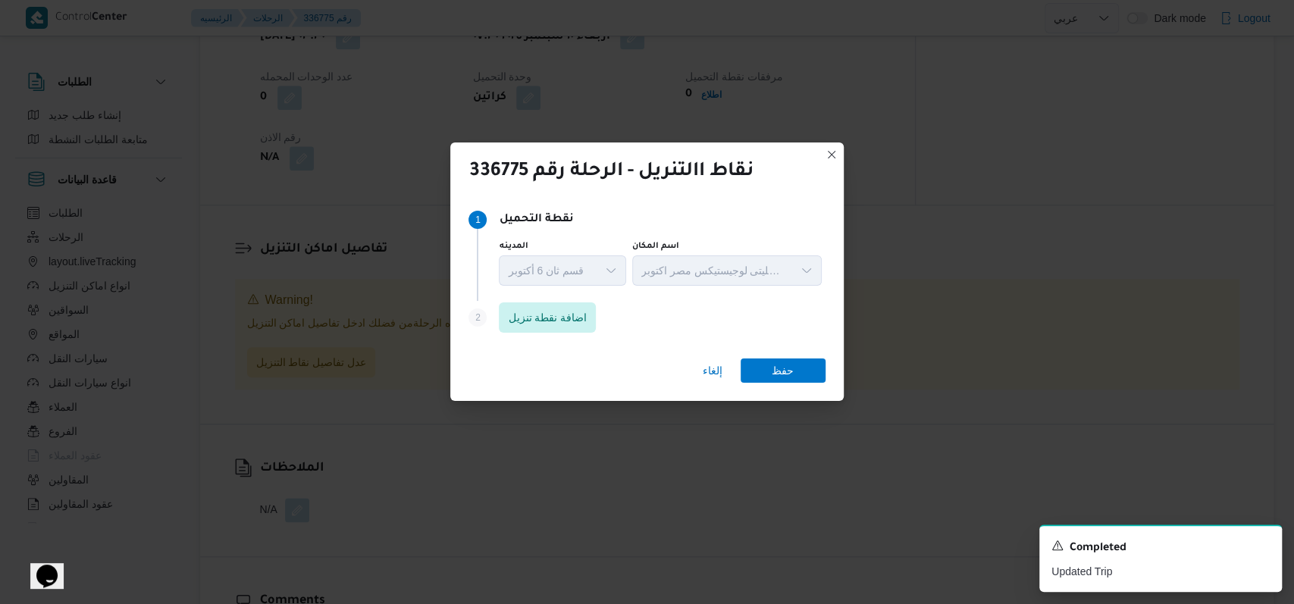
click at [531, 320] on div "Step 2 is disabled 2 اضافة نقطة تنزيل" at bounding box center [646, 320] width 356 height 39
click at [531, 312] on span "اضافة نقطة تنزيل" at bounding box center [547, 317] width 79 height 18
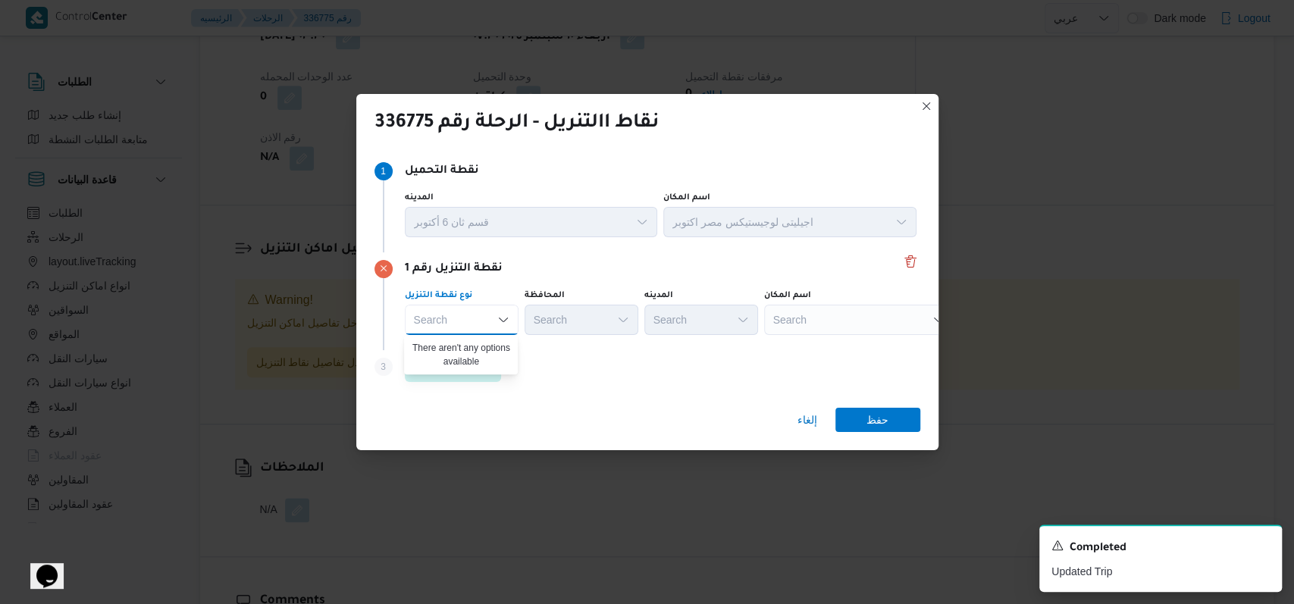
click at [531, 364] on div "Step 3 is disabled 3 اضافة نقطة تنزيل" at bounding box center [647, 369] width 546 height 39
click at [489, 381] on div "اضافة نقطة تنزيل" at bounding box center [453, 370] width 97 height 24
click at [490, 365] on span "اضافة نقطة تنزيل" at bounding box center [453, 366] width 79 height 18
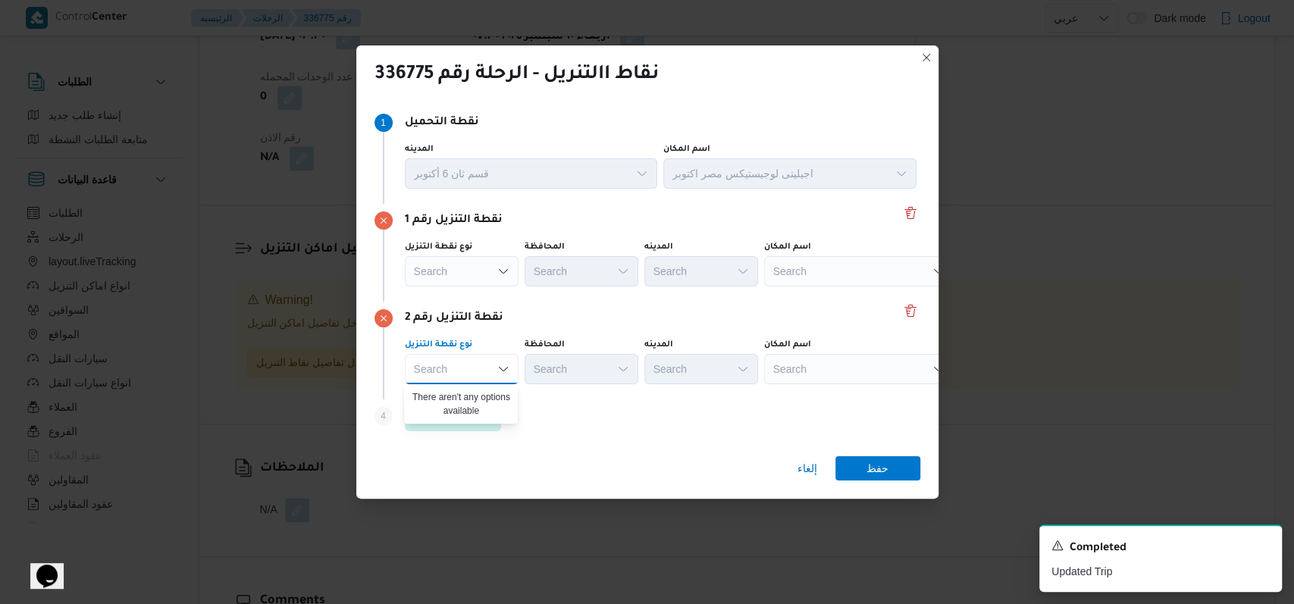
click at [531, 309] on div "نقطة التنزيل رقم 2" at bounding box center [647, 318] width 546 height 18
click at [531, 268] on div "Search" at bounding box center [858, 271] width 189 height 30
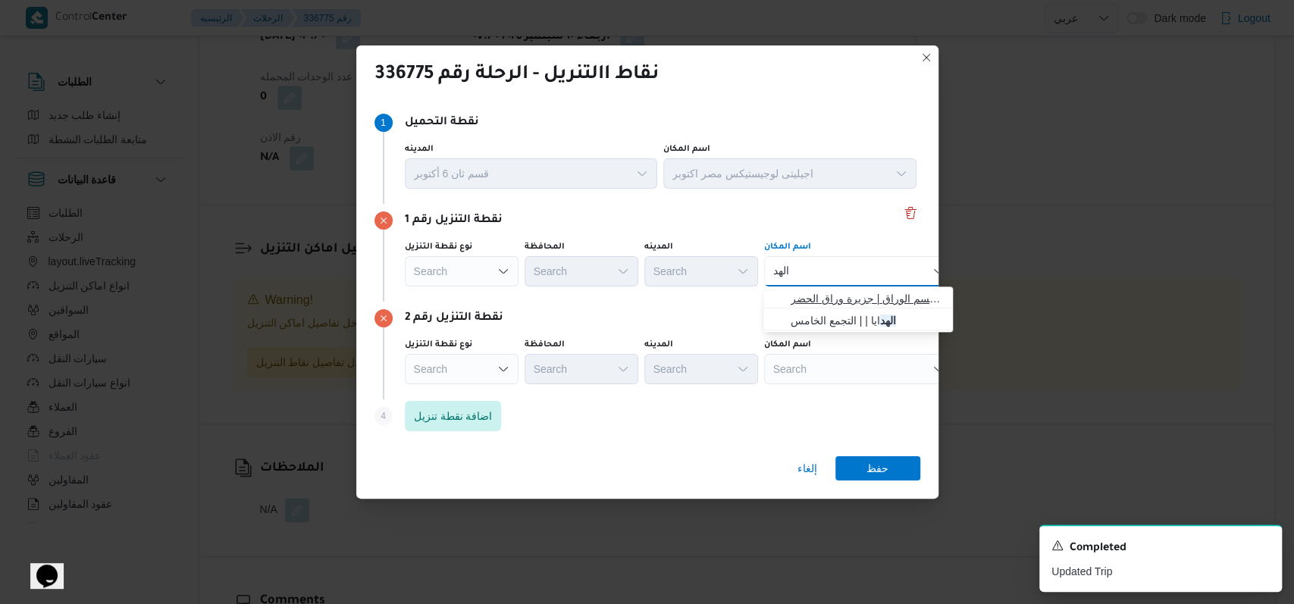
type input "الهد"
click at [531, 295] on span "الهد ف الوراق | قسم الوراق | جزيرة وراق الحضر" at bounding box center [867, 299] width 153 height 18
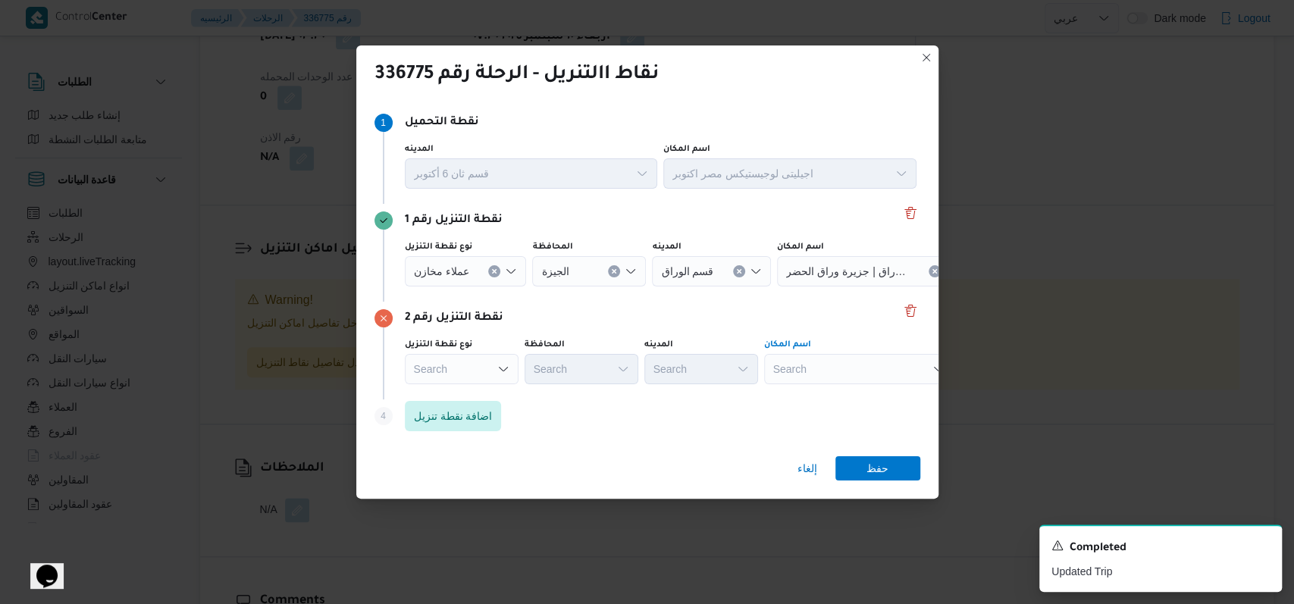
click at [531, 372] on div "Search" at bounding box center [858, 369] width 189 height 30
type input "كارفور السيد"
click at [531, 399] on span "كارفور السيد ة زينب | قسم السيدة زينب | العتريس" at bounding box center [867, 396] width 153 height 18
click at [531, 459] on span "حفظ" at bounding box center [877, 468] width 22 height 24
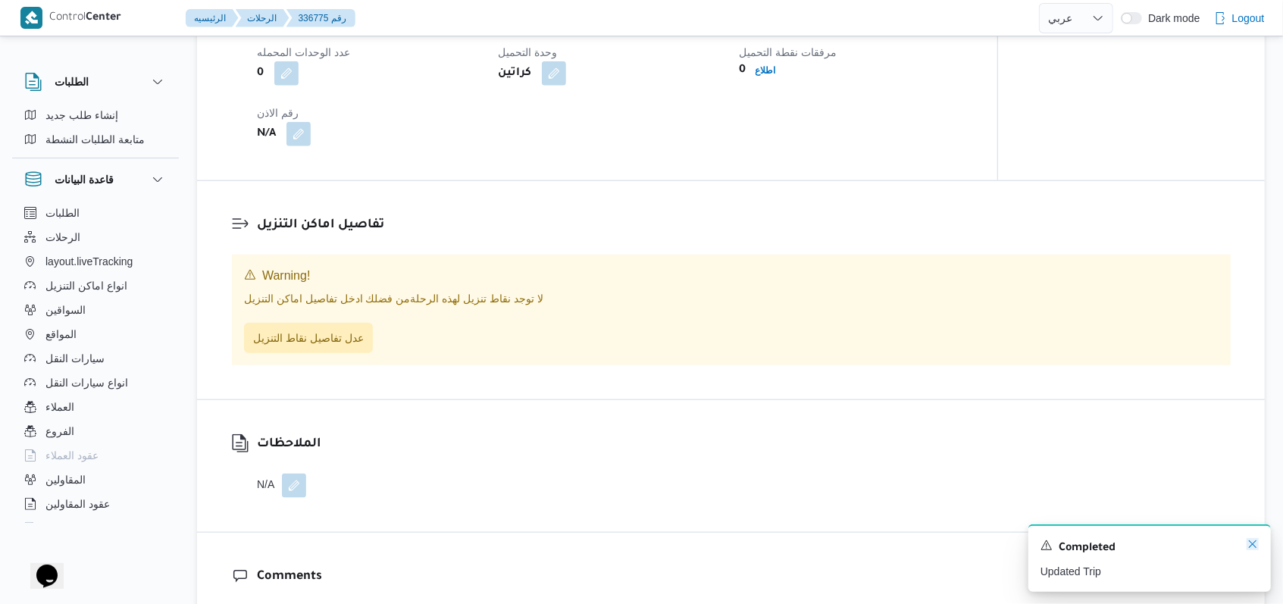
click at [531, 543] on icon "Dismiss toast" at bounding box center [1253, 544] width 8 height 8
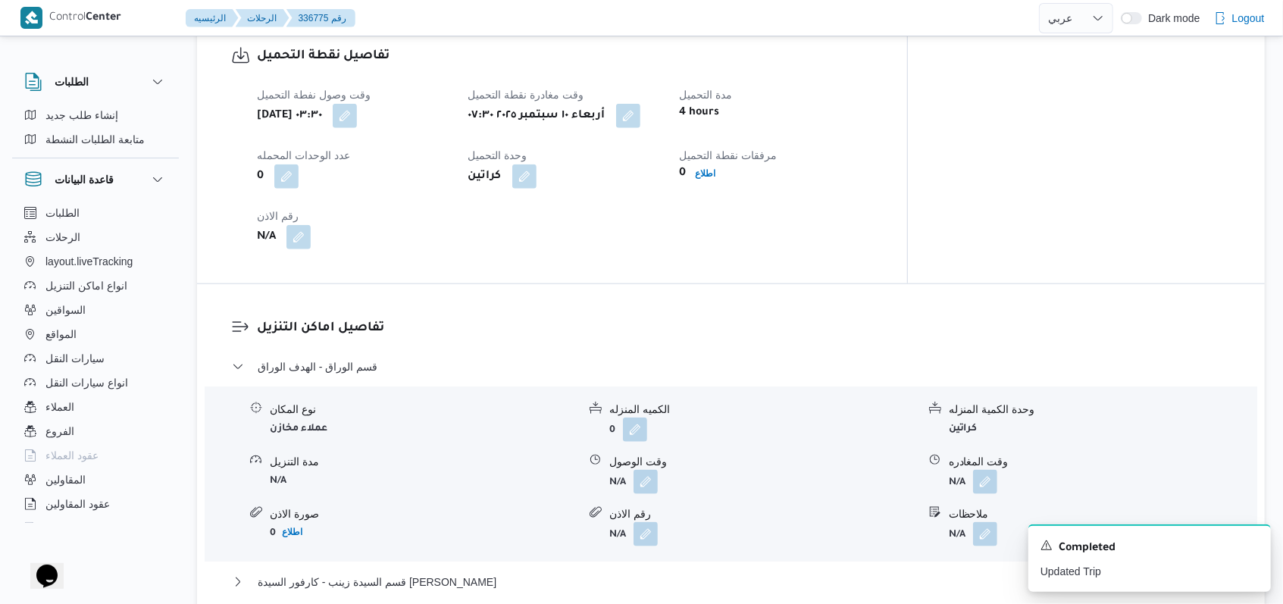
scroll to position [1058, 0]
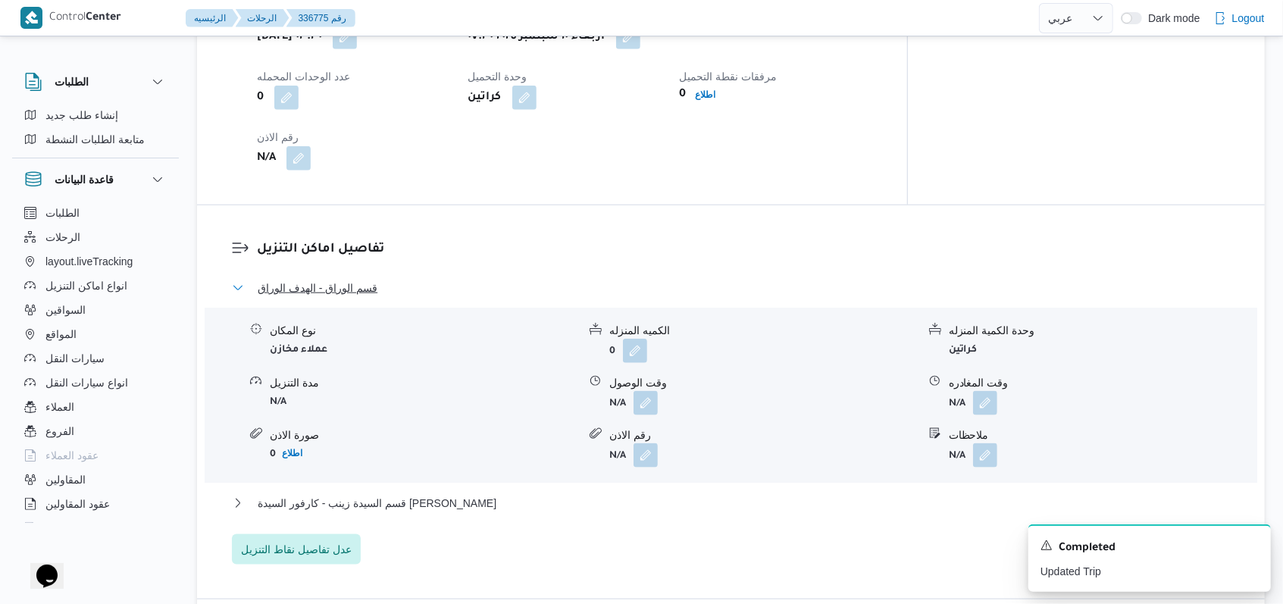
click at [302, 279] on span "قسم الوراق - الهدف الوراق" at bounding box center [318, 288] width 120 height 18
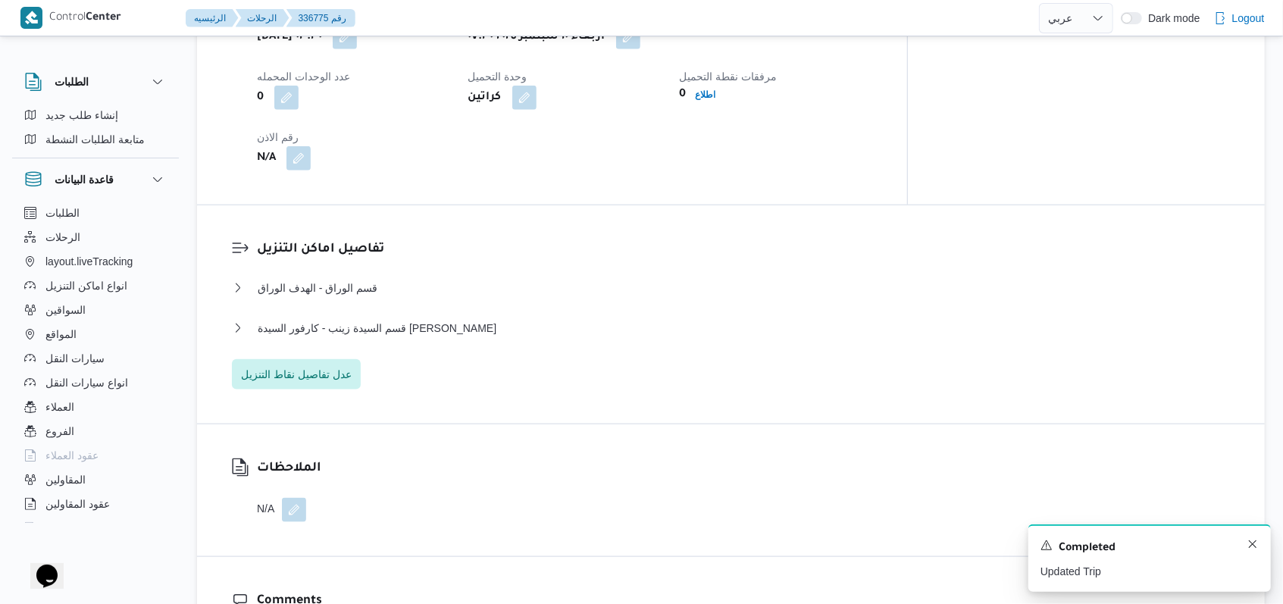
click at [531, 543] on div "A new notification appears Completed Updated Trip" at bounding box center [1149, 557] width 243 height 67
click at [531, 543] on icon "Dismiss toast" at bounding box center [1253, 544] width 12 height 12
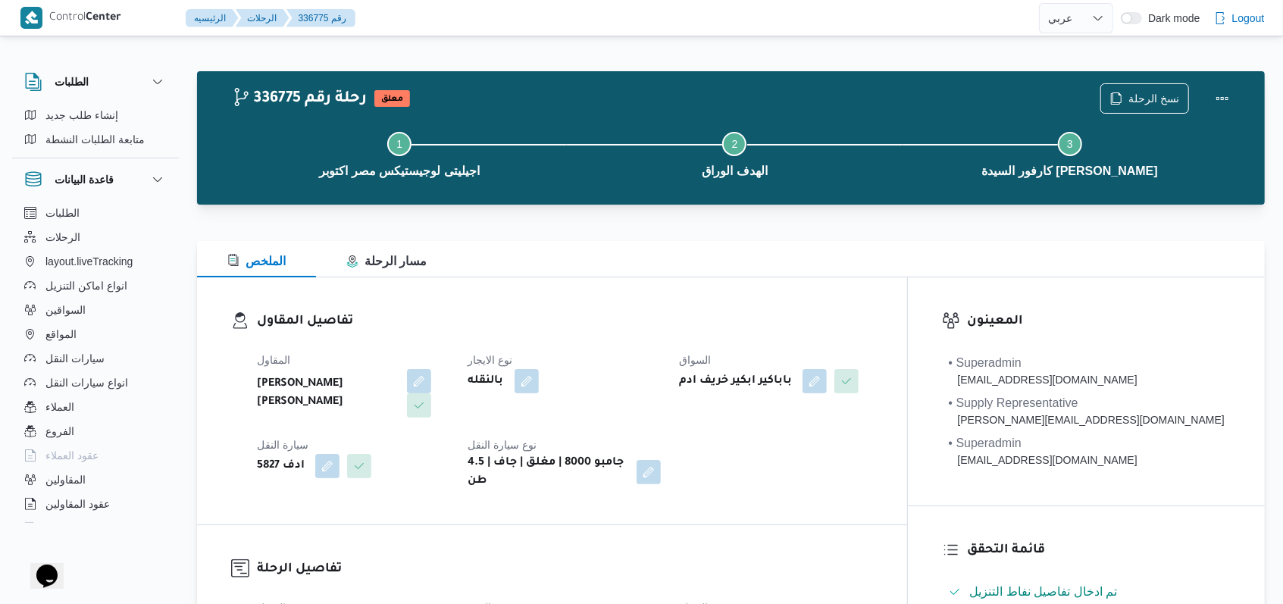
scroll to position [0, 0]
click at [531, 329] on h3 "تفاصيل المقاول" at bounding box center [565, 322] width 616 height 20
select select "ar"
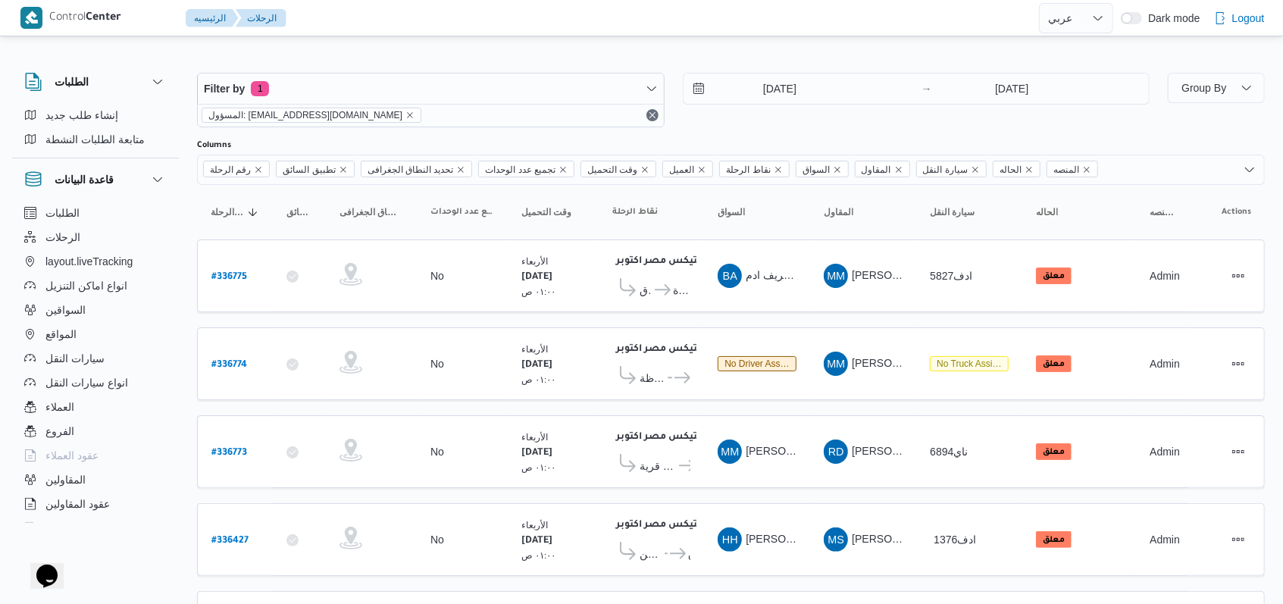
scroll to position [70, 0]
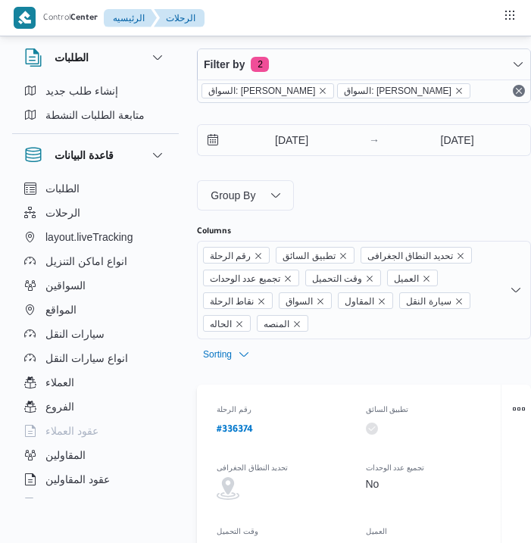
select select "ar"
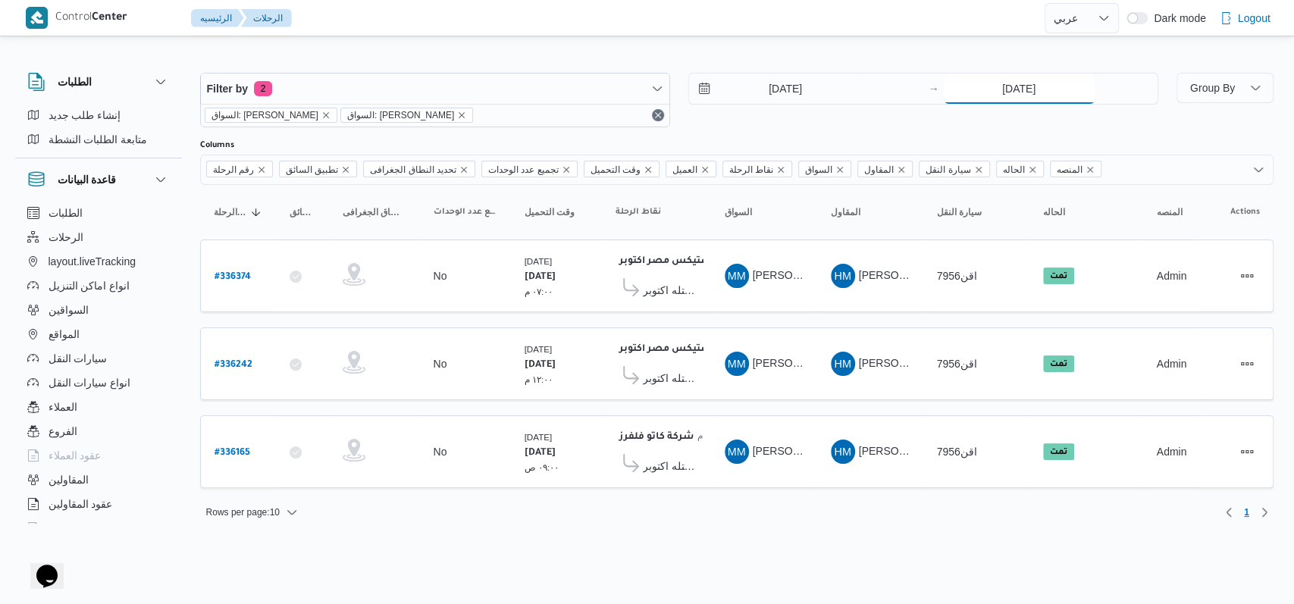
click at [531, 86] on input "8/9/2025" at bounding box center [1019, 89] width 151 height 30
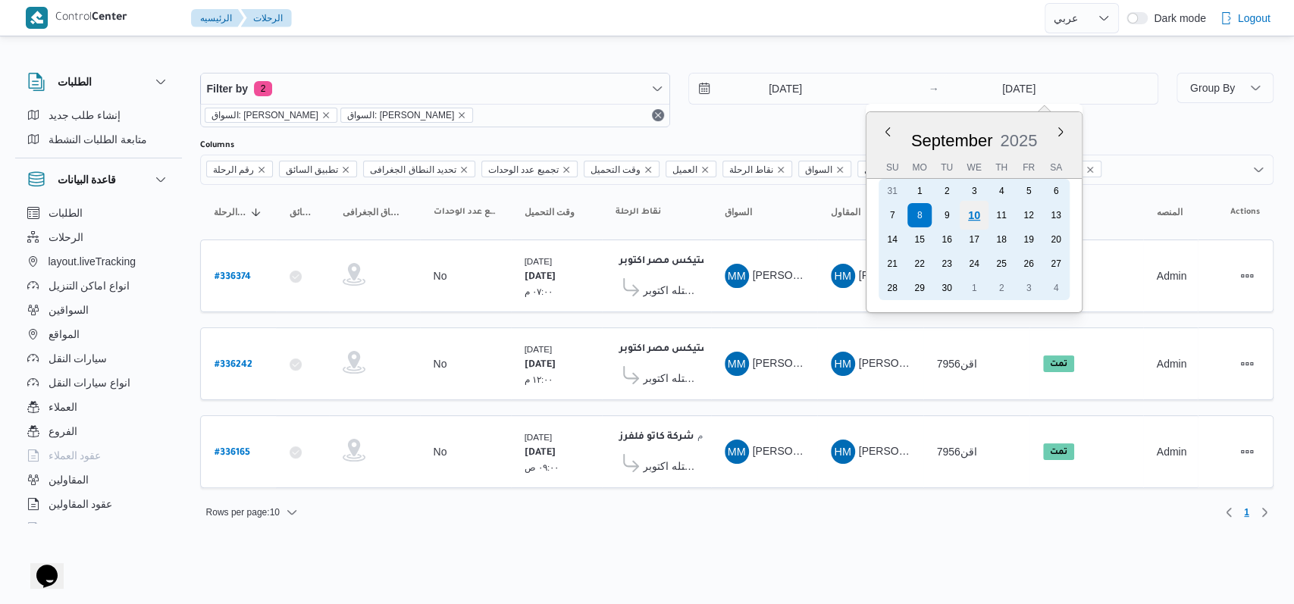
click at [531, 216] on div "10" at bounding box center [973, 215] width 29 height 29
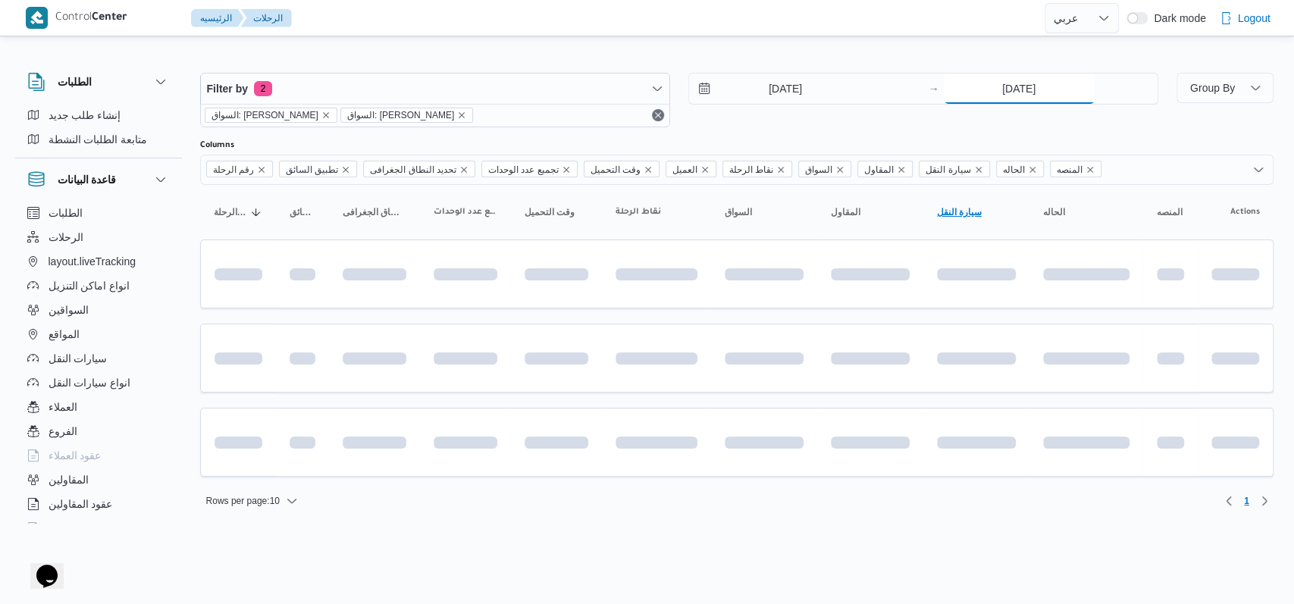
type input "10/9/2025"
click at [531, 96] on input "8/9/2025" at bounding box center [775, 89] width 172 height 30
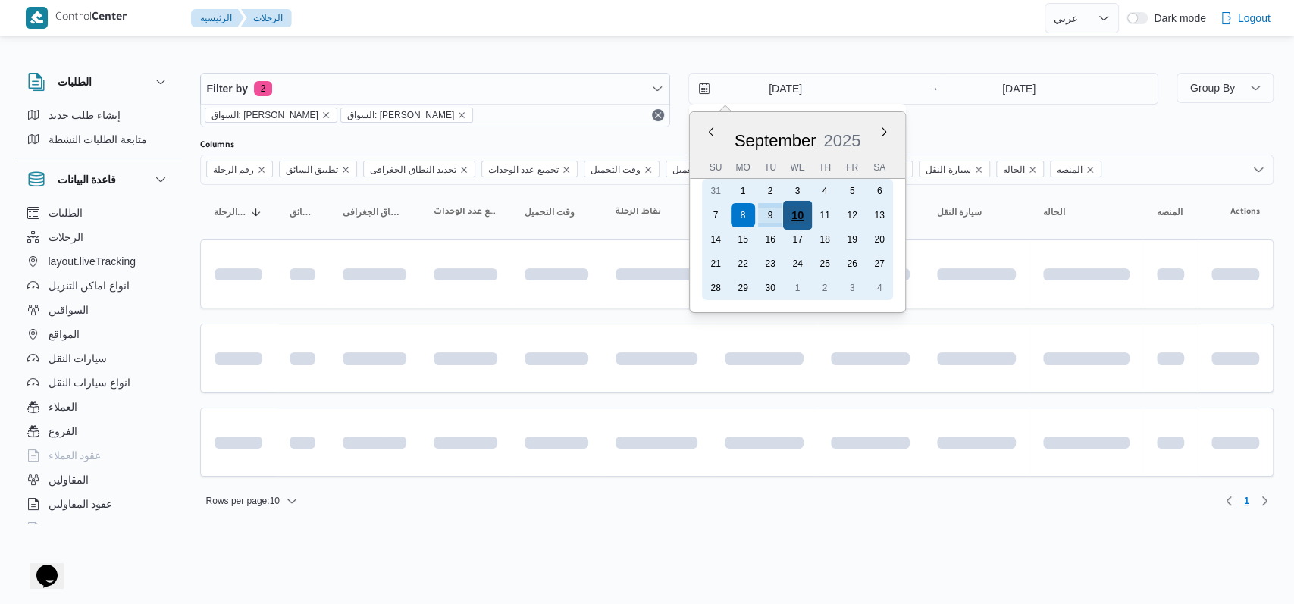
click at [531, 212] on div "10" at bounding box center [796, 215] width 29 height 29
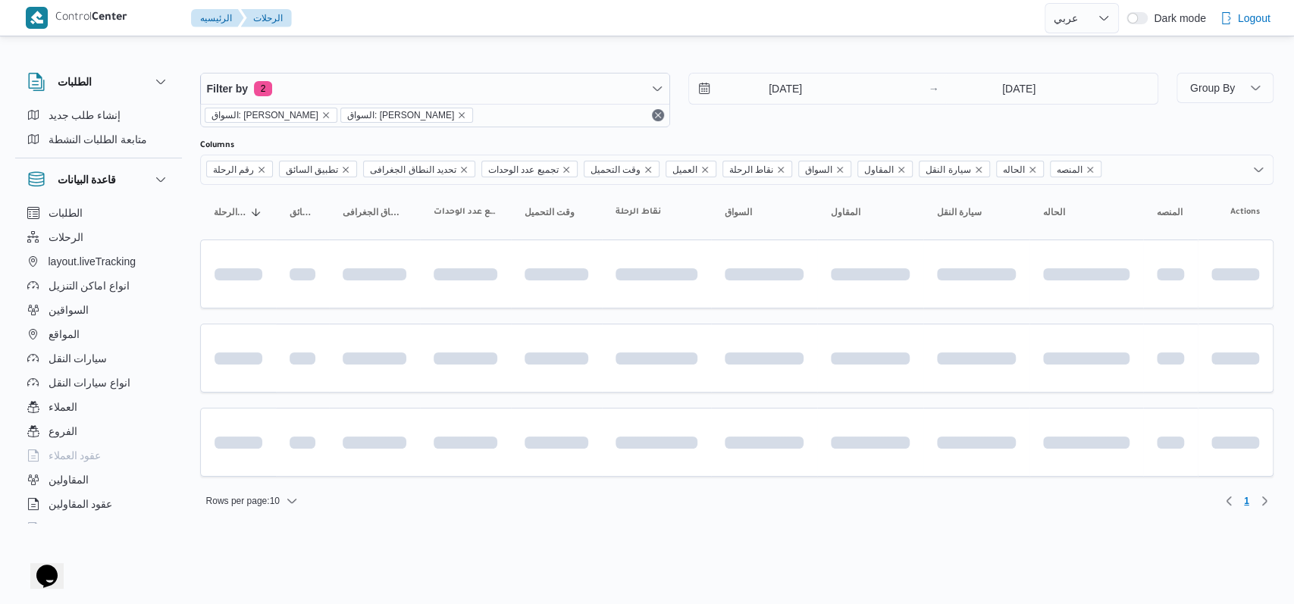
click at [531, 114] on div "10/9/2025 → 10/9/2025" at bounding box center [923, 100] width 470 height 55
click at [531, 88] on input "[DATE]" at bounding box center [775, 89] width 172 height 30
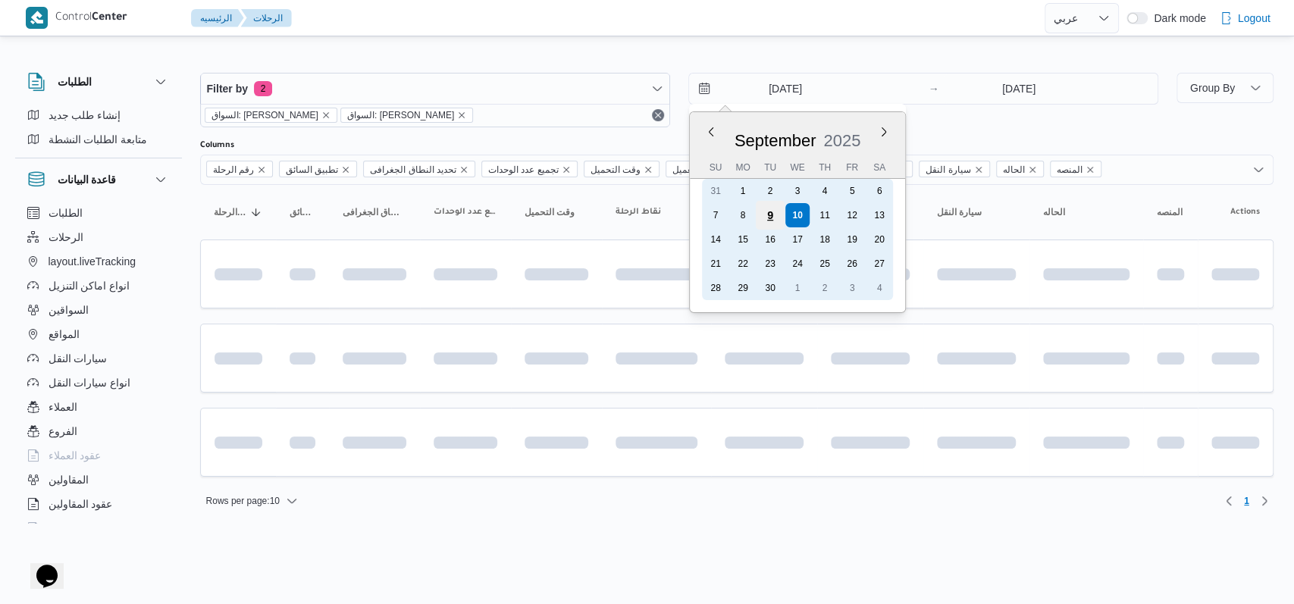
click at [531, 209] on div "9" at bounding box center [769, 215] width 29 height 29
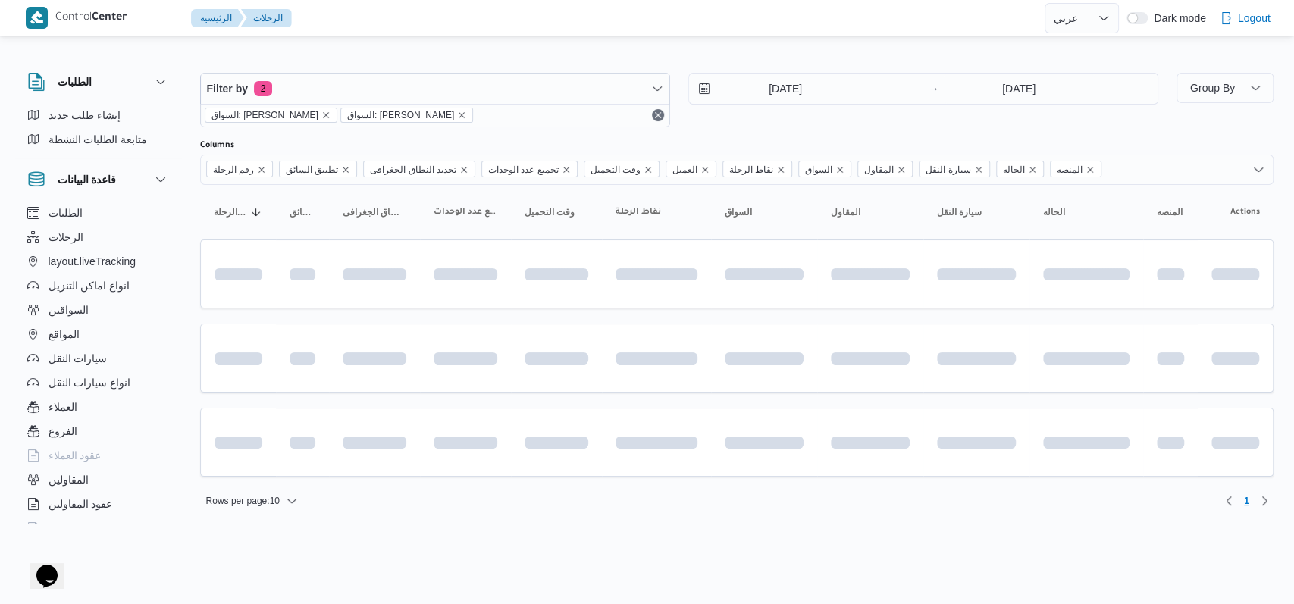
click at [531, 134] on div "Filter by 2 السواق: محمد مروان دياب السواق: محمد مروان دياب 9/9/2025 → 10/9/2025" at bounding box center [679, 100] width 976 height 73
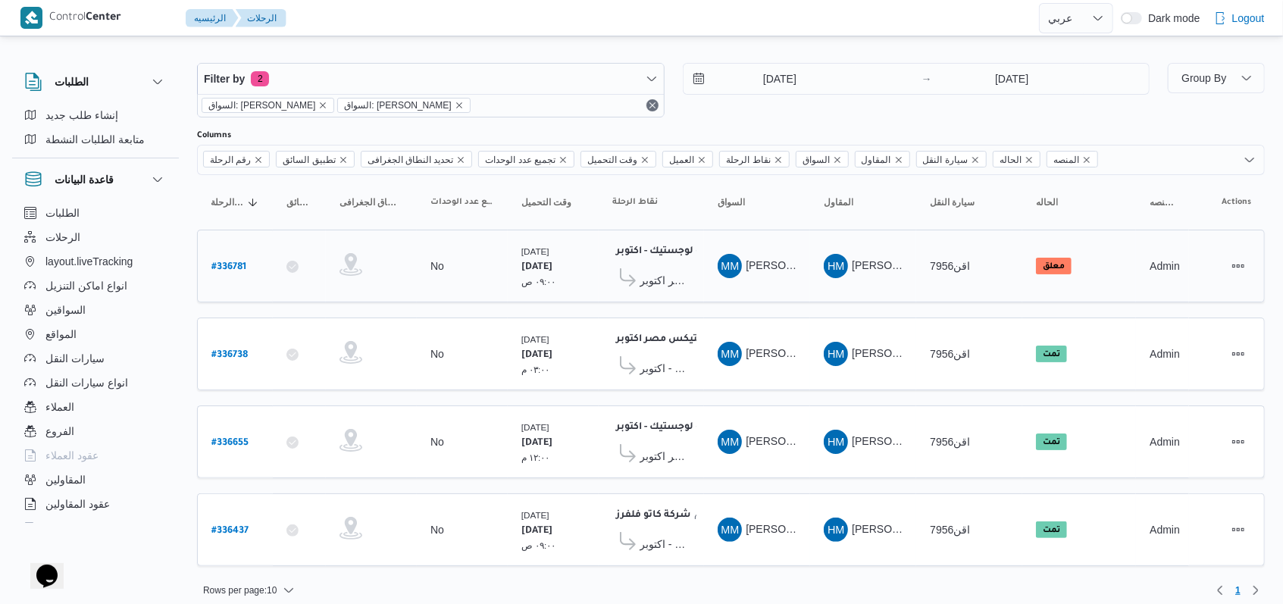
scroll to position [12, 0]
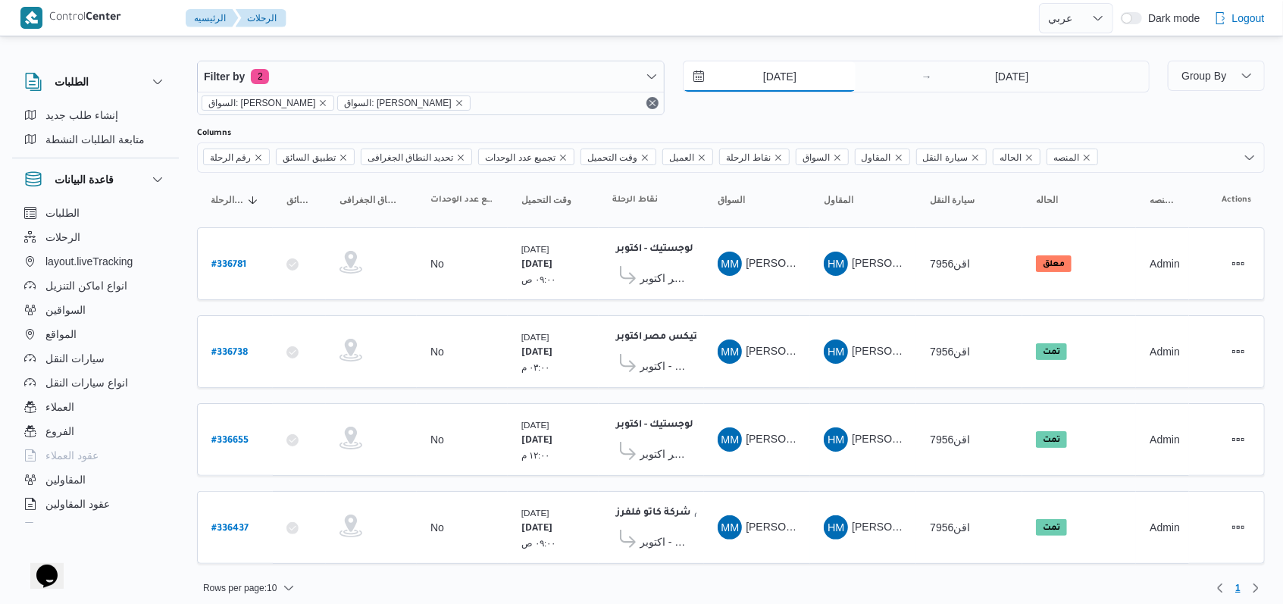
click at [531, 88] on input "[DATE]" at bounding box center [770, 76] width 172 height 30
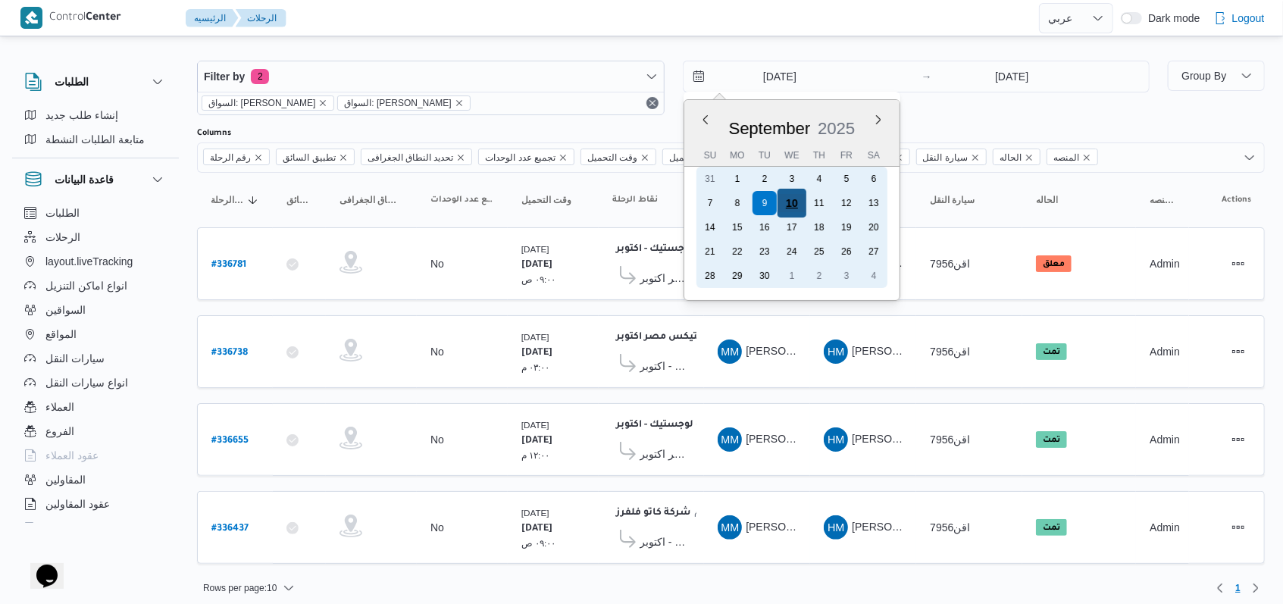
click at [531, 202] on div "10" at bounding box center [791, 203] width 29 height 29
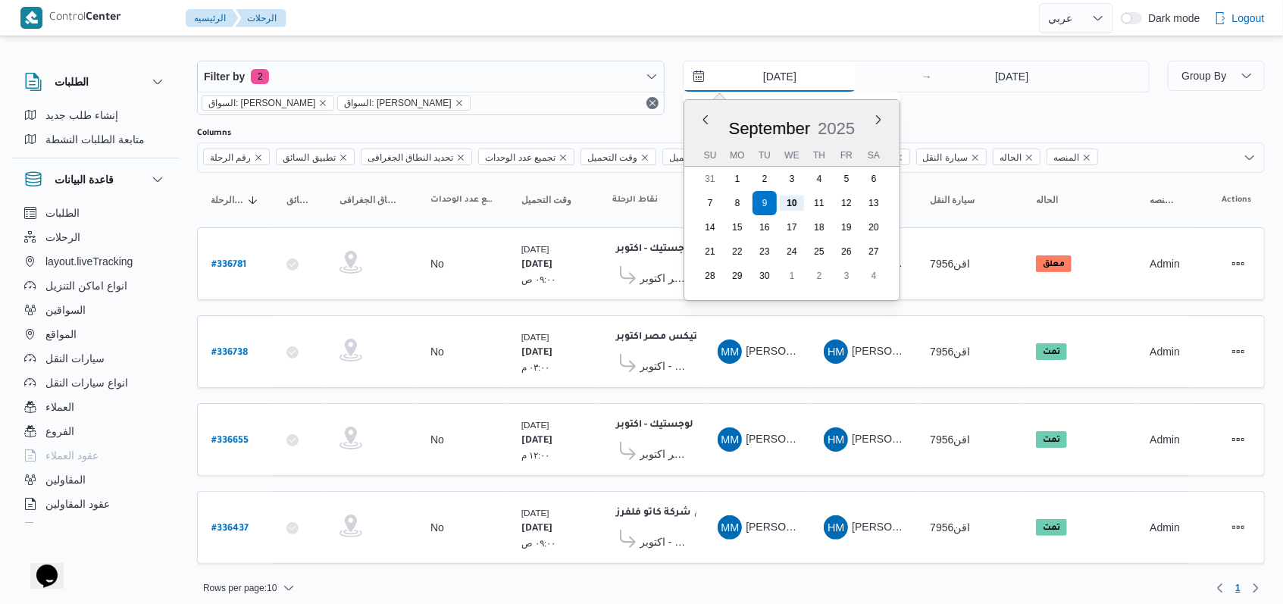
type input "10/9/2025"
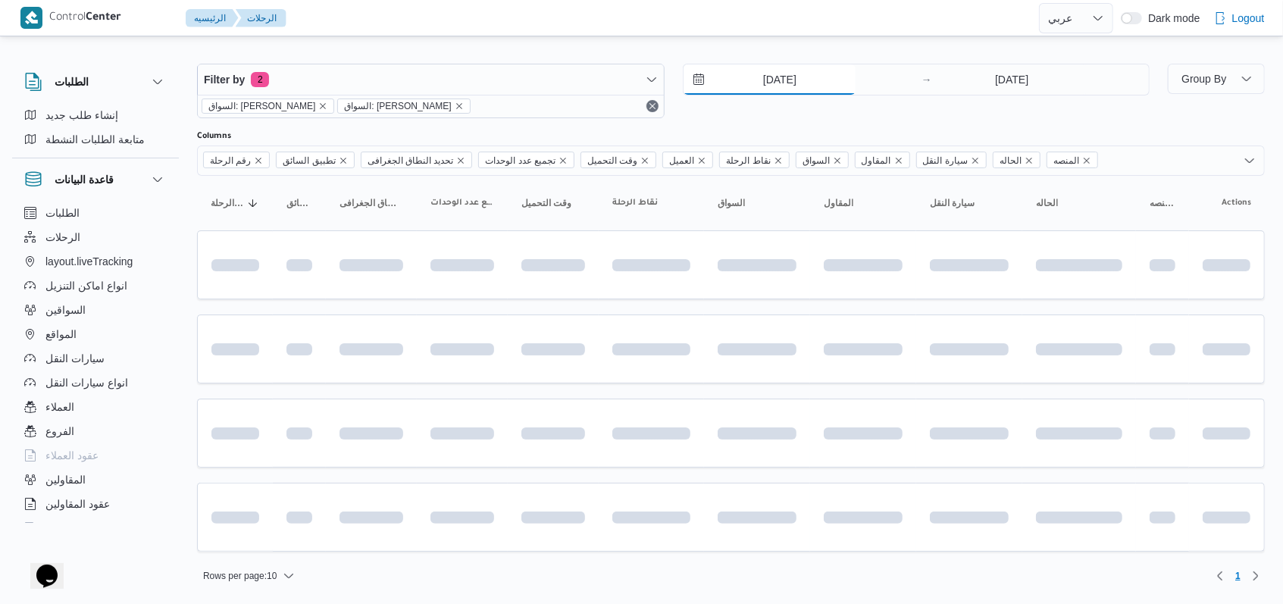
scroll to position [6, 0]
click at [531, 106] on div "10/9/2025 → 10/9/2025" at bounding box center [917, 94] width 468 height 55
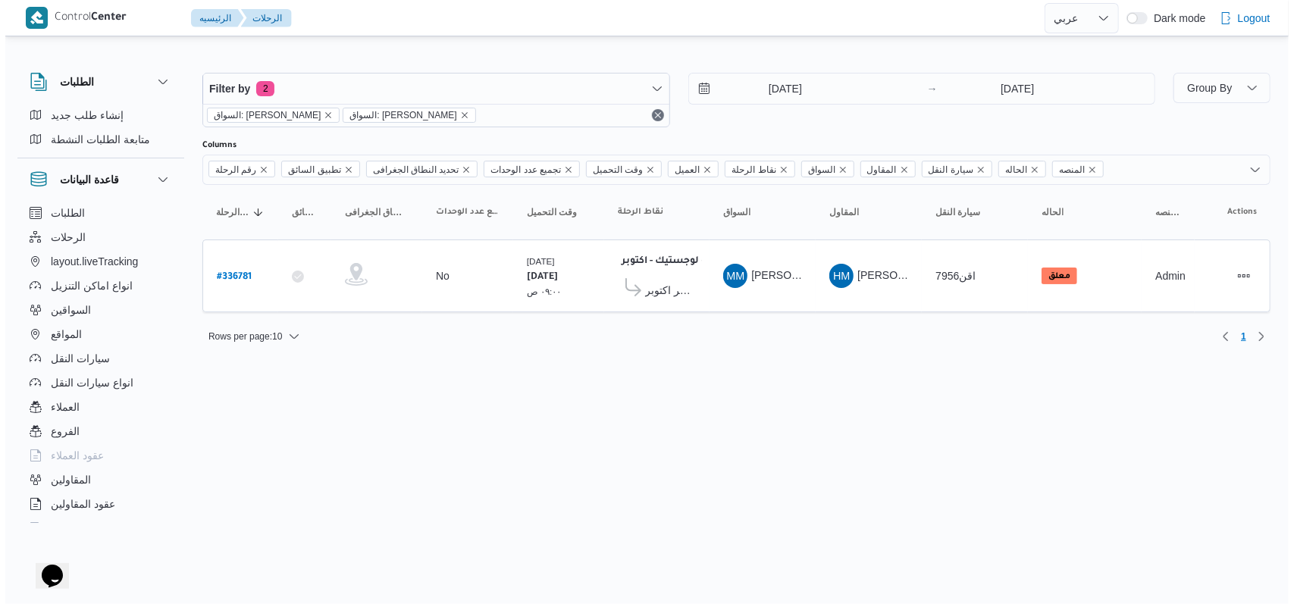
scroll to position [0, 0]
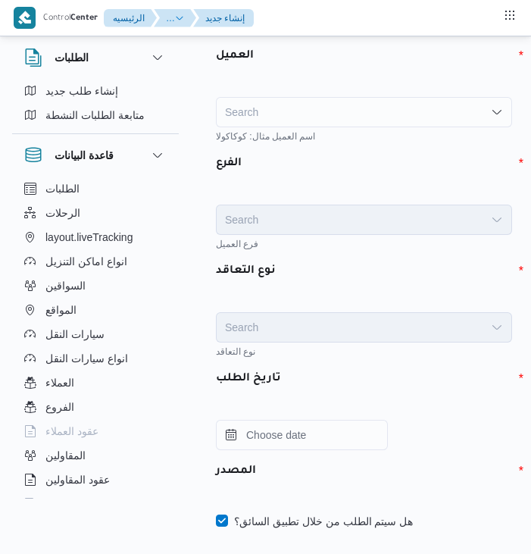
select select "ar"
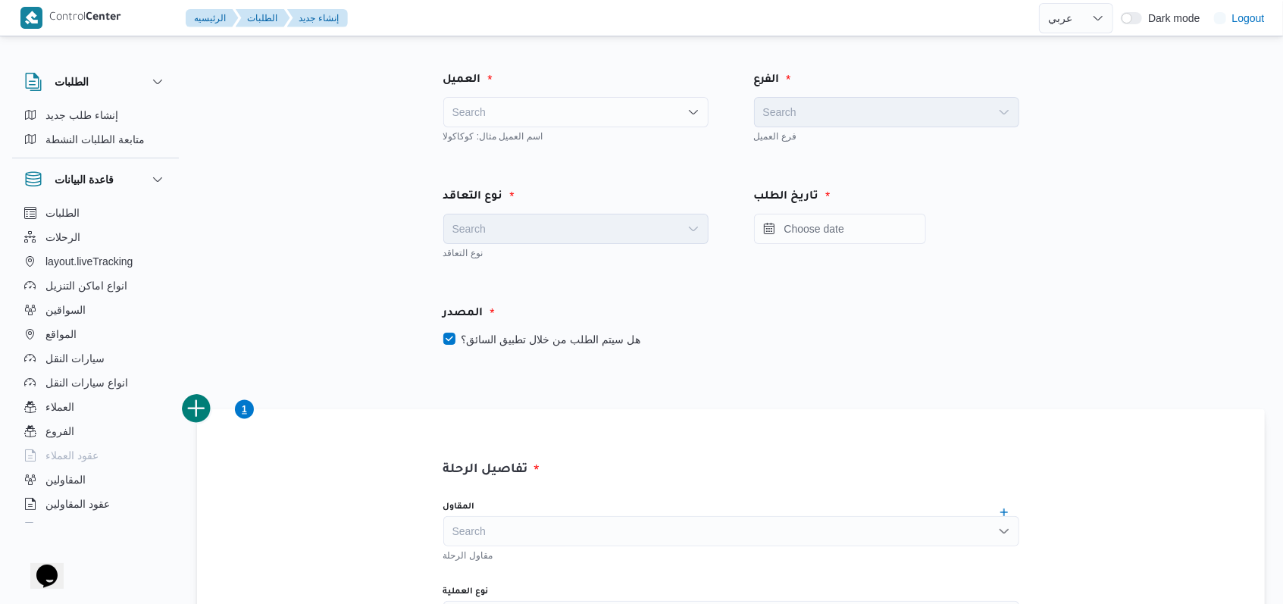
click at [531, 106] on div "Search" at bounding box center [575, 112] width 265 height 30
type input "fro"
drag, startPoint x: 564, startPoint y: 146, endPoint x: 785, endPoint y: 115, distance: 223.4
click at [531, 142] on span "Fro ntdoor" at bounding box center [585, 139] width 229 height 18
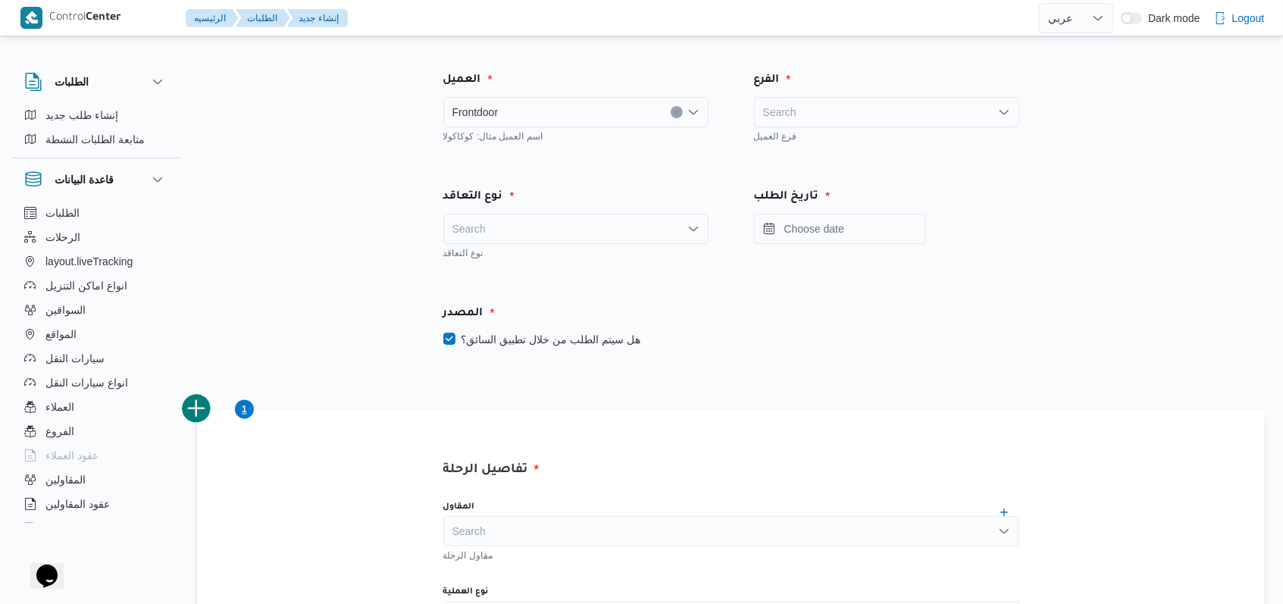
click at [531, 112] on div "Search" at bounding box center [886, 112] width 265 height 30
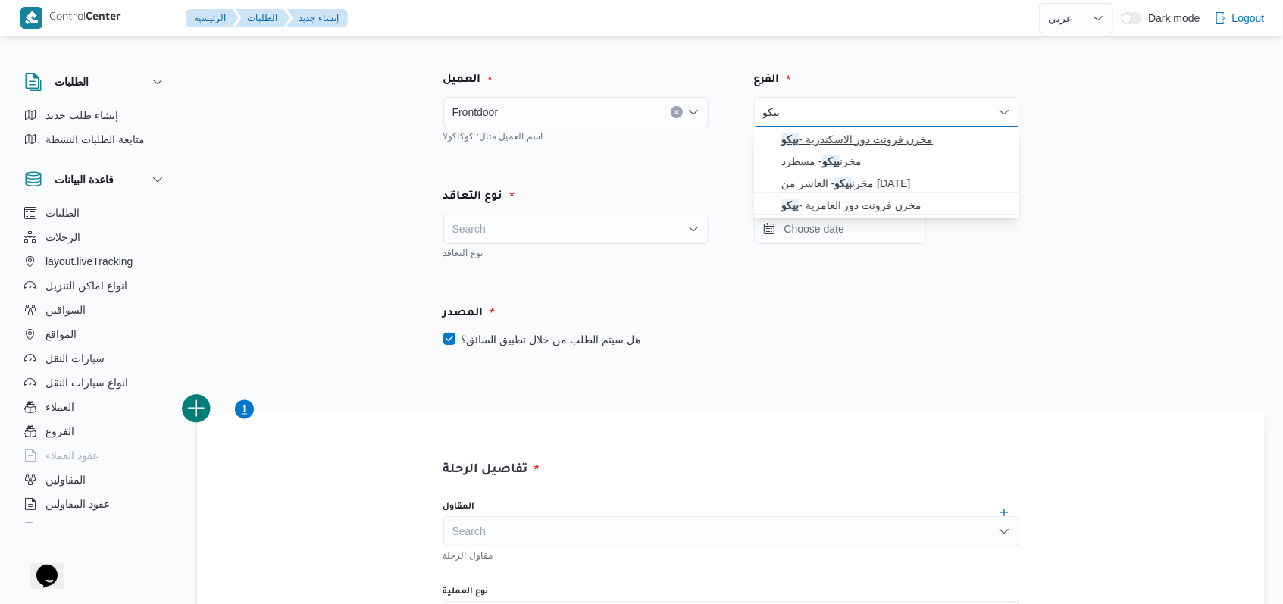
type input "بيكو"
click at [531, 139] on span "مخزن فرونت دور الاسكندرية - بيكو" at bounding box center [895, 139] width 229 height 18
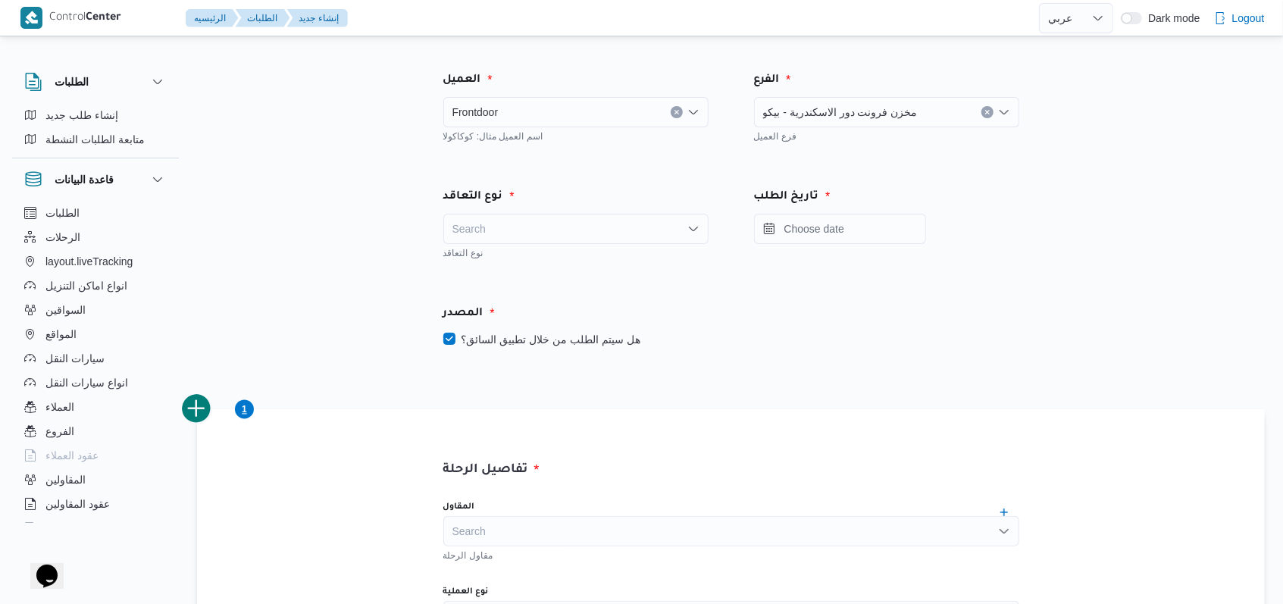
click at [531, 227] on div "Search" at bounding box center [575, 229] width 265 height 30
click at [531, 282] on span "On Demand" at bounding box center [585, 278] width 229 height 18
click at [531, 333] on label "هل سيتم الطلب من خلال تطبيق السائق؟" at bounding box center [541, 339] width 197 height 18
checkbox input "false"
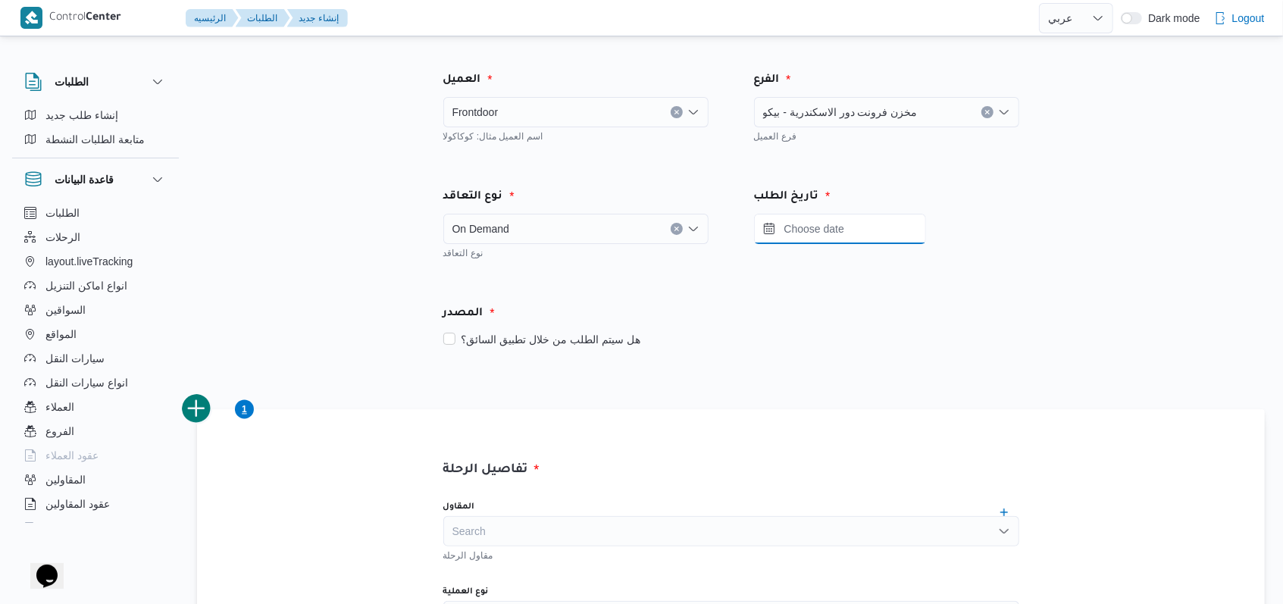
click at [531, 240] on input "Press the down key to open a popover containing a calendar." at bounding box center [840, 229] width 172 height 30
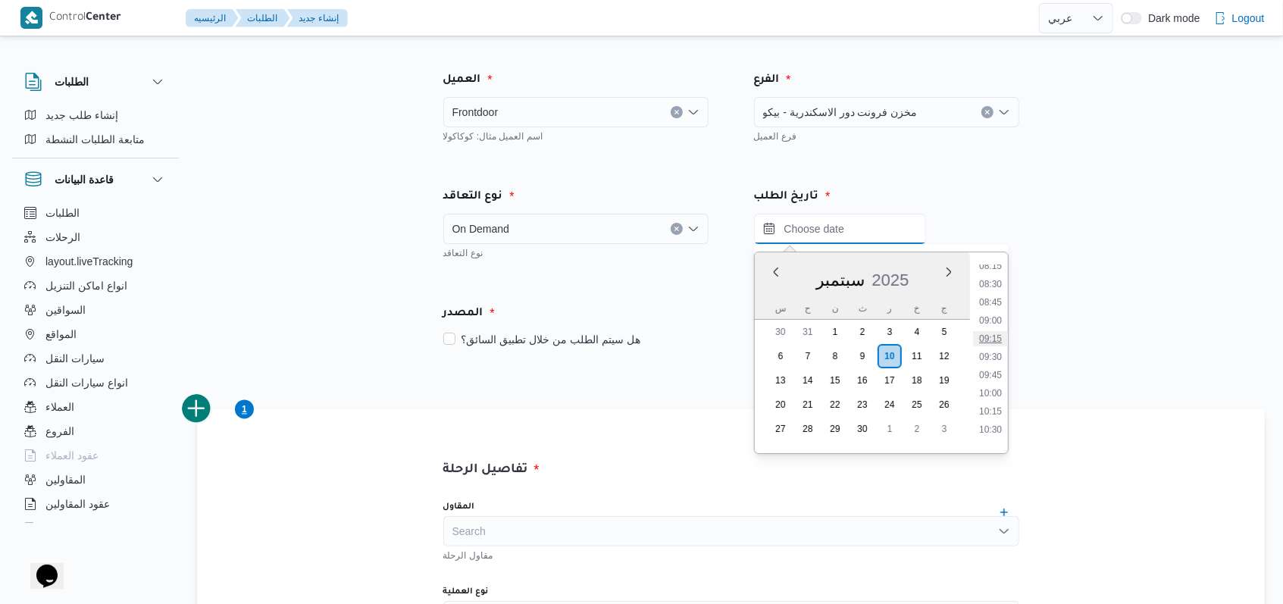
scroll to position [506, 0]
click at [531, 424] on li "09:00" at bounding box center [990, 421] width 35 height 15
type input "١٠/٠٩/٢٠٢٥ ٠٩:٠٠"
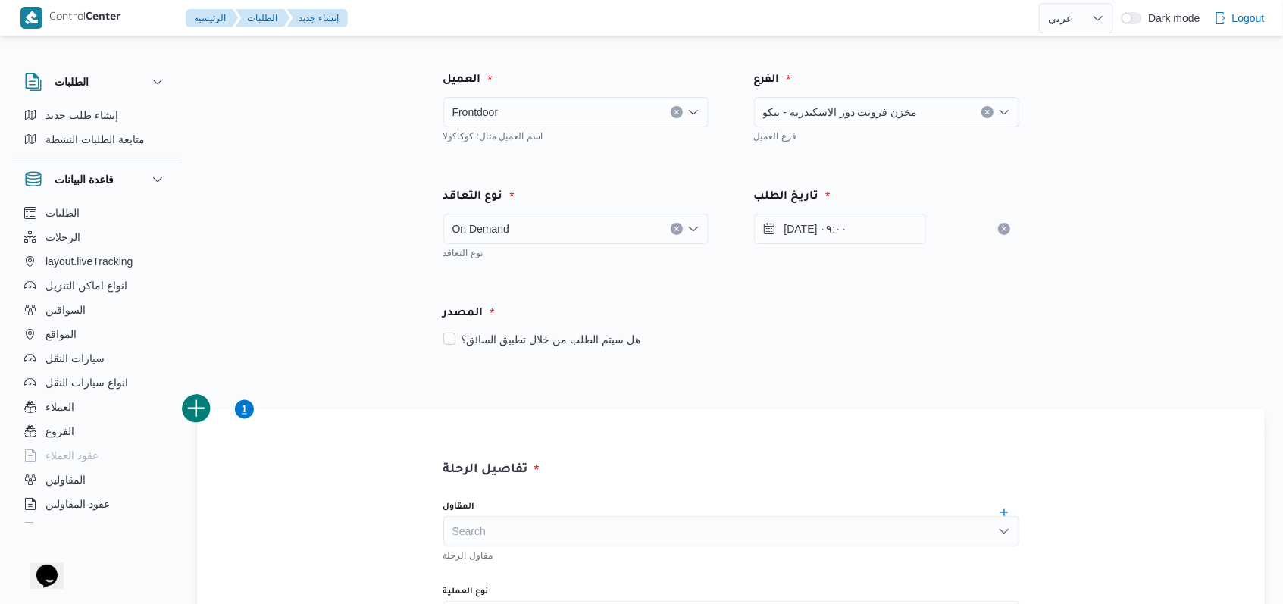
click at [531, 327] on div "المصدر" at bounding box center [731, 314] width 594 height 36
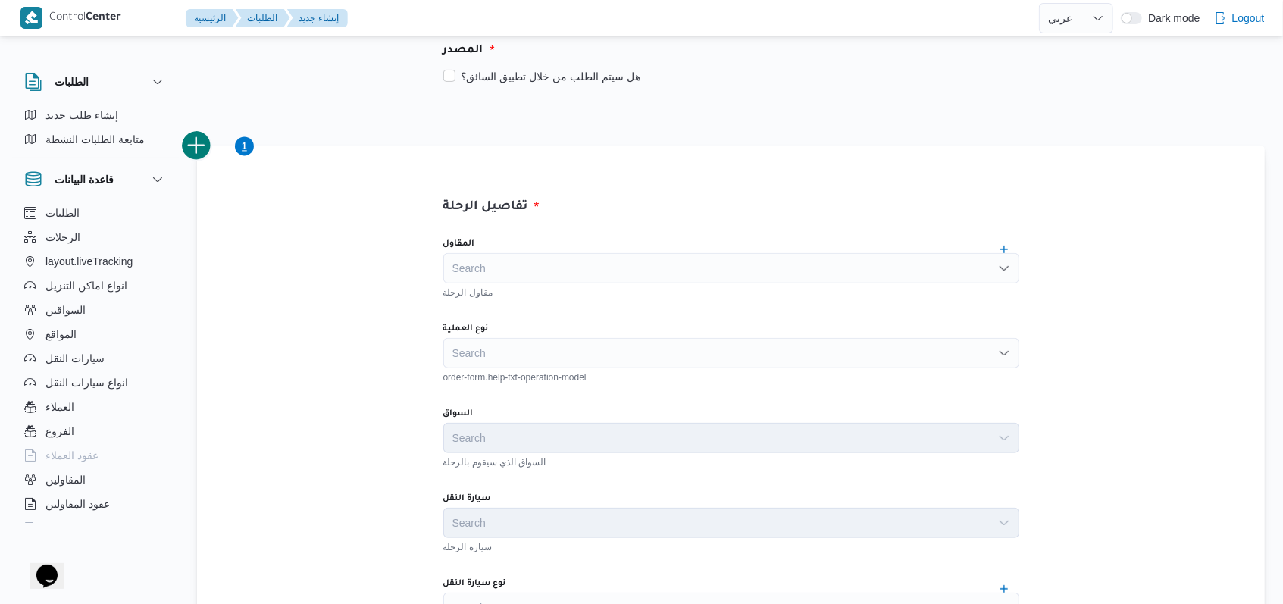
scroll to position [303, 0]
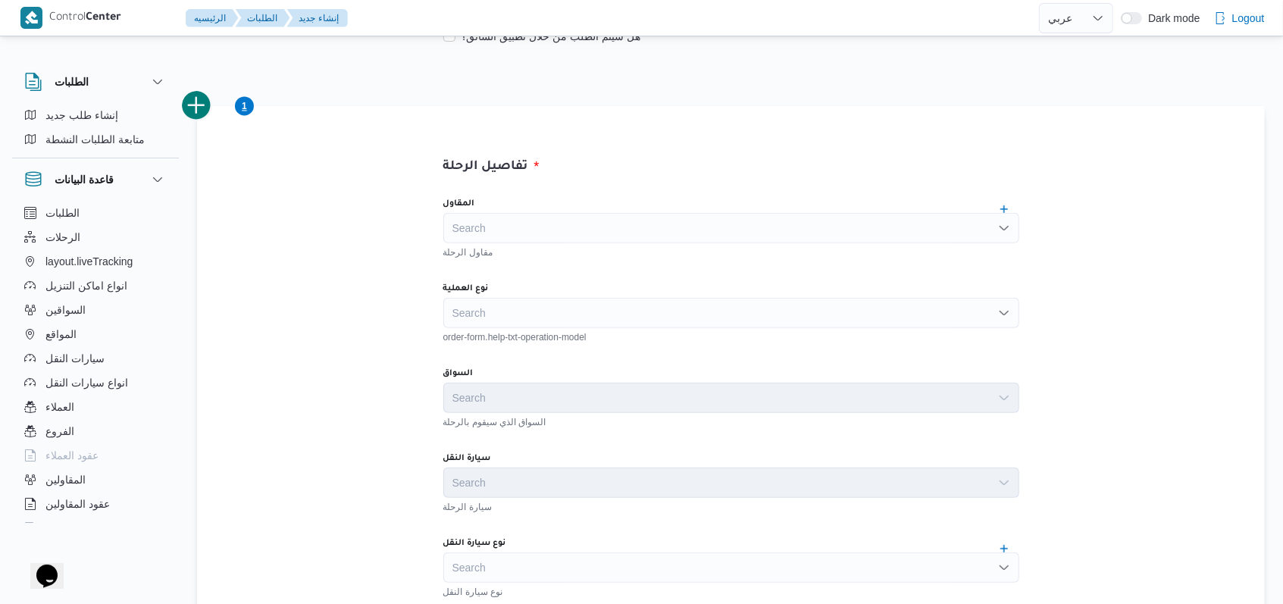
click at [531, 242] on div "Search" at bounding box center [731, 228] width 576 height 30
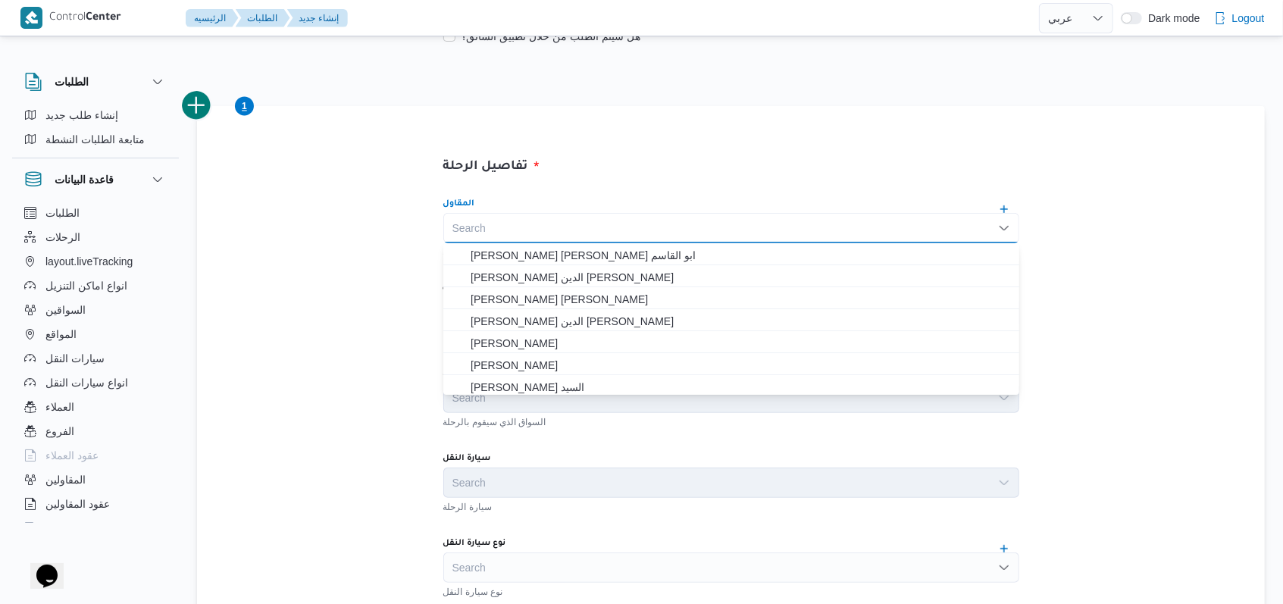
click at [531, 235] on div "Search" at bounding box center [731, 228] width 576 height 30
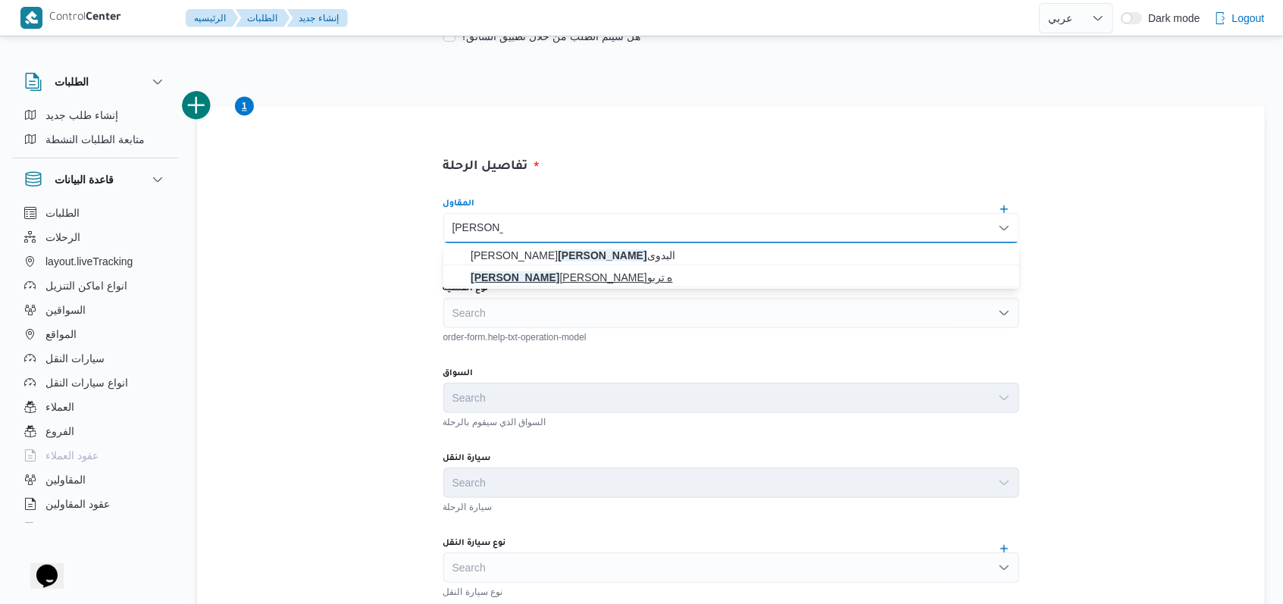
type input "فتحى حسن"
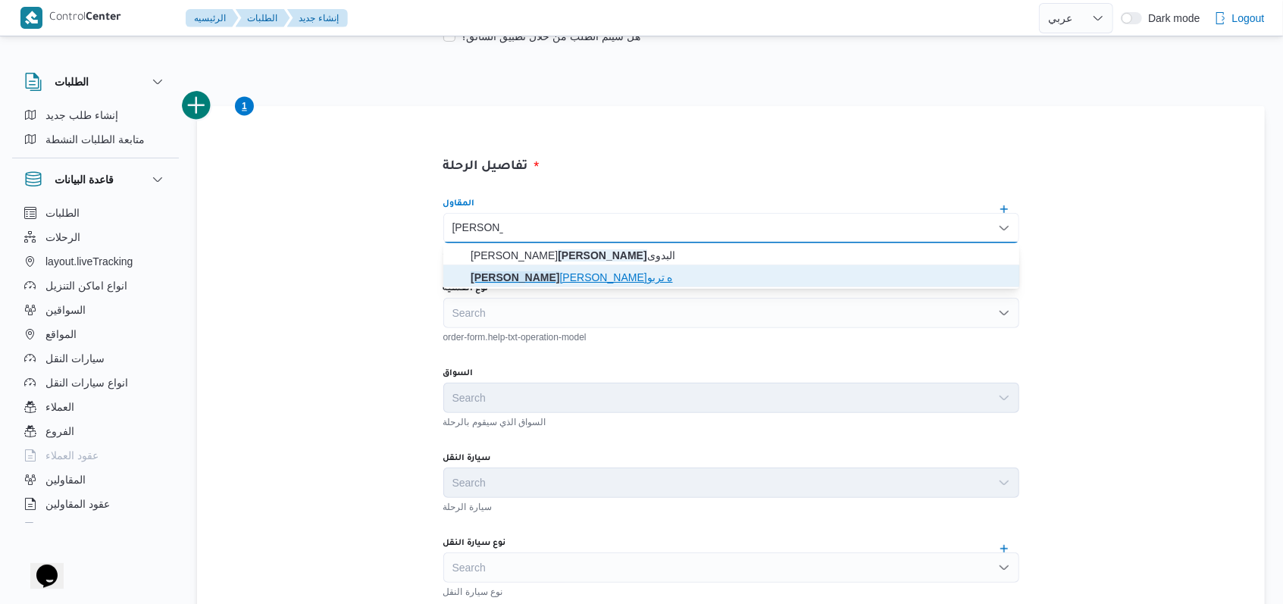
click at [531, 274] on span "فتحى حسن جلال ابو الحسن شركه تربو" at bounding box center [741, 277] width 540 height 18
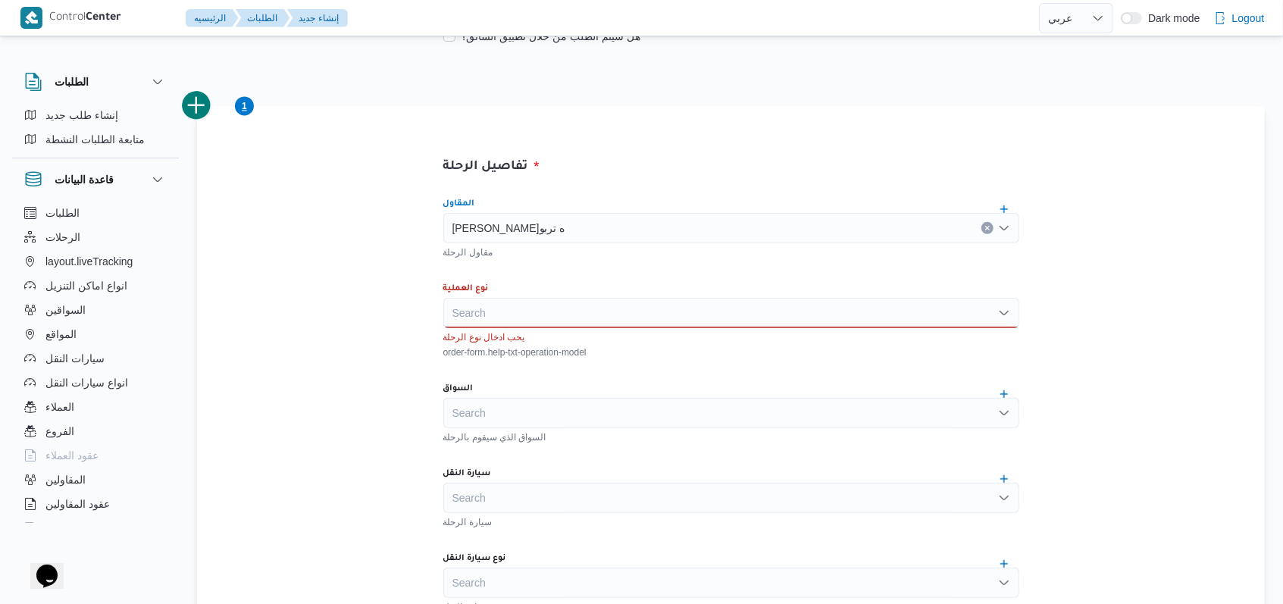
click at [531, 312] on div "Search" at bounding box center [731, 313] width 576 height 30
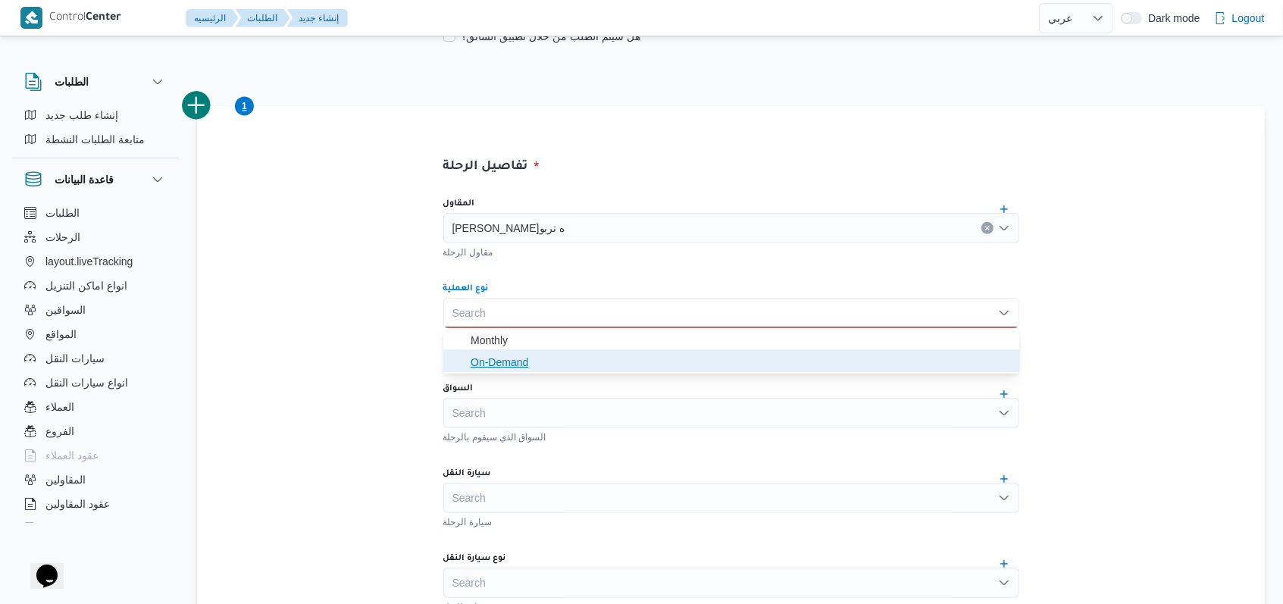
click at [531, 350] on span "On-Demand" at bounding box center [731, 362] width 564 height 24
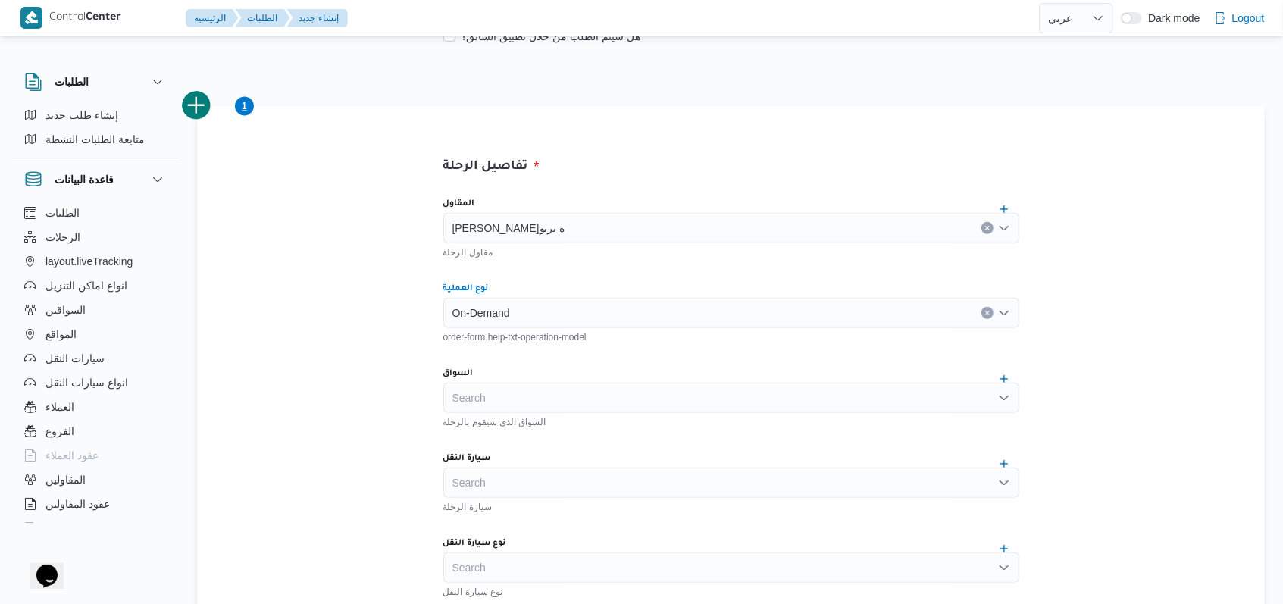
click at [531, 412] on div "Search" at bounding box center [731, 398] width 576 height 30
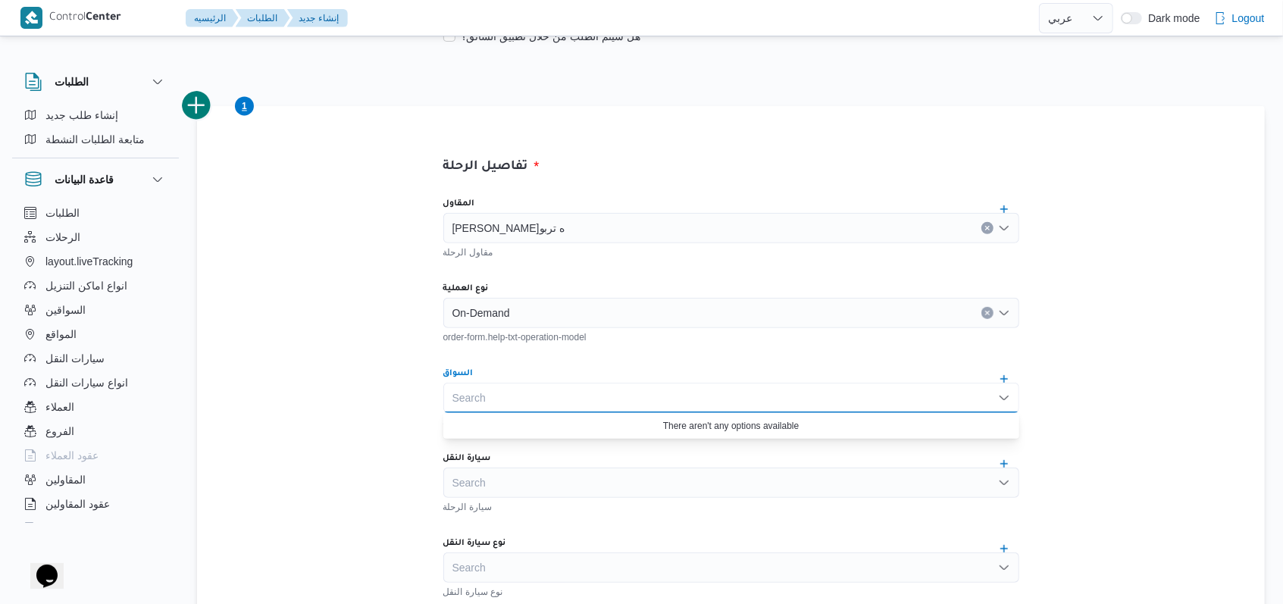
click at [531, 401] on div "Search Combo box. Selected. Combo box input. Search. Type some text or, to disp…" at bounding box center [731, 398] width 576 height 30
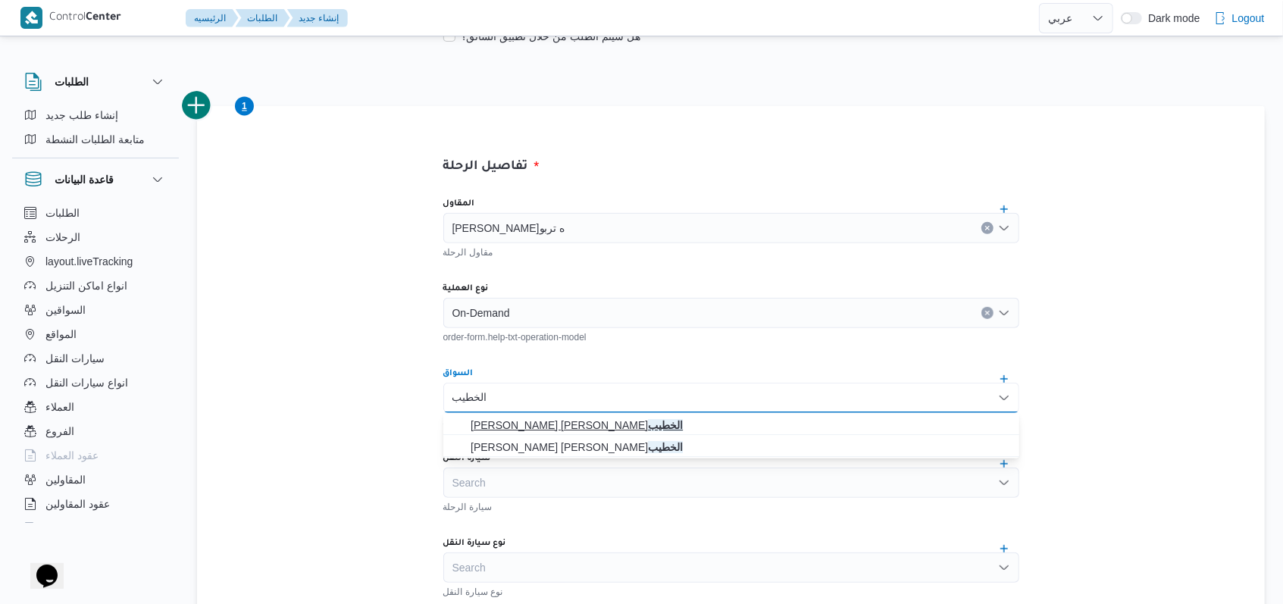
type input "الخطيب"
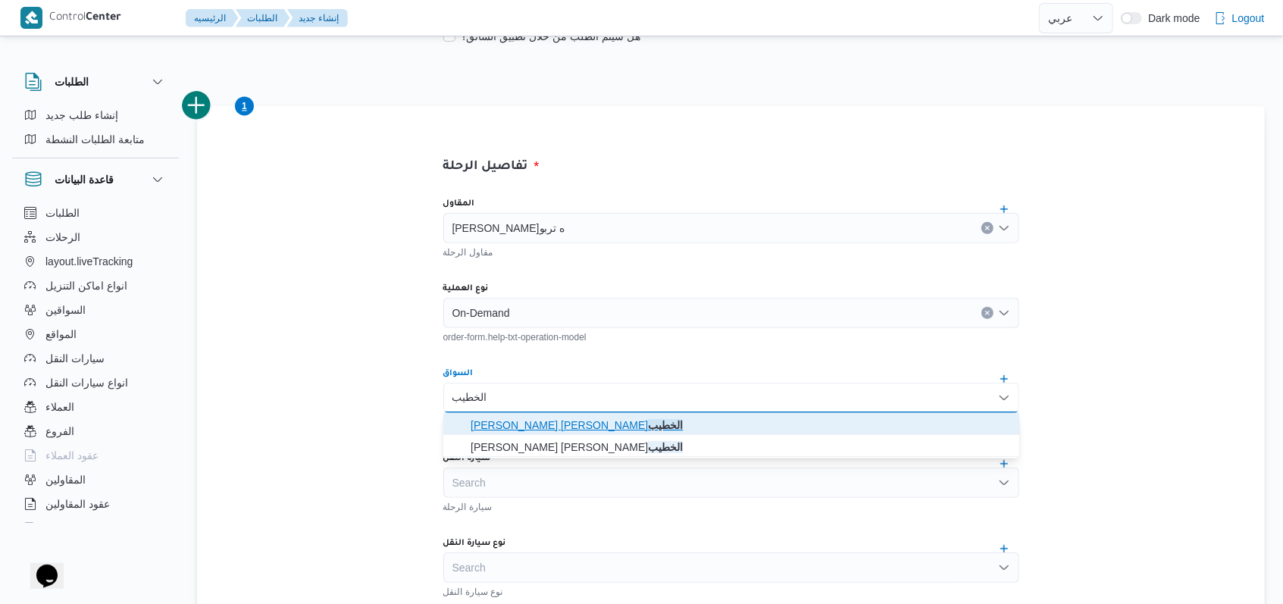
click at [531, 419] on span "محمود محمد زكي محمد الخطيب" at bounding box center [741, 425] width 540 height 18
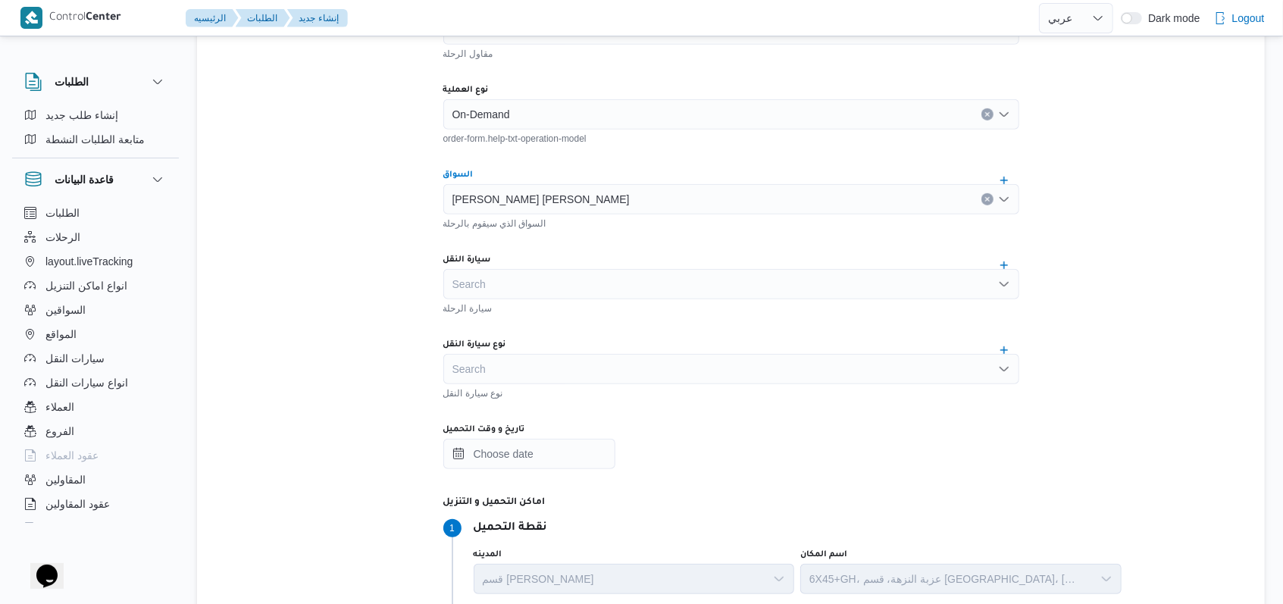
scroll to position [505, 0]
click at [531, 293] on div "Search" at bounding box center [731, 281] width 576 height 30
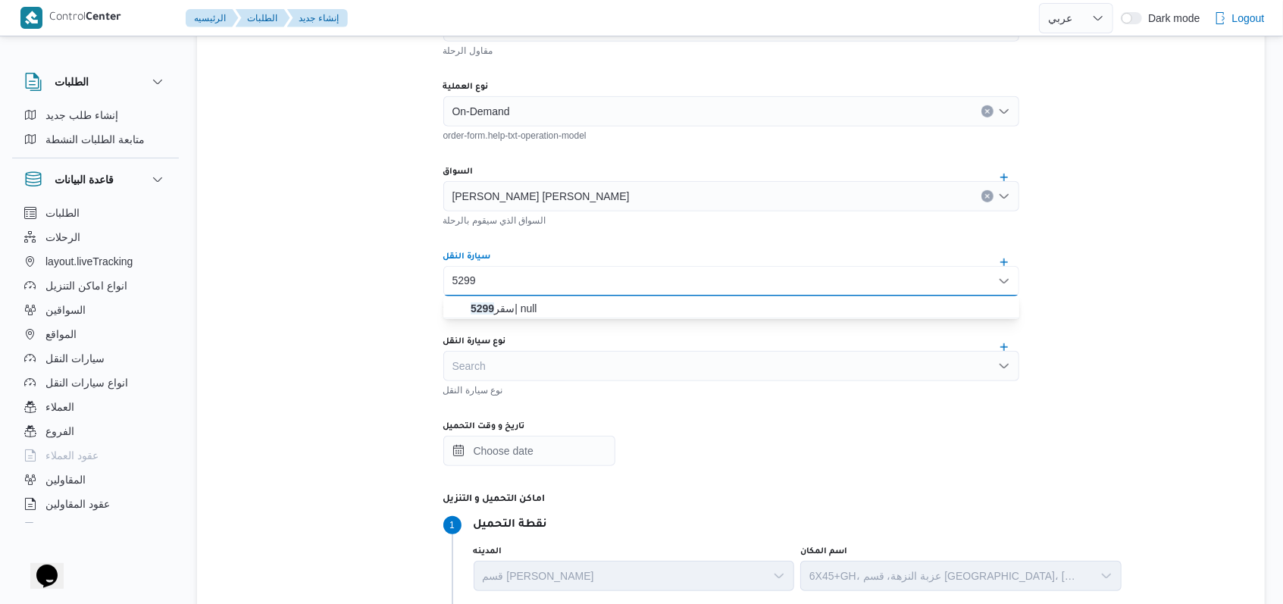
type input "5299"
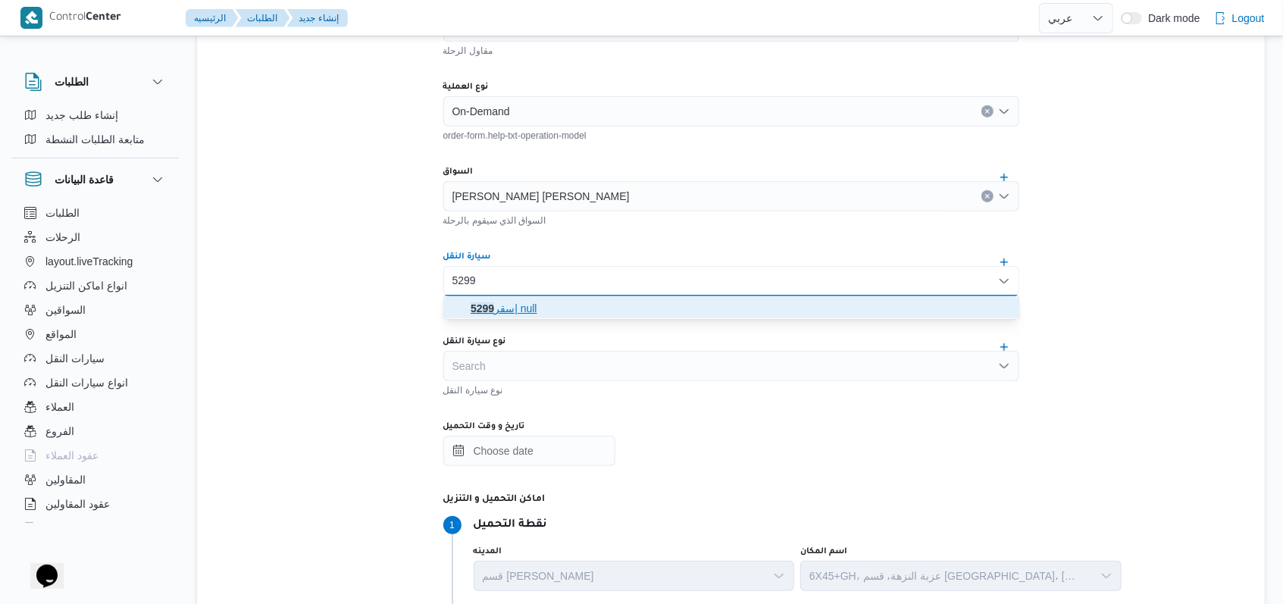
click at [531, 307] on span "سقر 5299 | null" at bounding box center [741, 308] width 540 height 18
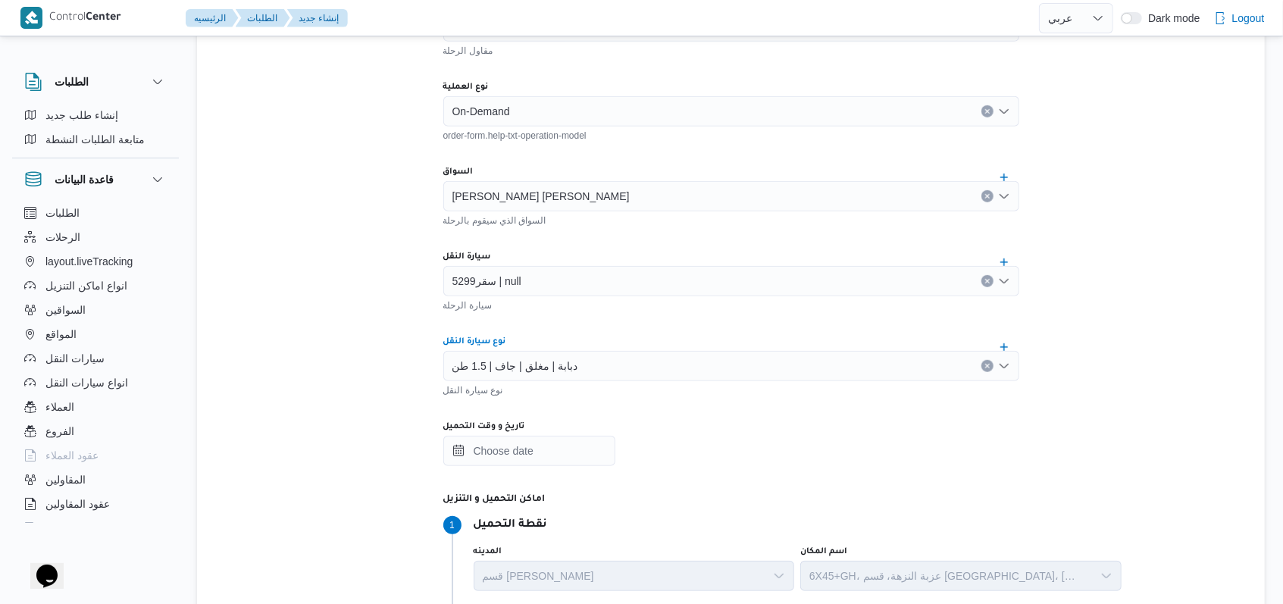
click at [531, 357] on span "دبابة | مغلق | جاف | 1.5 طن" at bounding box center [515, 365] width 126 height 17
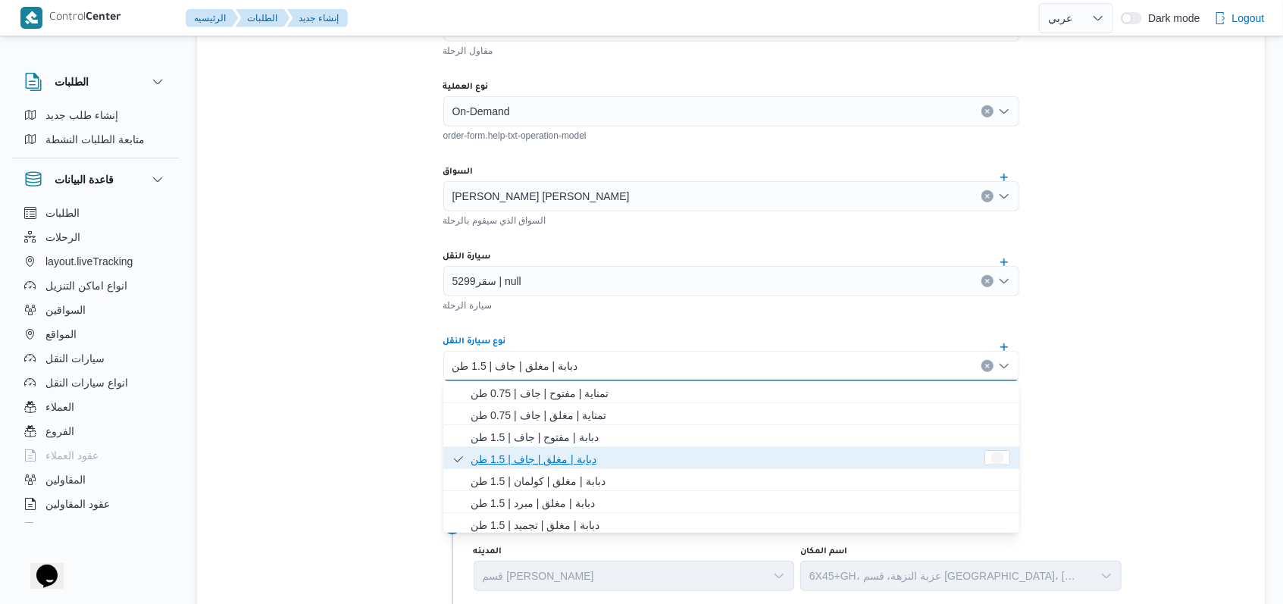
click at [531, 453] on span "دبابة | مغلق | جاف | 1.5 طن" at bounding box center [726, 459] width 511 height 18
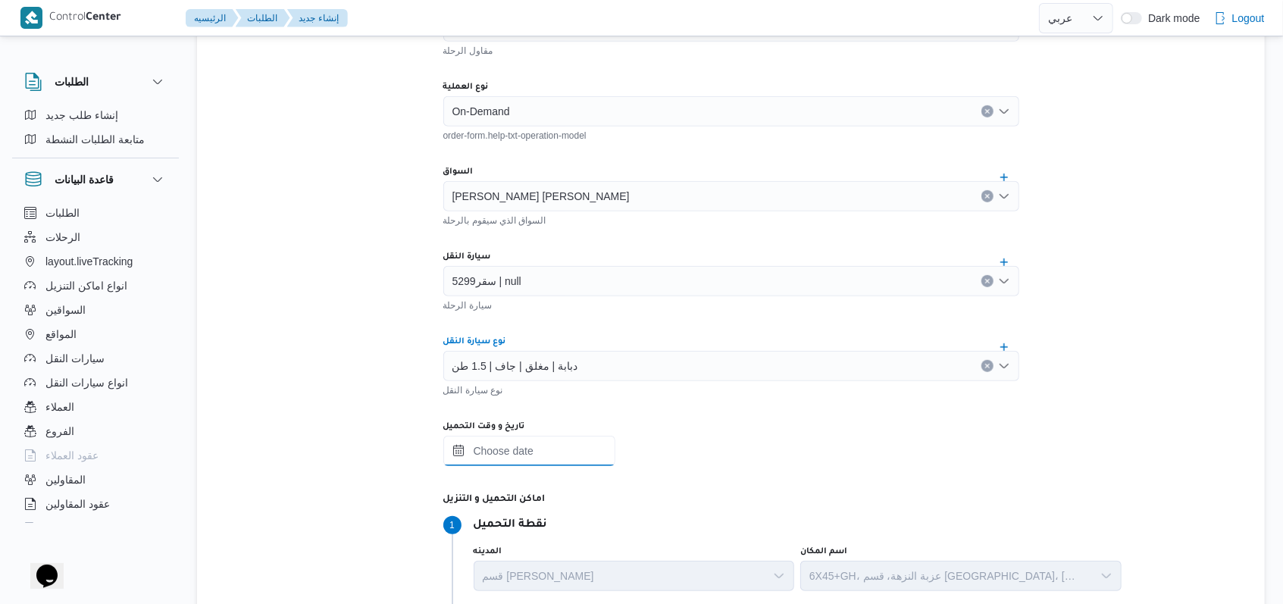
click at [531, 450] on input "تاريخ و وقت التحميل" at bounding box center [529, 451] width 172 height 30
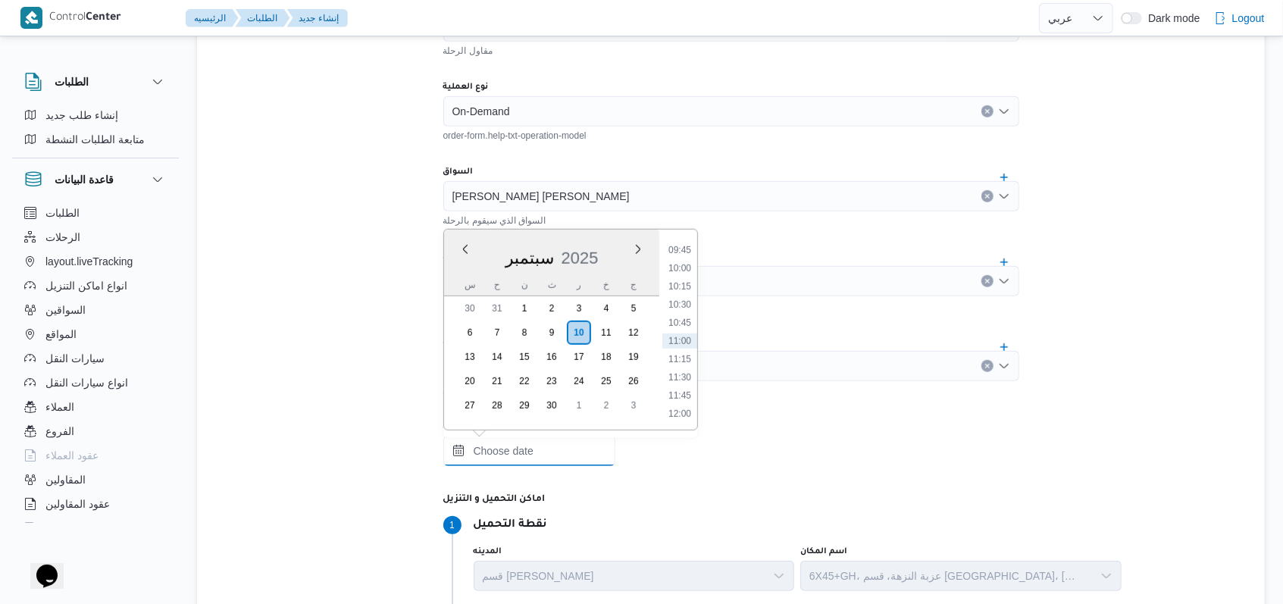
scroll to position [607, 0]
click at [531, 300] on li "09:00" at bounding box center [679, 297] width 35 height 15
type input "١٠/٠٩/٢٠٢٥ ٠٩:٠٠"
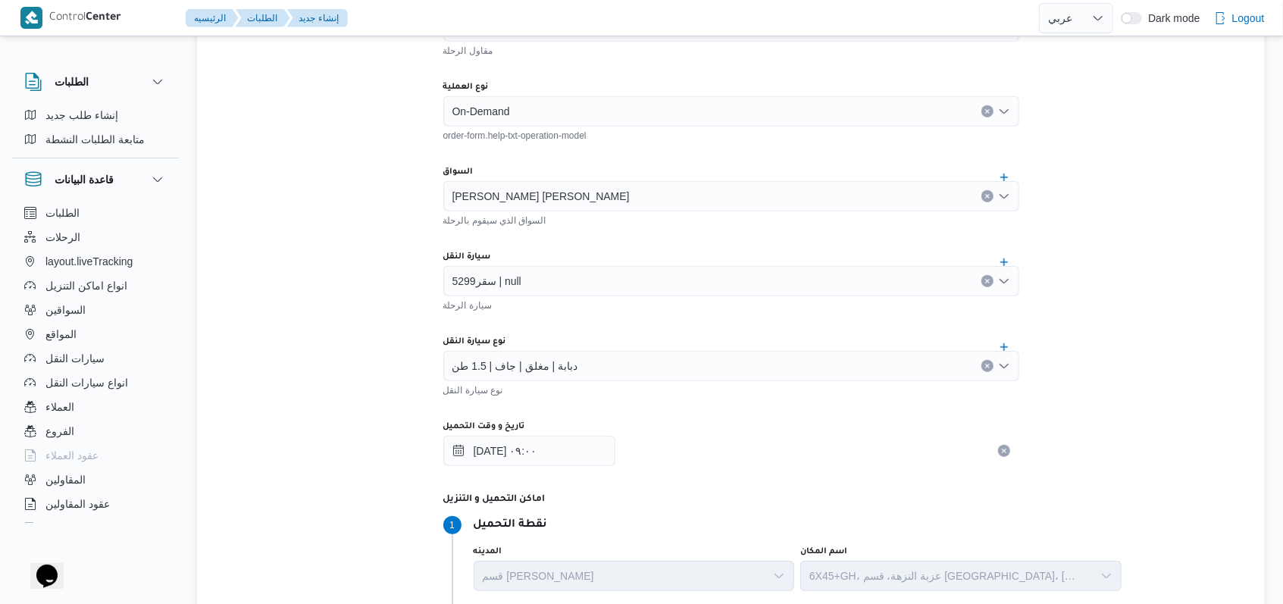
click at [531, 308] on div "سيارة الرحلة" at bounding box center [731, 303] width 576 height 15
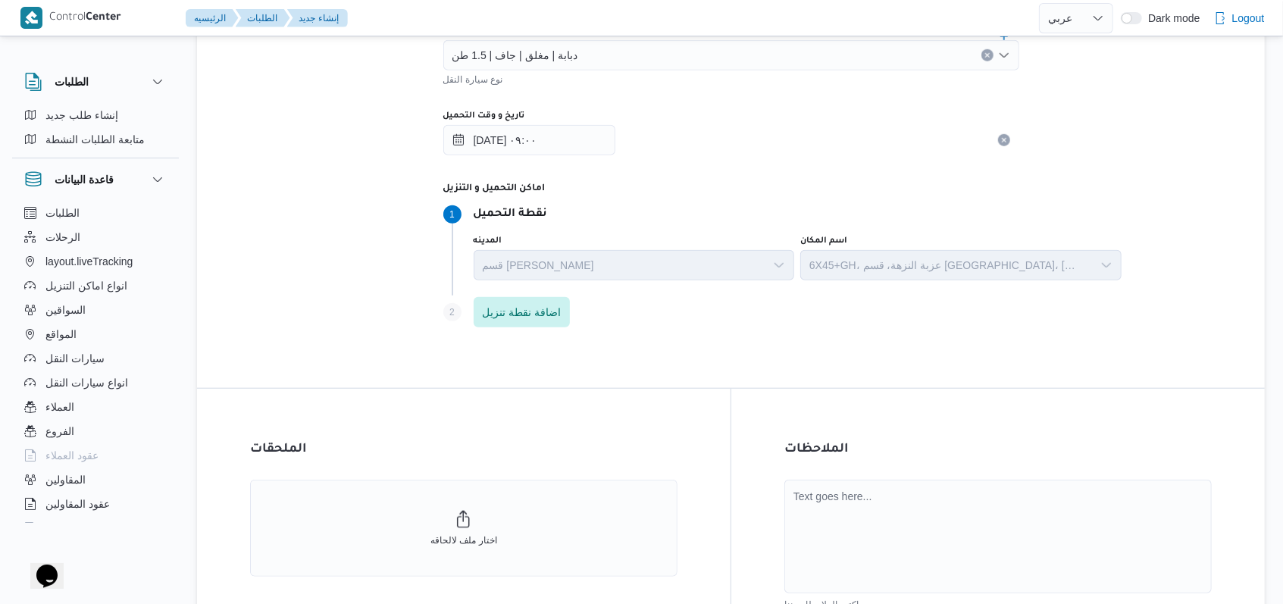
scroll to position [954, 0]
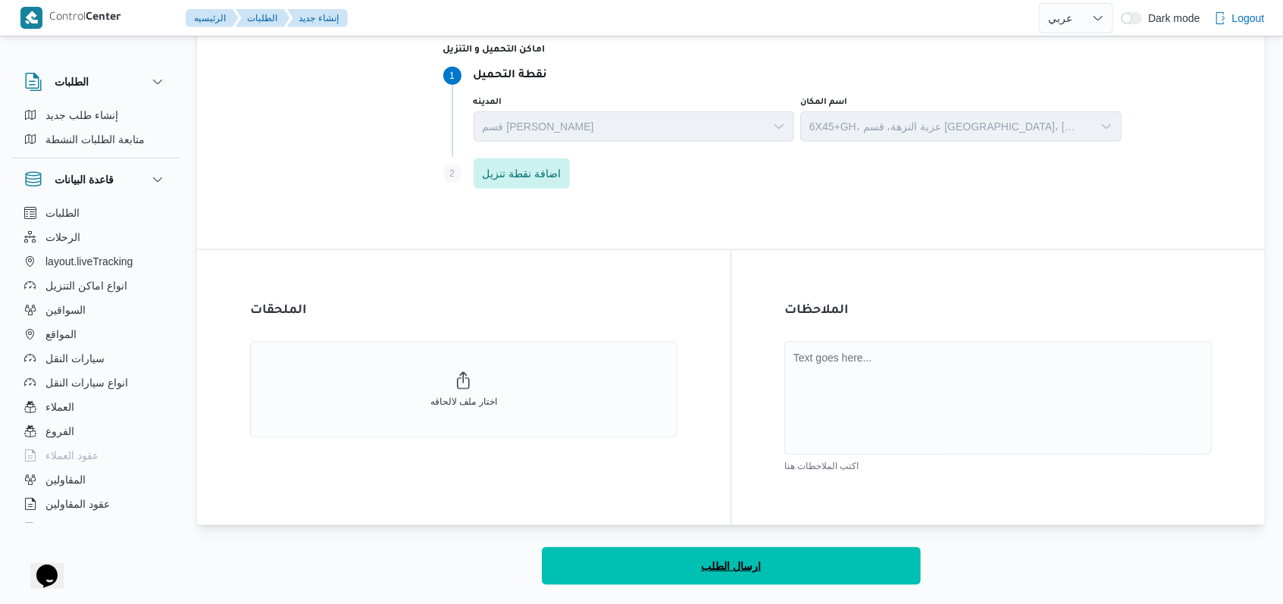
click at [531, 553] on span "ارسال الطلب" at bounding box center [731, 566] width 60 height 18
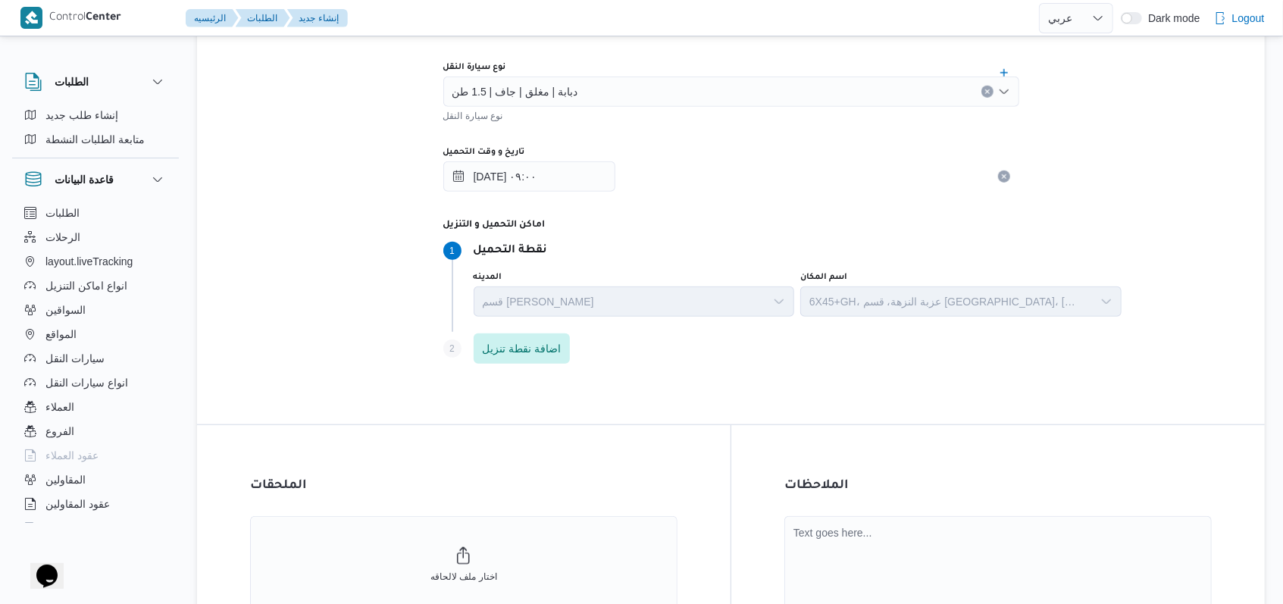
scroll to position [651, 0]
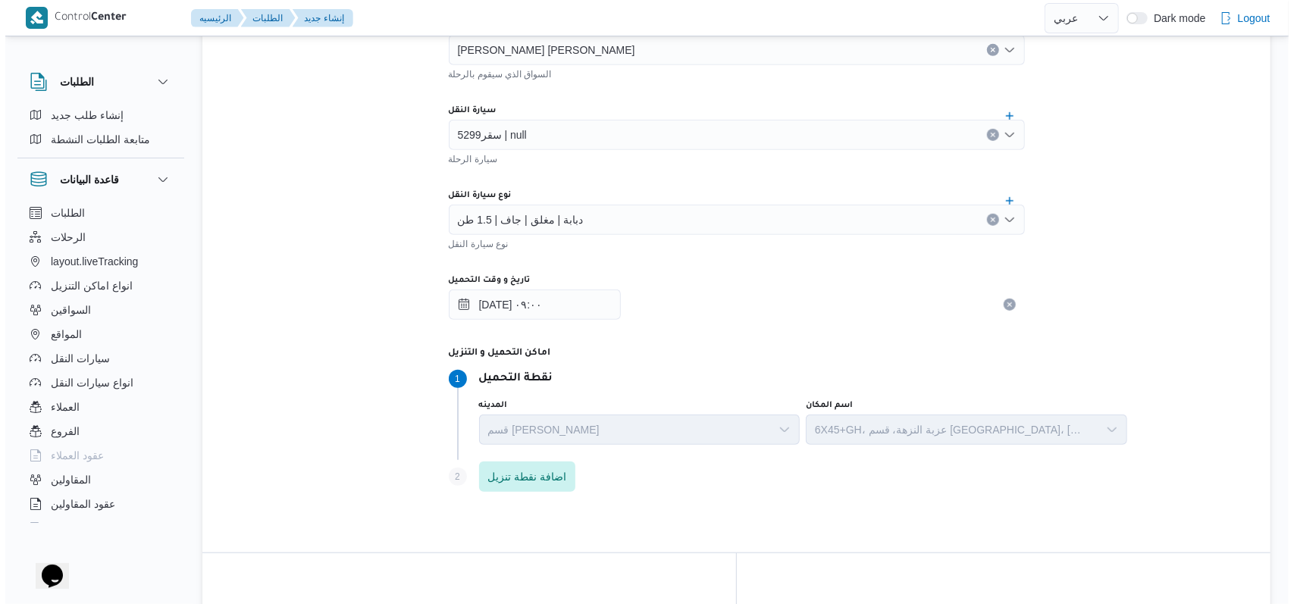
scroll to position [41, 0]
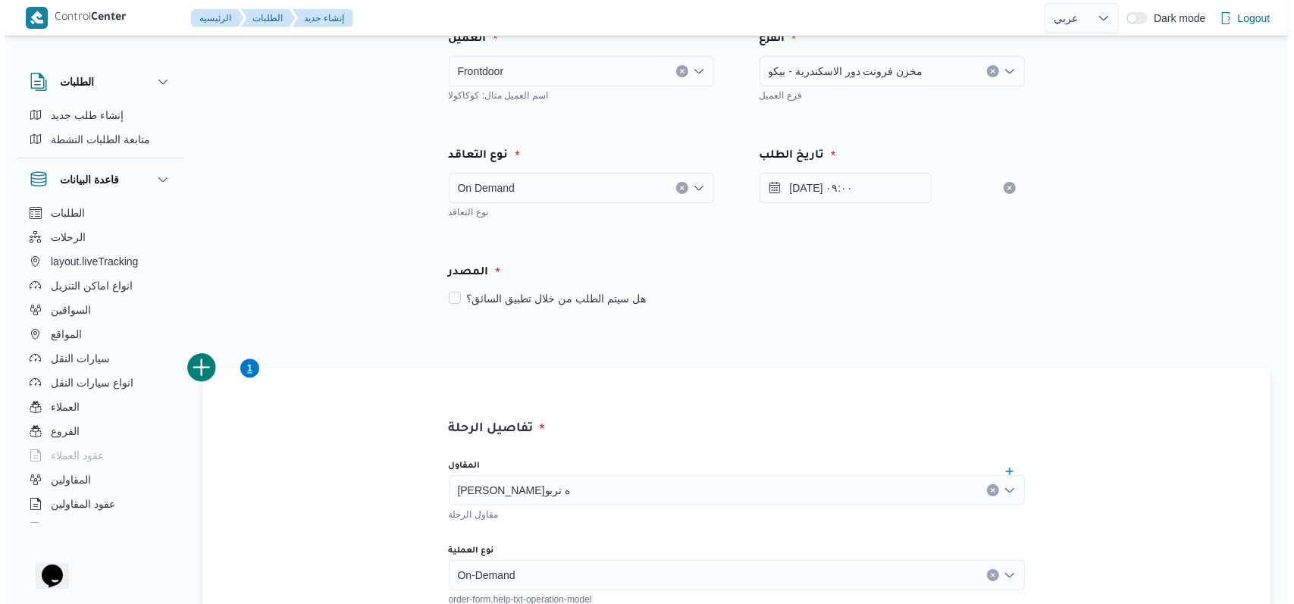
select select "ar"
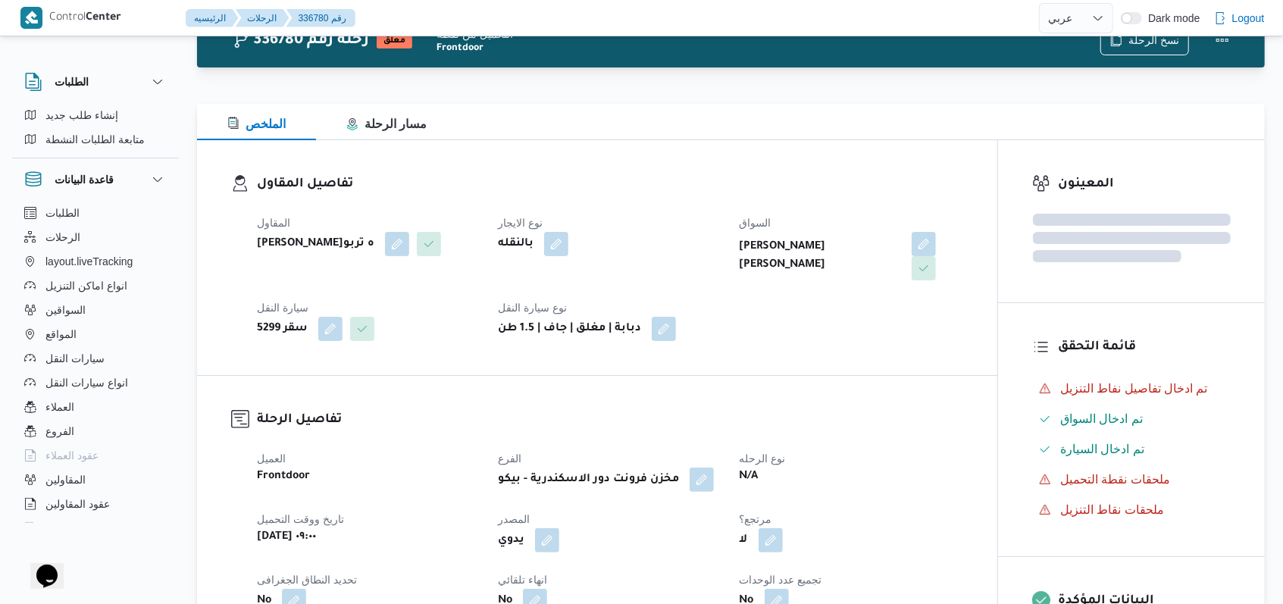
scroll to position [0, 0]
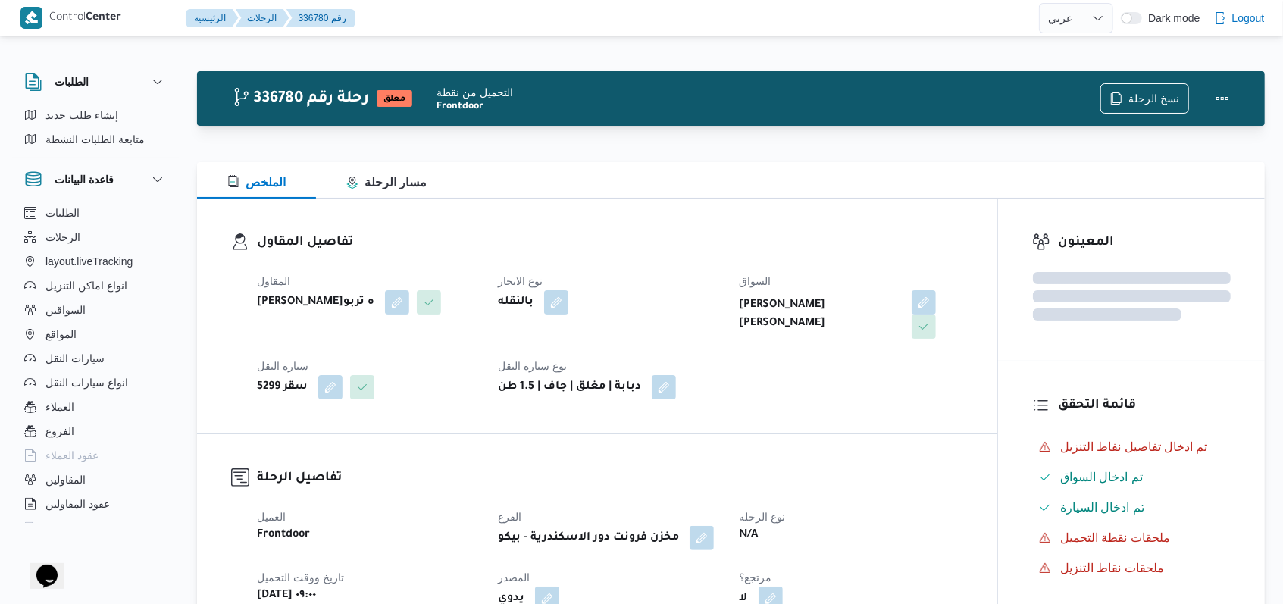
click at [531, 312] on div "بالنقله" at bounding box center [609, 302] width 226 height 27
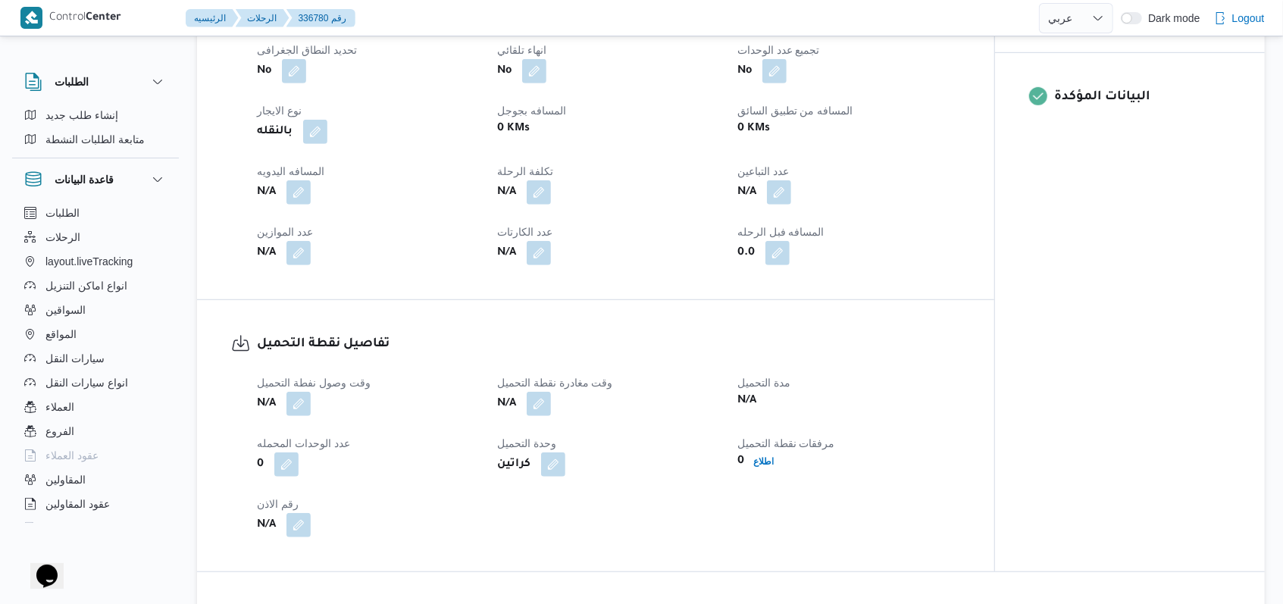
scroll to position [707, 0]
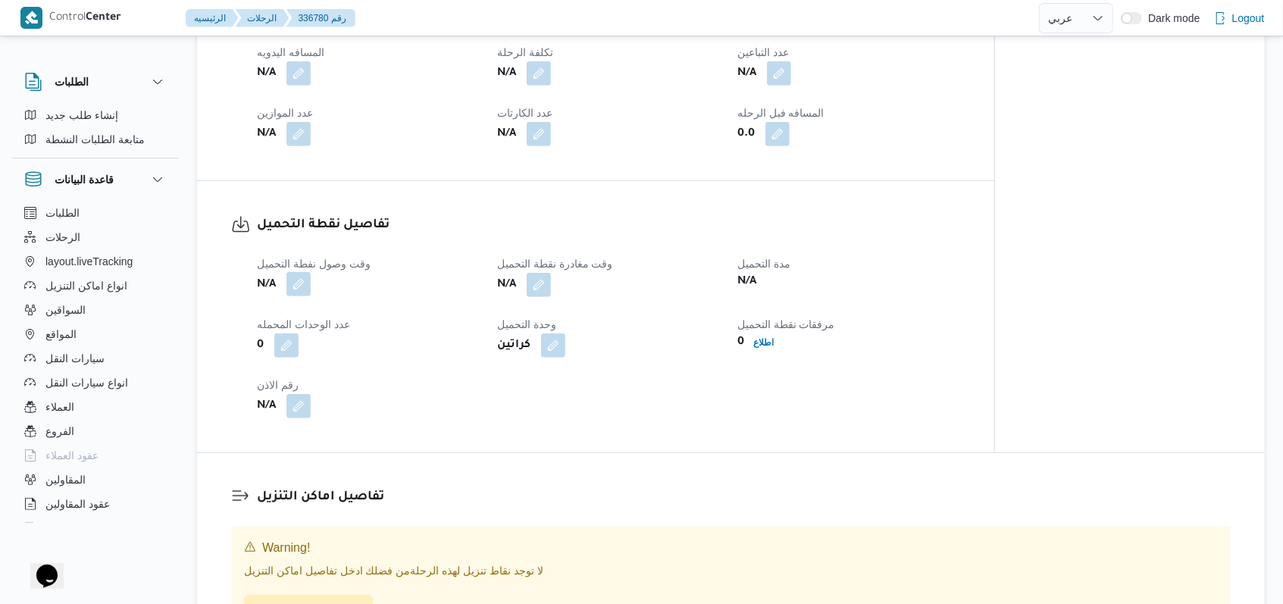
click at [299, 283] on button "button" at bounding box center [298, 284] width 24 height 24
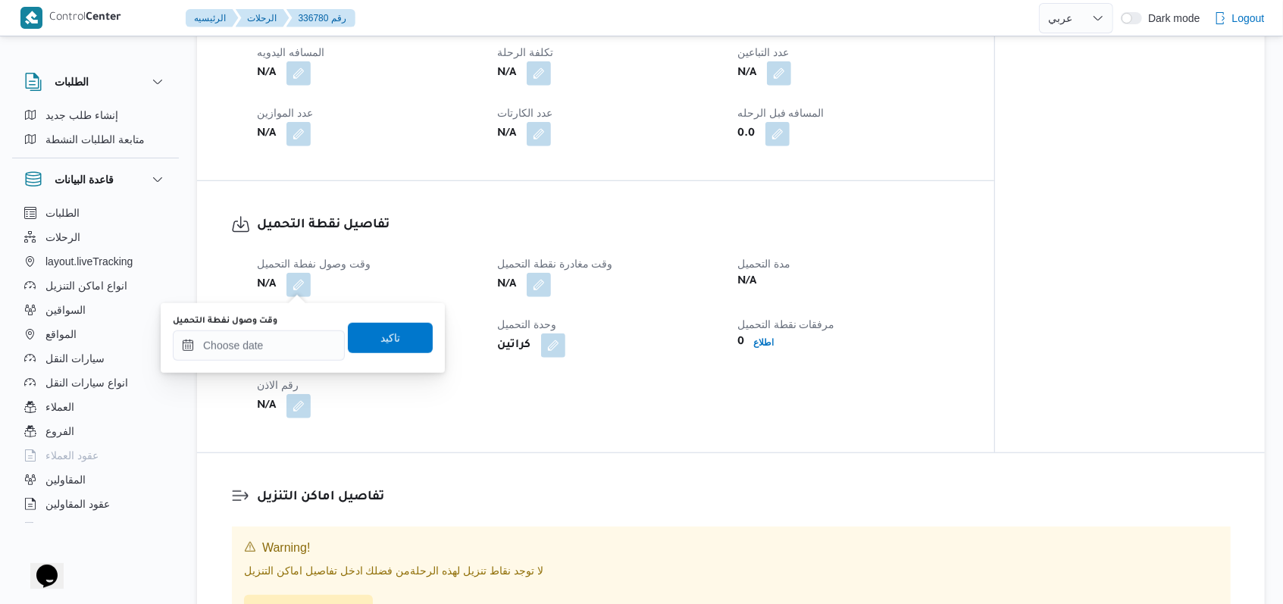
click at [272, 361] on div "وقت وصول نفطة التحميل تاكيد" at bounding box center [302, 338] width 263 height 49
click at [291, 343] on input "وقت وصول نفطة التحميل" at bounding box center [259, 345] width 172 height 30
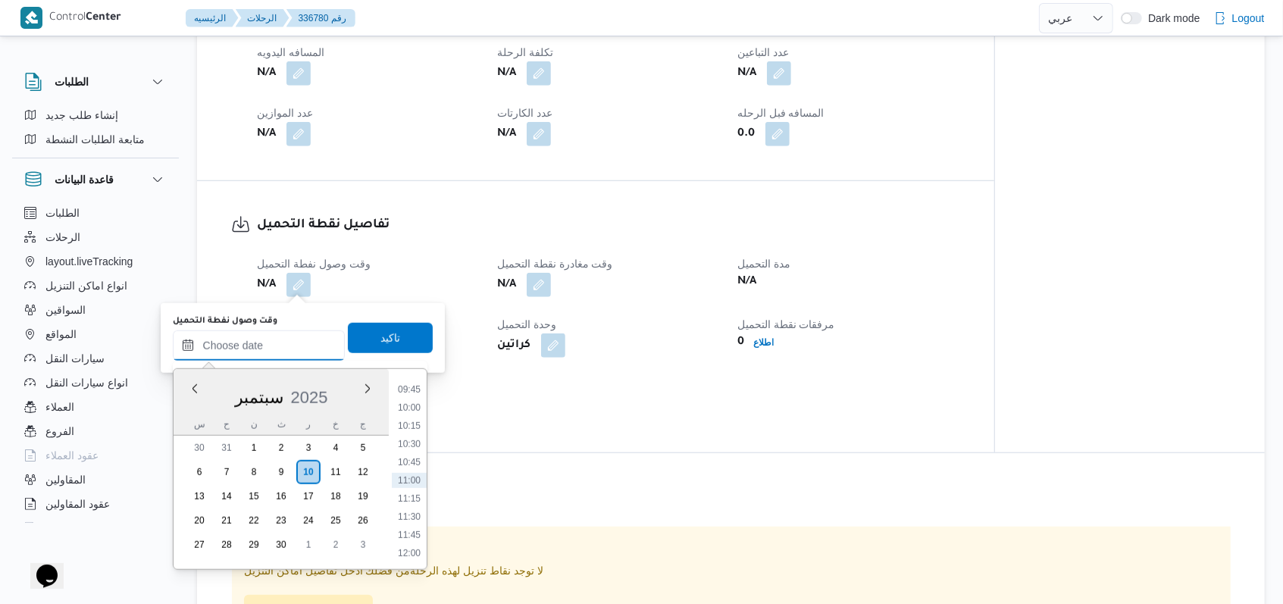
scroll to position [607, 0]
click at [418, 436] on li "09:00" at bounding box center [409, 436] width 35 height 15
type input "١٠/٠٩/٢٠٢٥ ٠٩:٠٠"
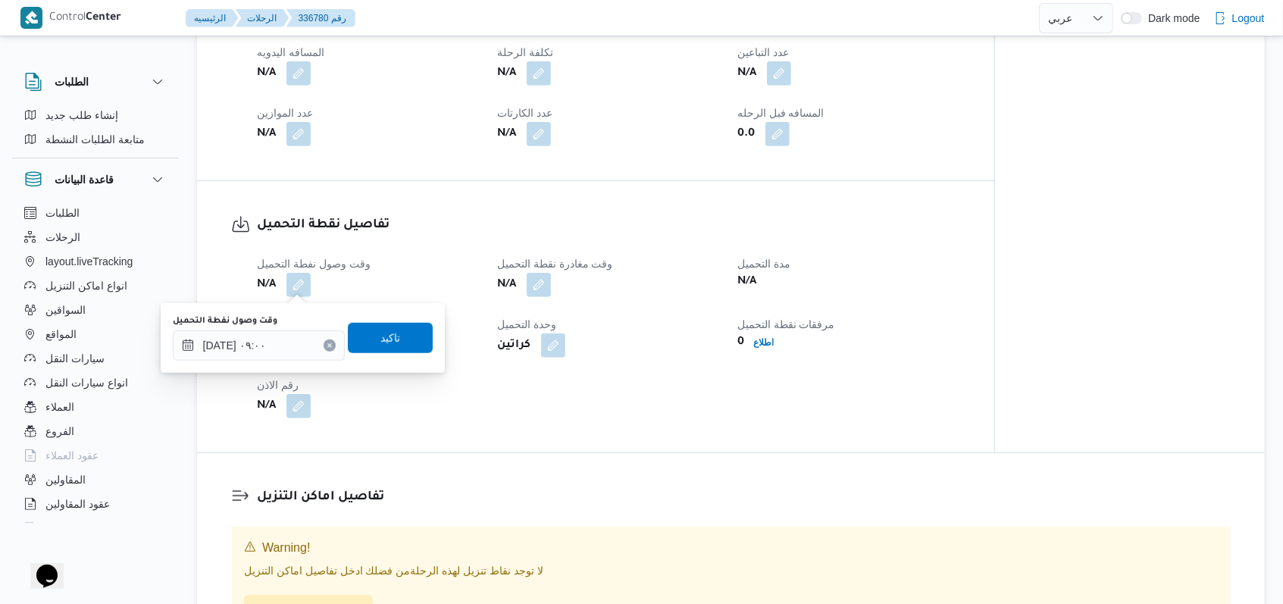
click at [409, 308] on div "You are in a dialog. To close this dialog, hit escape. وقت وصول نفطة التحميل ١٠…" at bounding box center [303, 338] width 284 height 70
click at [402, 327] on span "تاكيد" at bounding box center [390, 337] width 85 height 30
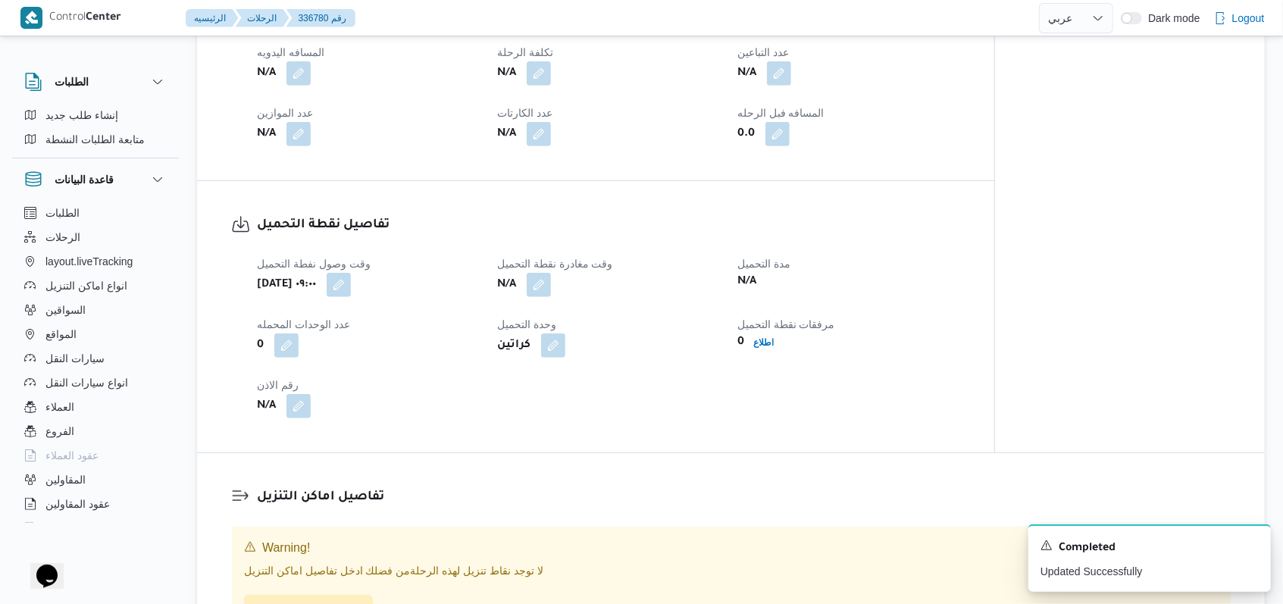
click at [531, 360] on div "وقت وصول نفطة التحميل أربعاء ١٠ سبتمبر ٢٠٢٥ ٠٩:٠٠ وقت مغادرة نقطة التحميل N/A م…" at bounding box center [609, 337] width 722 height 182
click at [531, 544] on icon "Dismiss toast" at bounding box center [1253, 544] width 12 height 12
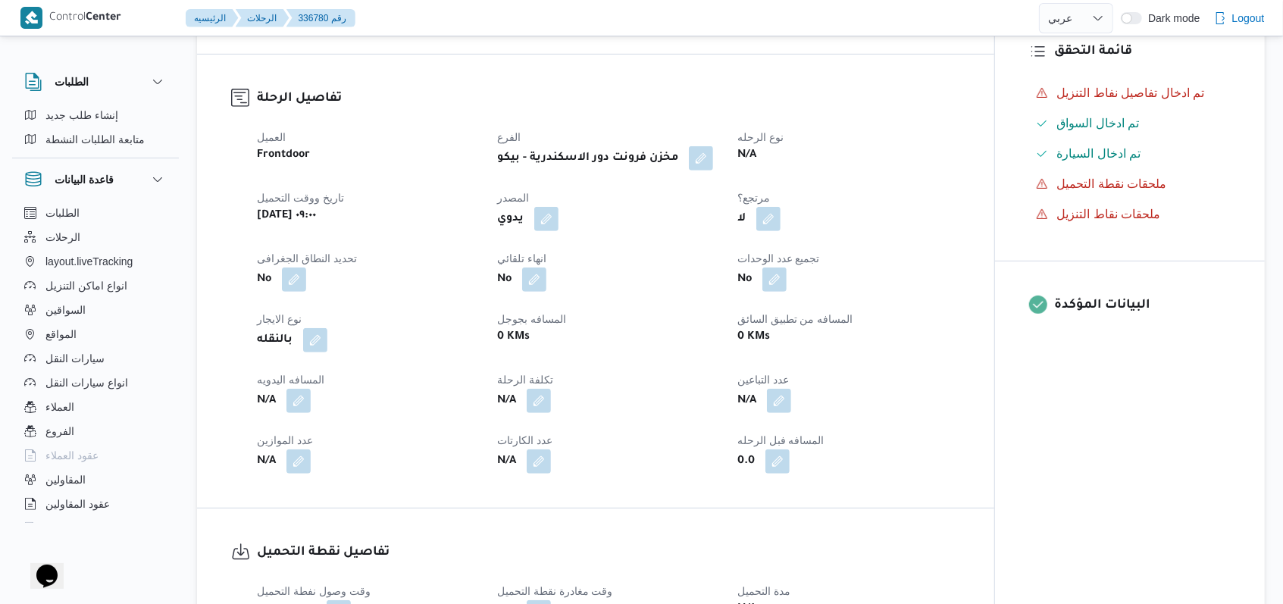
scroll to position [707, 0]
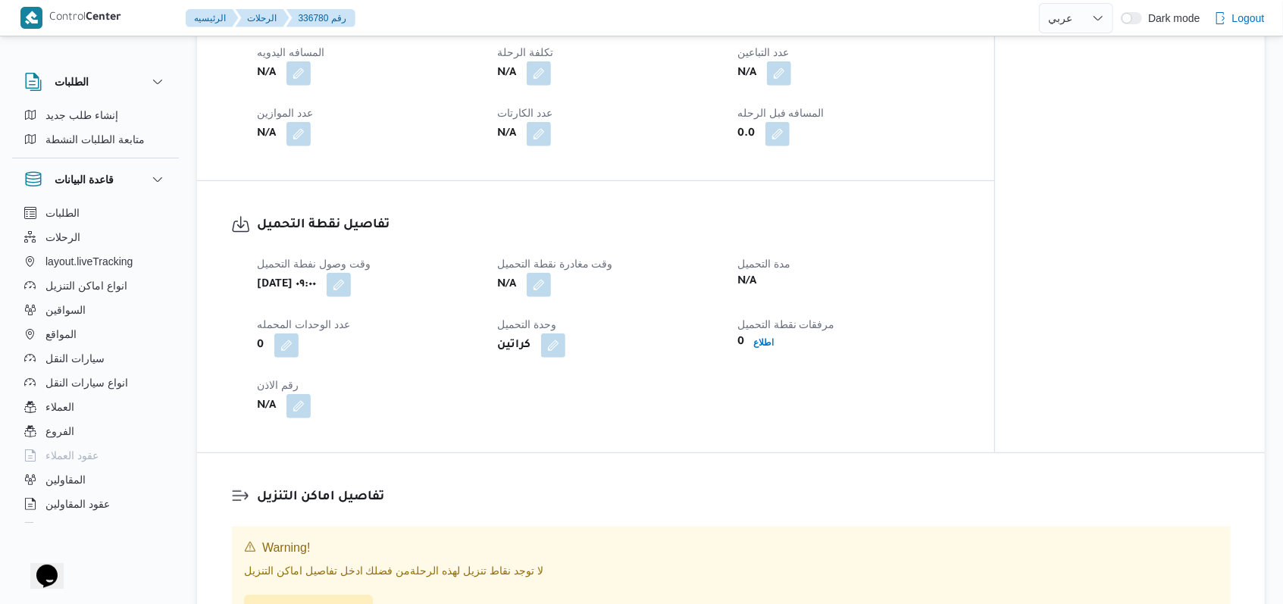
select select "ar"
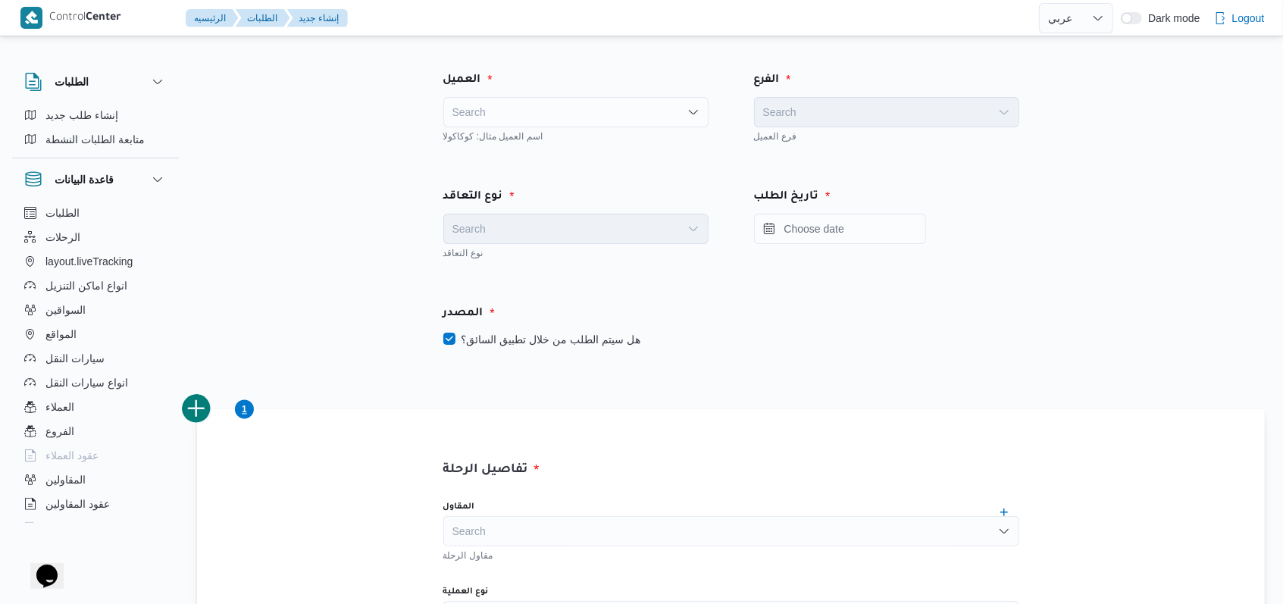
click at [531, 124] on div "Search" at bounding box center [575, 112] width 265 height 30
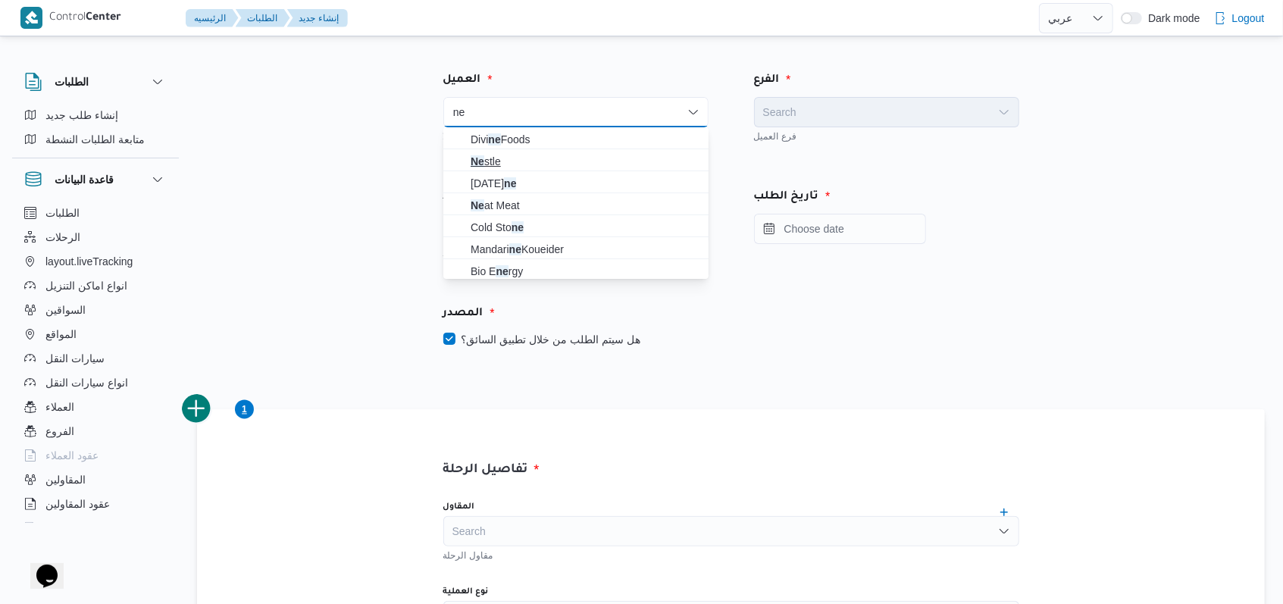
type input "ne"
click at [467, 163] on span "Ne stle" at bounding box center [575, 161] width 253 height 24
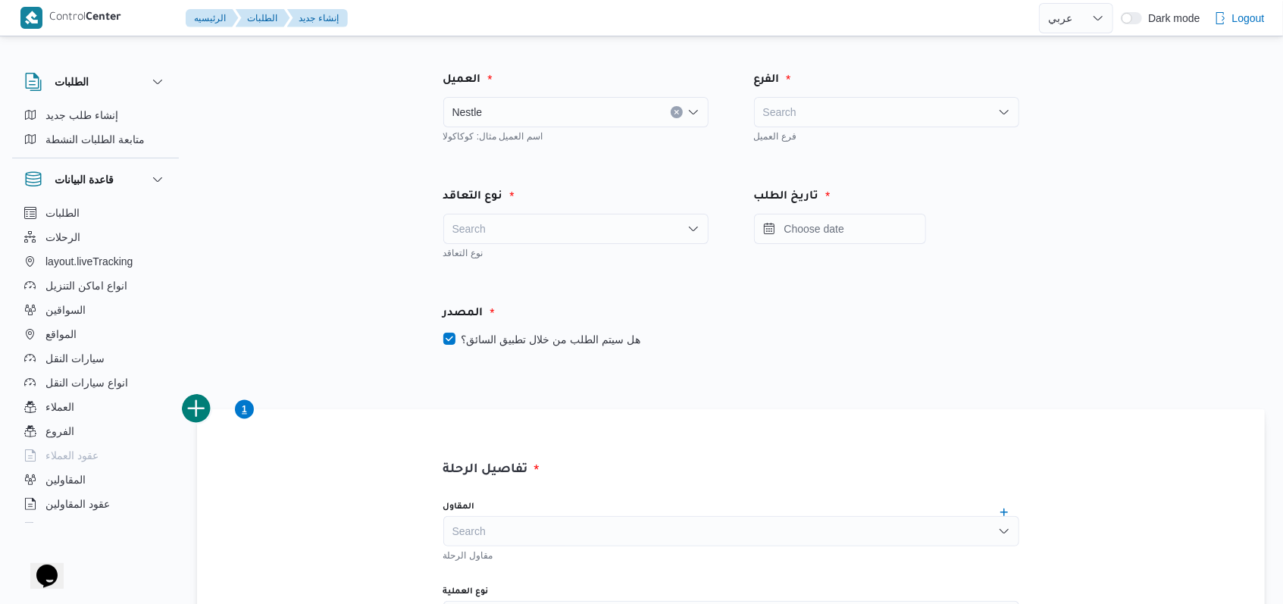
click at [531, 219] on div "Search" at bounding box center [575, 229] width 265 height 30
click at [524, 282] on span "On Demand" at bounding box center [585, 278] width 229 height 18
click at [531, 346] on label "هل سيتم الطلب من خلال تطبيق السائق؟" at bounding box center [541, 339] width 197 height 18
click at [531, 337] on label "هل سيتم الطلب من خلال تطبيق السائق؟" at bounding box center [541, 339] width 197 height 18
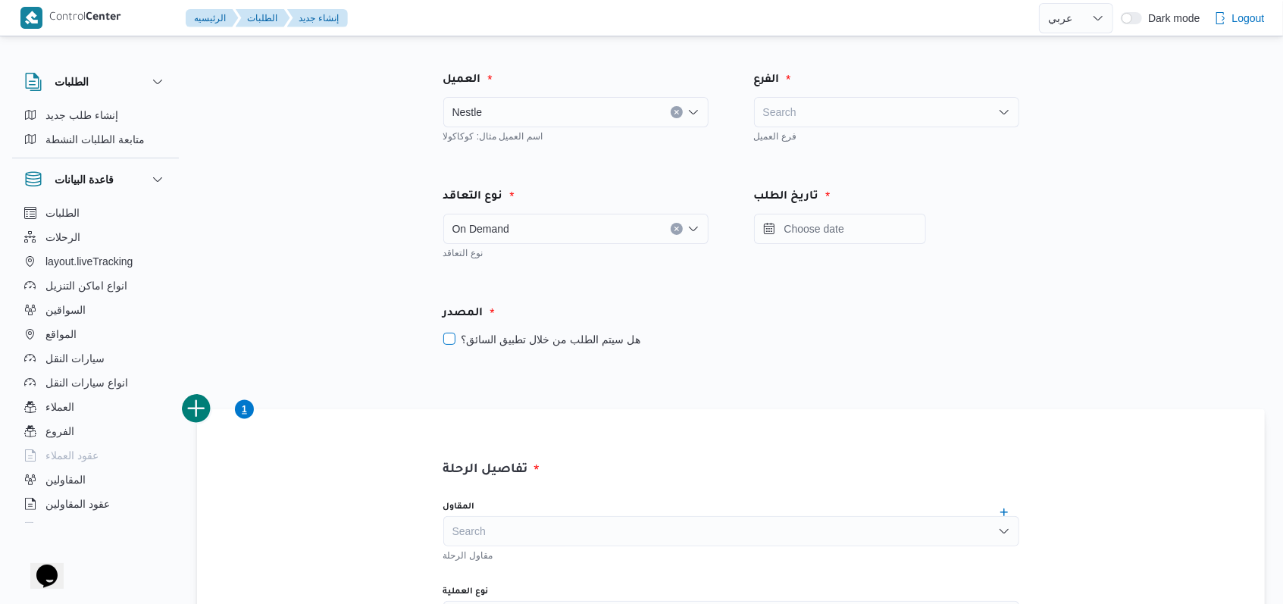
click at [531, 333] on label "هل سيتم الطلب من خلال تطبيق السائق؟" at bounding box center [541, 339] width 197 height 18
checkbox input "false"
click at [531, 292] on div "المصدر هل سيتم الطلب من خلال تطبيق السائق؟" at bounding box center [731, 326] width 621 height 89
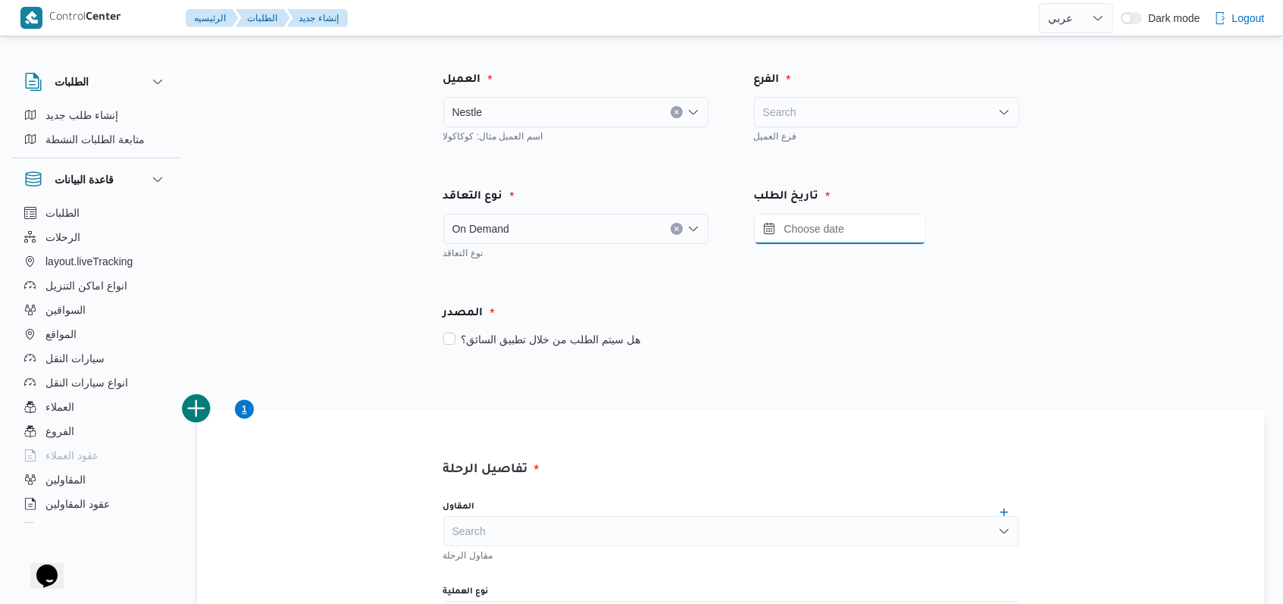
click at [531, 233] on input "Press the down key to open a popover containing a calendar." at bounding box center [840, 229] width 172 height 30
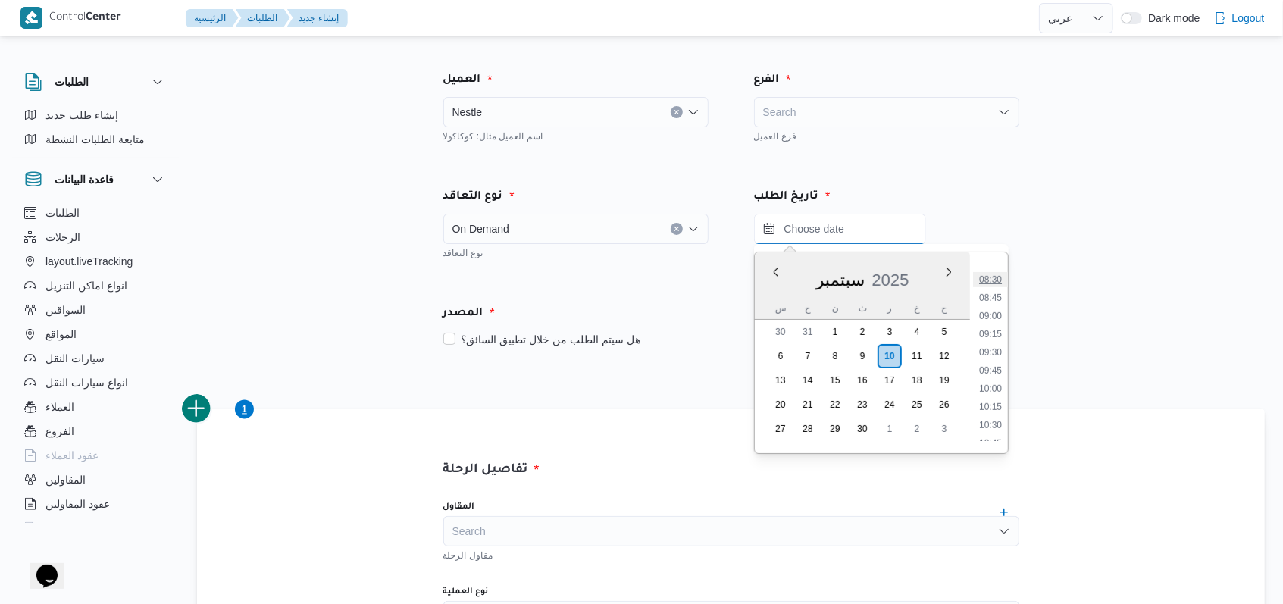
scroll to position [524, 0]
click at [531, 403] on li "09:00" at bounding box center [990, 403] width 35 height 15
type input "١٠/٠٩/٢٠٢٥ ٠٩:٠٠"
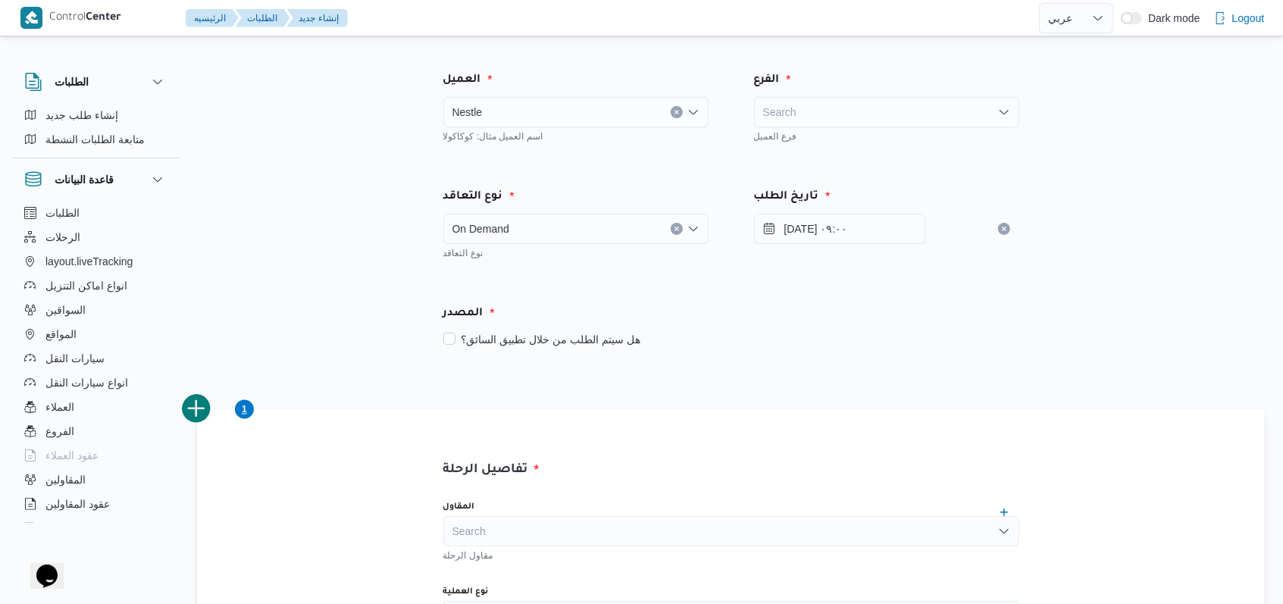
click at [531, 323] on div "المصدر" at bounding box center [731, 314] width 594 height 36
click at [531, 115] on div "Search" at bounding box center [886, 112] width 265 height 30
type input "بونج"
click at [531, 139] on span "مصنع بونج ورنو لوجستيك - اكتوبر" at bounding box center [895, 139] width 229 height 18
click at [531, 161] on div "الفرع مصنع بونجورنو لوجستيك - اكتوبر Combo box. Selected. مصنع بونجورنو لوجستيك…" at bounding box center [886, 107] width 311 height 117
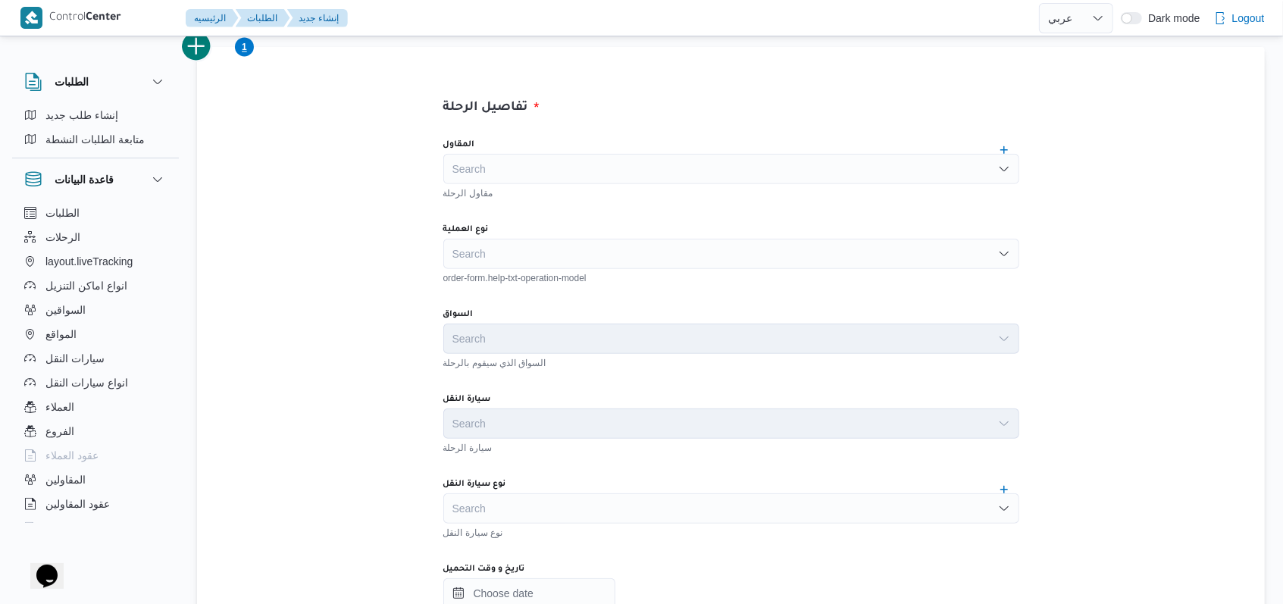
scroll to position [404, 0]
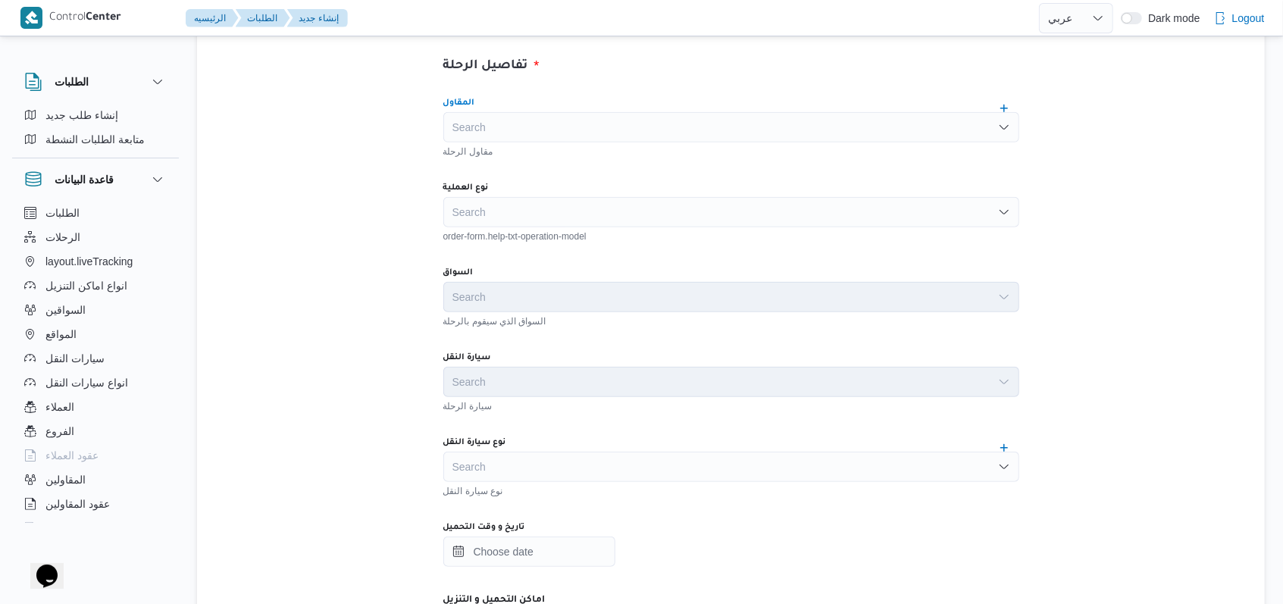
click at [531, 139] on div "Search" at bounding box center [731, 127] width 576 height 30
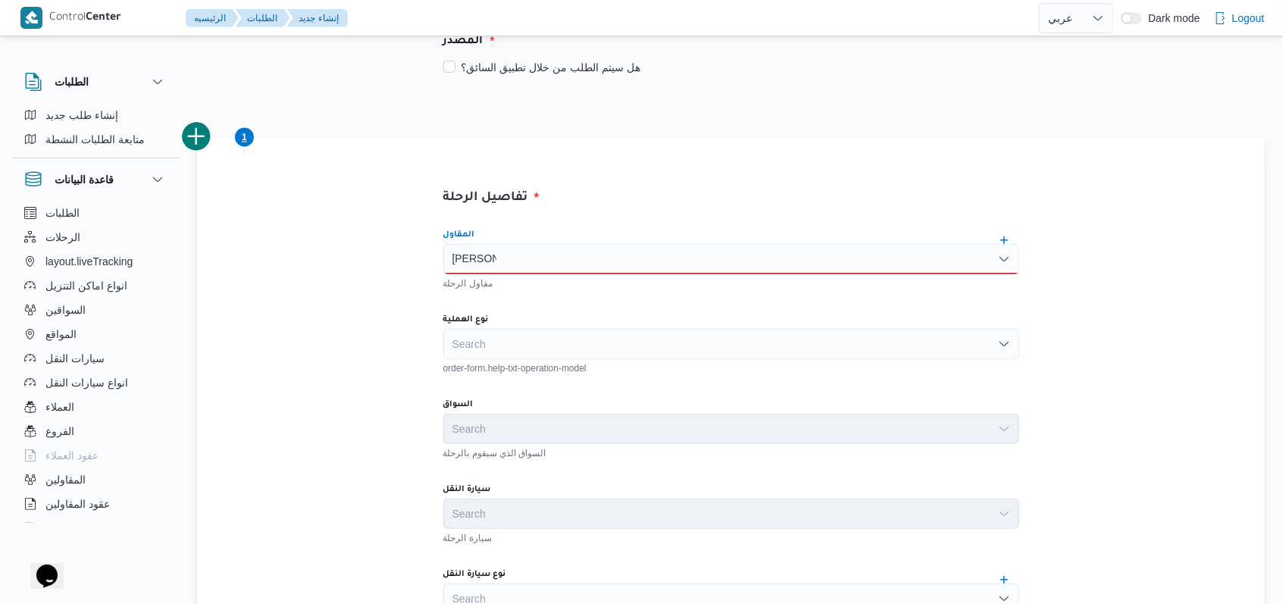
scroll to position [303, 0]
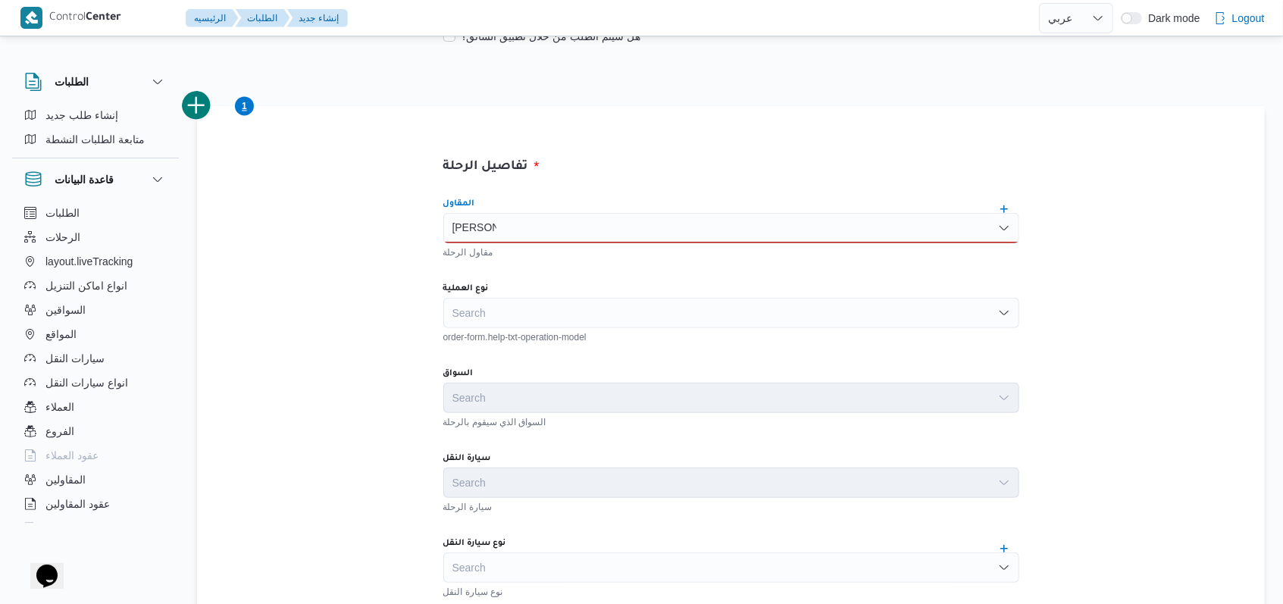
type input "هانى مجد"
click at [531, 233] on div "هانى مجد هانى مجد" at bounding box center [731, 228] width 576 height 30
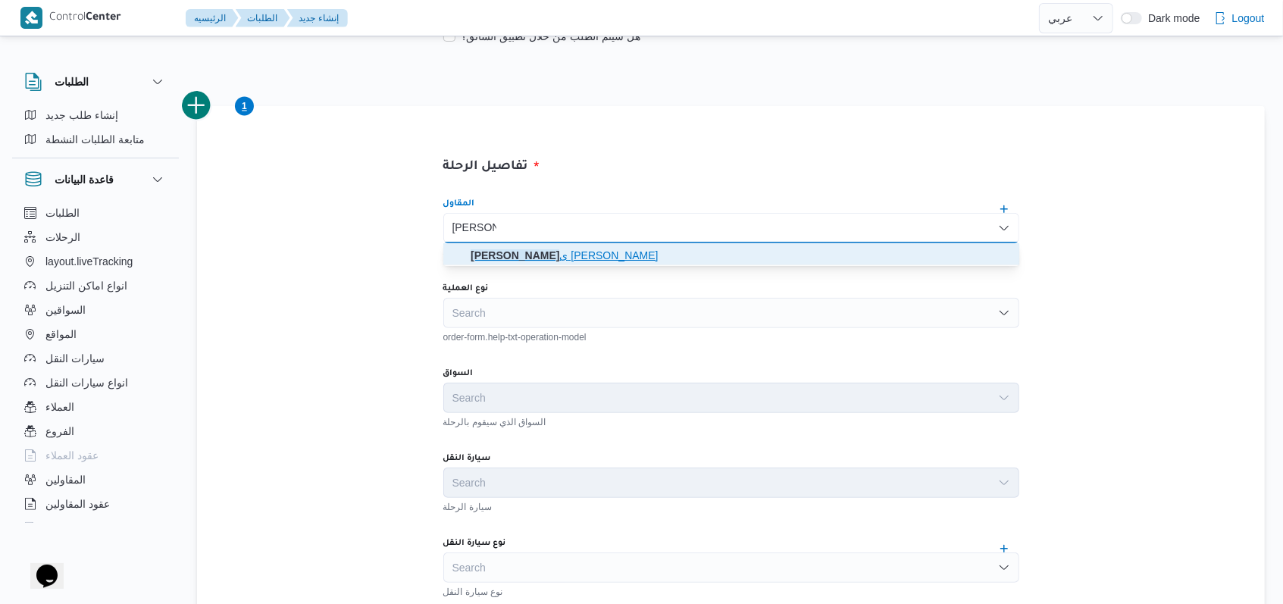
click at [531, 253] on mark "هانى مجد" at bounding box center [515, 255] width 89 height 12
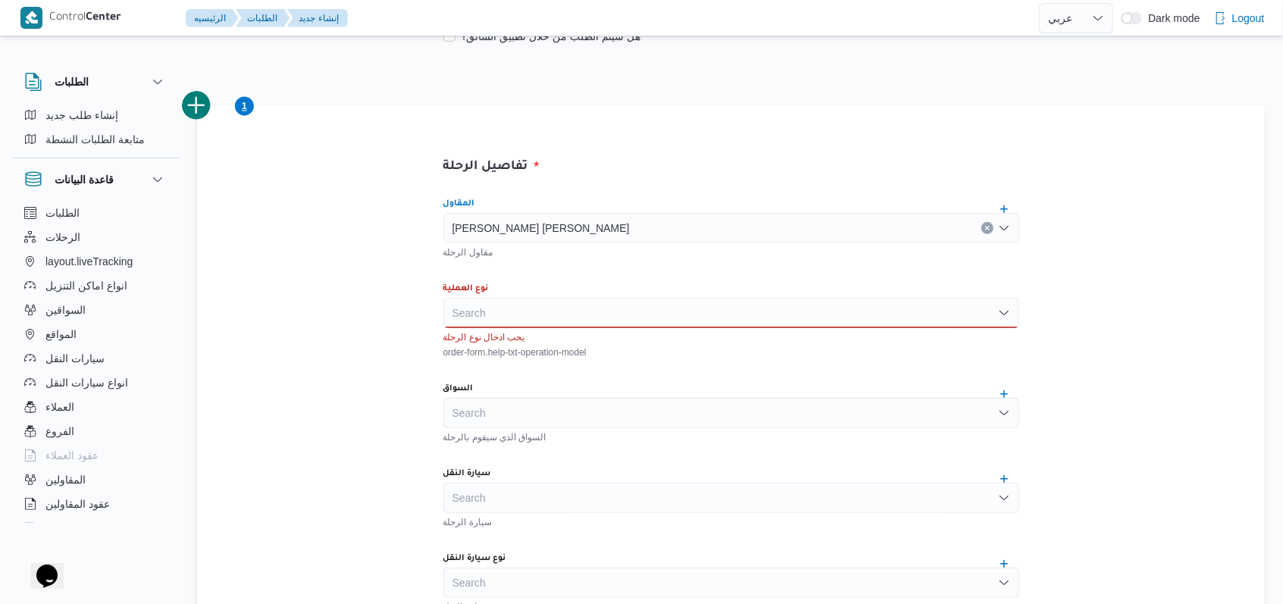
click at [531, 301] on div "Search" at bounding box center [731, 313] width 576 height 30
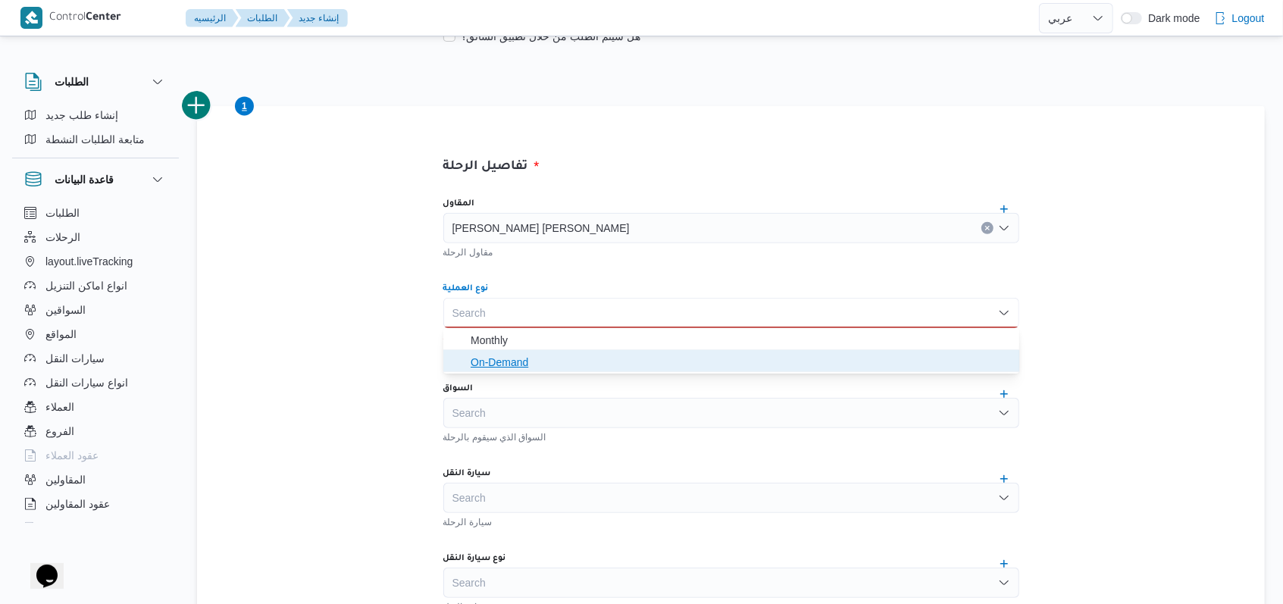
click at [521, 365] on span "On-Demand" at bounding box center [741, 362] width 540 height 18
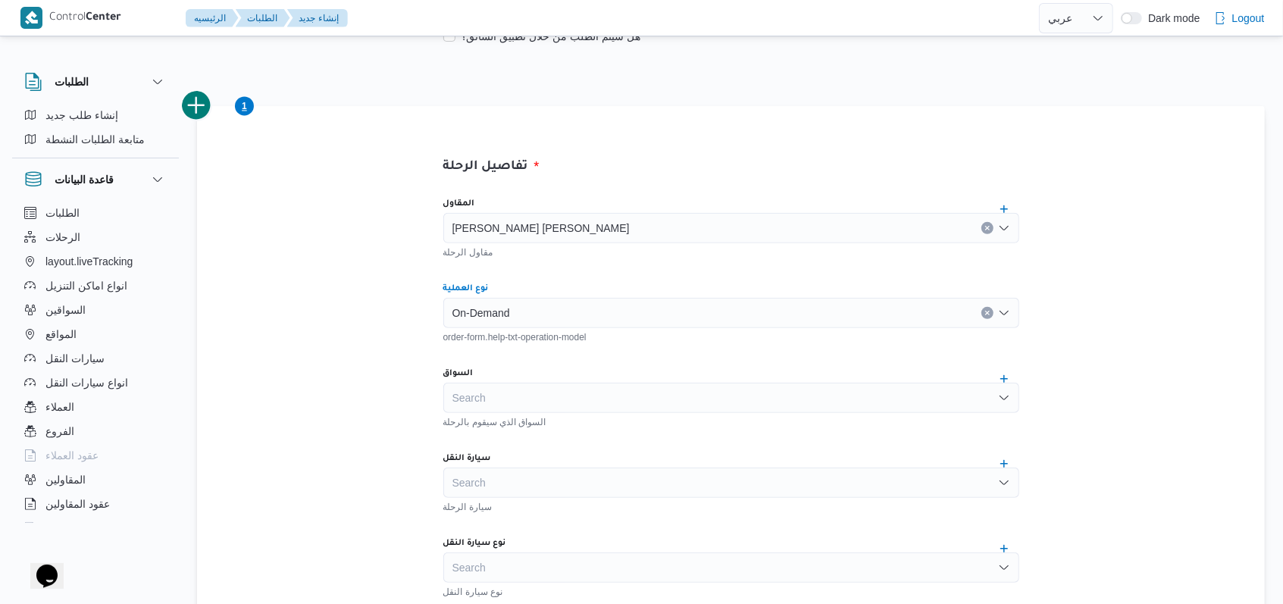
click at [524, 401] on div "Search" at bounding box center [731, 398] width 576 height 30
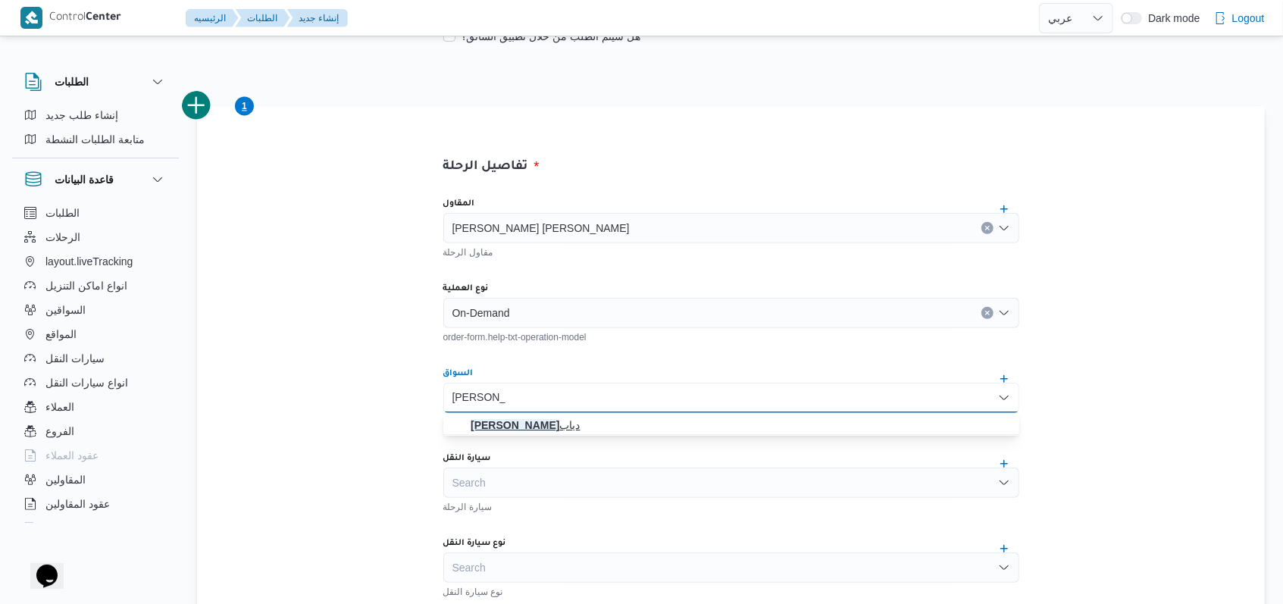
type input "محمد مروان"
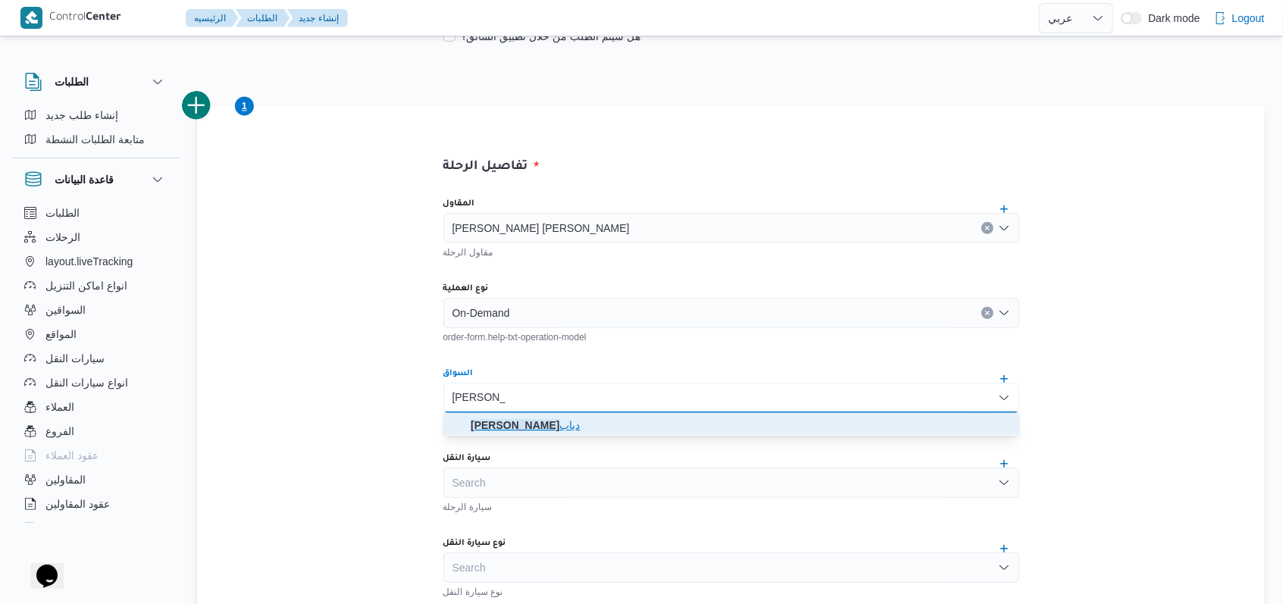
click at [514, 426] on mark "محمد مروان" at bounding box center [515, 425] width 89 height 12
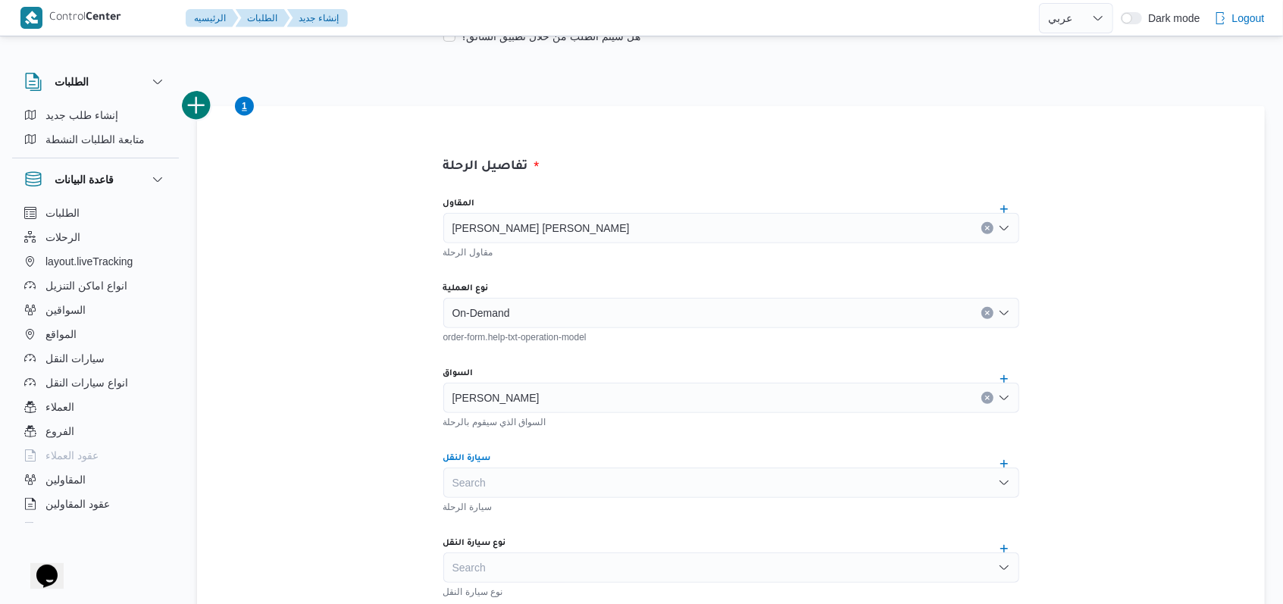
click at [531, 469] on div "Search" at bounding box center [731, 483] width 576 height 30
type input "اقن"
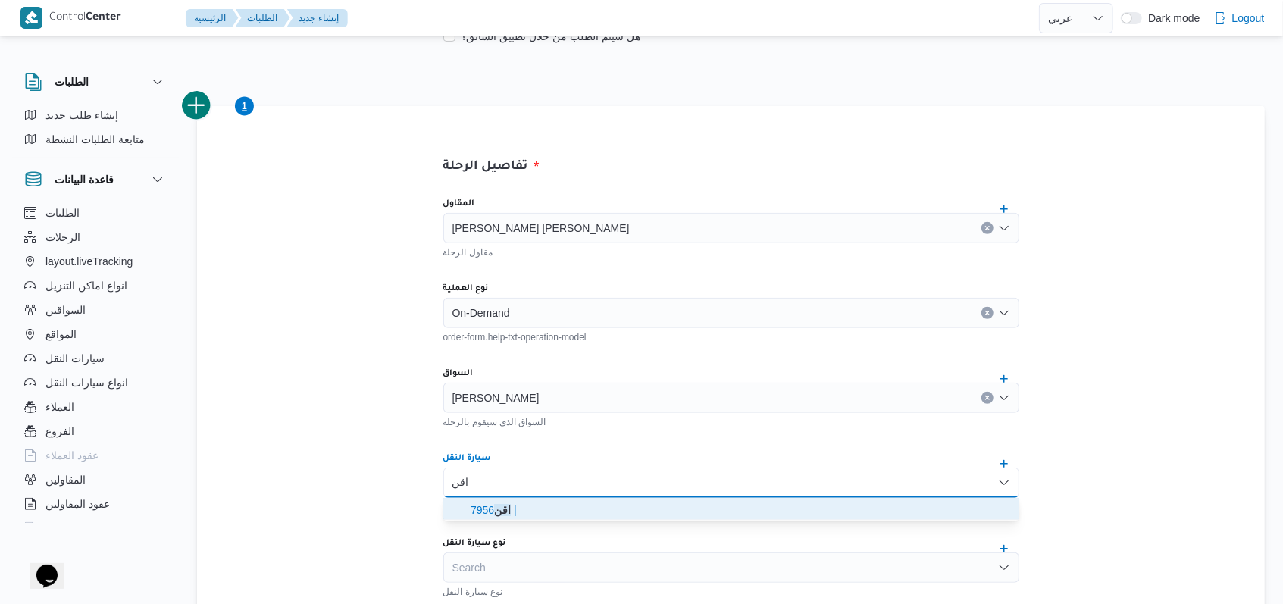
click at [521, 506] on span "اقن 7956 |" at bounding box center [741, 510] width 540 height 18
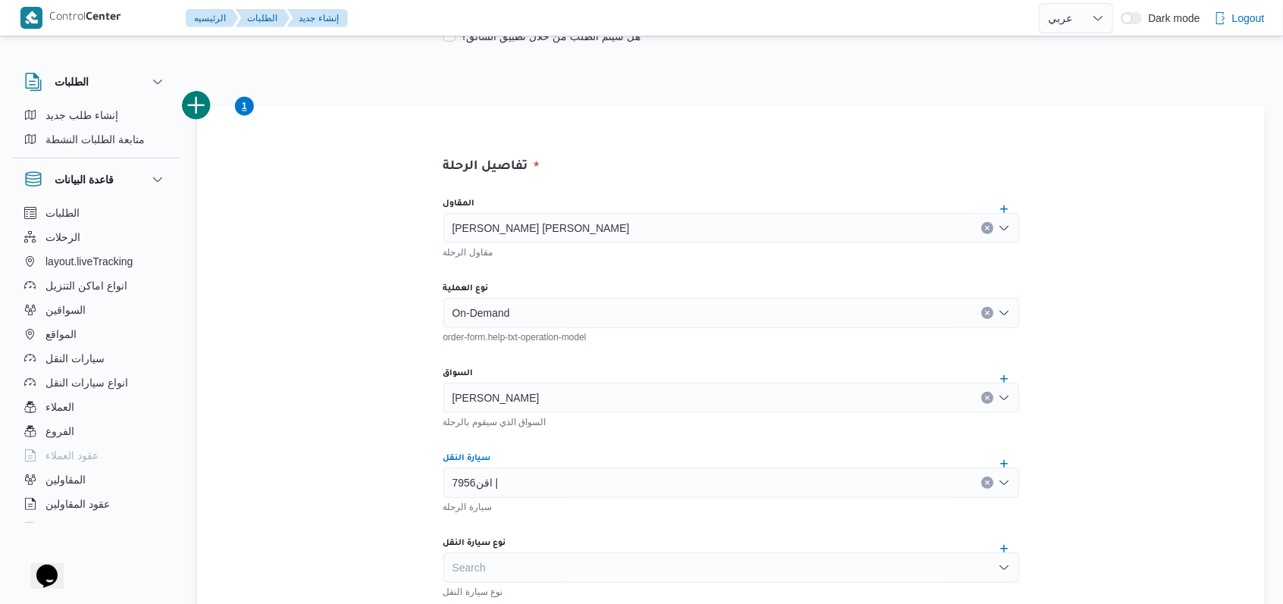
scroll to position [505, 0]
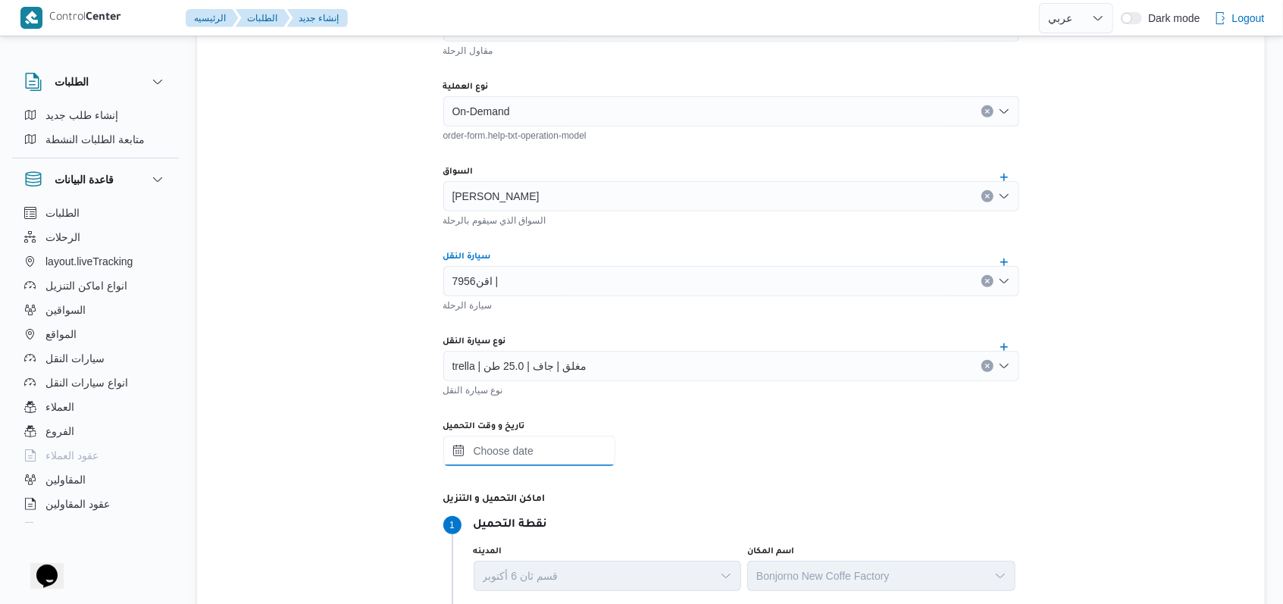
click at [531, 452] on input "تاريخ و وقت التحميل" at bounding box center [529, 451] width 172 height 30
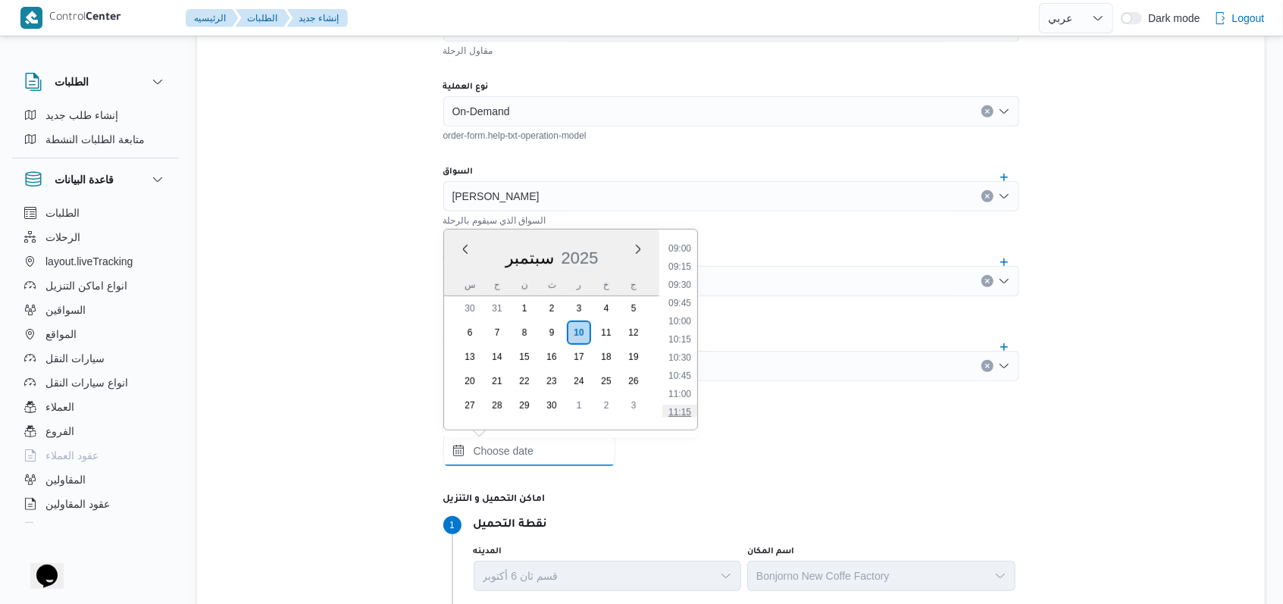
scroll to position [625, 0]
click at [531, 271] on li "09:00" at bounding box center [679, 278] width 35 height 15
type input "١٠/٠٩/٢٠٢٥ ٠٩:٠٠"
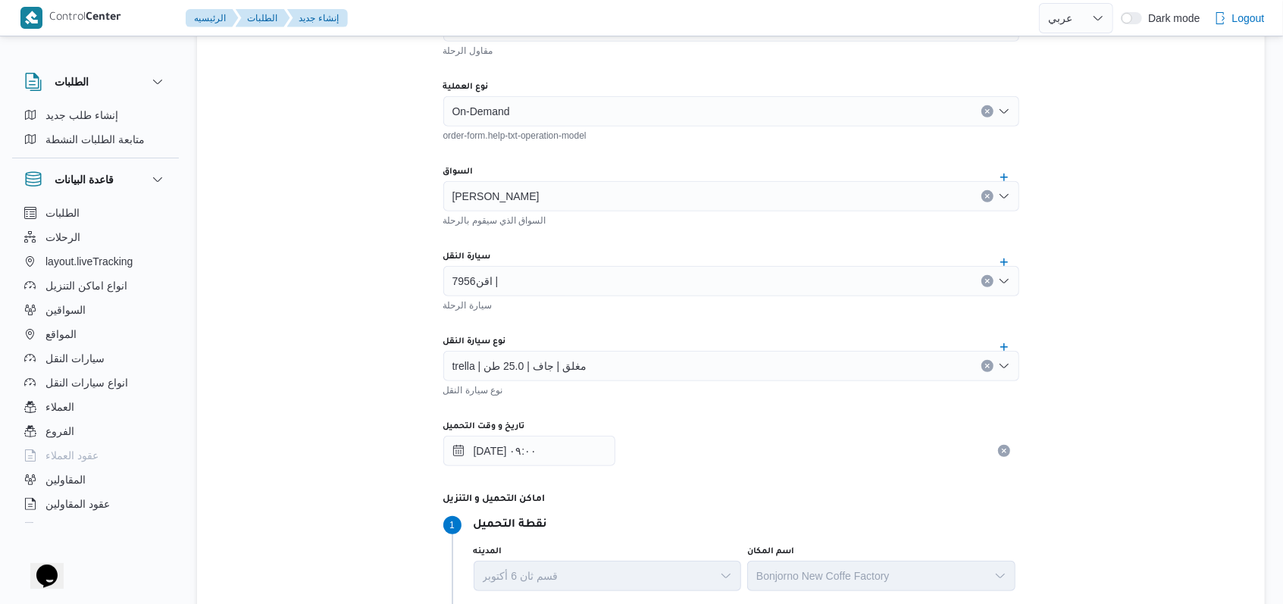
click at [531, 310] on div "سيارة الرحلة" at bounding box center [731, 303] width 576 height 15
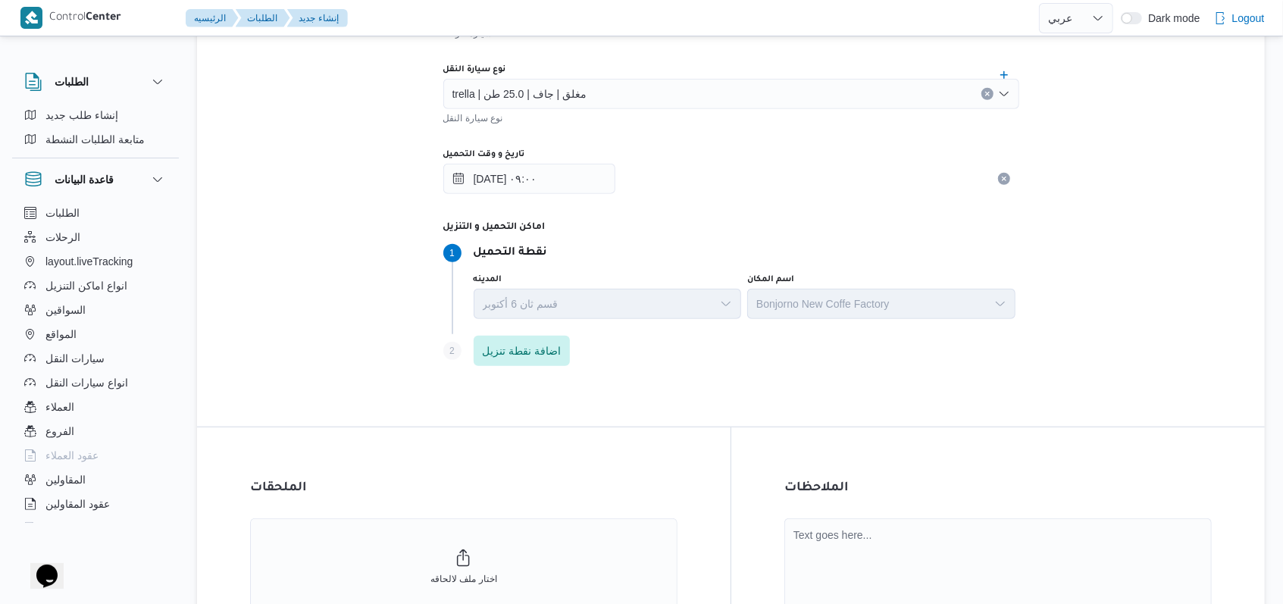
scroll to position [808, 0]
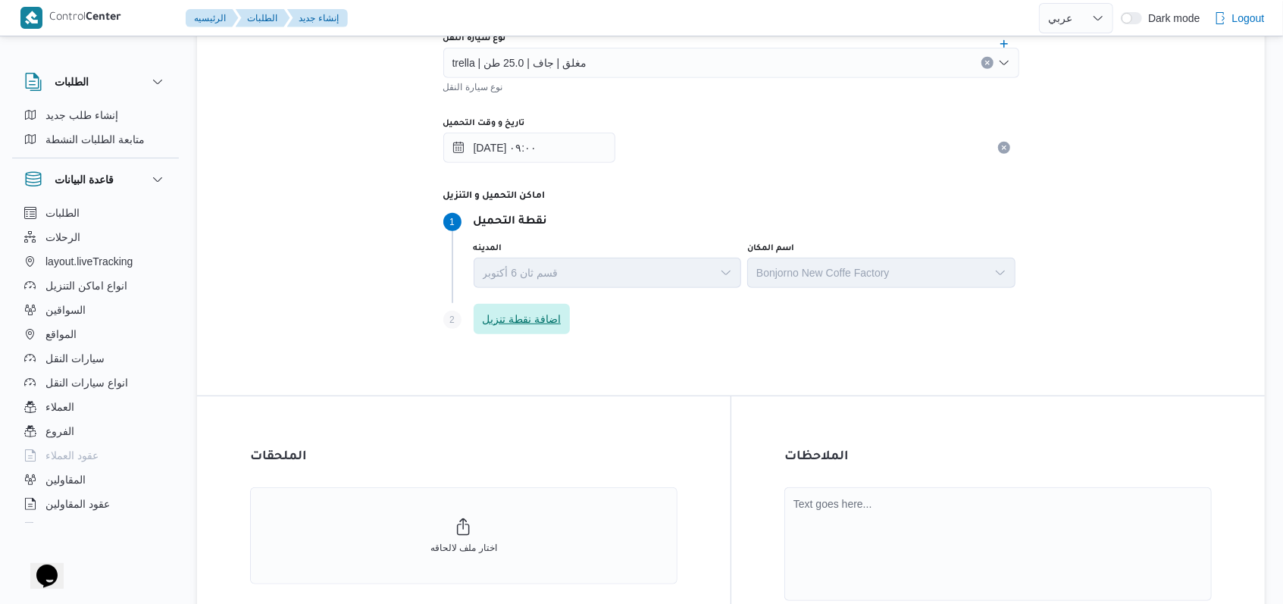
click at [531, 318] on span "اضافة نقطة تنزيل" at bounding box center [522, 319] width 79 height 18
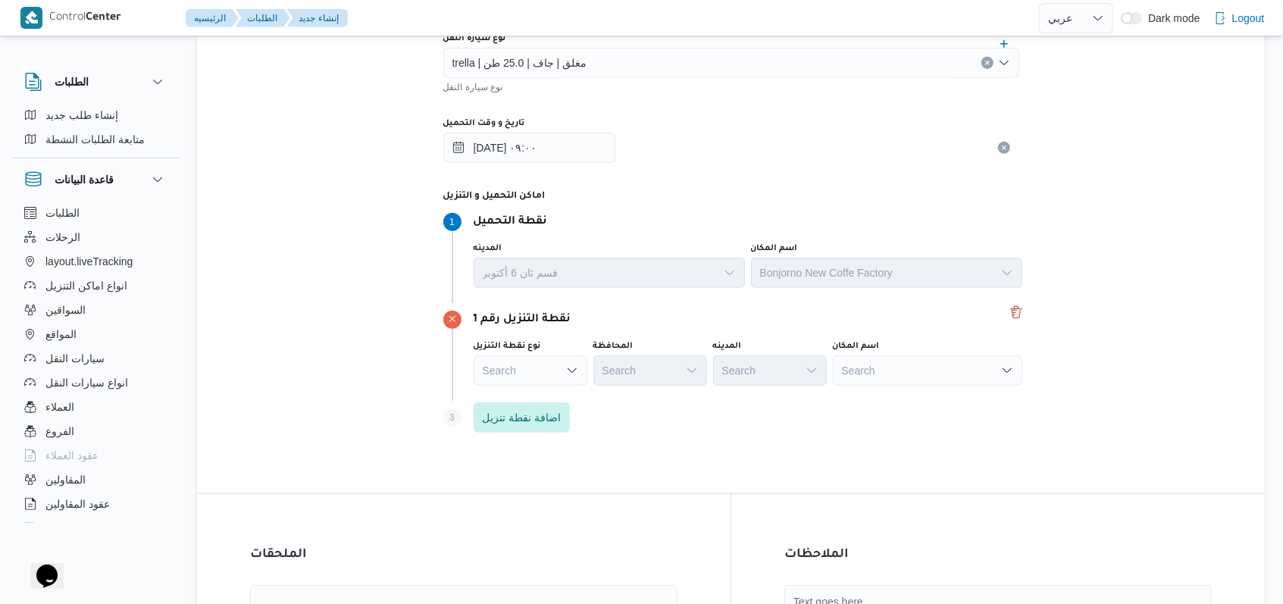
click at [531, 360] on div "Search" at bounding box center [531, 370] width 114 height 30
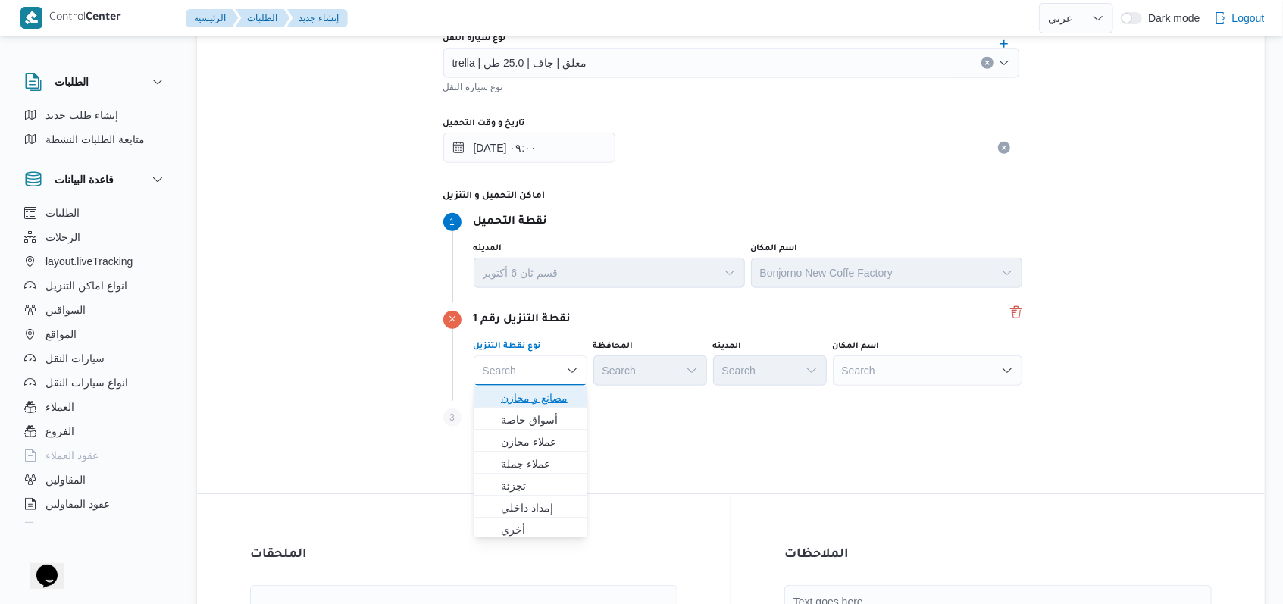
click at [531, 393] on span "مصانع و مخازن" at bounding box center [539, 398] width 77 height 18
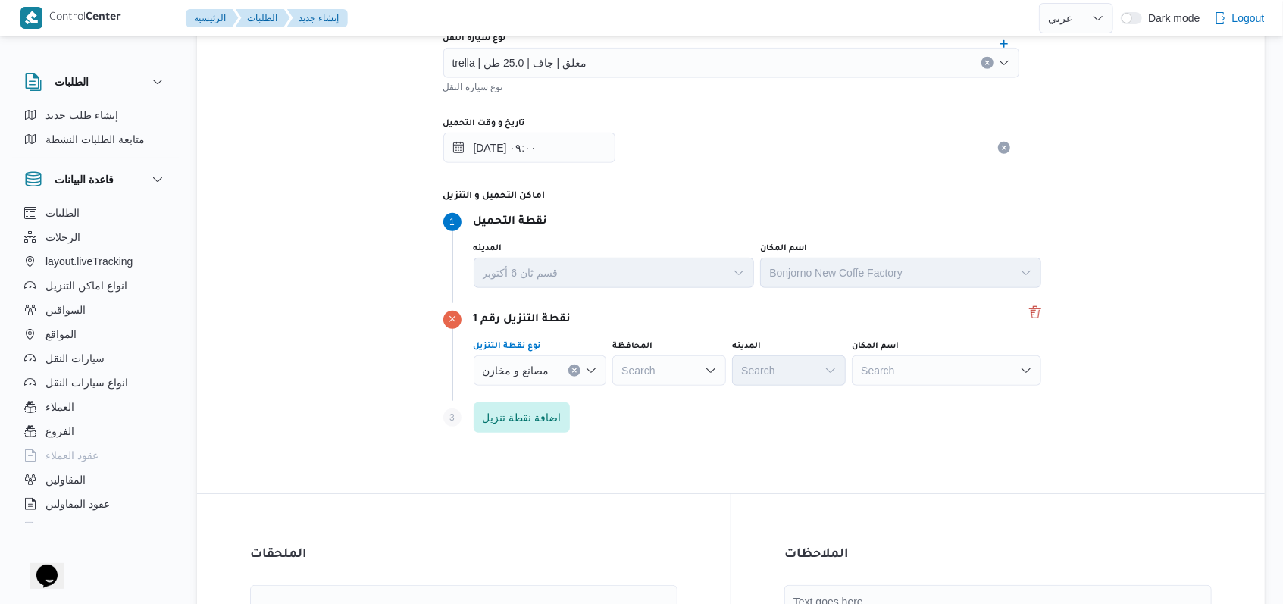
click at [531, 359] on div "Search" at bounding box center [946, 370] width 189 height 30
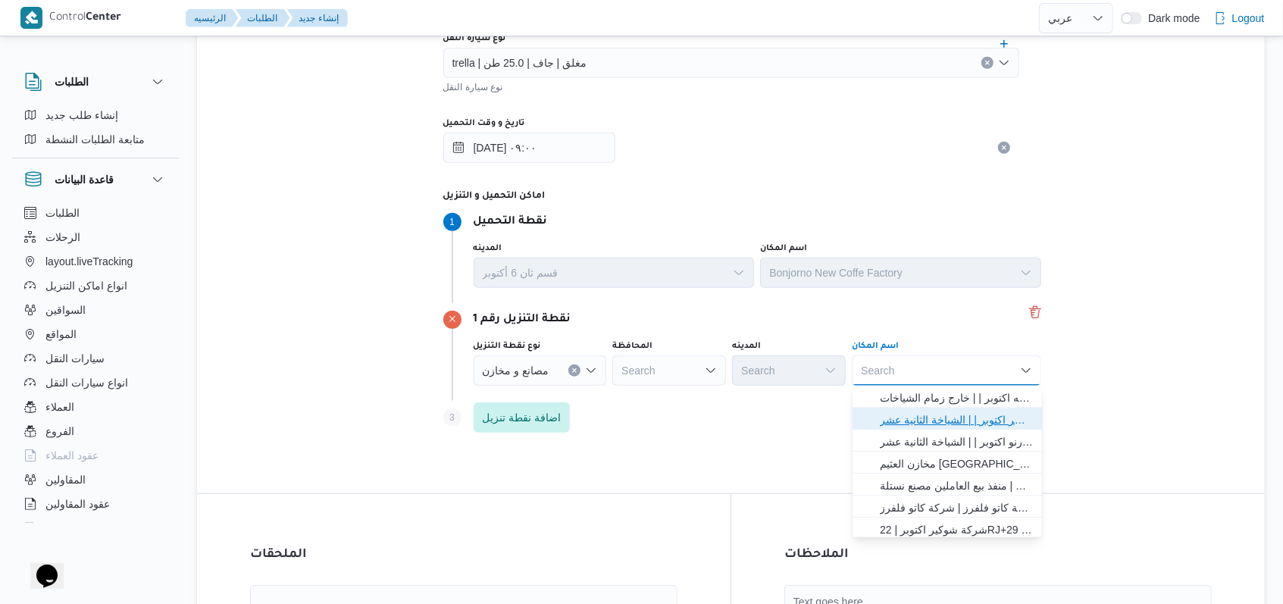
click at [531, 414] on span "اجيليتى لوجيستيكس مصر اكتوبر | | الشياخة الثانية عشر" at bounding box center [956, 420] width 153 height 18
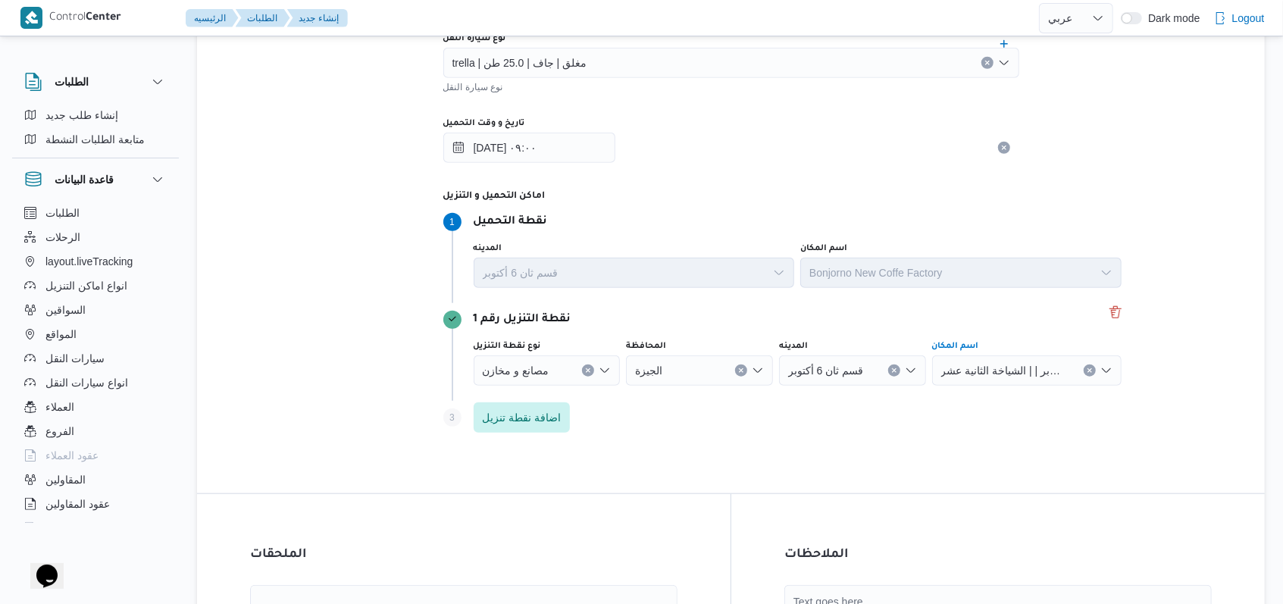
click at [531, 418] on div "Step 3 is disabled 3 اضافة نقطة تنزيل" at bounding box center [784, 420] width 682 height 39
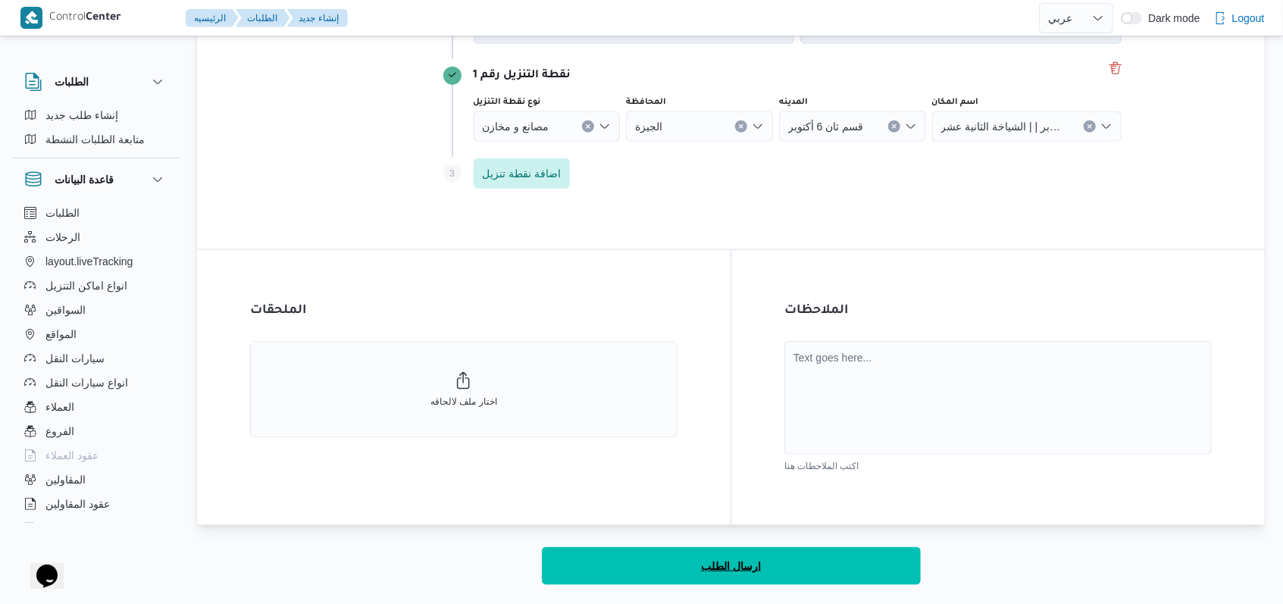
click at [531, 553] on span "ارسال الطلب" at bounding box center [731, 566] width 60 height 18
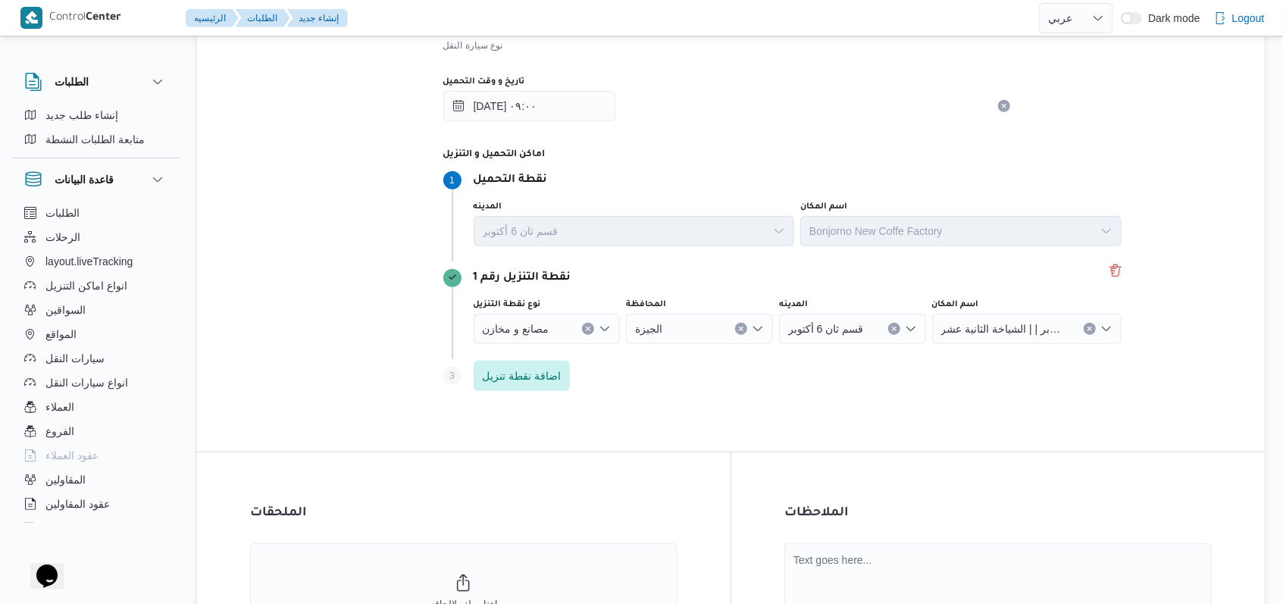
select select "ar"
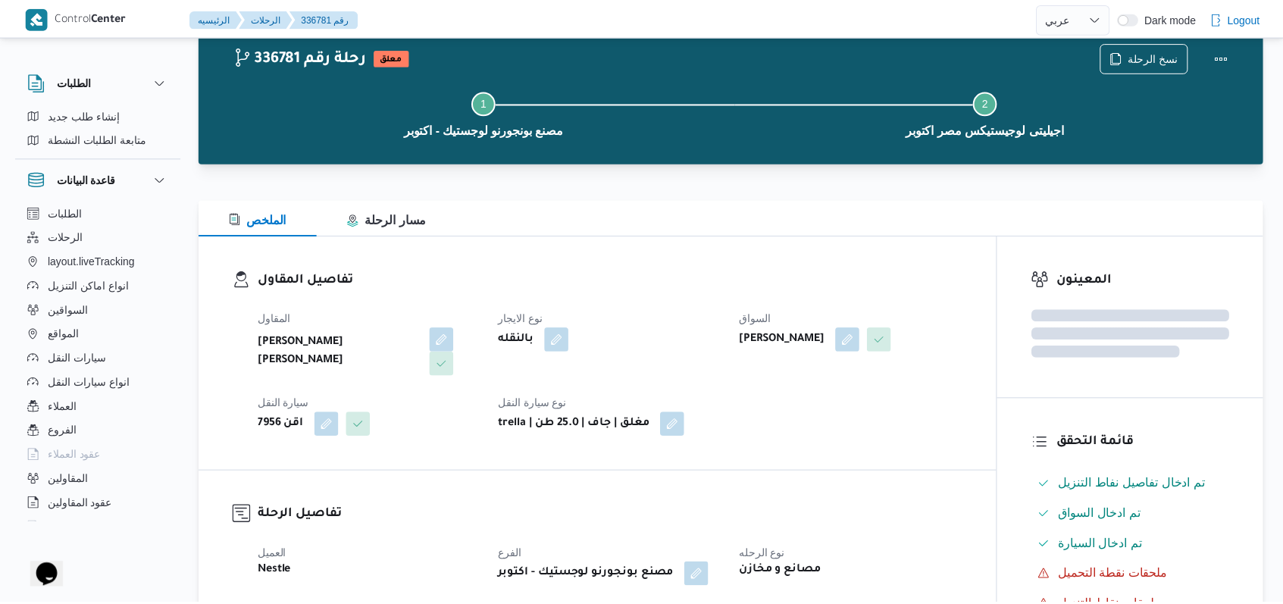
scroll to position [850, 0]
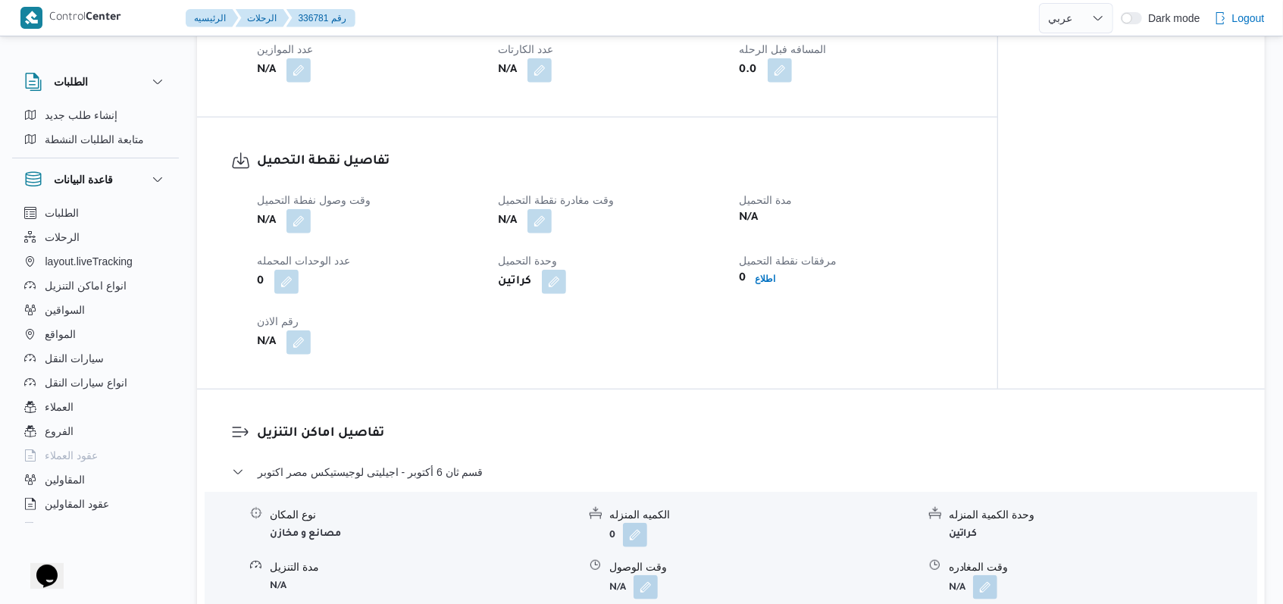
click at [286, 209] on div "N/A" at bounding box center [368, 221] width 226 height 27
click at [305, 208] on button "button" at bounding box center [298, 220] width 24 height 24
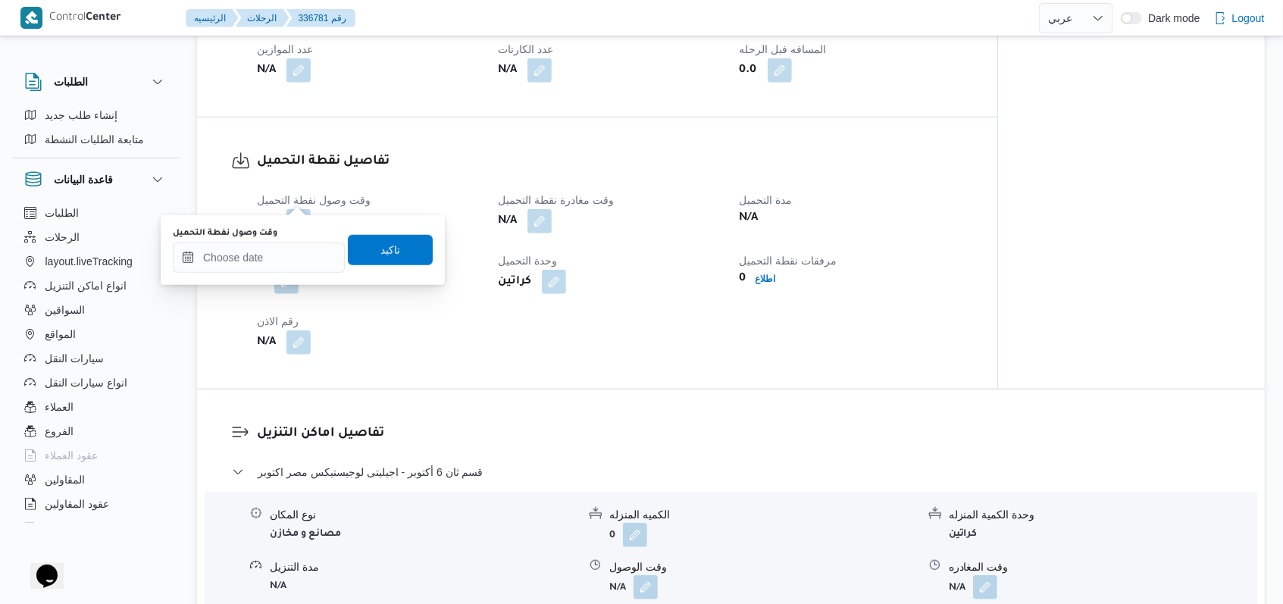
click at [288, 237] on div "وقت وصول نفطة التحميل" at bounding box center [259, 233] width 172 height 12
click at [288, 244] on input "وقت وصول نفطة التحميل" at bounding box center [259, 258] width 172 height 30
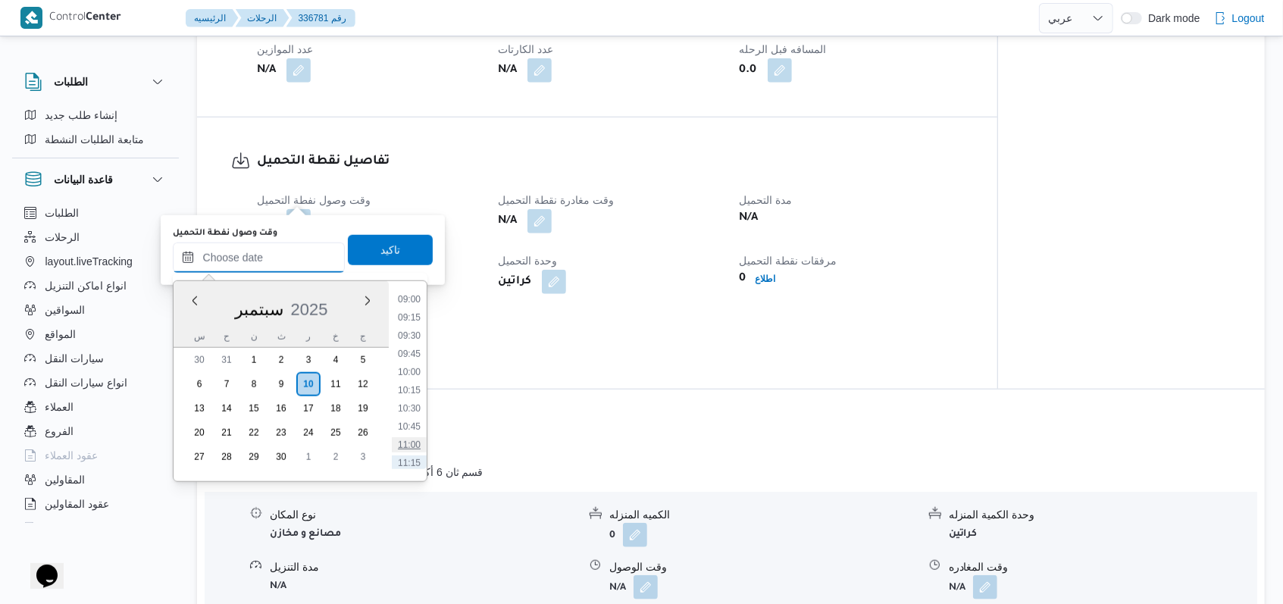
scroll to position [625, 0]
click at [410, 327] on li "09:00" at bounding box center [409, 330] width 35 height 15
type input "١٠/٠٩/٢٠٢٥ ٠٩:٠٠"
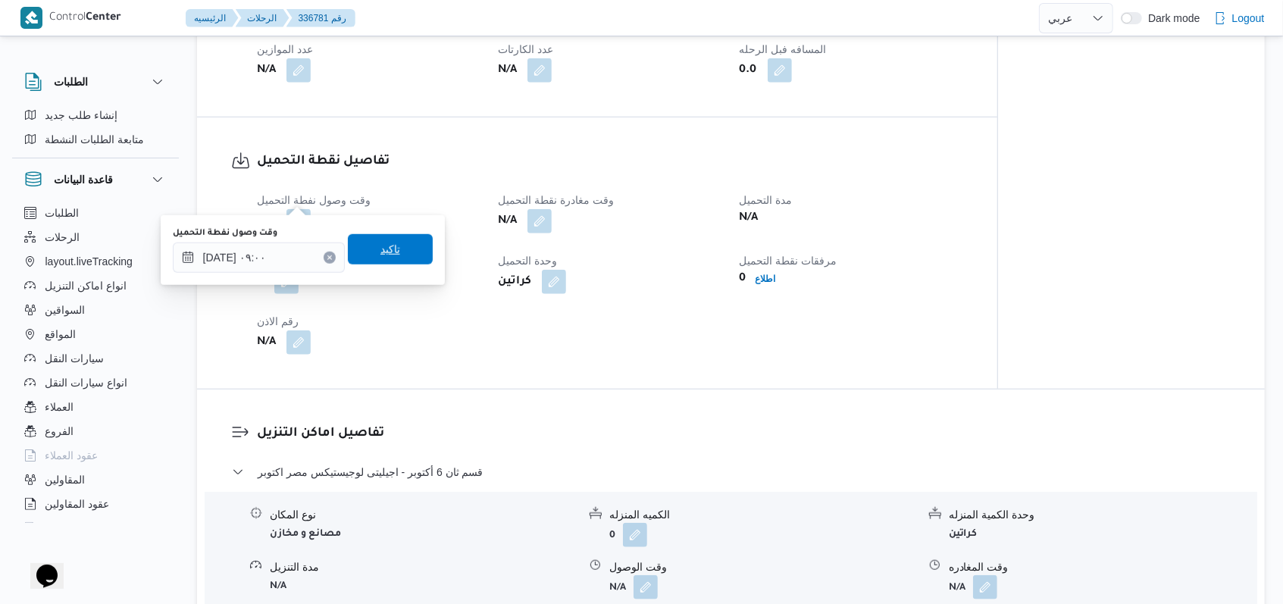
click at [398, 260] on span "تاكيد" at bounding box center [390, 249] width 85 height 30
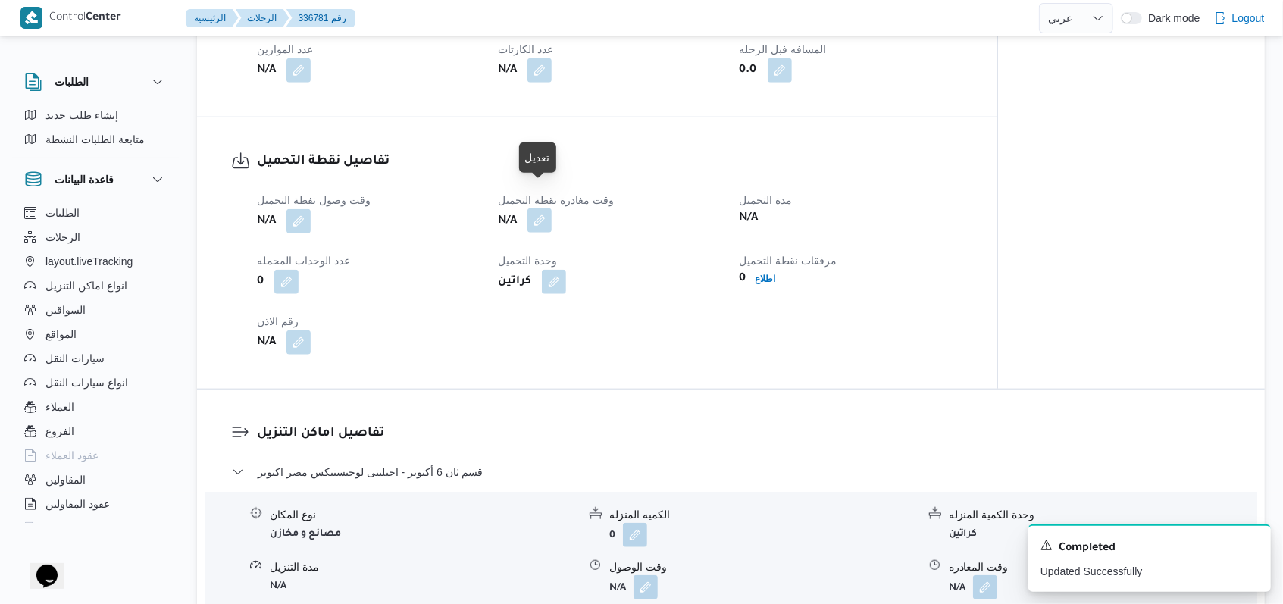
click at [531, 208] on button "button" at bounding box center [540, 220] width 24 height 24
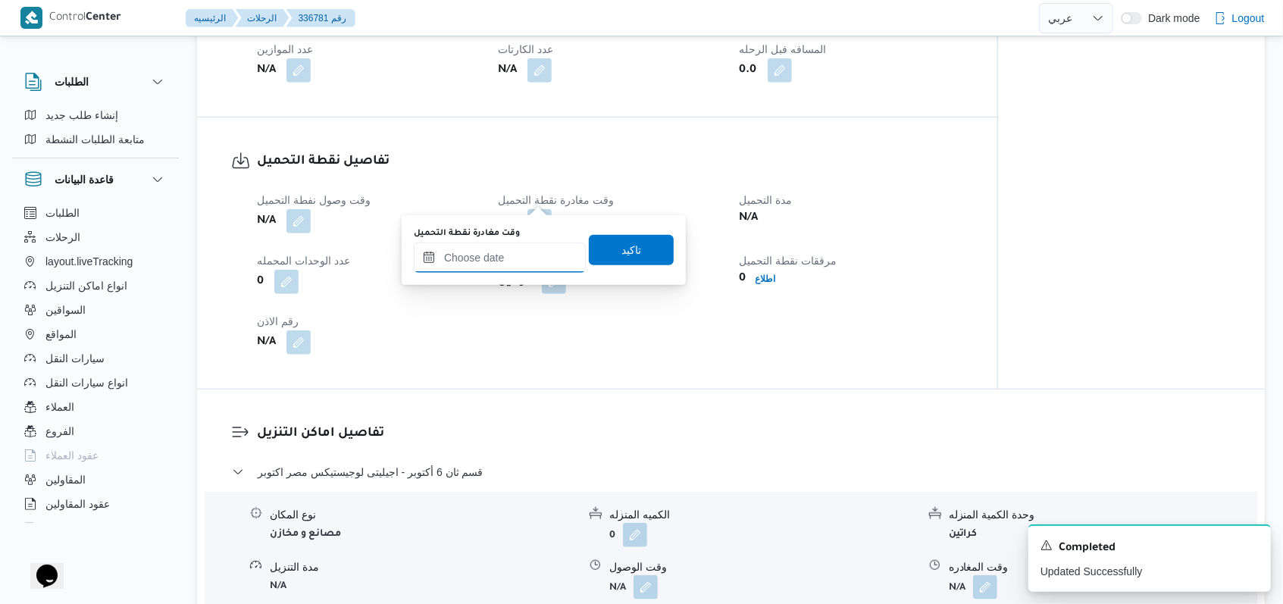
click at [516, 259] on input "وقت مغادرة نقطة التحميل" at bounding box center [500, 258] width 172 height 30
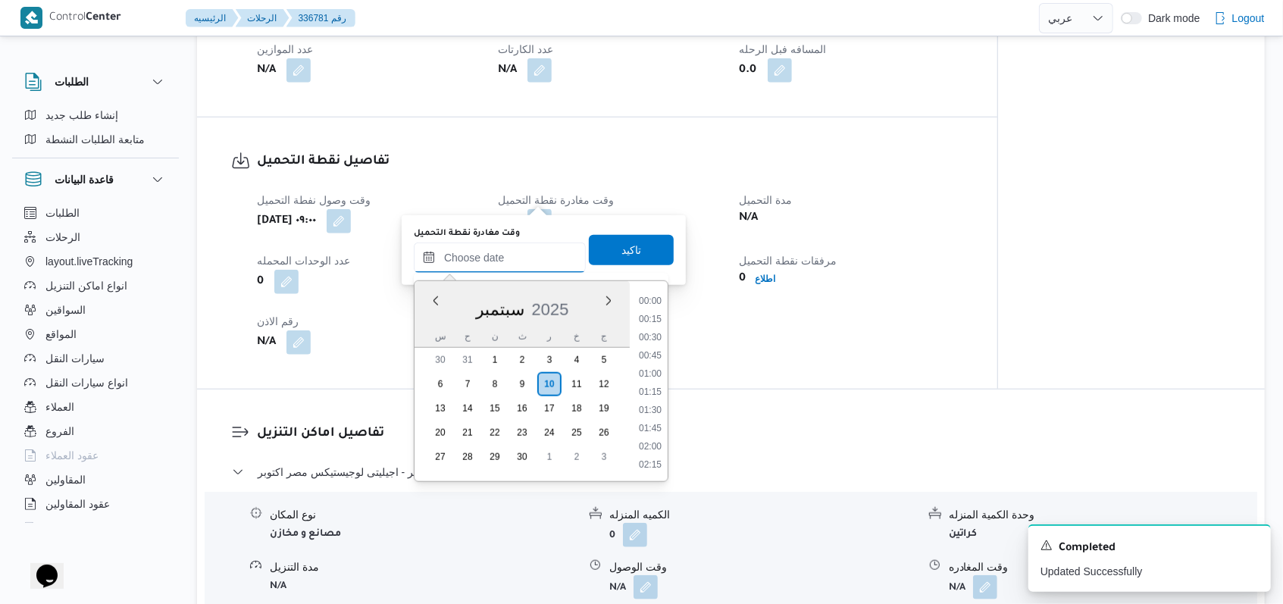
scroll to position [727, 0]
click at [531, 322] on li "10:15" at bounding box center [650, 319] width 35 height 15
type input "١٠/٠٩/٢٠٢٥ ١٠:١٥"
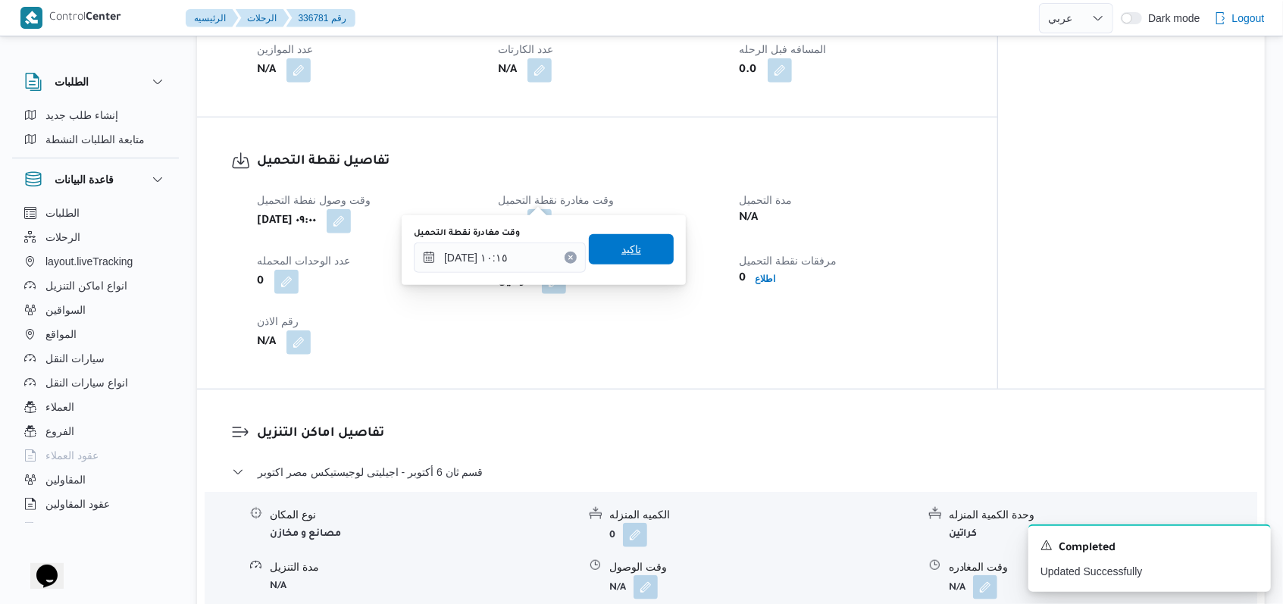
click at [531, 255] on span "تاكيد" at bounding box center [631, 249] width 85 height 30
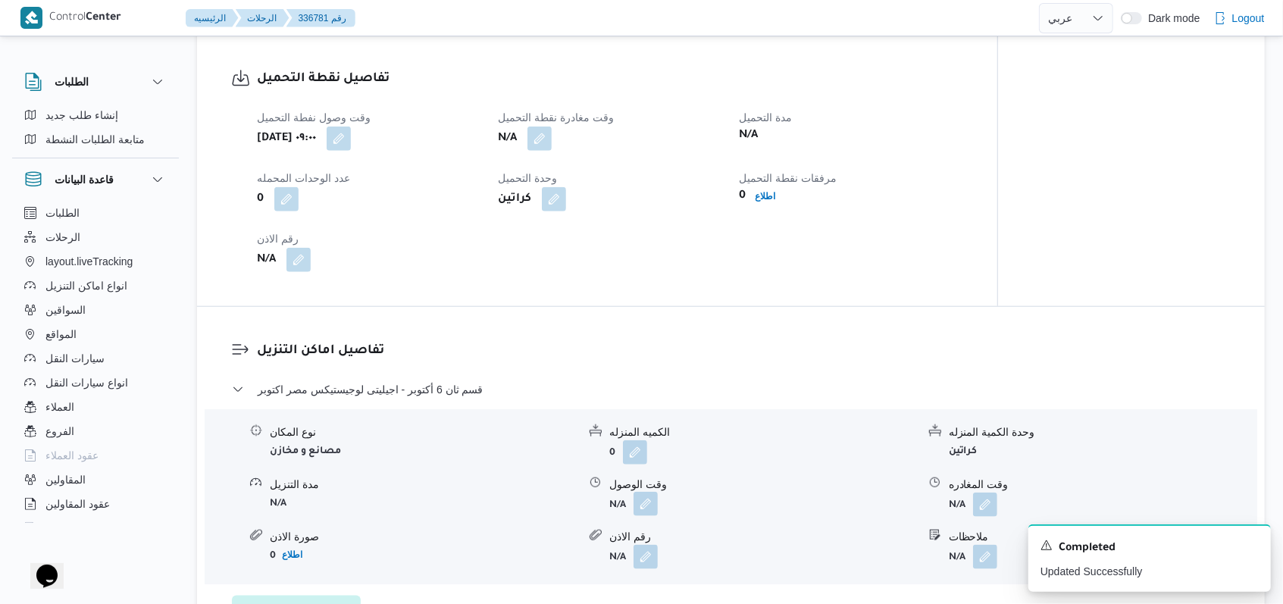
scroll to position [951, 0]
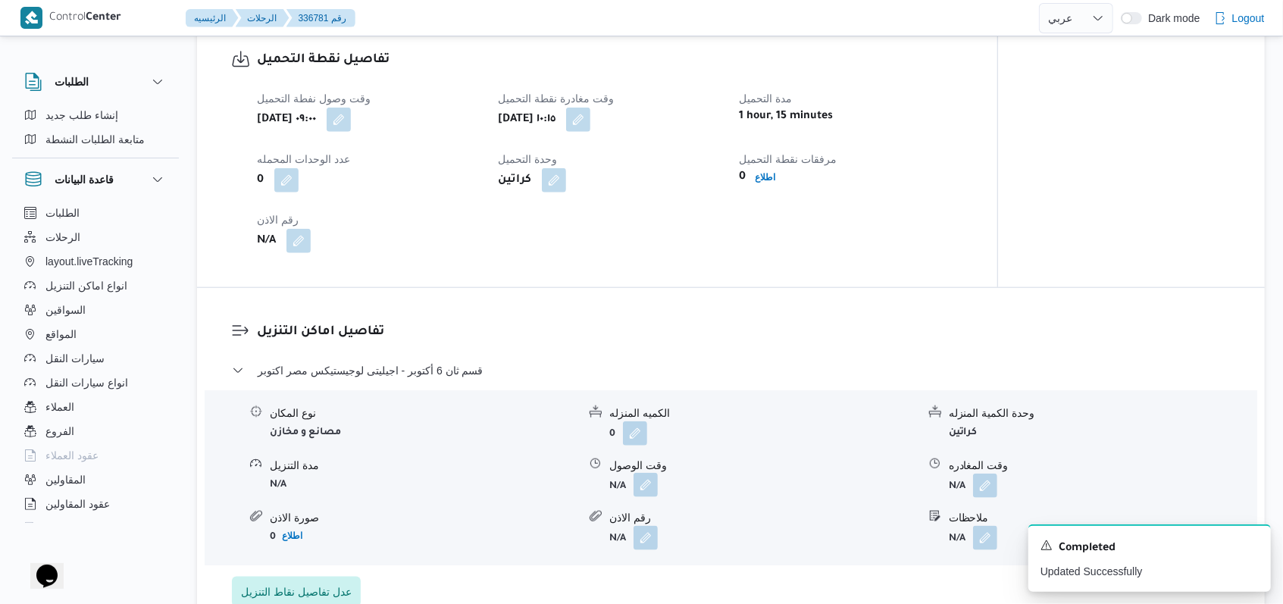
click at [531, 473] on button "button" at bounding box center [646, 485] width 24 height 24
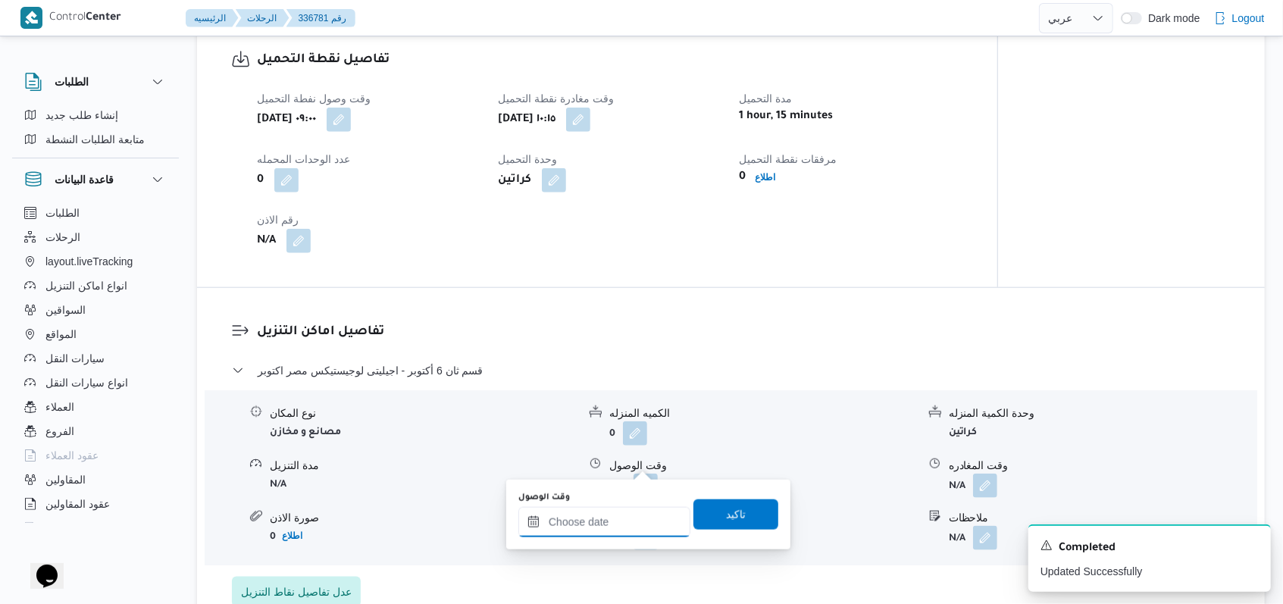
click at [531, 512] on input "وقت الوصول" at bounding box center [604, 522] width 172 height 30
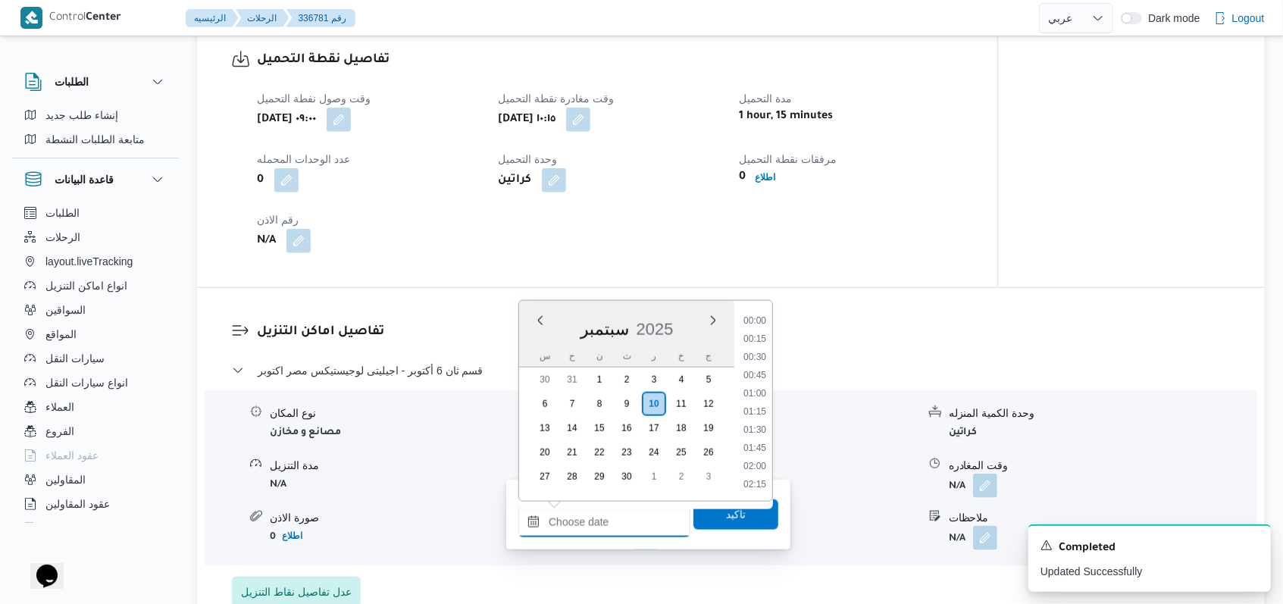
scroll to position [727, 0]
click at [531, 374] on li "10:45" at bounding box center [754, 375] width 35 height 15
type input "١٠/٠٩/٢٠٢٥ ١٠:٤٥"
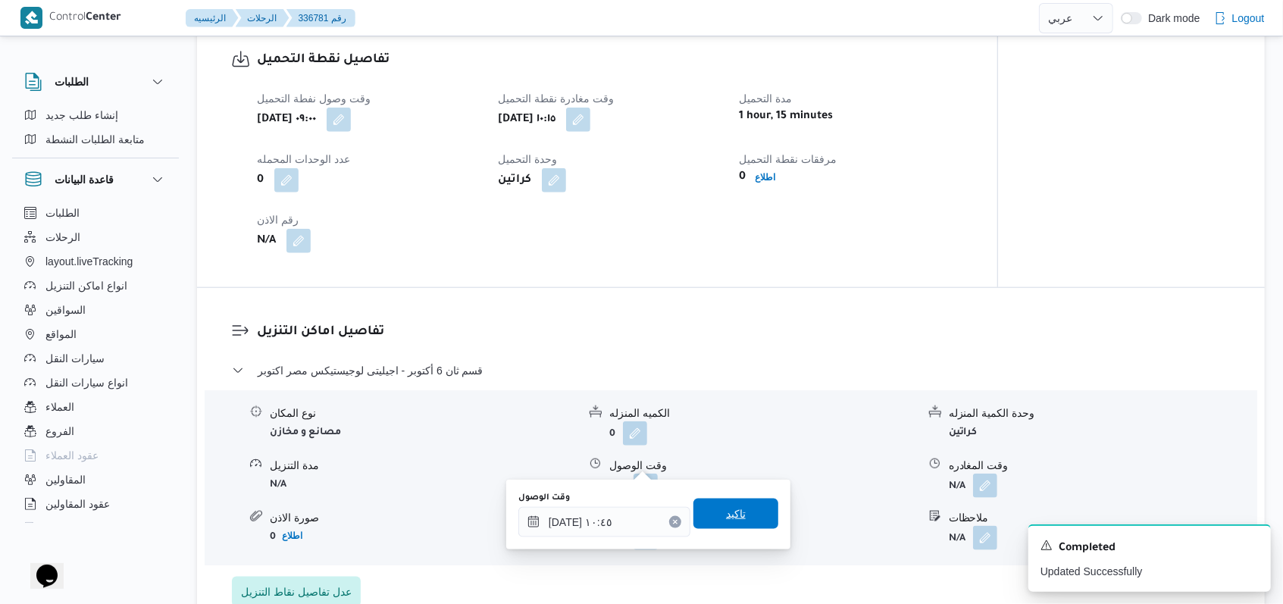
click at [531, 515] on span "تاكيد" at bounding box center [736, 514] width 20 height 18
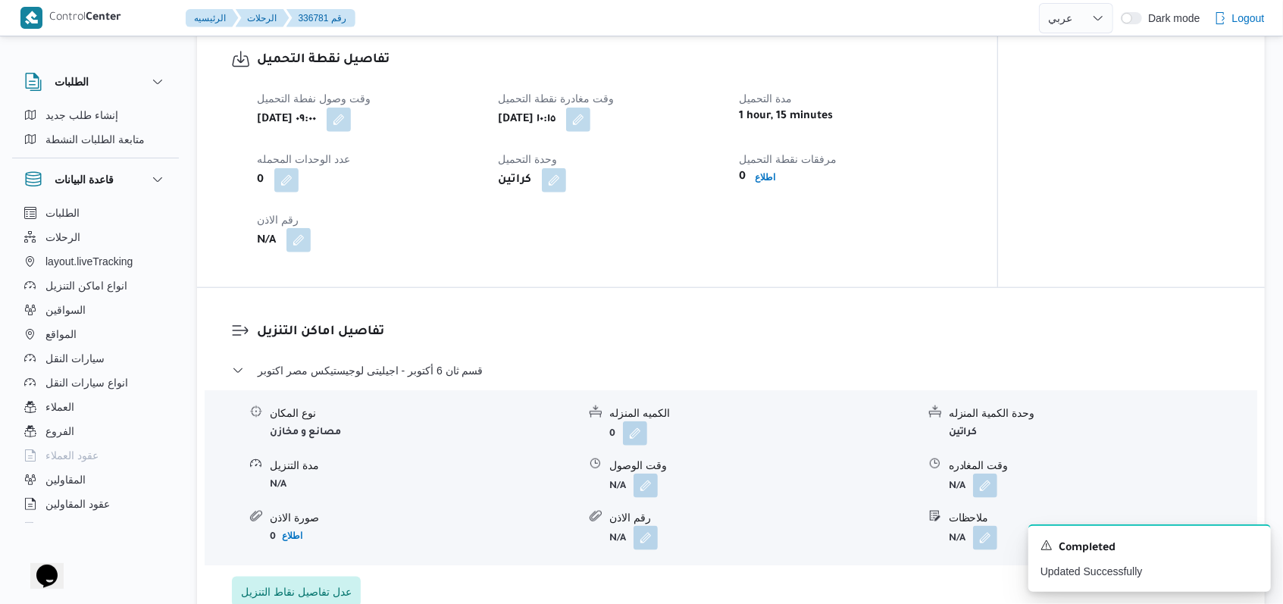
click at [305, 228] on button "button" at bounding box center [298, 240] width 24 height 24
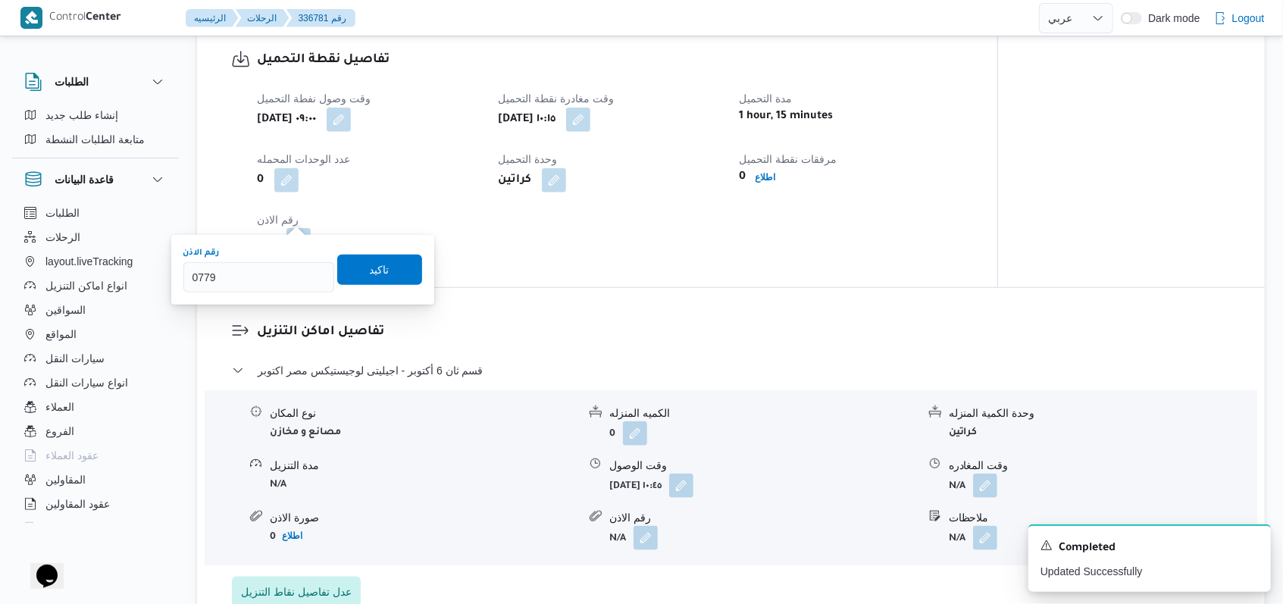
type input "07796"
click at [393, 258] on span "تاكيد" at bounding box center [379, 269] width 85 height 30
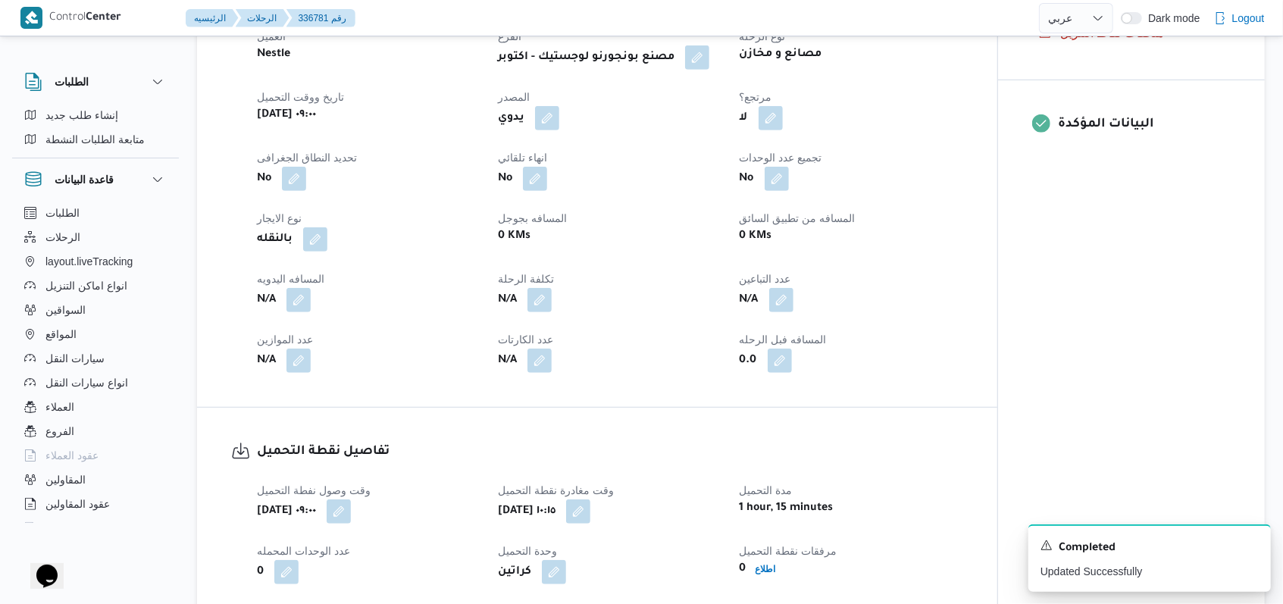
scroll to position [606, 0]
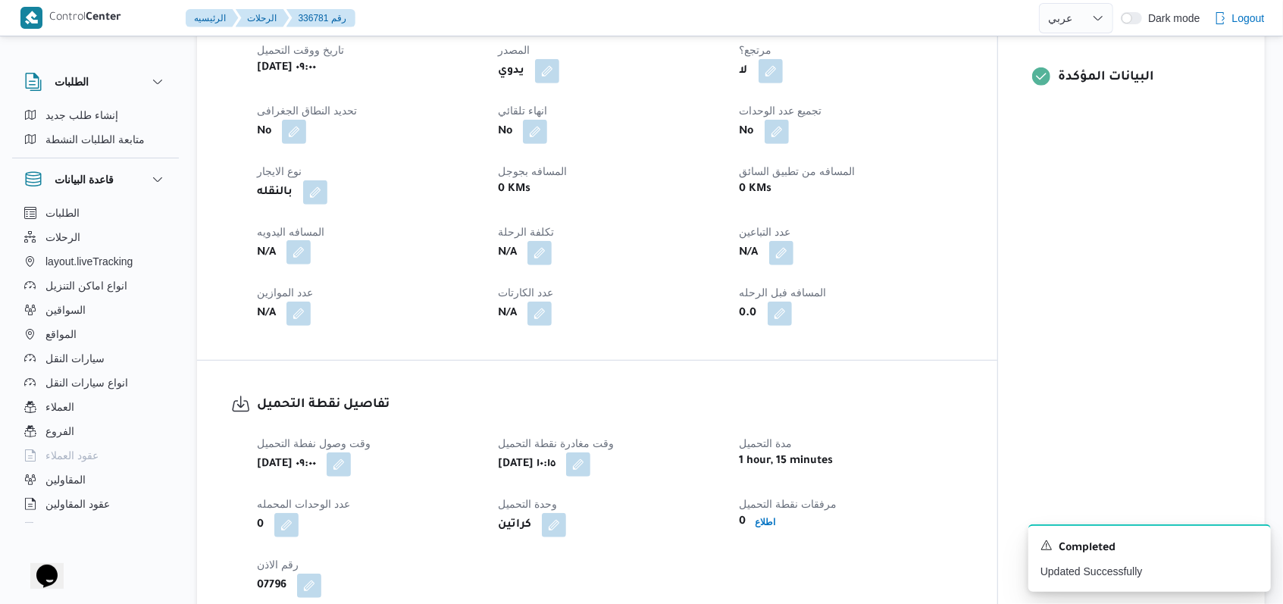
click at [303, 240] on button "button" at bounding box center [298, 252] width 24 height 24
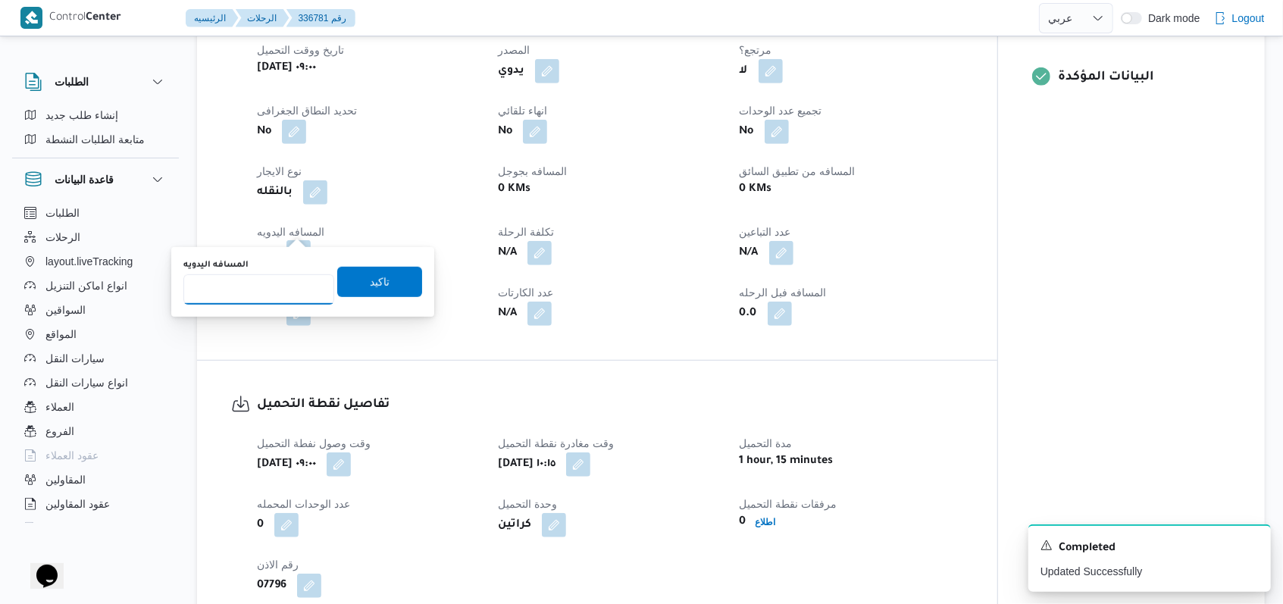
click at [271, 287] on input "المسافه اليدويه" at bounding box center [258, 289] width 151 height 30
type input "8"
drag, startPoint x: 360, startPoint y: 273, endPoint x: 399, endPoint y: 285, distance: 41.2
click at [361, 272] on span "تاكيد" at bounding box center [379, 282] width 85 height 30
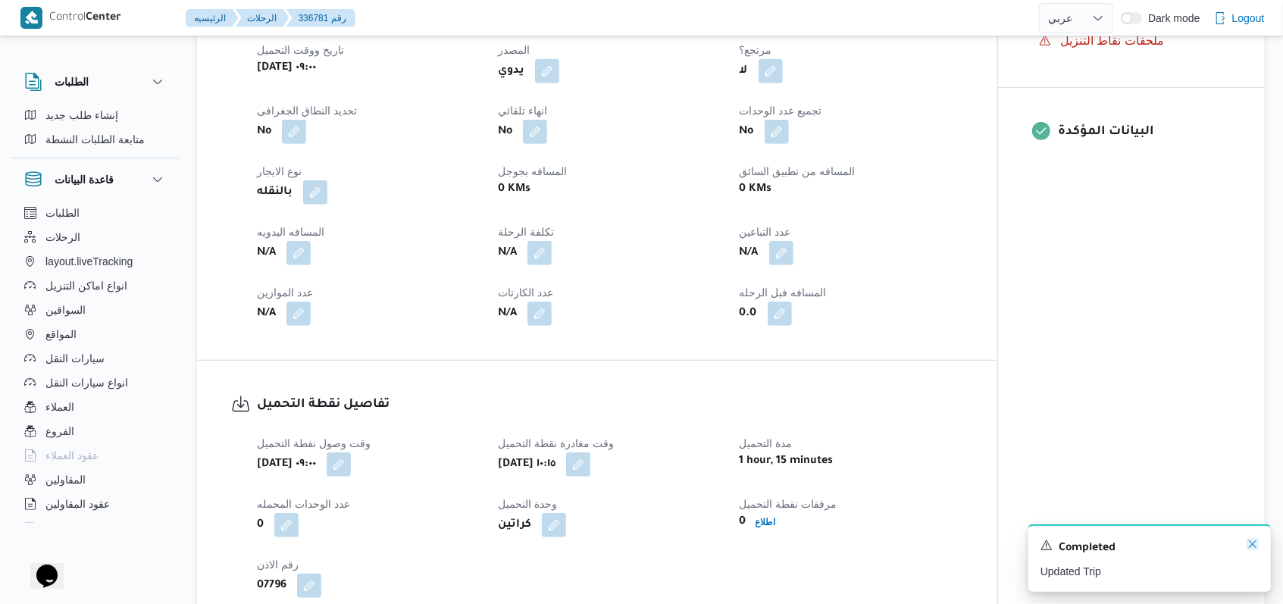
click at [531, 545] on icon "Dismiss toast" at bounding box center [1253, 544] width 12 height 12
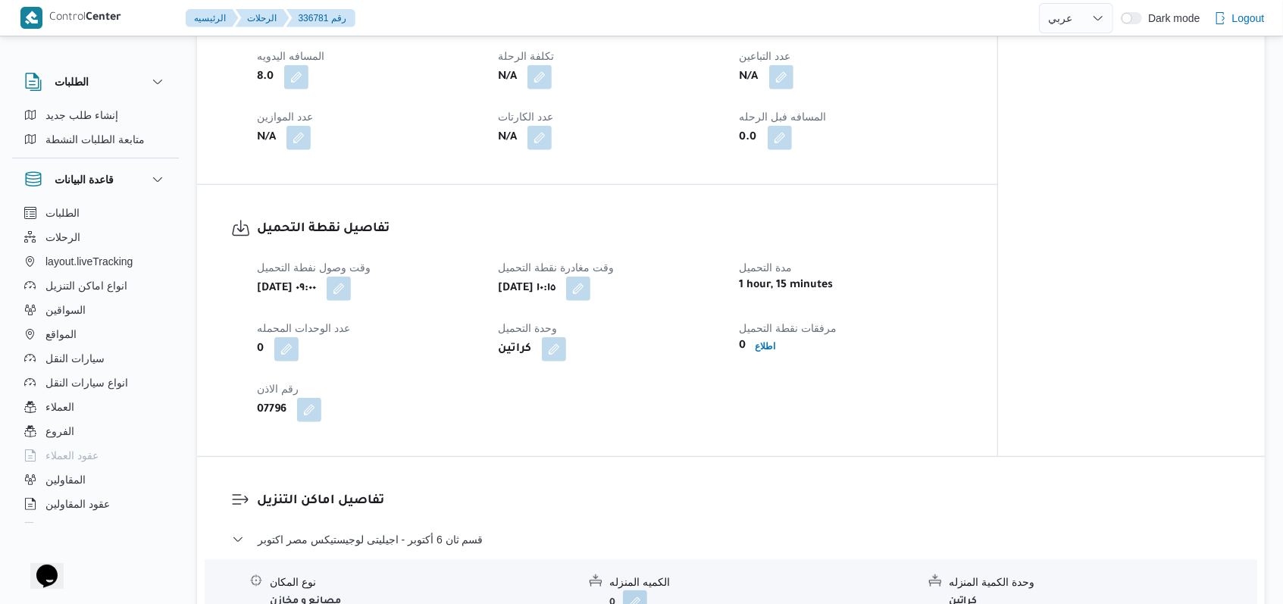
scroll to position [910, 0]
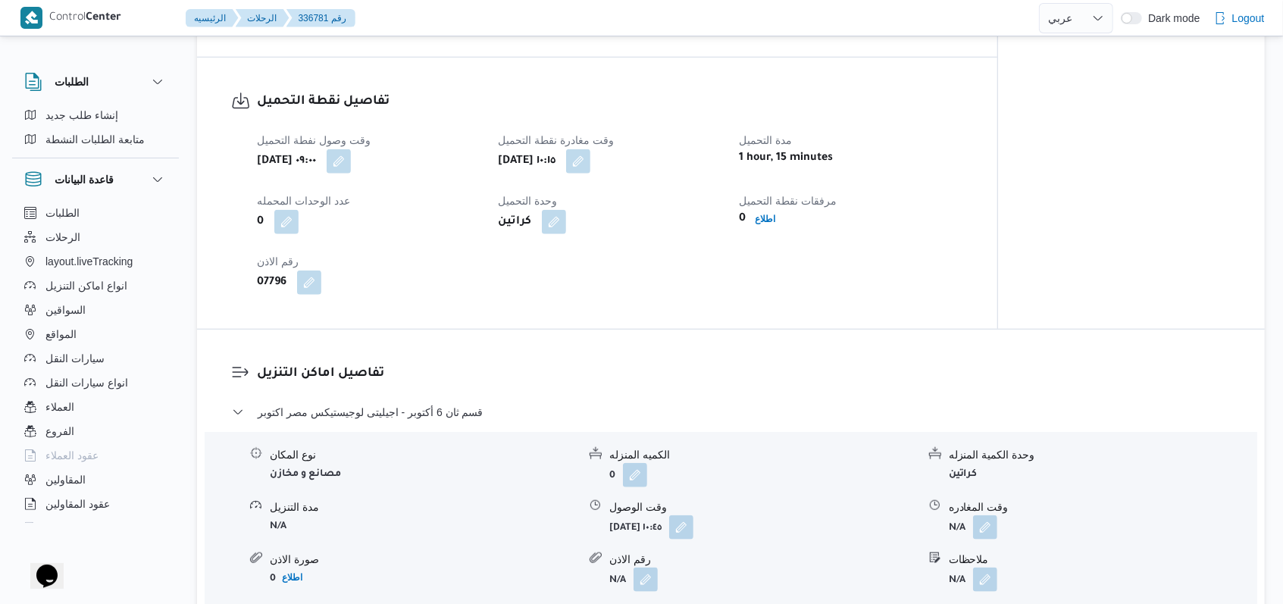
click at [455, 377] on dl "تفاصيل اماكن التنزيل قسم ثان 6 أكتوبر - اجيليتى لوجيستيكس مصر اكتوبر نوع المكان…" at bounding box center [744, 506] width 974 height 285
click at [531, 214] on b "اطلاع" at bounding box center [766, 219] width 20 height 11
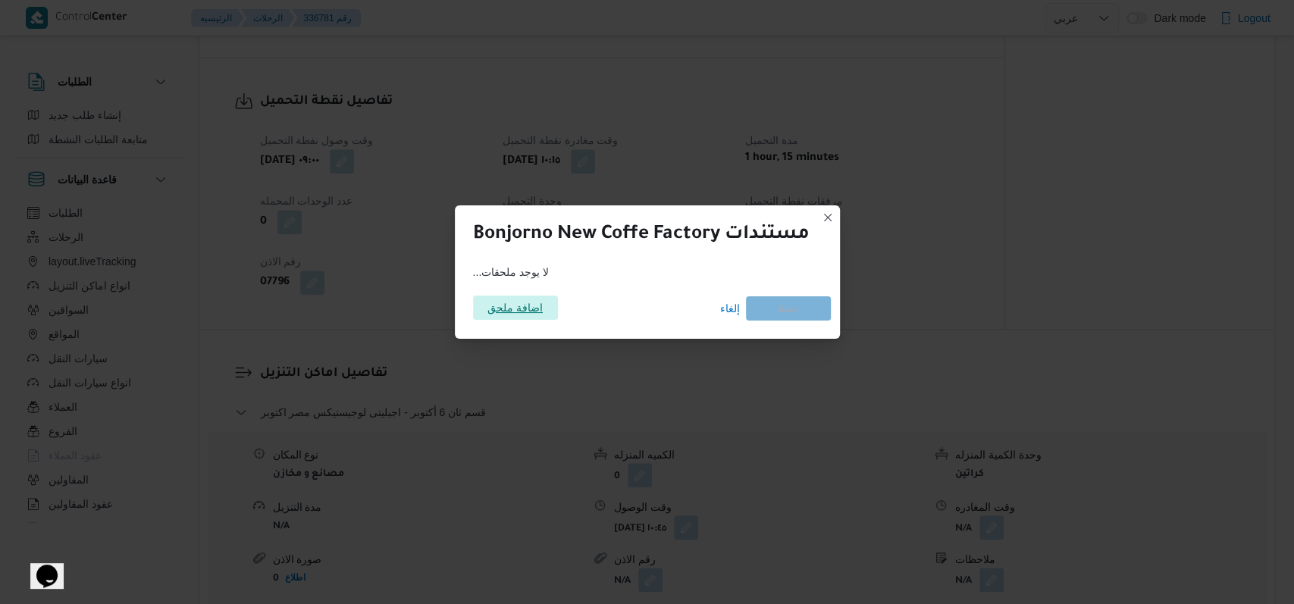
click at [492, 308] on span "اضافة ملحق" at bounding box center [514, 308] width 55 height 24
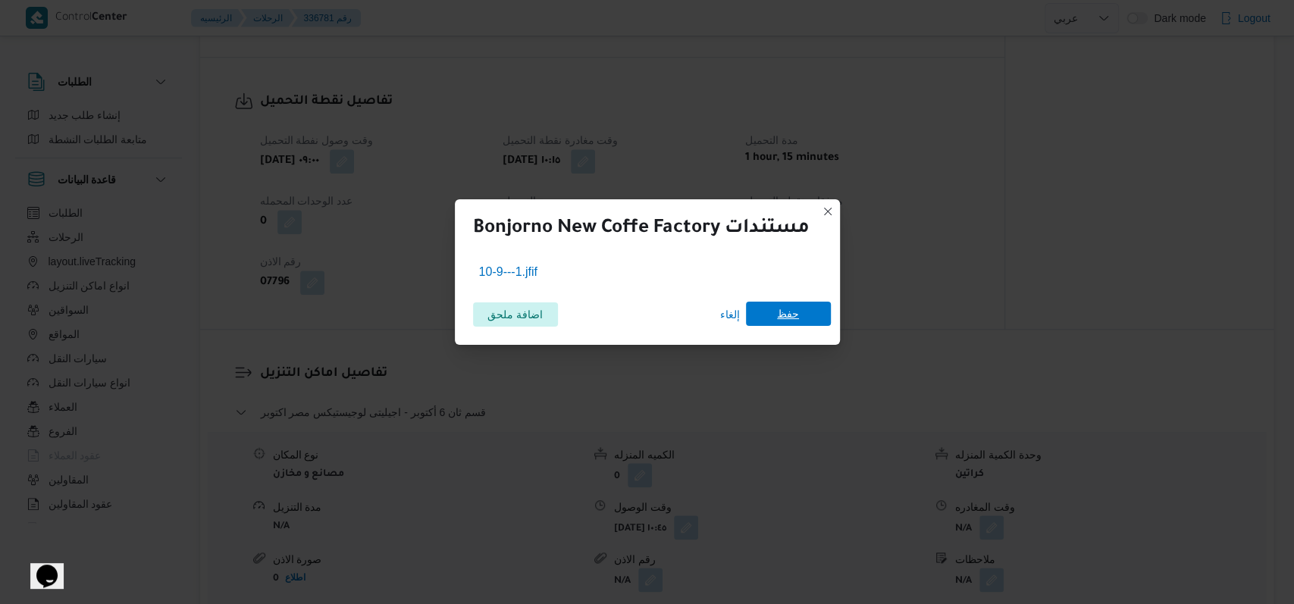
click at [531, 324] on span "حفظ" at bounding box center [788, 314] width 85 height 24
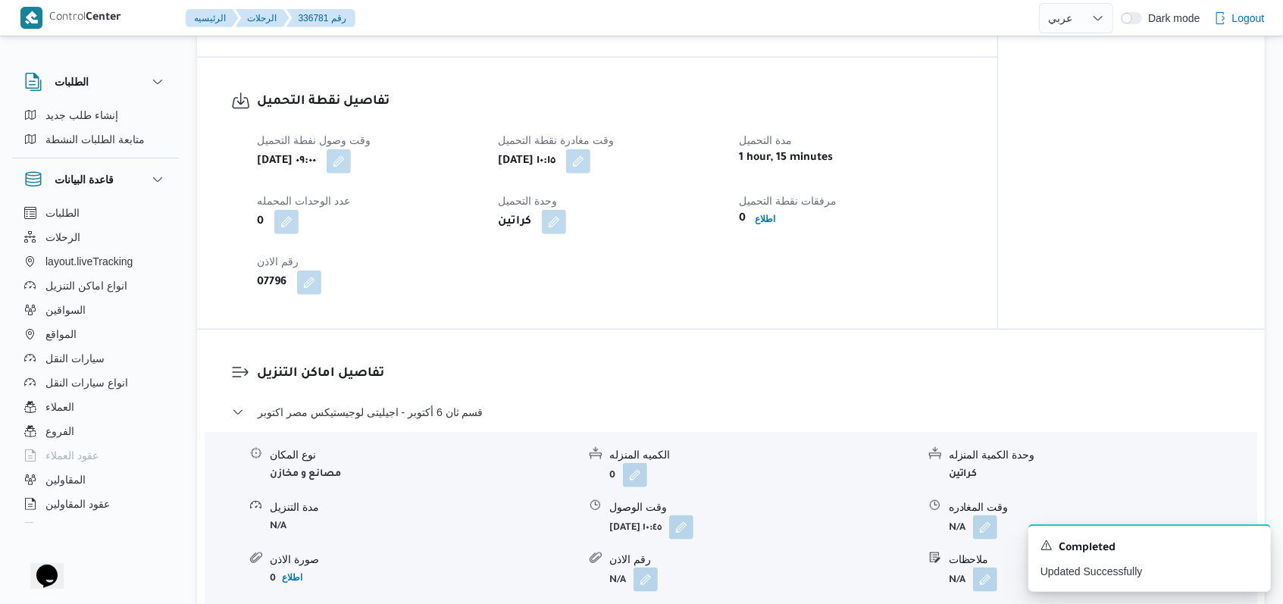
click at [531, 288] on div "تفاصيل نقطة التحميل وقت وصول نفطة التحميل أربعاء ١٠ سبتمبر ٢٠٢٥ ٠٩:٠٠ وقت مغادر…" at bounding box center [597, 193] width 800 height 271
click at [531, 539] on icon "Dismiss toast" at bounding box center [1253, 544] width 12 height 12
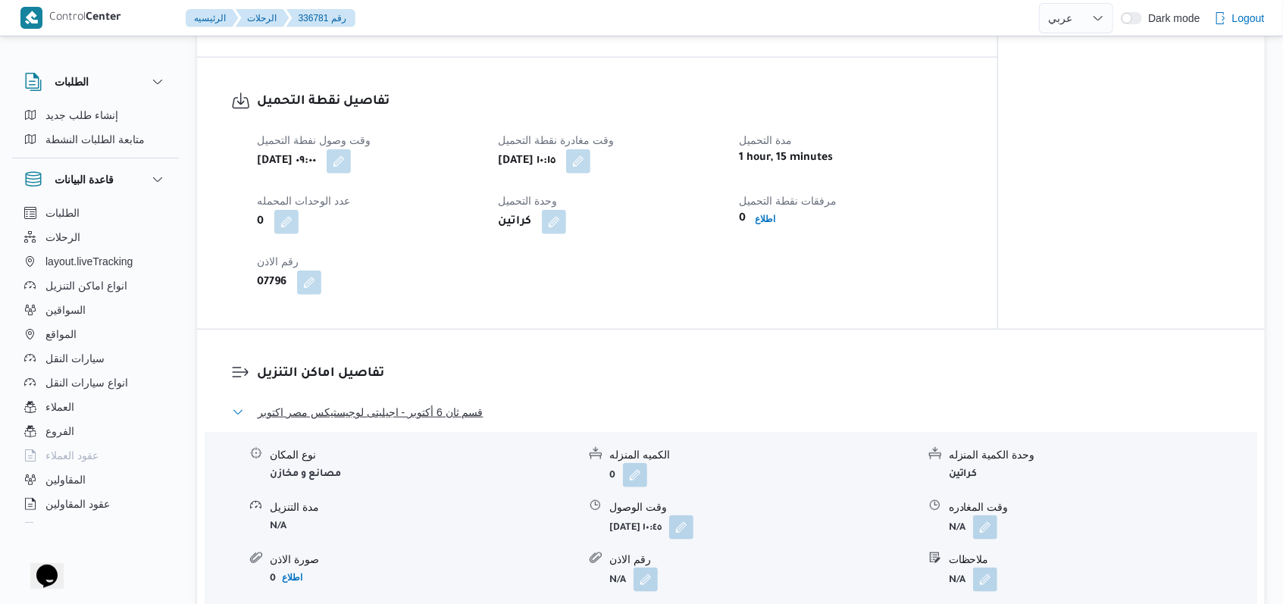
click at [446, 403] on span "قسم ثان 6 أكتوبر - اجيليتى لوجيستيكس مصر اكتوبر" at bounding box center [371, 412] width 226 height 18
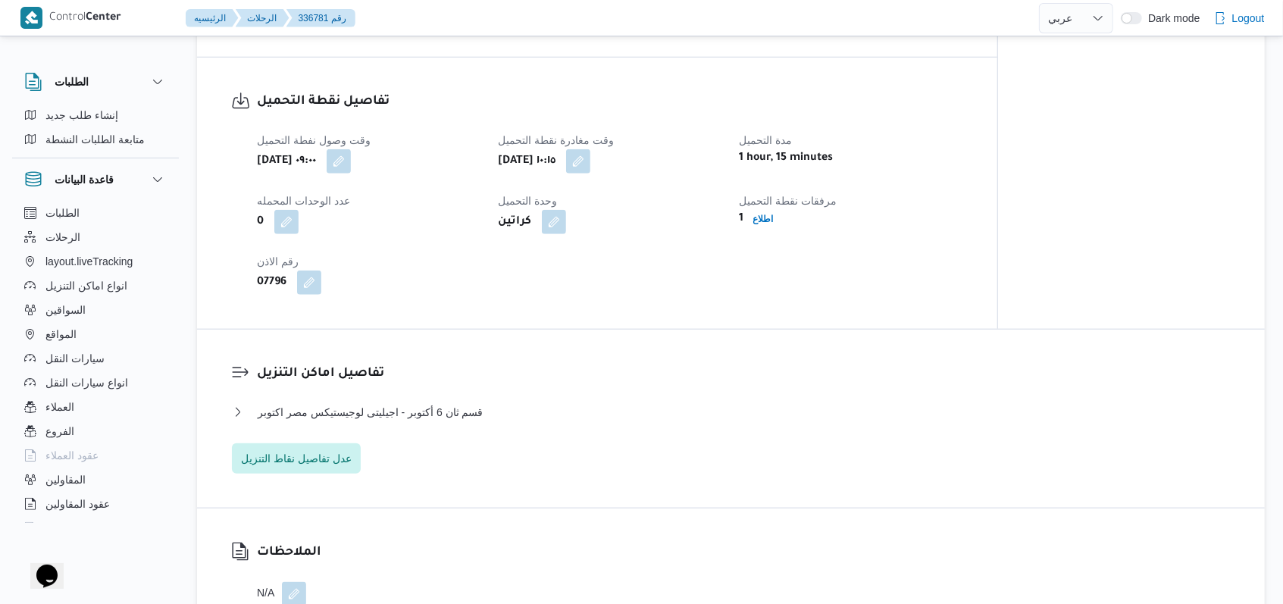
click at [531, 249] on div "وقت وصول نفطة التحميل أربعاء ١٠ سبتمبر ٢٠٢٥ ٠٩:٠٠ وقت مغادرة نقطة التحميل أربعا…" at bounding box center [610, 213] width 725 height 182
select select "ar"
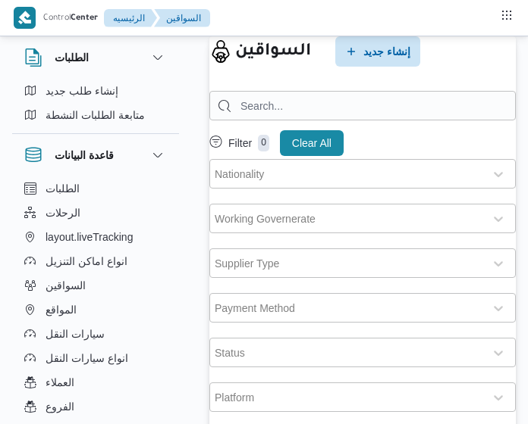
select select "ar"
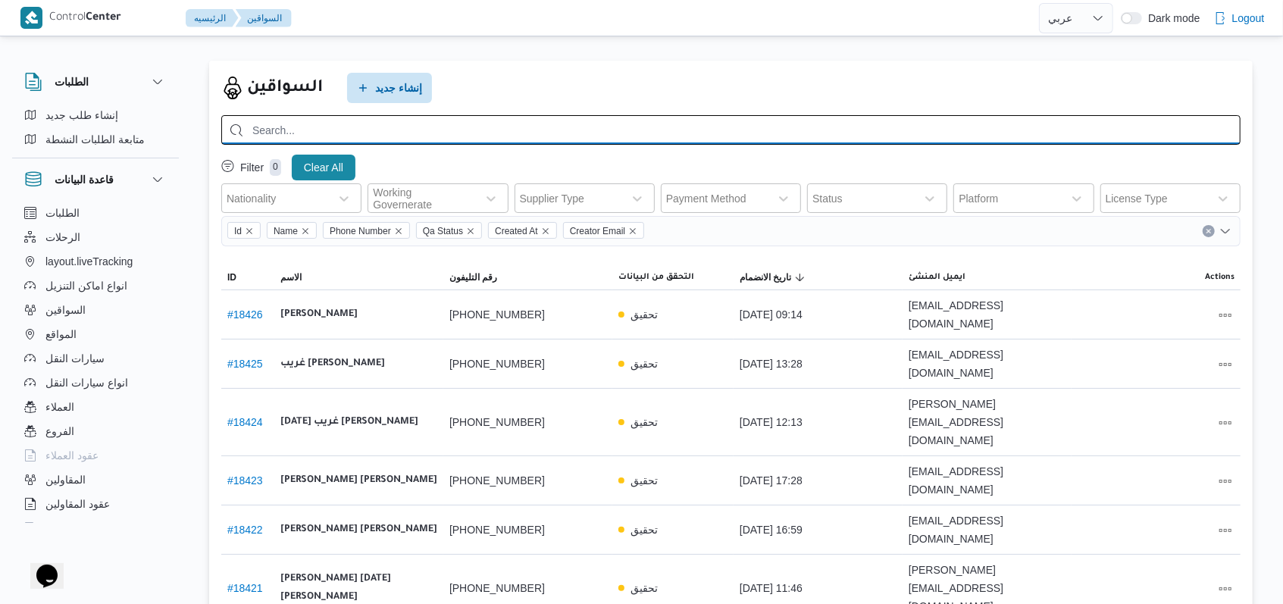
click at [427, 129] on input "search" at bounding box center [730, 130] width 1019 height 30
type input "01031880455"
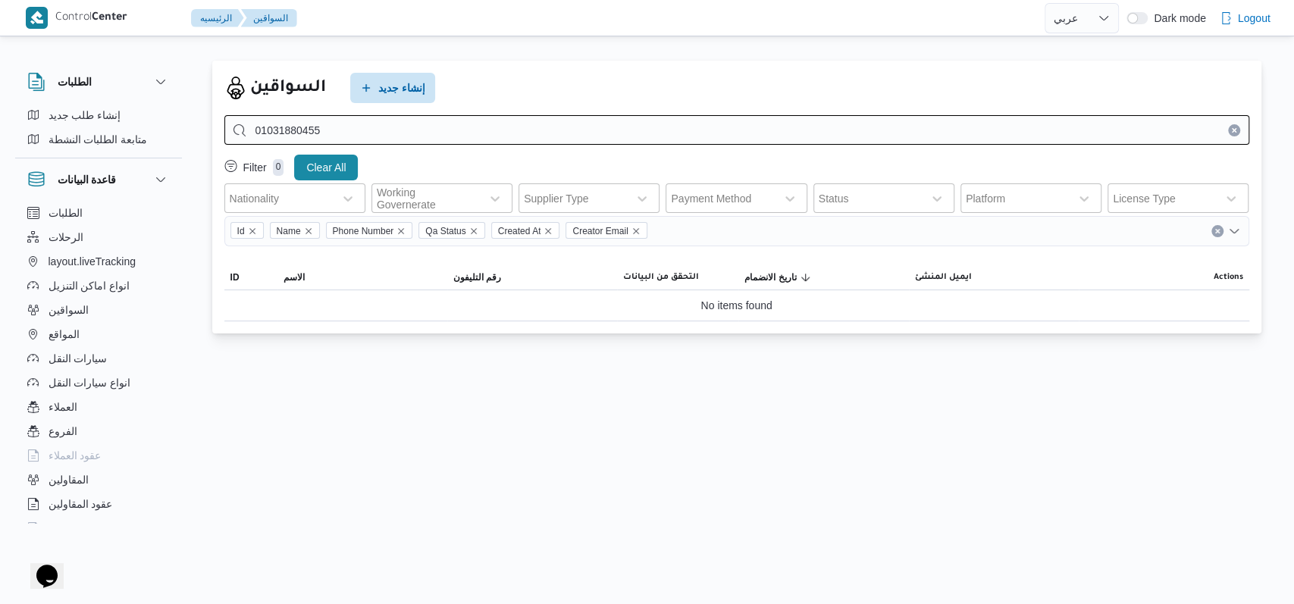
click at [527, 130] on icon "Clear input" at bounding box center [1234, 130] width 6 height 6
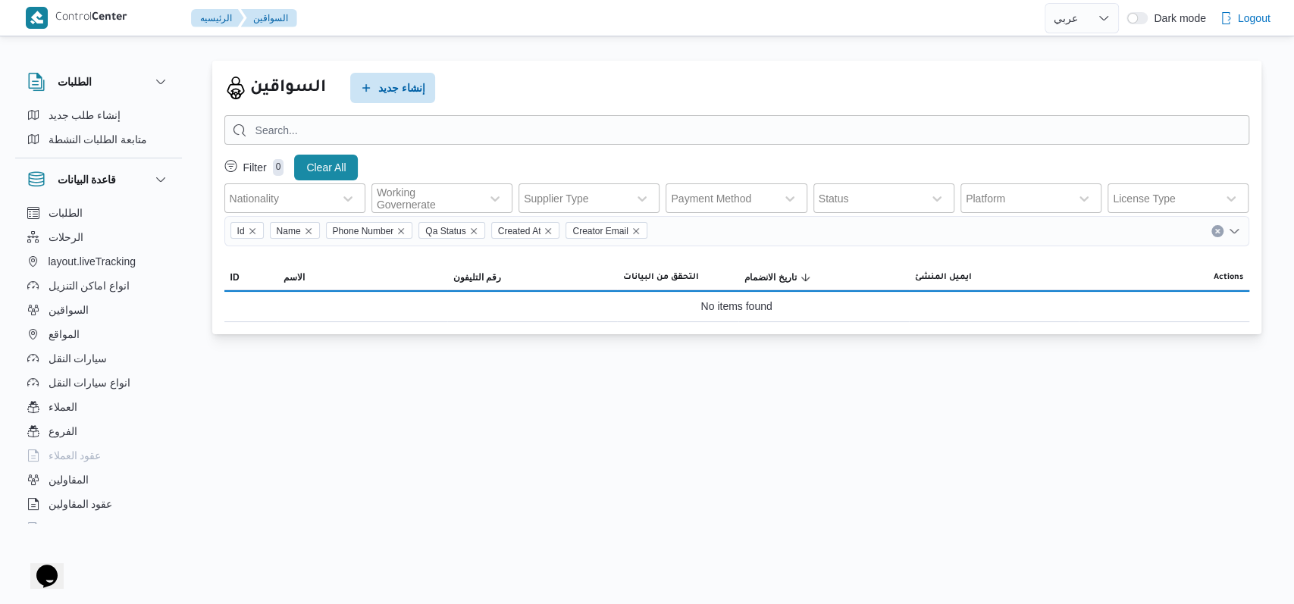
click at [527, 76] on div "السواقين إنشاء جديد" at bounding box center [736, 88] width 1025 height 30
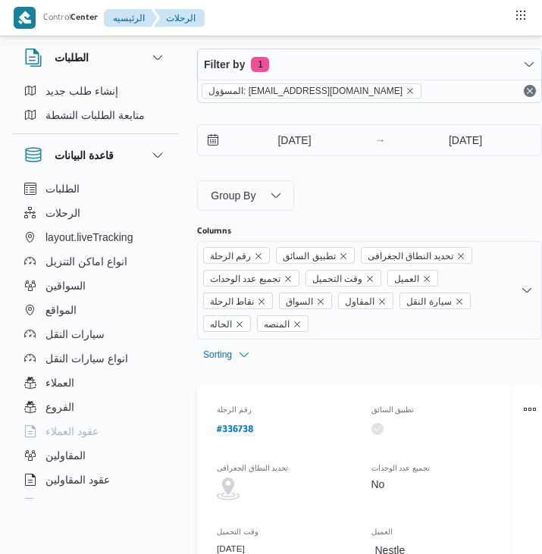
select select "ar"
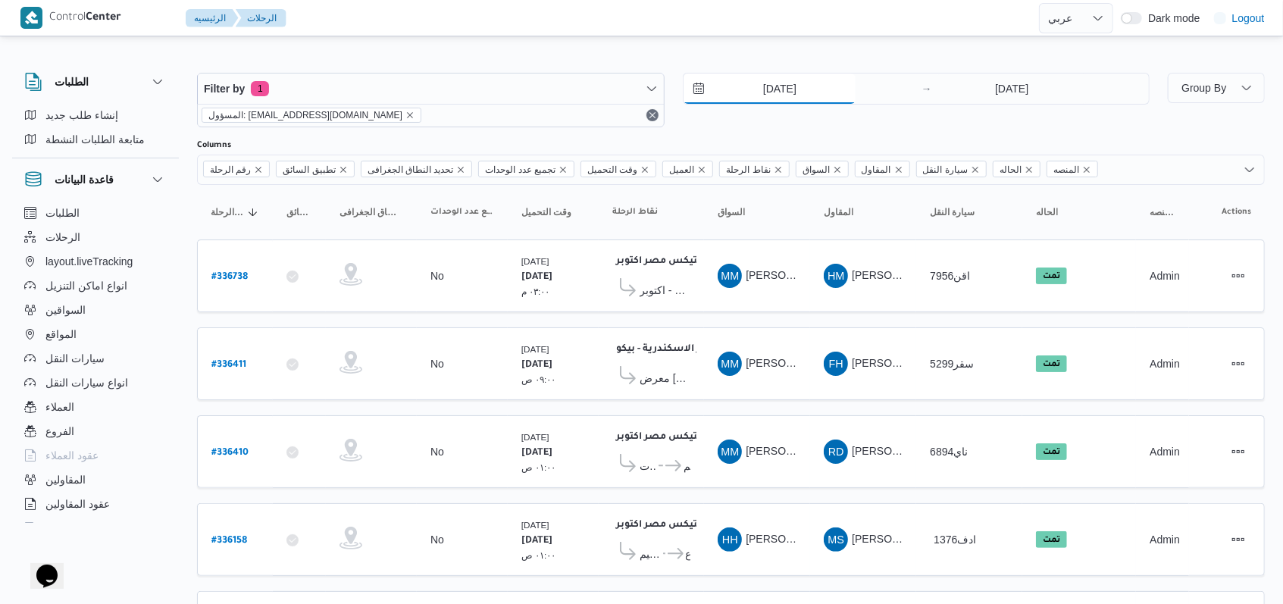
click at [541, 95] on input "[DATE]" at bounding box center [770, 89] width 172 height 30
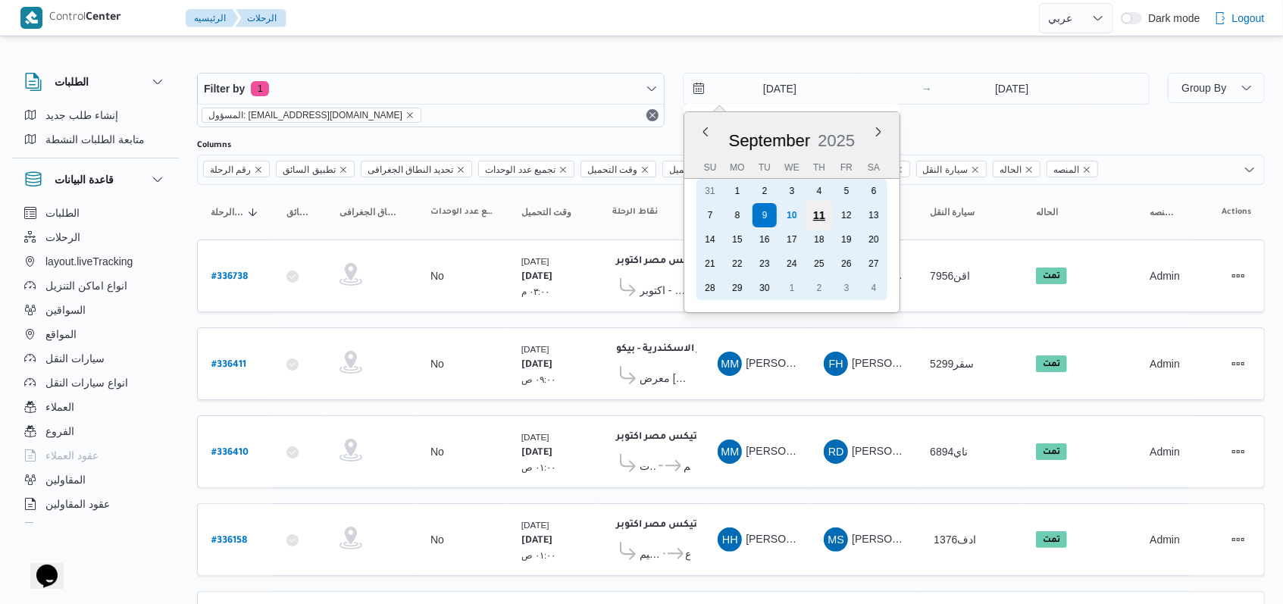
click at [541, 219] on div "11" at bounding box center [818, 215] width 29 height 29
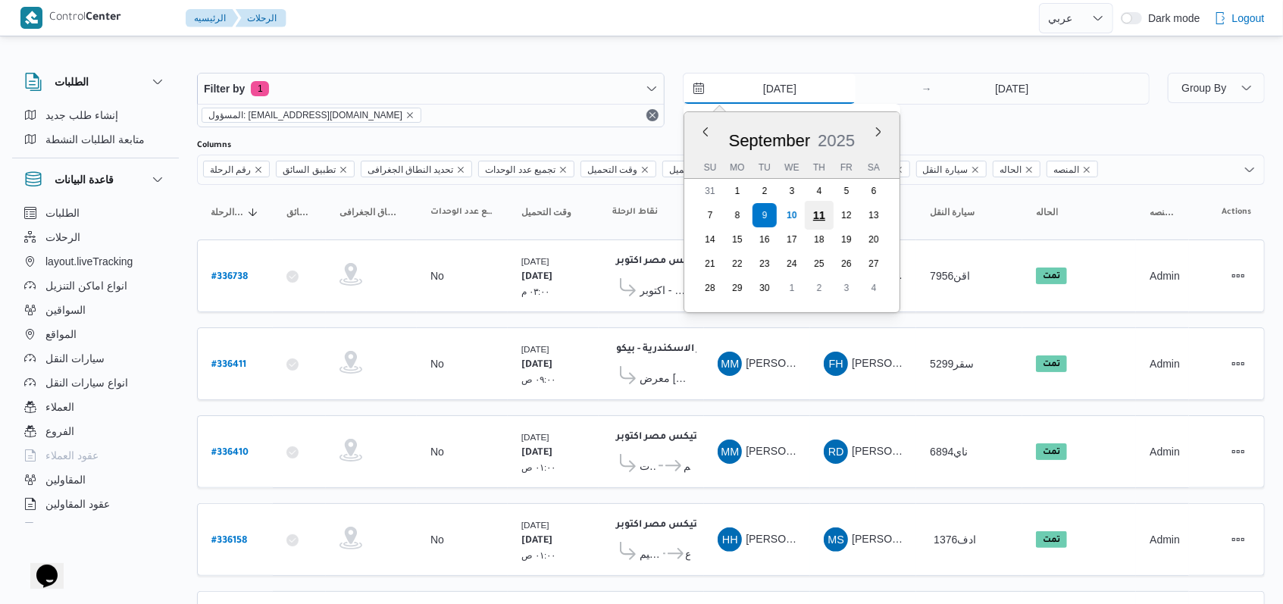
type input "[DATE]"
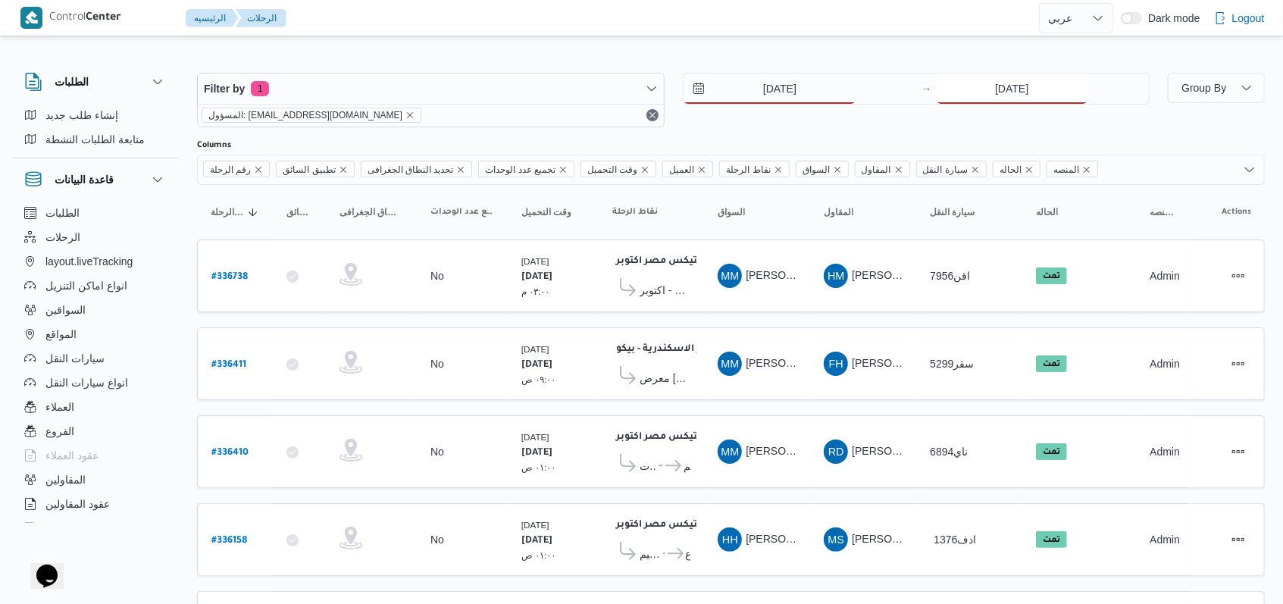
click at [541, 79] on input "[DATE]" at bounding box center [1012, 89] width 151 height 30
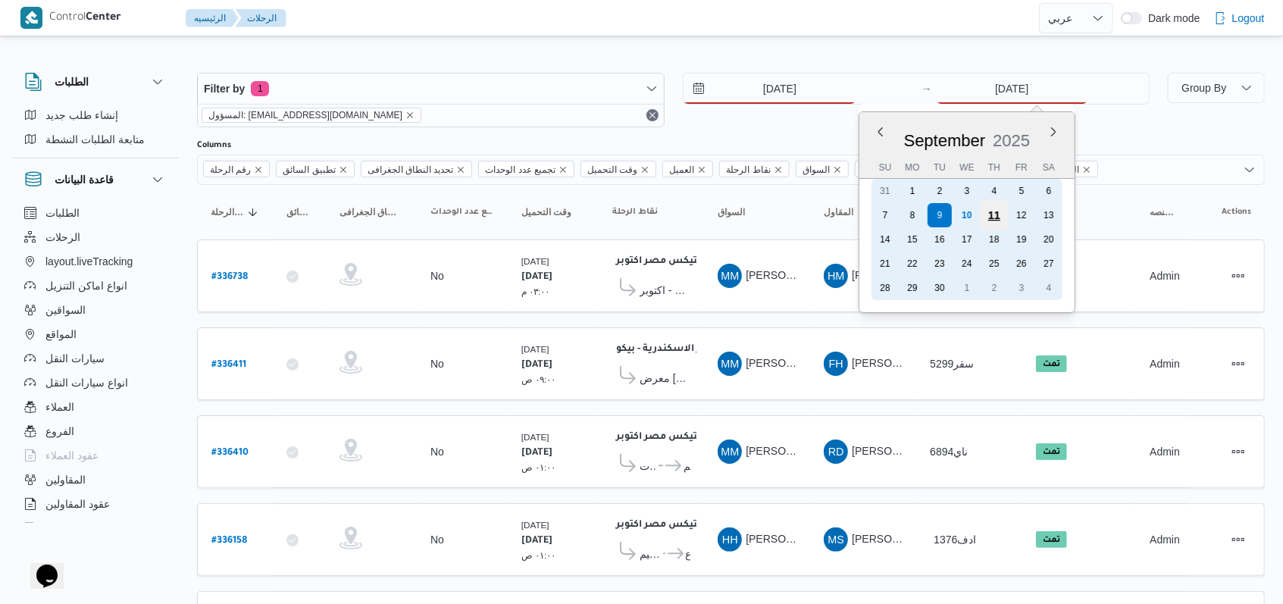
click at [541, 218] on div "11" at bounding box center [994, 215] width 29 height 29
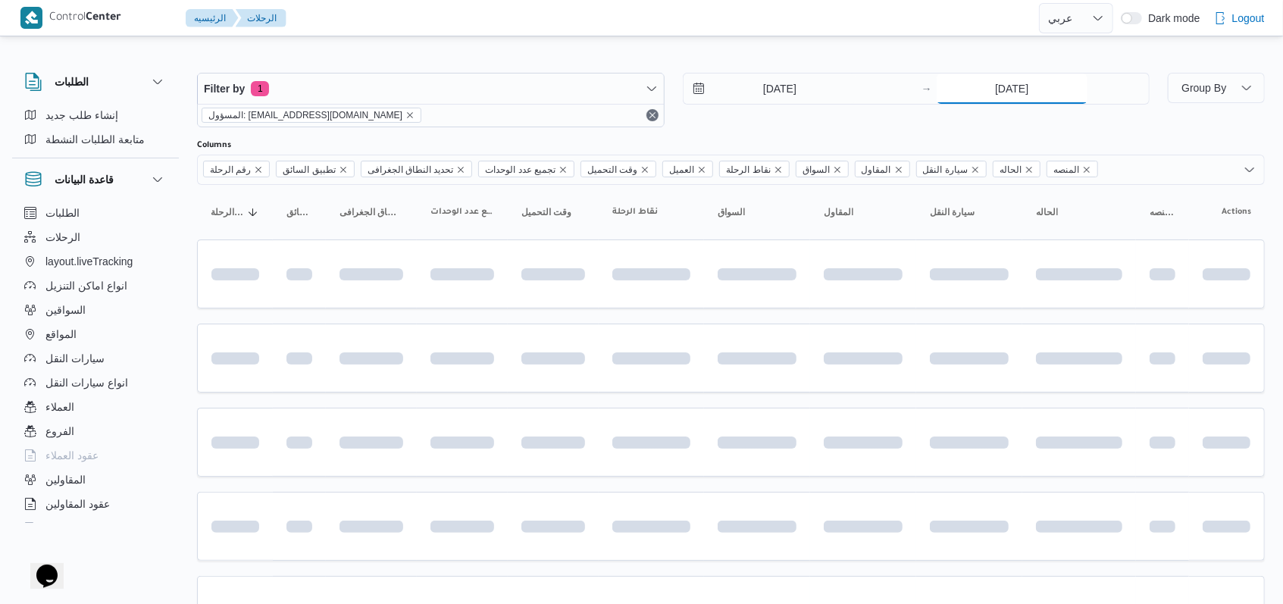
type input "11/9/2025"
click at [541, 122] on div "11/9/2025 → 11/9/2025" at bounding box center [917, 100] width 468 height 55
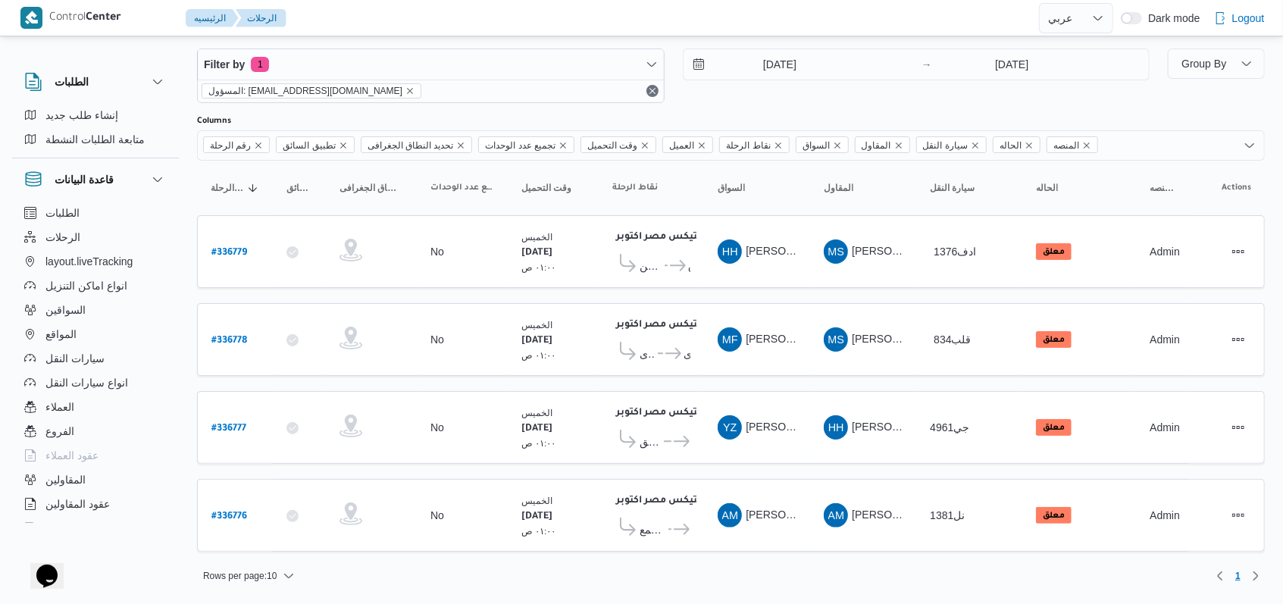
scroll to position [12, 0]
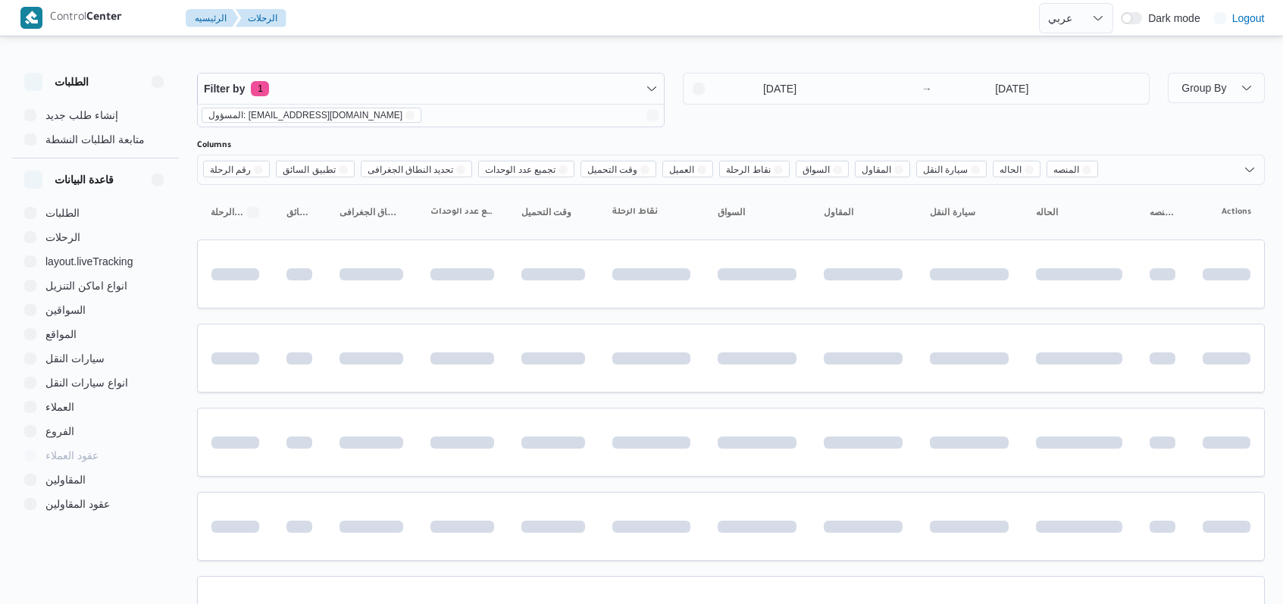
select select "ar"
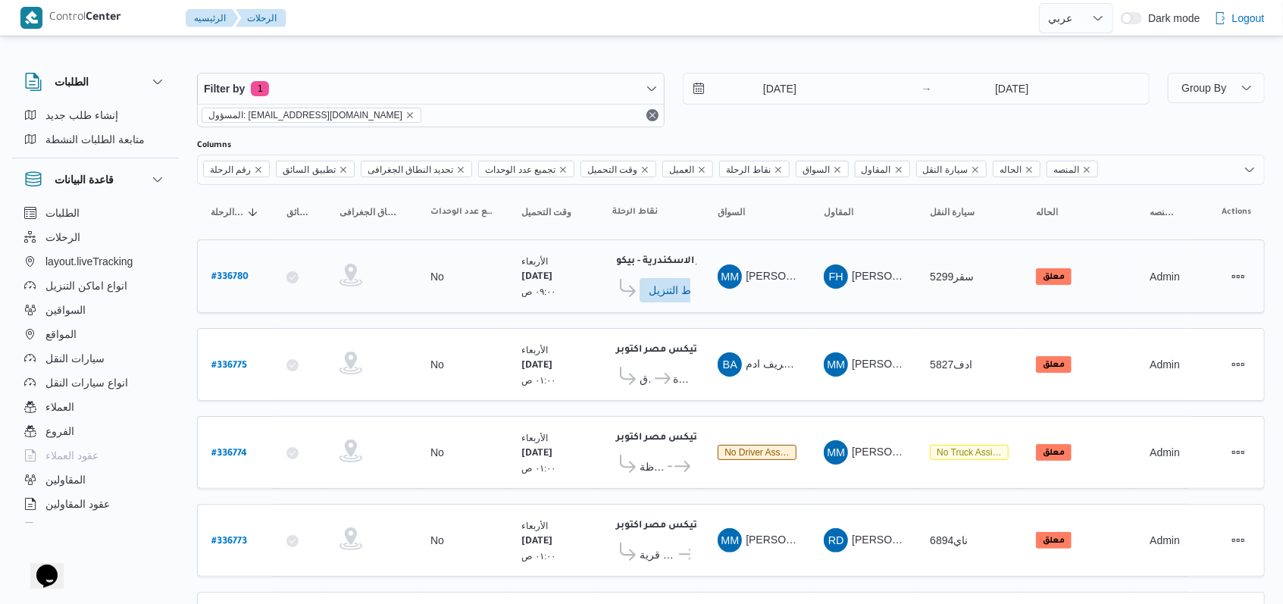
click at [242, 278] on b "# 336780" at bounding box center [229, 277] width 37 height 11
select select "ar"
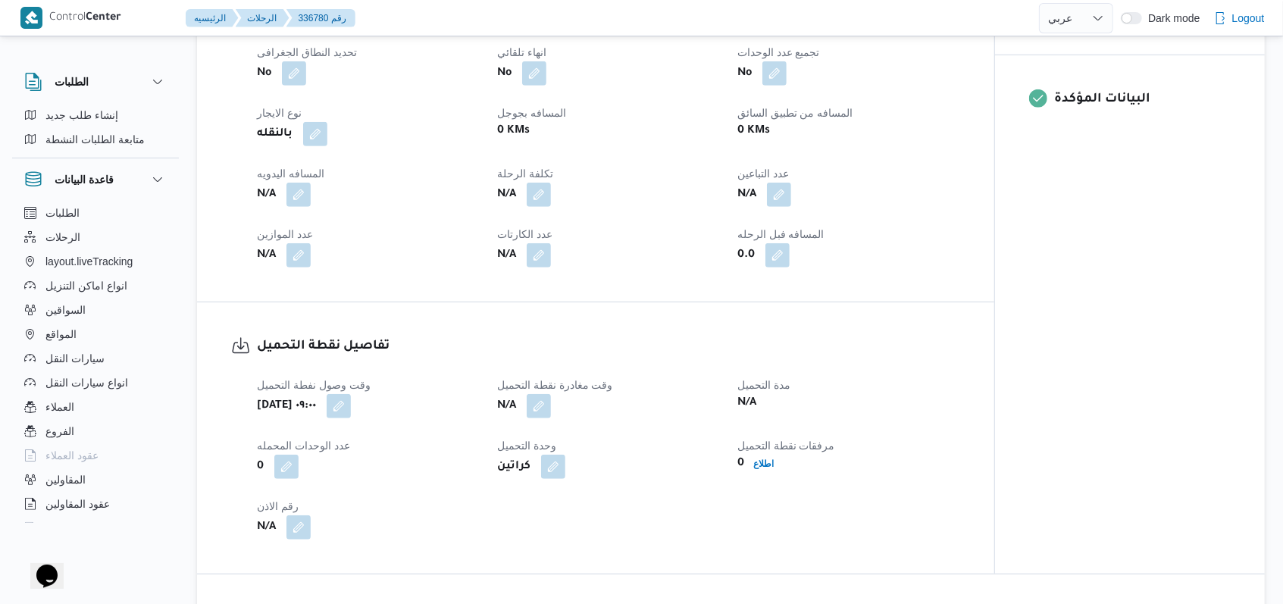
scroll to position [808, 0]
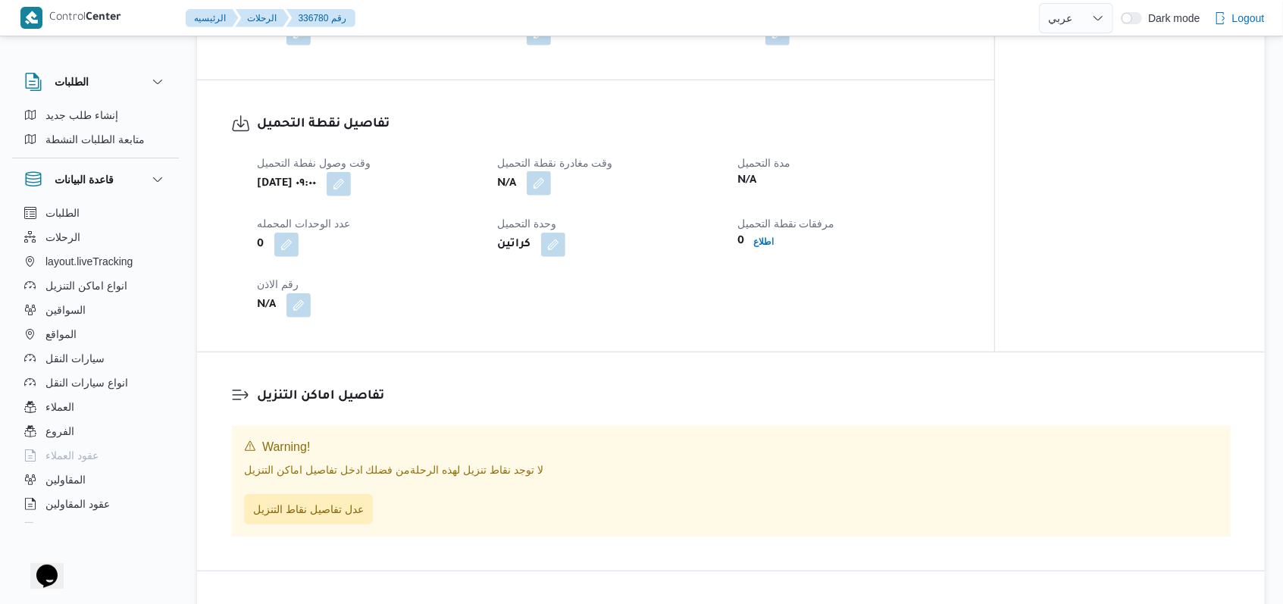
click at [540, 179] on button "button" at bounding box center [539, 183] width 24 height 24
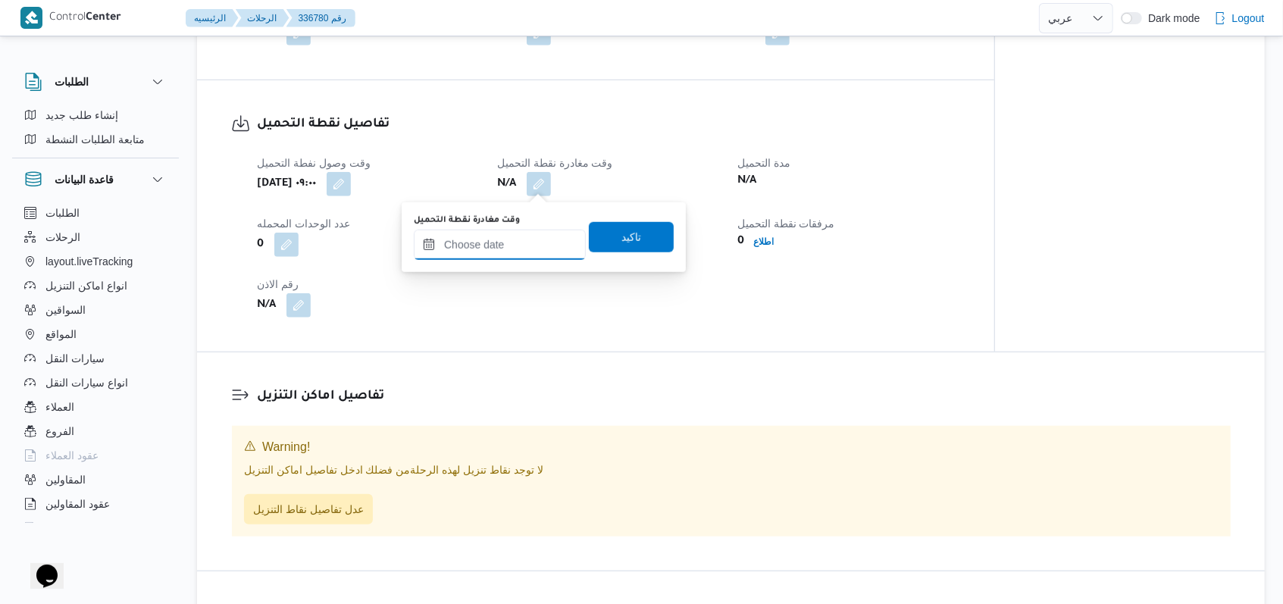
click at [491, 241] on input "وقت مغادرة نقطة التحميل" at bounding box center [500, 245] width 172 height 30
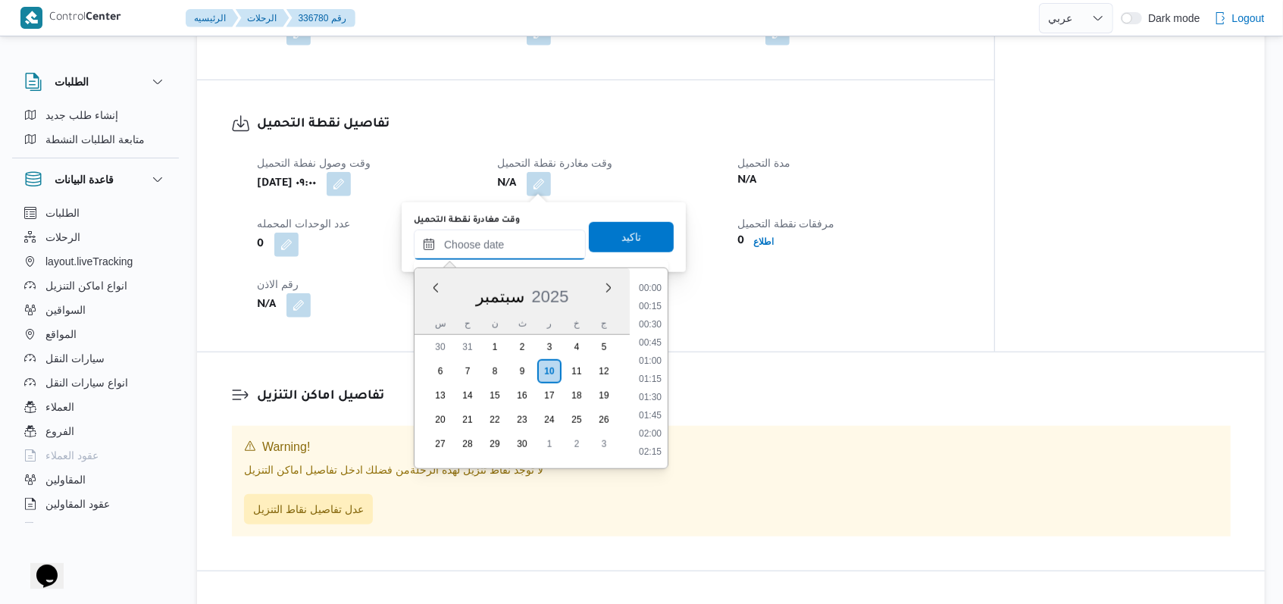
scroll to position [727, 0]
click at [657, 314] on ul "00:00 00:15 00:30 00:45 01:00 01:15 01:30 01:45 02:00 02:15 02:30 02:45 03:00 0…" at bounding box center [650, 368] width 35 height 176
click at [657, 318] on li "10:30" at bounding box center [650, 325] width 35 height 15
type input "[DATE] ١٠:٣٠"
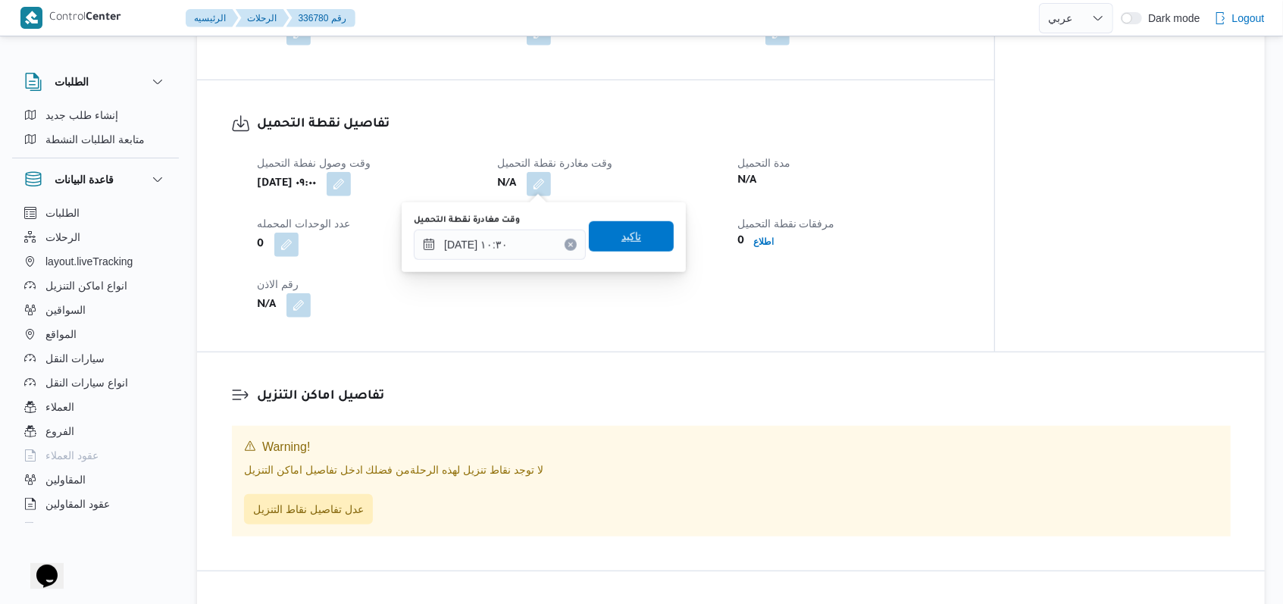
click at [658, 240] on span "تاكيد" at bounding box center [631, 236] width 85 height 30
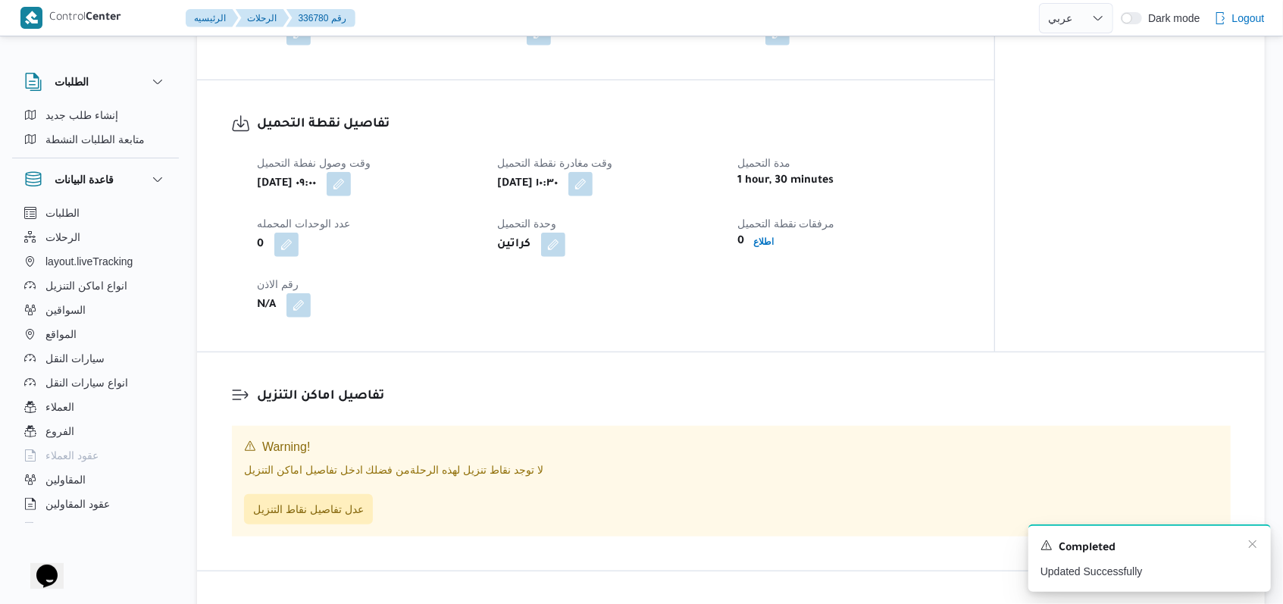
click at [1250, 552] on div "Completed" at bounding box center [1150, 548] width 218 height 20
click at [1251, 549] on icon "Dismiss toast" at bounding box center [1253, 544] width 12 height 12
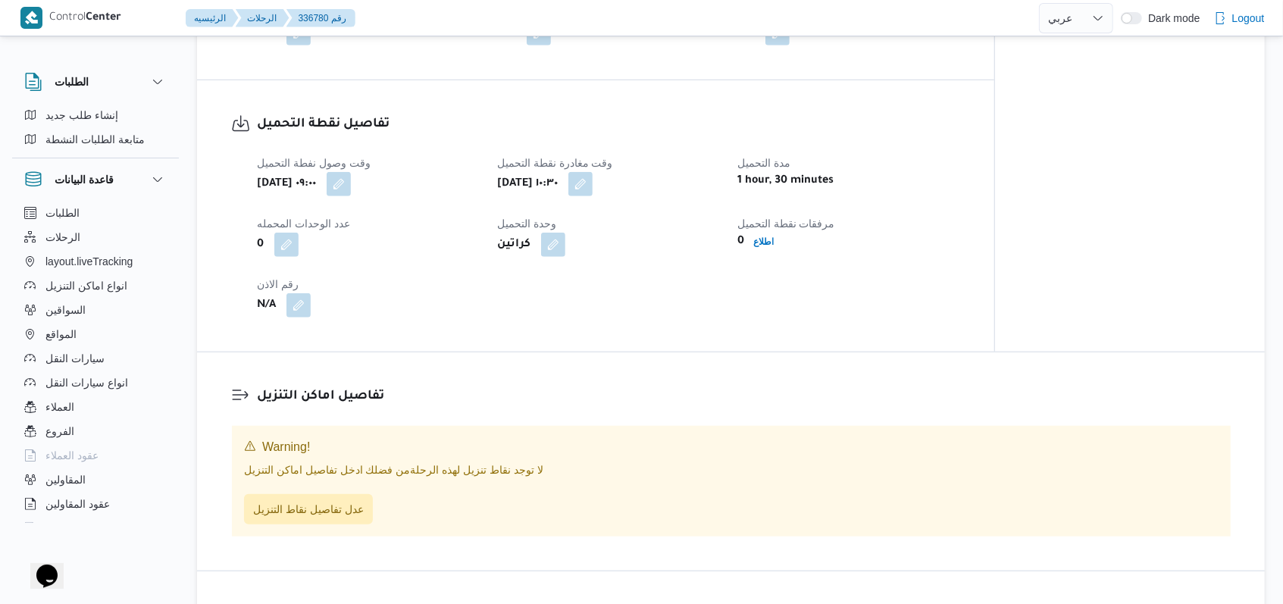
click at [663, 346] on div "تفاصيل نقطة التحميل وقت وصول نفطة التحميل [DATE] ٠٩:٠٠ وقت مغادرة نقطة التحميل …" at bounding box center [595, 215] width 797 height 271
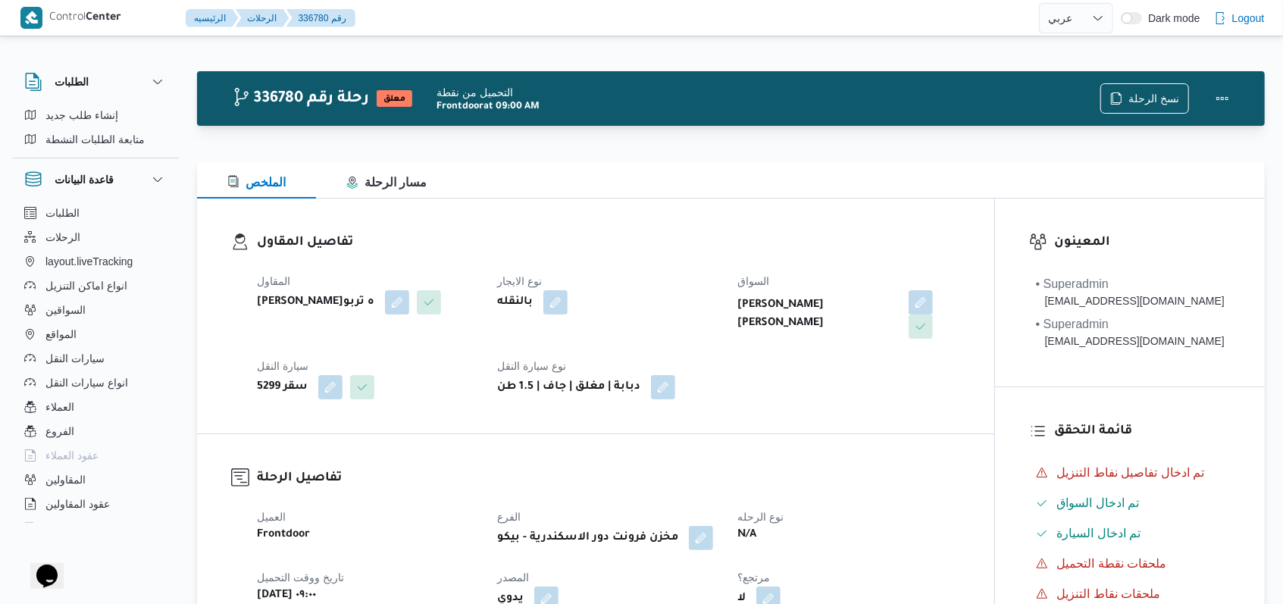
select select "ar"
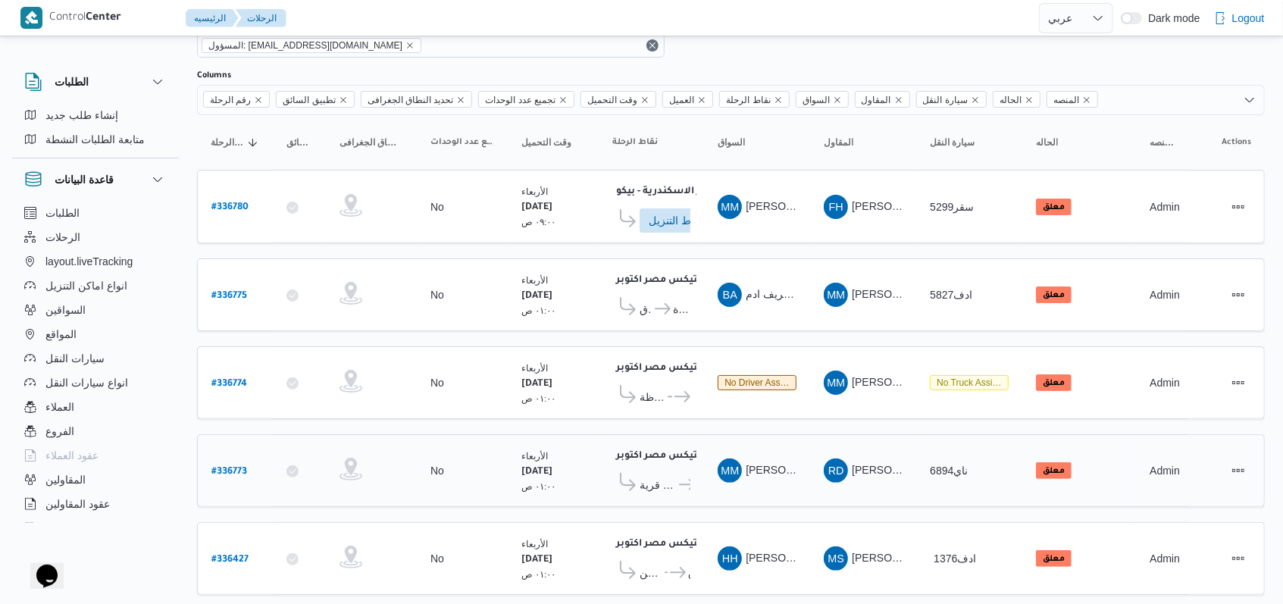
scroll to position [101, 0]
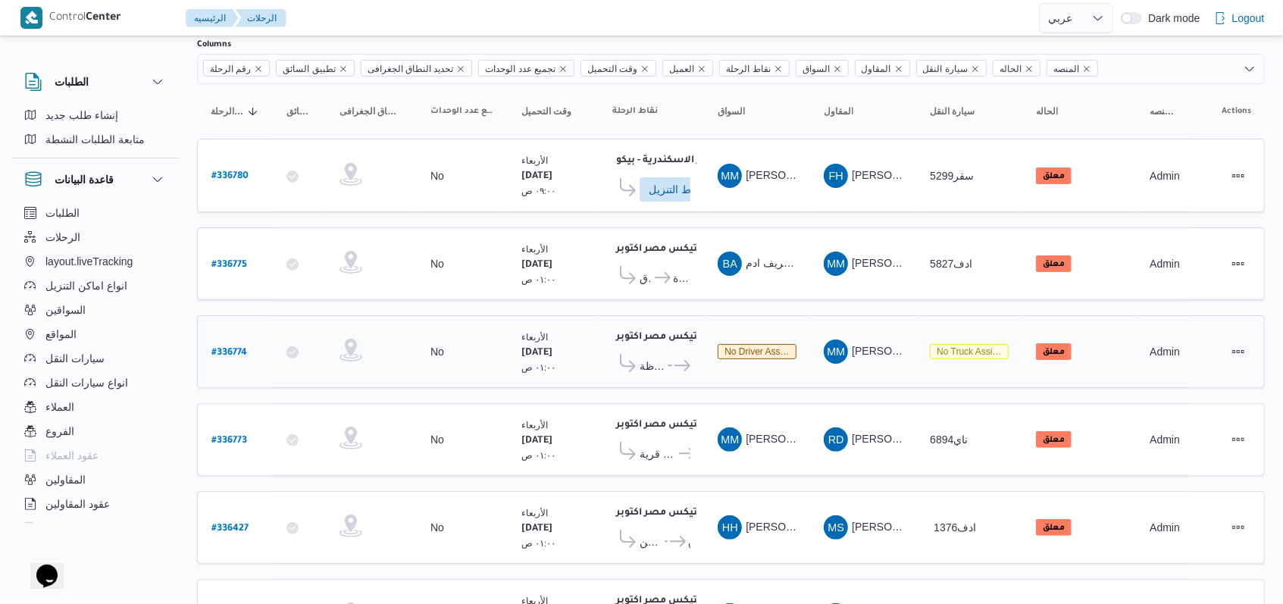
click at [224, 348] on b "# 336774" at bounding box center [229, 353] width 36 height 11
select select "ar"
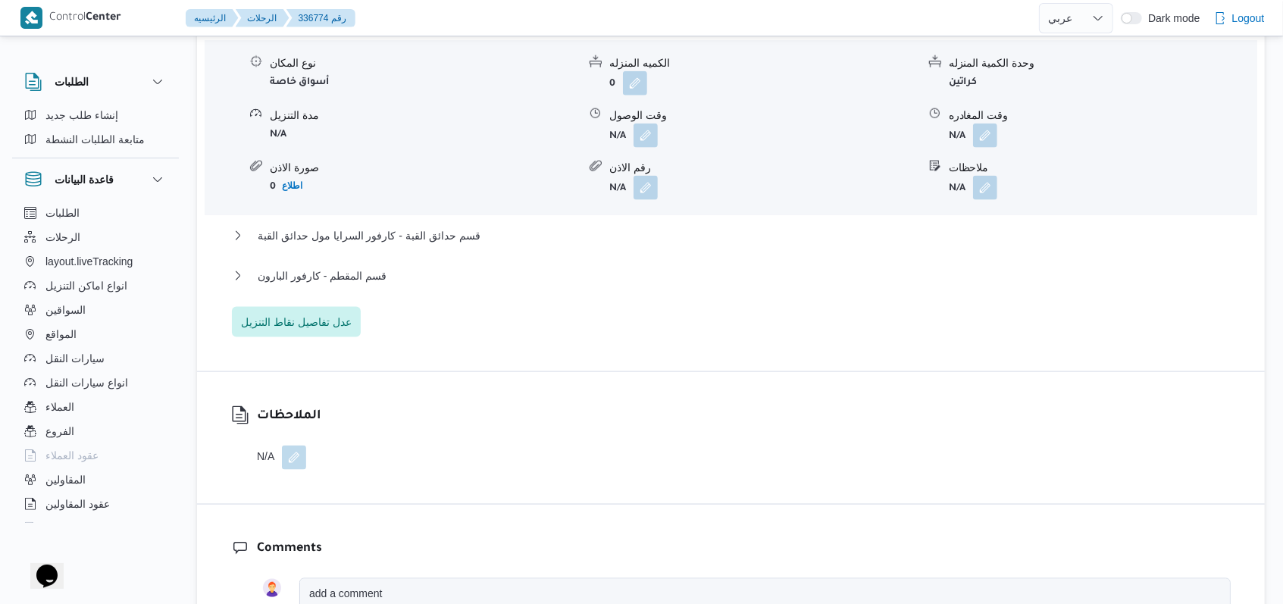
scroll to position [1516, 0]
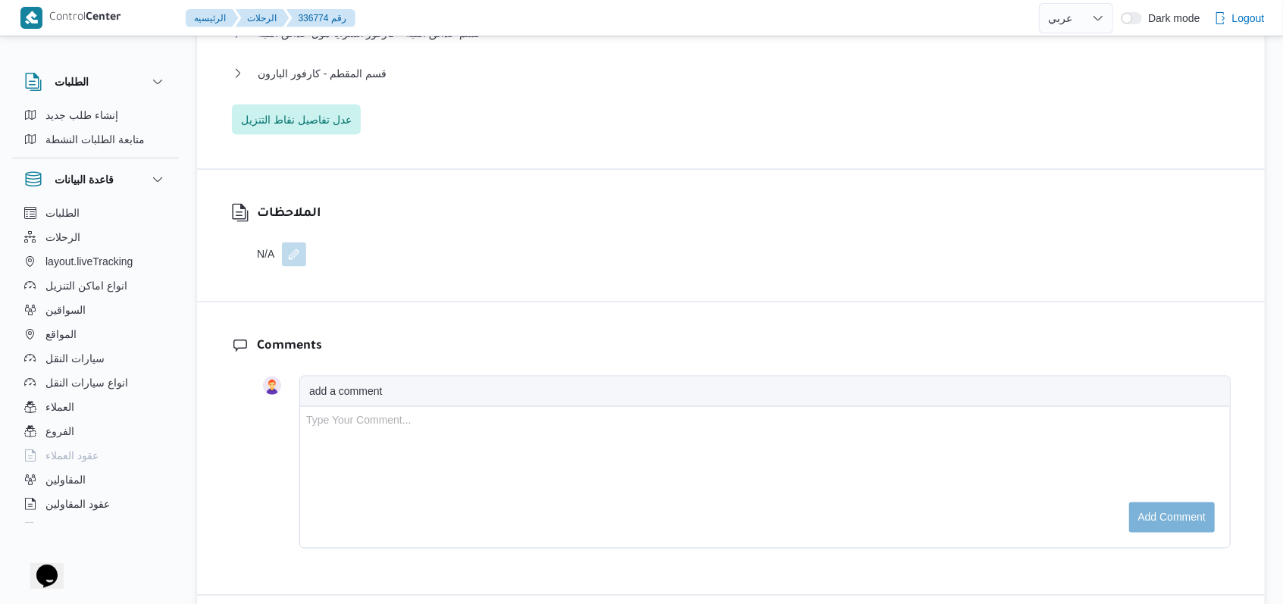
click at [301, 248] on button "button" at bounding box center [294, 255] width 24 height 24
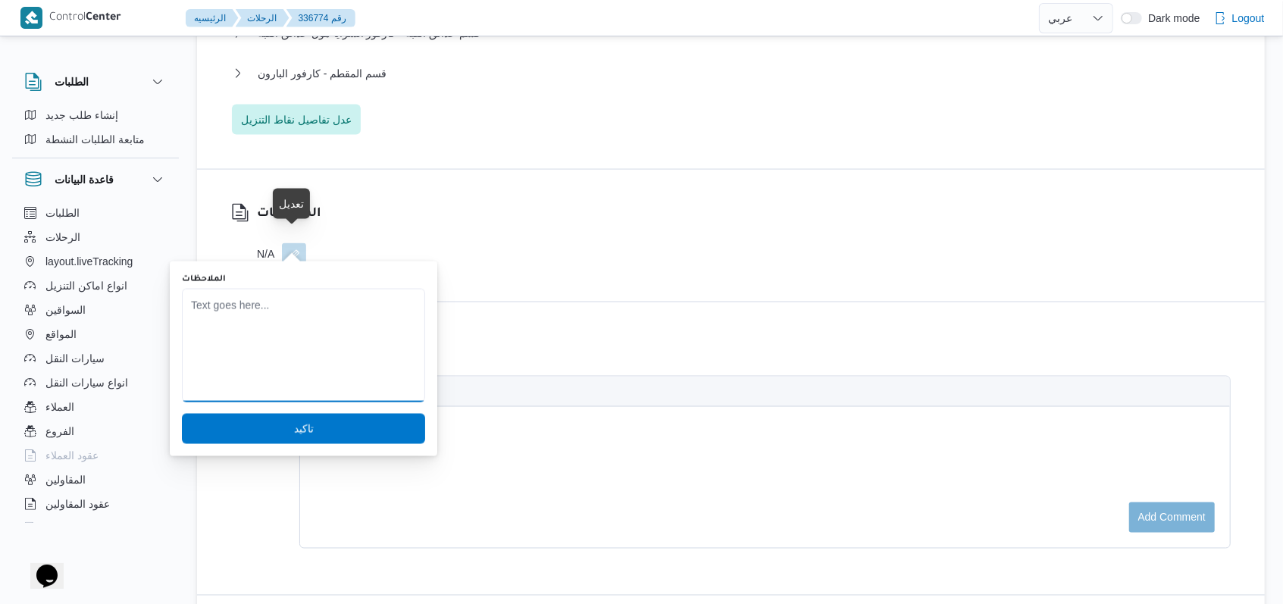
click at [291, 312] on textarea "الملاحظات" at bounding box center [303, 346] width 243 height 114
type textarea "المقاول [PERSON_NAME] - [PERSON_NAME]"
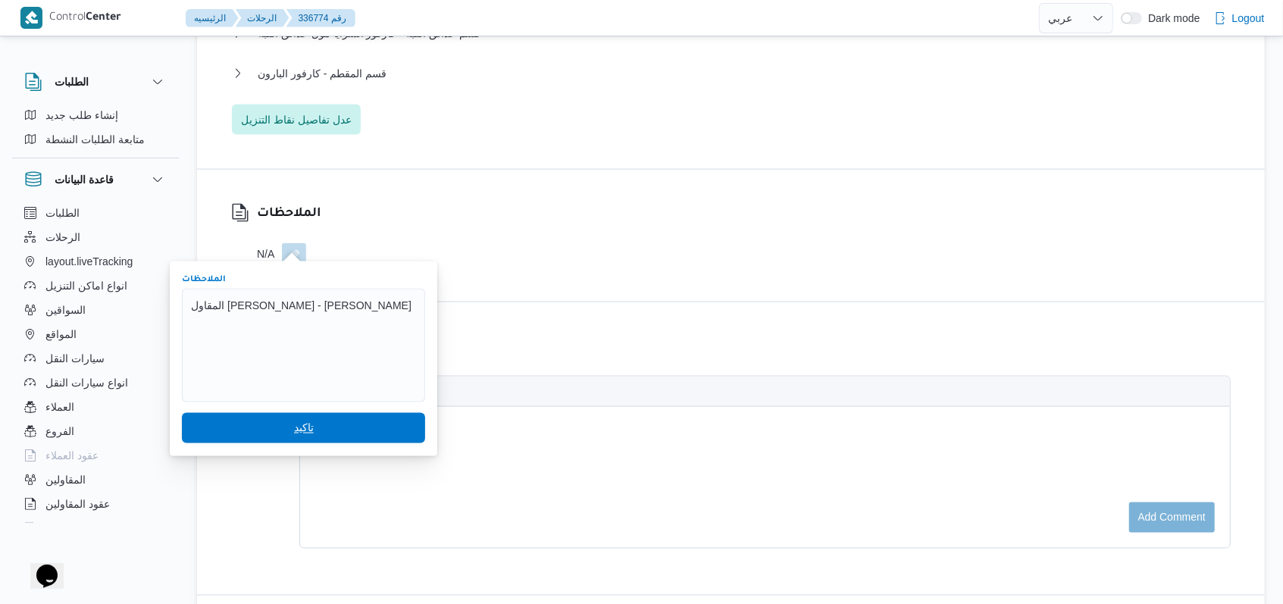
click at [293, 417] on span "تاكيد" at bounding box center [303, 428] width 243 height 30
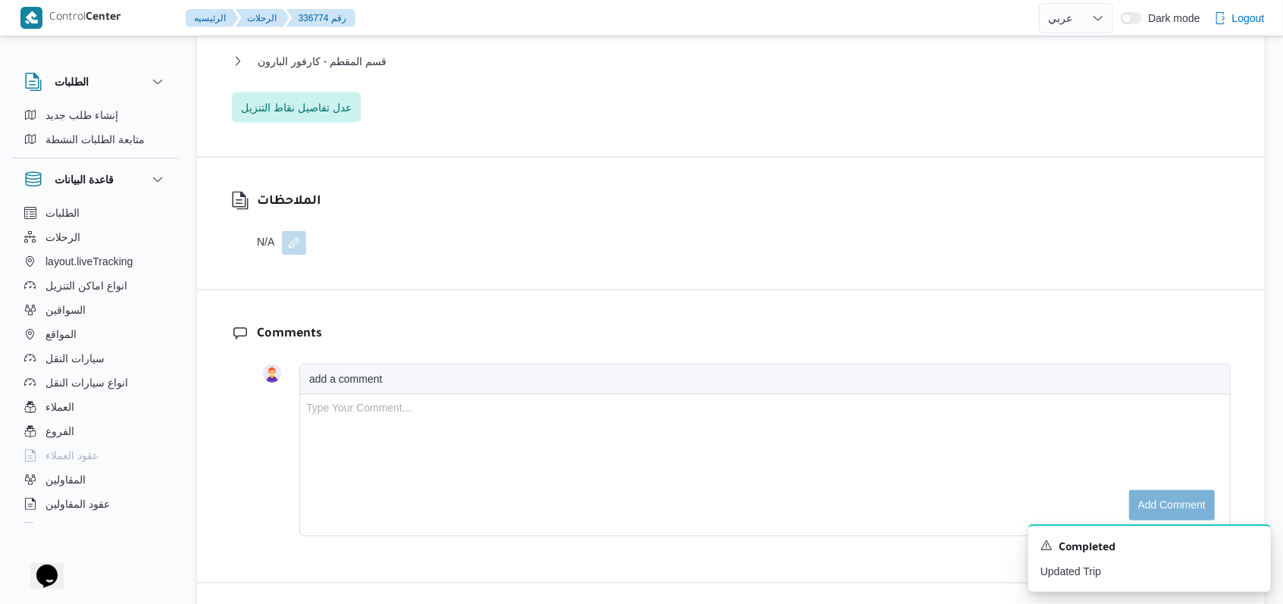
scroll to position [1313, 0]
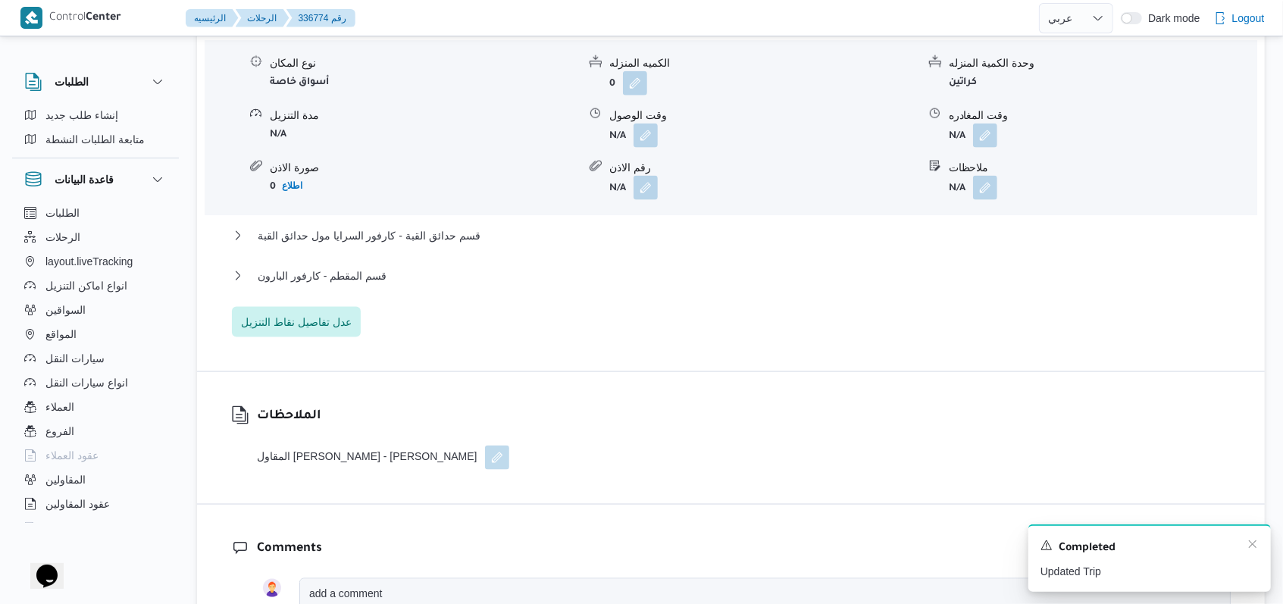
click at [1259, 549] on div "A new notification appears Completed Updated Trip" at bounding box center [1149, 557] width 243 height 67
click at [1254, 546] on icon "Dismiss toast" at bounding box center [1253, 544] width 12 height 12
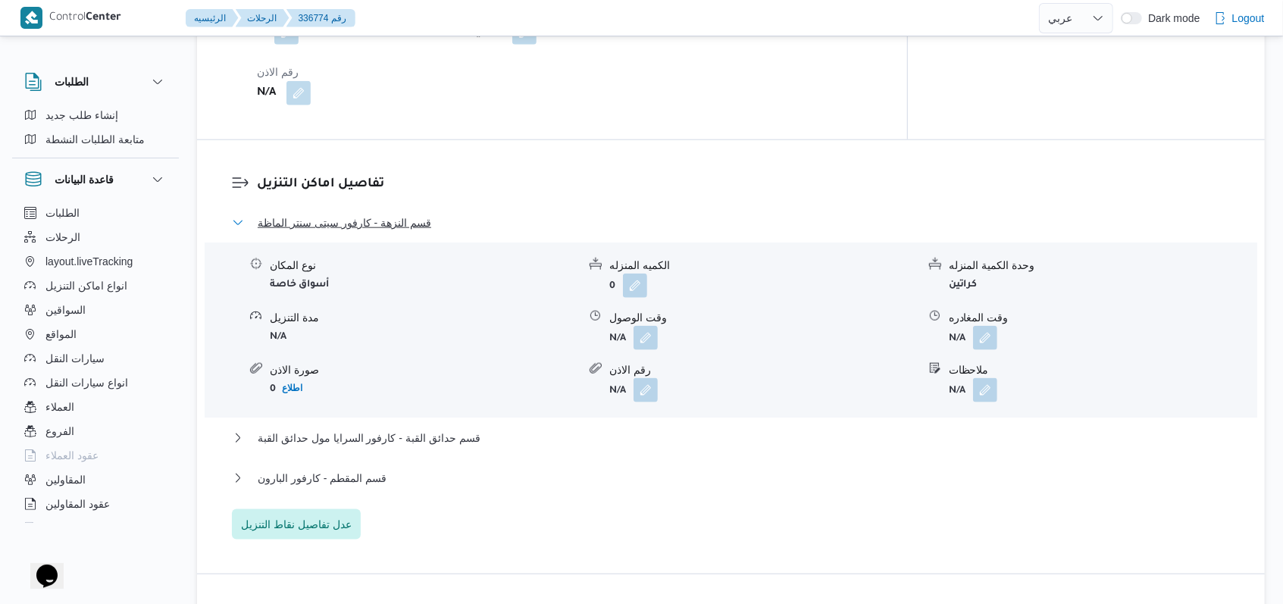
click at [420, 214] on span "قسم النزهة - كارفور سيتى سنتر الماظة" at bounding box center [345, 223] width 174 height 18
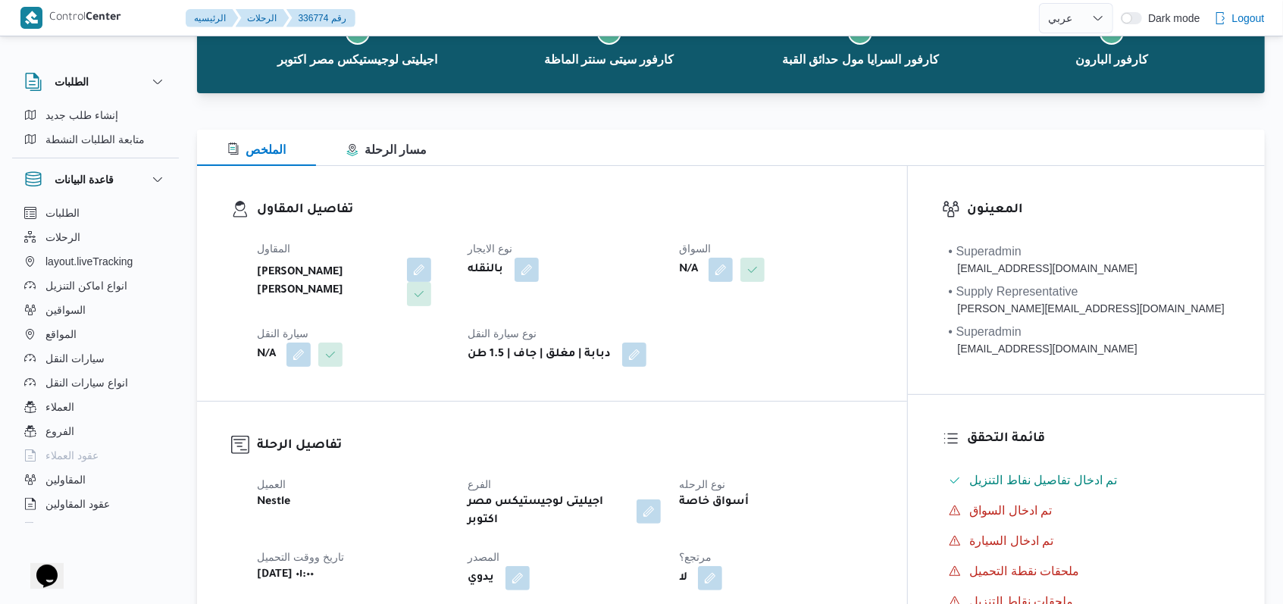
scroll to position [0, 0]
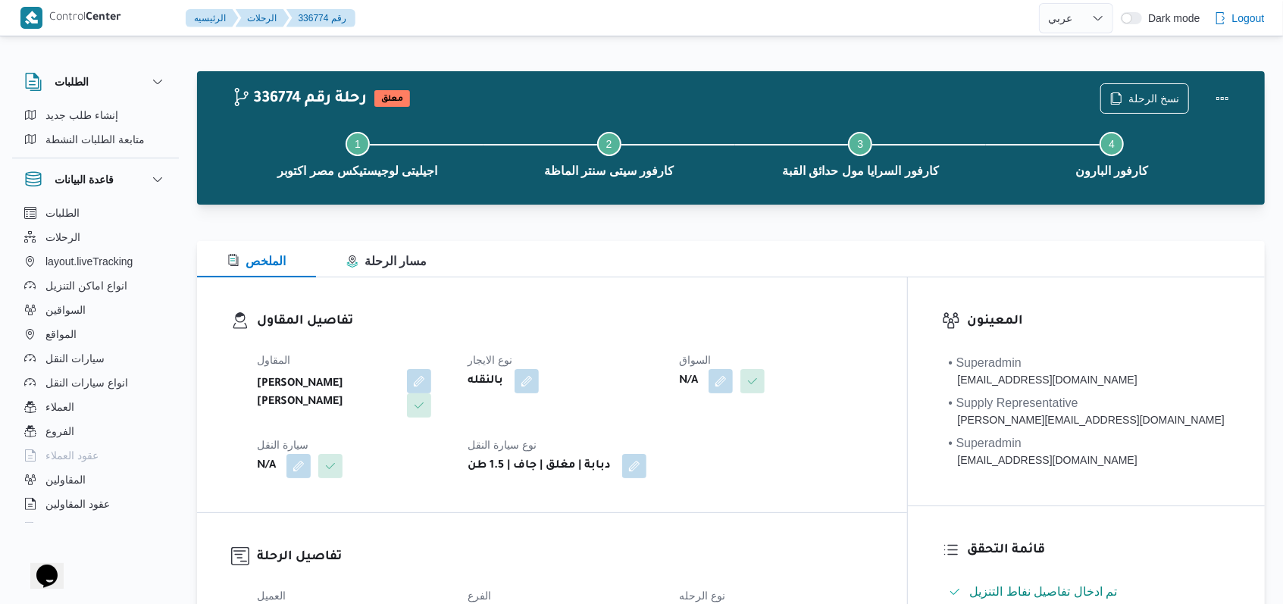
click at [663, 391] on div "بالنقله" at bounding box center [565, 381] width 196 height 27
select select "ar"
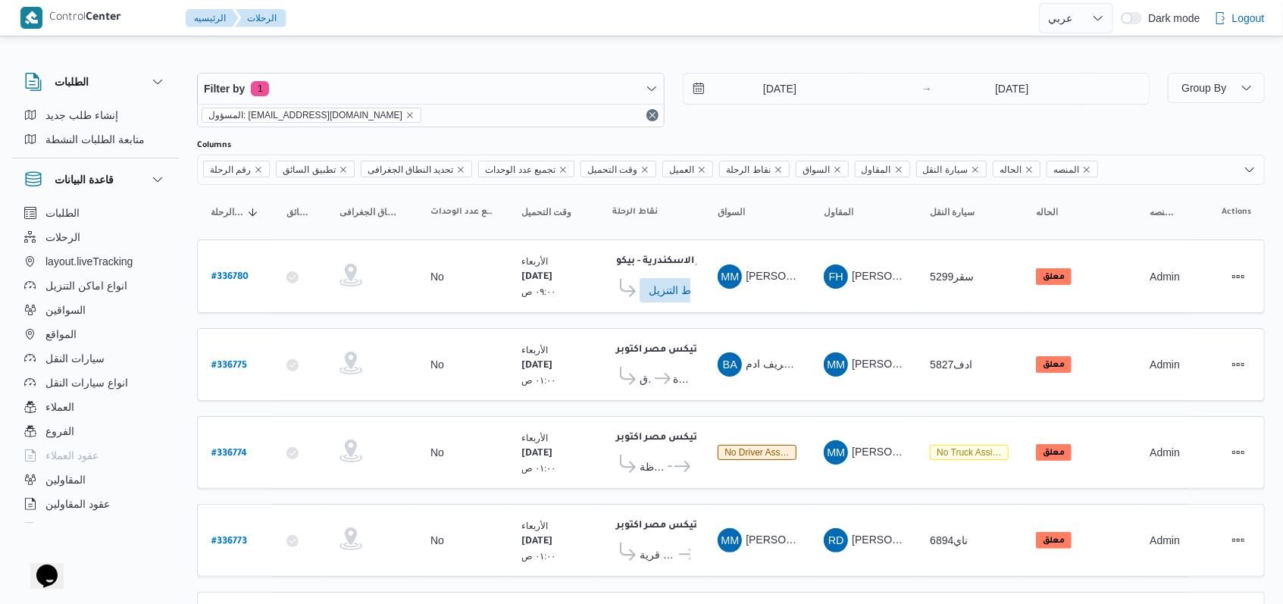
click at [759, 142] on div "Columns" at bounding box center [731, 145] width 1068 height 12
click at [746, 124] on div "[DATE] → [DATE]" at bounding box center [917, 100] width 468 height 55
click at [247, 274] on b "# 336780" at bounding box center [229, 277] width 37 height 11
select select "ar"
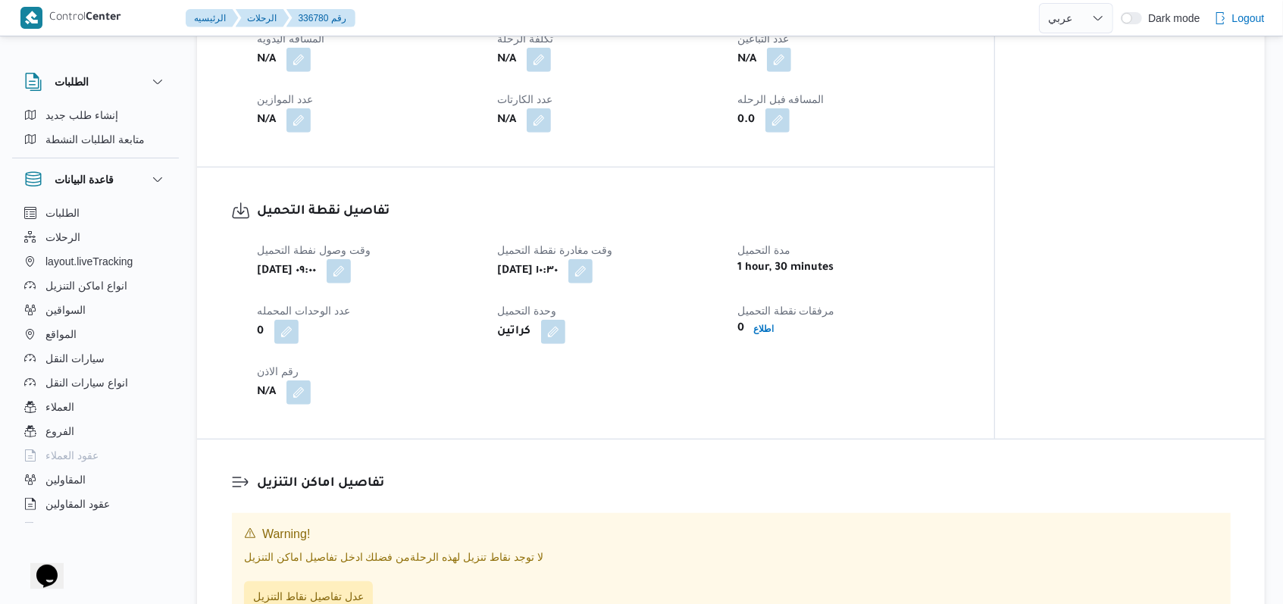
scroll to position [808, 0]
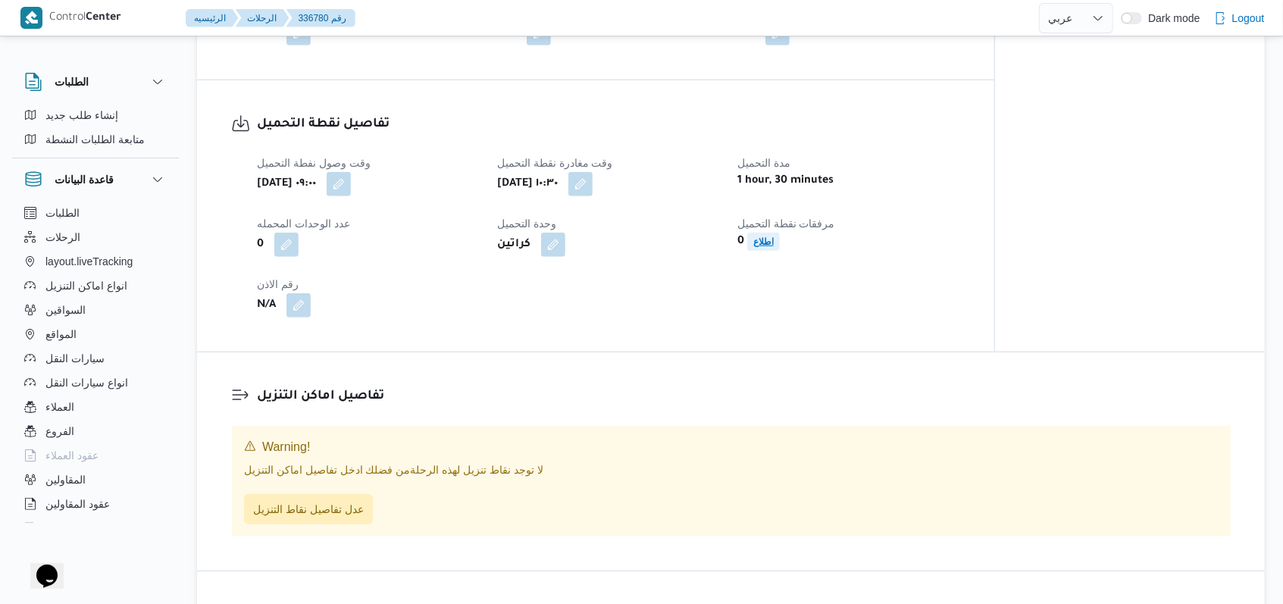
click at [752, 250] on span "اطلاع" at bounding box center [763, 242] width 33 height 18
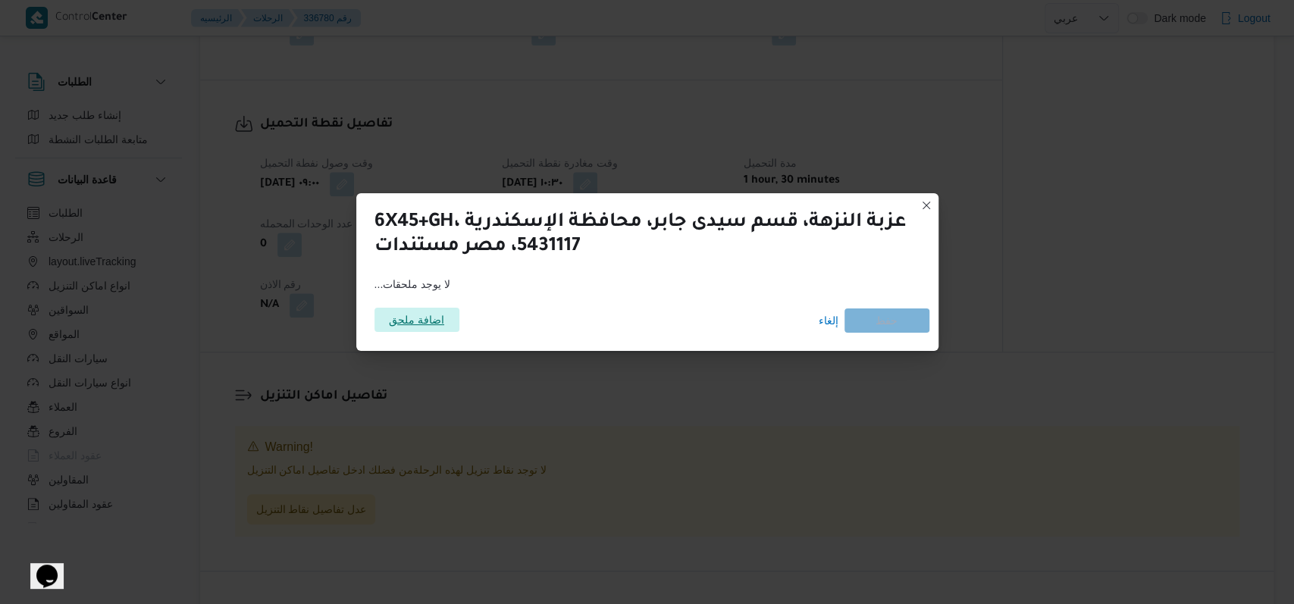
click at [415, 320] on span "اضافة ملحق" at bounding box center [416, 320] width 55 height 24
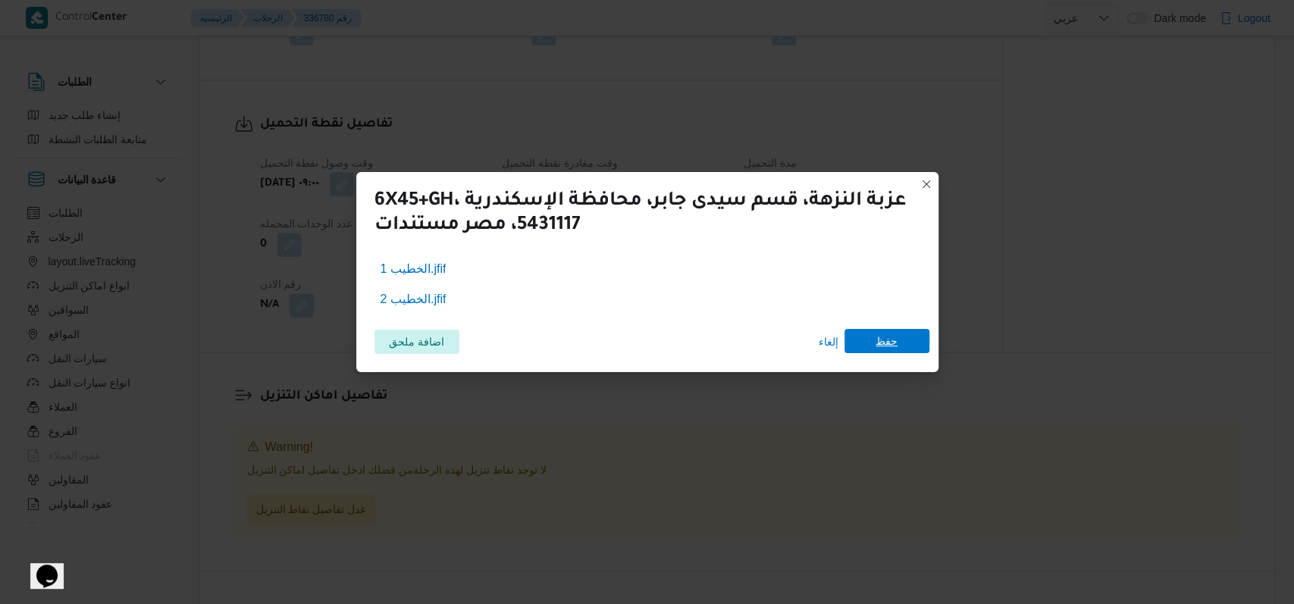
click at [892, 343] on span "حفظ" at bounding box center [886, 341] width 22 height 24
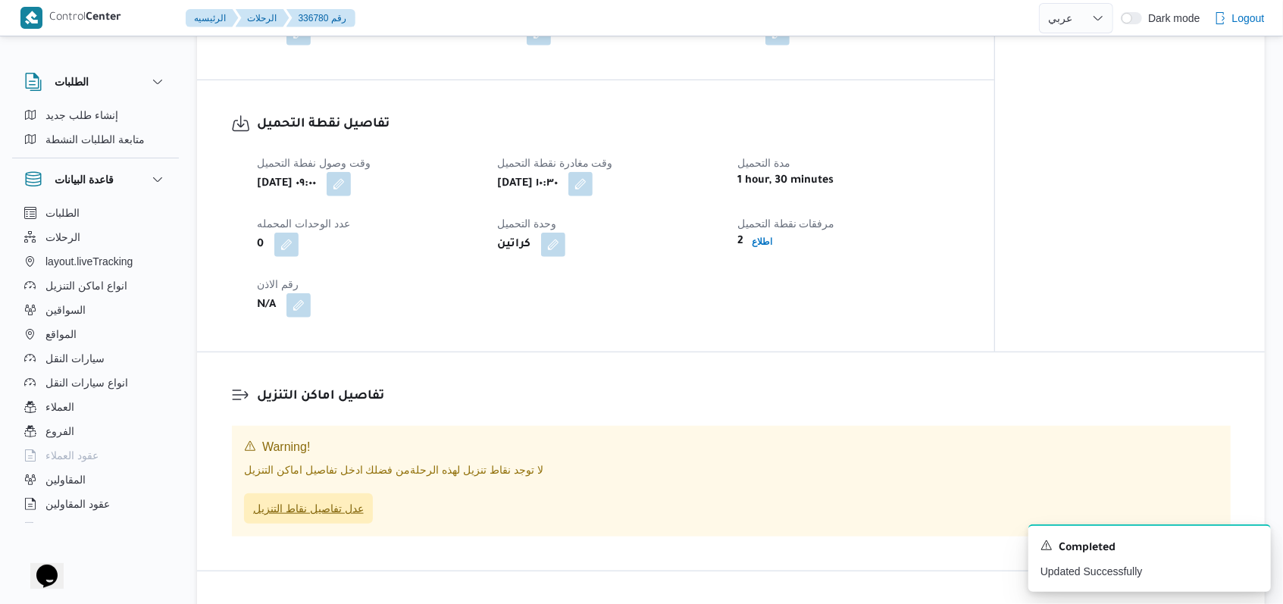
click at [326, 511] on span "عدل تفاصيل نقاط التنزيل" at bounding box center [308, 508] width 111 height 18
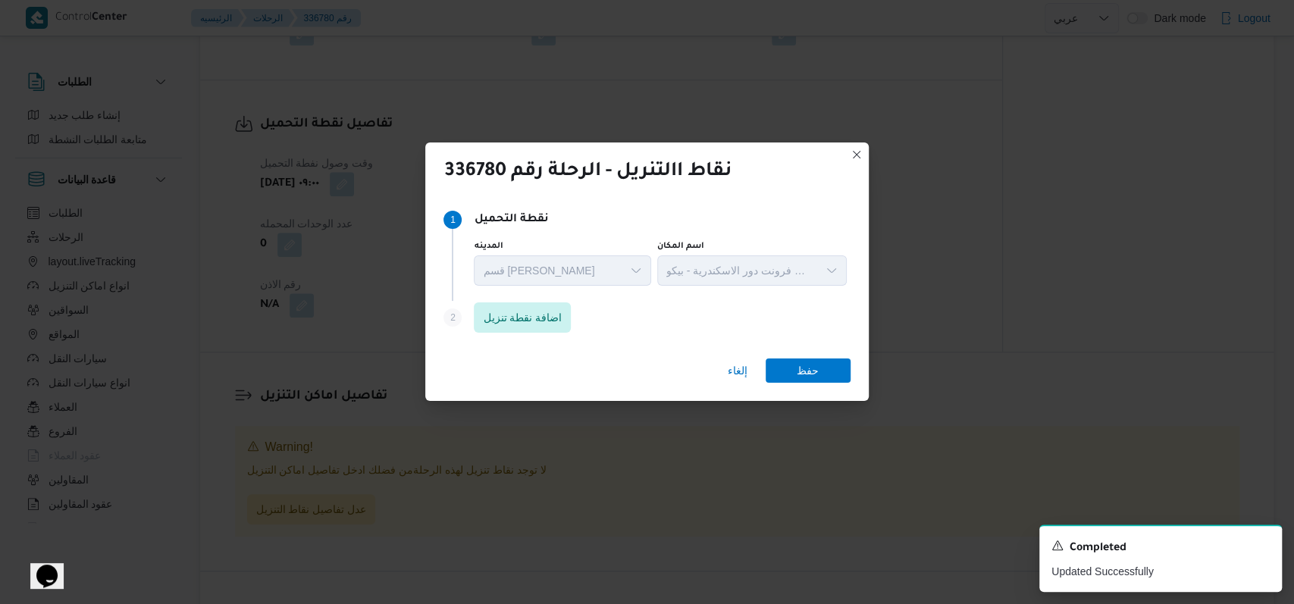
click at [540, 333] on div "Step 2 is disabled 2 اضافة نقطة تنزيل" at bounding box center [646, 320] width 406 height 39
click at [537, 323] on span "اضافة نقطة تنزيل" at bounding box center [522, 317] width 79 height 18
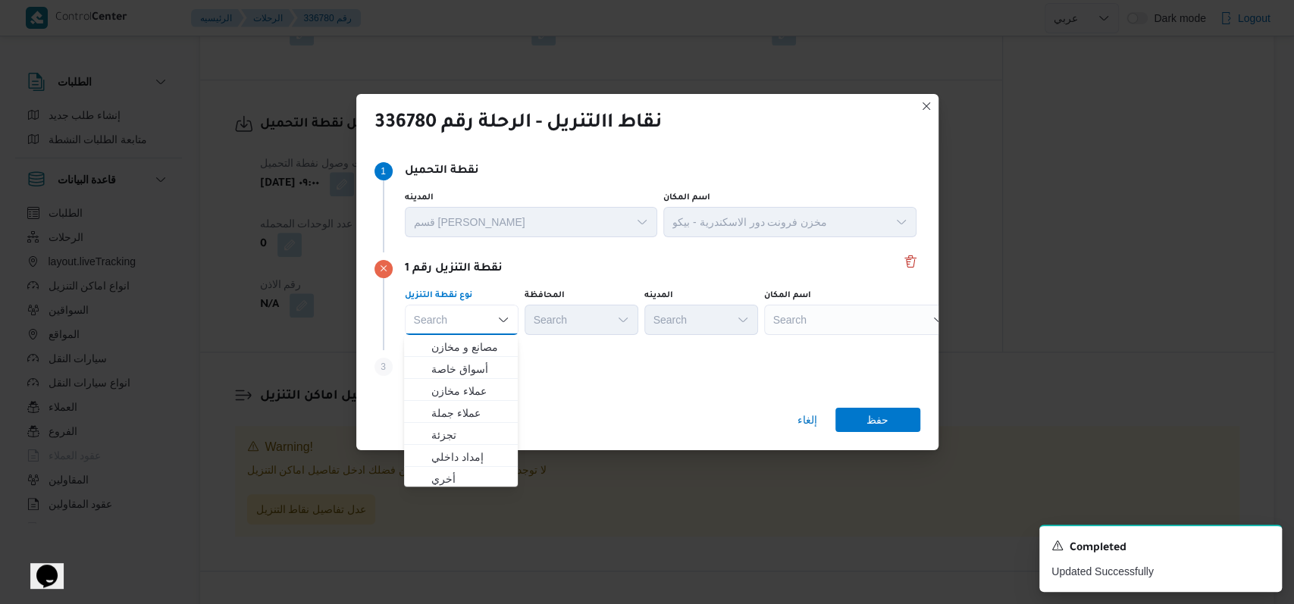
click at [554, 373] on div "Step 3 is disabled 3 اضافة نقطة تنزيل" at bounding box center [647, 369] width 546 height 39
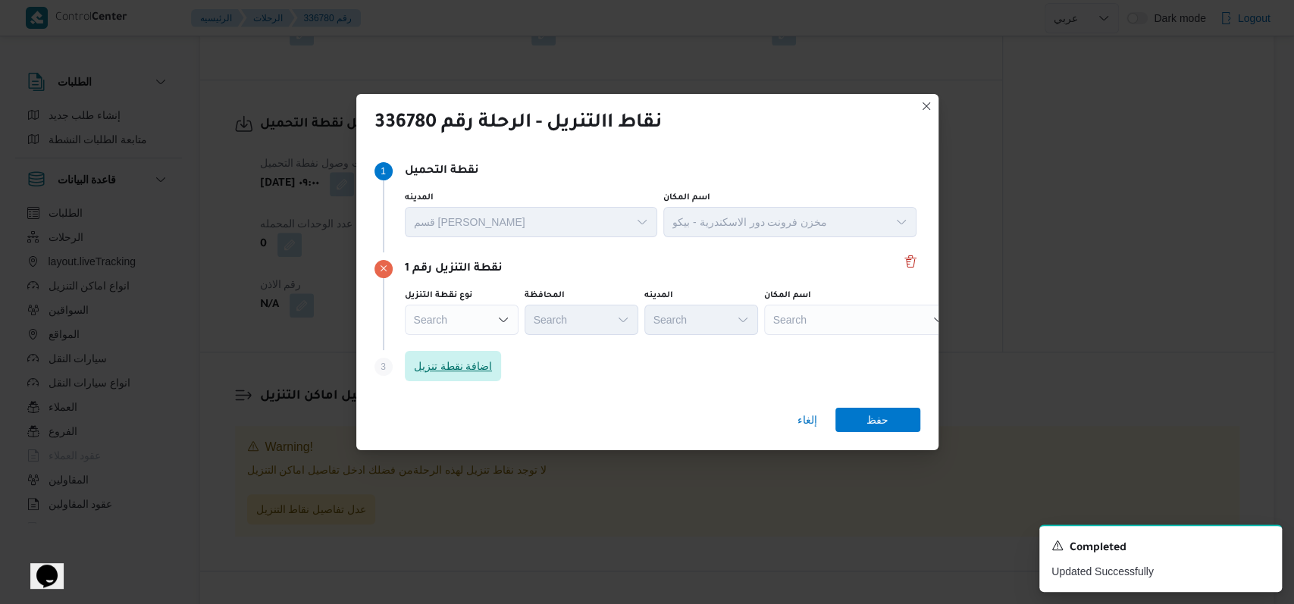
click at [499, 363] on span "اضافة نقطة تنزيل" at bounding box center [453, 366] width 97 height 30
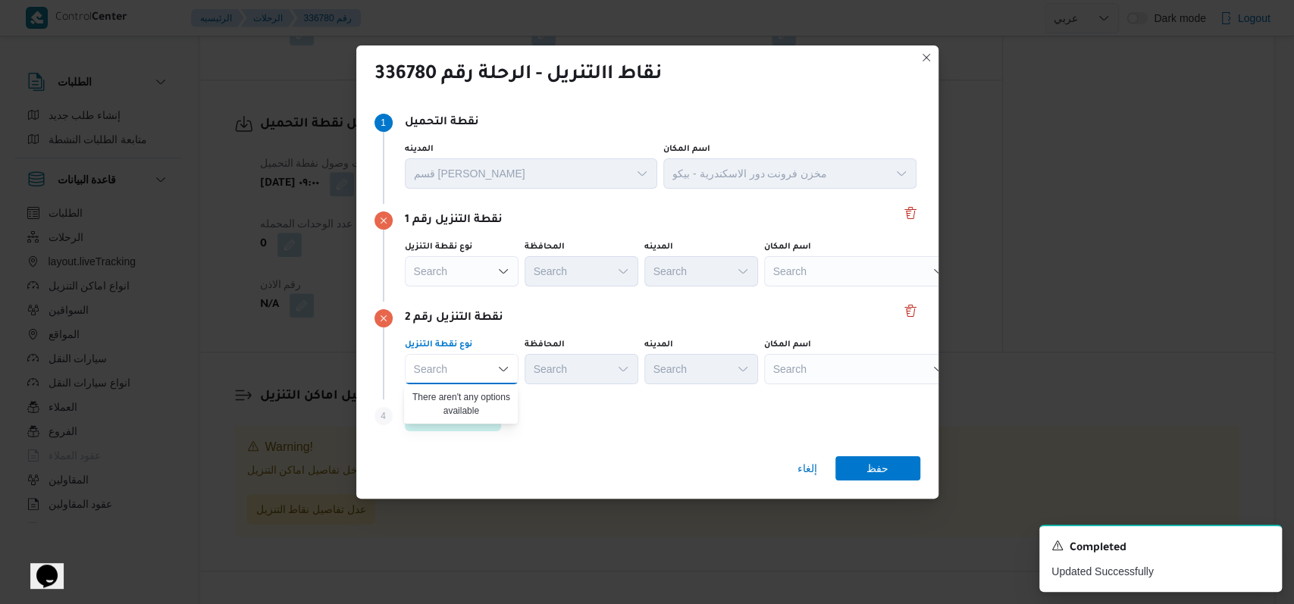
click at [596, 316] on div "نقطة التنزيل رقم 2" at bounding box center [647, 318] width 546 height 18
click at [503, 254] on div "نوع نقطة التنزيل Search" at bounding box center [462, 263] width 114 height 45
click at [498, 268] on icon "Open list of options" at bounding box center [503, 271] width 12 height 12
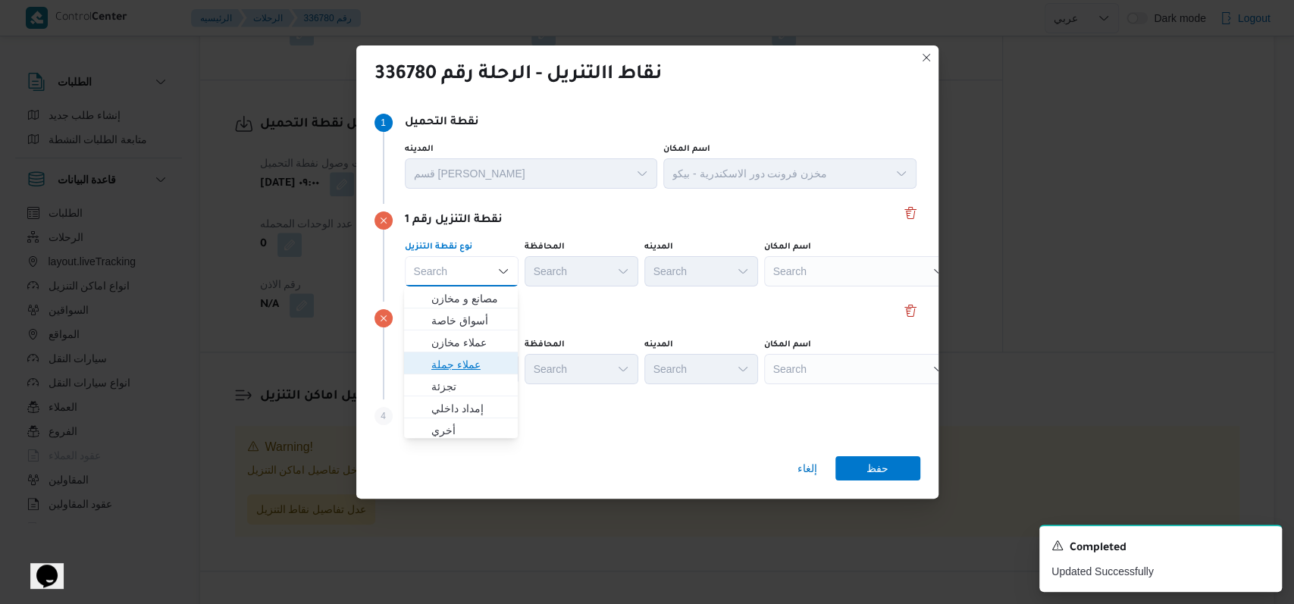
click at [474, 356] on span "عملاء جملة" at bounding box center [469, 364] width 77 height 18
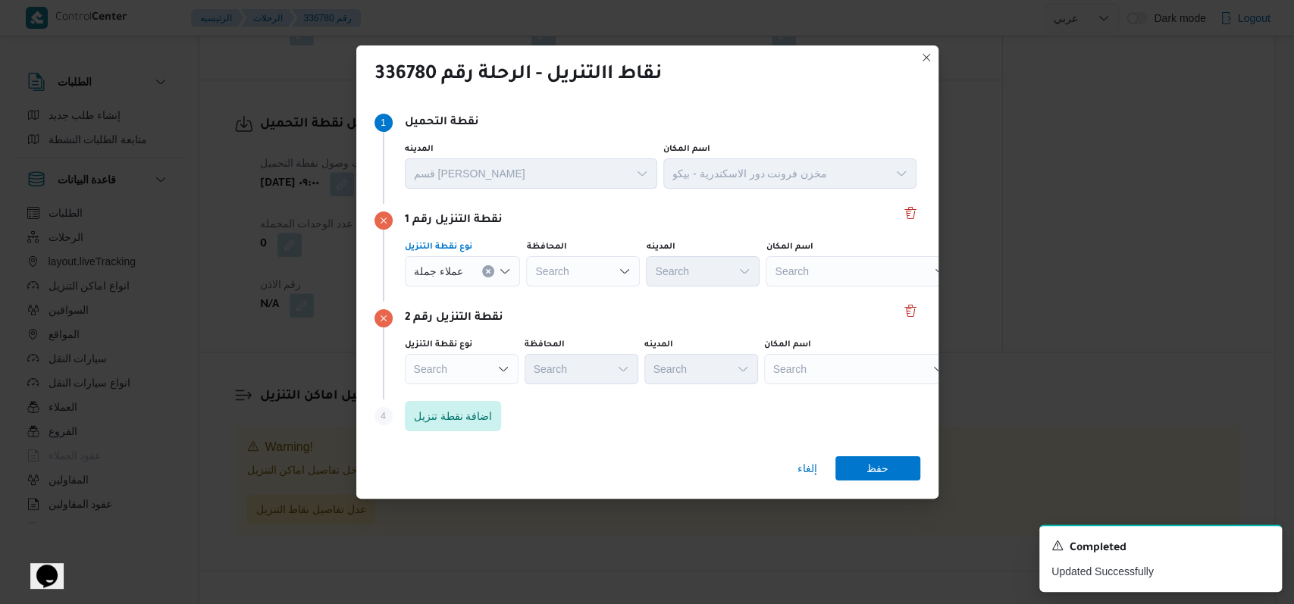
click at [473, 363] on div "Search" at bounding box center [462, 369] width 114 height 30
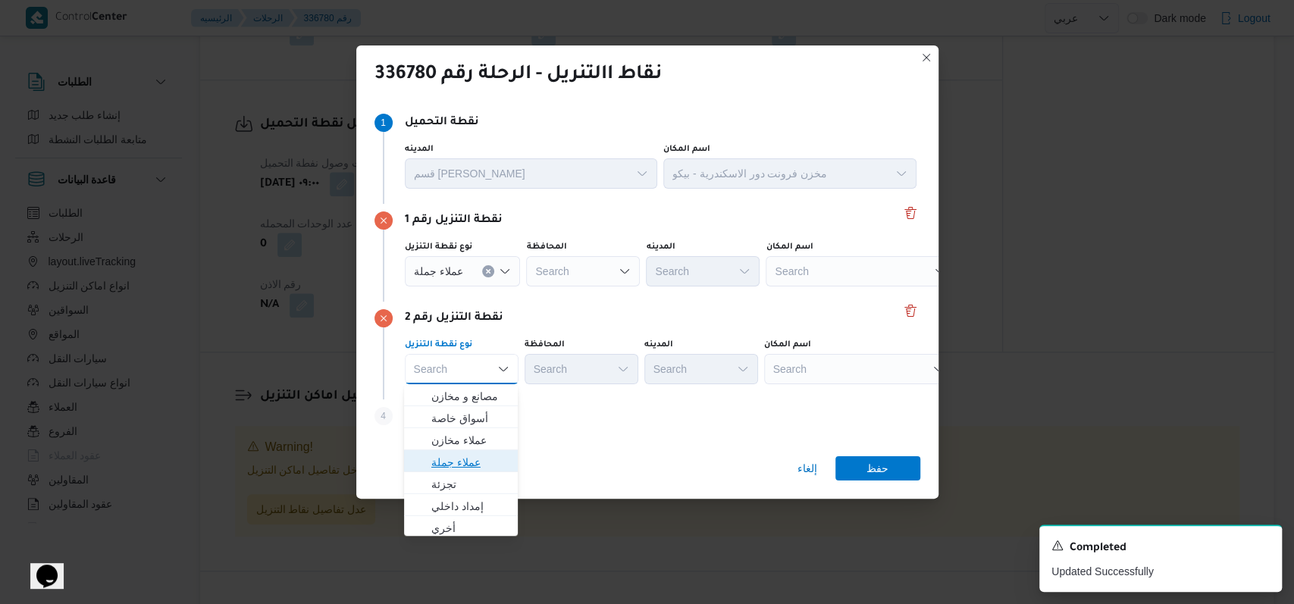
click at [473, 462] on span "عملاء جملة" at bounding box center [469, 462] width 77 height 18
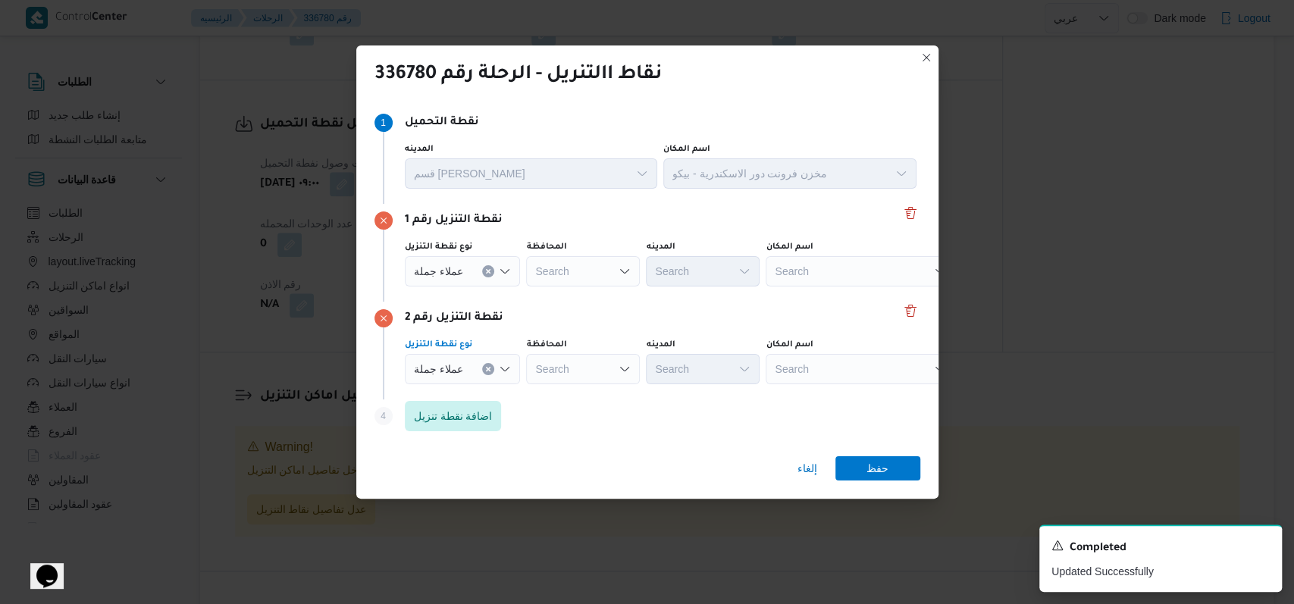
click at [600, 265] on div "Search" at bounding box center [583, 271] width 114 height 30
type input "الجي"
click at [588, 295] on span "الجي زة" at bounding box center [590, 299] width 77 height 18
click at [578, 387] on div "نوع نقطة التنزيل عملاء جملة المحافظة Search المدينه Search اسم المكان Search" at bounding box center [661, 362] width 518 height 52
click at [578, 376] on div "Search" at bounding box center [583, 369] width 114 height 30
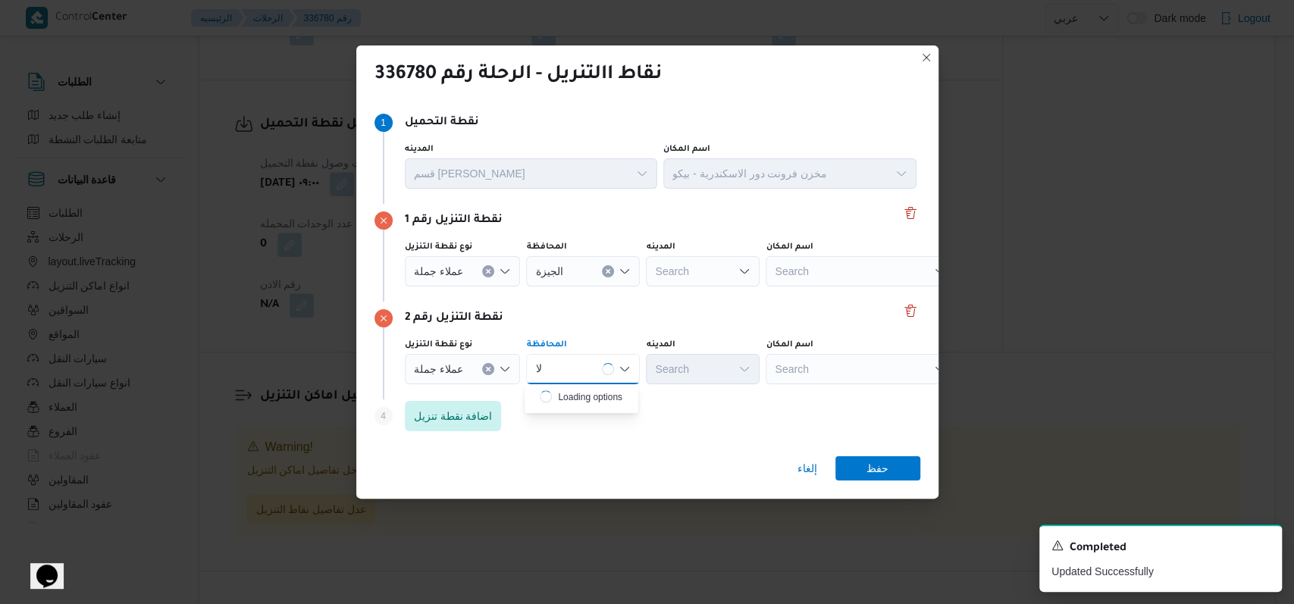
type input "ل"
type input "الجيز"
click at [577, 399] on span "الجيز ة" at bounding box center [590, 396] width 77 height 18
click at [694, 269] on div "Search" at bounding box center [703, 271] width 114 height 30
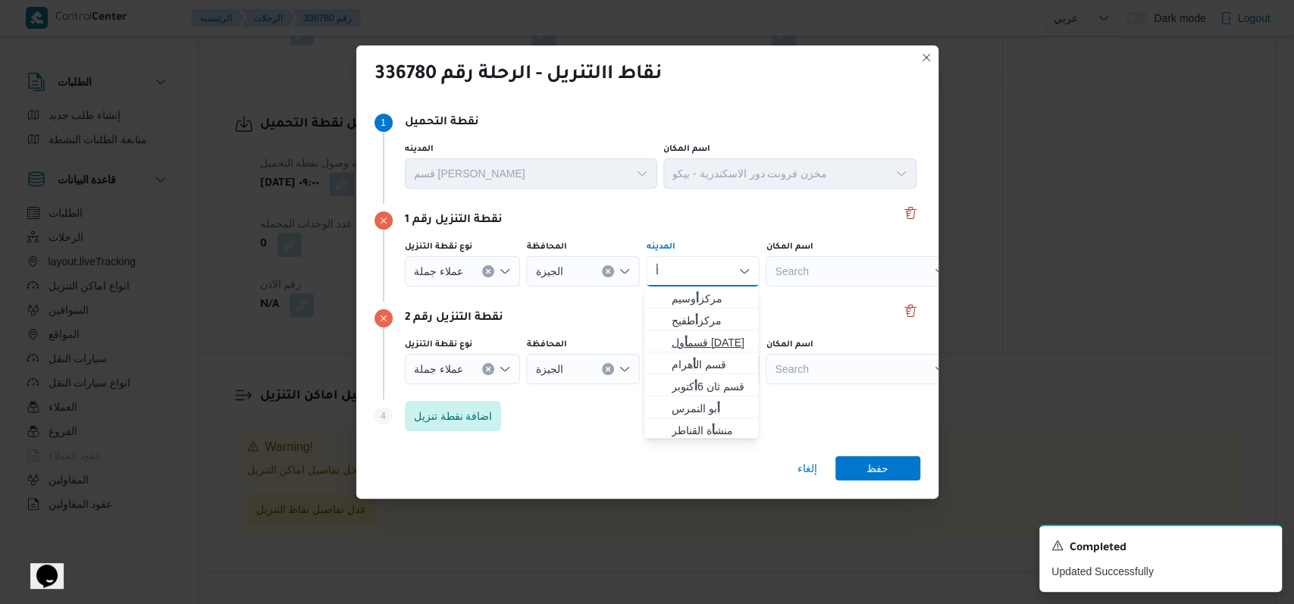
type input "أ"
click at [698, 343] on span "قسم أ ول [DATE]" at bounding box center [710, 342] width 77 height 18
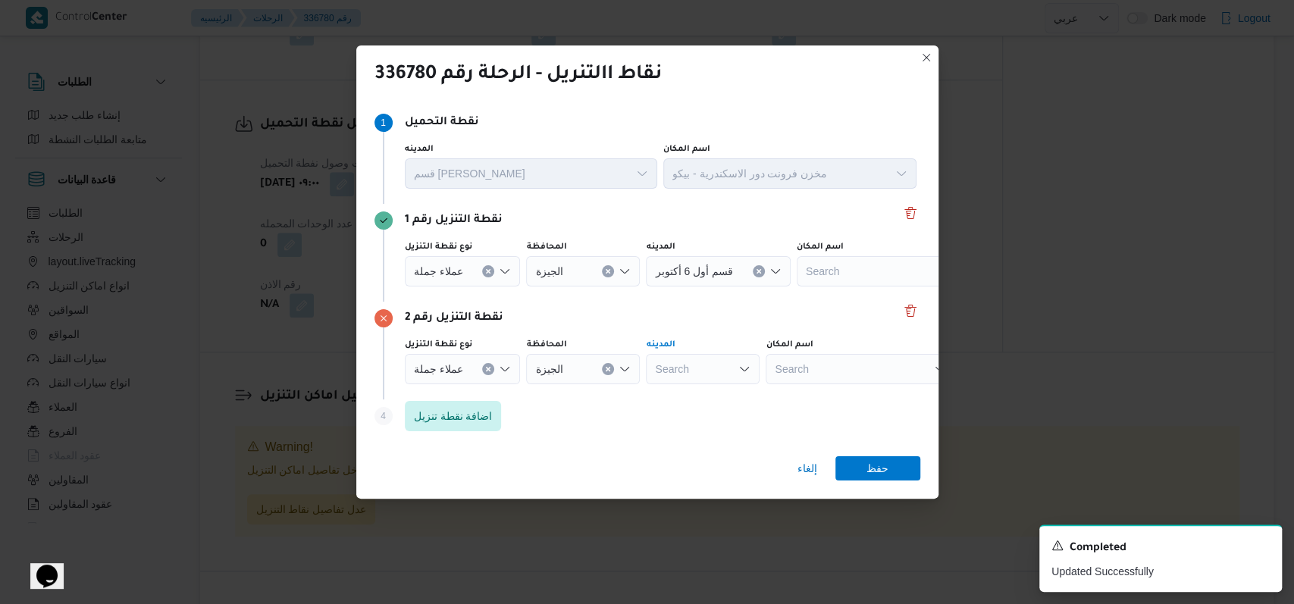
click at [684, 361] on div "Search" at bounding box center [703, 369] width 114 height 30
type input "الهرم"
click at [692, 394] on span "الهرم" at bounding box center [710, 396] width 77 height 18
click at [867, 472] on span "حفظ" at bounding box center [877, 468] width 22 height 24
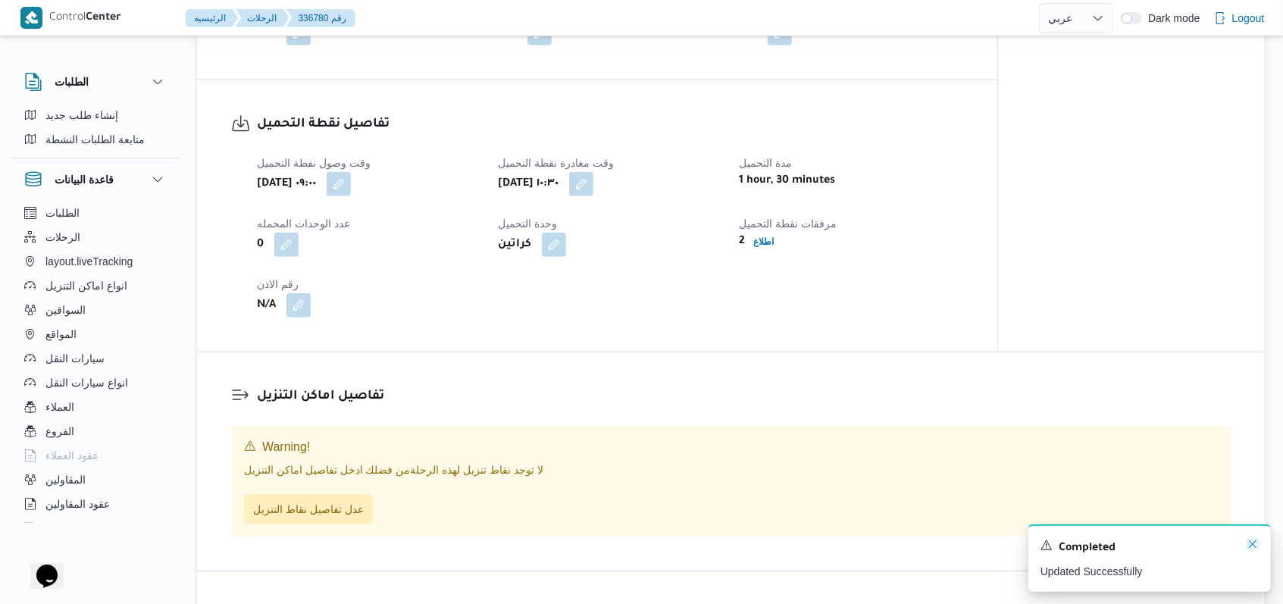
click at [1249, 549] on icon "Dismiss toast" at bounding box center [1253, 544] width 12 height 12
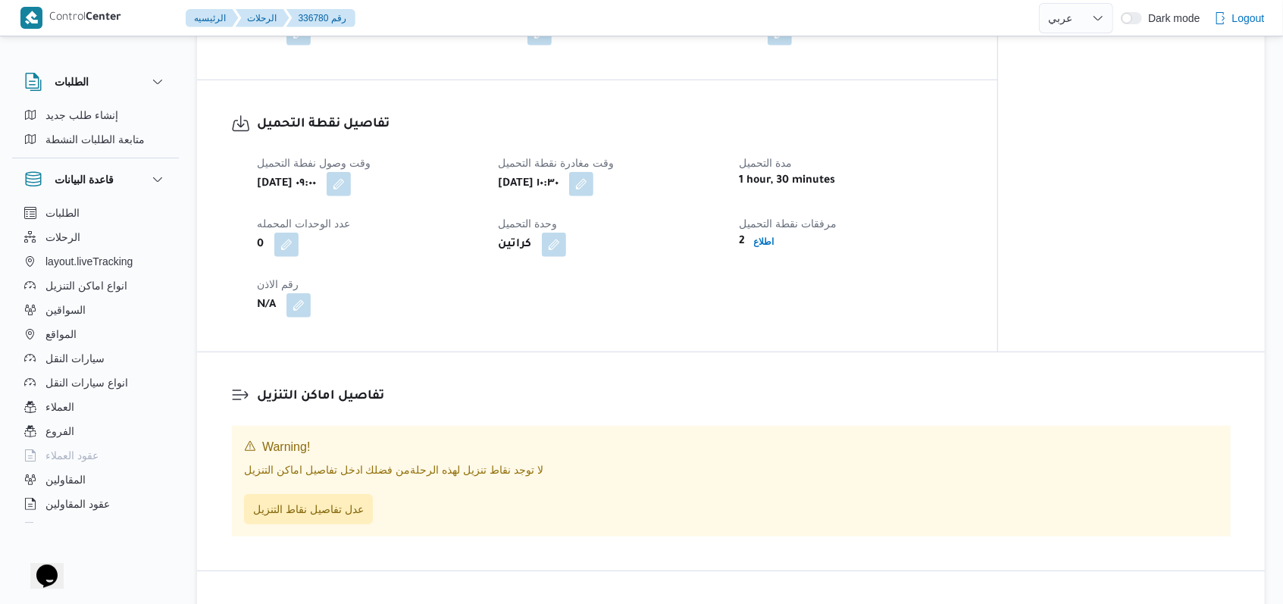
click at [653, 324] on div "وقت وصول نفطة التحميل [DATE] ٠٩:٠٠ وقت مغادرة نقطة التحميل [DATE] ١٠:٣٠ مدة الت…" at bounding box center [610, 236] width 725 height 182
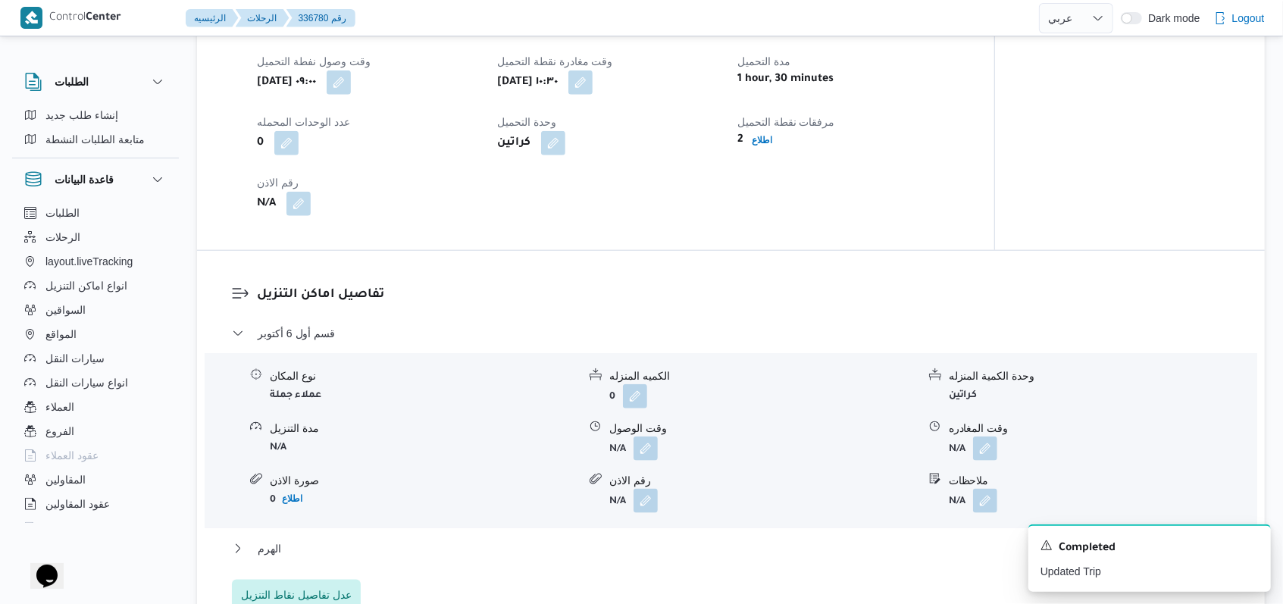
scroll to position [1089, 0]
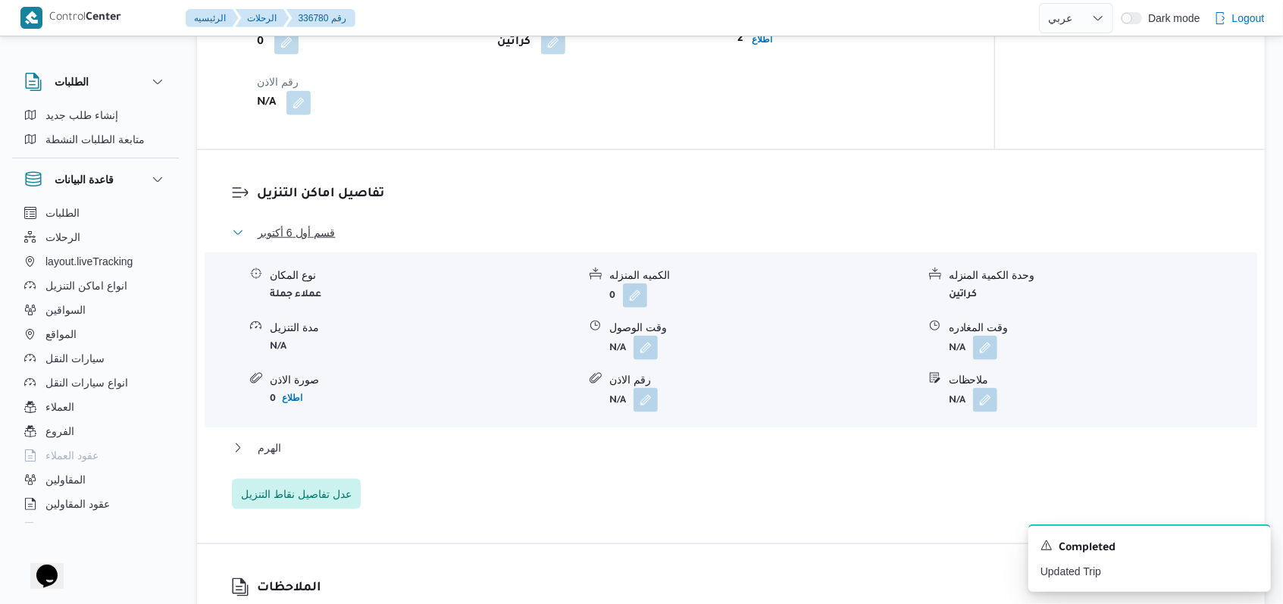
click at [274, 234] on span "قسم أول 6 أكتوبر" at bounding box center [296, 233] width 77 height 18
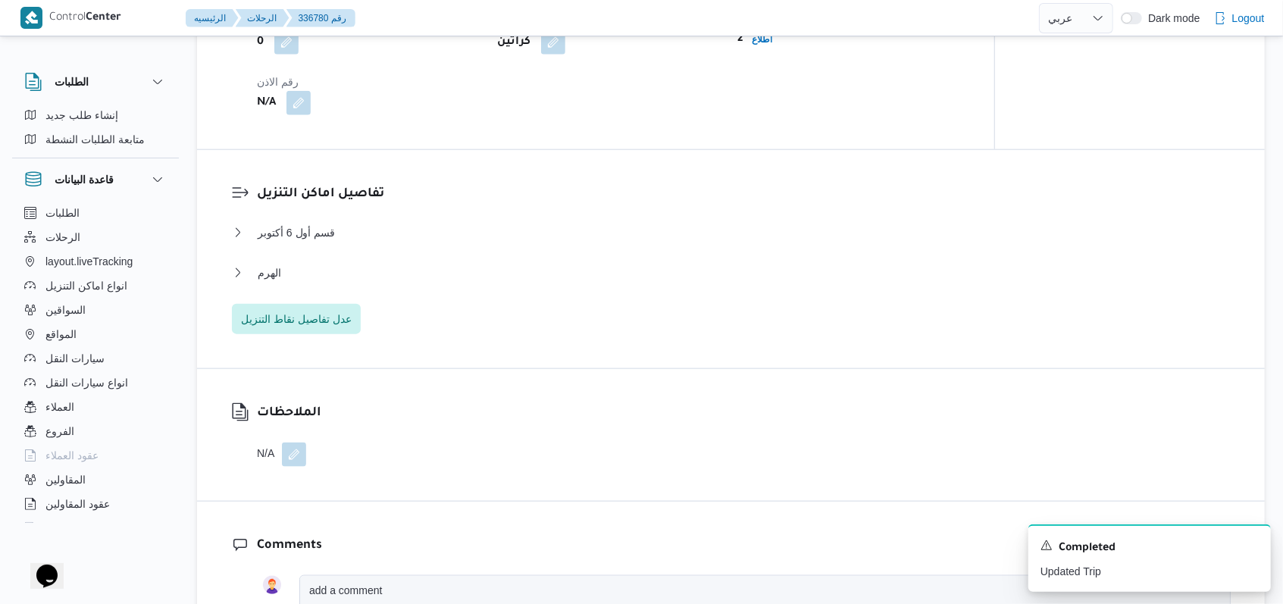
select select "ar"
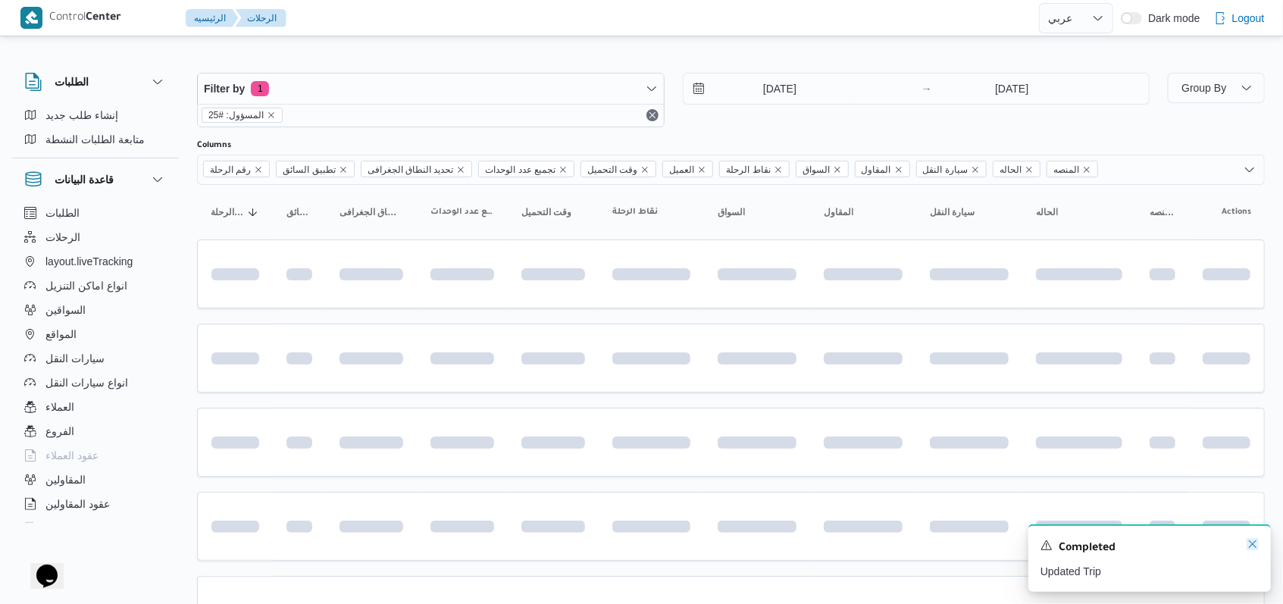
click at [1252, 549] on icon "Dismiss toast" at bounding box center [1253, 544] width 12 height 12
